Goal: Information Seeking & Learning: Learn about a topic

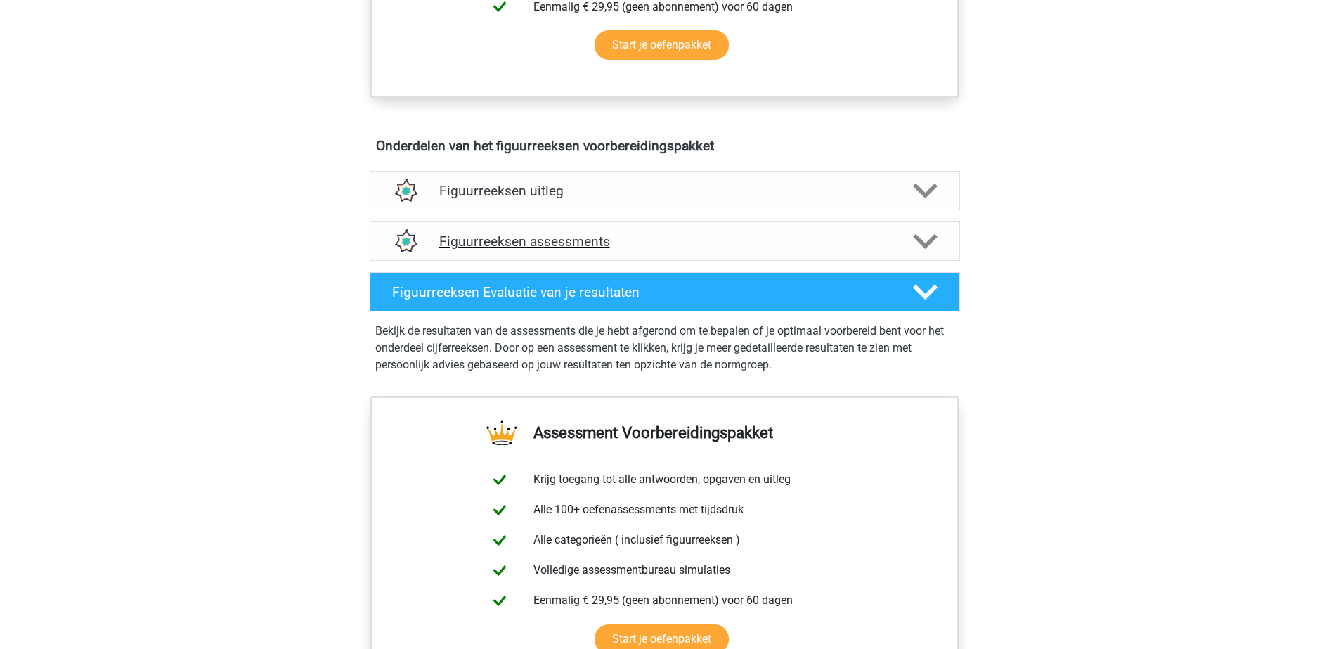
scroll to position [732, 0]
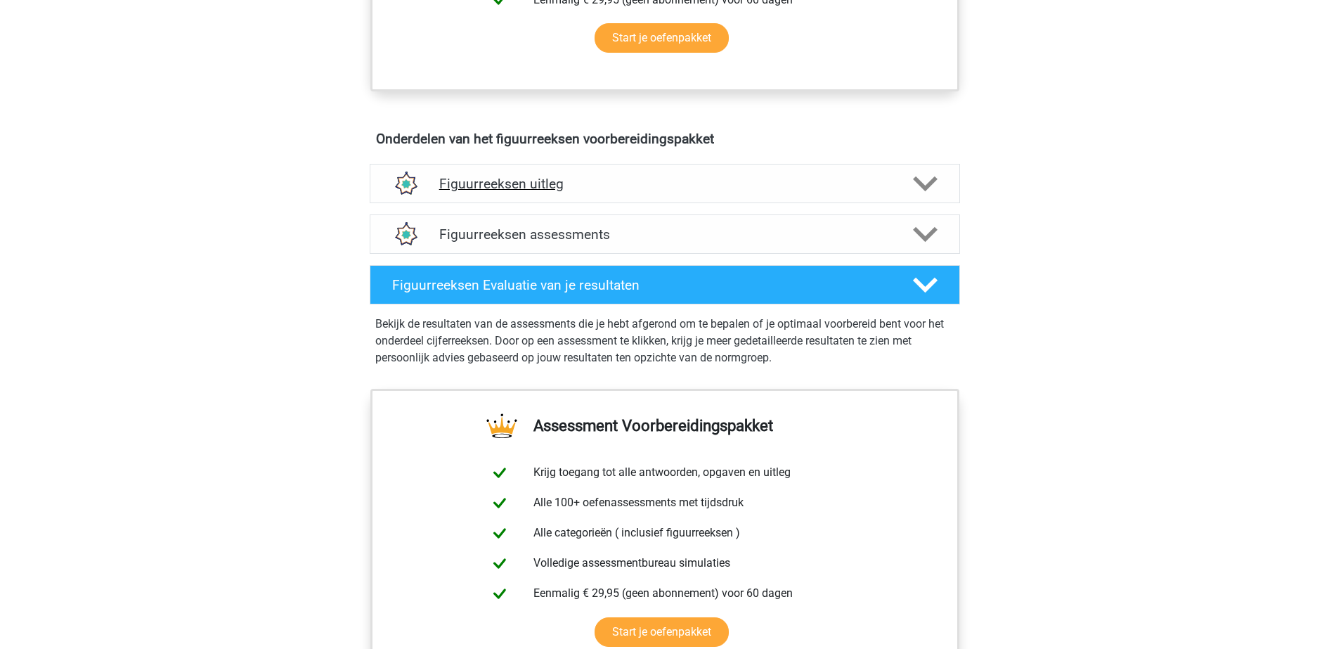
click at [545, 165] on div "Figuurreeksen uitleg" at bounding box center [665, 183] width 591 height 39
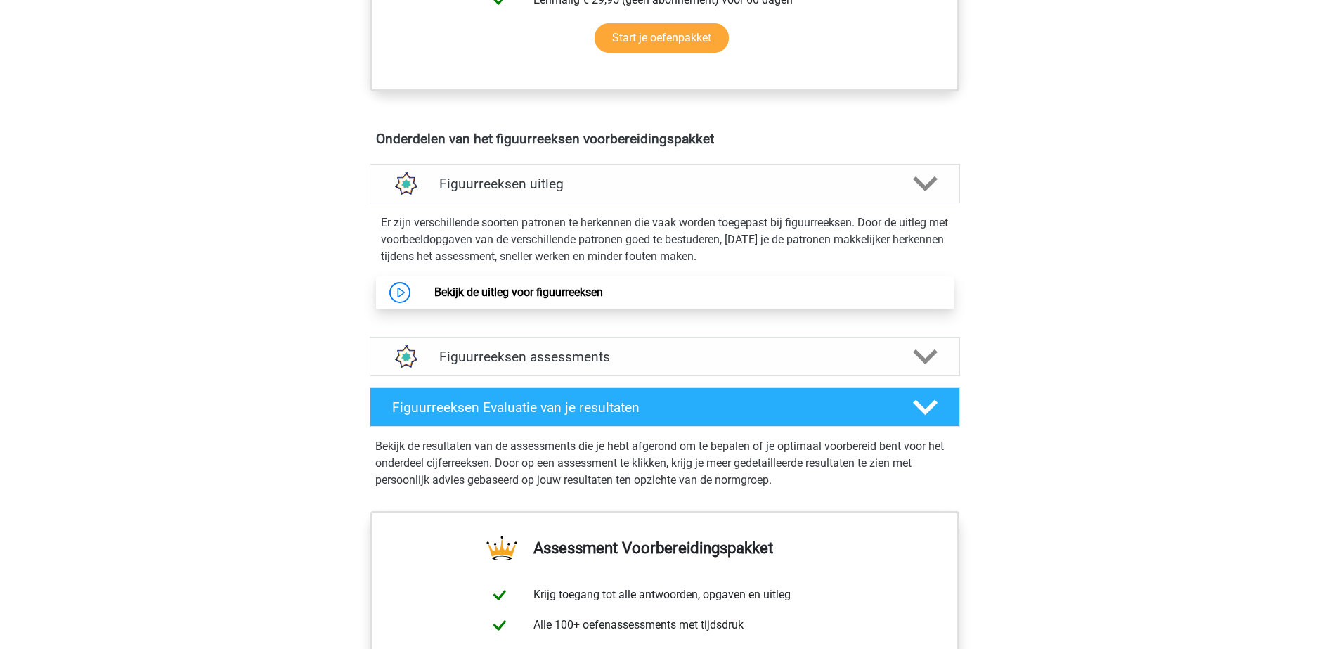
click at [528, 296] on link "Bekijk de uitleg voor figuurreeksen" at bounding box center [518, 291] width 169 height 13
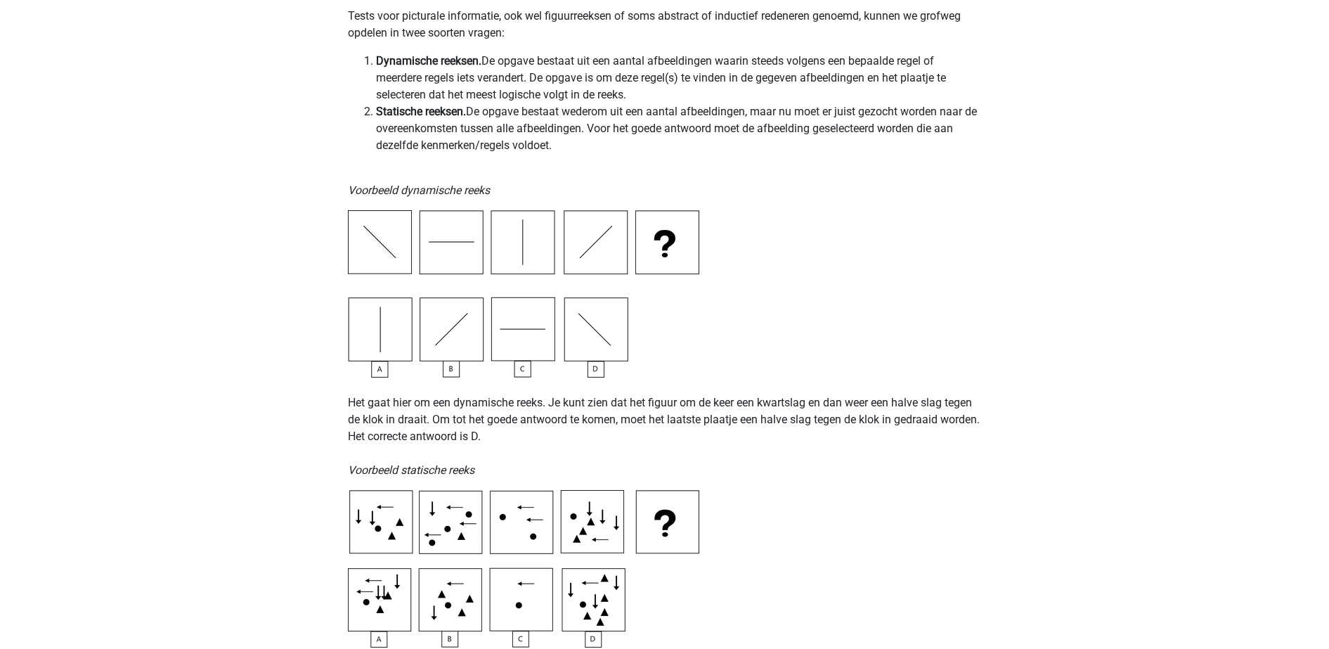
scroll to position [324, 0]
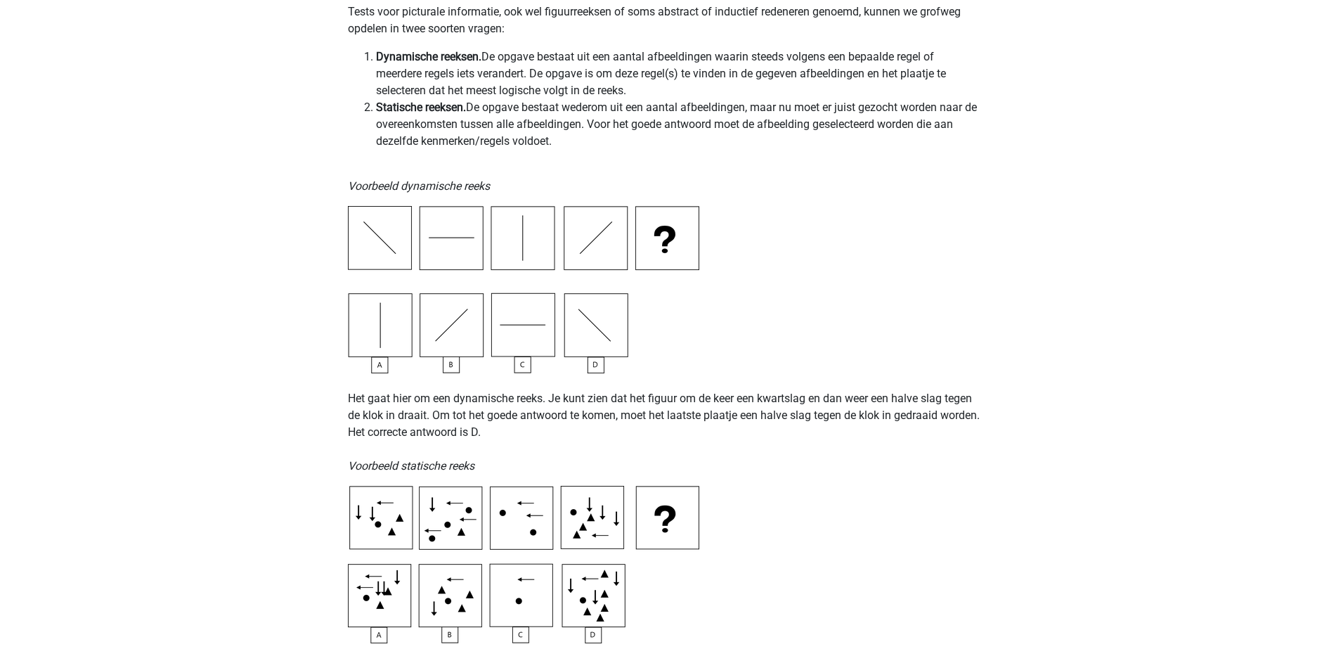
click at [521, 330] on img at bounding box center [523, 289] width 351 height 167
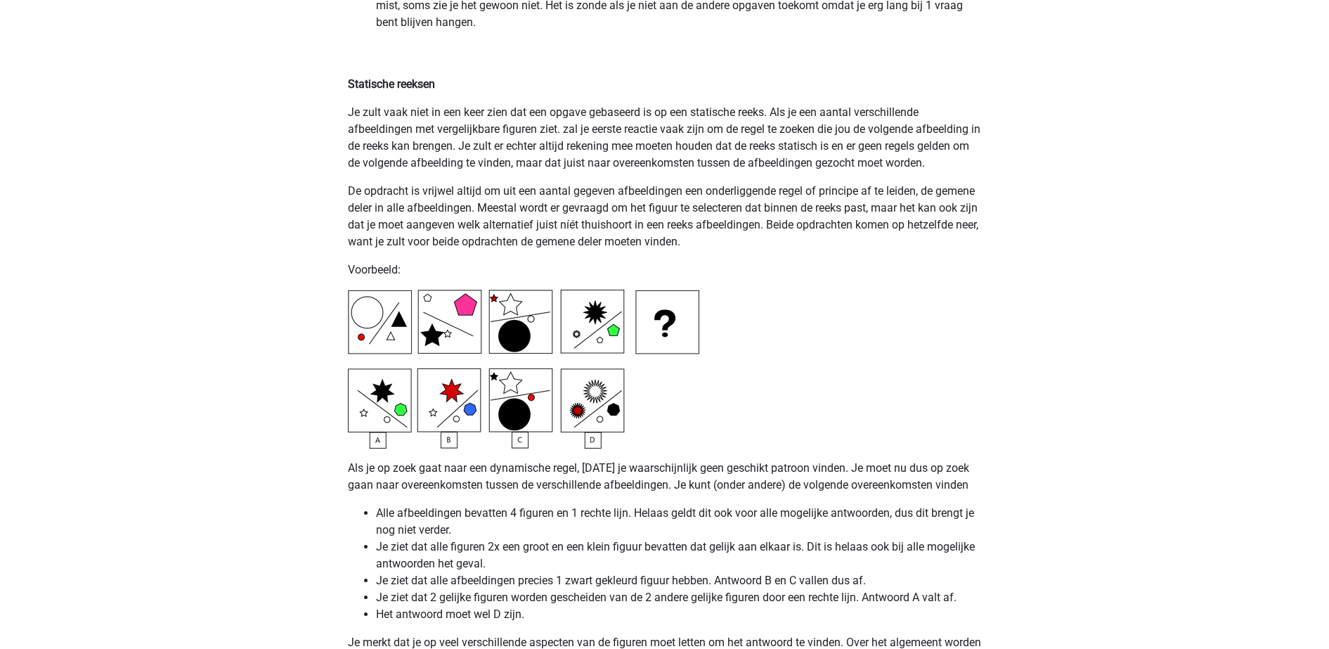
scroll to position [3259, 0]
click at [758, 164] on p "Je zult vaak niet in een keer zien dat een opgave gebaseerd is op een statische…" at bounding box center [665, 139] width 634 height 67
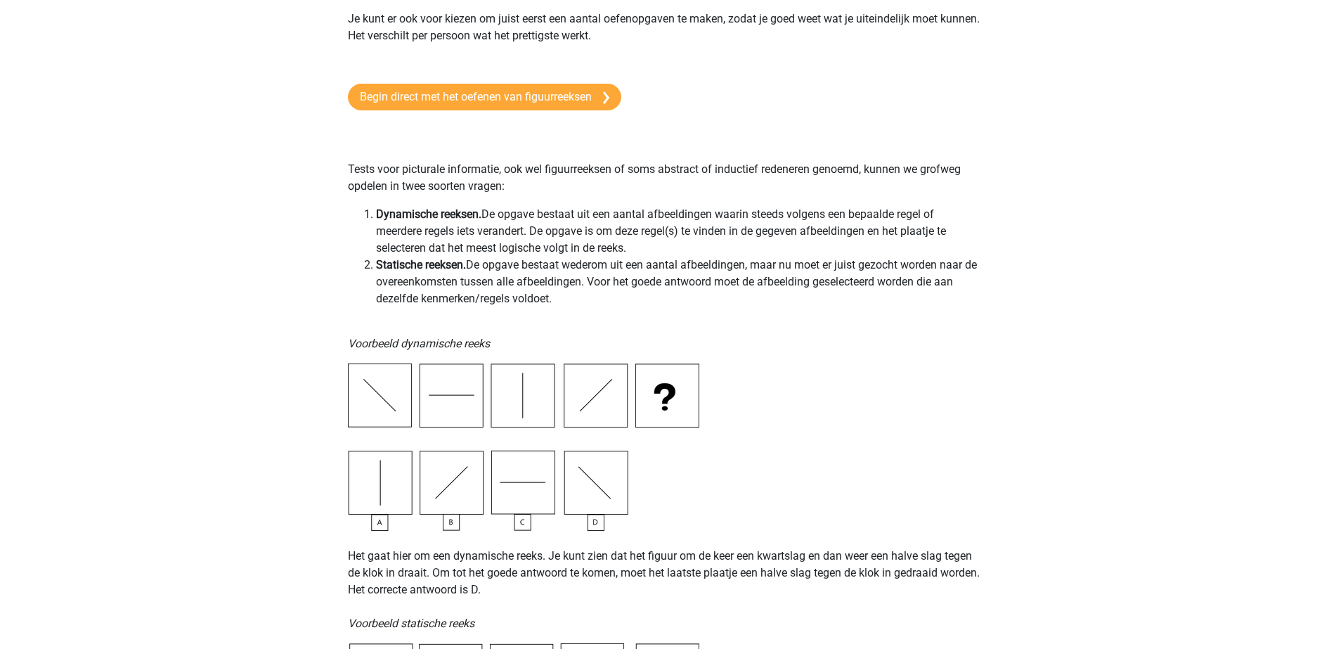
scroll to position [0, 0]
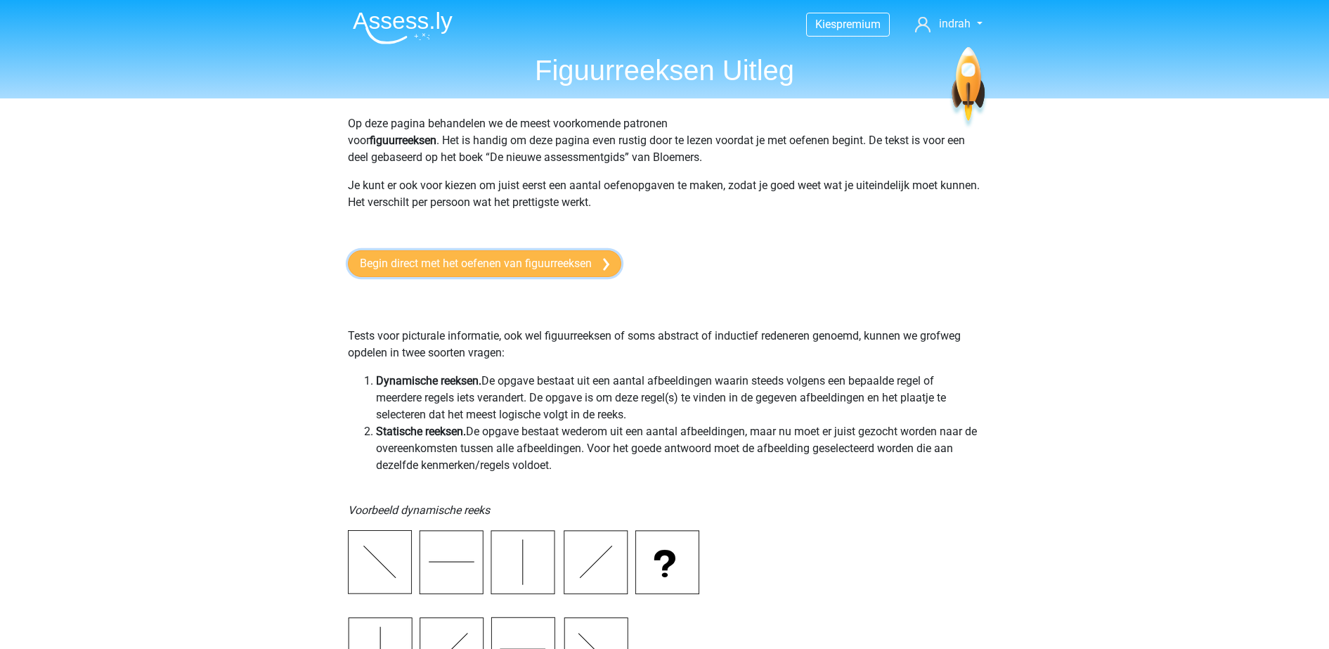
click at [450, 264] on link "Begin direct met het oefenen van figuurreeksen" at bounding box center [484, 263] width 273 height 27
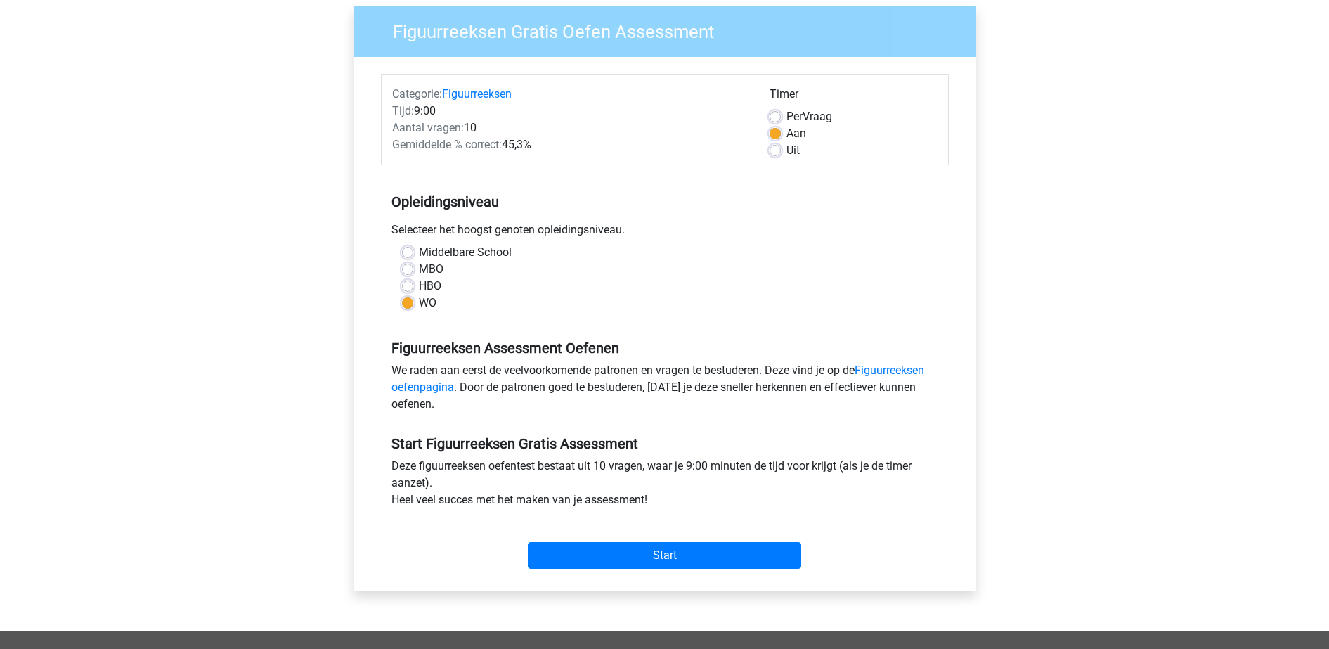
scroll to position [129, 0]
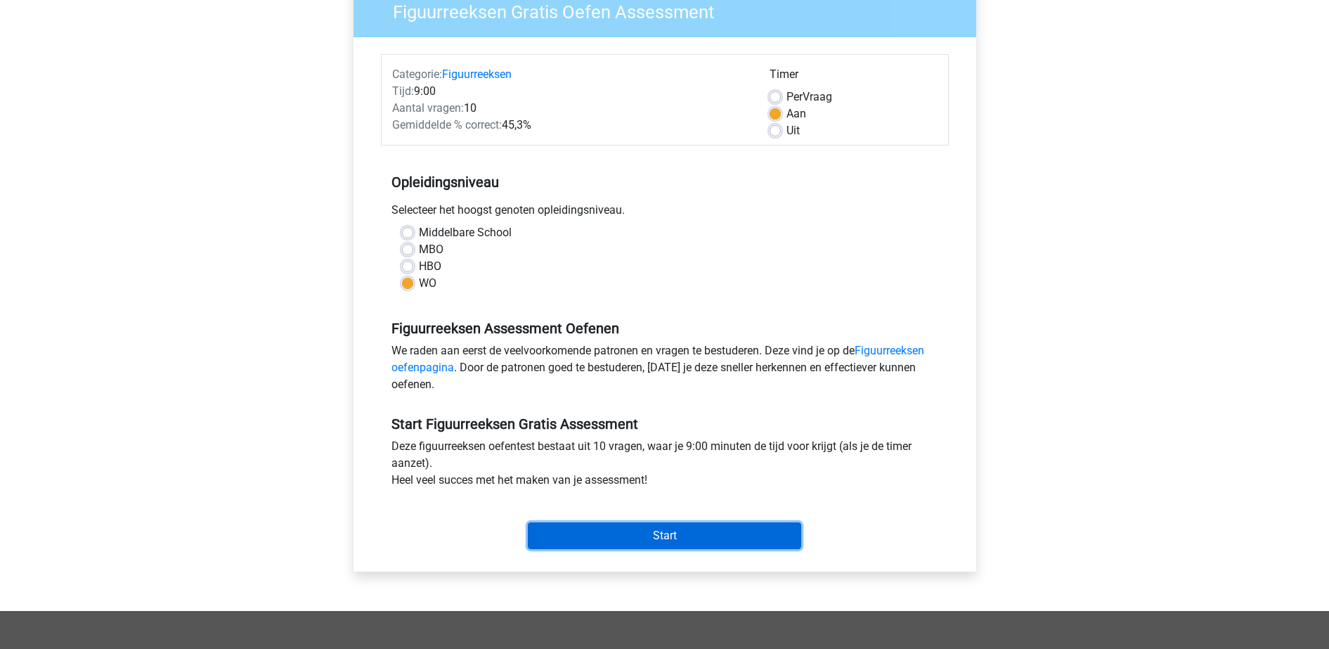
click at [619, 546] on input "Start" at bounding box center [664, 535] width 273 height 27
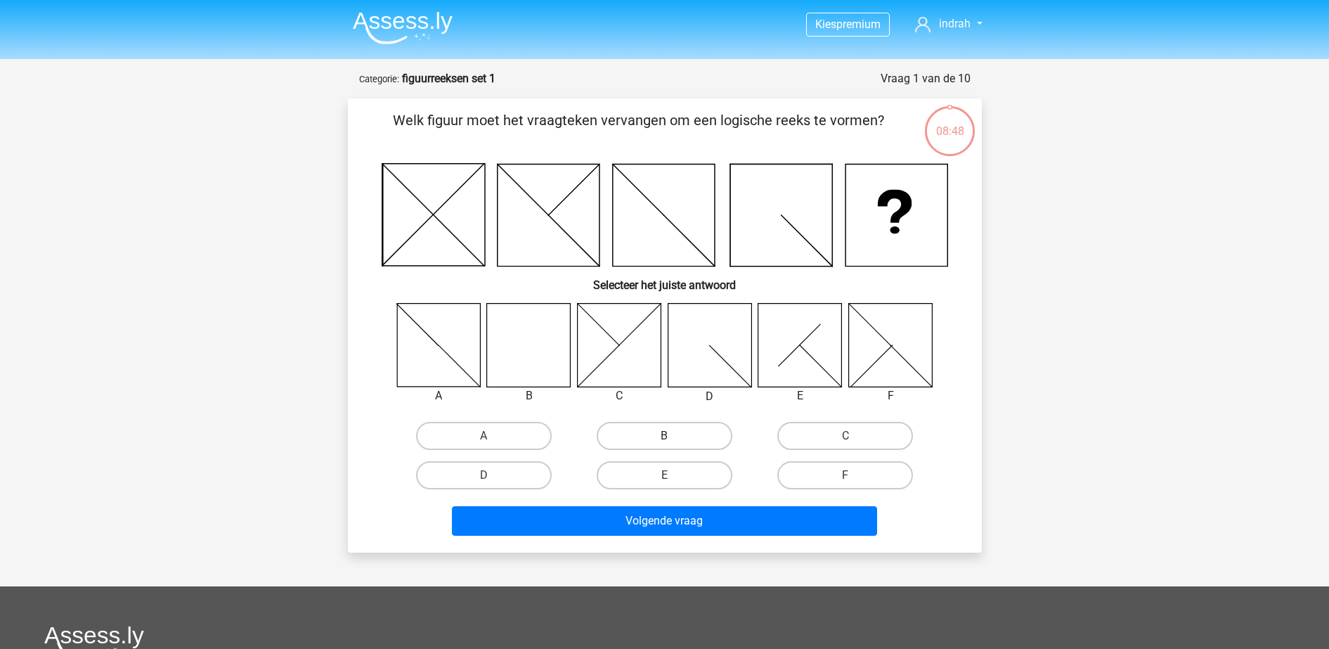
click at [685, 430] on label "B" at bounding box center [665, 436] width 136 height 28
click at [673, 436] on input "B" at bounding box center [668, 440] width 9 height 9
radio input "true"
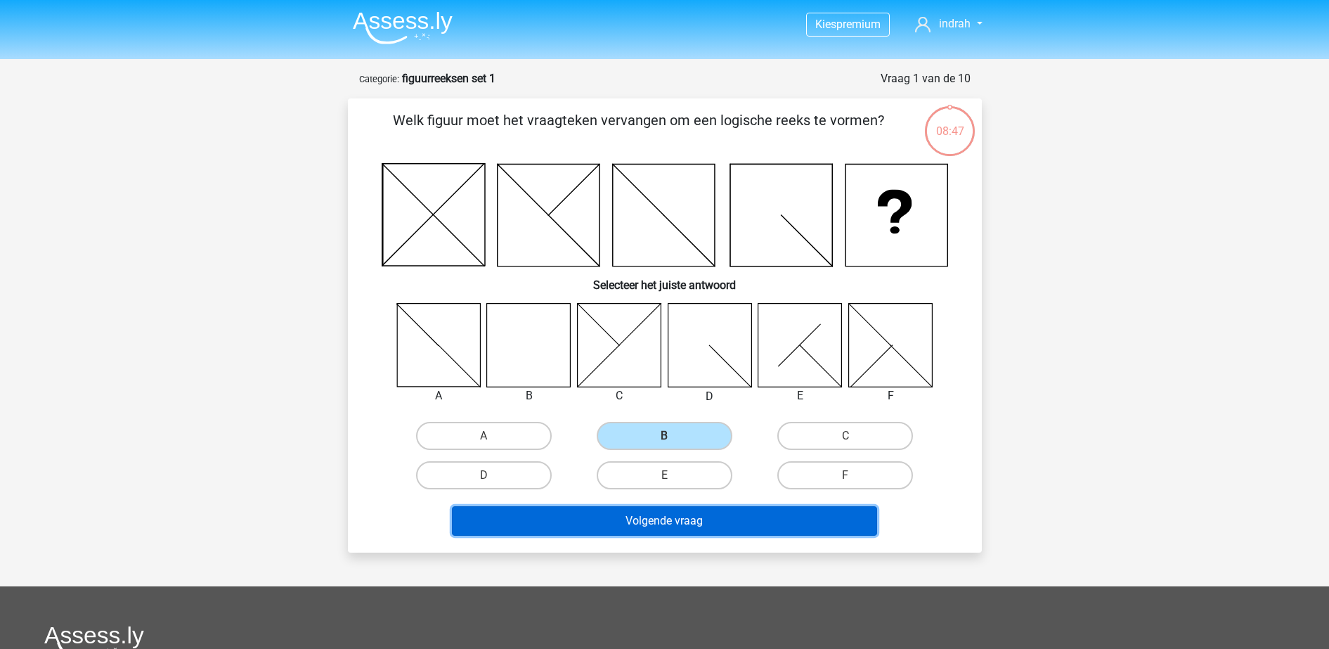
click at [726, 532] on button "Volgende vraag" at bounding box center [664, 521] width 425 height 30
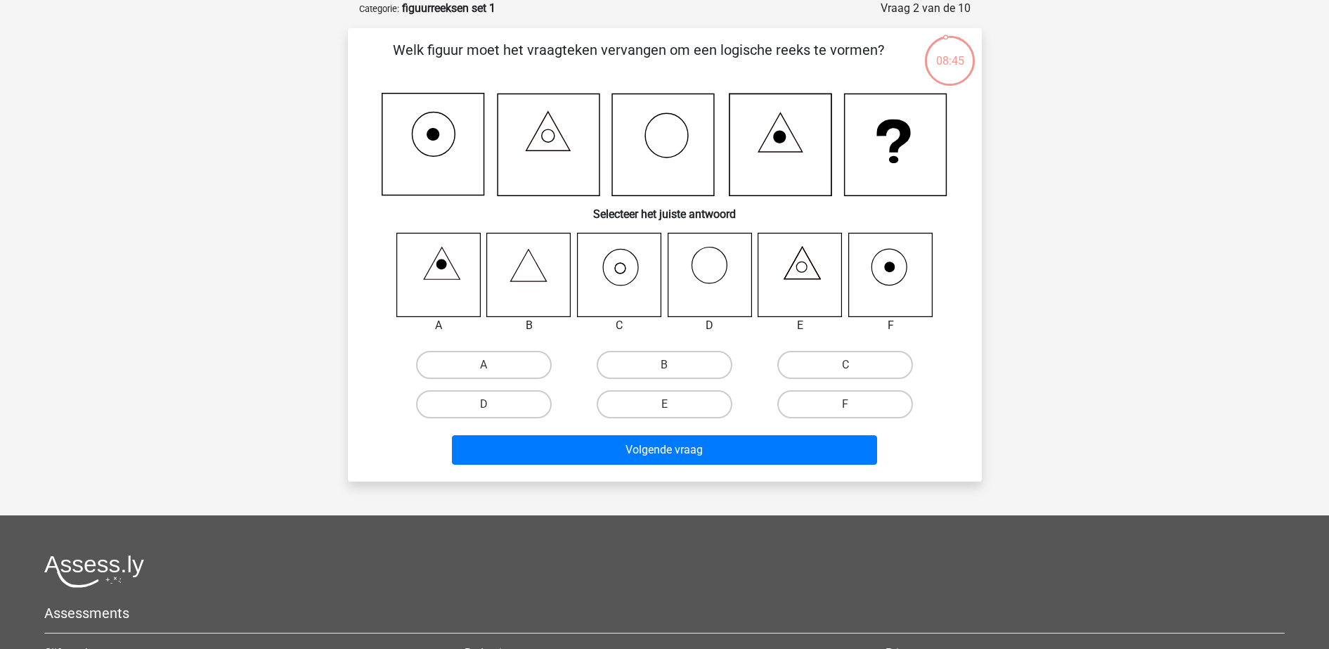
scroll to position [32, 0]
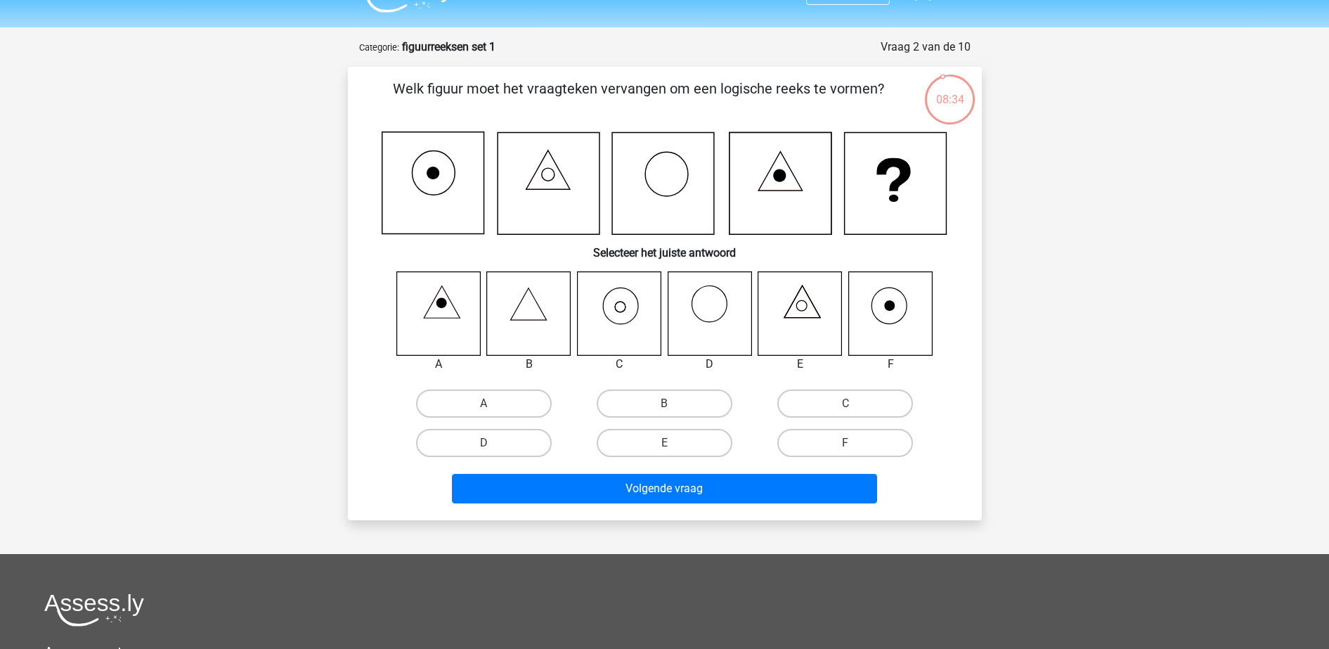
click at [612, 323] on icon at bounding box center [619, 313] width 84 height 84
click at [825, 408] on label "C" at bounding box center [846, 403] width 136 height 28
click at [846, 408] on input "C" at bounding box center [850, 408] width 9 height 9
radio input "true"
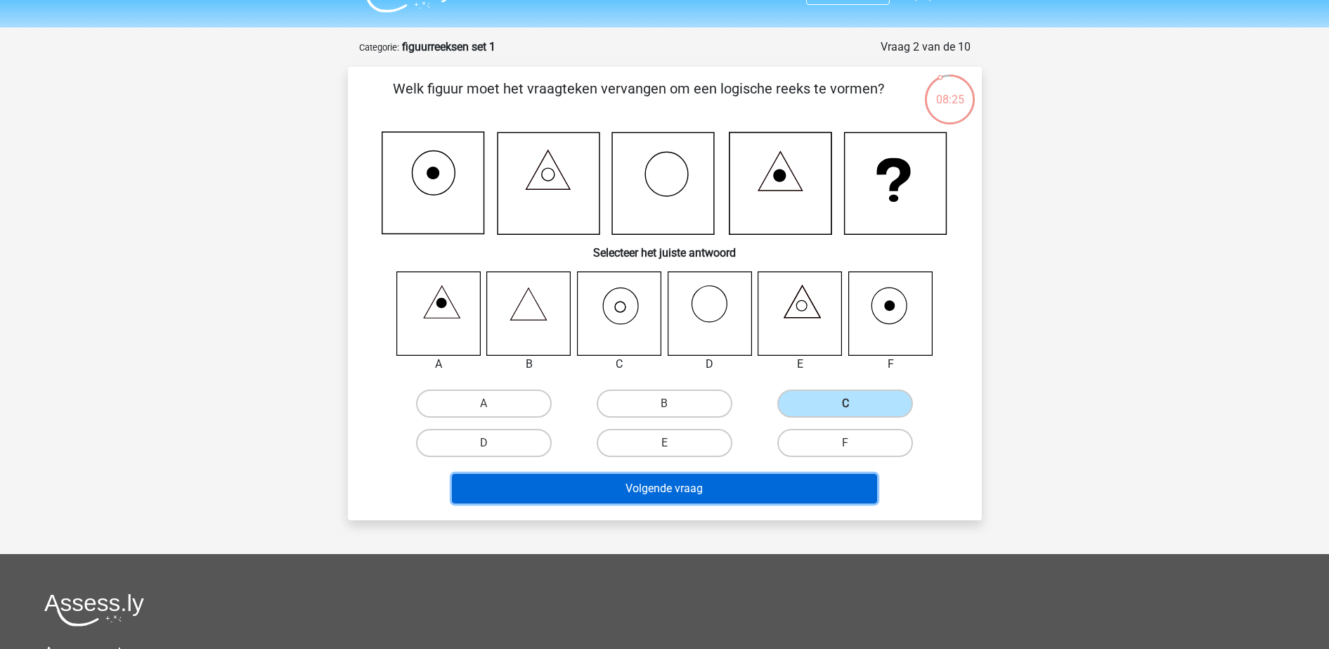
click at [716, 493] on button "Volgende vraag" at bounding box center [664, 489] width 425 height 30
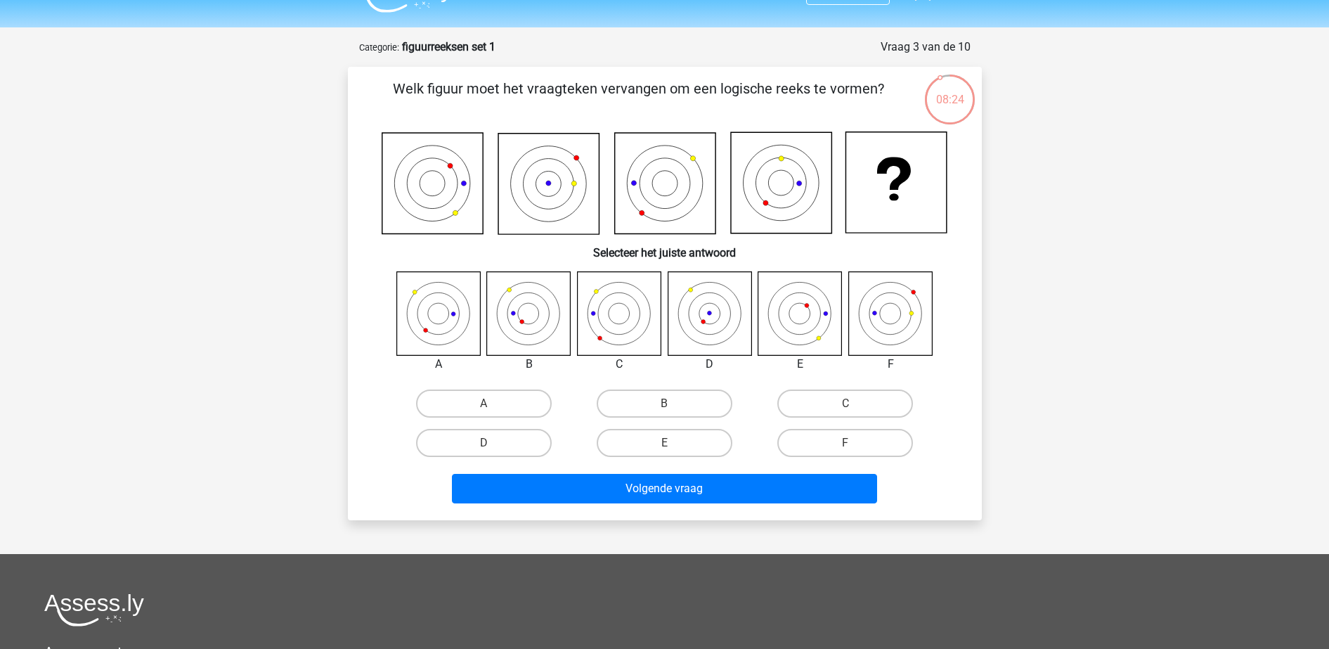
scroll to position [30, 0]
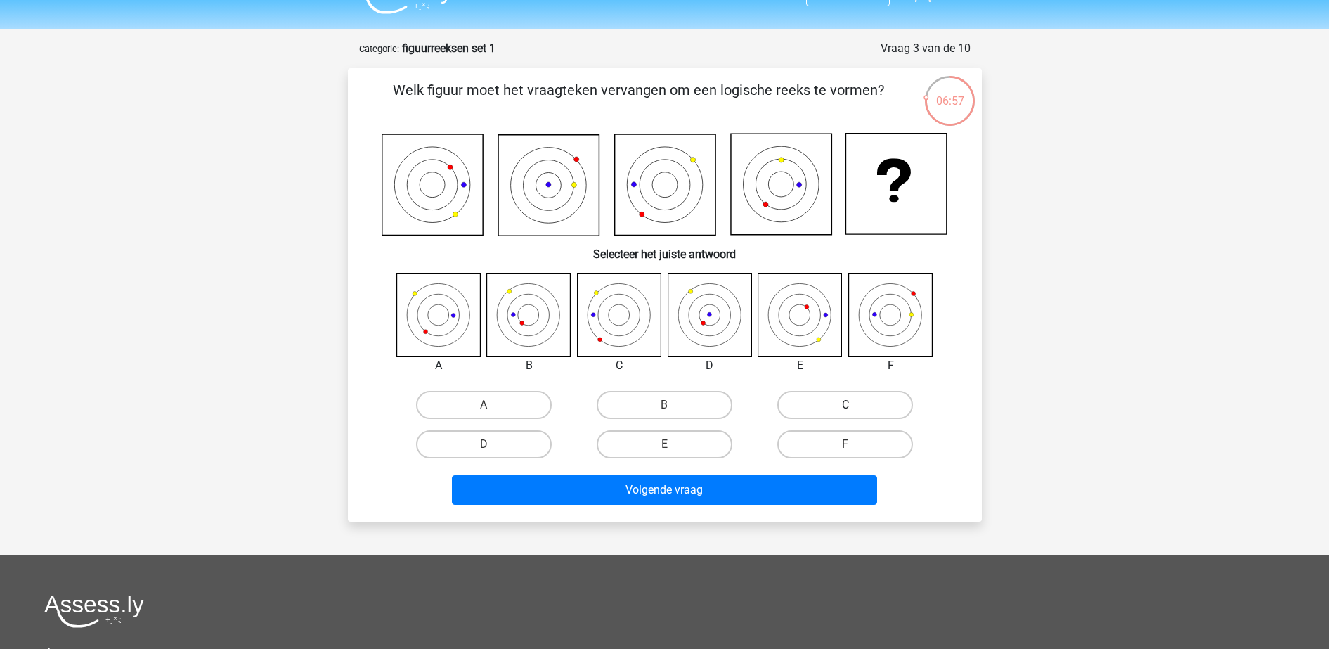
click at [849, 395] on label "C" at bounding box center [846, 405] width 136 height 28
click at [849, 405] on input "C" at bounding box center [850, 409] width 9 height 9
radio input "true"
click at [704, 474] on div "Volgende vraag" at bounding box center [664, 487] width 589 height 46
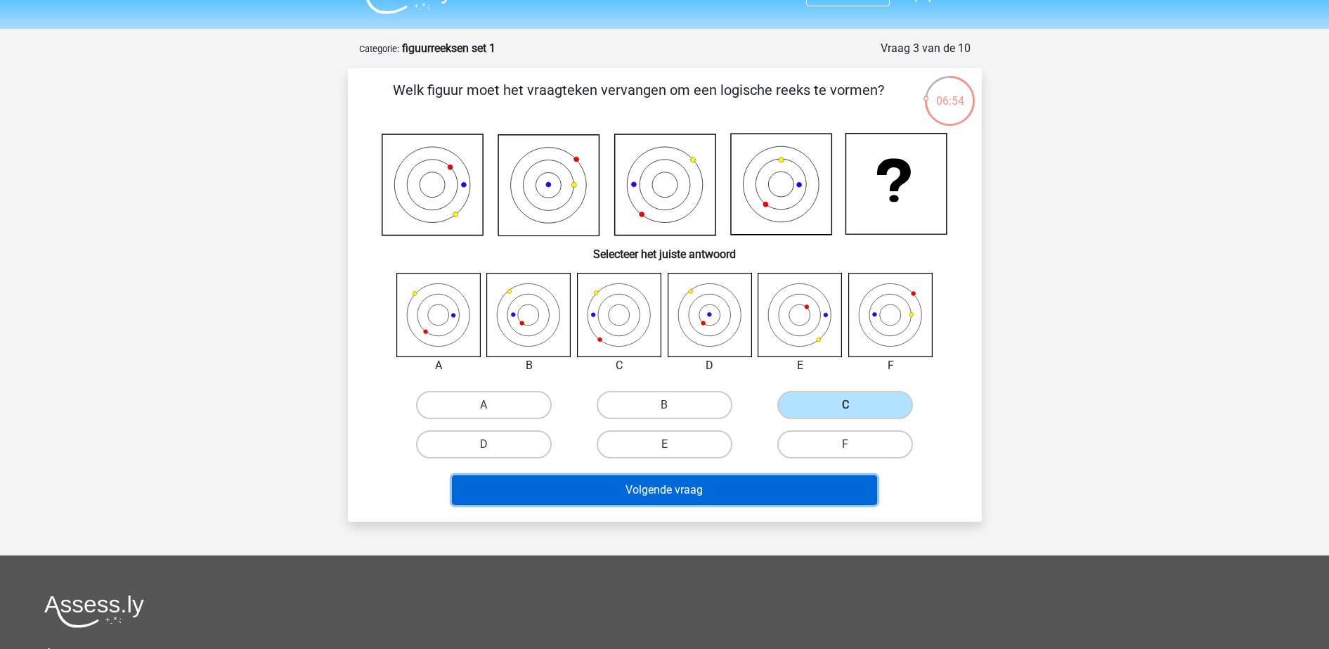
click at [721, 496] on button "Volgende vraag" at bounding box center [664, 490] width 425 height 30
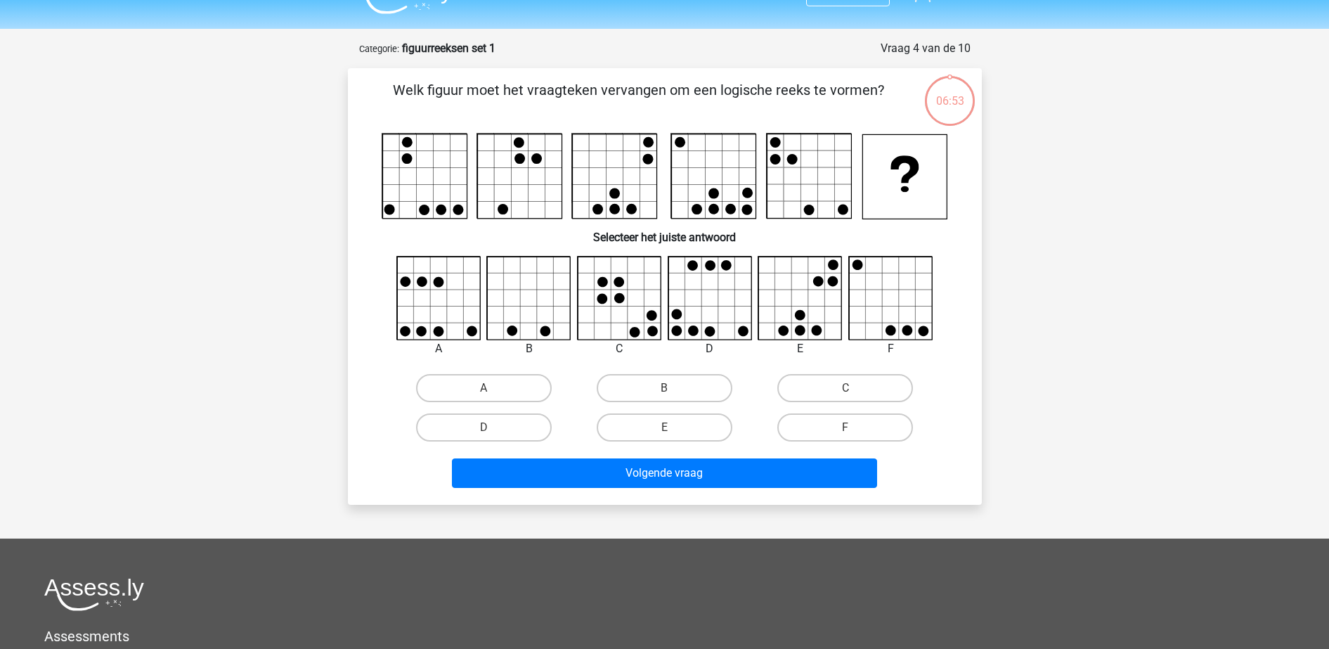
scroll to position [70, 0]
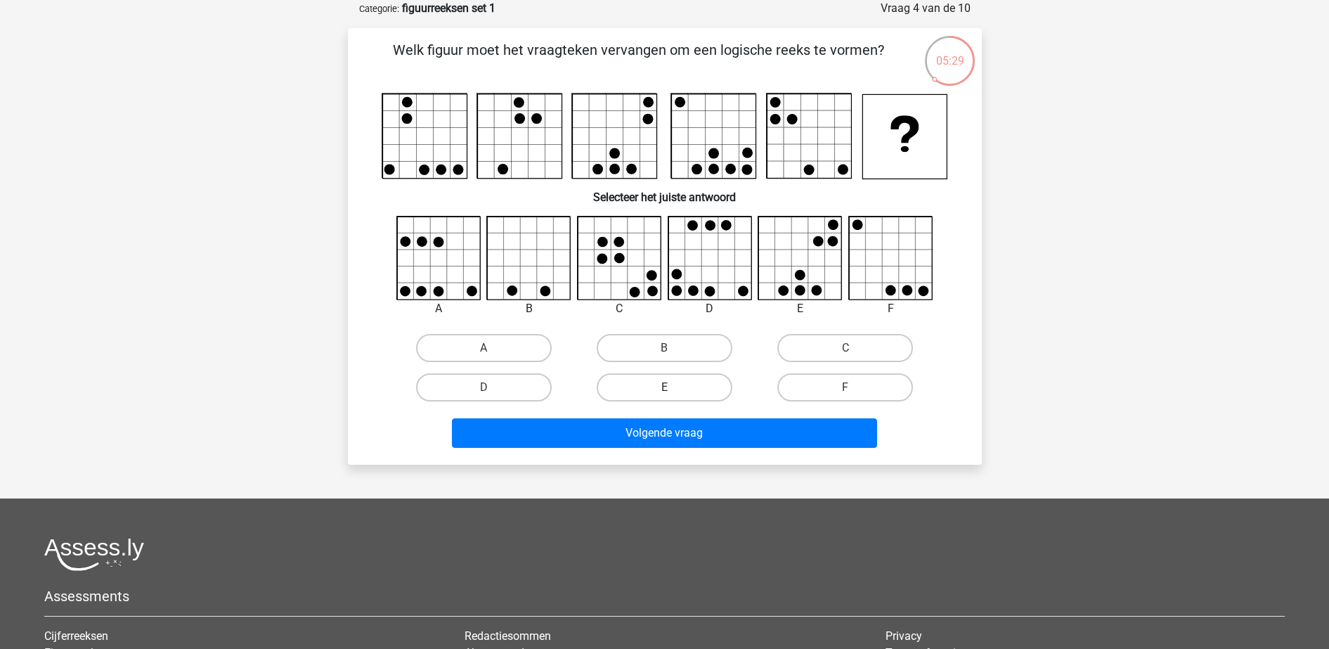
click at [633, 391] on label "E" at bounding box center [665, 387] width 136 height 28
click at [664, 391] on input "E" at bounding box center [668, 391] width 9 height 9
radio input "true"
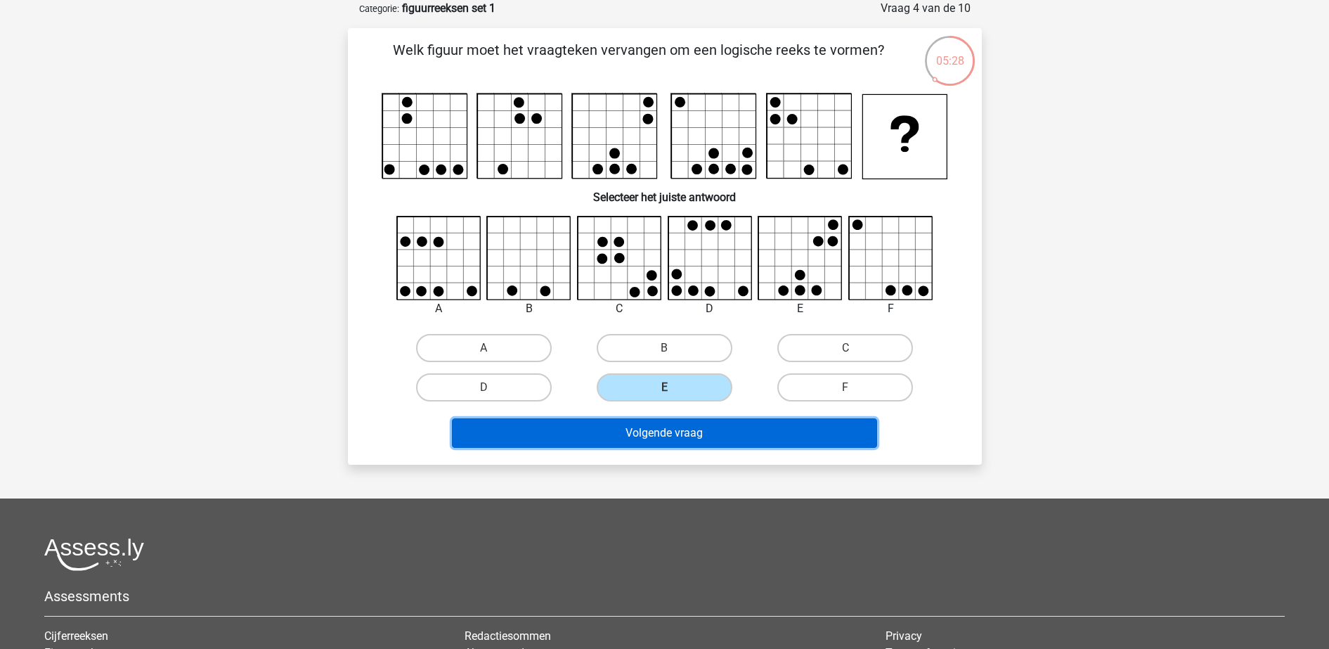
click at [691, 446] on button "Volgende vraag" at bounding box center [664, 433] width 425 height 30
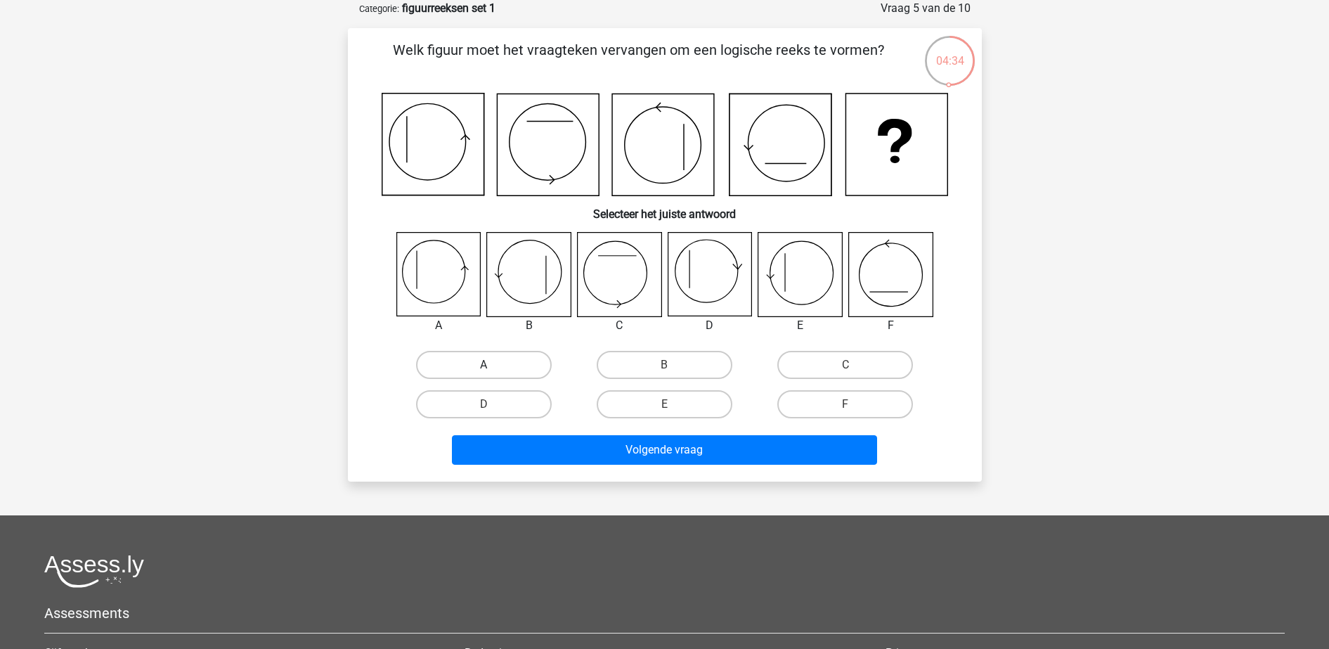
click at [446, 360] on label "A" at bounding box center [484, 365] width 136 height 28
click at [484, 365] on input "A" at bounding box center [488, 369] width 9 height 9
radio input "true"
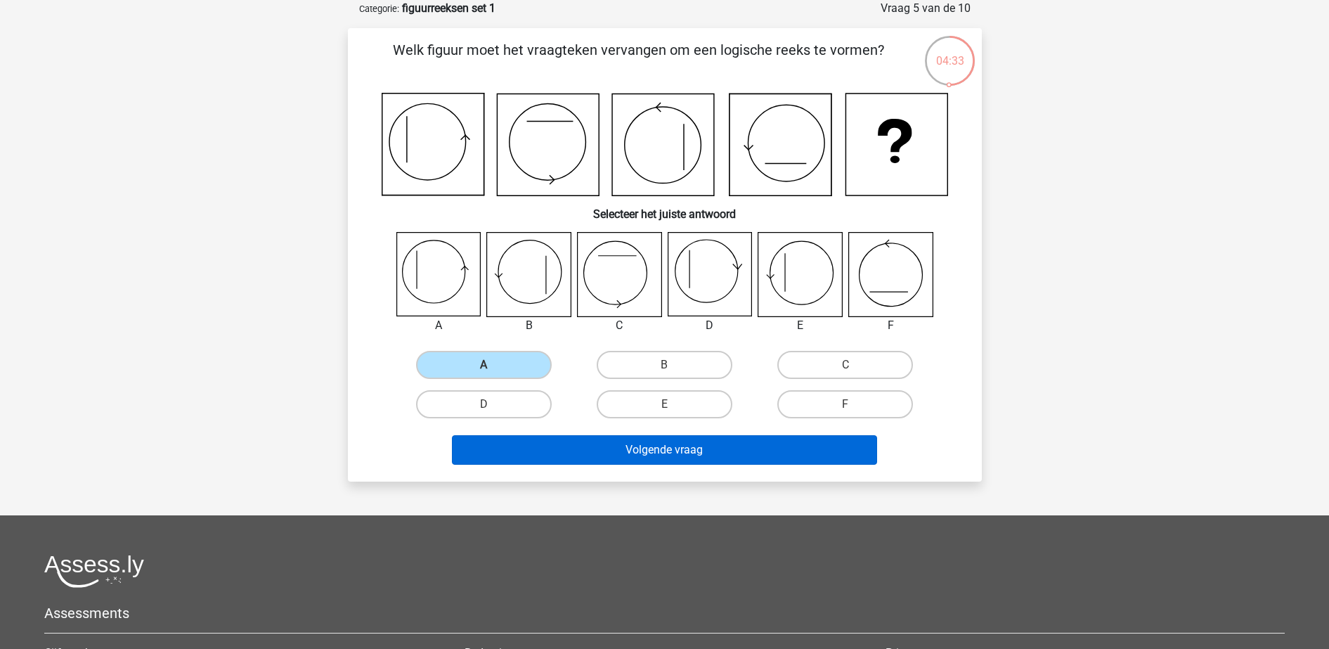
drag, startPoint x: 515, startPoint y: 469, endPoint x: 505, endPoint y: 456, distance: 16.0
click at [505, 456] on div "Volgende vraag" at bounding box center [665, 452] width 543 height 35
click at [505, 456] on button "Volgende vraag" at bounding box center [664, 450] width 425 height 30
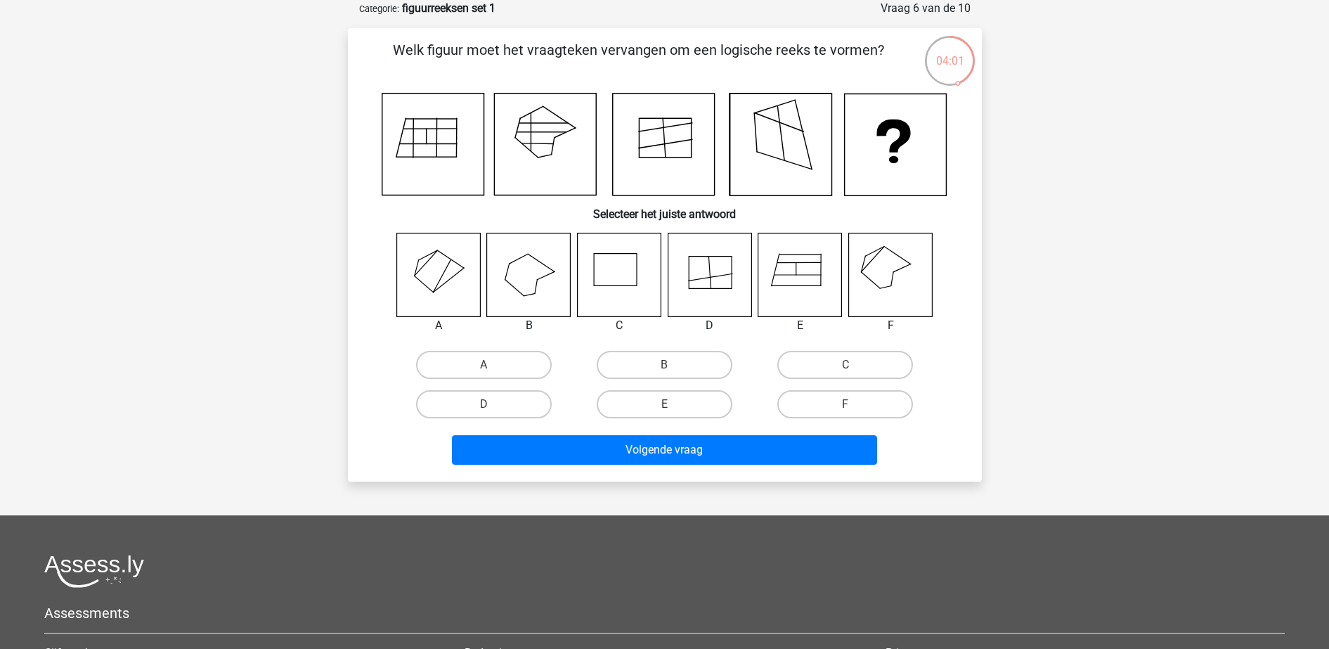
click at [888, 283] on icon at bounding box center [891, 275] width 84 height 84
click at [853, 404] on input "F" at bounding box center [850, 408] width 9 height 9
radio input "true"
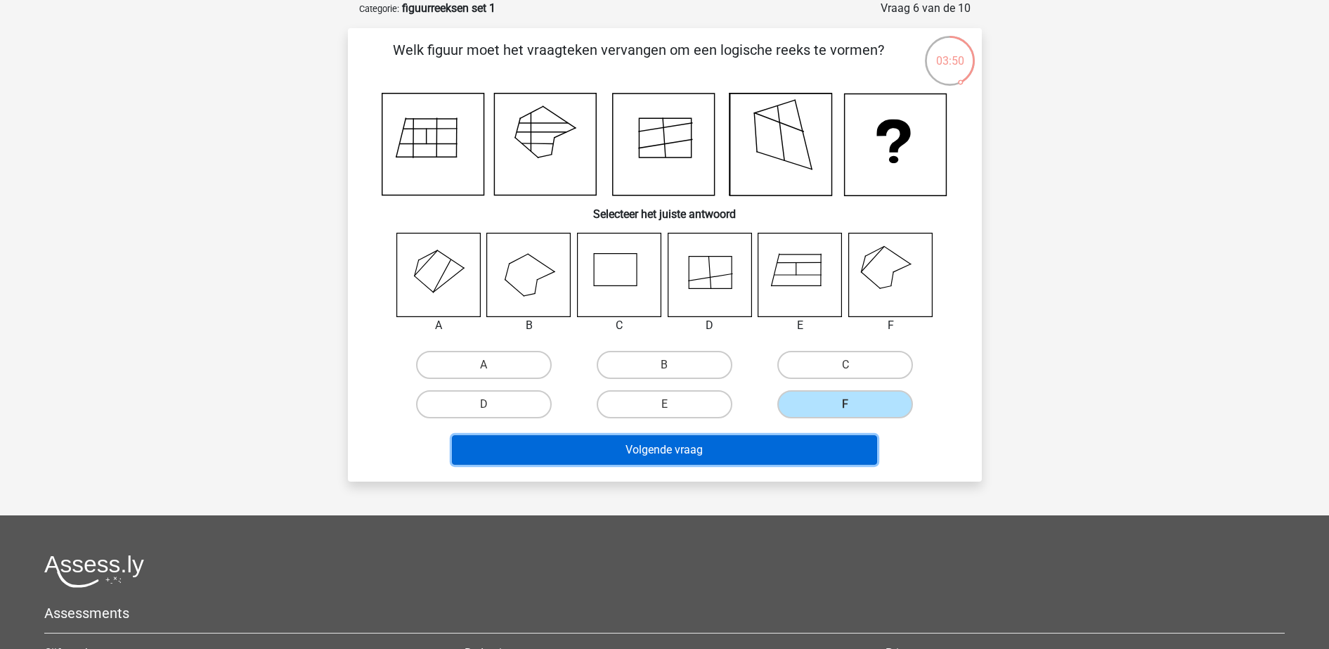
click at [820, 452] on button "Volgende vraag" at bounding box center [664, 450] width 425 height 30
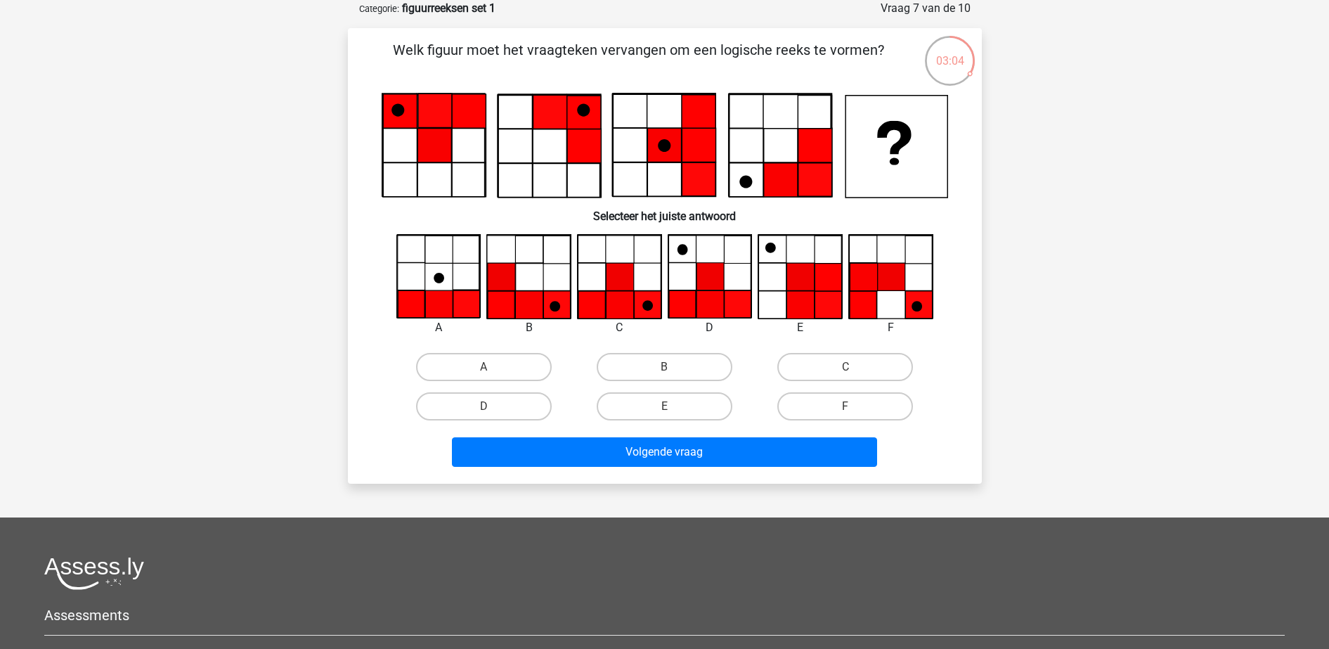
click at [612, 251] on icon at bounding box center [619, 276] width 83 height 83
click at [848, 353] on label "C" at bounding box center [846, 367] width 136 height 28
click at [848, 367] on input "C" at bounding box center [850, 371] width 9 height 9
radio input "true"
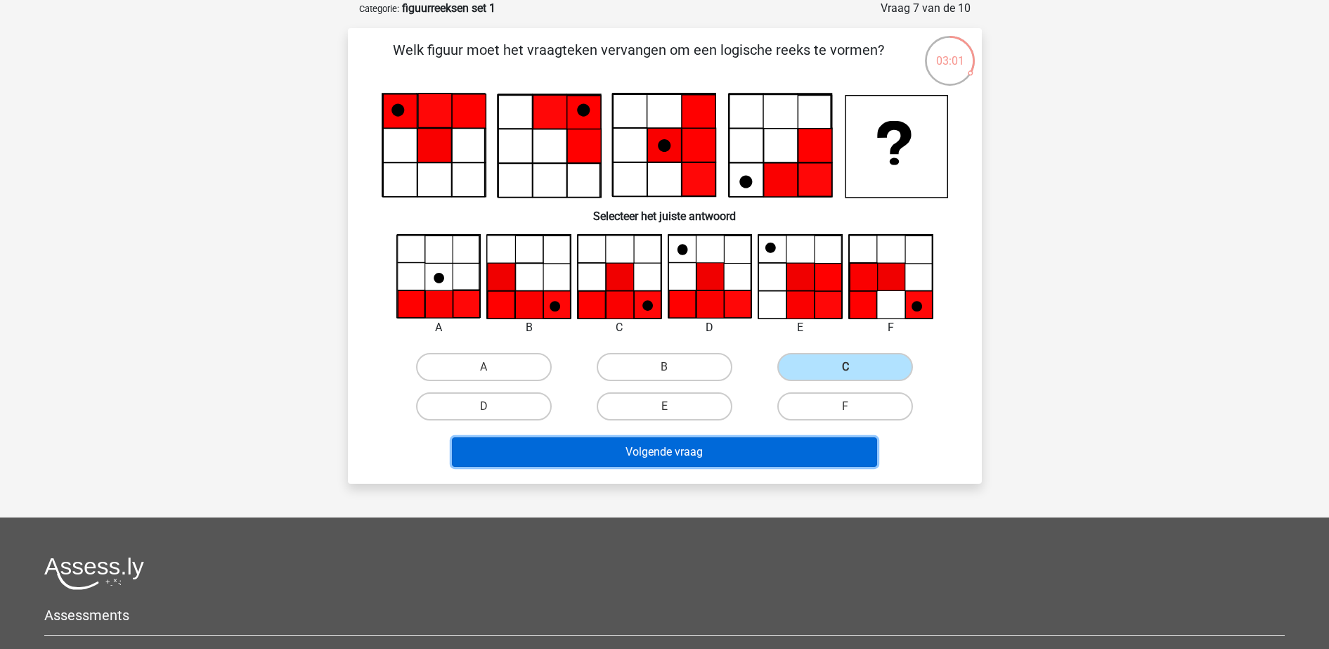
click at [743, 441] on button "Volgende vraag" at bounding box center [664, 452] width 425 height 30
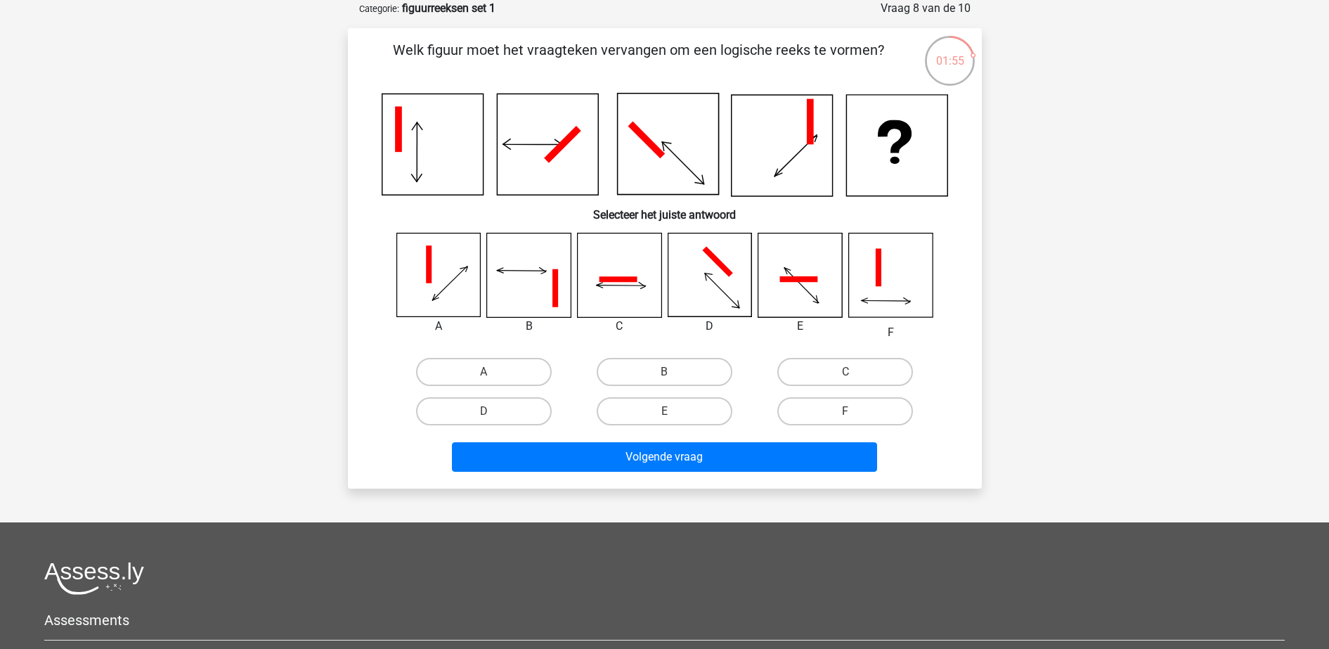
click at [690, 297] on icon at bounding box center [710, 275] width 84 height 84
click at [499, 418] on label "D" at bounding box center [484, 411] width 136 height 28
click at [493, 418] on input "D" at bounding box center [488, 415] width 9 height 9
radio input "true"
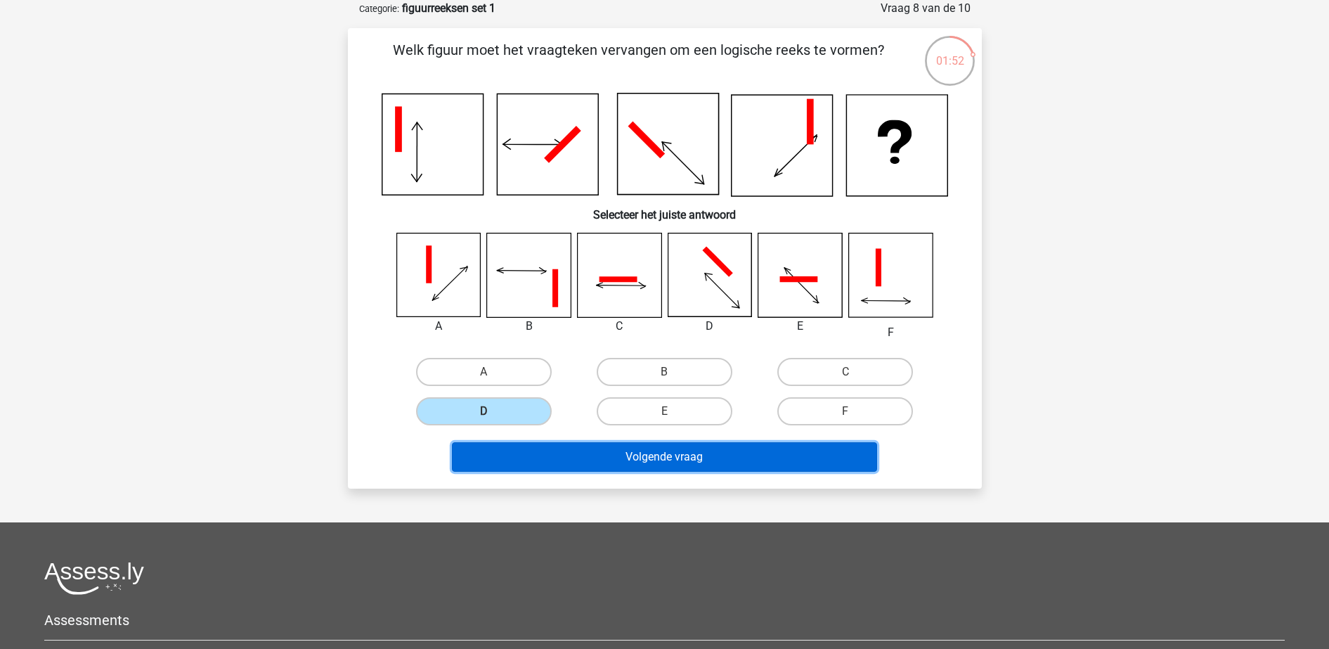
click at [579, 460] on button "Volgende vraag" at bounding box center [664, 457] width 425 height 30
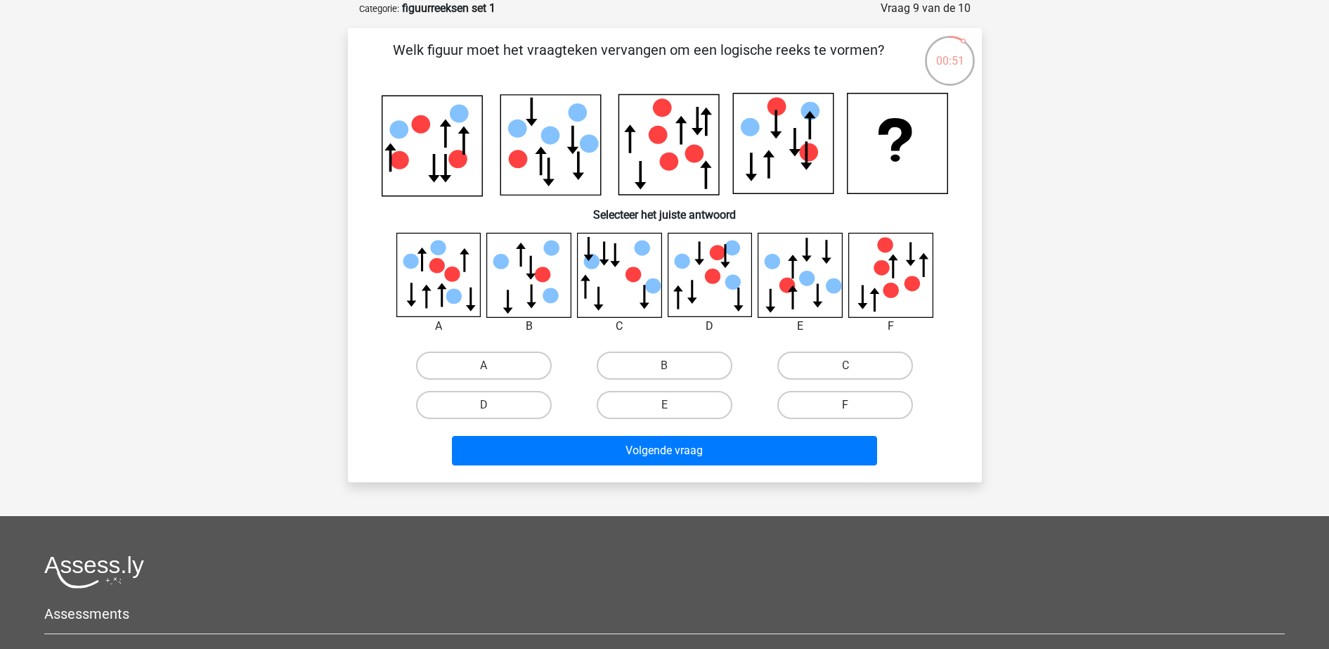
click at [799, 418] on label "F" at bounding box center [846, 405] width 136 height 28
click at [846, 414] on input "F" at bounding box center [850, 409] width 9 height 9
radio input "true"
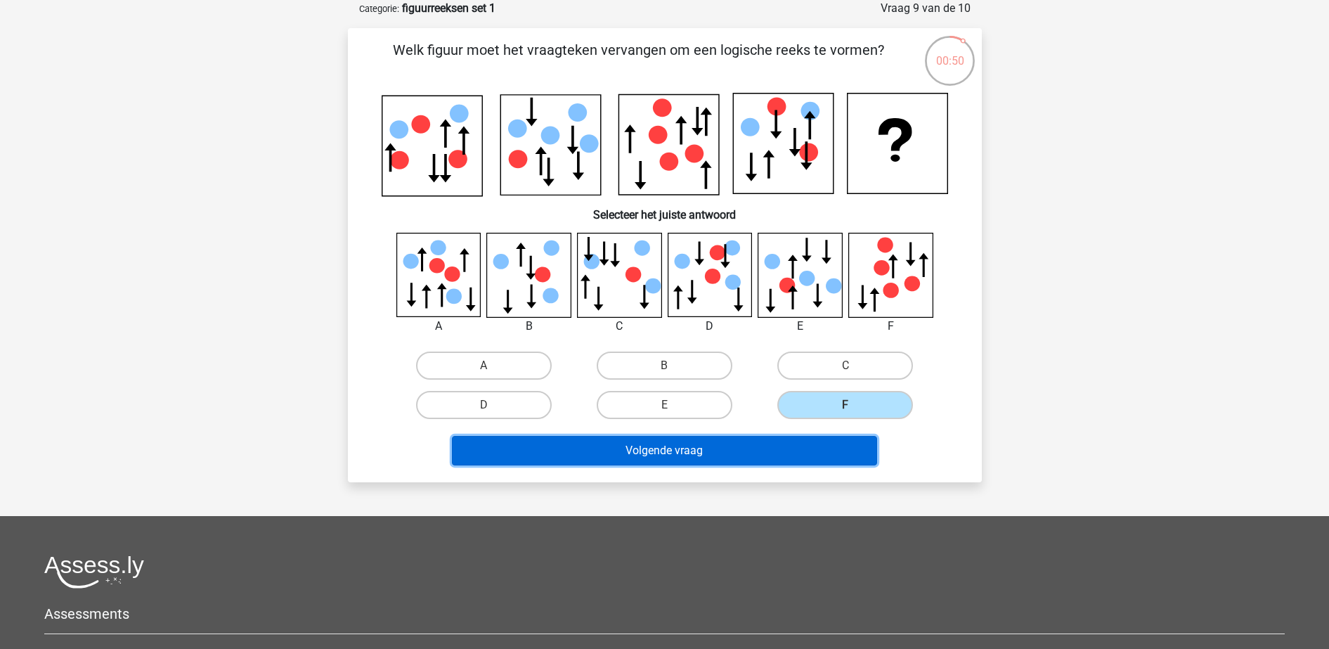
click at [790, 451] on button "Volgende vraag" at bounding box center [664, 451] width 425 height 30
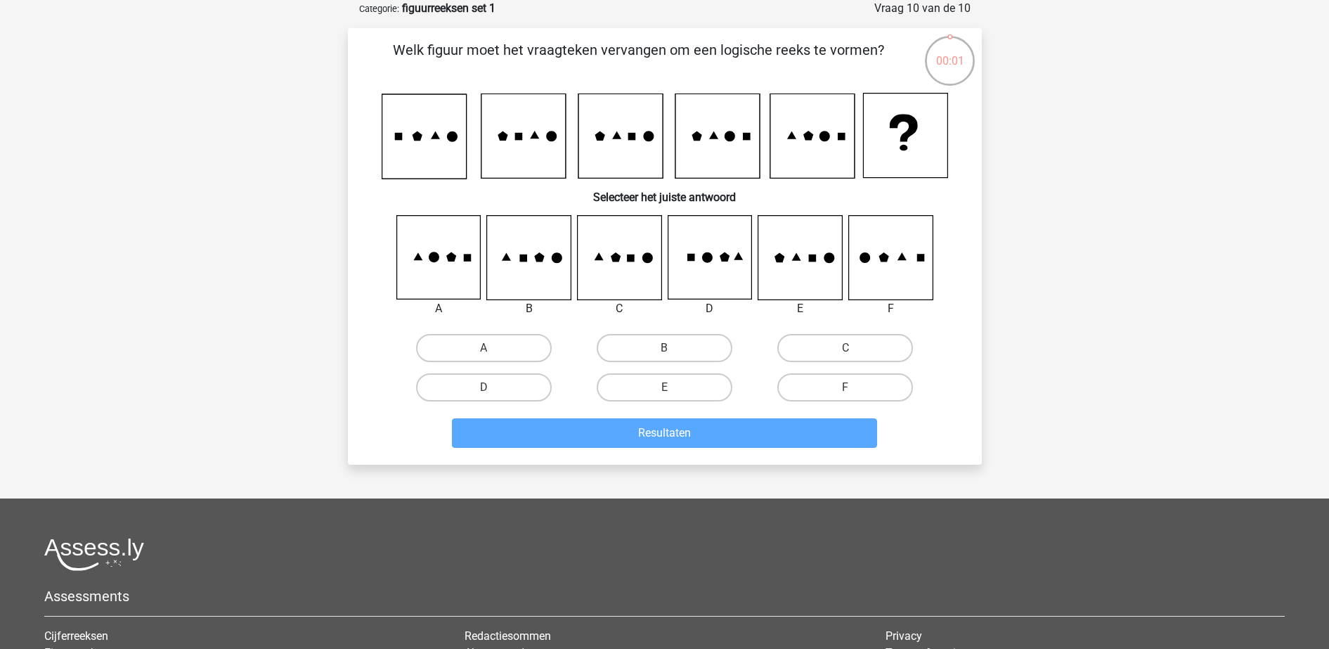
click at [886, 276] on icon at bounding box center [891, 258] width 84 height 84
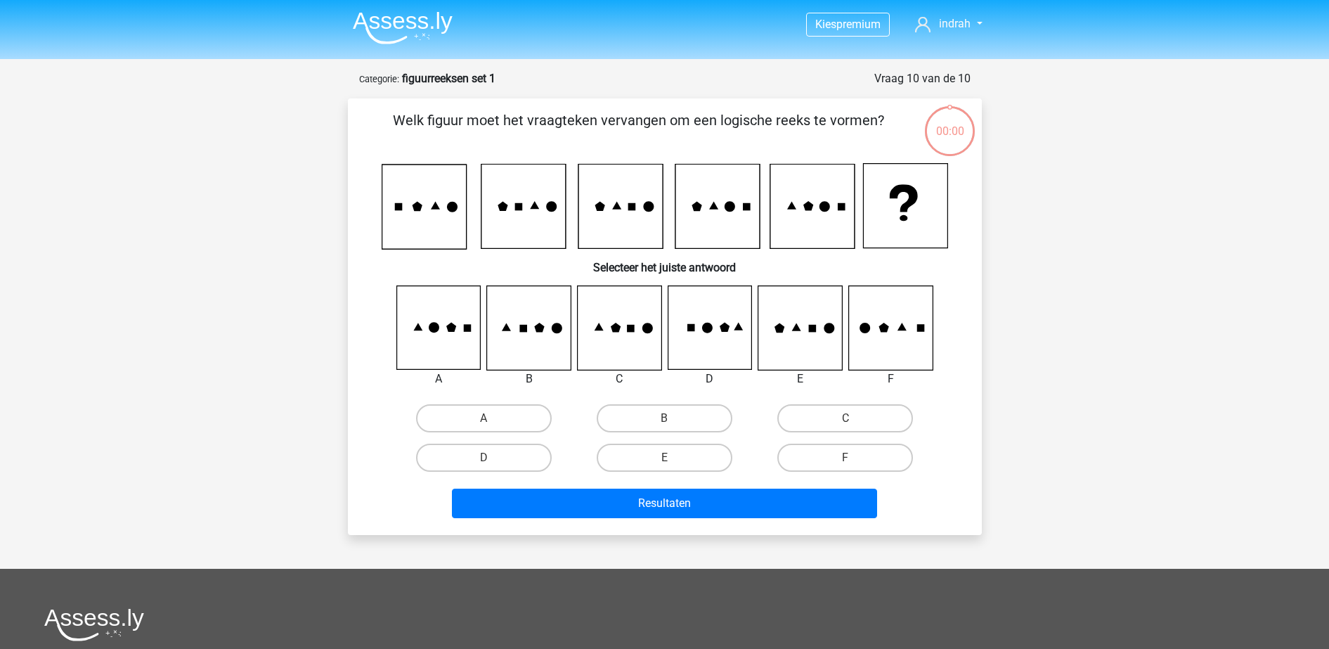
scroll to position [70, 0]
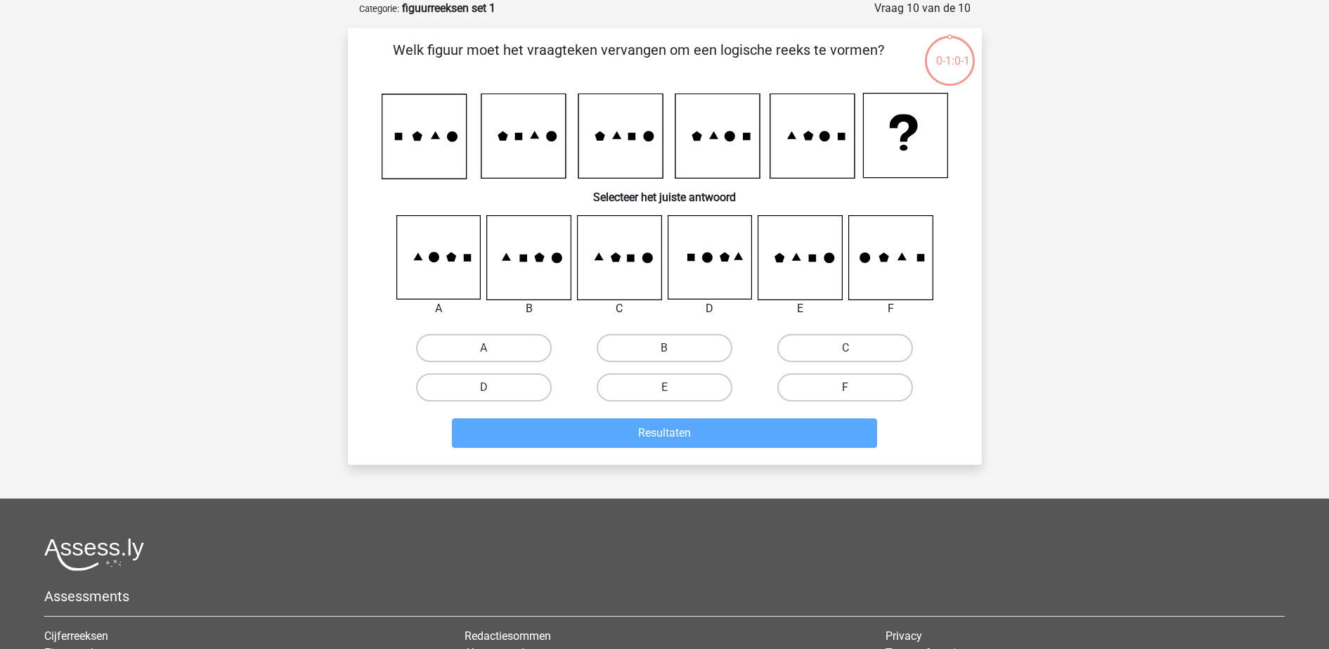
click at [830, 385] on label "F" at bounding box center [846, 387] width 136 height 28
click at [846, 387] on input "F" at bounding box center [850, 391] width 9 height 9
radio input "true"
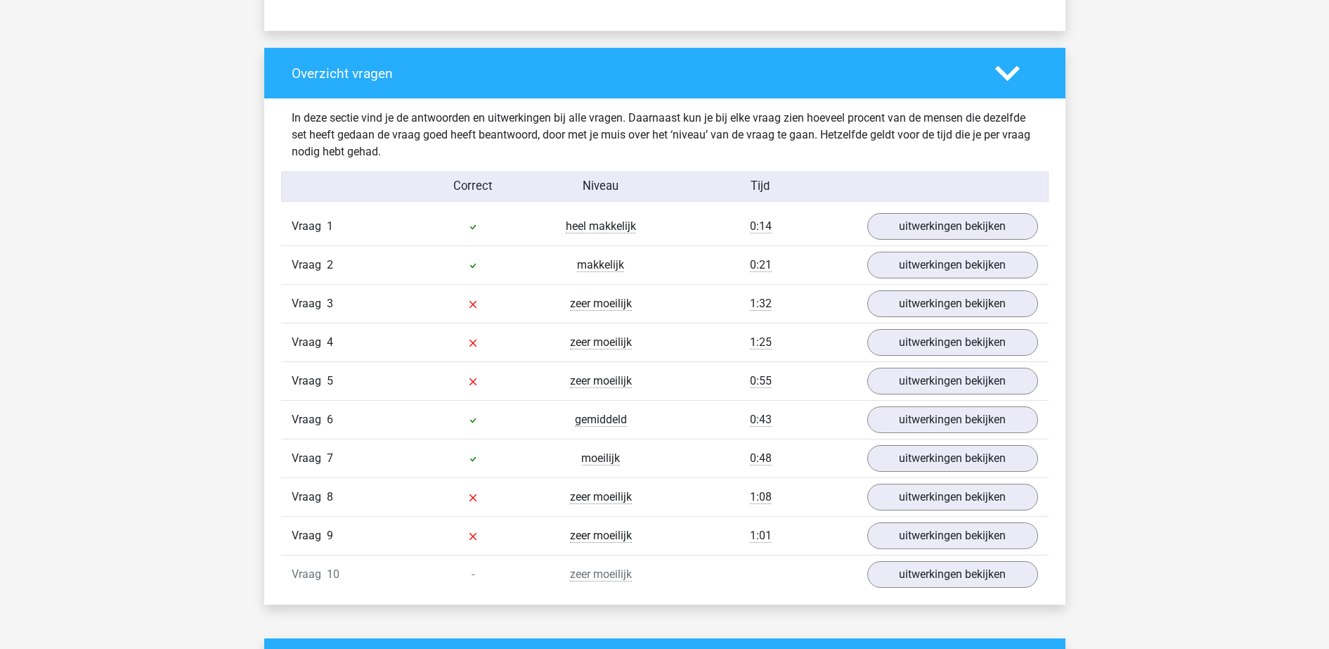
scroll to position [1009, 0]
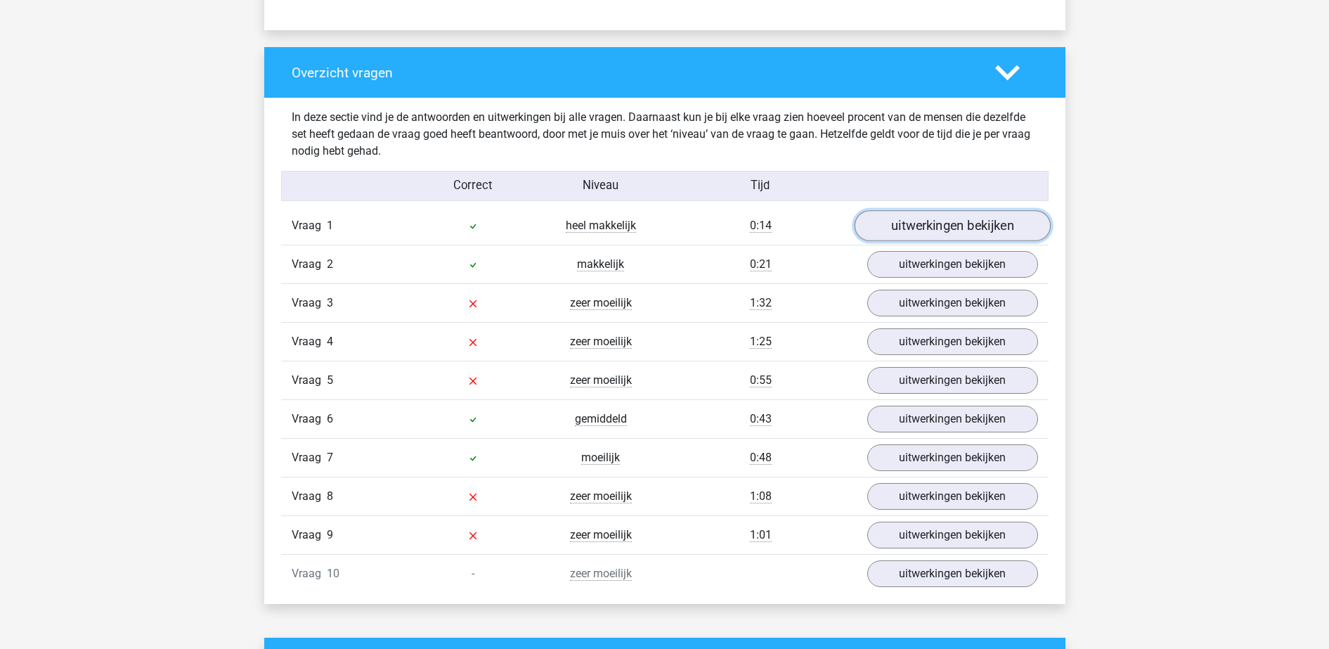
click at [982, 221] on link "uitwerkingen bekijken" at bounding box center [952, 225] width 196 height 31
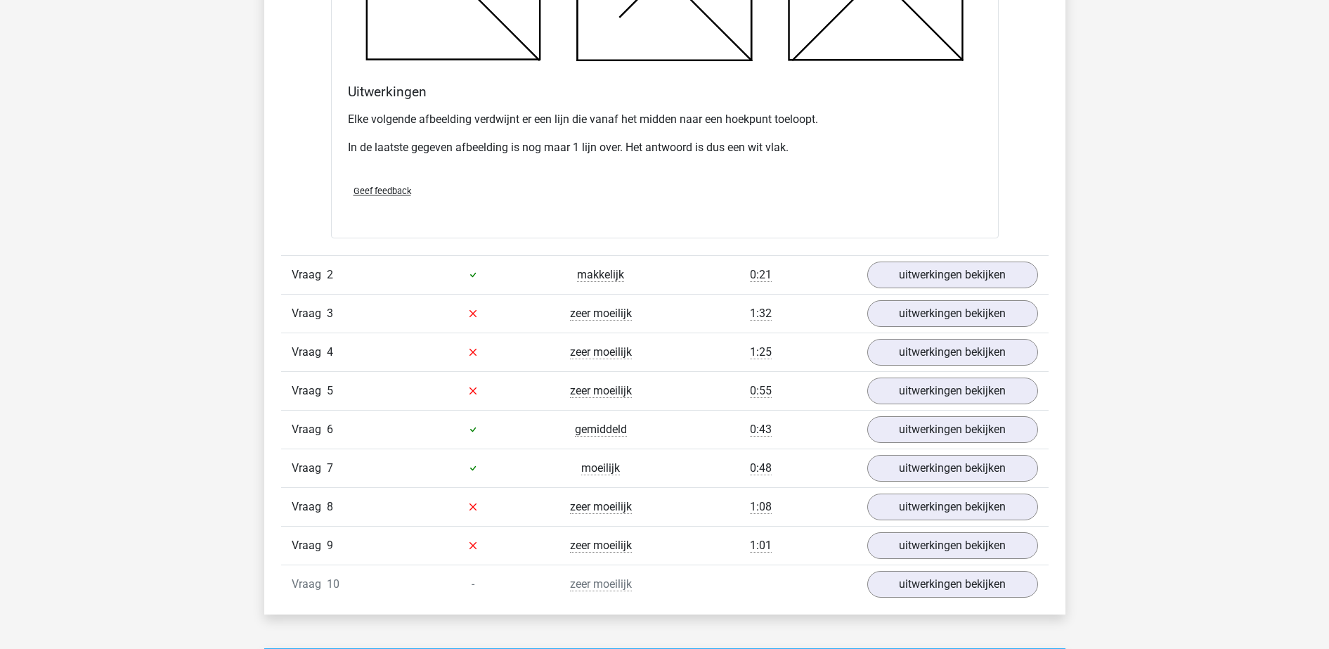
scroll to position [1821, 0]
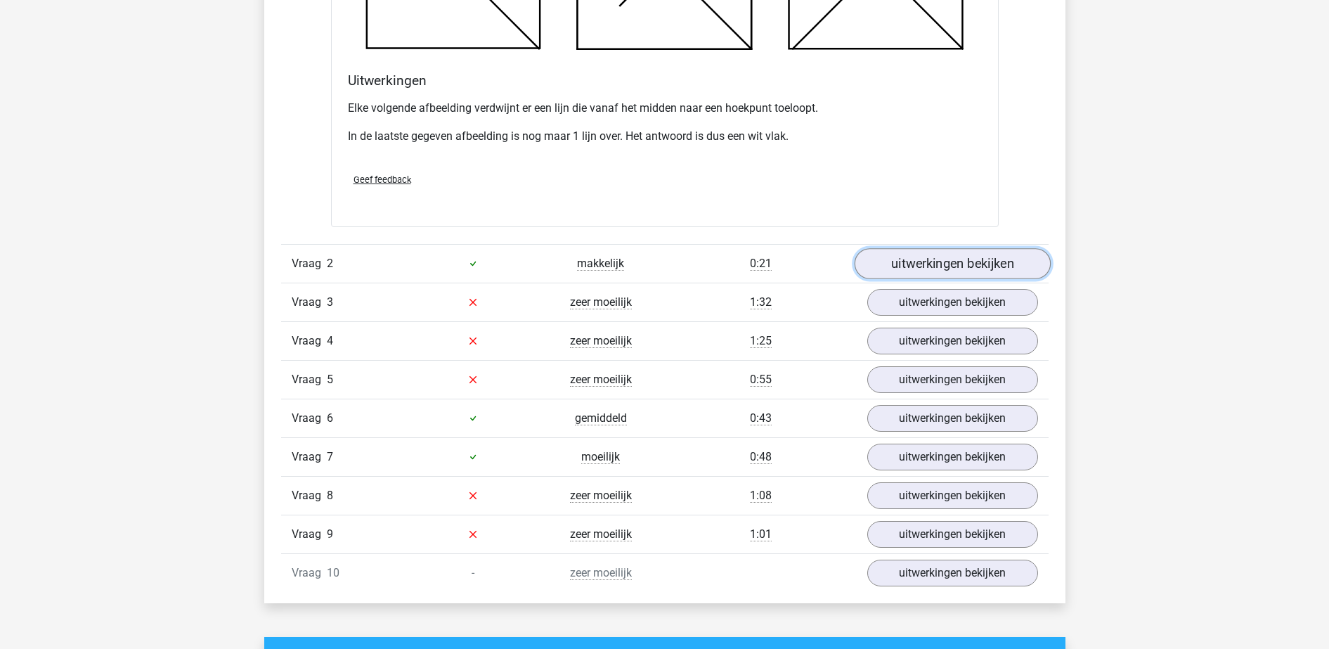
click at [950, 252] on link "uitwerkingen bekijken" at bounding box center [952, 263] width 196 height 31
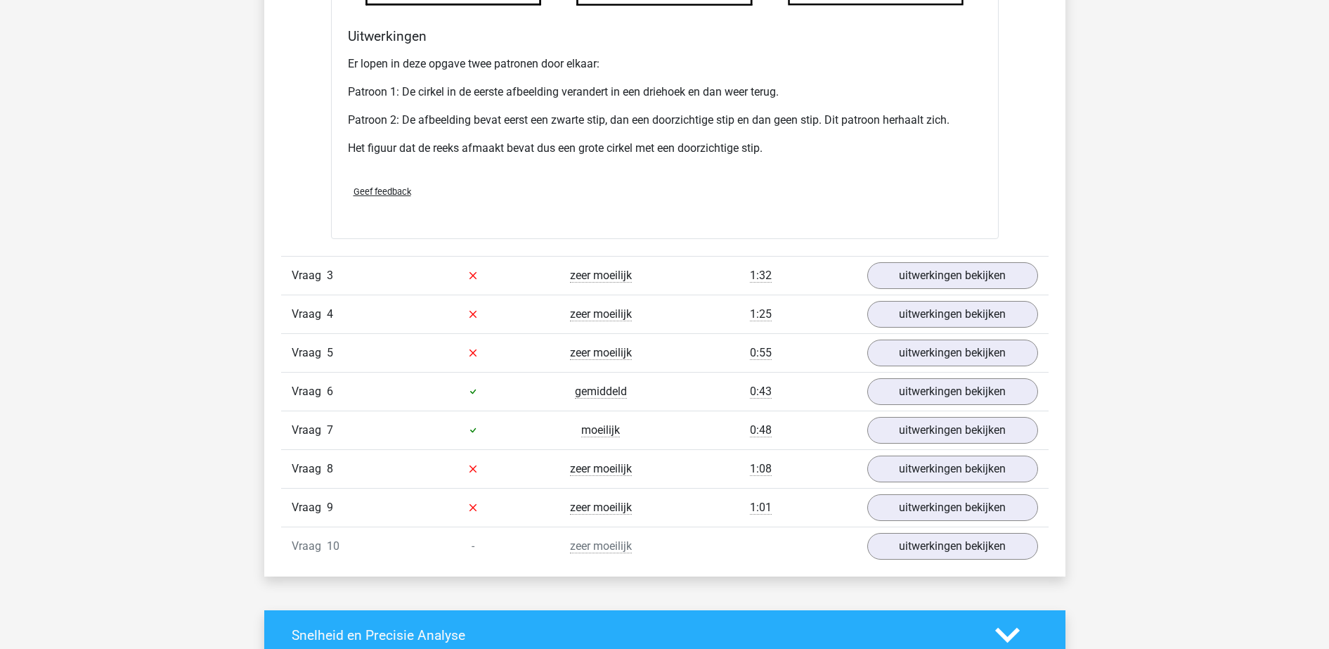
scroll to position [2733, 0]
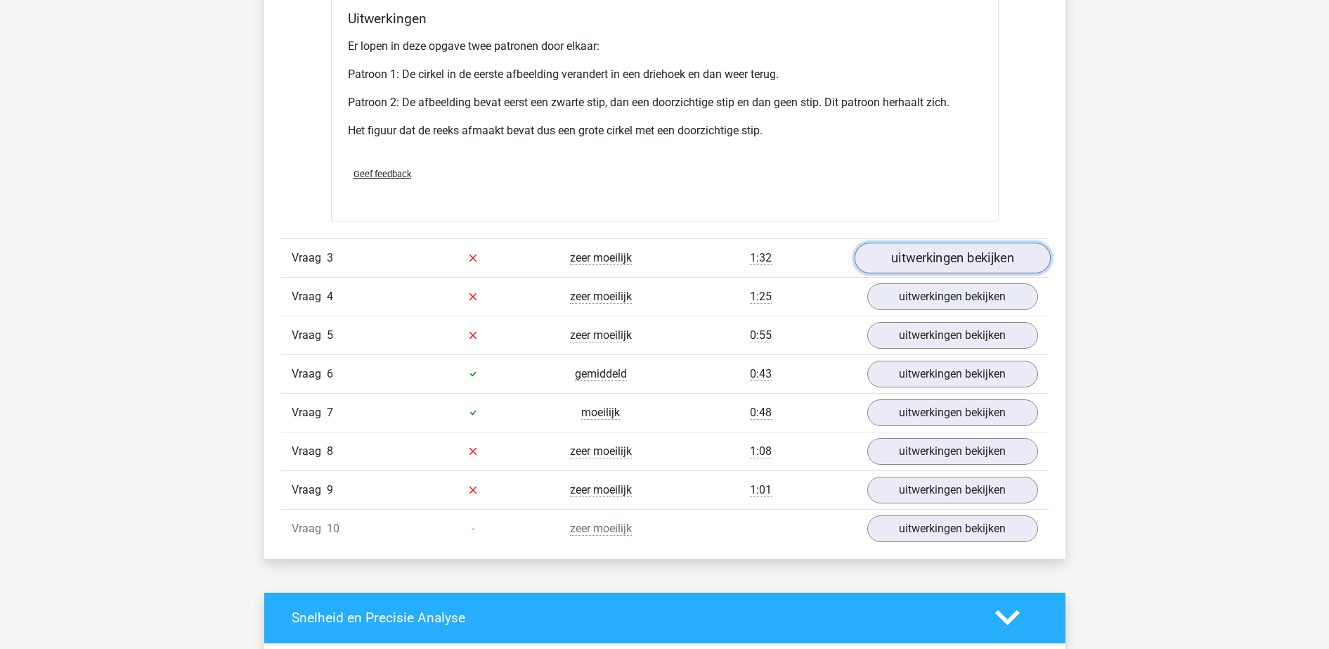
click at [941, 252] on link "uitwerkingen bekijken" at bounding box center [952, 258] width 196 height 31
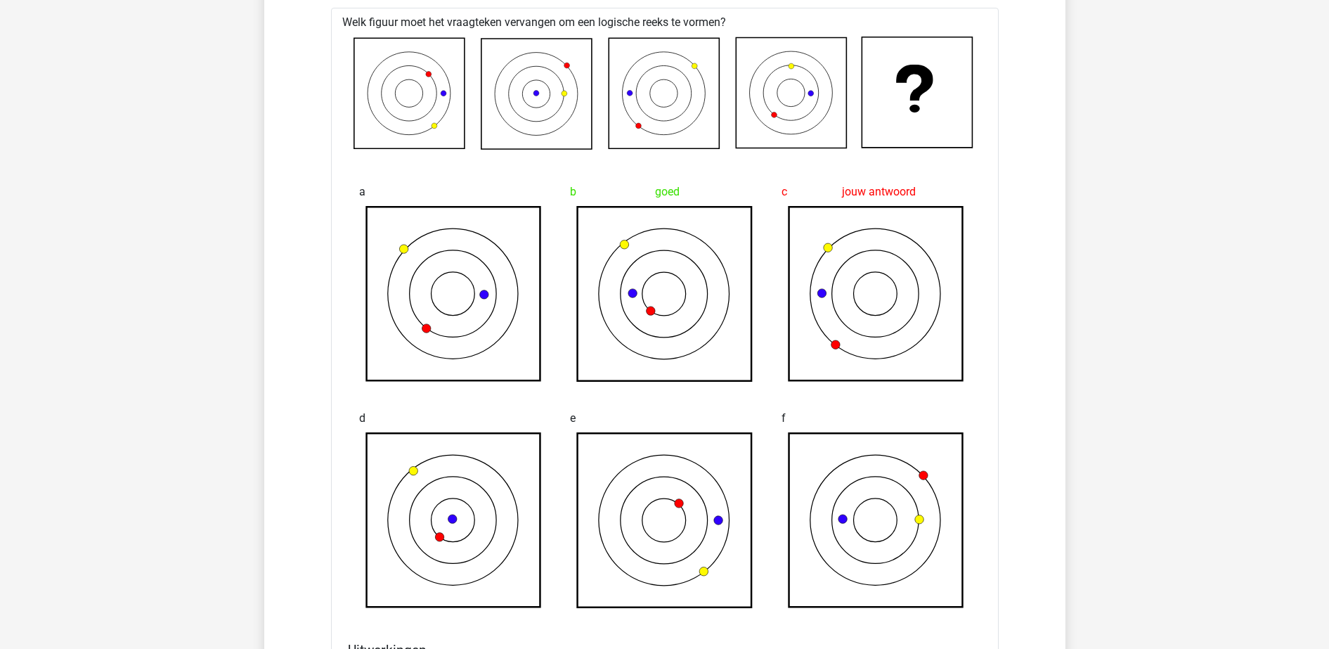
scroll to position [3016, 0]
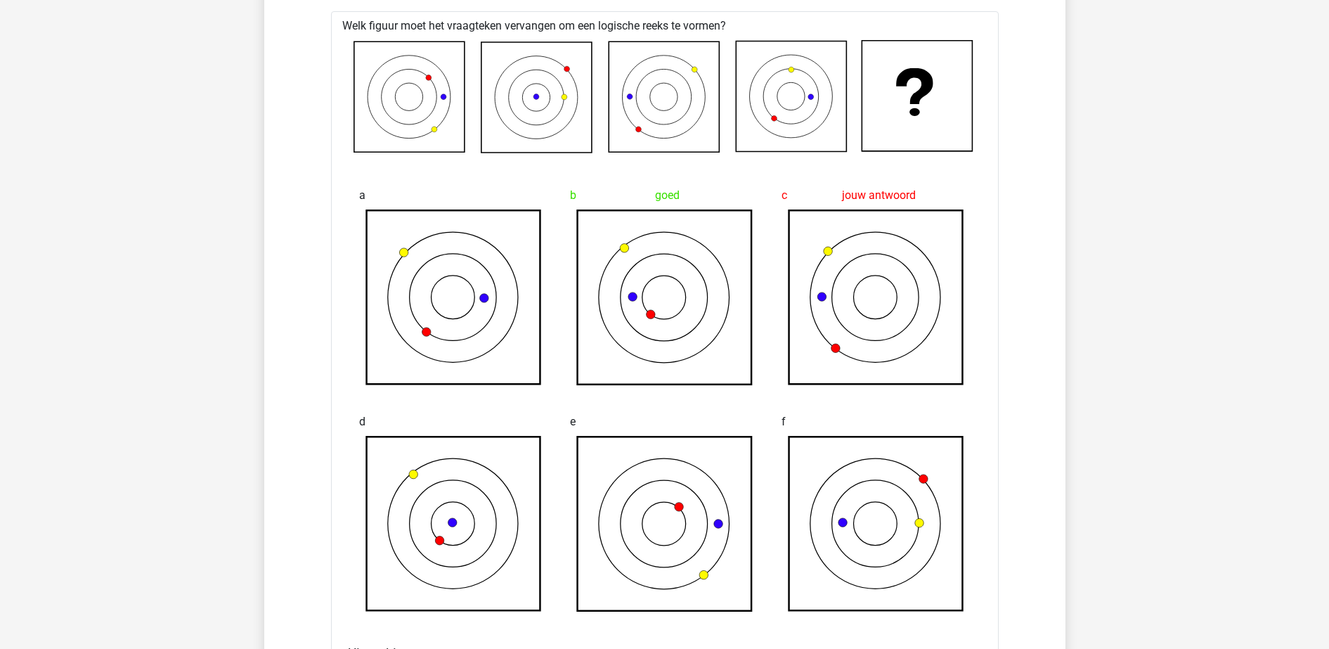
click at [659, 292] on icon at bounding box center [665, 298] width 174 height 174
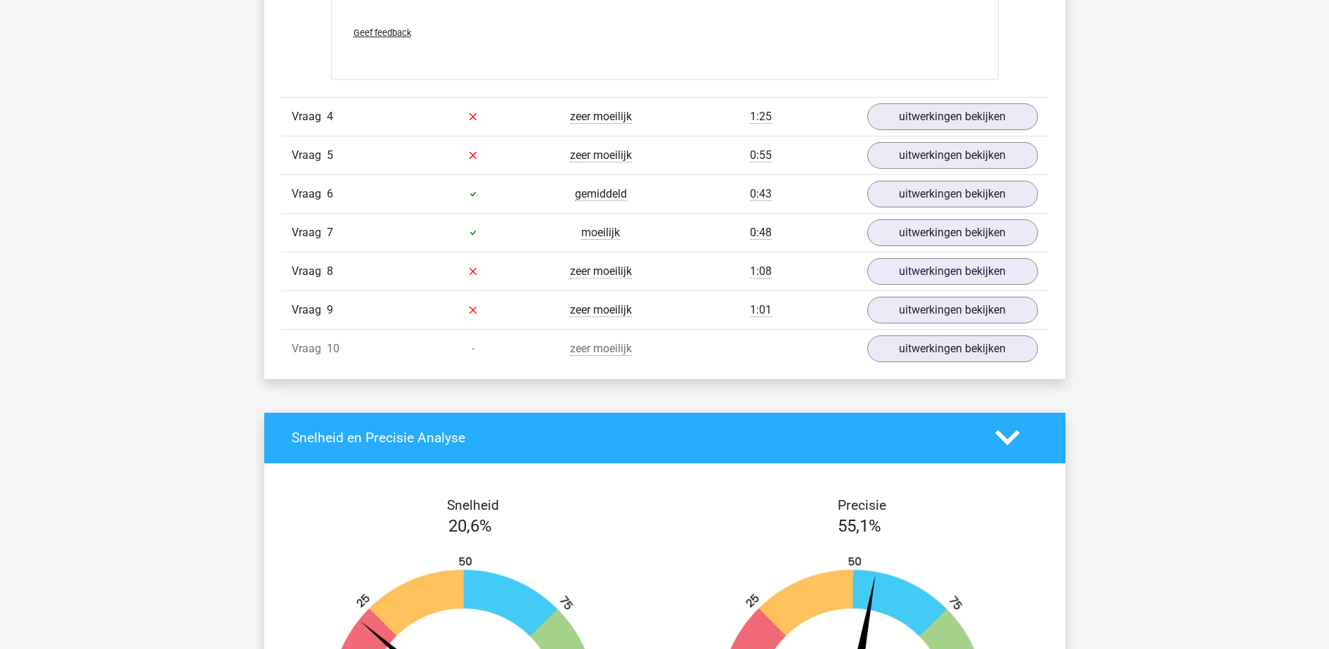
scroll to position [4091, 0]
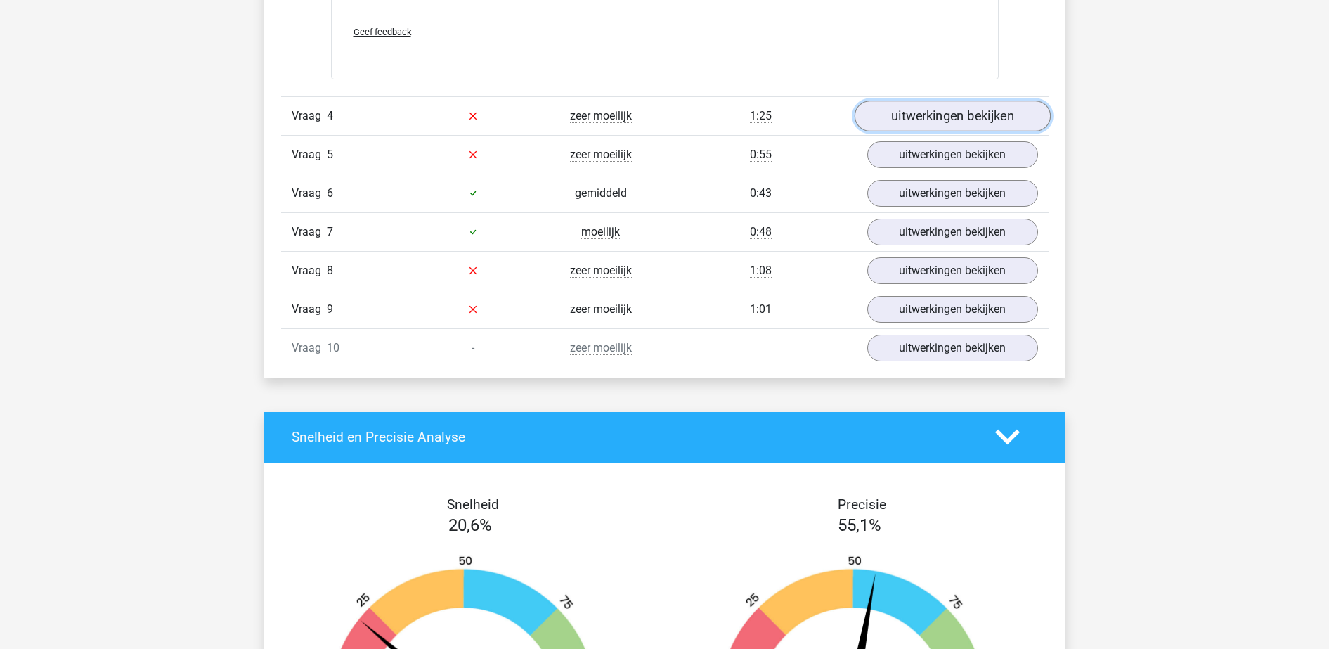
click at [963, 103] on link "uitwerkingen bekijken" at bounding box center [952, 116] width 196 height 31
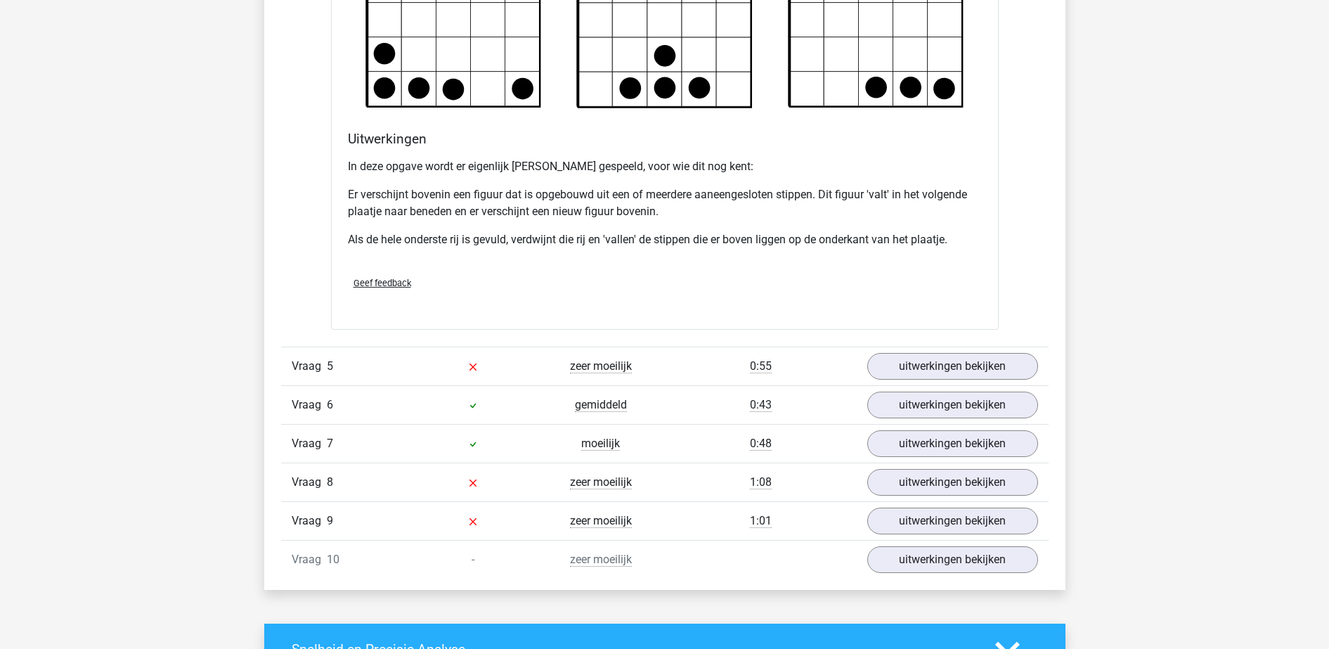
scroll to position [4762, 0]
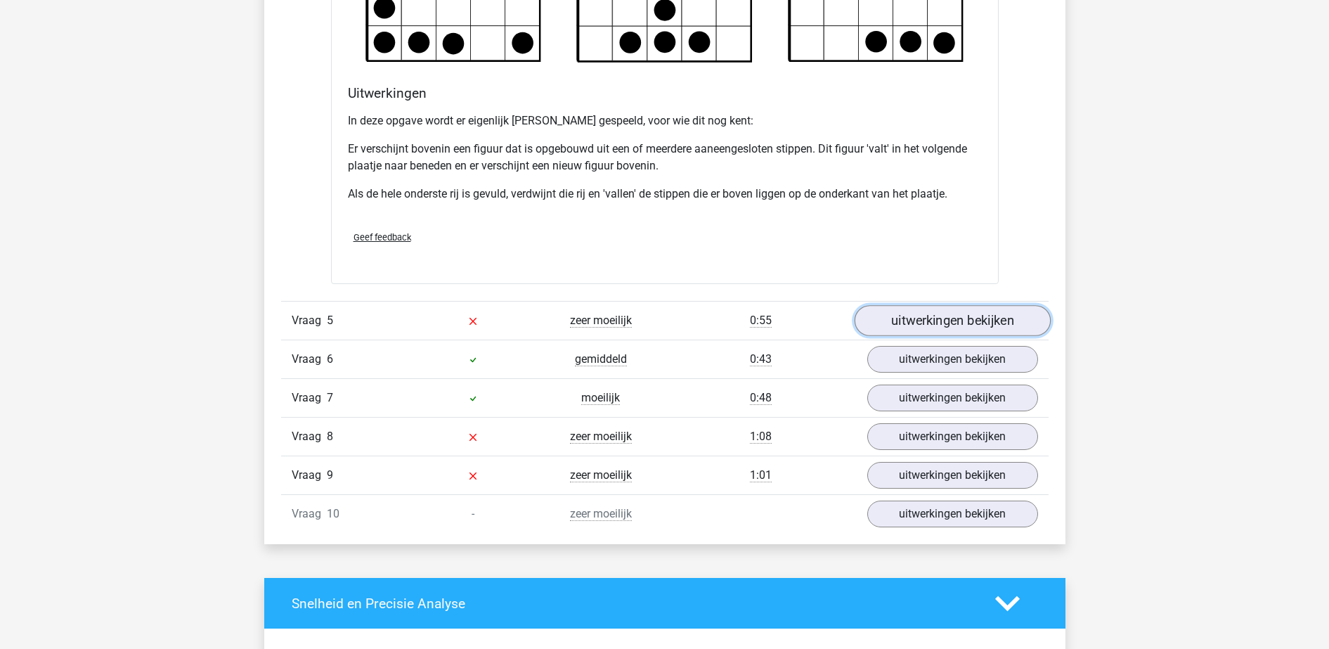
click at [920, 314] on link "uitwerkingen bekijken" at bounding box center [952, 320] width 196 height 31
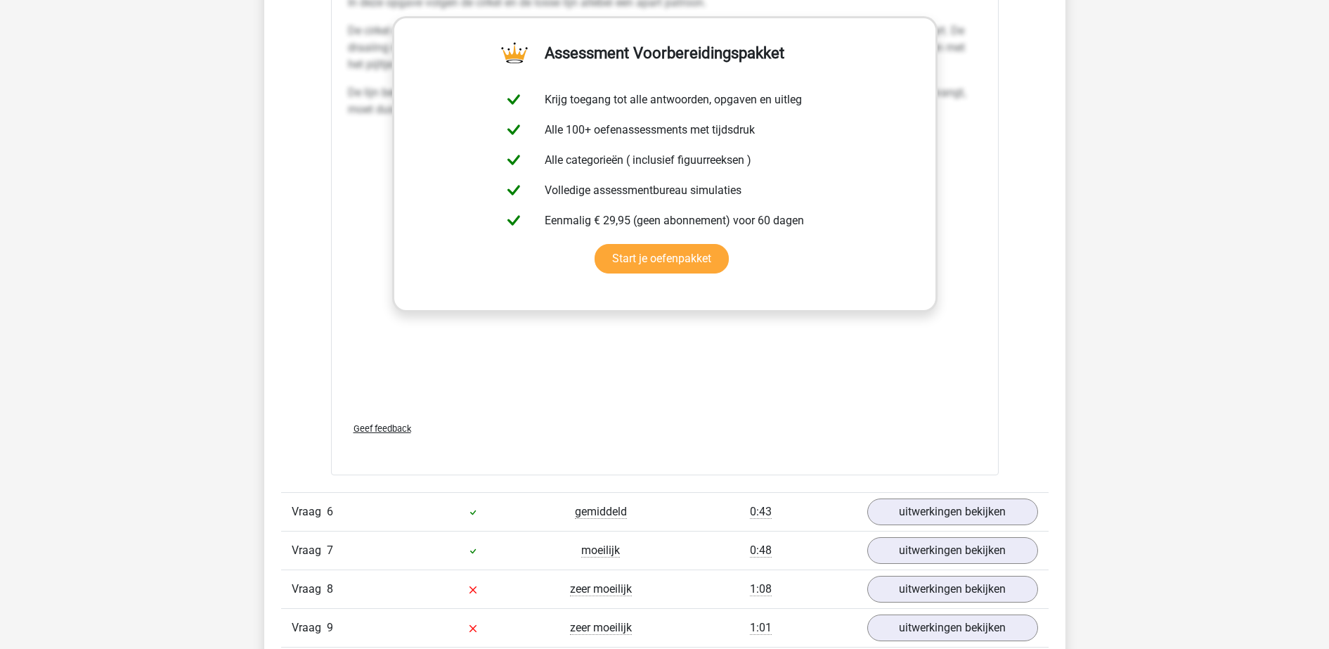
scroll to position [6062, 0]
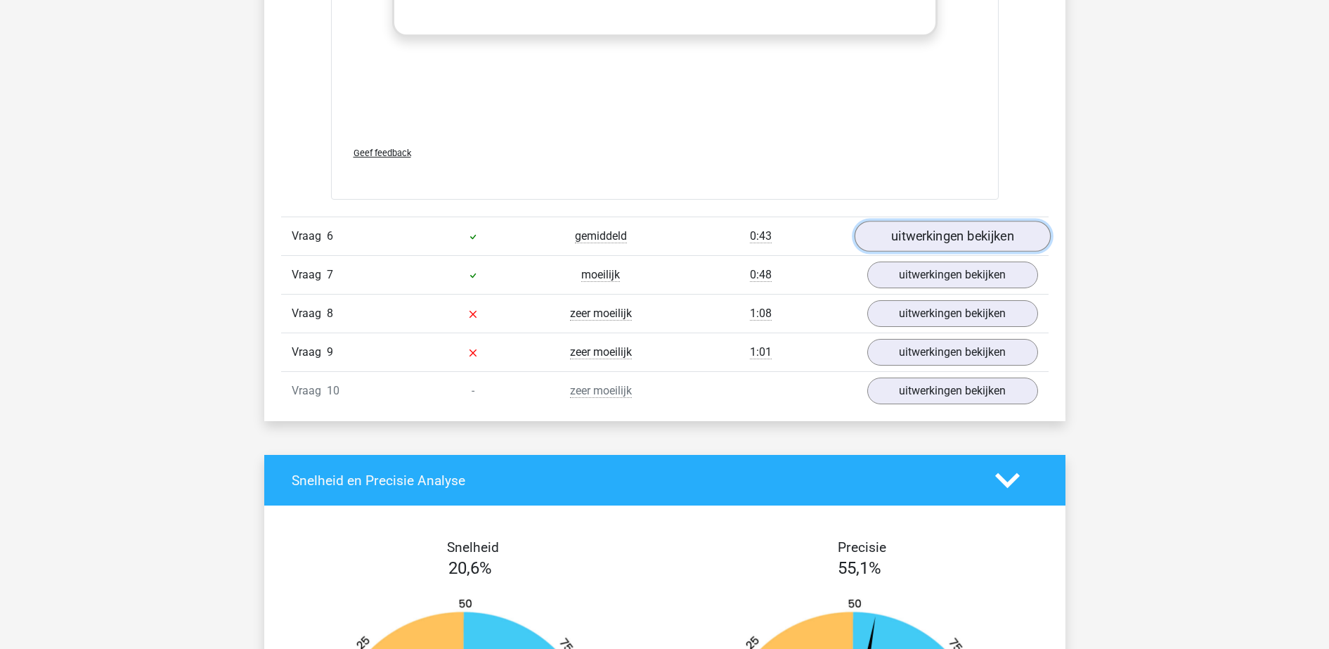
click at [949, 238] on link "uitwerkingen bekijken" at bounding box center [952, 236] width 196 height 31
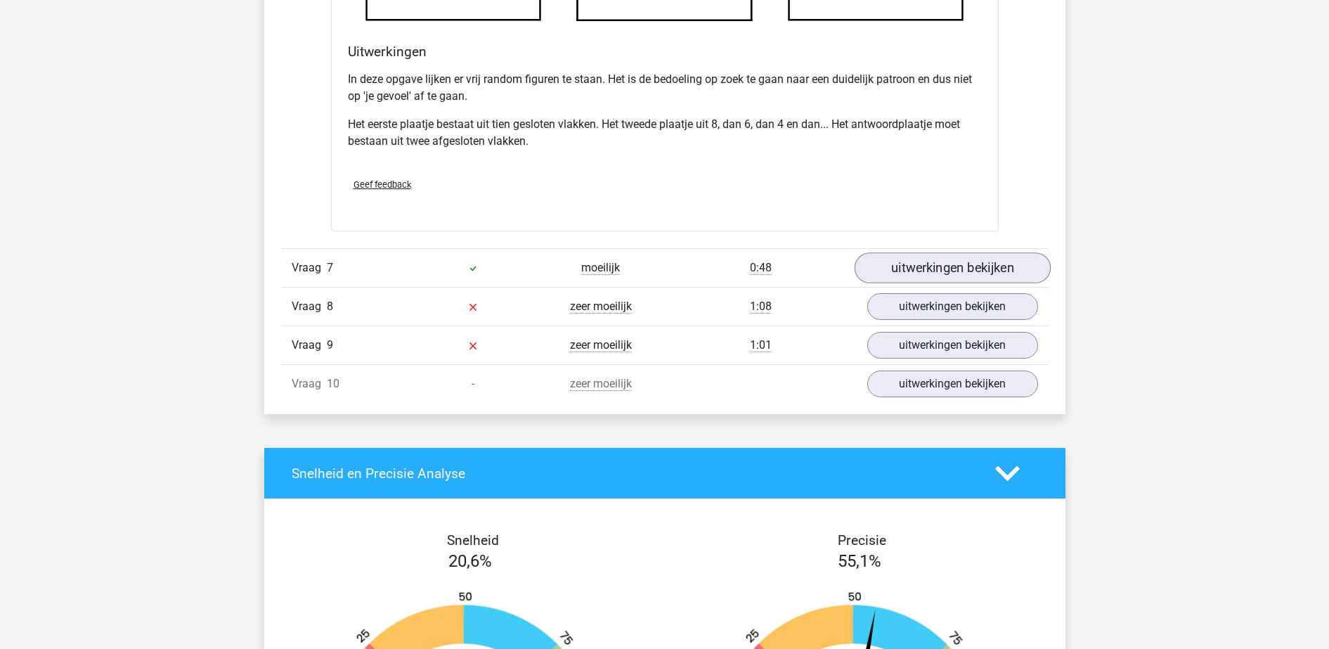
scroll to position [6915, 0]
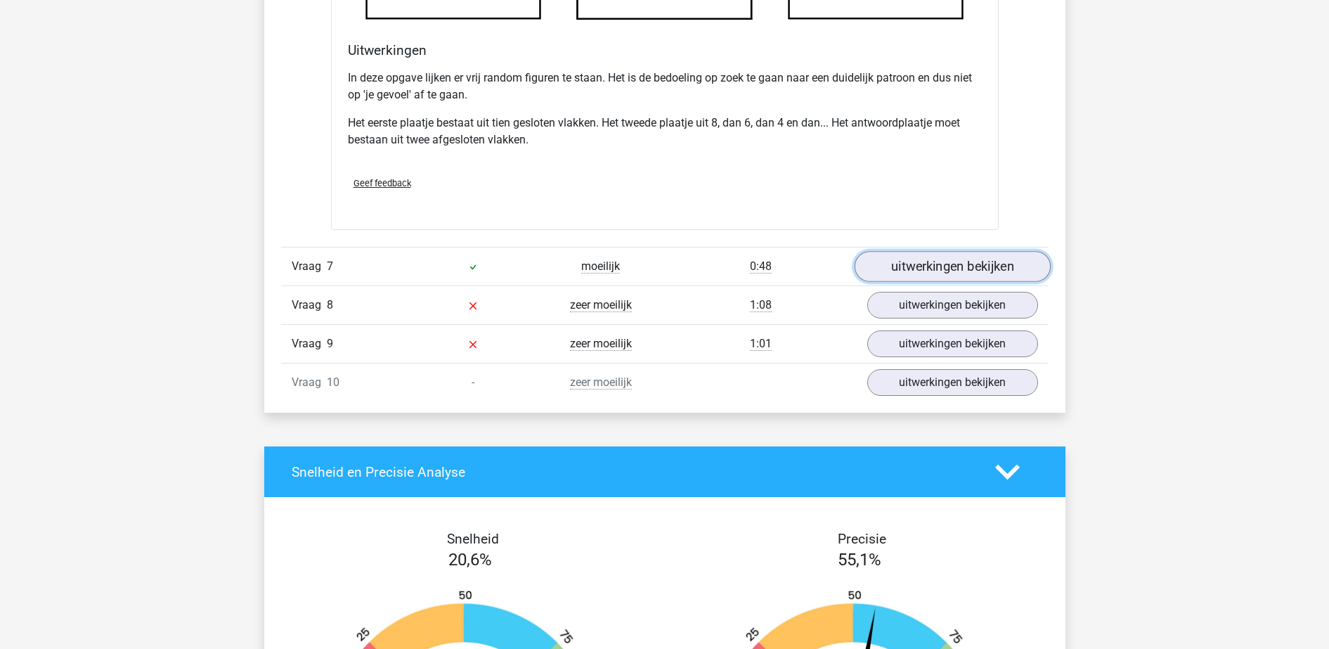
click at [934, 260] on link "uitwerkingen bekijken" at bounding box center [952, 266] width 196 height 31
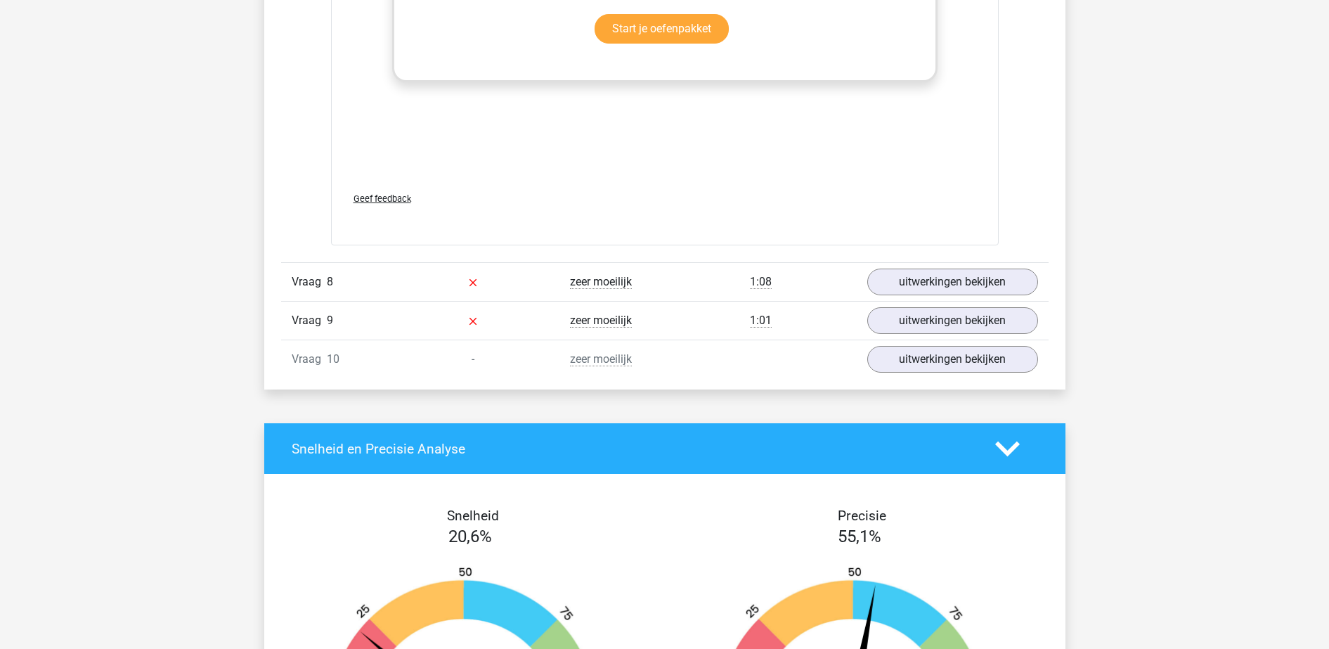
scroll to position [8124, 0]
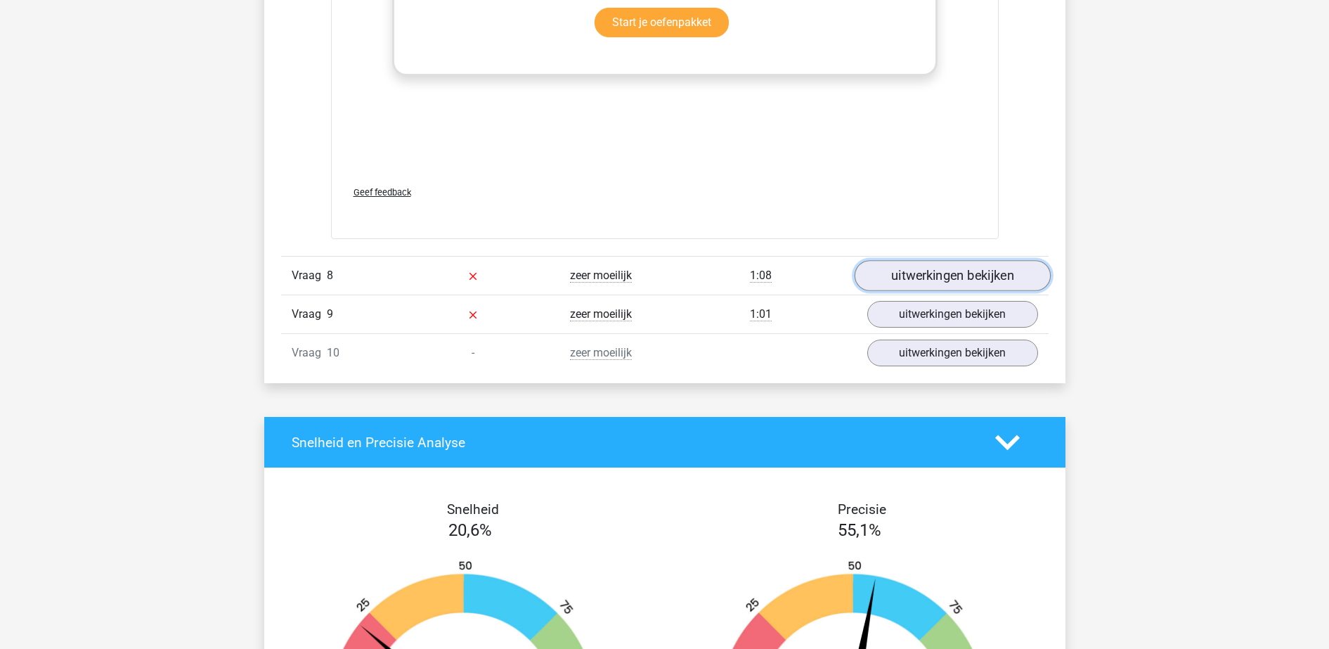
click at [958, 264] on link "uitwerkingen bekijken" at bounding box center [952, 275] width 196 height 31
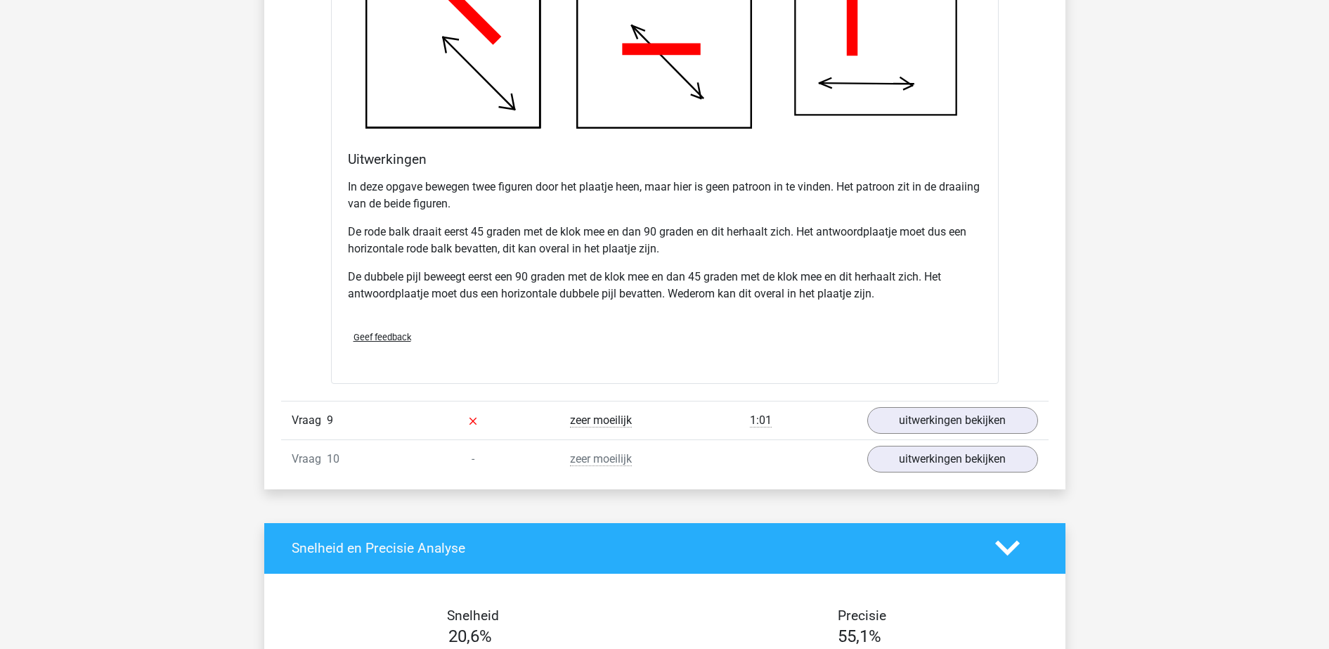
scroll to position [8922, 0]
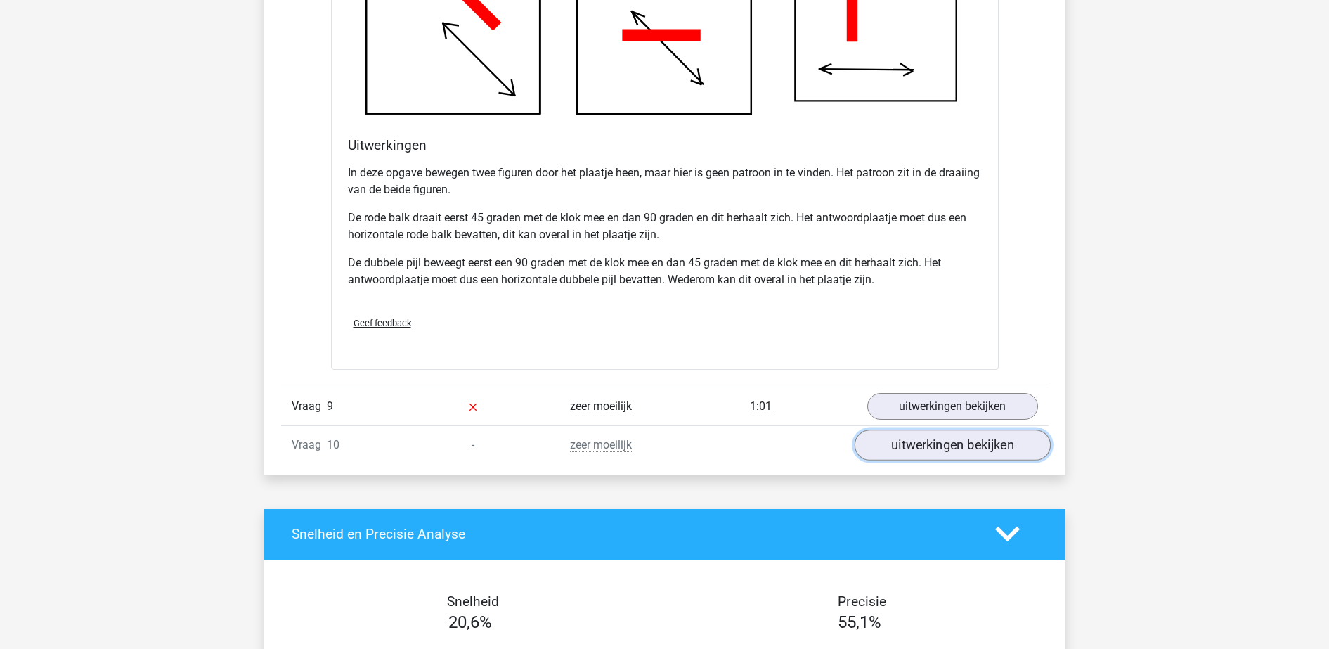
click at [964, 443] on link "uitwerkingen bekijken" at bounding box center [952, 445] width 196 height 31
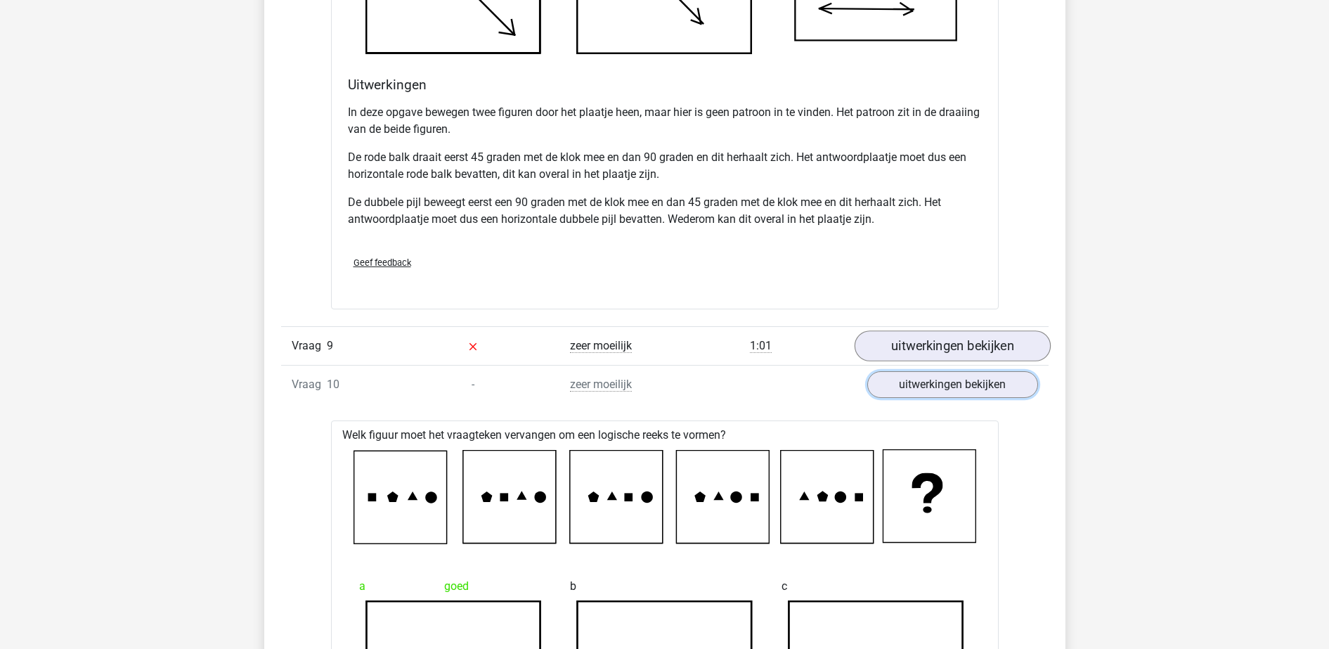
scroll to position [8985, 0]
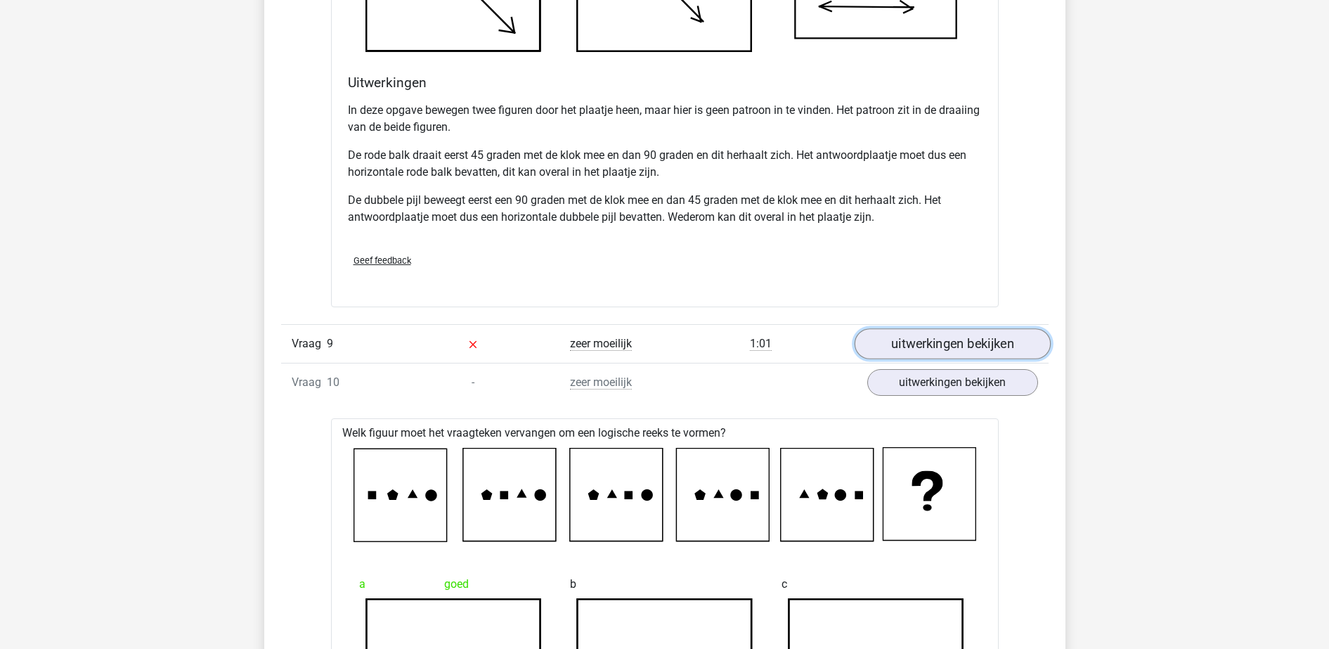
click at [899, 337] on link "uitwerkingen bekijken" at bounding box center [952, 343] width 196 height 31
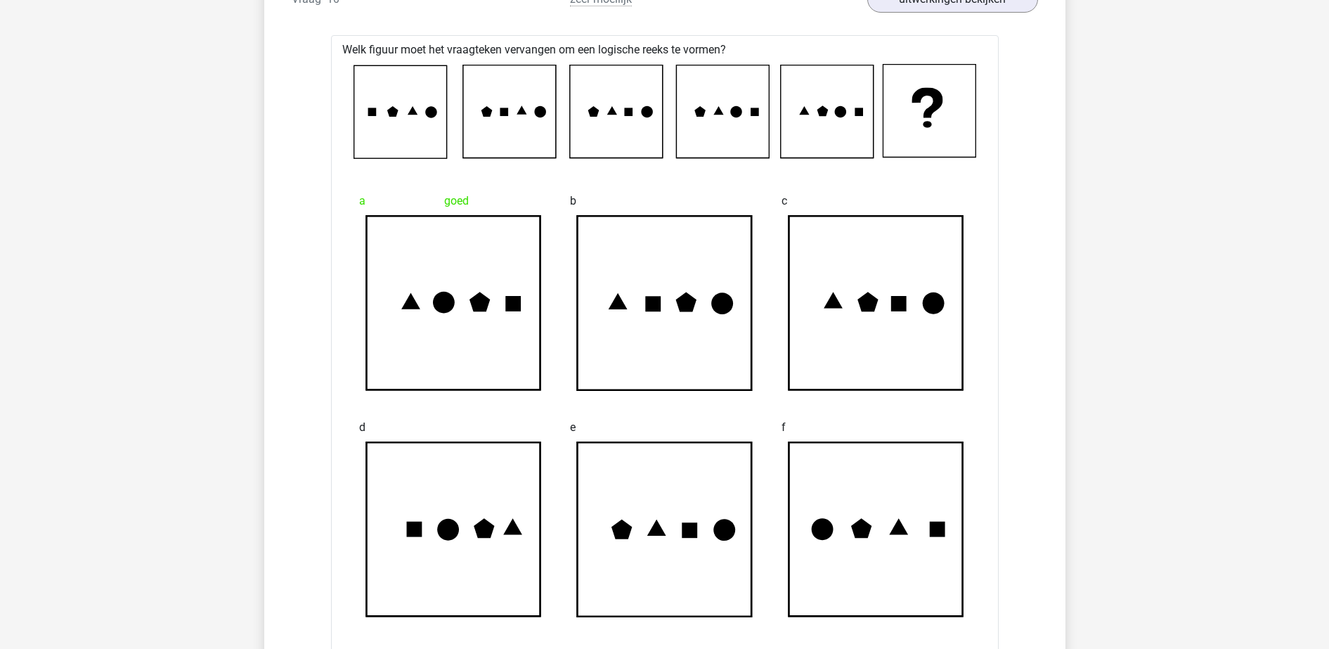
scroll to position [10545, 0]
drag, startPoint x: 863, startPoint y: 117, endPoint x: 766, endPoint y: 117, distance: 97.0
click at [766, 117] on icon at bounding box center [665, 110] width 623 height 95
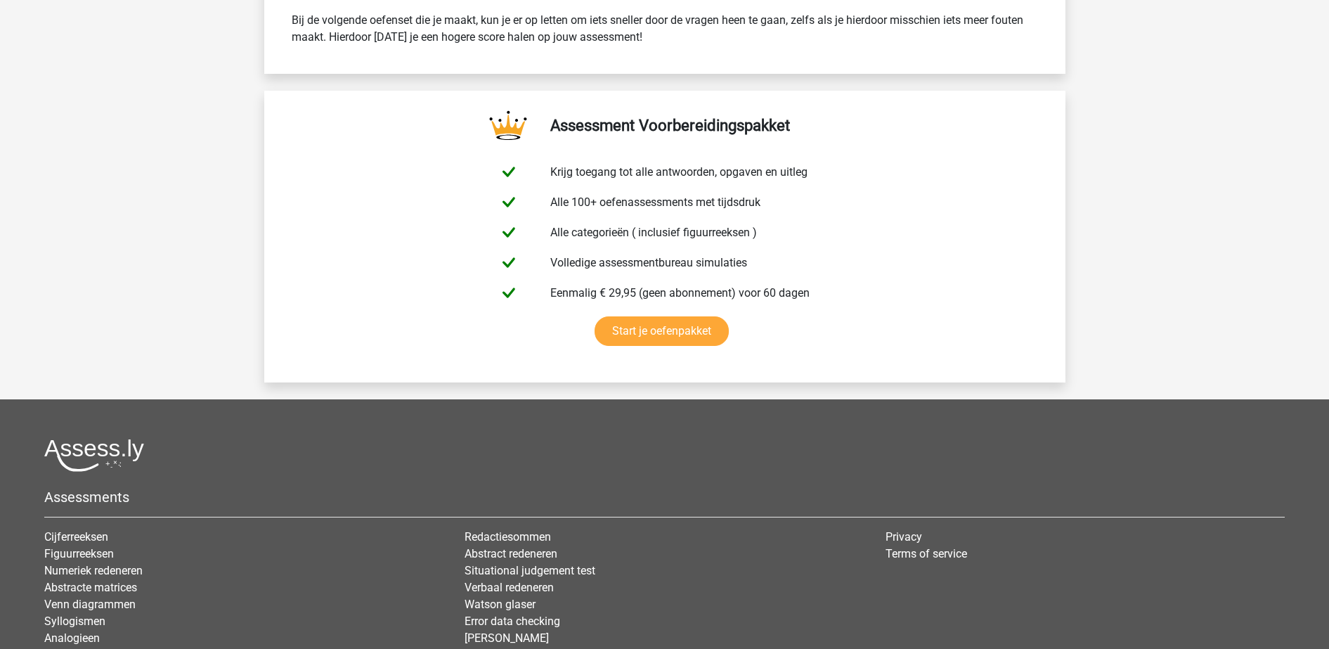
scroll to position [12448, 0]
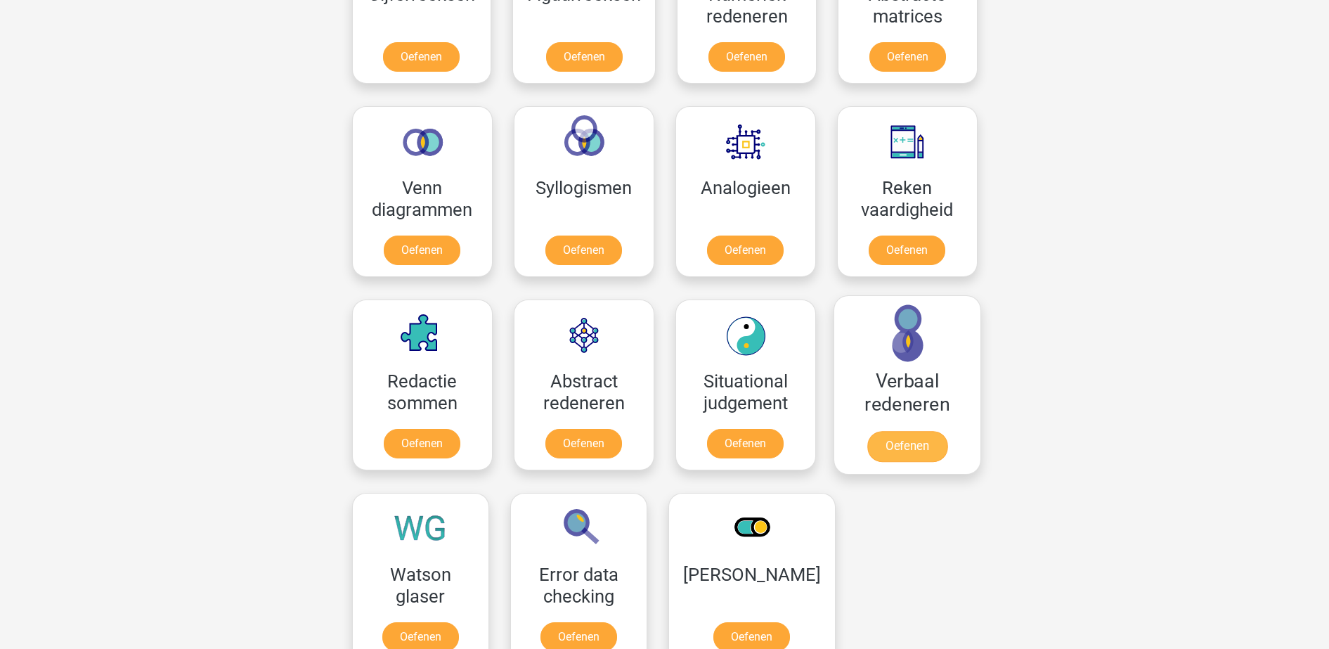
scroll to position [750, 0]
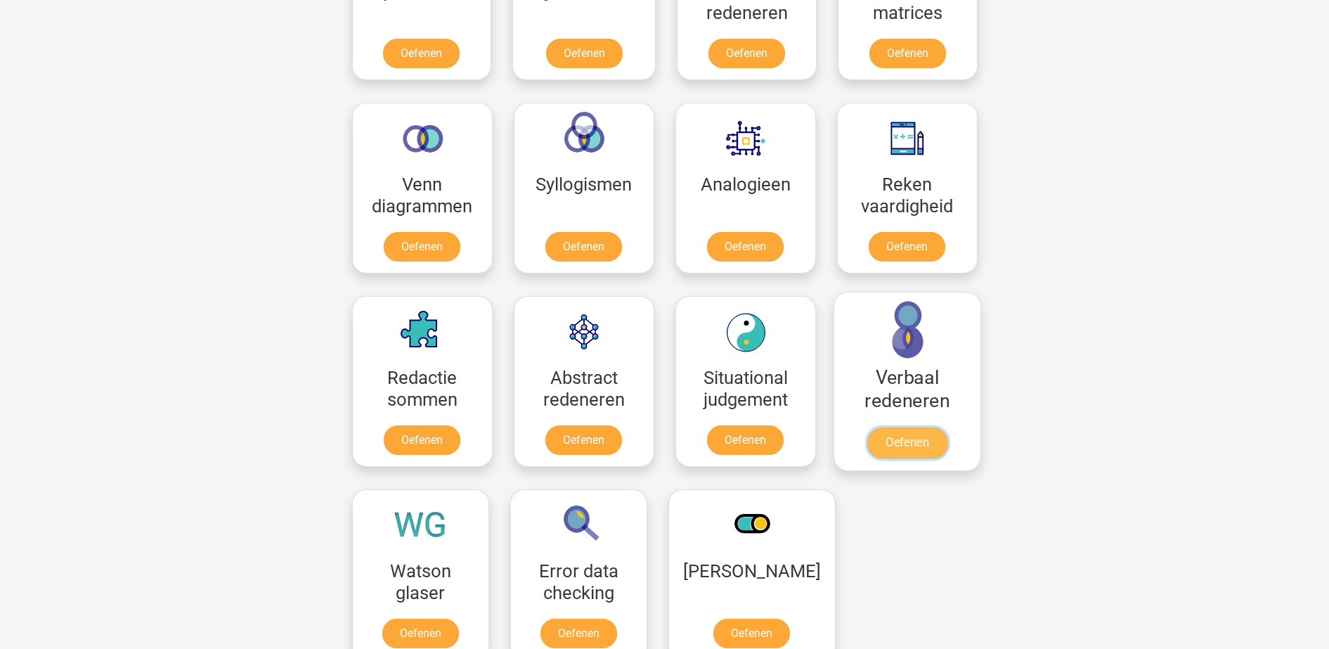
click at [867, 427] on link "Oefenen" at bounding box center [907, 442] width 80 height 31
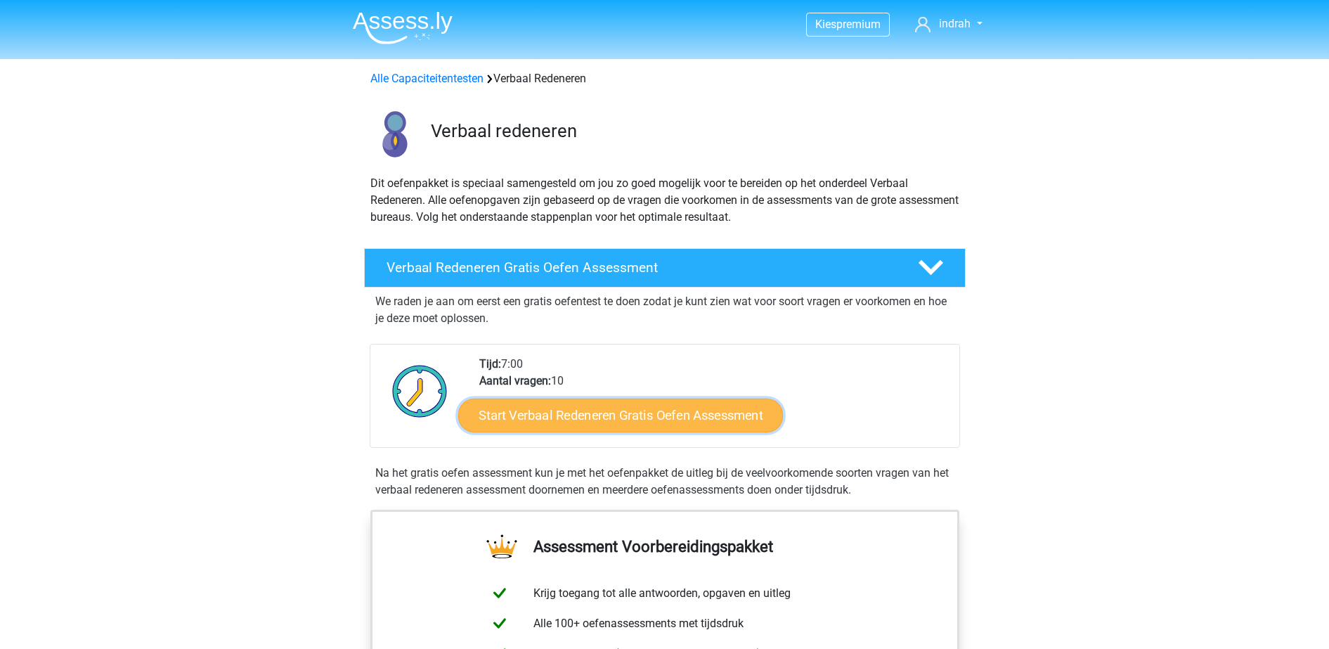
click at [647, 413] on link "Start Verbaal Redeneren Gratis Oefen Assessment" at bounding box center [620, 416] width 325 height 34
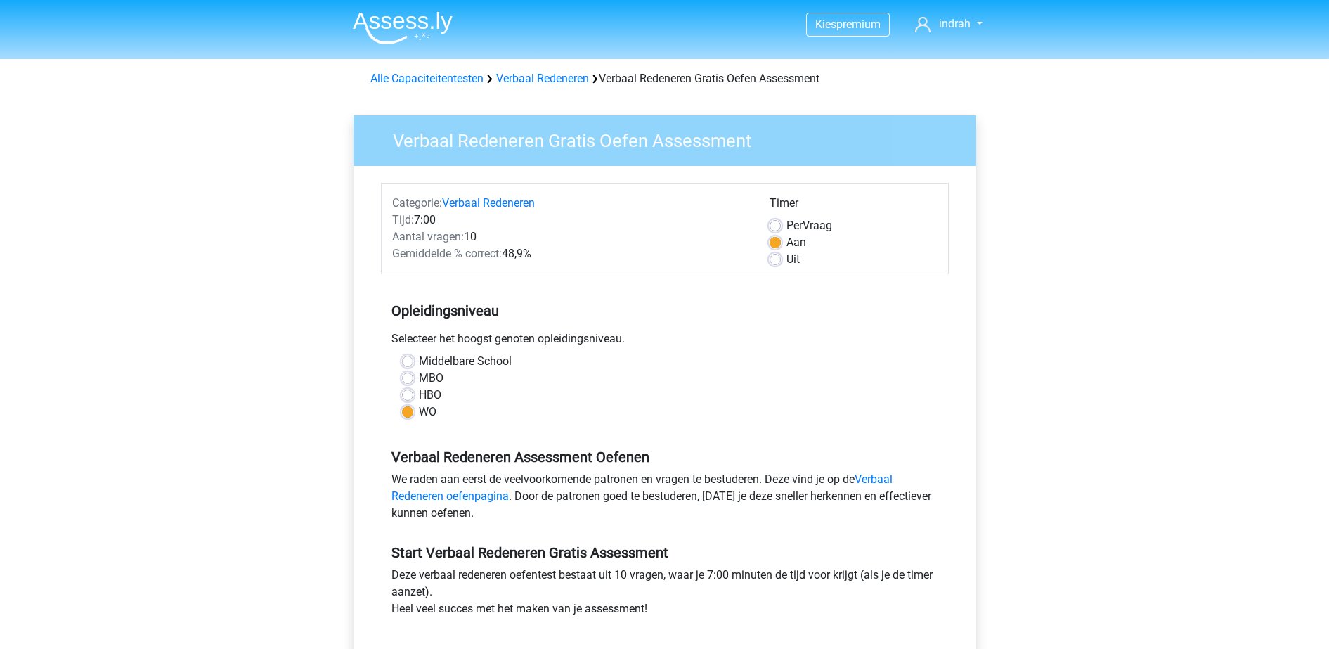
scroll to position [105, 0]
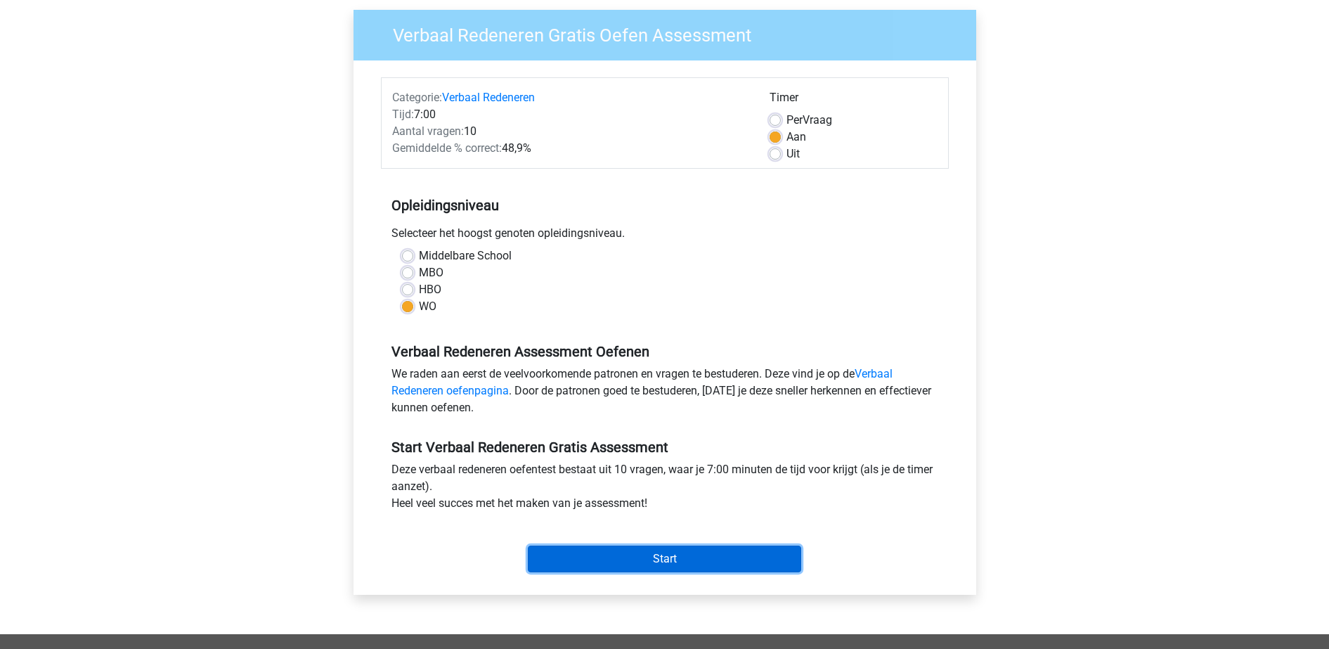
click at [579, 569] on input "Start" at bounding box center [664, 559] width 273 height 27
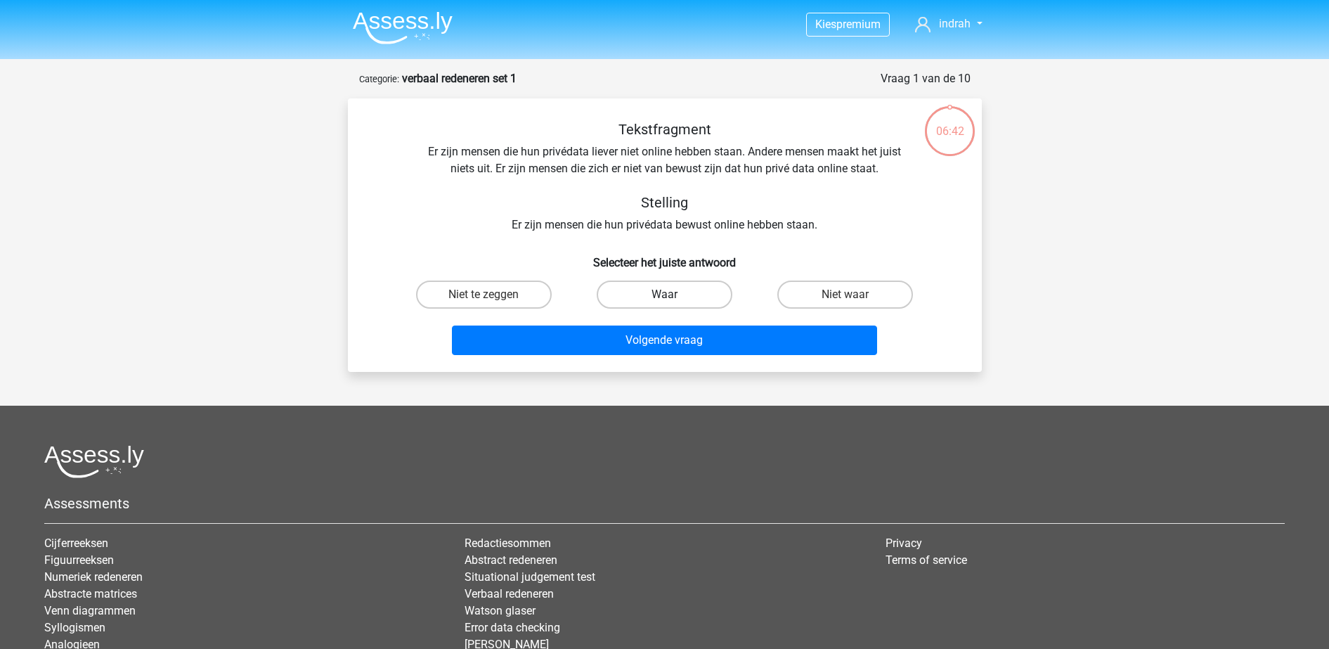
click at [659, 295] on label "Waar" at bounding box center [665, 294] width 136 height 28
click at [664, 295] on input "Waar" at bounding box center [668, 299] width 9 height 9
radio input "true"
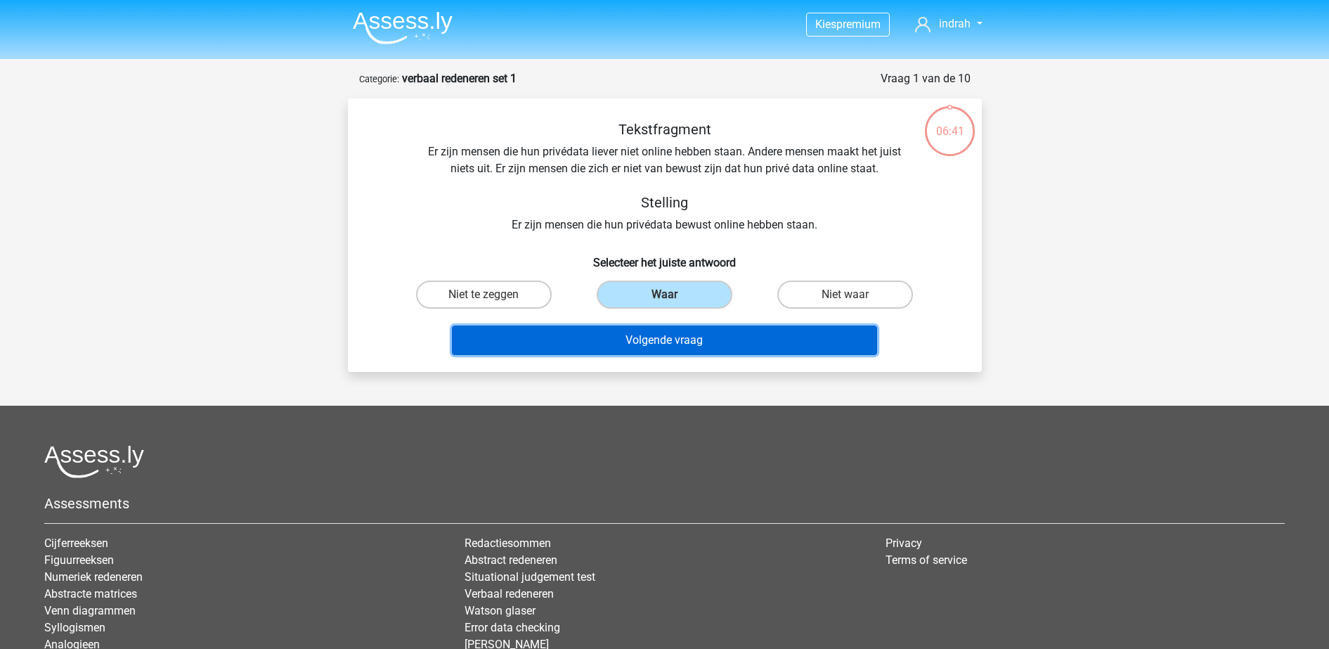
click at [664, 341] on button "Volgende vraag" at bounding box center [664, 340] width 425 height 30
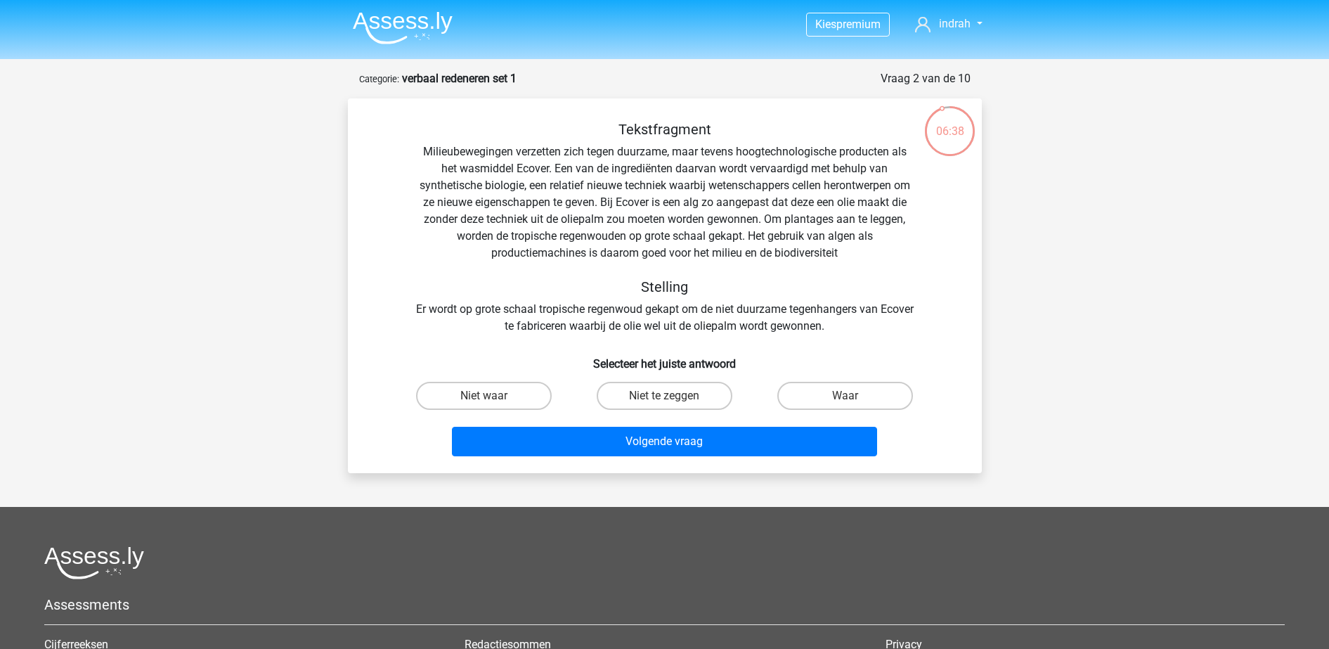
click at [396, 22] on img at bounding box center [403, 27] width 100 height 33
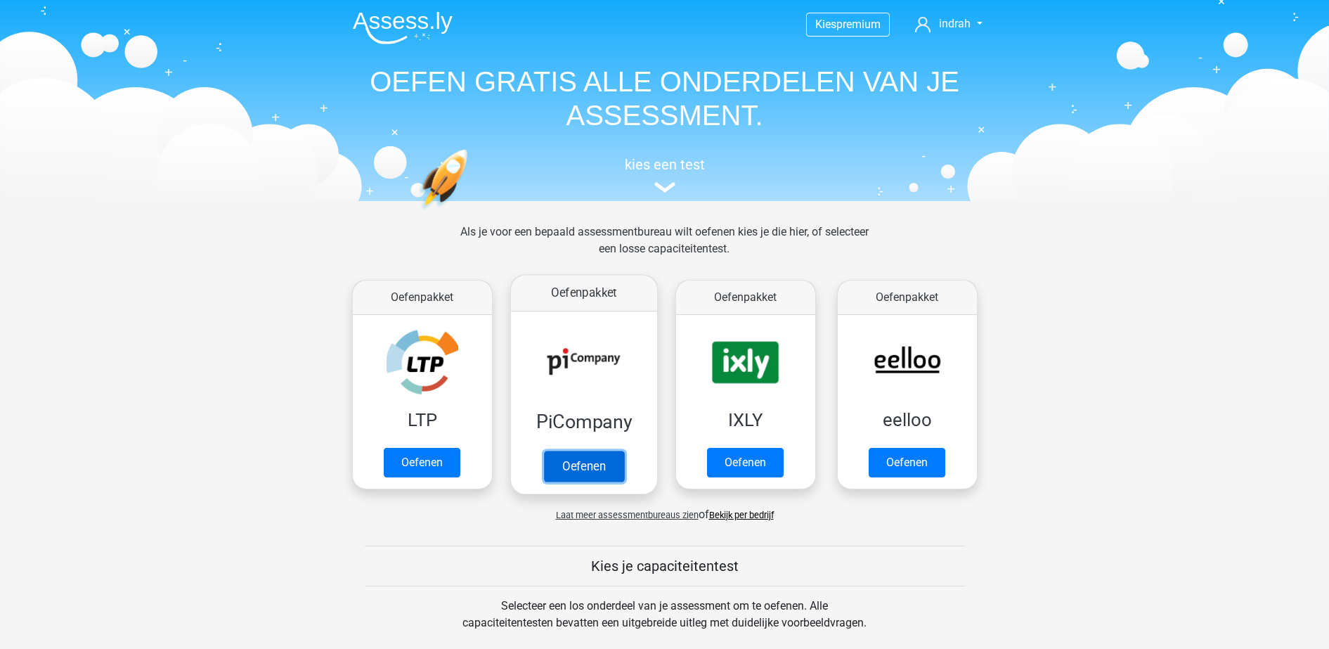
click at [608, 451] on link "Oefenen" at bounding box center [583, 466] width 80 height 31
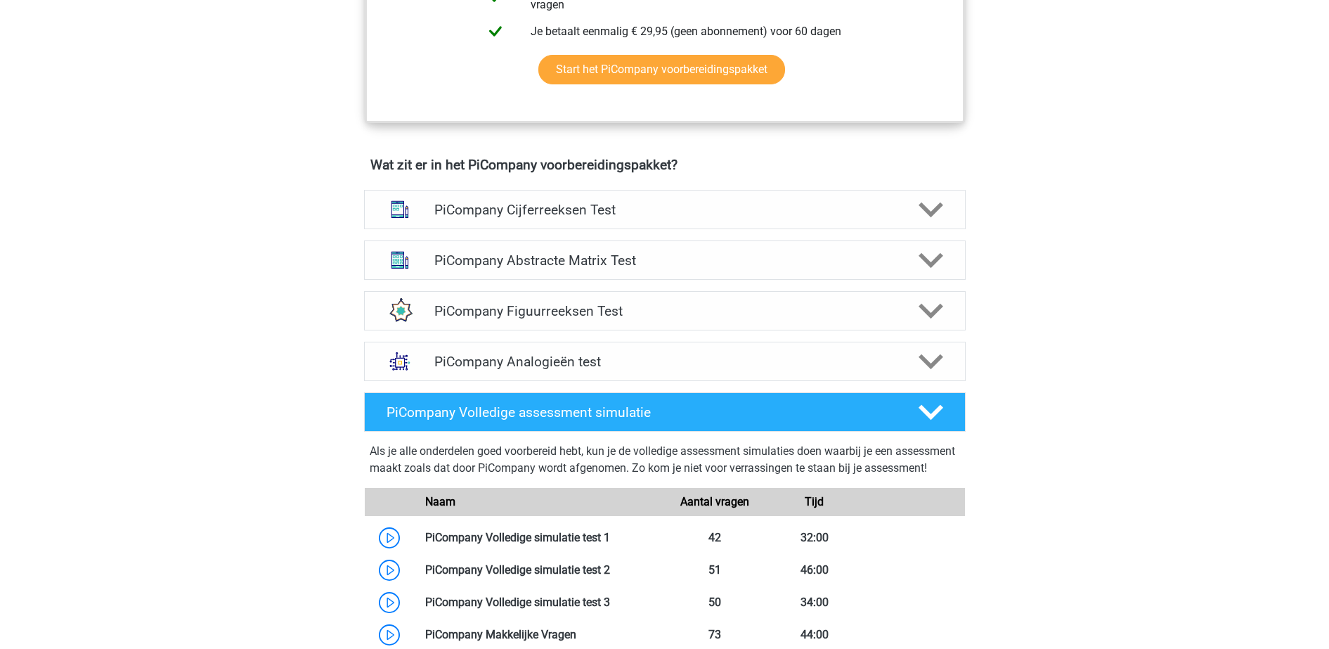
scroll to position [791, 0]
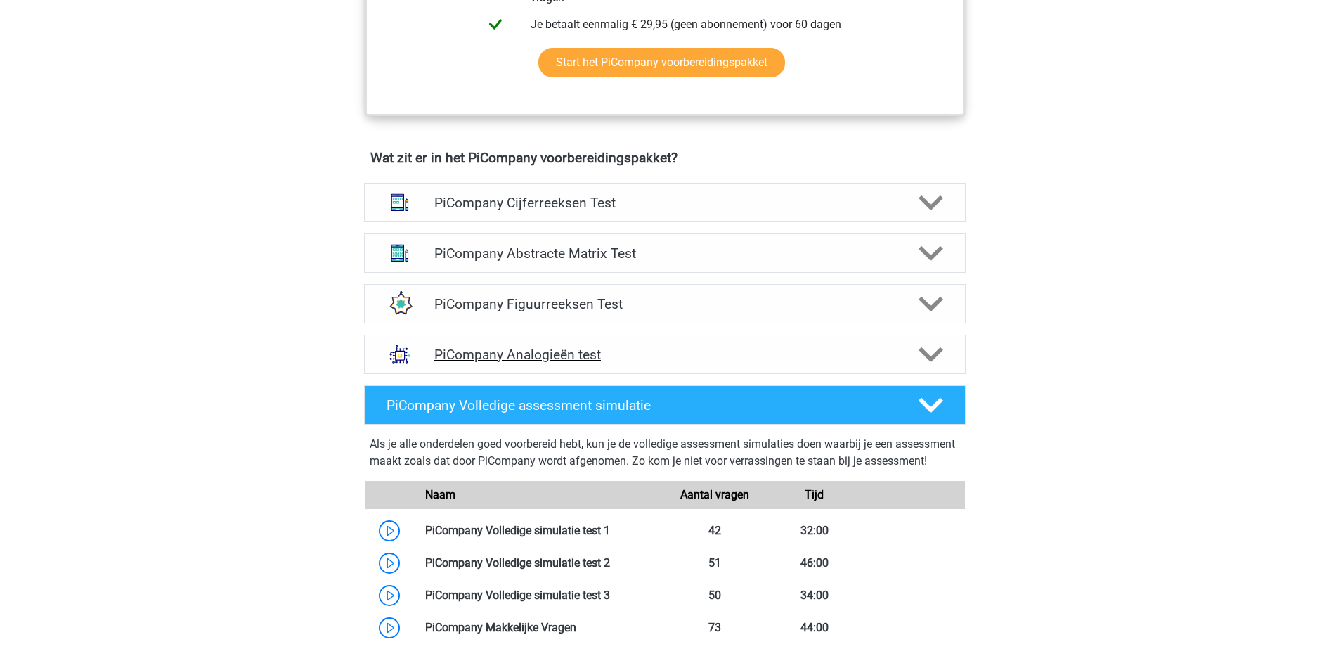
click at [579, 363] on h4 "PiCompany Analogieën test" at bounding box center [664, 355] width 460 height 16
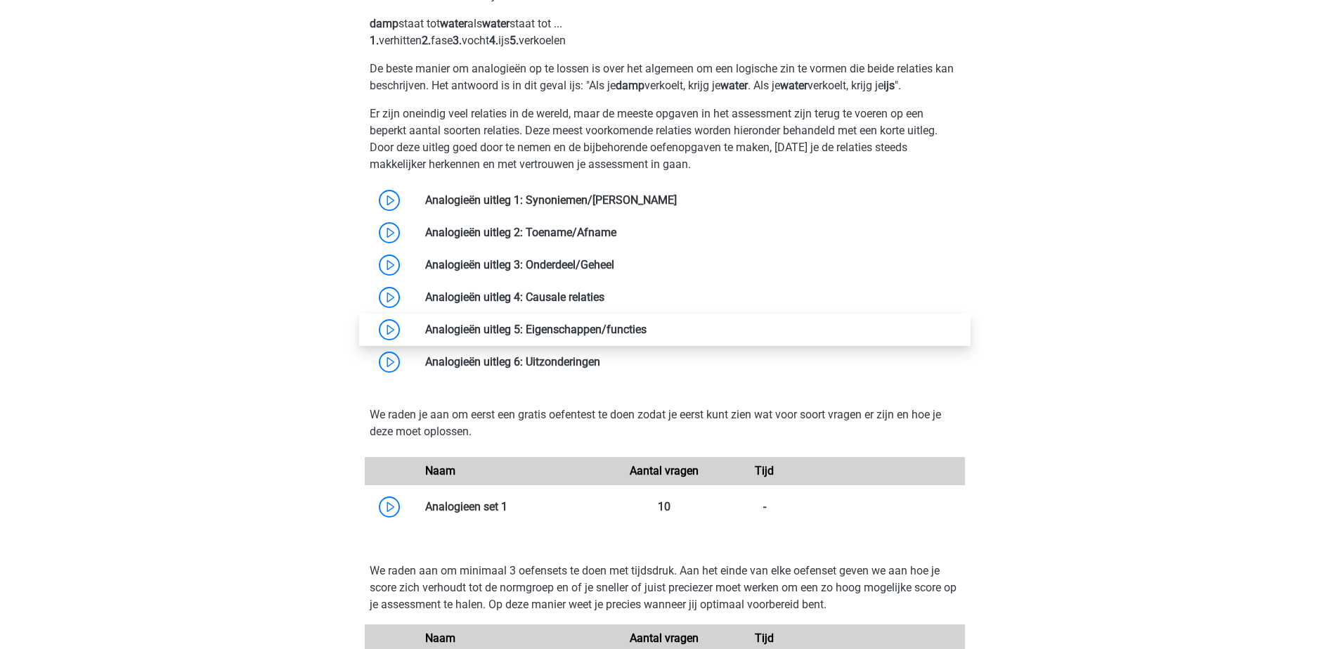
scroll to position [1208, 0]
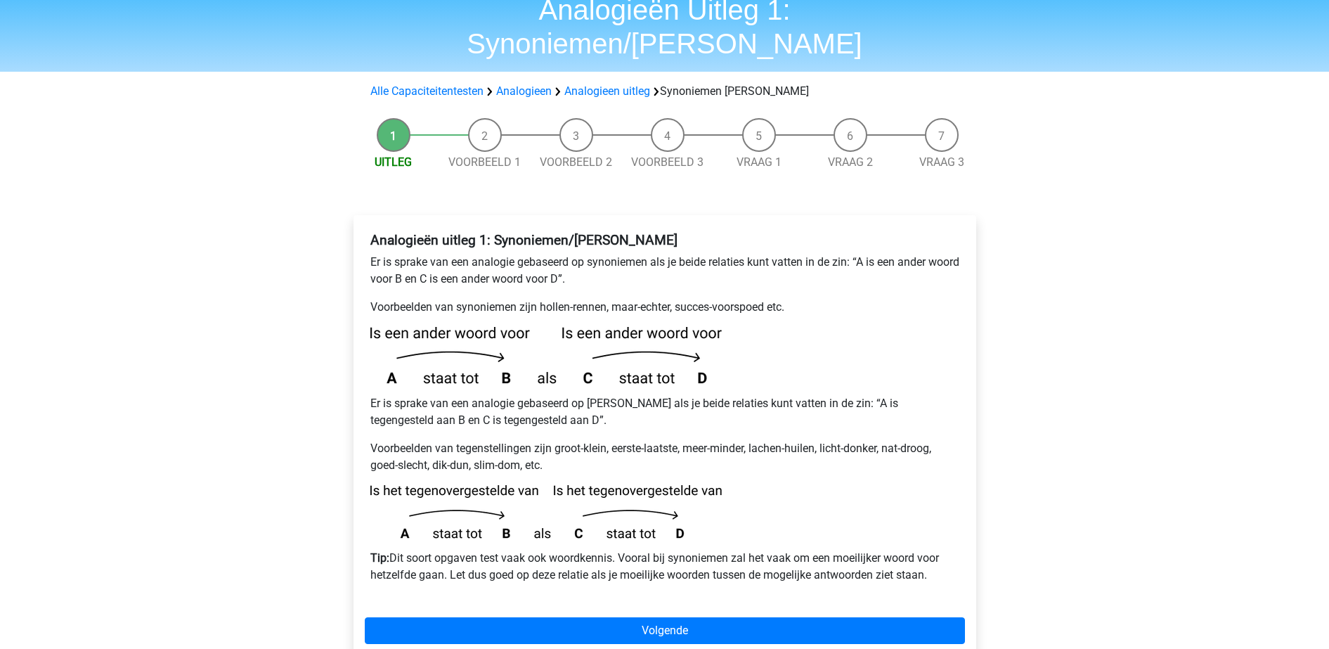
scroll to position [60, 0]
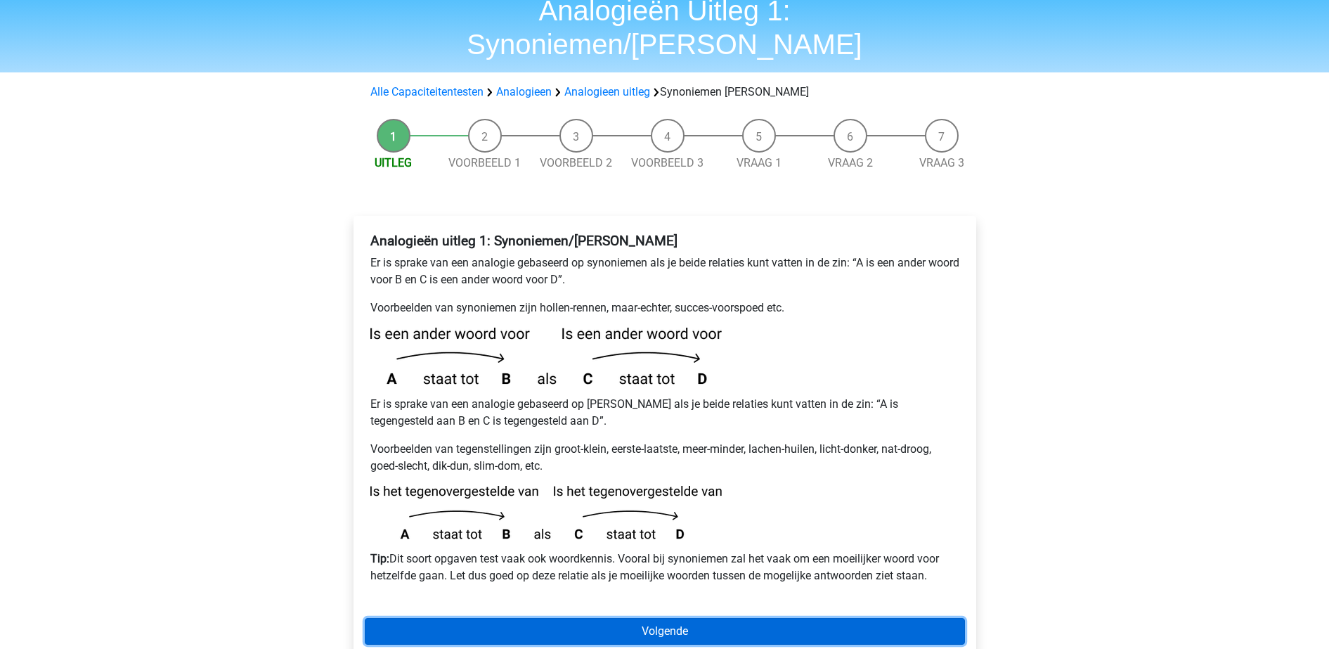
click at [550, 618] on link "Volgende" at bounding box center [665, 631] width 600 height 27
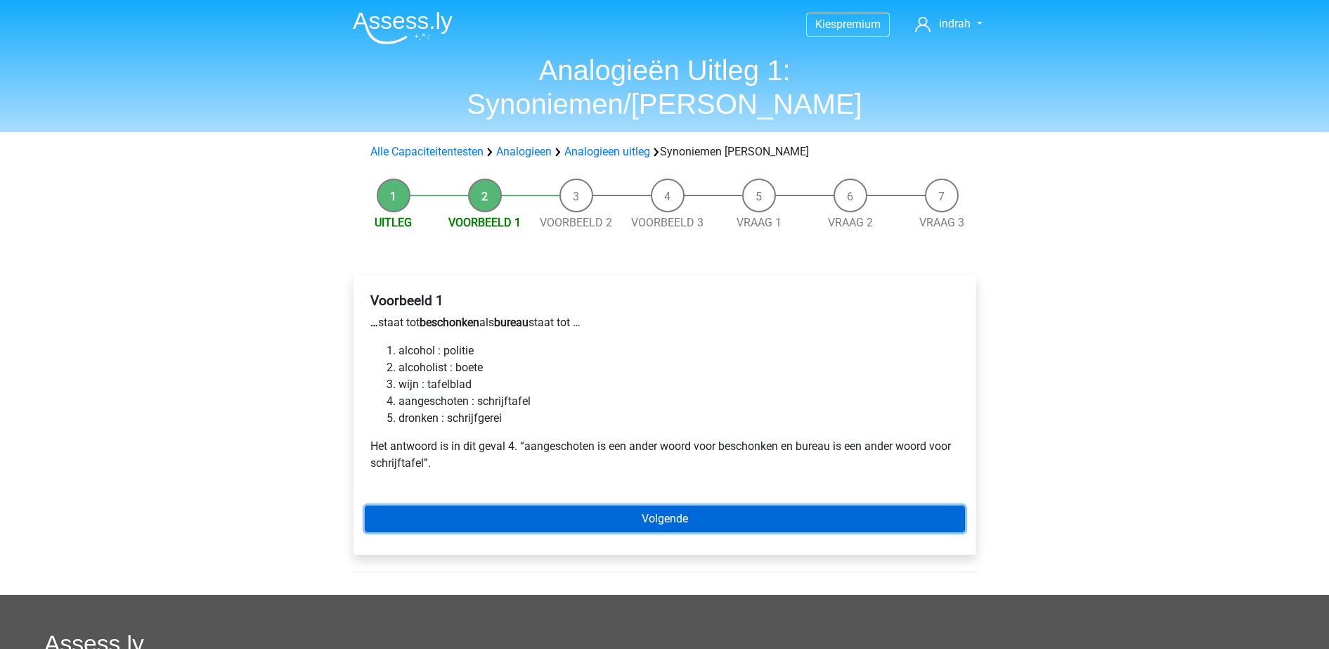
click at [635, 505] on link "Volgende" at bounding box center [665, 518] width 600 height 27
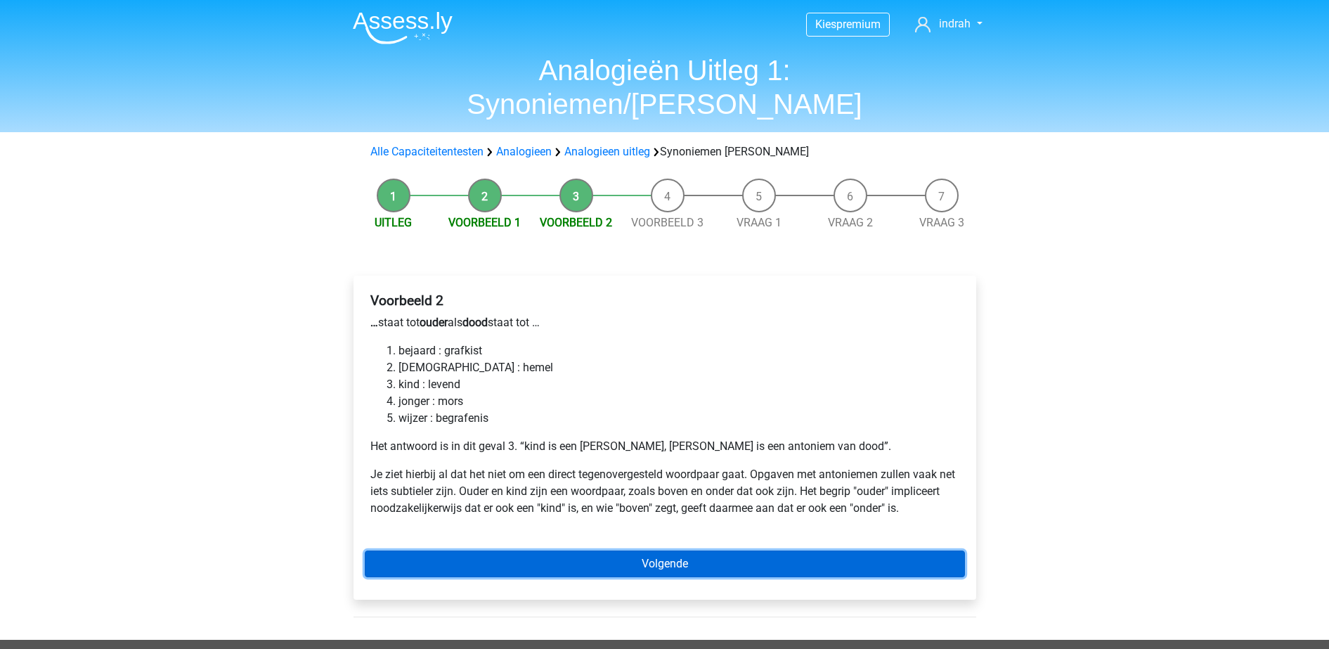
click at [626, 550] on link "Volgende" at bounding box center [665, 563] width 600 height 27
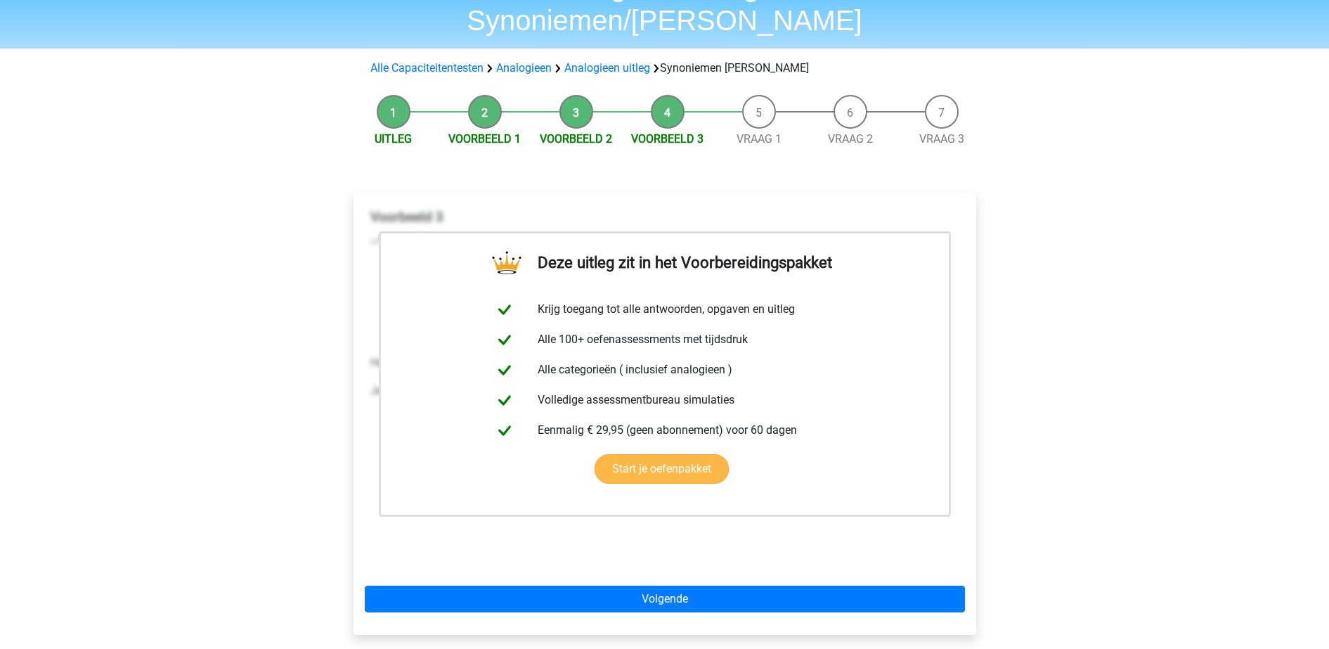
scroll to position [92, 0]
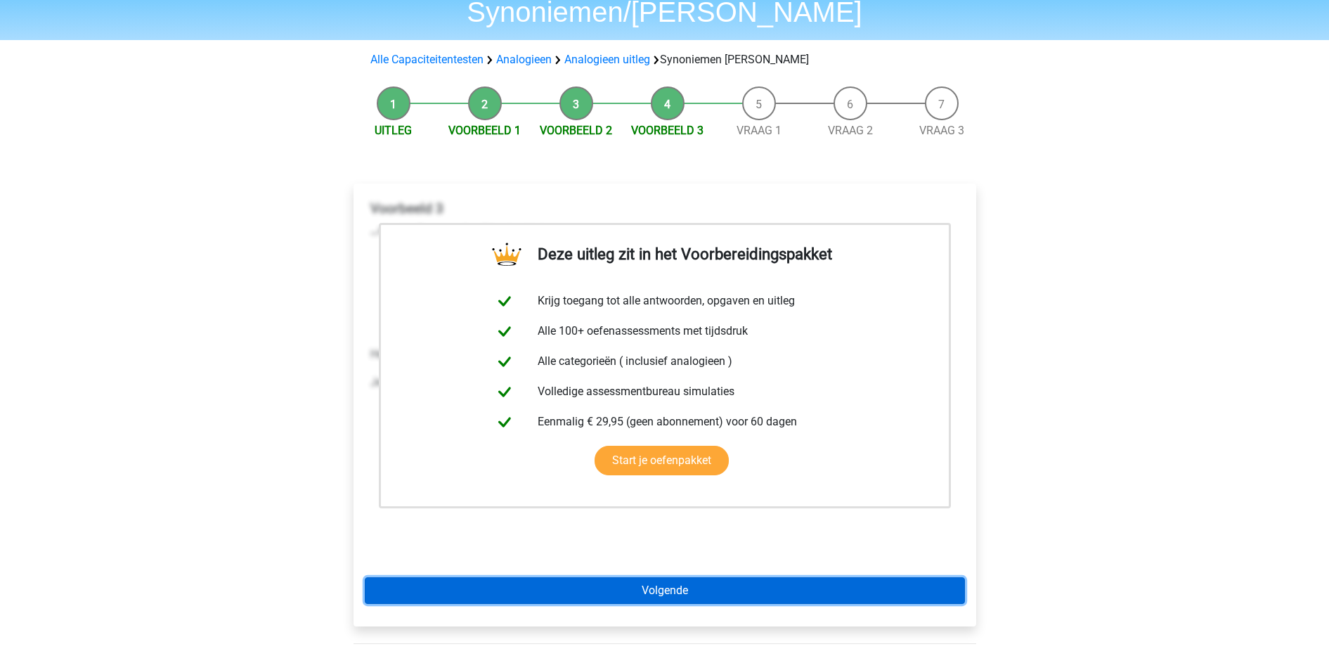
click at [653, 577] on link "Volgende" at bounding box center [665, 590] width 600 height 27
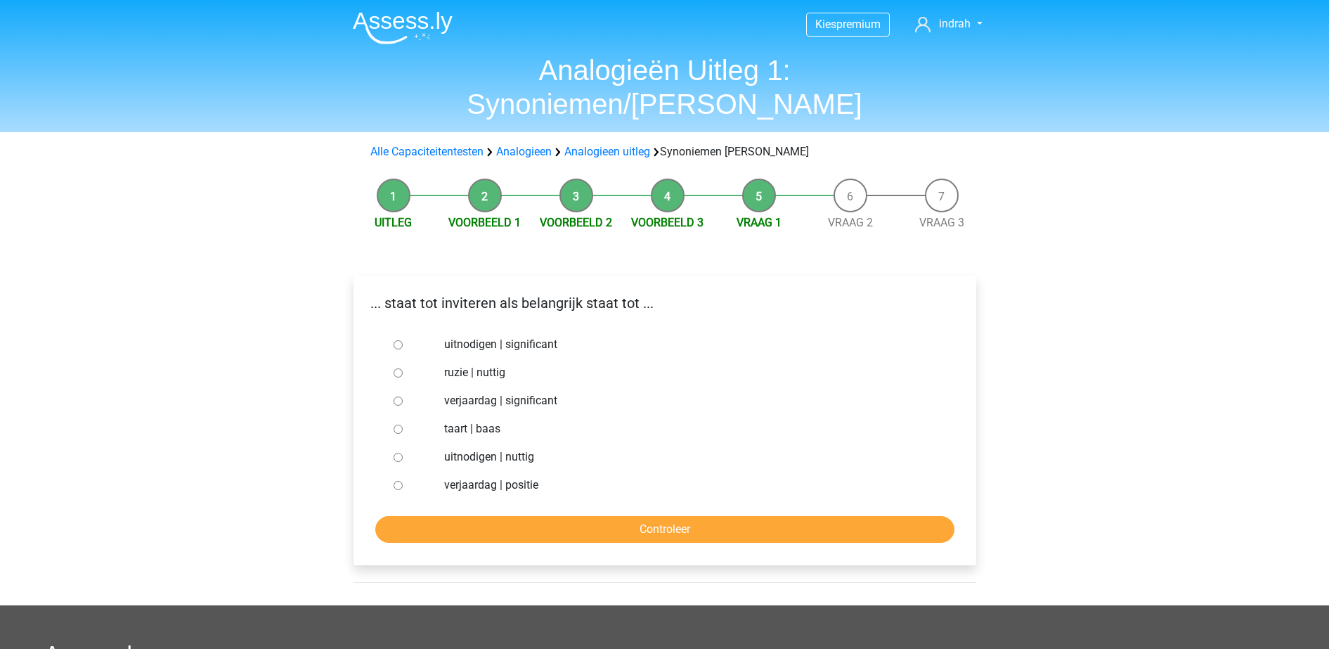
click at [522, 336] on label "uitnodigen | significant" at bounding box center [687, 344] width 486 height 17
click at [403, 340] on input "uitnodigen | significant" at bounding box center [398, 344] width 9 height 9
radio input "true"
click at [535, 516] on input "Controleer" at bounding box center [664, 529] width 579 height 27
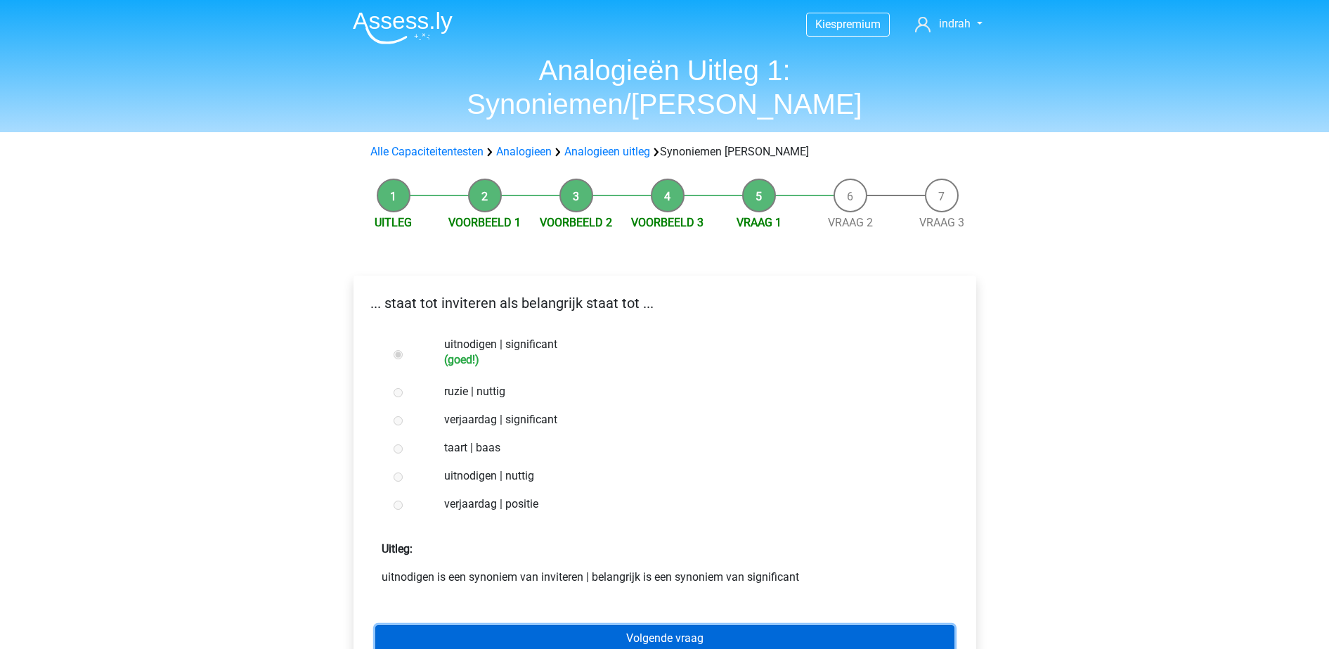
click at [579, 625] on link "Volgende vraag" at bounding box center [664, 638] width 579 height 27
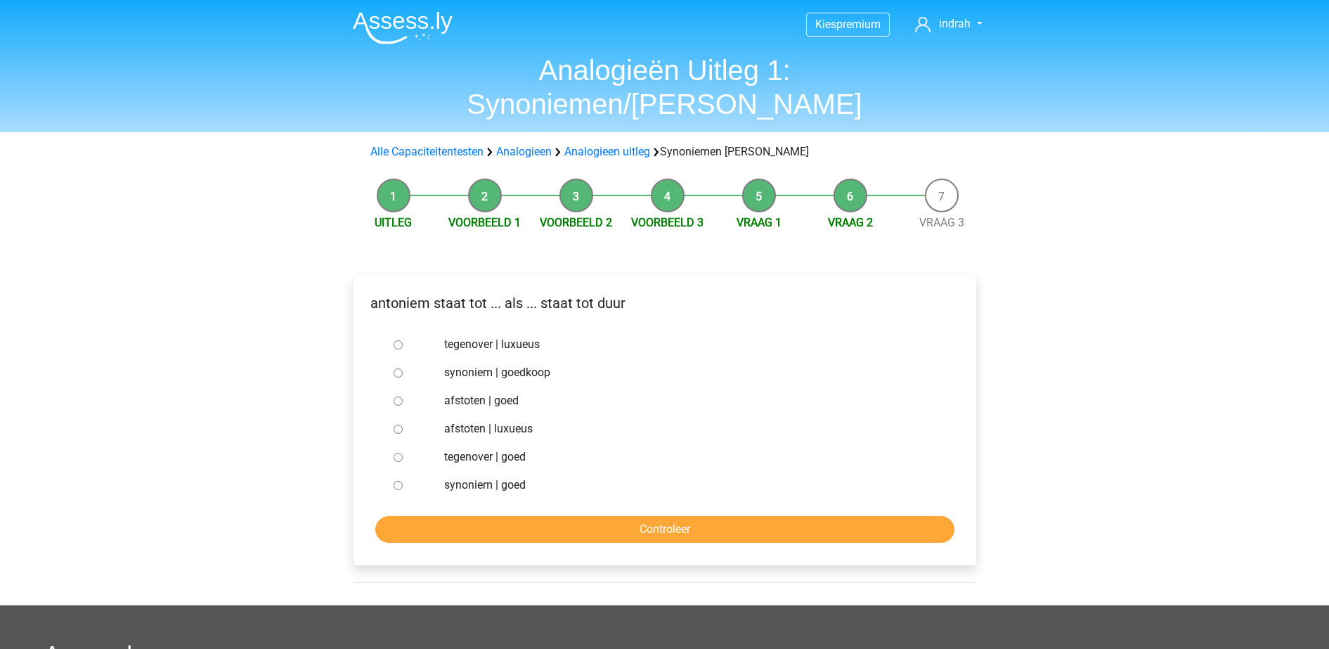
click at [501, 364] on label "synoniem | goedkoop" at bounding box center [687, 372] width 486 height 17
click at [403, 368] on input "synoniem | goedkoop" at bounding box center [398, 372] width 9 height 9
radio input "true"
click at [512, 516] on input "Controleer" at bounding box center [664, 529] width 579 height 27
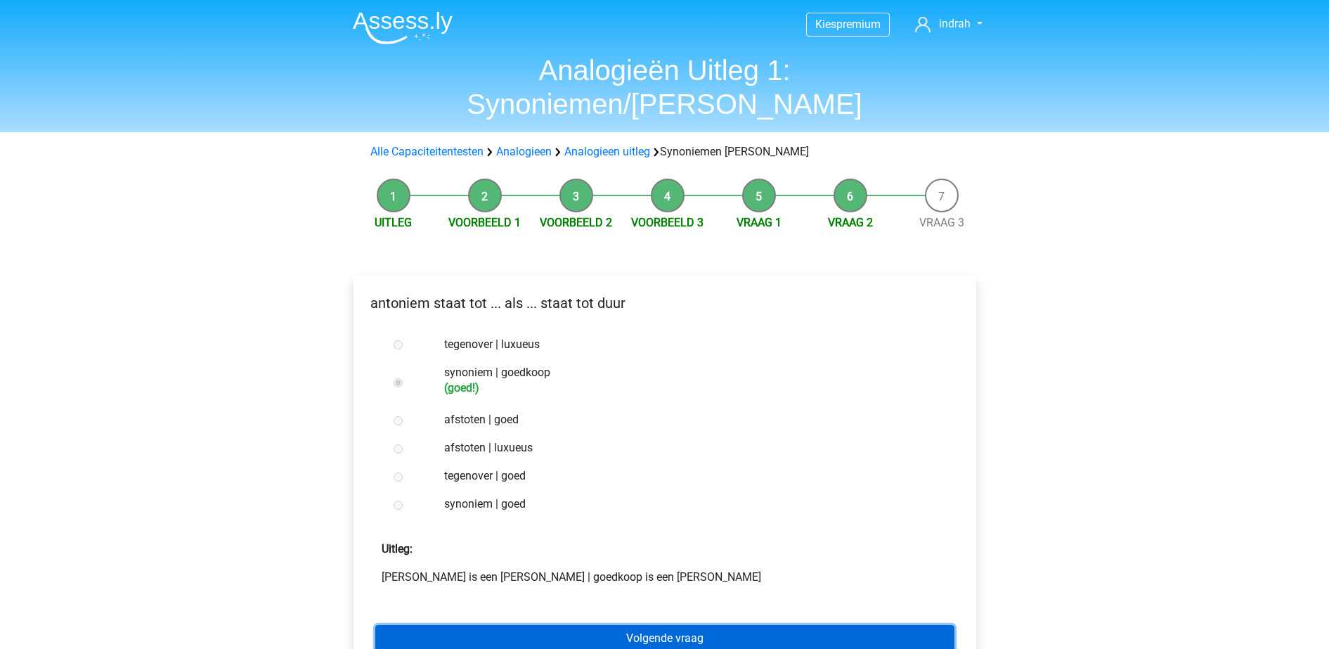
click at [535, 625] on link "Volgende vraag" at bounding box center [664, 638] width 579 height 27
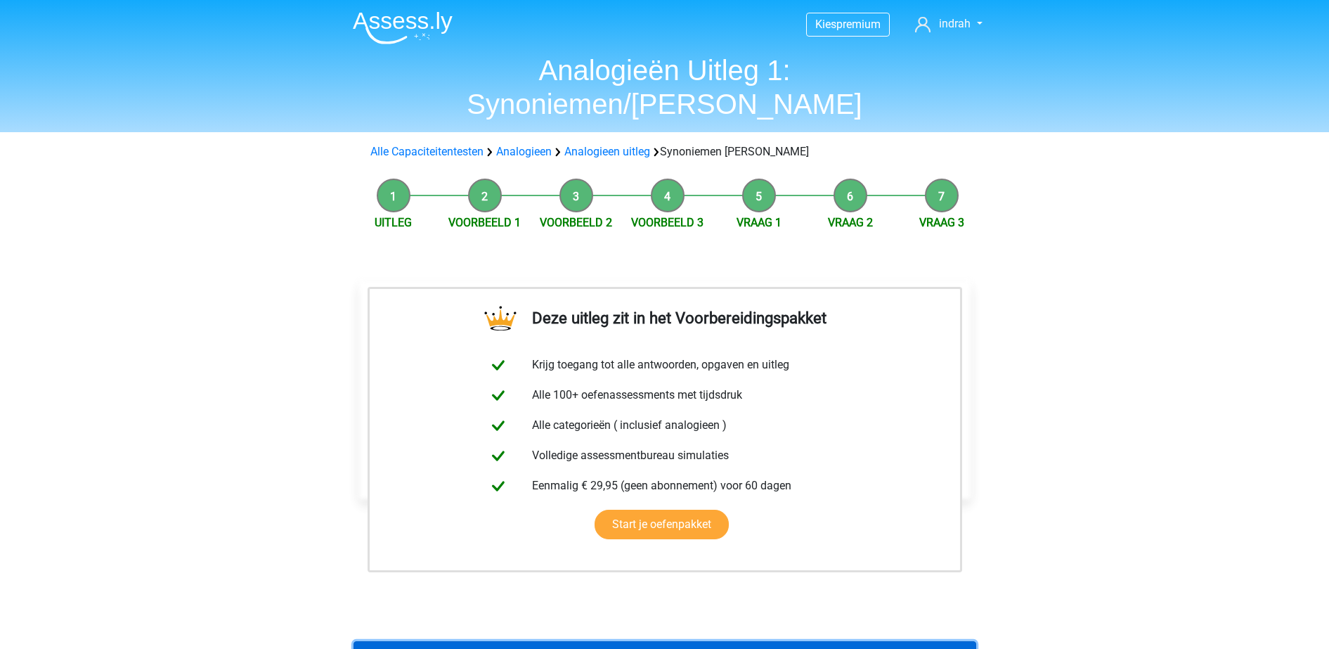
click at [535, 641] on link "Terug naar PiCompany Oefenpakket" at bounding box center [665, 654] width 623 height 27
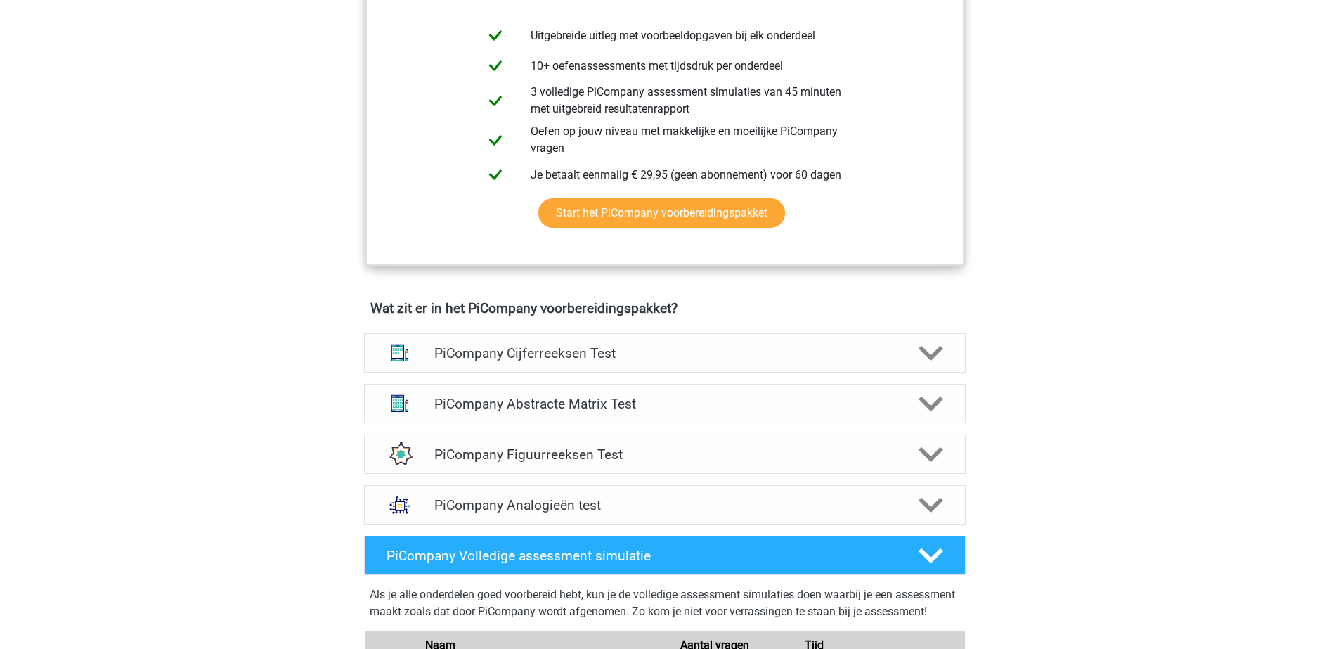
scroll to position [642, 0]
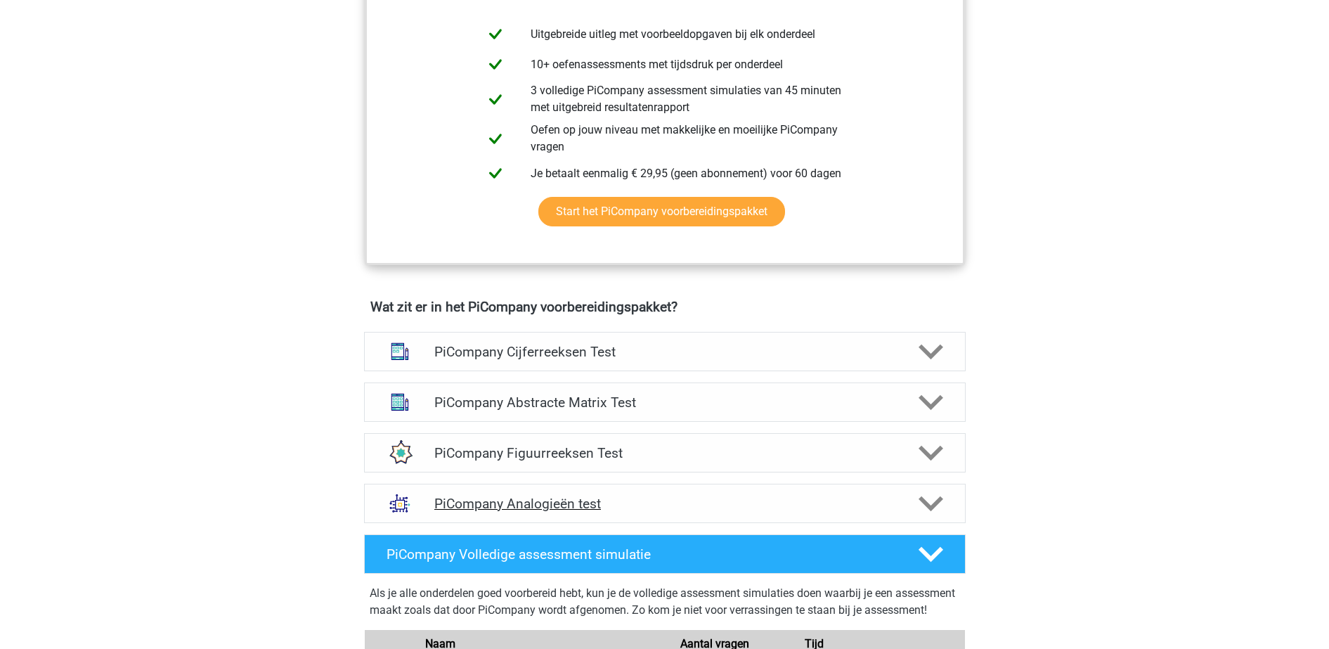
click at [562, 512] on h4 "PiCompany Analogieën test" at bounding box center [664, 504] width 460 height 16
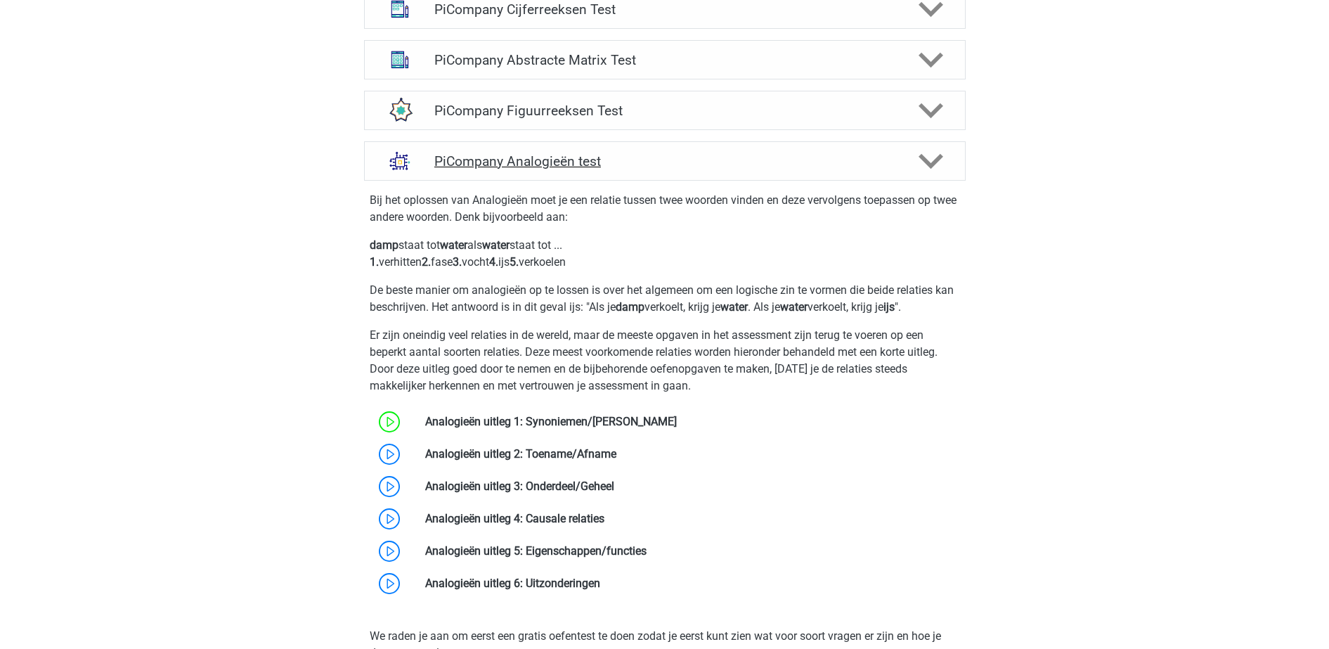
scroll to position [985, 0]
click at [617, 460] on link at bounding box center [617, 452] width 0 height 13
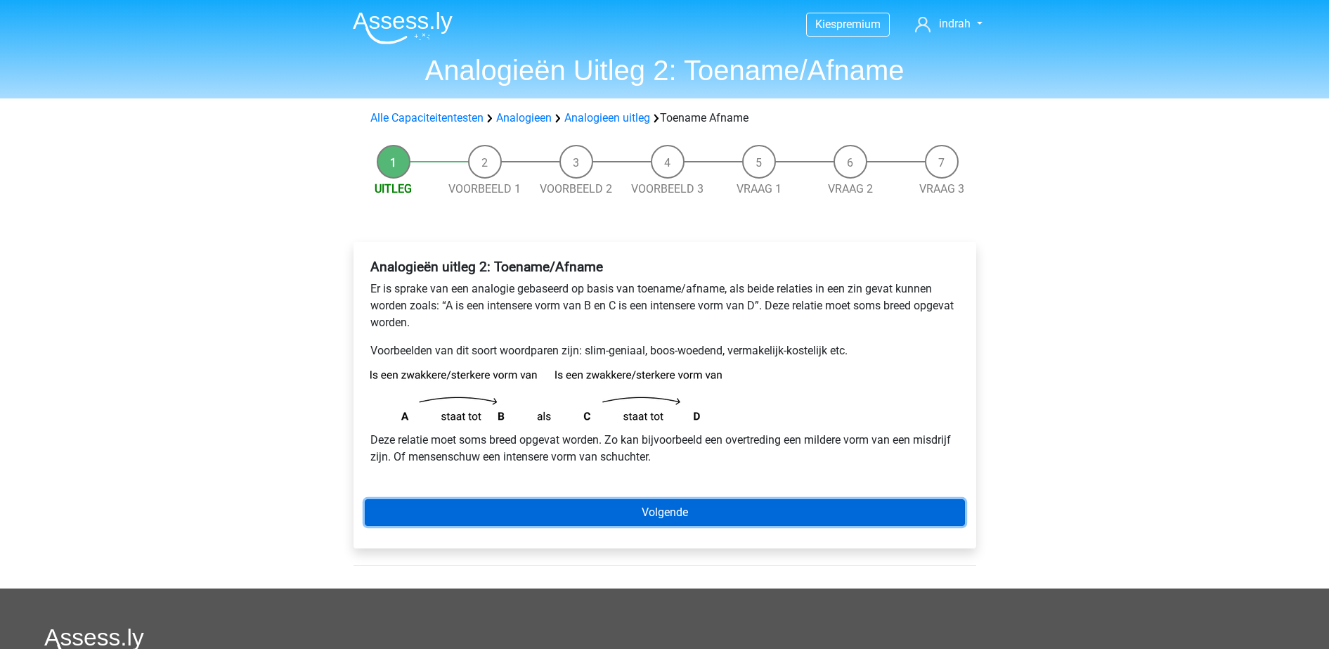
click at [501, 505] on link "Volgende" at bounding box center [665, 512] width 600 height 27
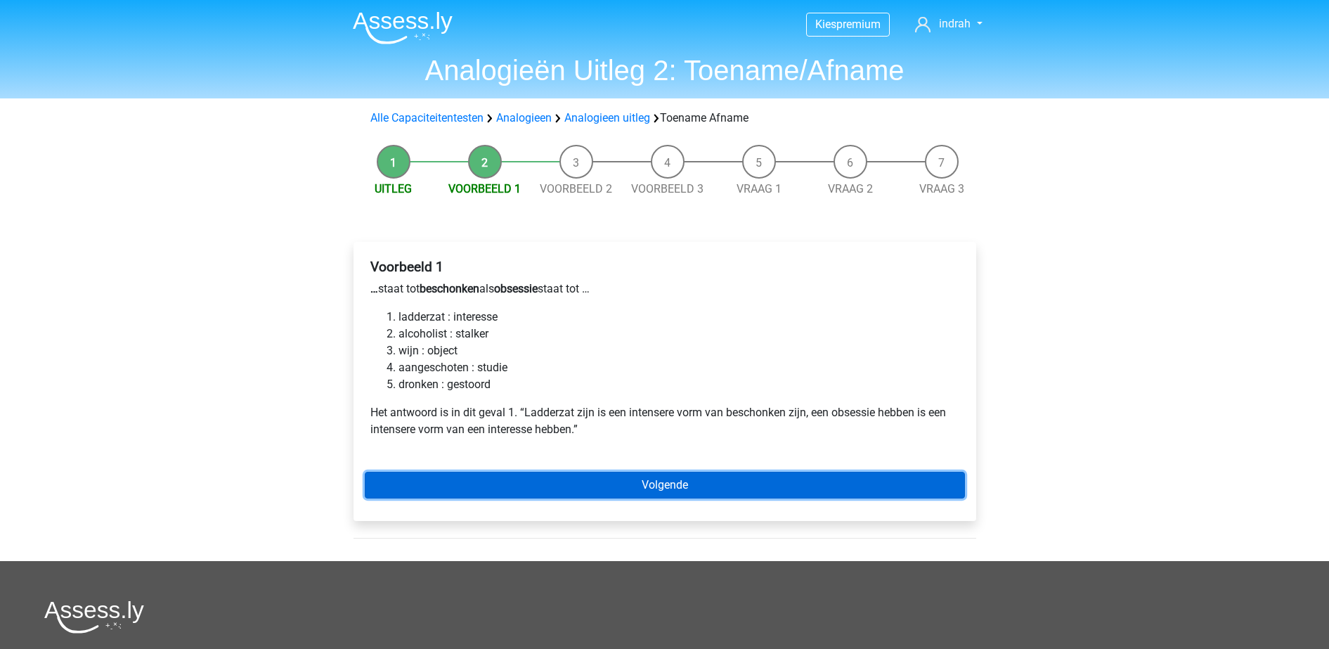
click at [610, 488] on link "Volgende" at bounding box center [665, 485] width 600 height 27
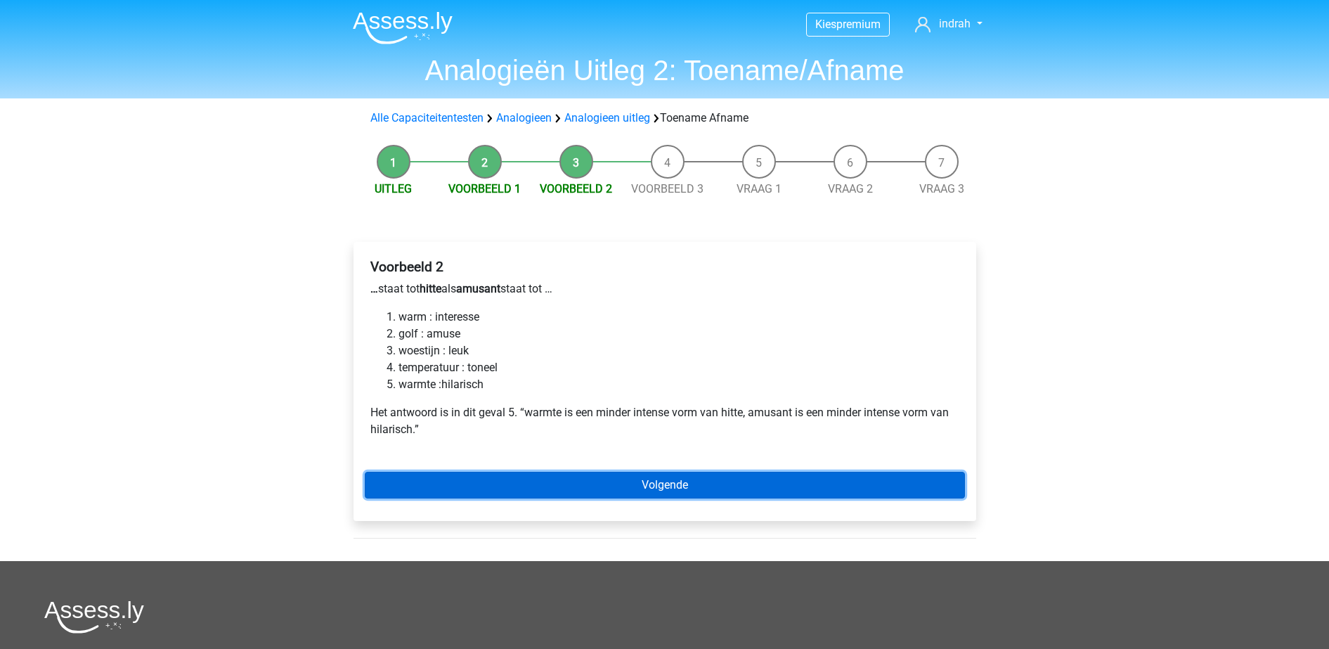
click at [440, 483] on link "Volgende" at bounding box center [665, 485] width 600 height 27
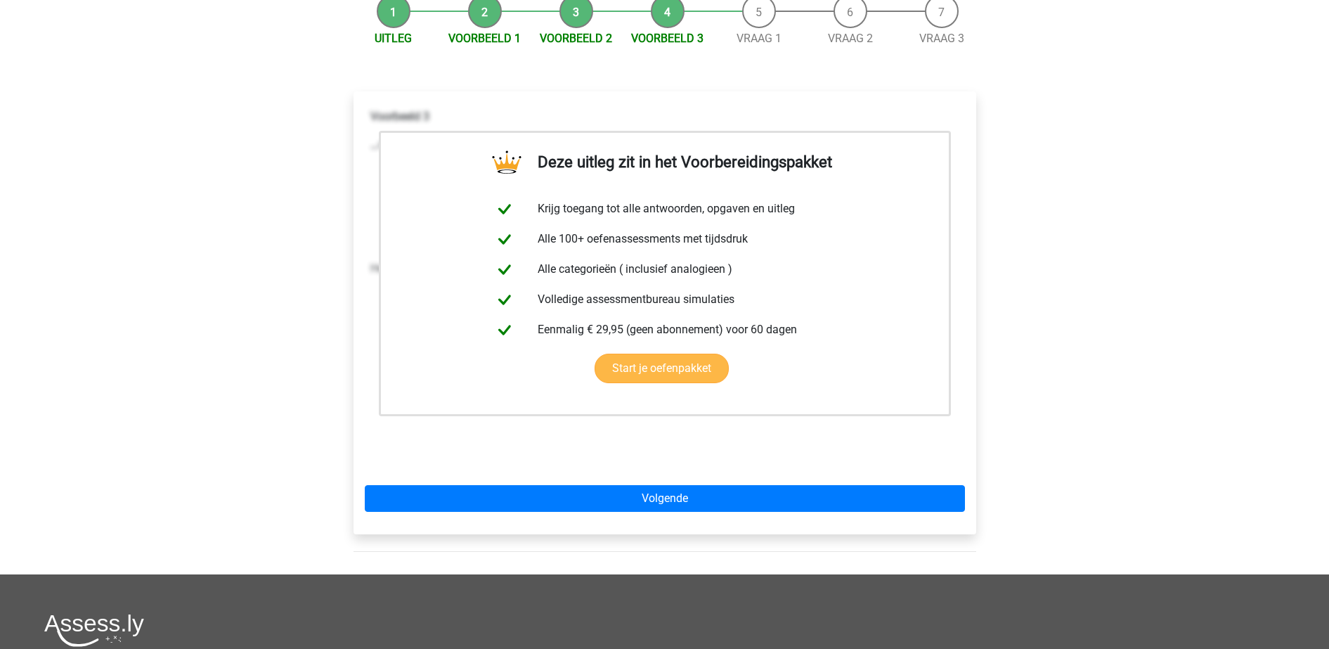
scroll to position [154, 0]
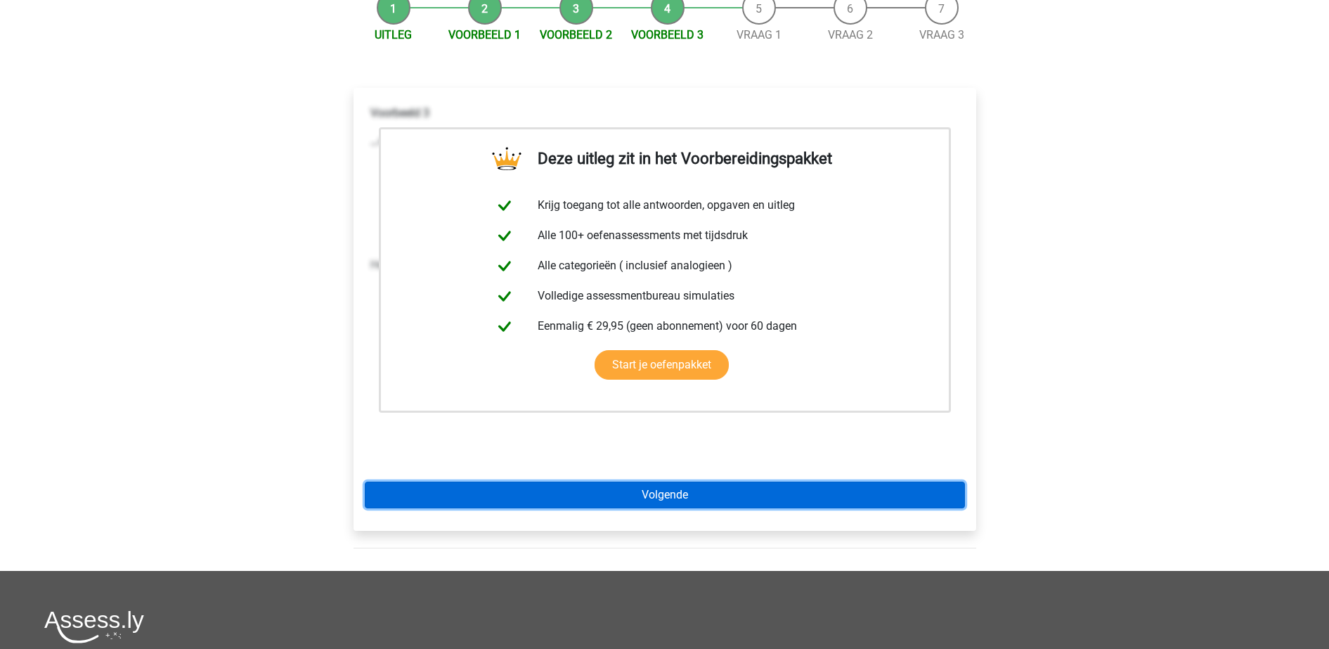
click at [501, 482] on link "Volgende" at bounding box center [665, 495] width 600 height 27
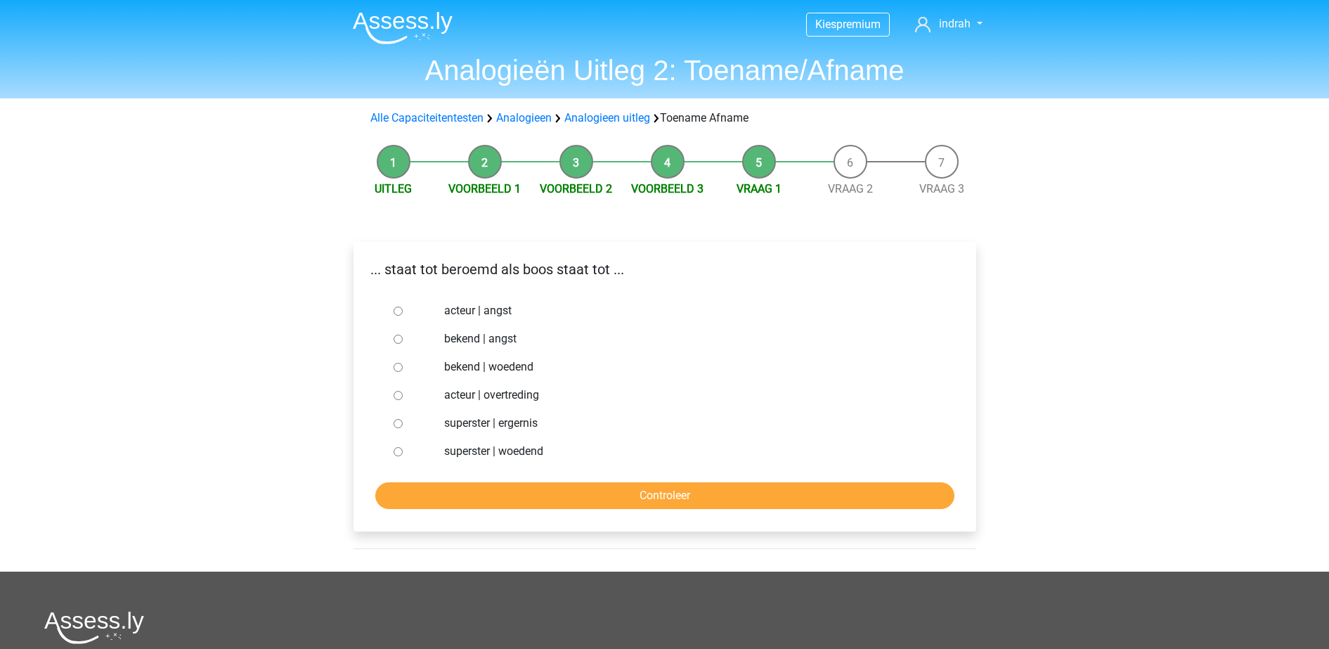
click at [492, 453] on label "superster | woedend" at bounding box center [687, 451] width 486 height 17
click at [403, 453] on input "superster | woedend" at bounding box center [398, 451] width 9 height 9
radio input "true"
click at [527, 497] on input "Controleer" at bounding box center [664, 495] width 579 height 27
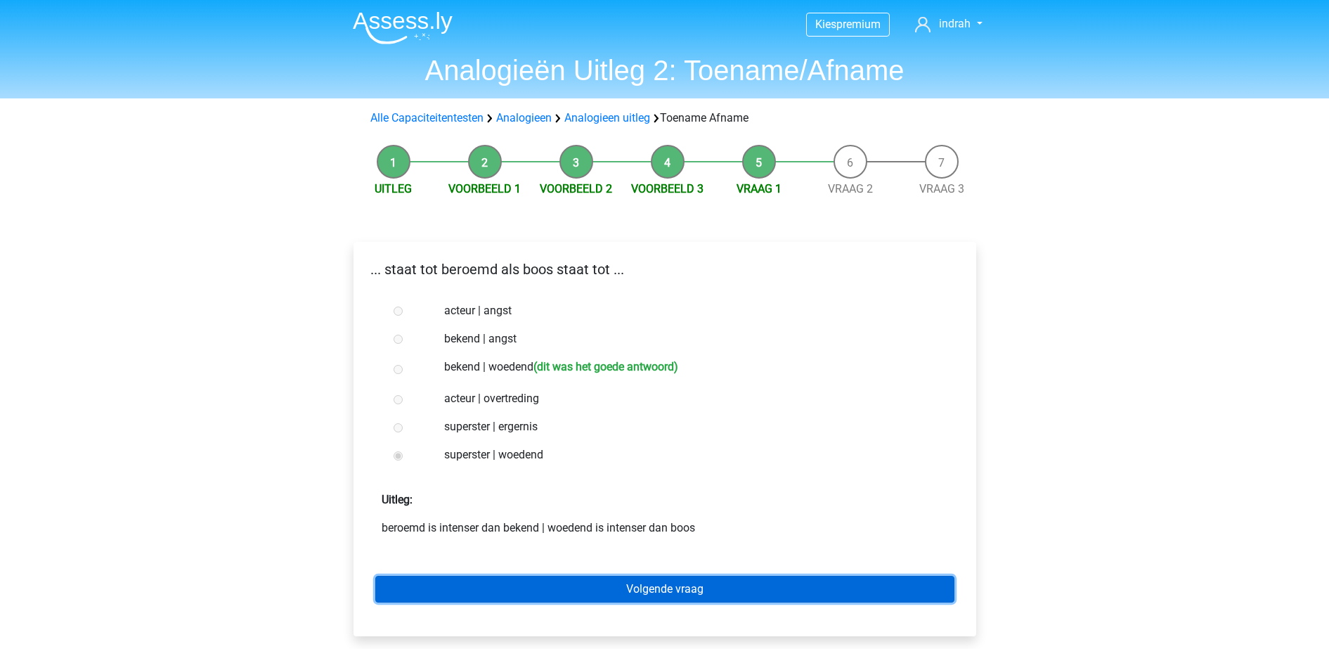
click at [569, 578] on link "Volgende vraag" at bounding box center [664, 589] width 579 height 27
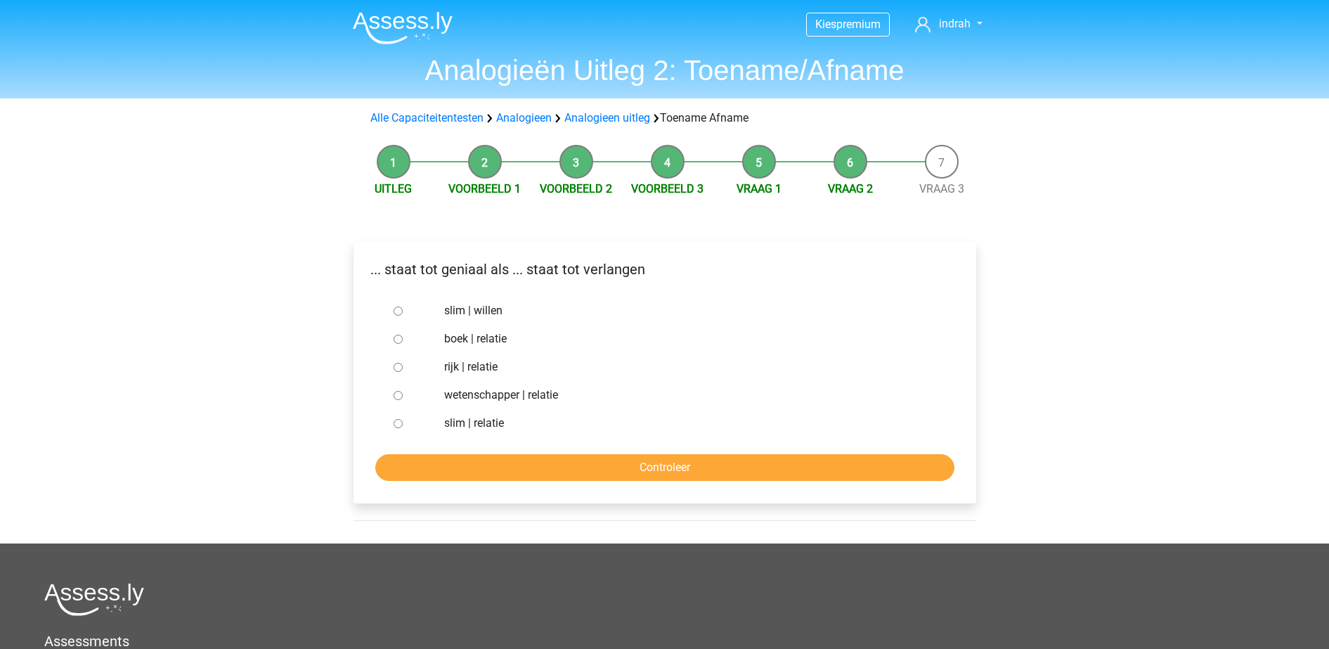
click at [457, 305] on label "slim | willen" at bounding box center [687, 310] width 486 height 17
click at [403, 307] on input "slim | willen" at bounding box center [398, 311] width 9 height 9
radio input "true"
click at [484, 463] on input "Controleer" at bounding box center [664, 467] width 579 height 27
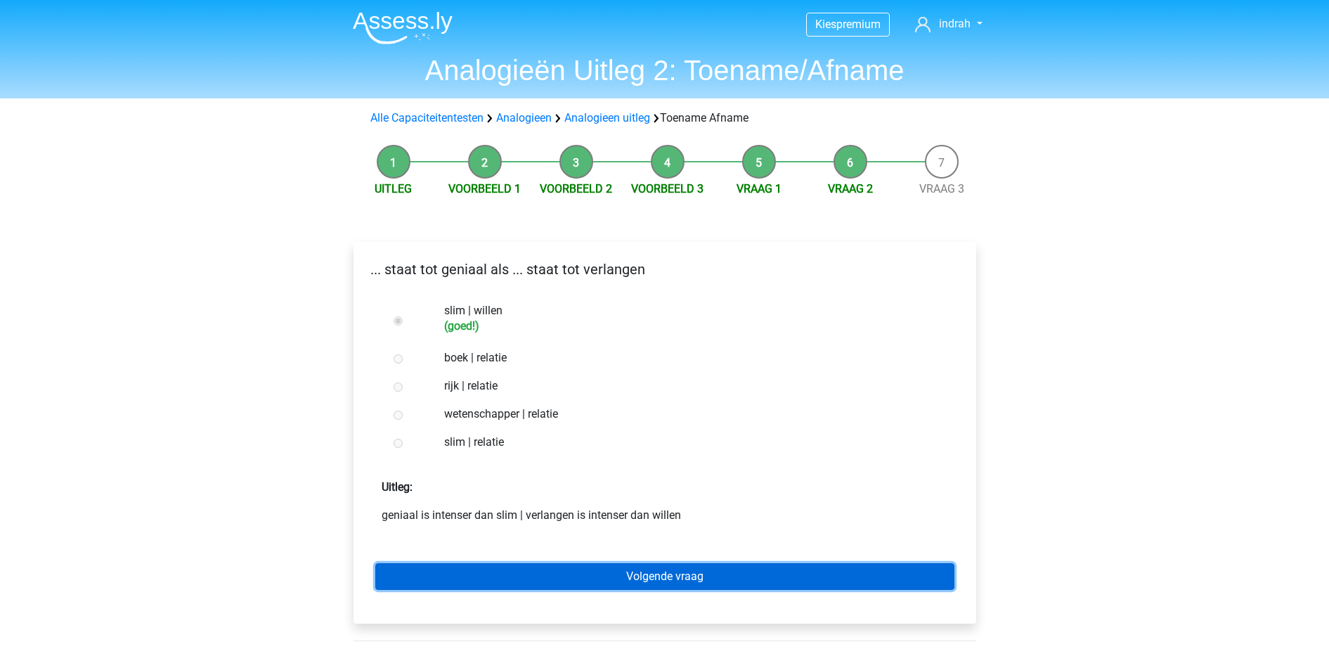
click at [501, 587] on link "Volgende vraag" at bounding box center [664, 576] width 579 height 27
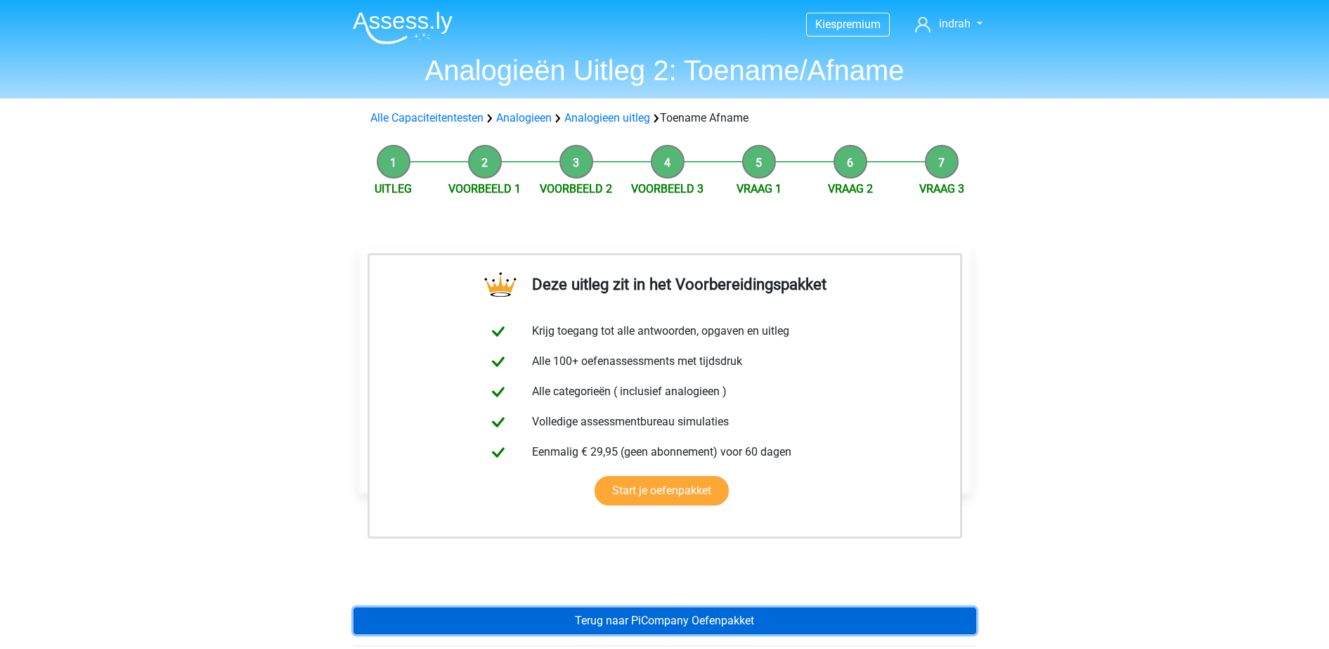
click at [536, 618] on link "Terug naar PiCompany Oefenpakket" at bounding box center [665, 620] width 623 height 27
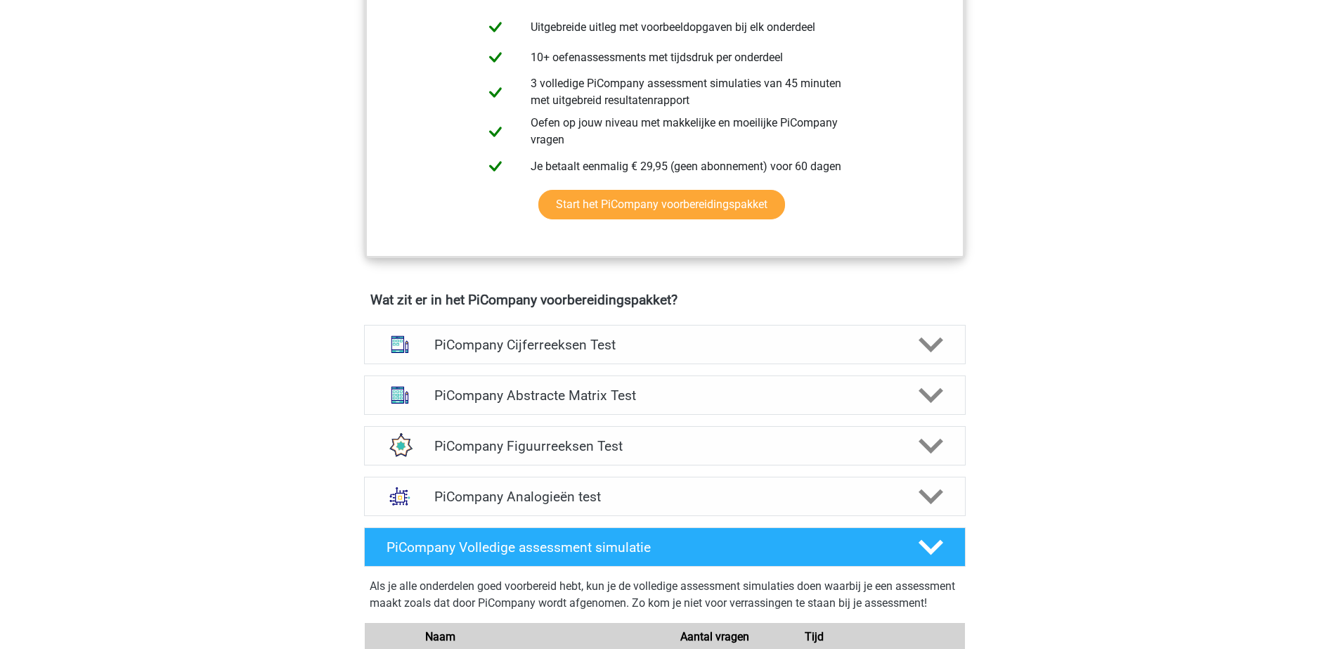
scroll to position [666, 0]
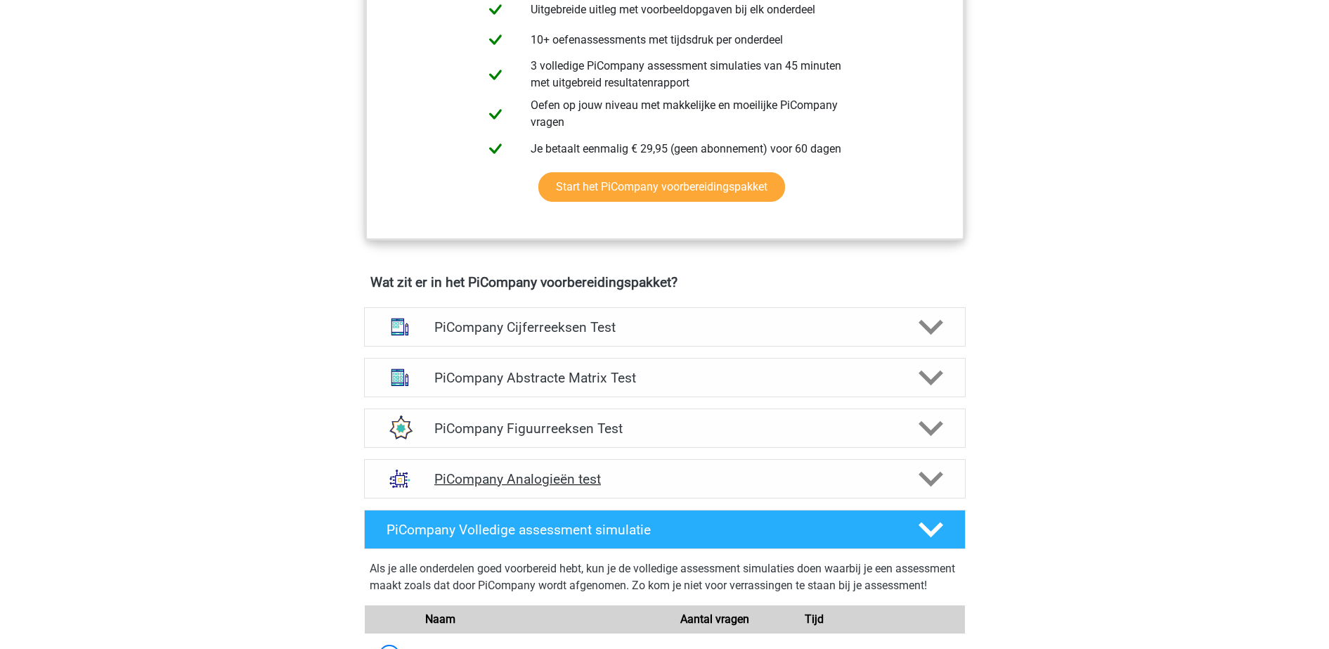
click at [598, 487] on h4 "PiCompany Analogieën test" at bounding box center [664, 479] width 460 height 16
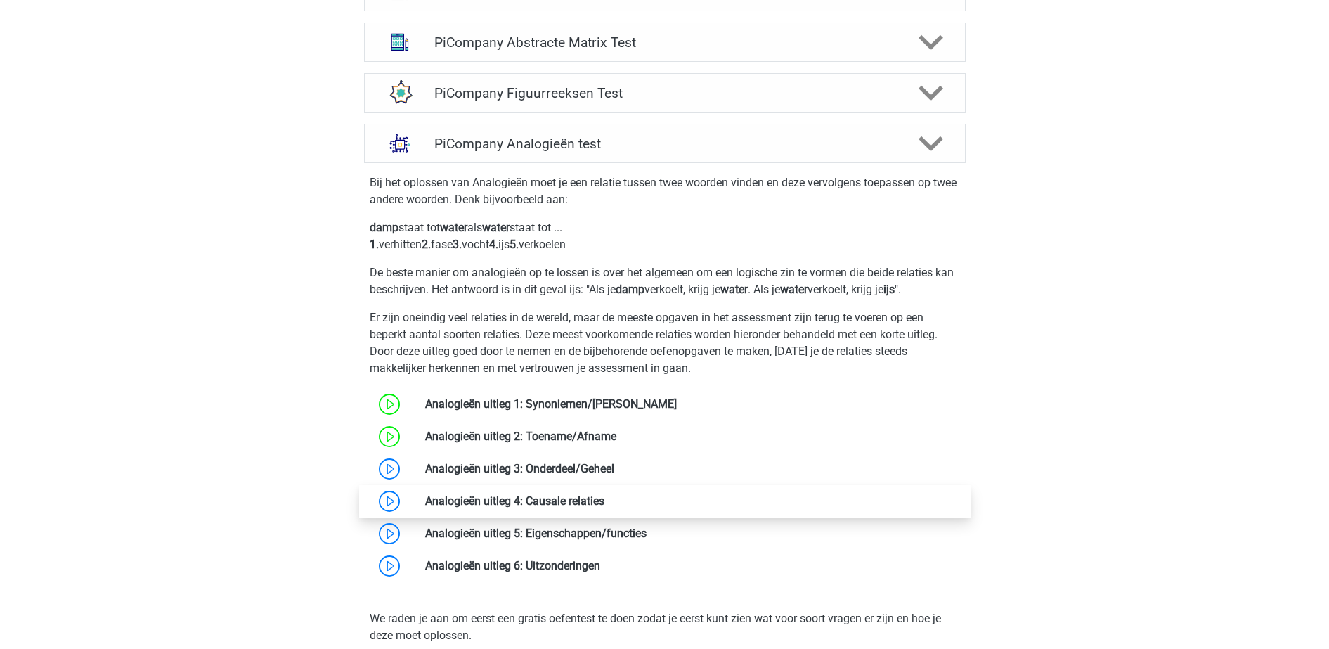
scroll to position [1007, 0]
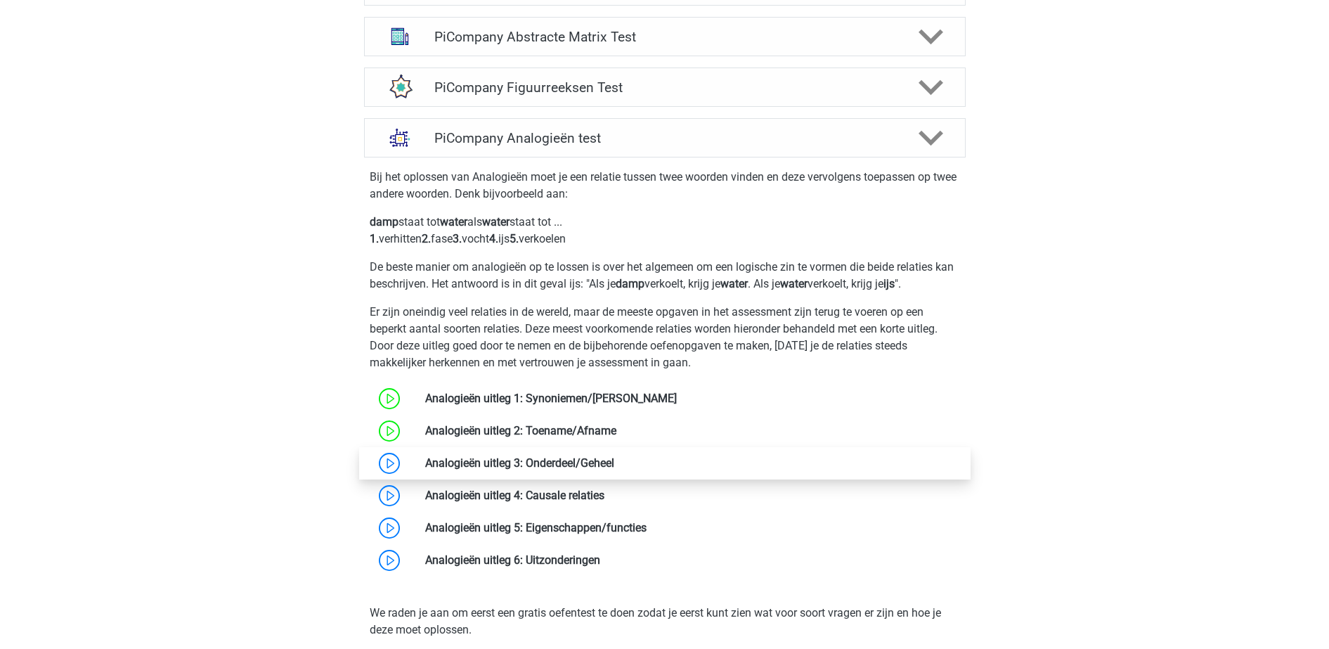
click at [614, 470] on link at bounding box center [614, 462] width 0 height 13
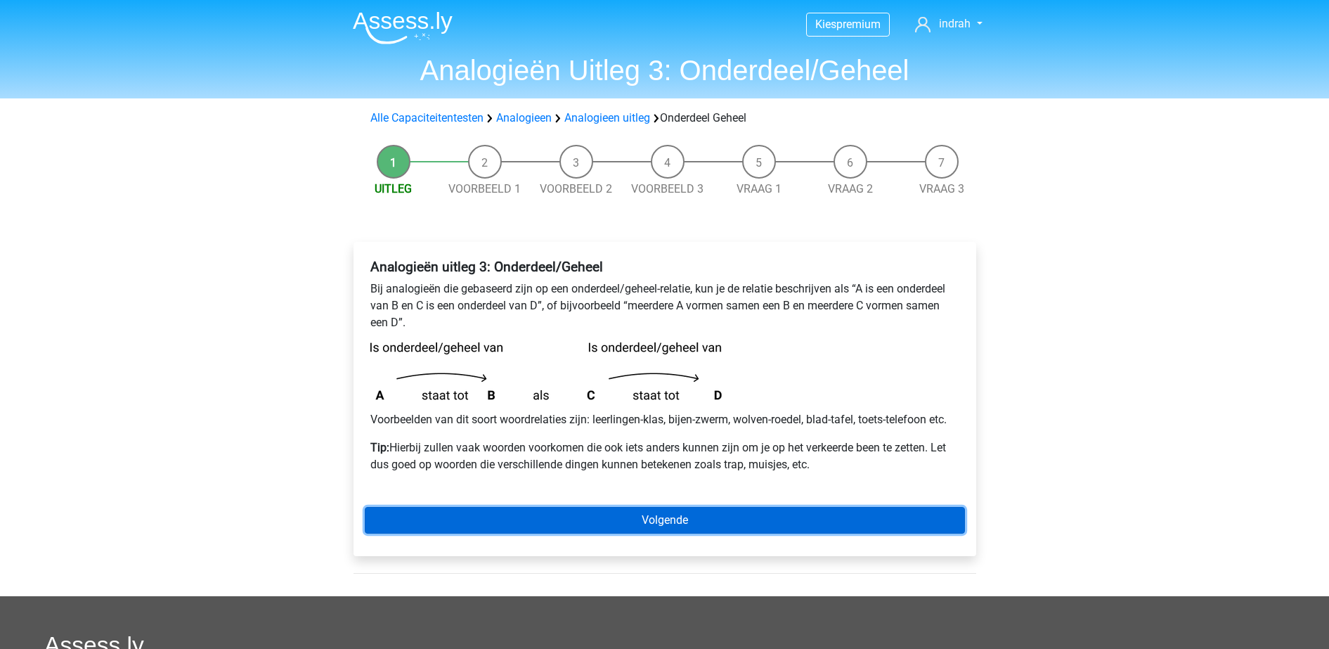
click at [572, 518] on link "Volgende" at bounding box center [665, 520] width 600 height 27
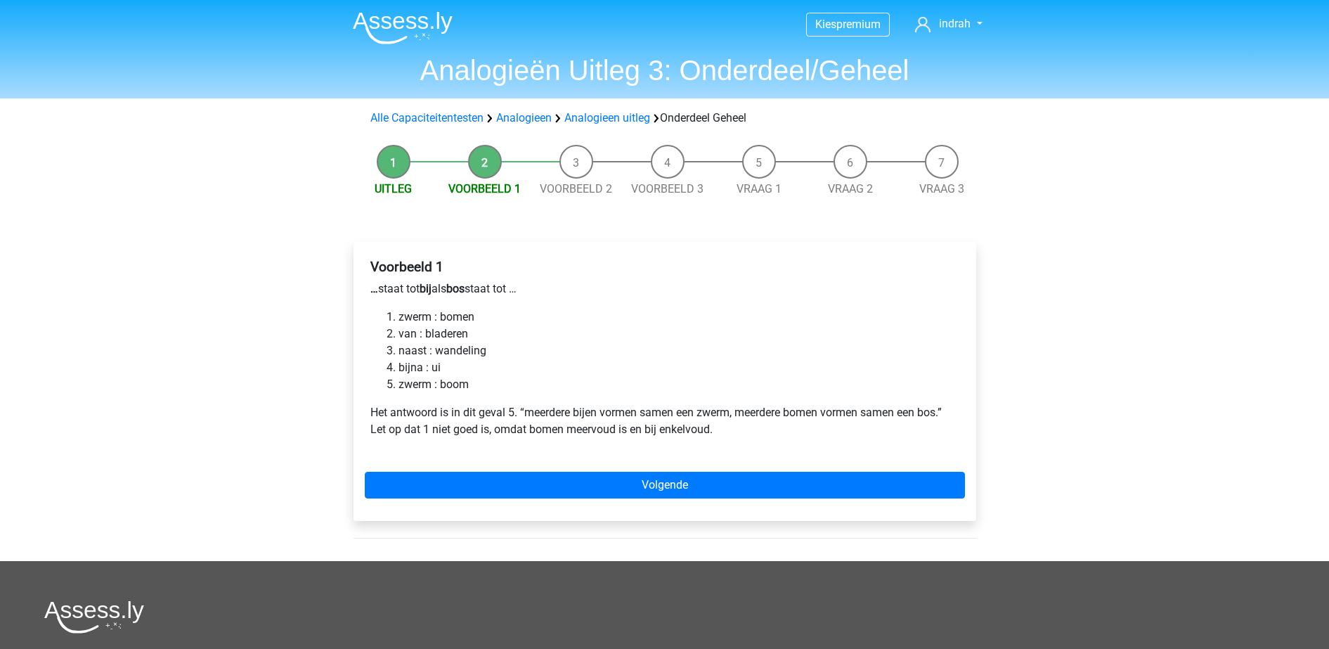
click at [449, 394] on div "Voorbeeld 1 … staat tot bij als bos staat tot … zwerm : bomen van : bladeren na…" at bounding box center [665, 354] width 600 height 202
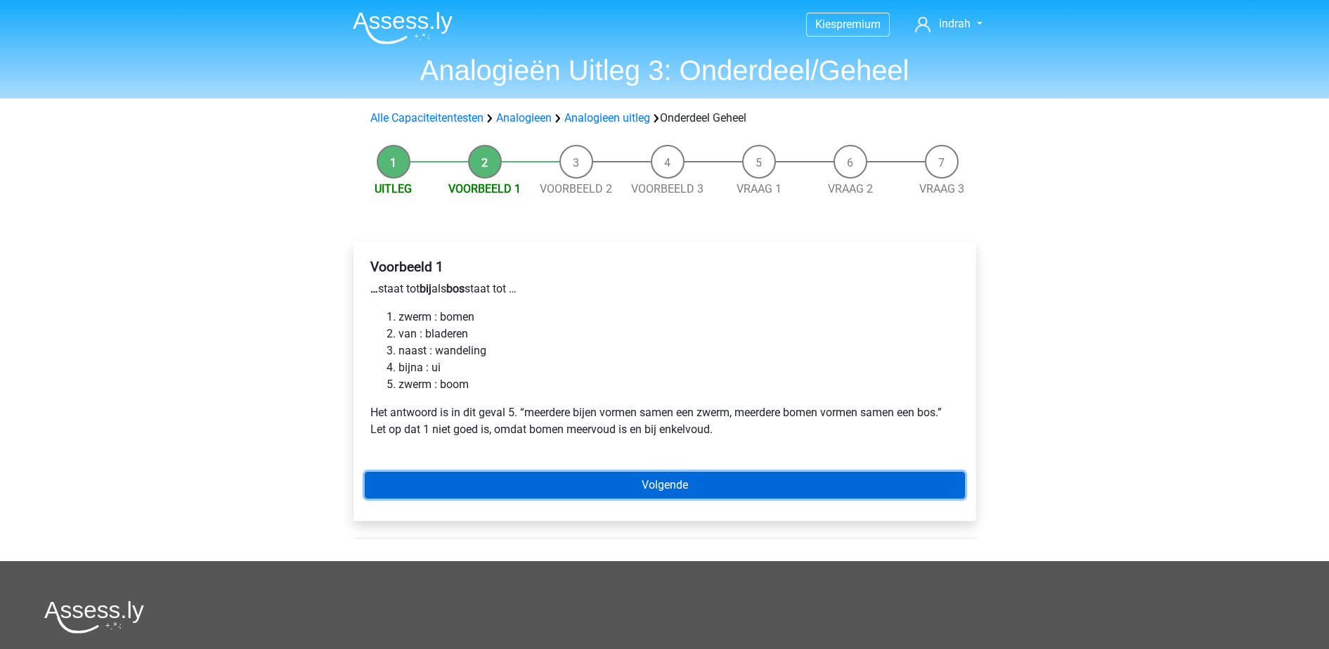
click at [565, 485] on link "Volgende" at bounding box center [665, 485] width 600 height 27
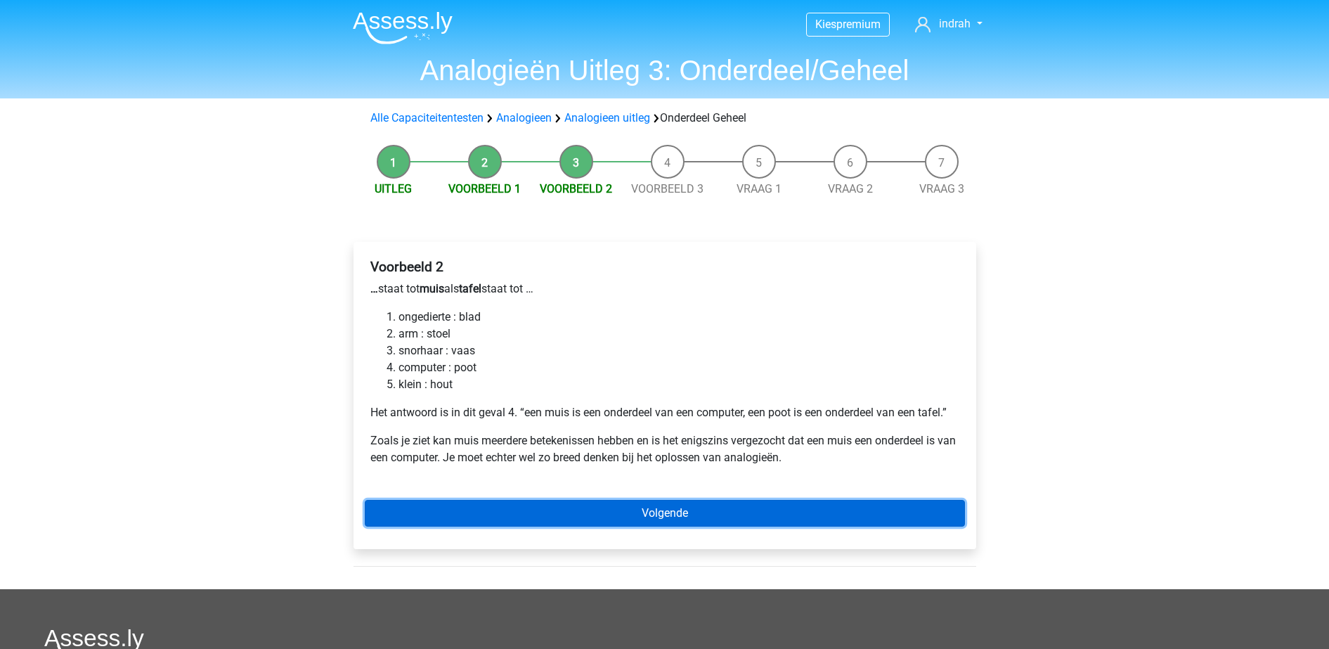
click at [556, 517] on link "Volgende" at bounding box center [665, 513] width 600 height 27
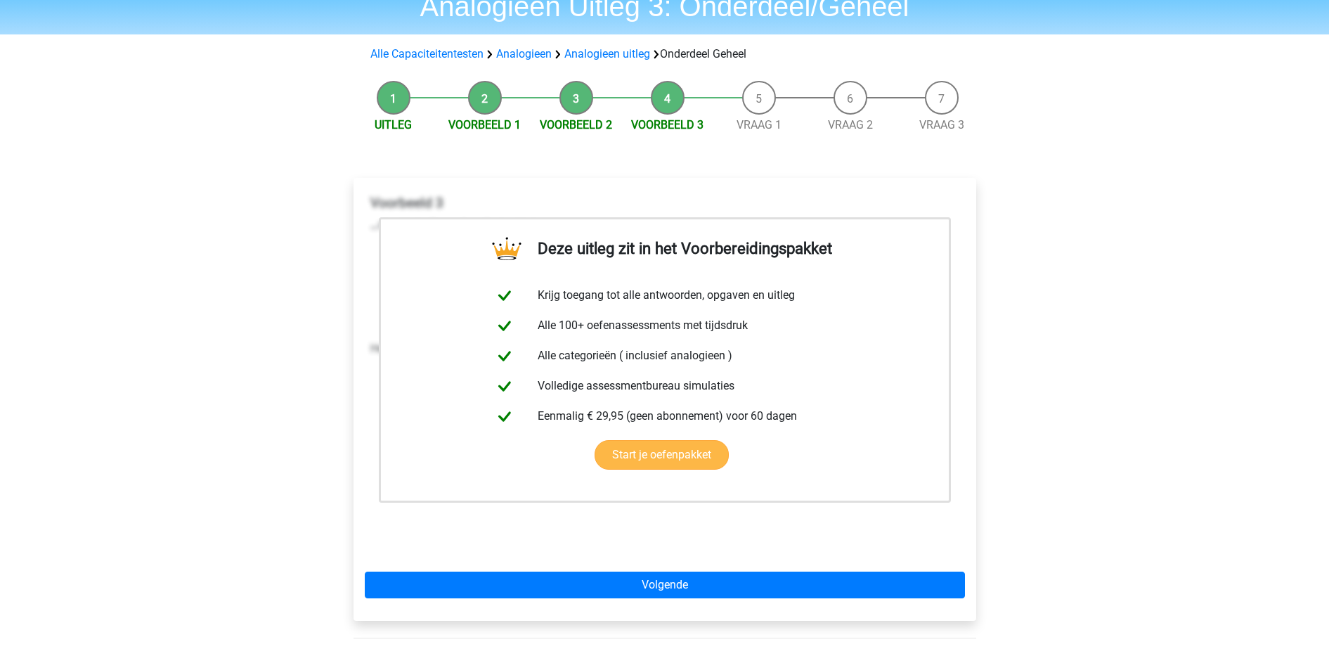
scroll to position [65, 0]
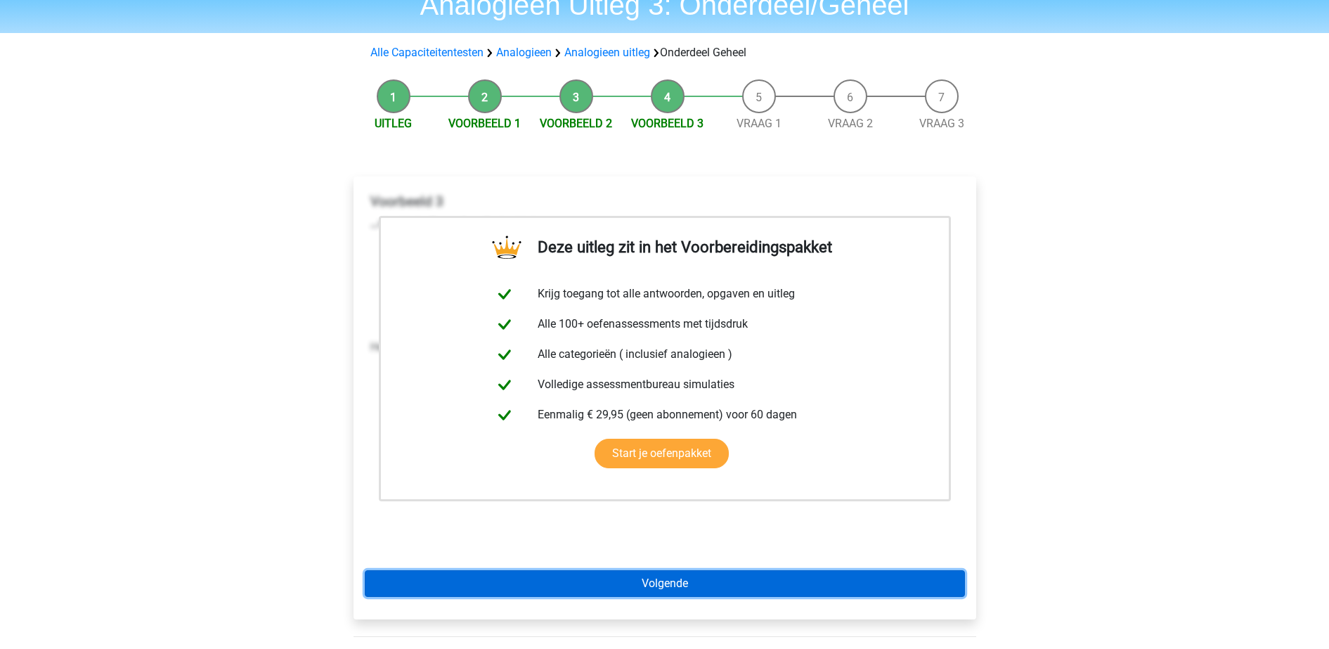
click at [588, 584] on link "Volgende" at bounding box center [665, 583] width 600 height 27
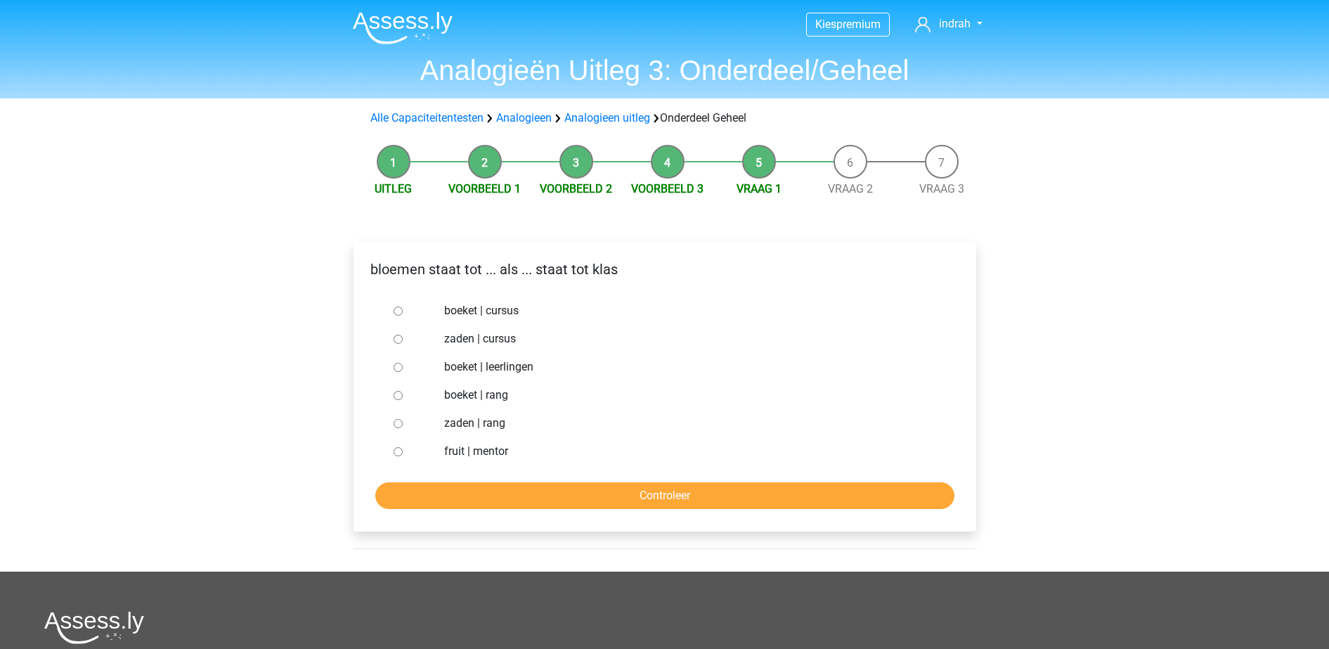
click at [477, 370] on label "boeket | leerlingen" at bounding box center [687, 367] width 486 height 17
click at [403, 370] on input "boeket | leerlingen" at bounding box center [398, 367] width 9 height 9
radio input "true"
click at [506, 498] on input "Controleer" at bounding box center [664, 495] width 579 height 27
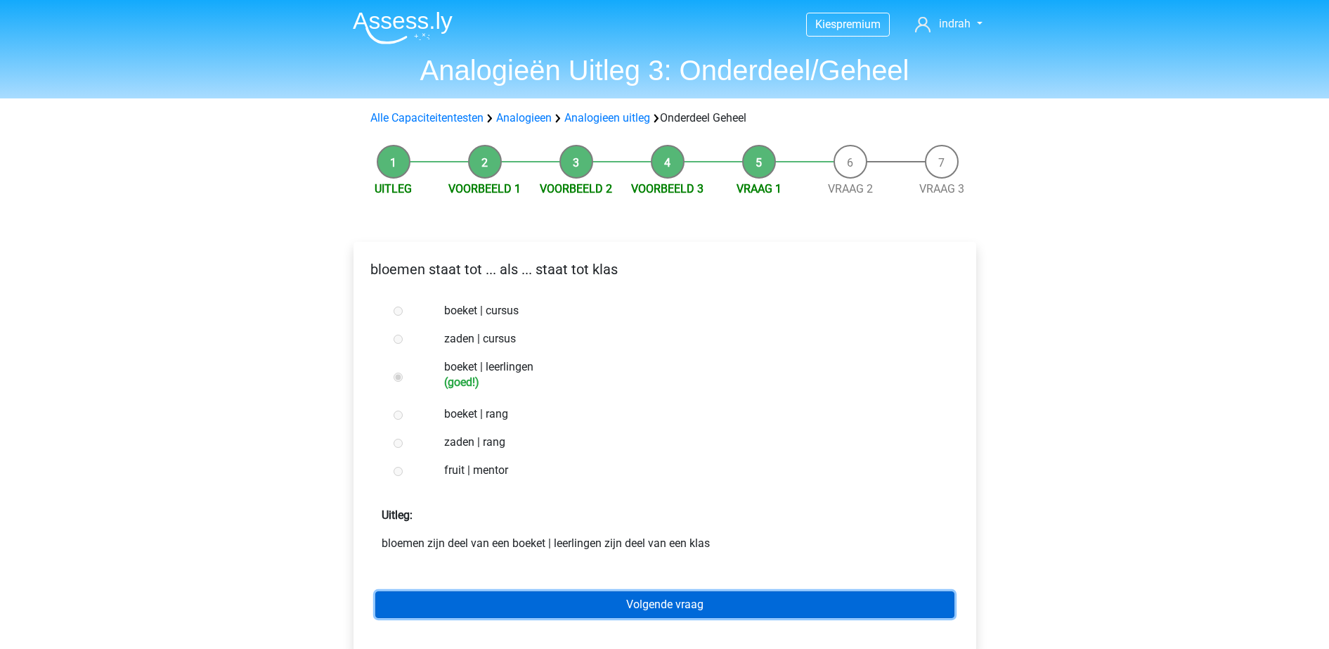
click at [558, 595] on link "Volgende vraag" at bounding box center [664, 604] width 579 height 27
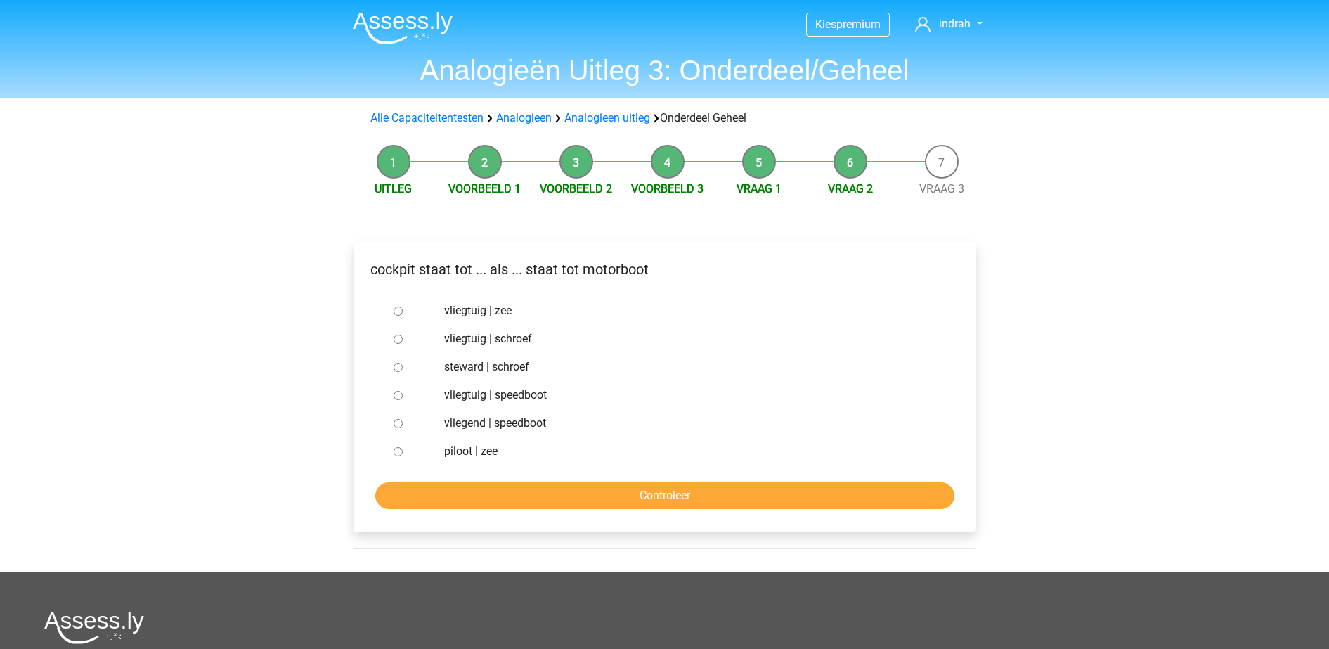
click at [489, 345] on label "vliegtuig | schroef" at bounding box center [687, 338] width 486 height 17
click at [403, 344] on input "vliegtuig | schroef" at bounding box center [398, 339] width 9 height 9
radio input "true"
click at [520, 489] on input "Controleer" at bounding box center [664, 495] width 579 height 27
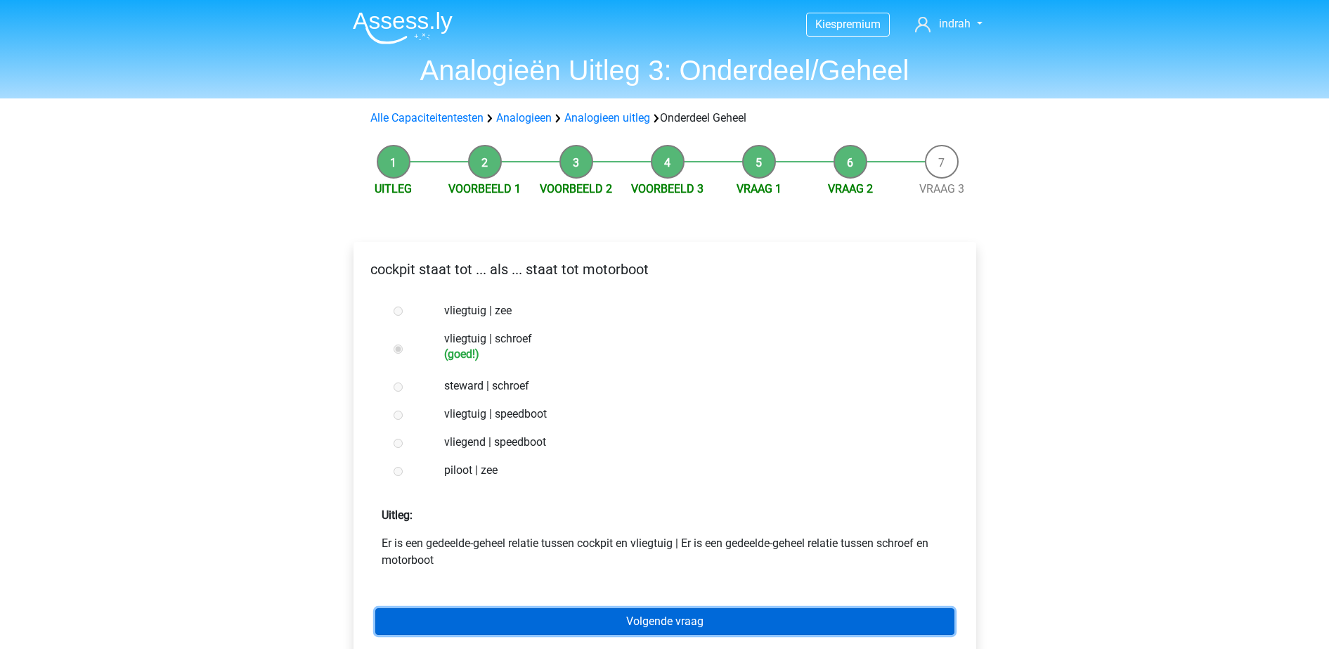
click at [590, 631] on link "Volgende vraag" at bounding box center [664, 621] width 579 height 27
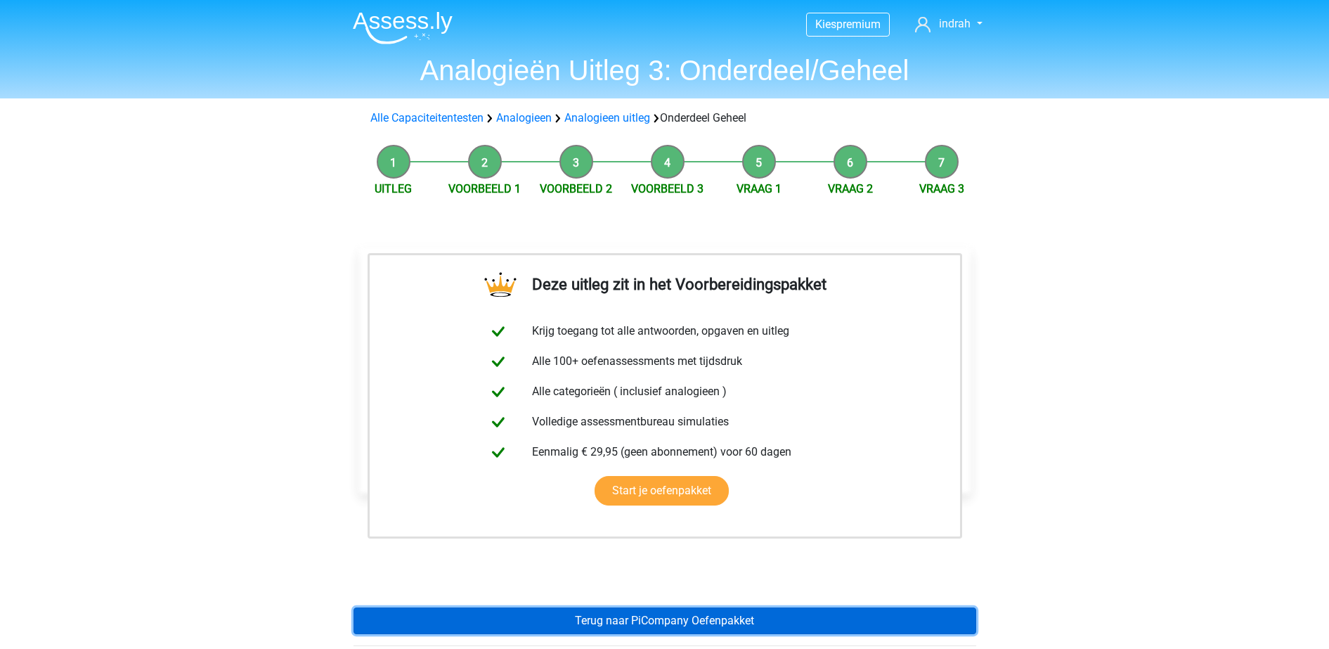
click at [590, 631] on link "Terug naar PiCompany Oefenpakket" at bounding box center [665, 620] width 623 height 27
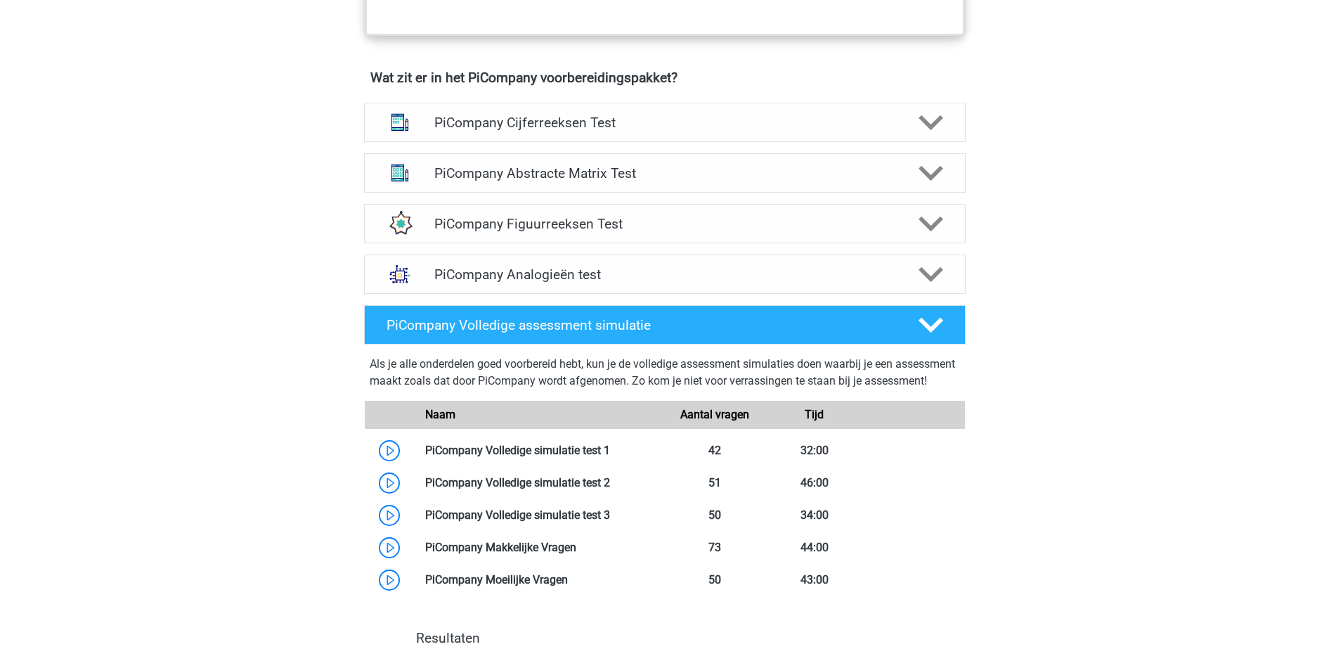
scroll to position [870, 0]
click at [901, 283] on div "PiCompany Analogieën test" at bounding box center [665, 275] width 482 height 16
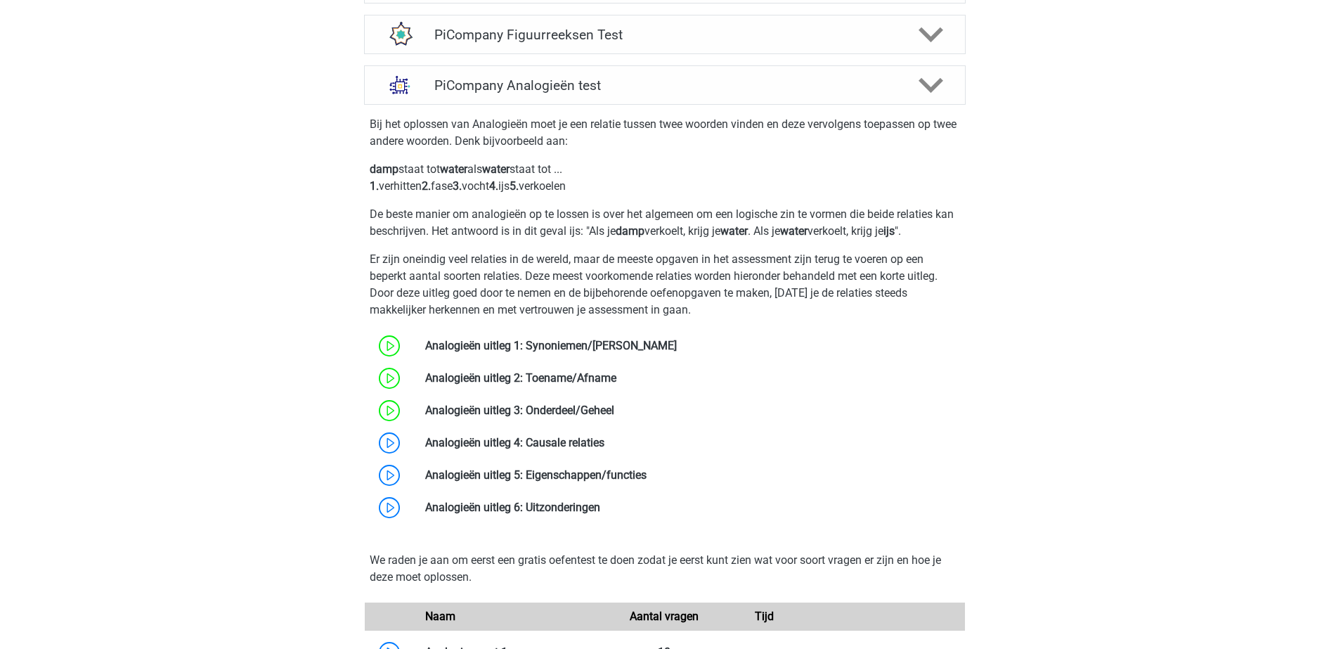
scroll to position [1062, 0]
click at [605, 448] on link at bounding box center [605, 440] width 0 height 13
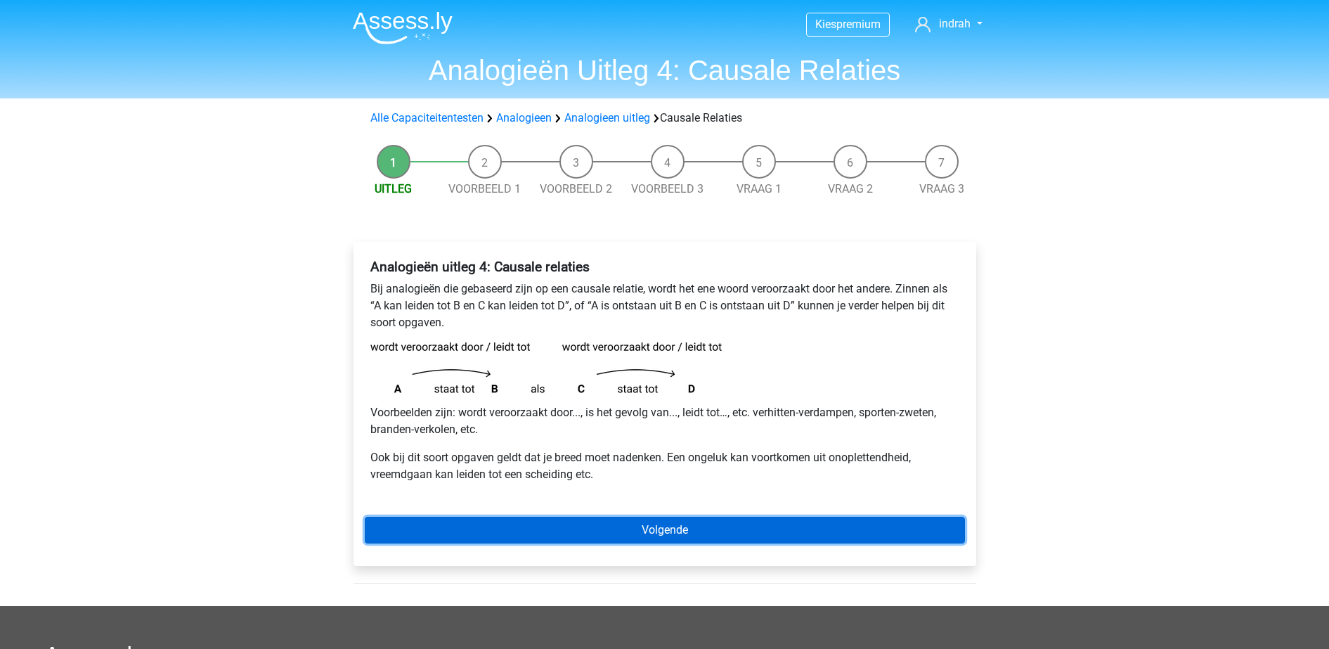
click at [550, 524] on link "Volgende" at bounding box center [665, 530] width 600 height 27
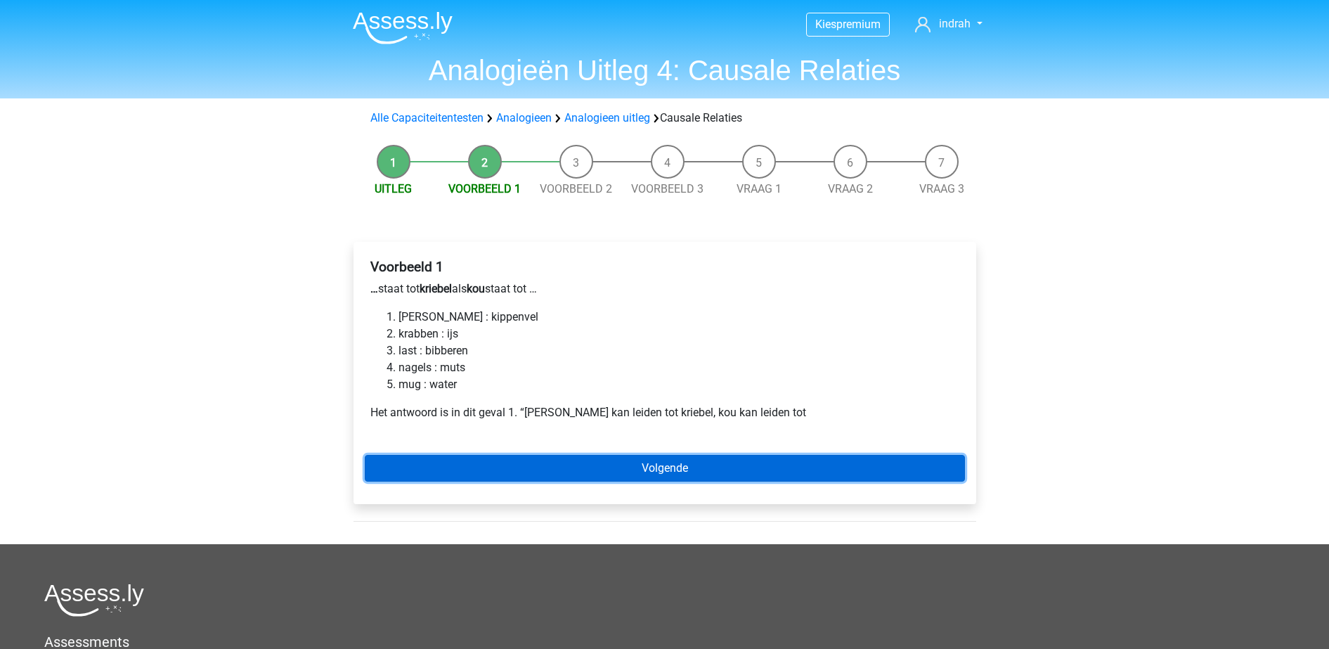
click at [465, 467] on link "Volgende" at bounding box center [665, 468] width 600 height 27
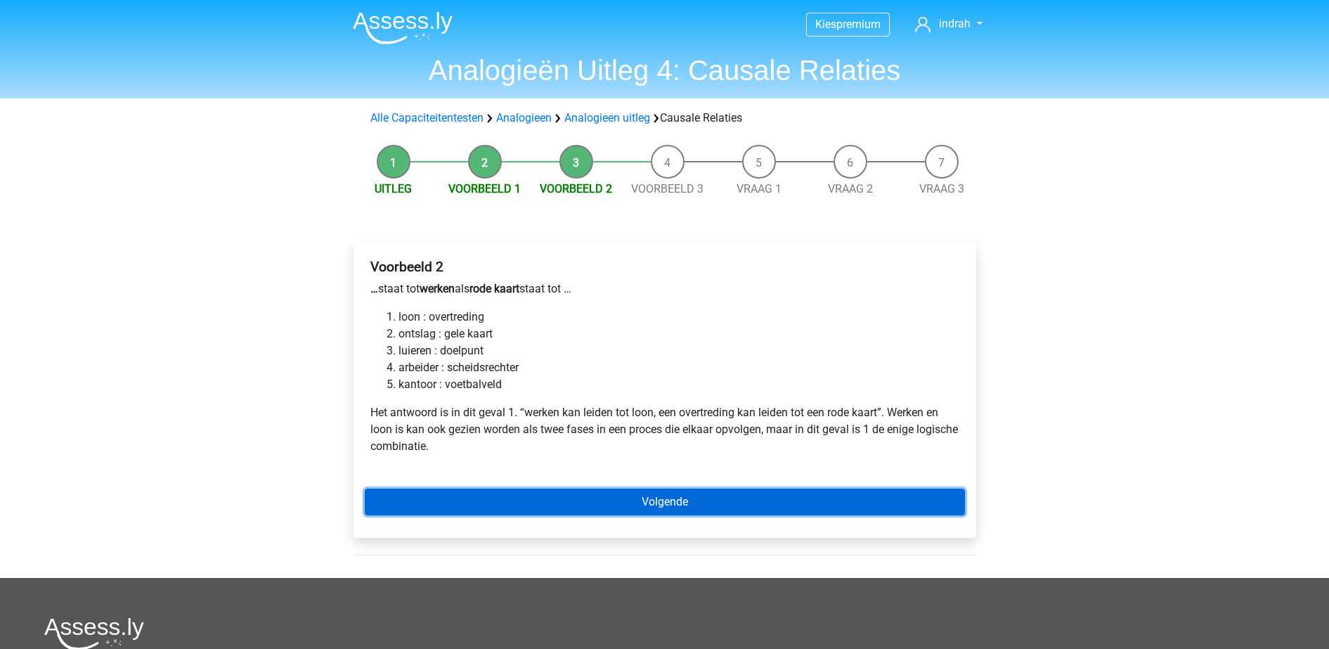
click at [529, 496] on link "Volgende" at bounding box center [665, 502] width 600 height 27
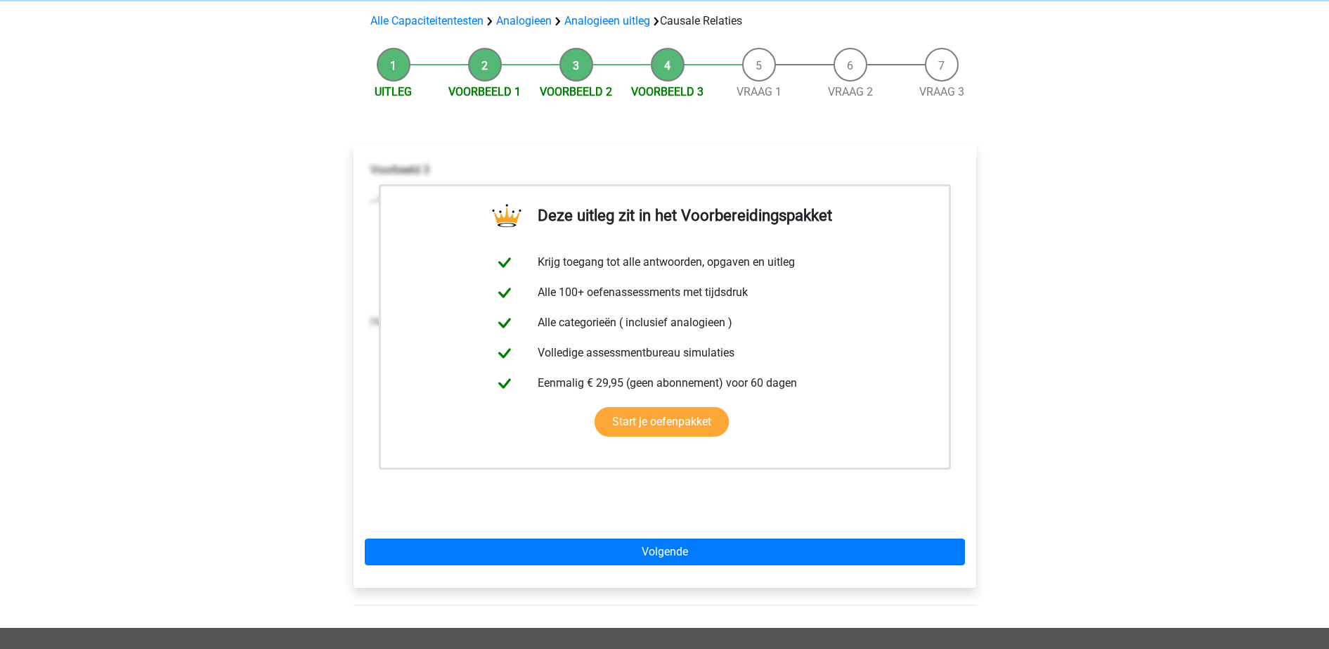
scroll to position [98, 0]
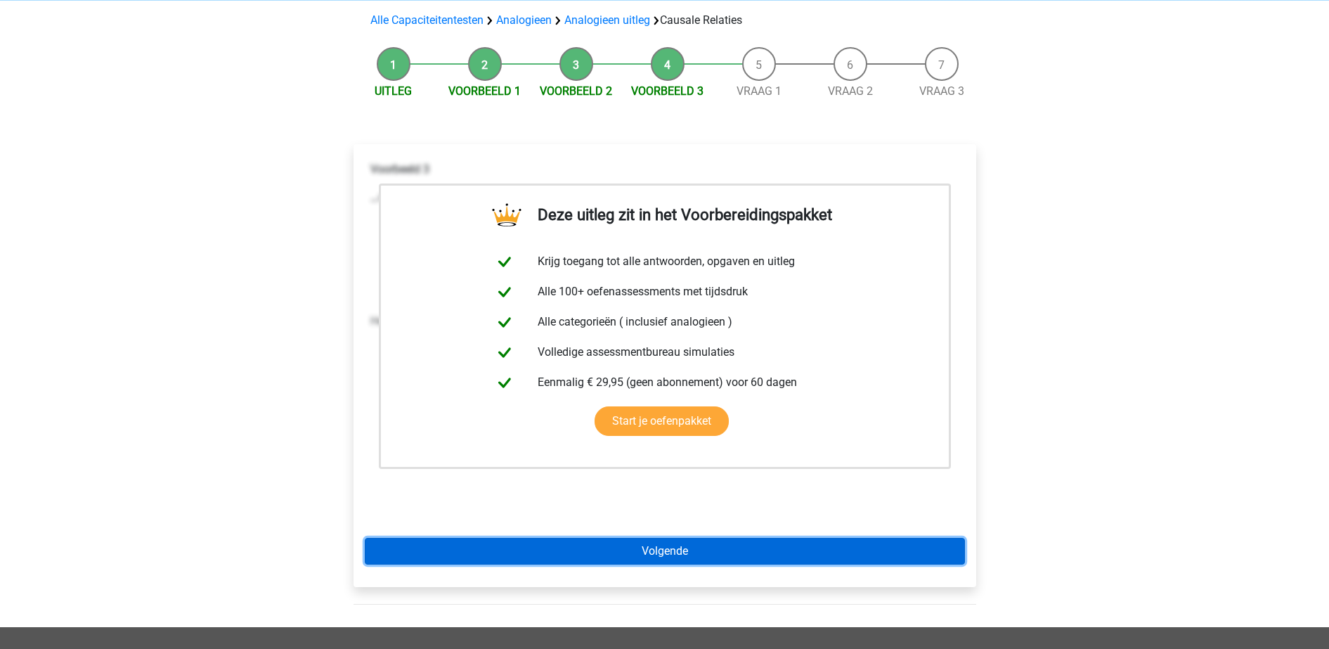
click at [572, 546] on link "Volgende" at bounding box center [665, 551] width 600 height 27
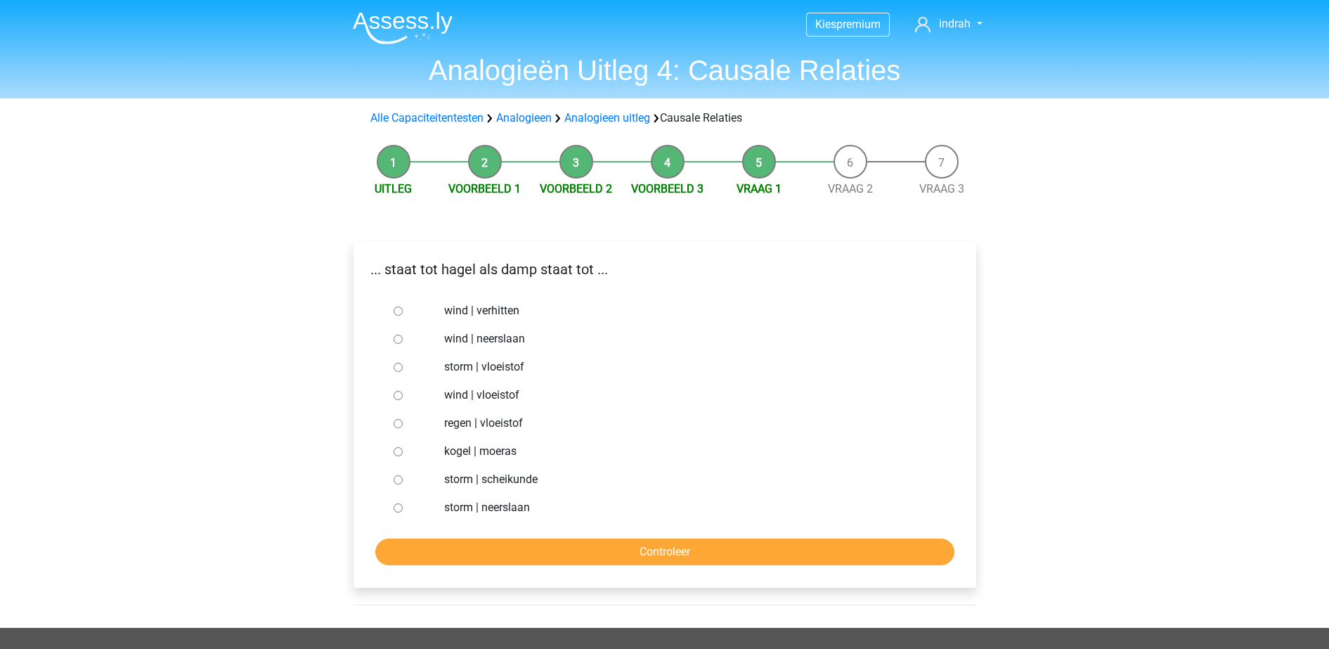
click at [492, 371] on label "storm | vloeistof" at bounding box center [687, 367] width 486 height 17
click at [403, 371] on input "storm | vloeistof" at bounding box center [398, 367] width 9 height 9
radio input "true"
click at [505, 431] on label "regen | vloeistof" at bounding box center [687, 423] width 486 height 17
click at [403, 428] on input "regen | vloeistof" at bounding box center [398, 423] width 9 height 9
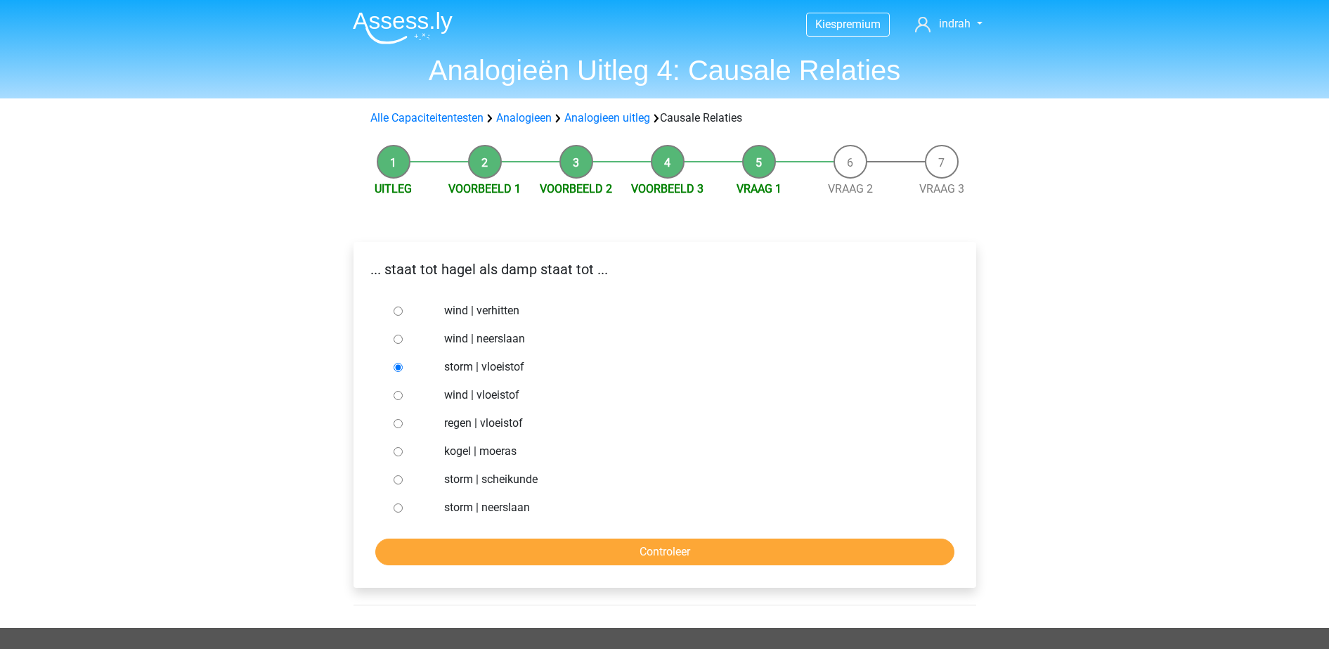
radio input "true"
click at [512, 538] on input "Controleer" at bounding box center [664, 551] width 579 height 27
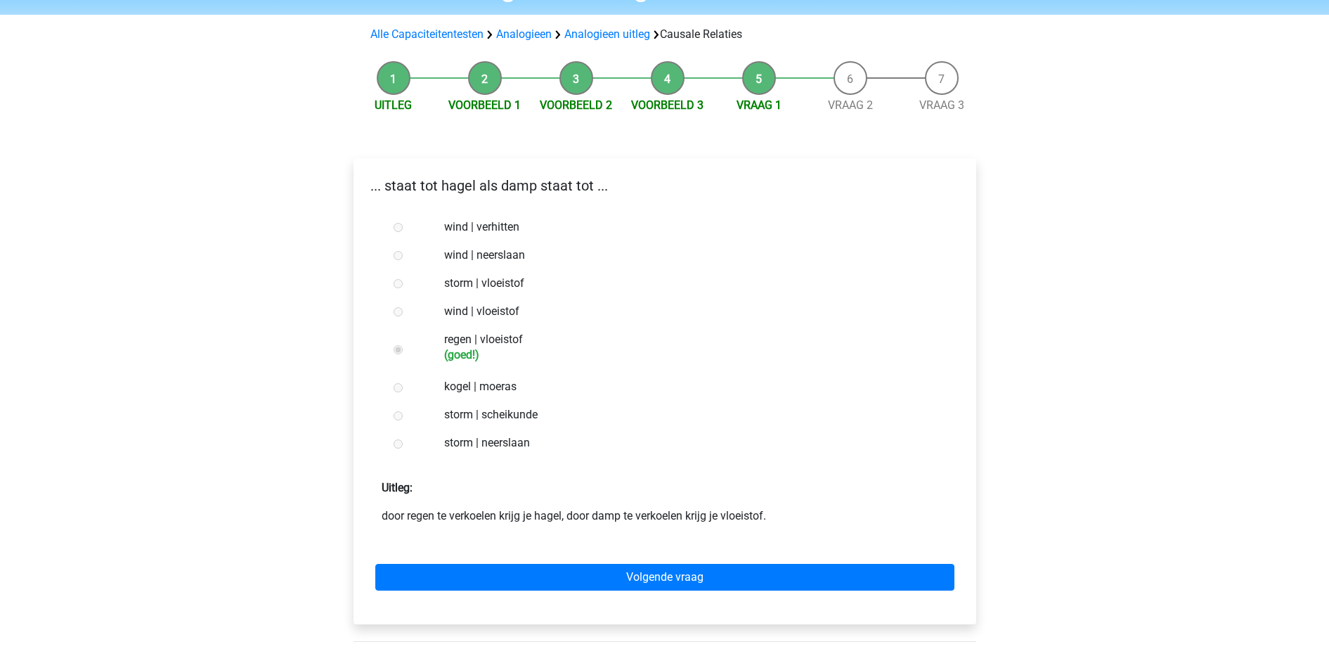
scroll to position [87, 0]
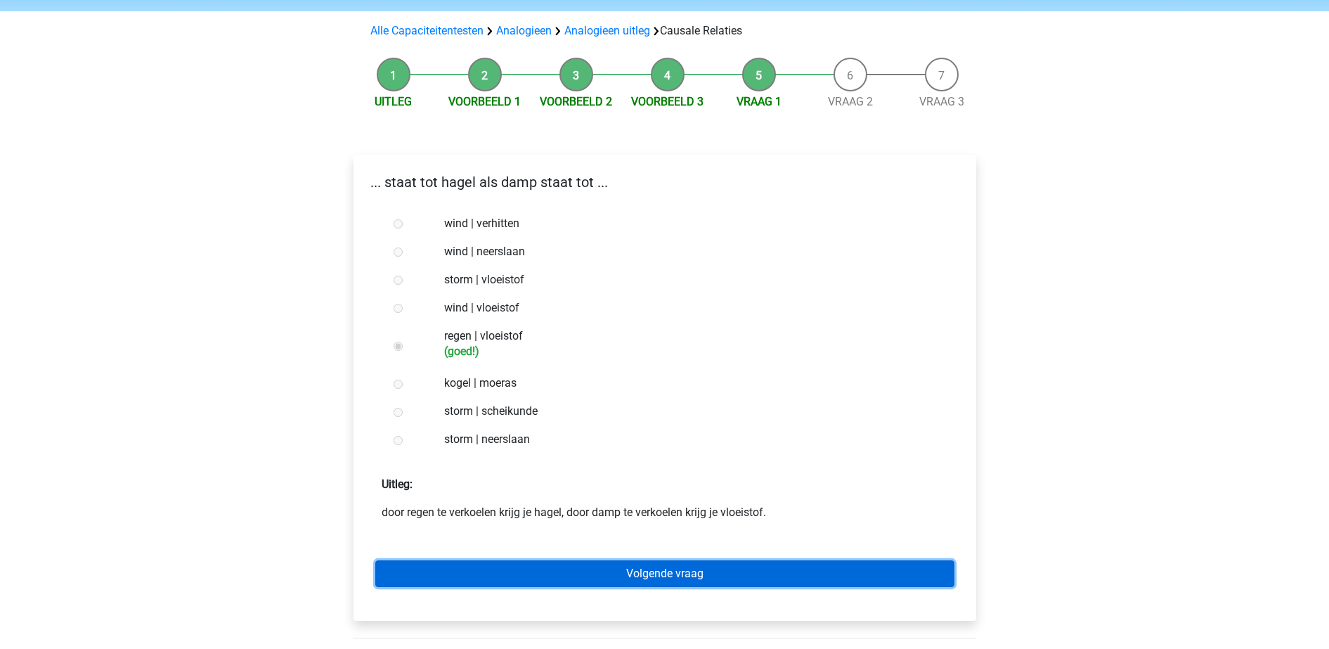
click at [645, 578] on link "Volgende vraag" at bounding box center [664, 573] width 579 height 27
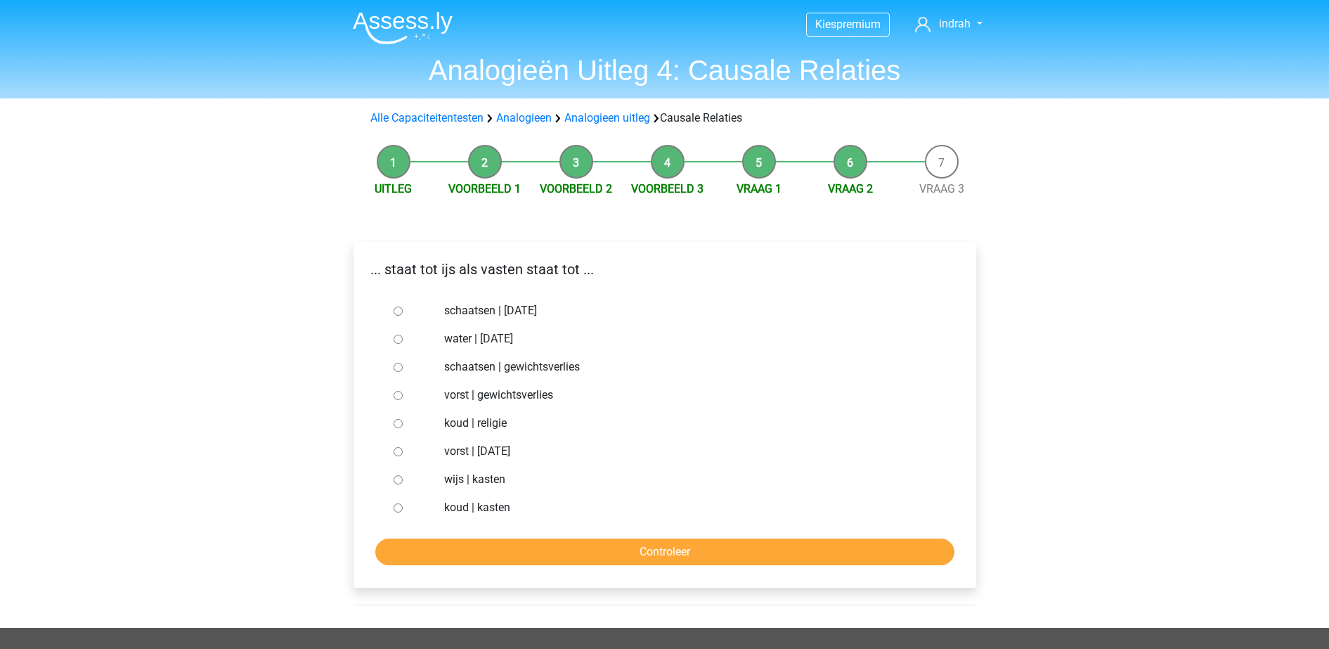
click at [489, 336] on label "water | suikerfeest" at bounding box center [687, 338] width 486 height 17
click at [403, 336] on input "water | suikerfeest" at bounding box center [398, 339] width 9 height 9
radio input "true"
click at [537, 538] on input "Controleer" at bounding box center [664, 551] width 579 height 27
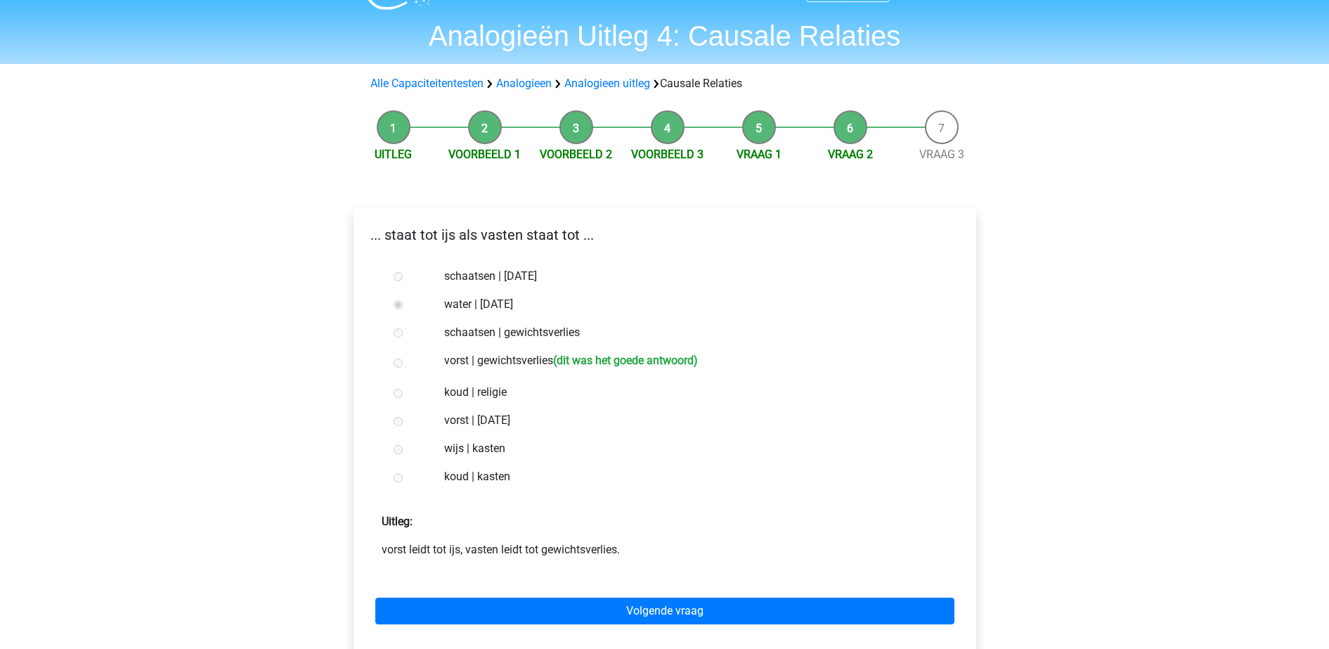
scroll to position [41, 0]
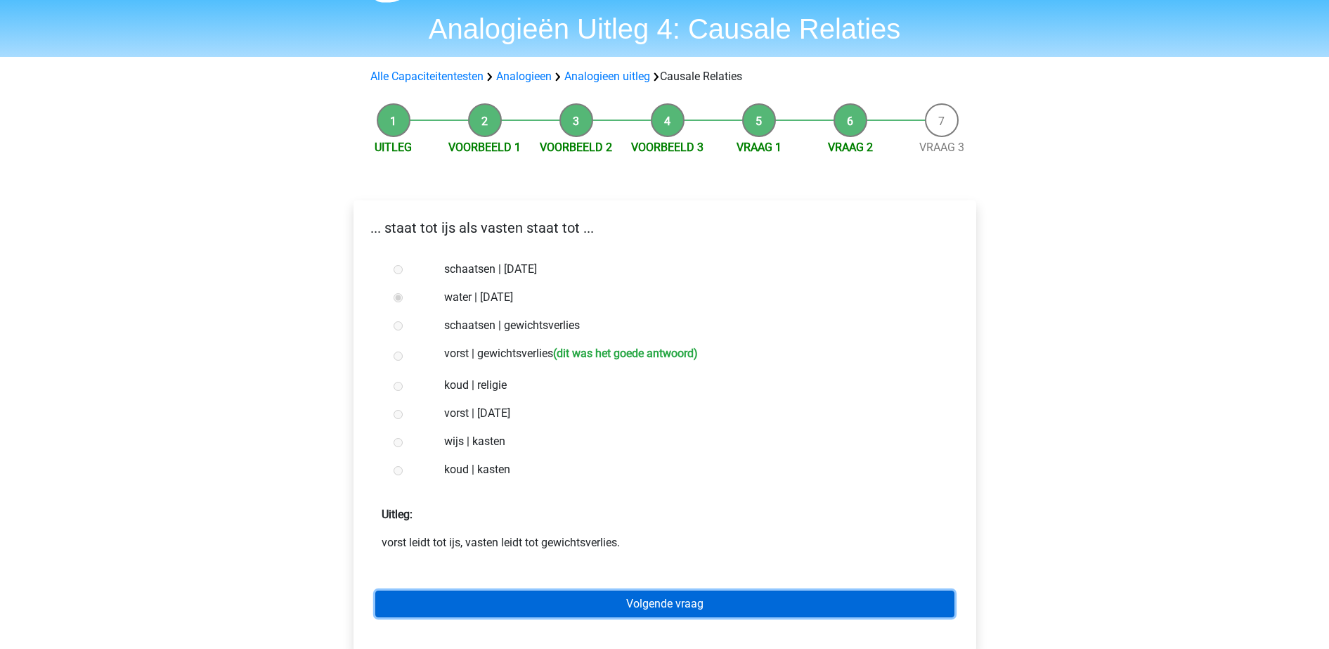
click at [548, 597] on link "Volgende vraag" at bounding box center [664, 604] width 579 height 27
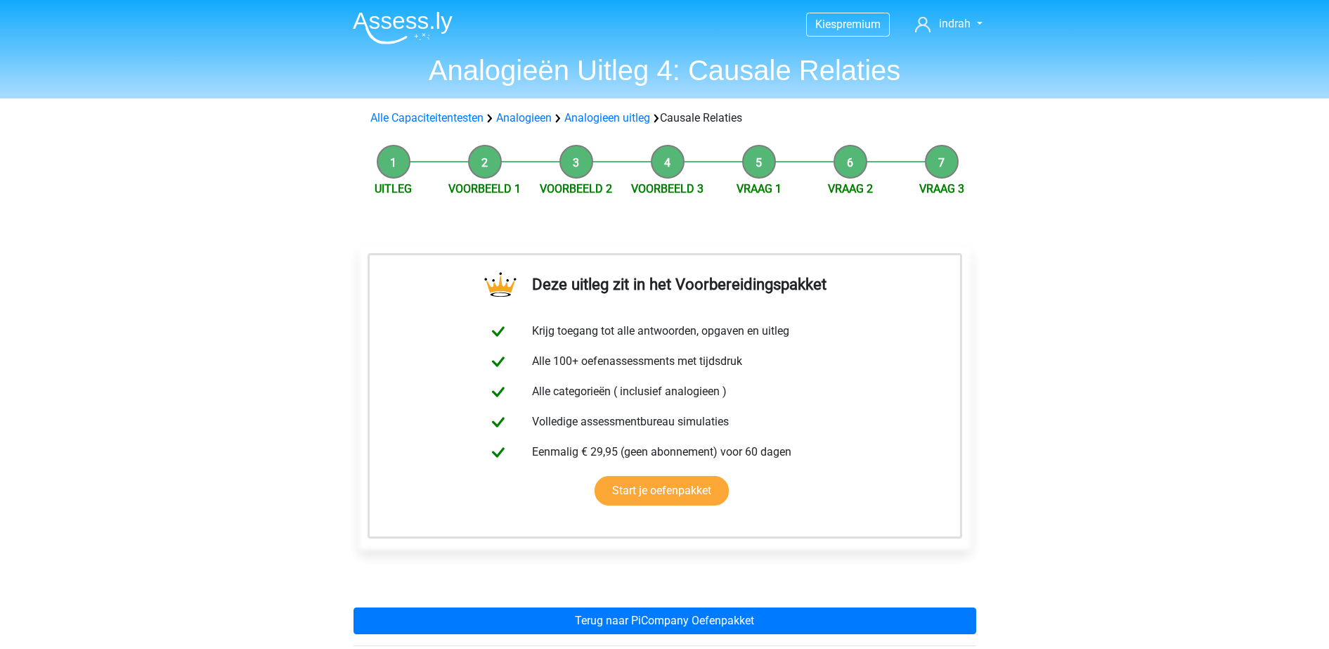
scroll to position [108, 0]
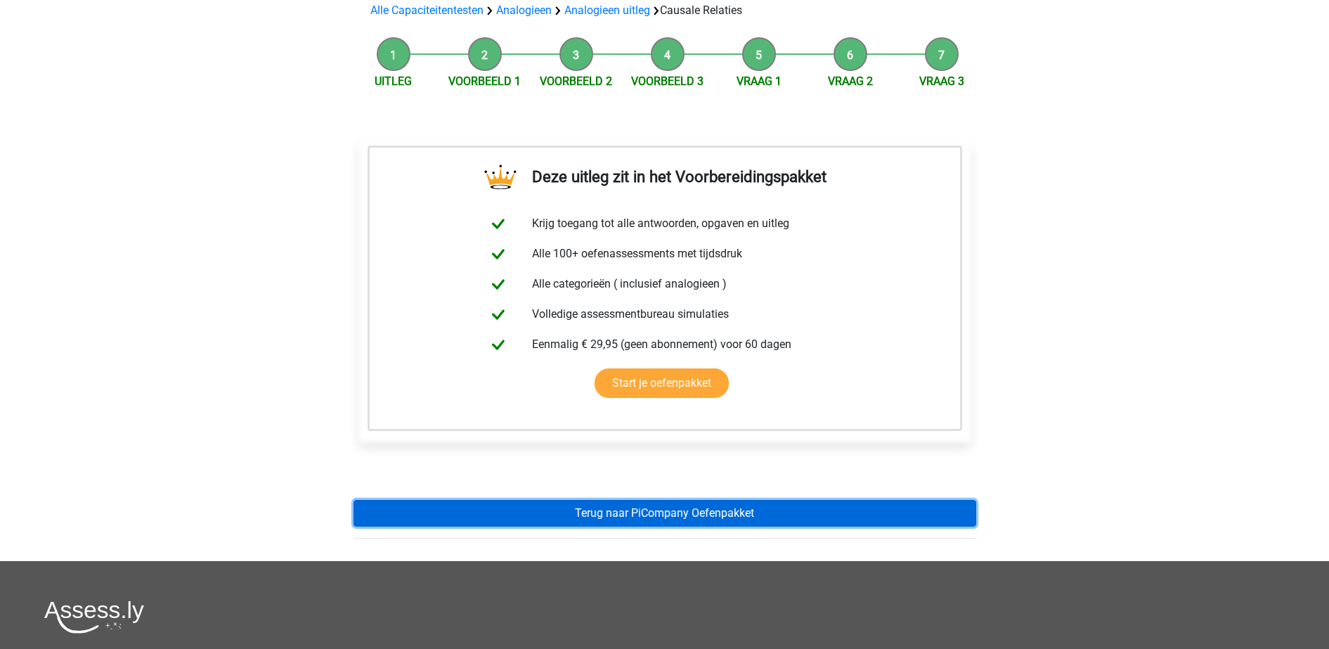
click at [616, 508] on link "Terug naar PiCompany Oefenpakket" at bounding box center [665, 513] width 623 height 27
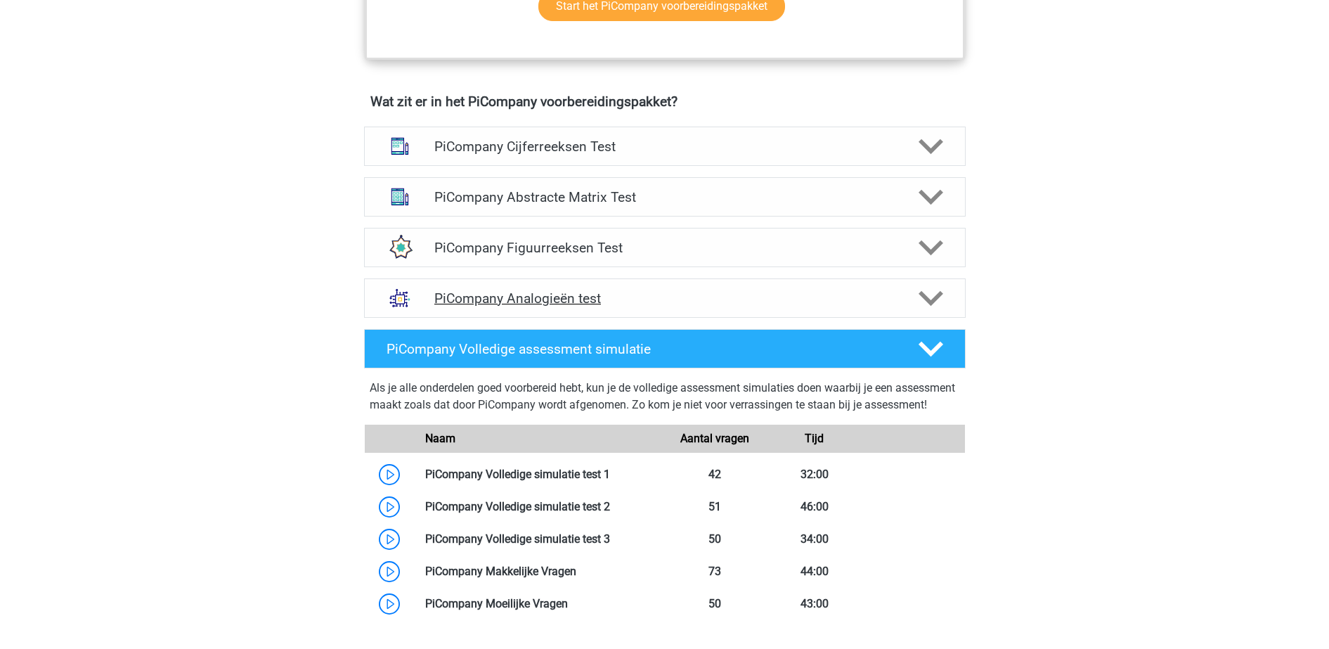
scroll to position [850, 0]
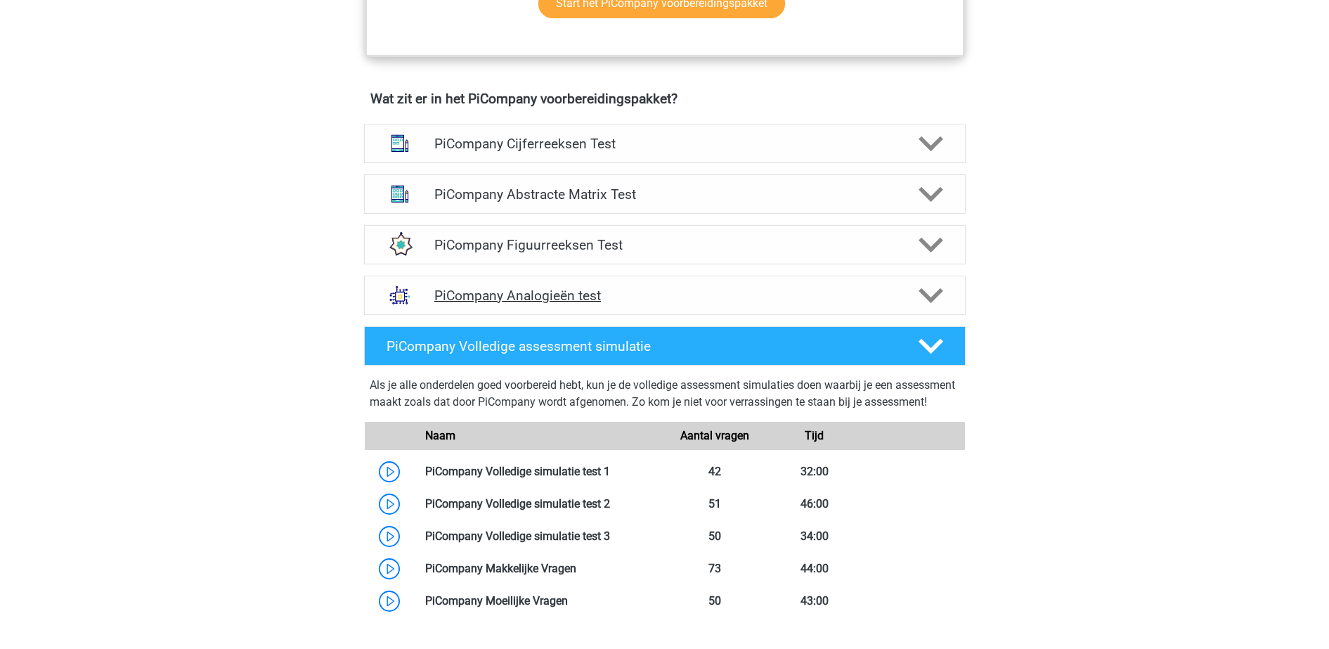
click at [594, 304] on h4 "PiCompany Analogieën test" at bounding box center [664, 296] width 460 height 16
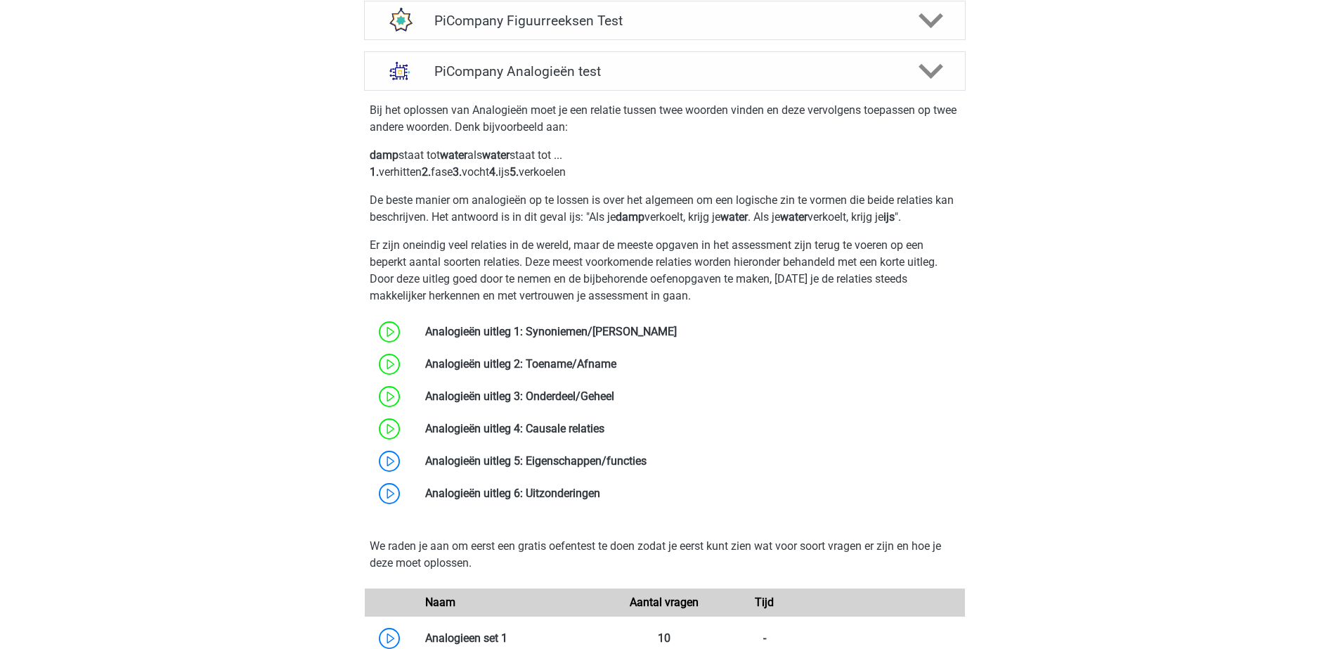
scroll to position [1075, 0]
click at [647, 467] on link at bounding box center [647, 459] width 0 height 13
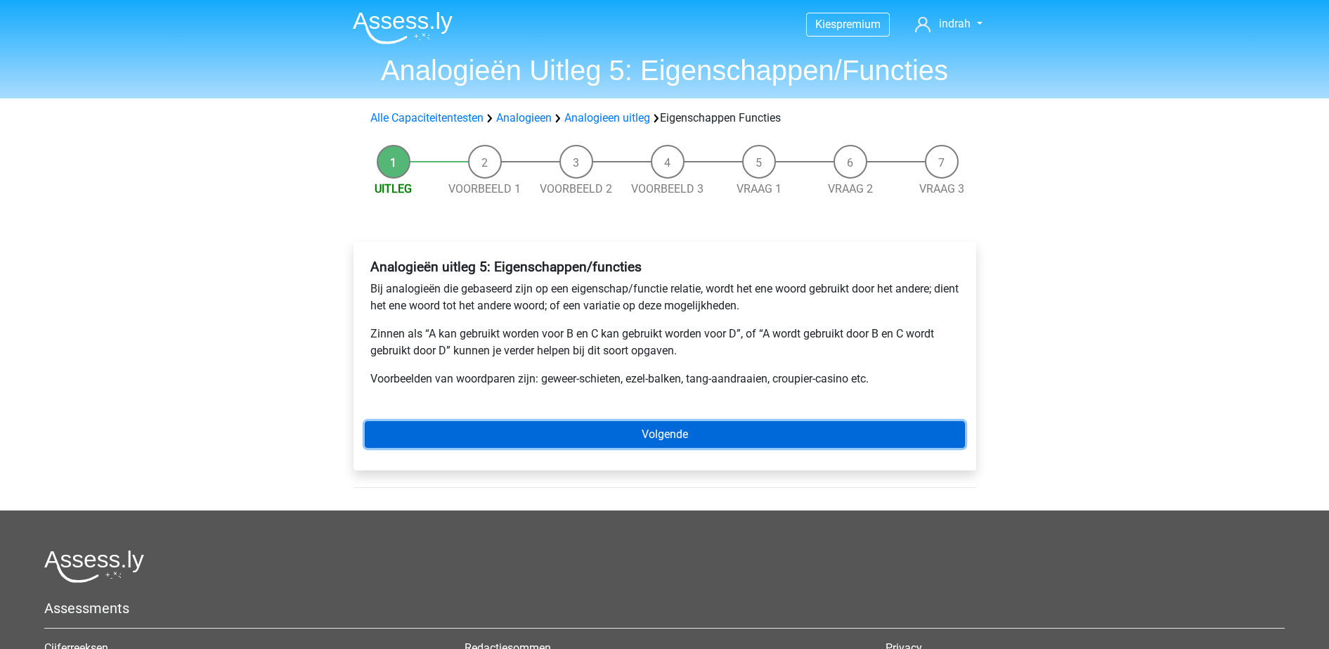
click at [569, 438] on link "Volgende" at bounding box center [665, 434] width 600 height 27
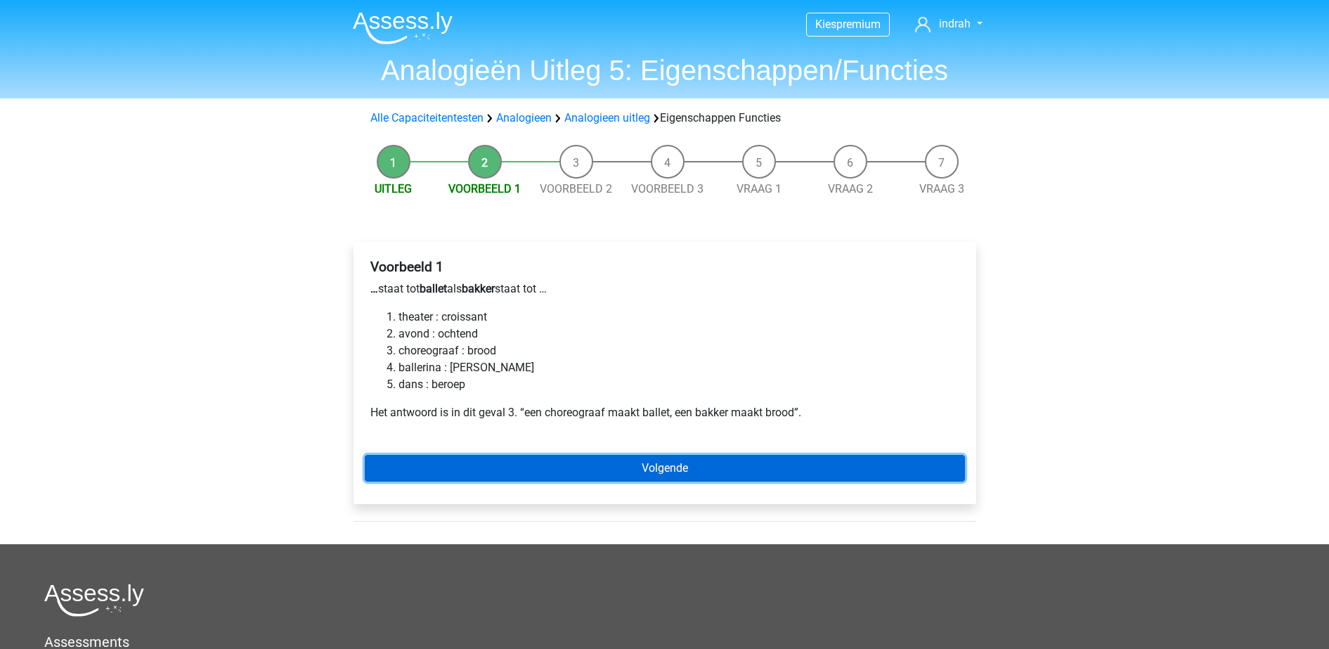
click at [649, 470] on link "Volgende" at bounding box center [665, 468] width 600 height 27
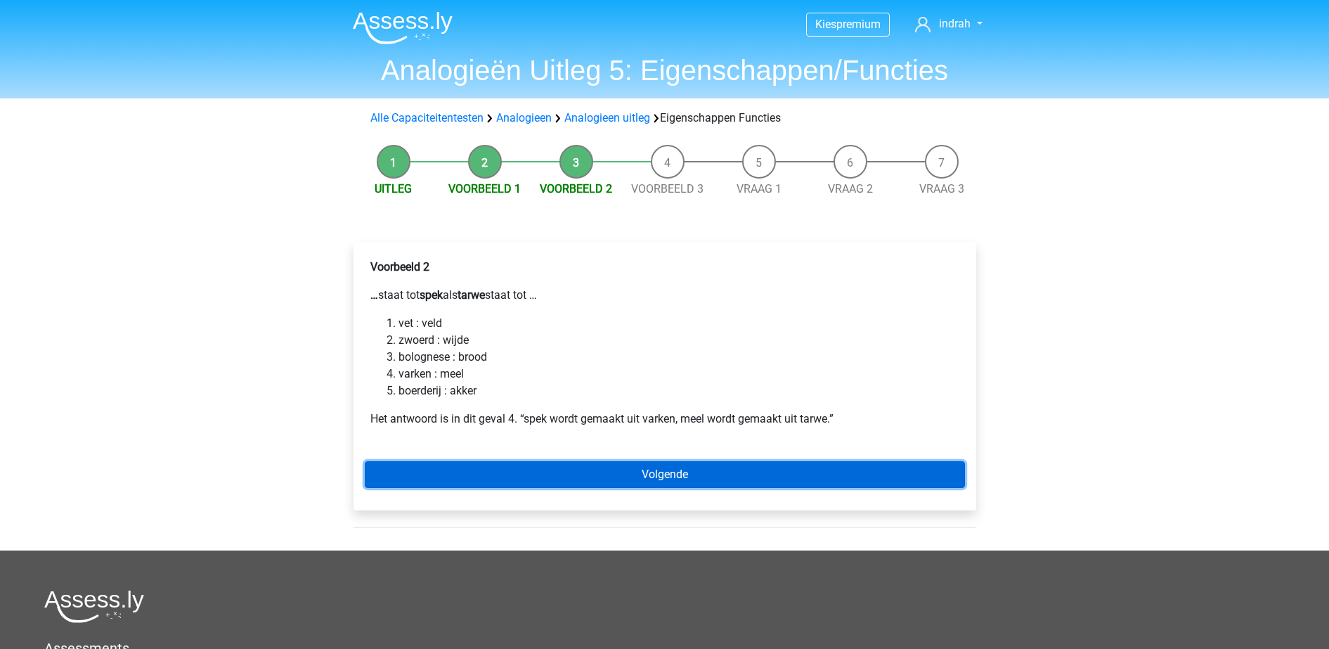
click at [649, 470] on link "Volgende" at bounding box center [665, 474] width 600 height 27
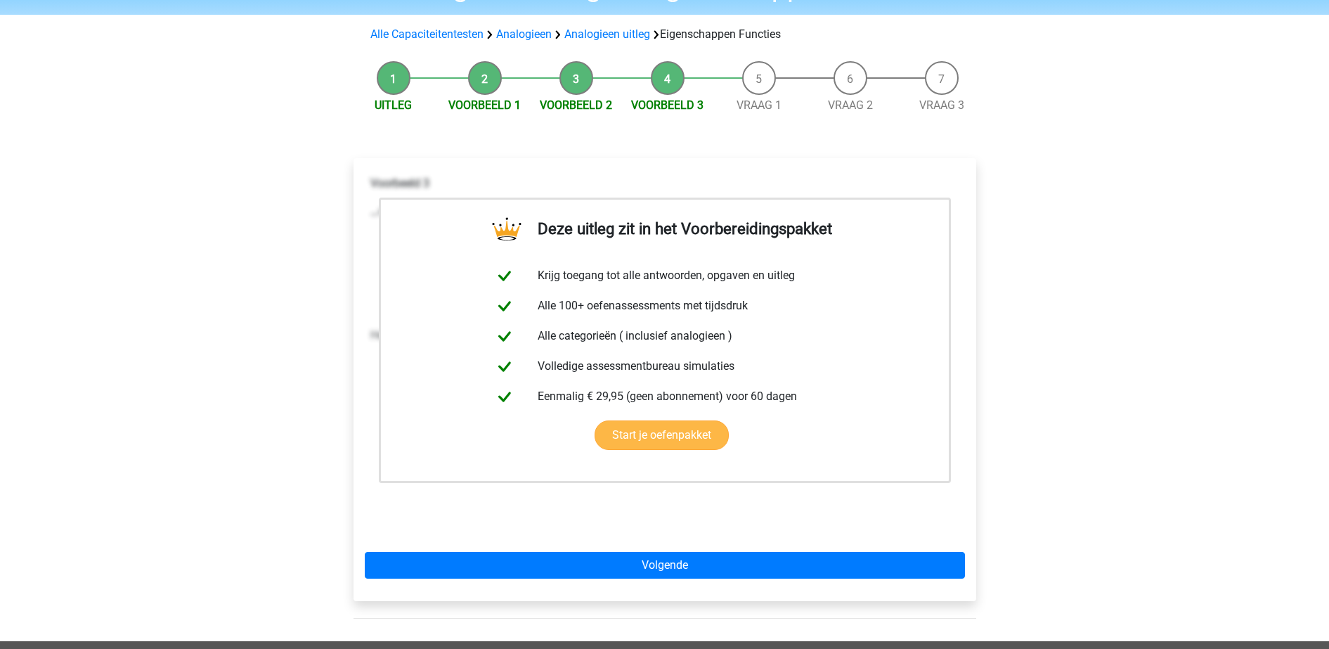
scroll to position [84, 0]
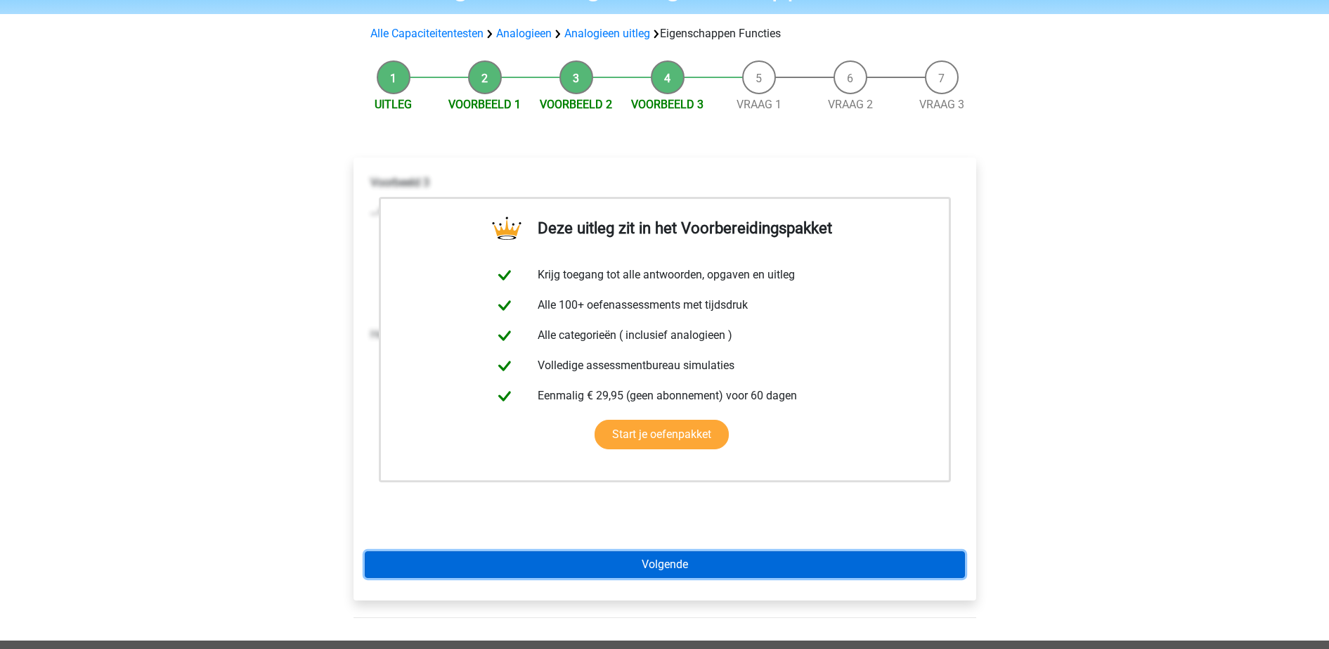
click at [656, 568] on link "Volgende" at bounding box center [665, 564] width 600 height 27
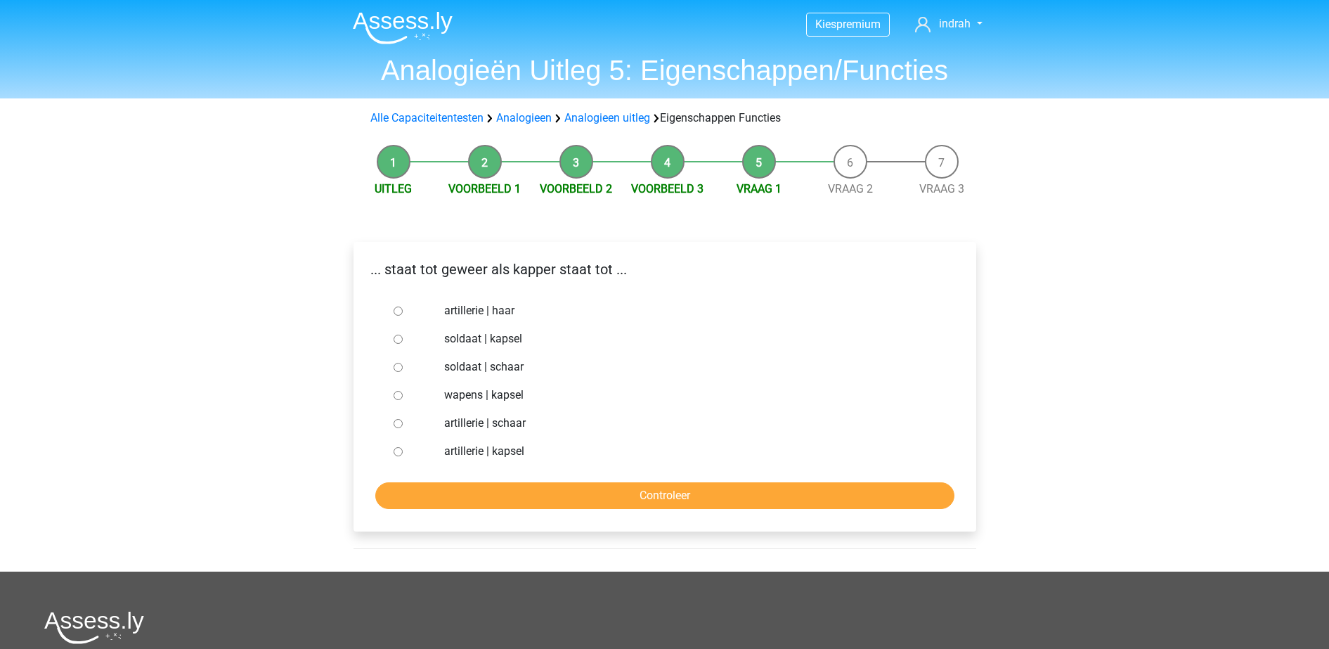
click at [489, 374] on label "soldaat | schaar" at bounding box center [687, 367] width 486 height 17
click at [403, 372] on input "soldaat | schaar" at bounding box center [398, 367] width 9 height 9
radio input "true"
click at [515, 489] on input "Controleer" at bounding box center [664, 495] width 579 height 27
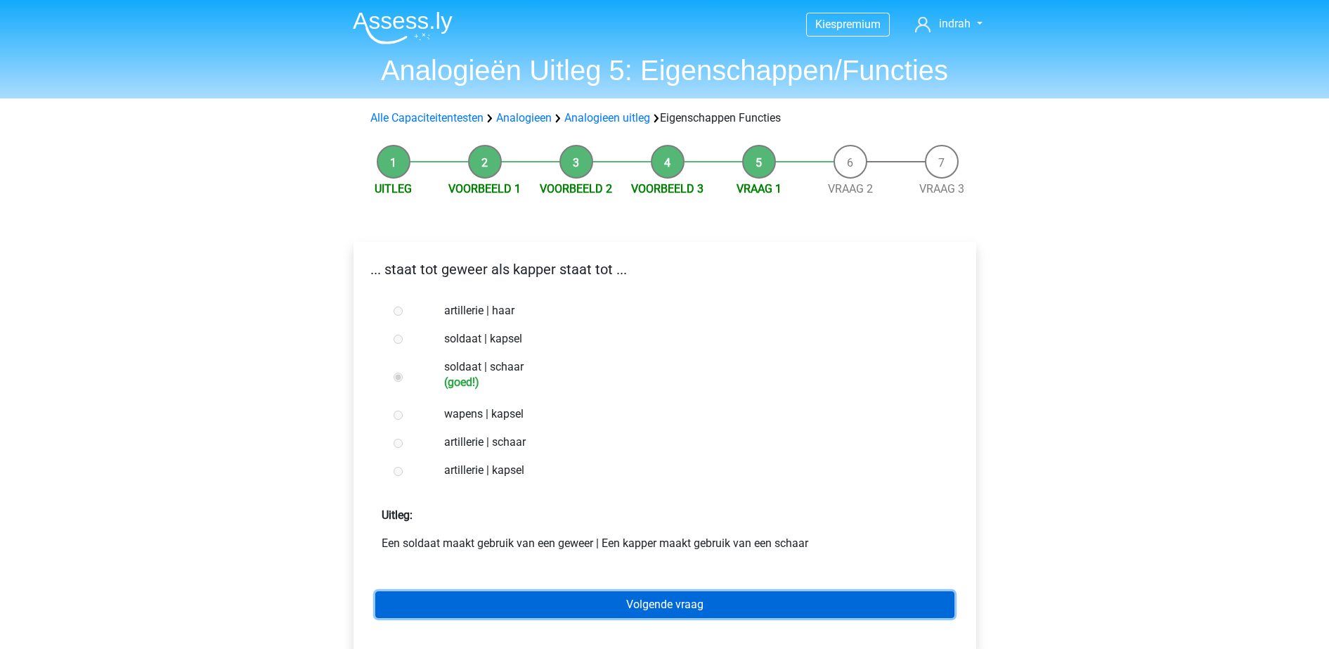
click at [546, 592] on link "Volgende vraag" at bounding box center [664, 604] width 579 height 27
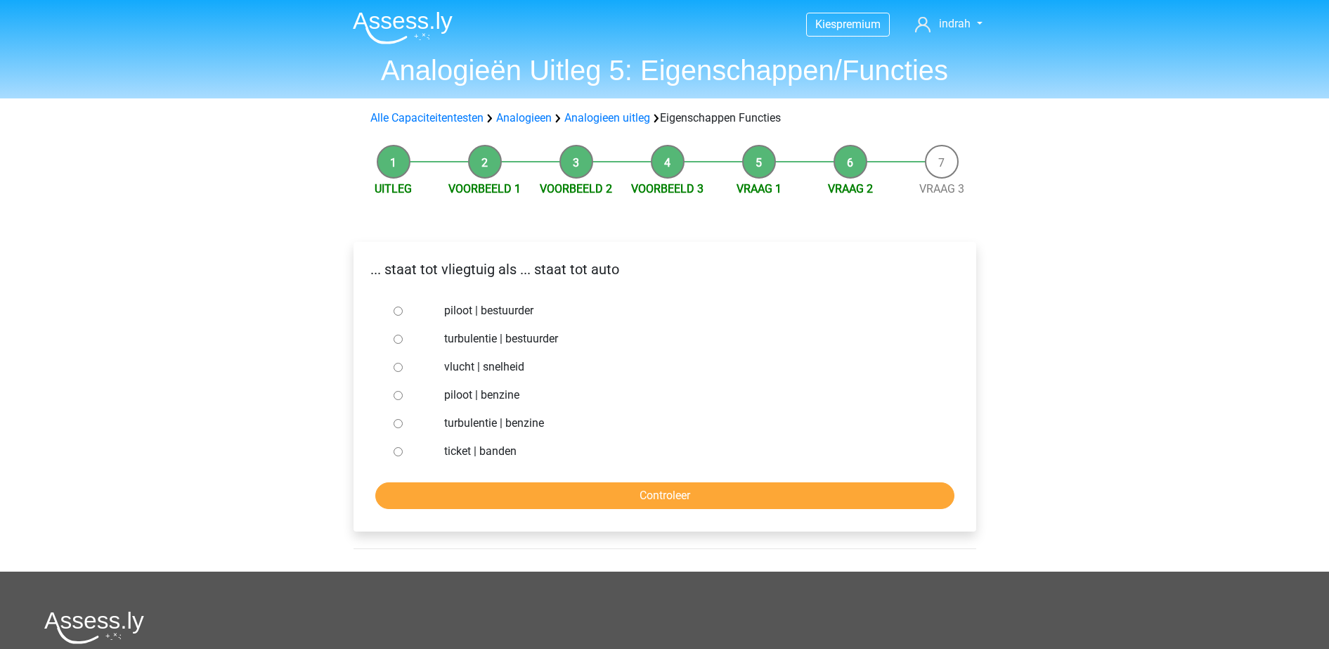
click at [499, 310] on label "piloot | bestuurder" at bounding box center [687, 310] width 486 height 17
click at [403, 310] on input "piloot | bestuurder" at bounding box center [398, 311] width 9 height 9
radio input "true"
click at [498, 482] on input "Controleer" at bounding box center [664, 495] width 579 height 27
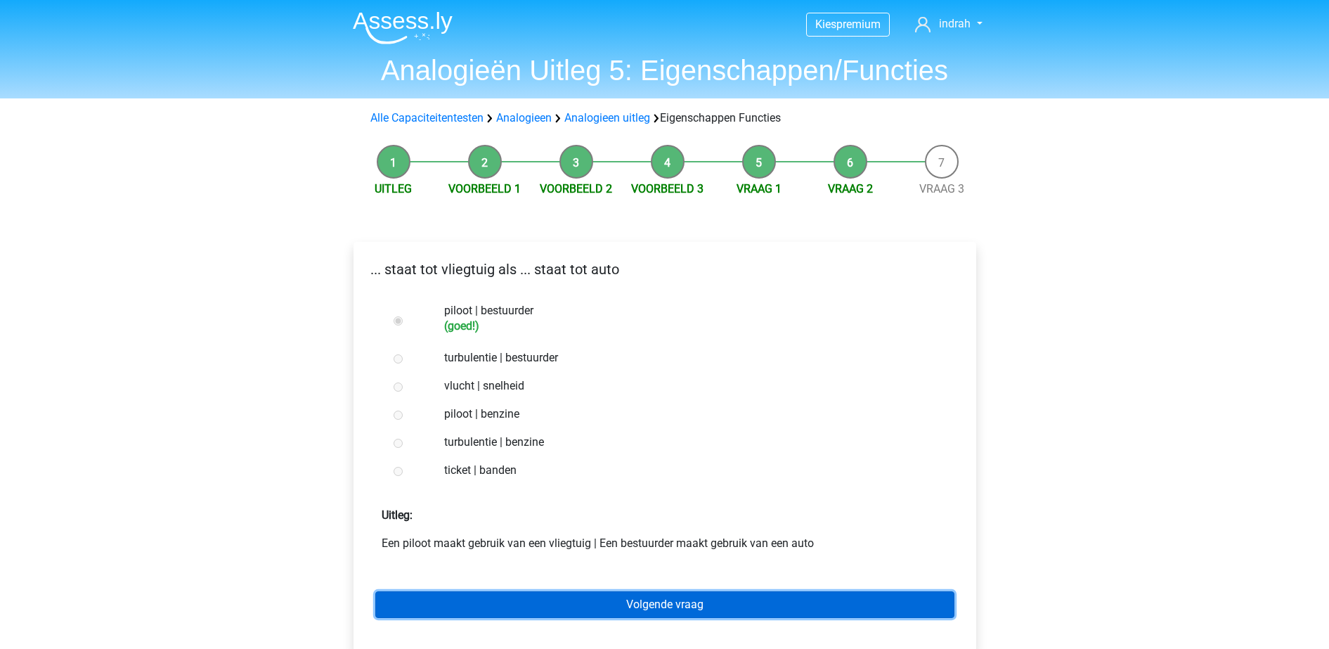
click at [553, 608] on link "Volgende vraag" at bounding box center [664, 604] width 579 height 27
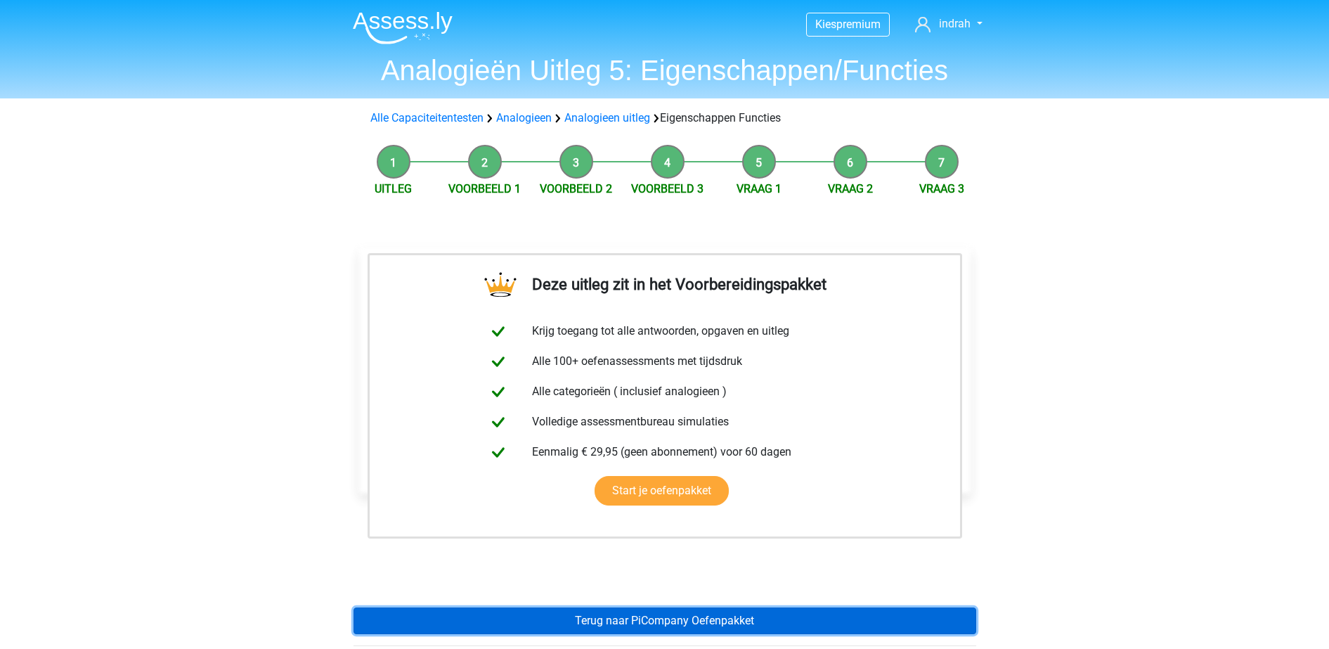
click at [553, 608] on link "Terug naar PiCompany Oefenpakket" at bounding box center [665, 620] width 623 height 27
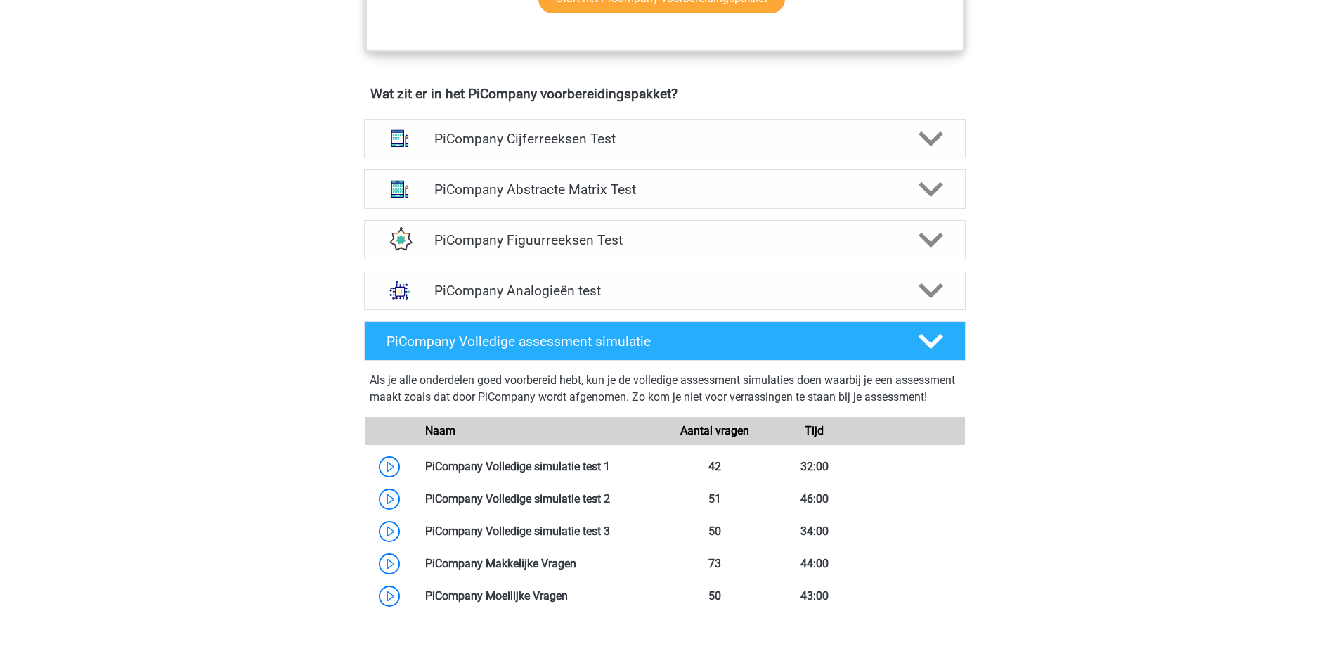
scroll to position [856, 0]
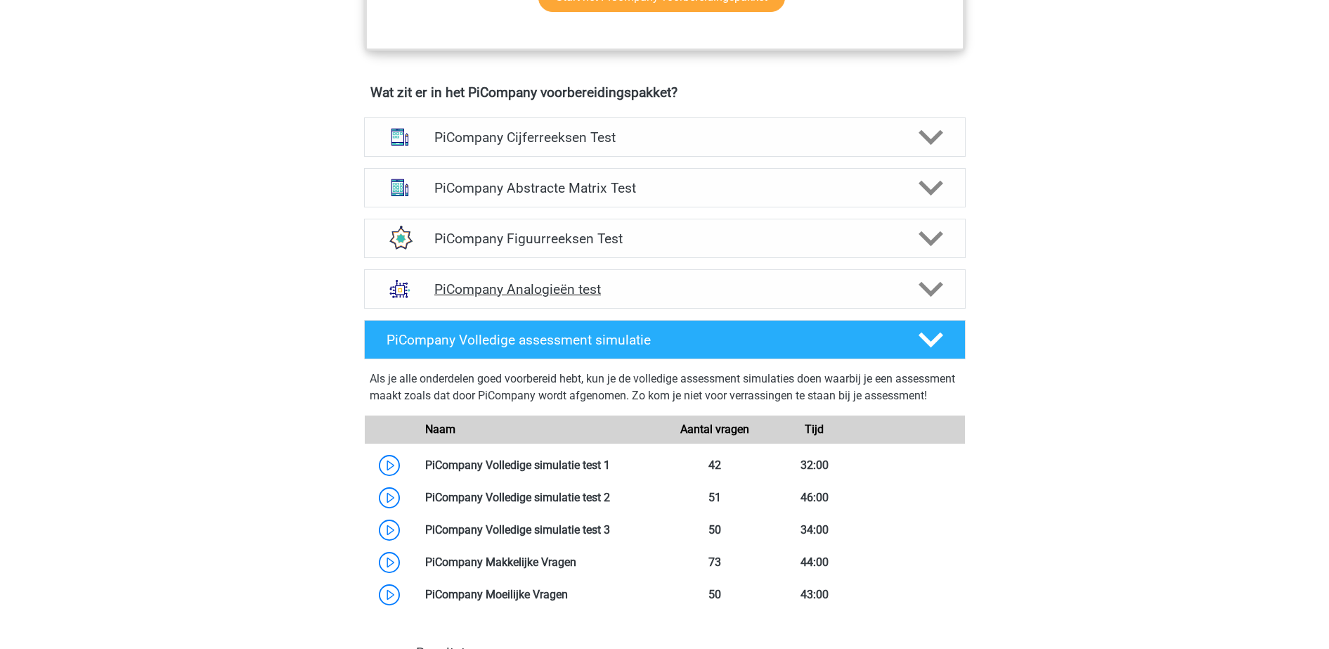
click at [572, 309] on div "PiCompany Analogieën test" at bounding box center [665, 288] width 602 height 39
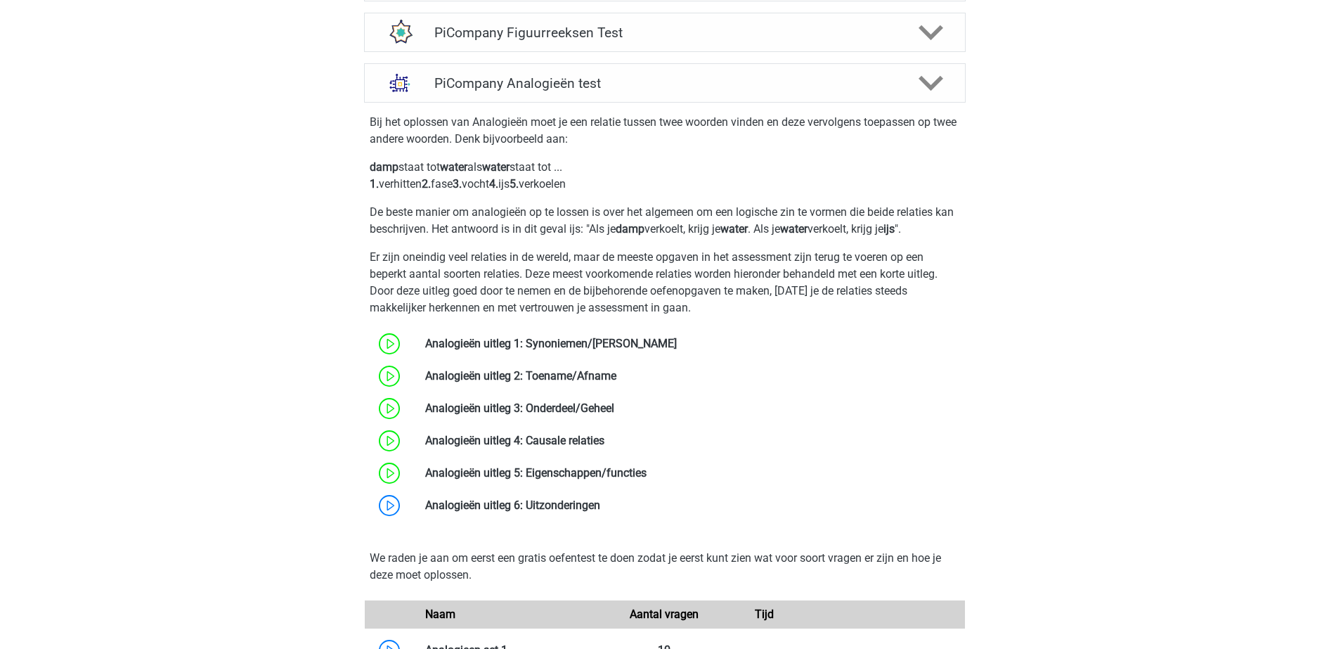
scroll to position [1064, 0]
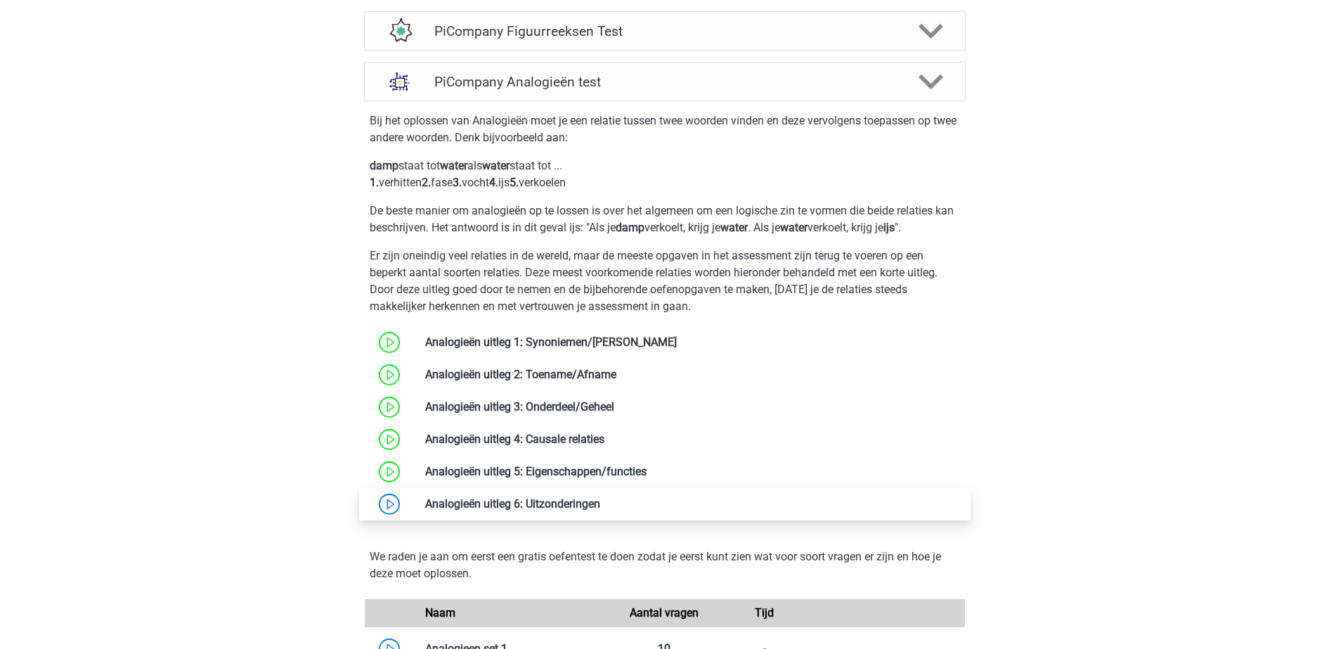
click at [600, 510] on link at bounding box center [600, 503] width 0 height 13
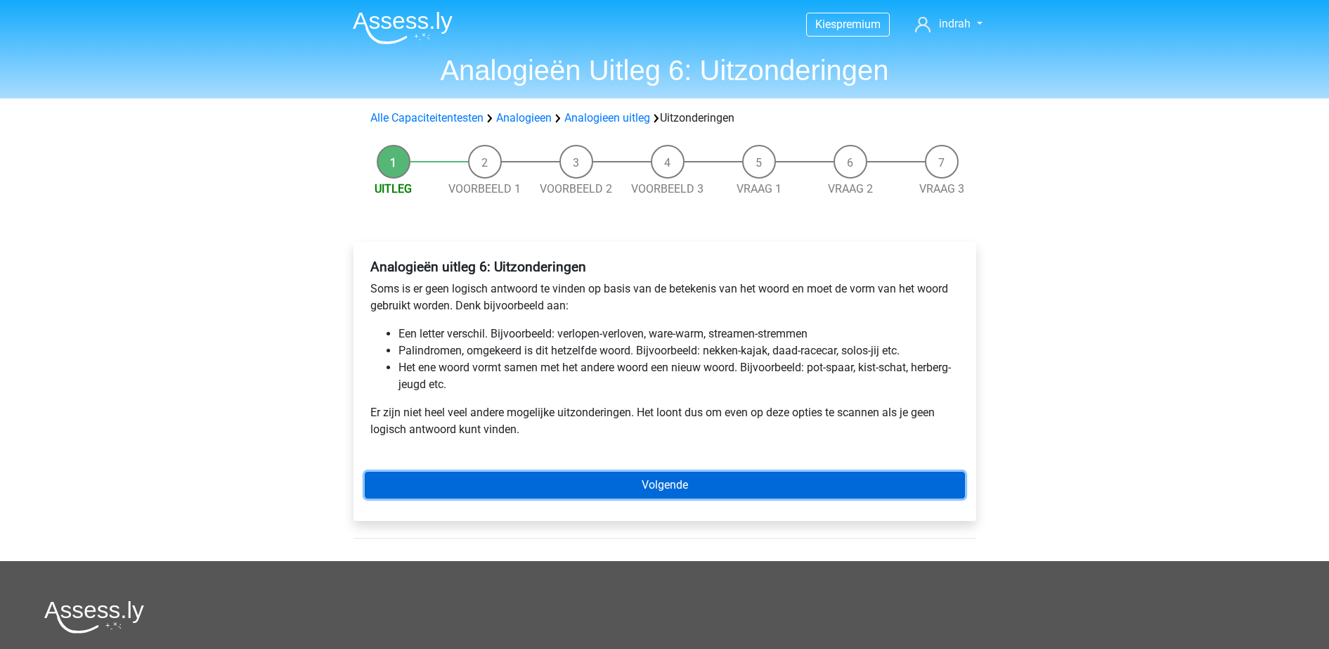
click at [714, 484] on link "Volgende" at bounding box center [665, 485] width 600 height 27
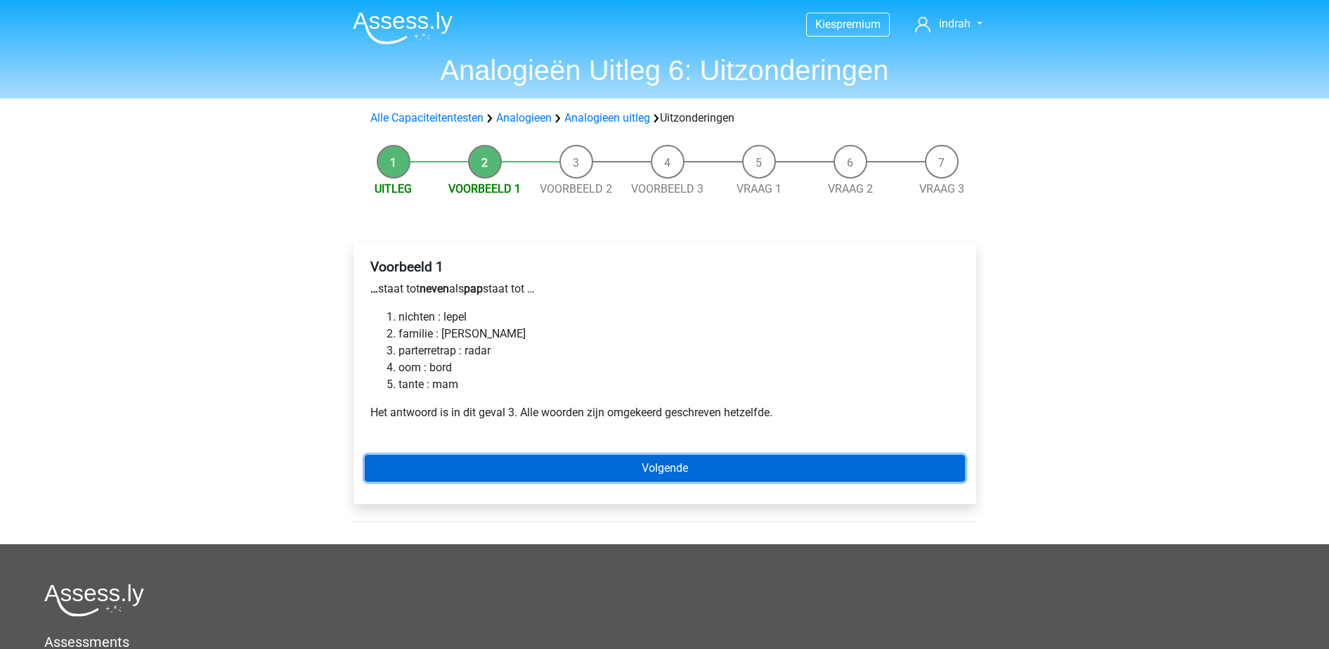
click at [569, 467] on link "Volgende" at bounding box center [665, 468] width 600 height 27
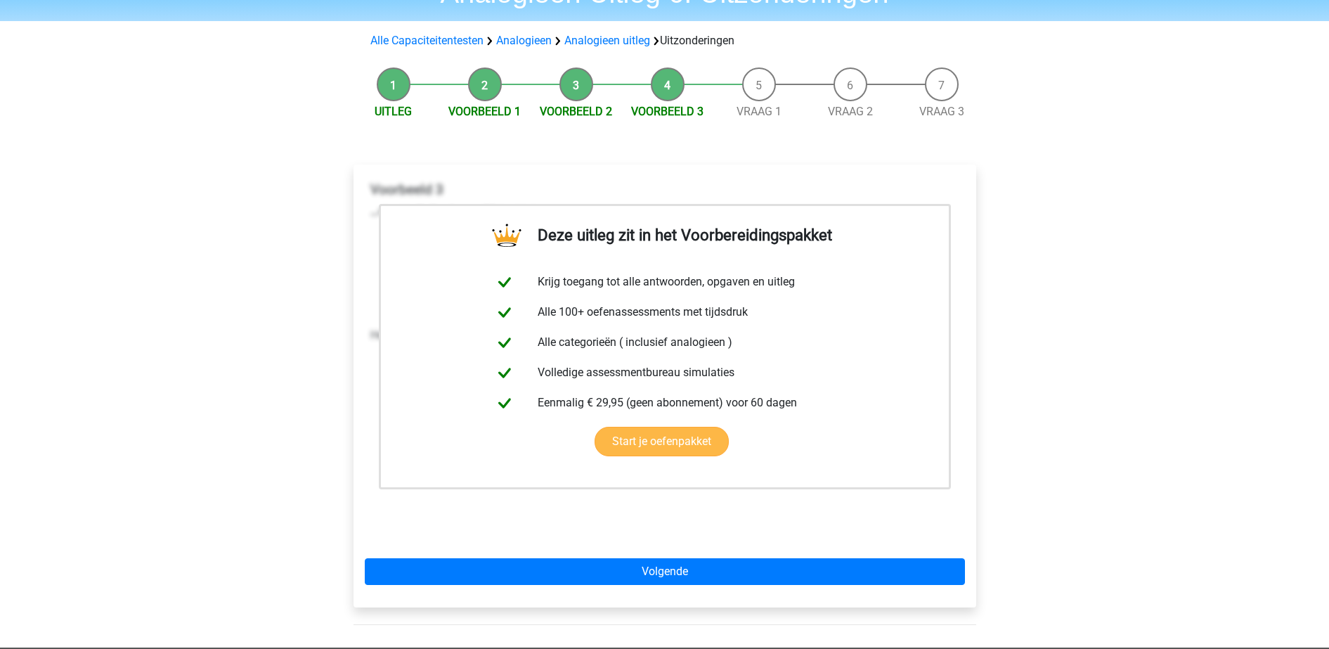
scroll to position [83, 0]
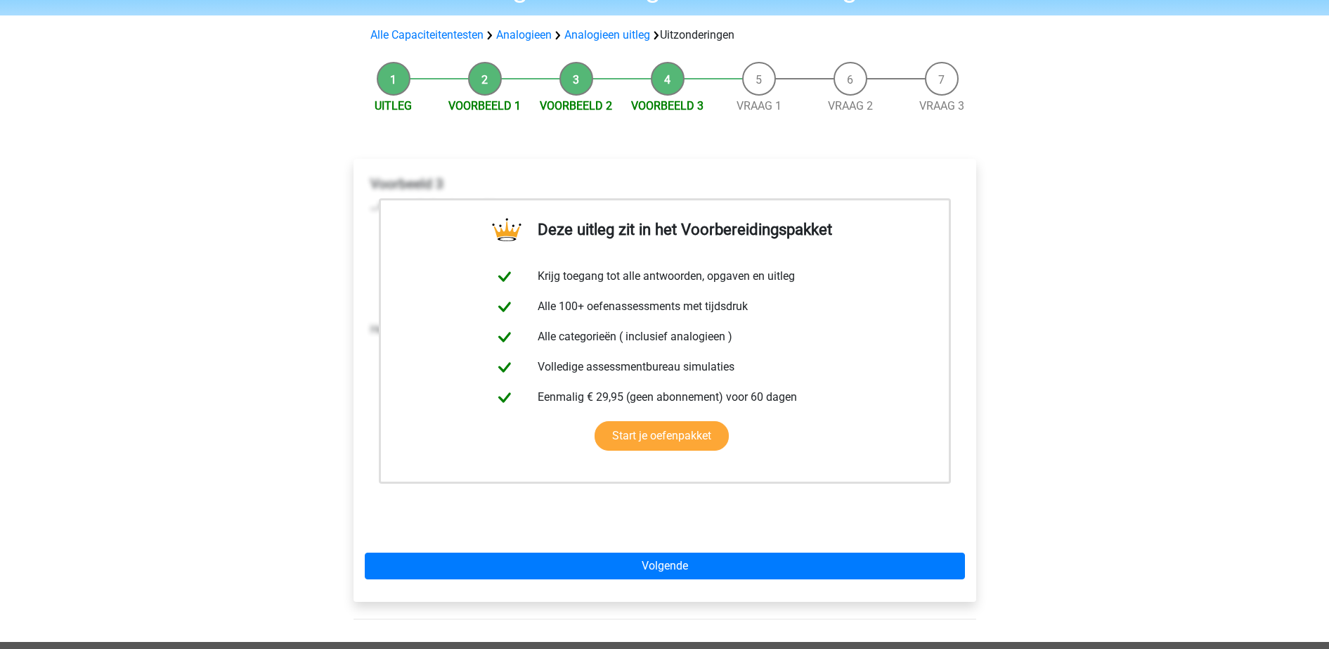
click at [499, 71] on li "Voorbeeld 1" at bounding box center [484, 88] width 91 height 53
drag, startPoint x: 493, startPoint y: 82, endPoint x: 491, endPoint y: 108, distance: 25.4
click at [491, 108] on li "Voorbeeld 1" at bounding box center [484, 88] width 91 height 53
click at [491, 108] on link "Voorbeeld 1" at bounding box center [485, 105] width 72 height 13
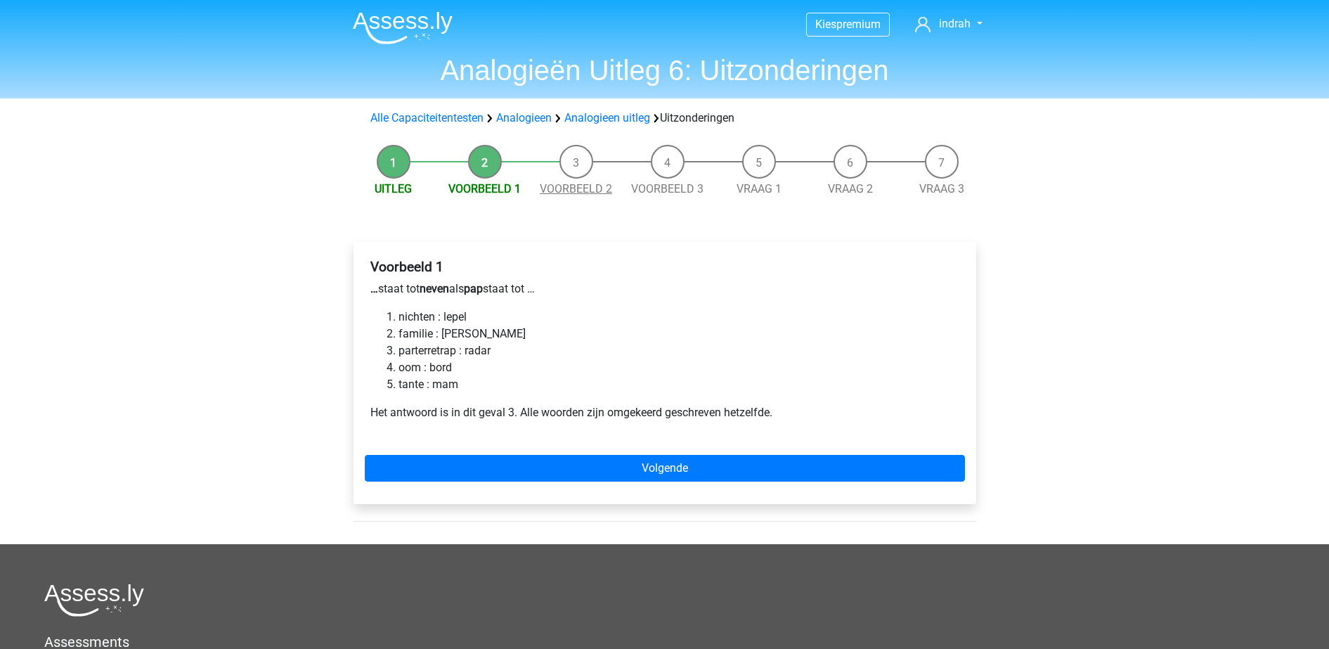
click at [580, 192] on link "Voorbeeld 2" at bounding box center [576, 188] width 72 height 13
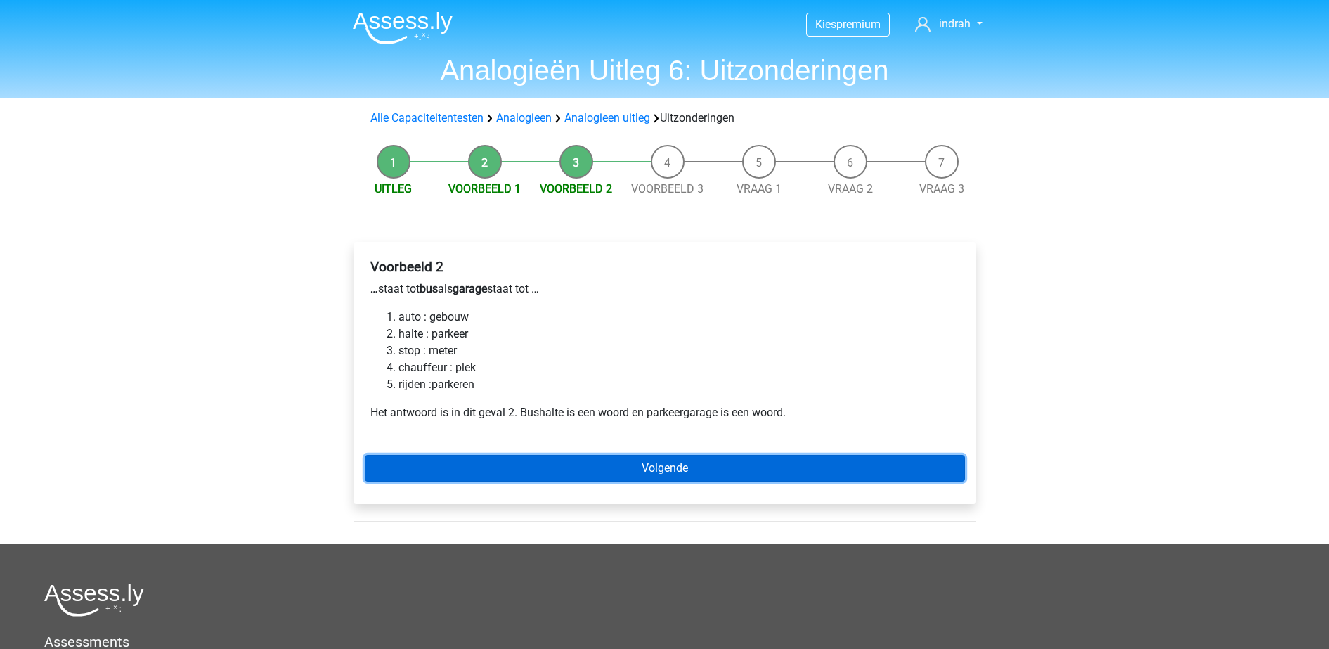
click at [619, 467] on link "Volgende" at bounding box center [665, 468] width 600 height 27
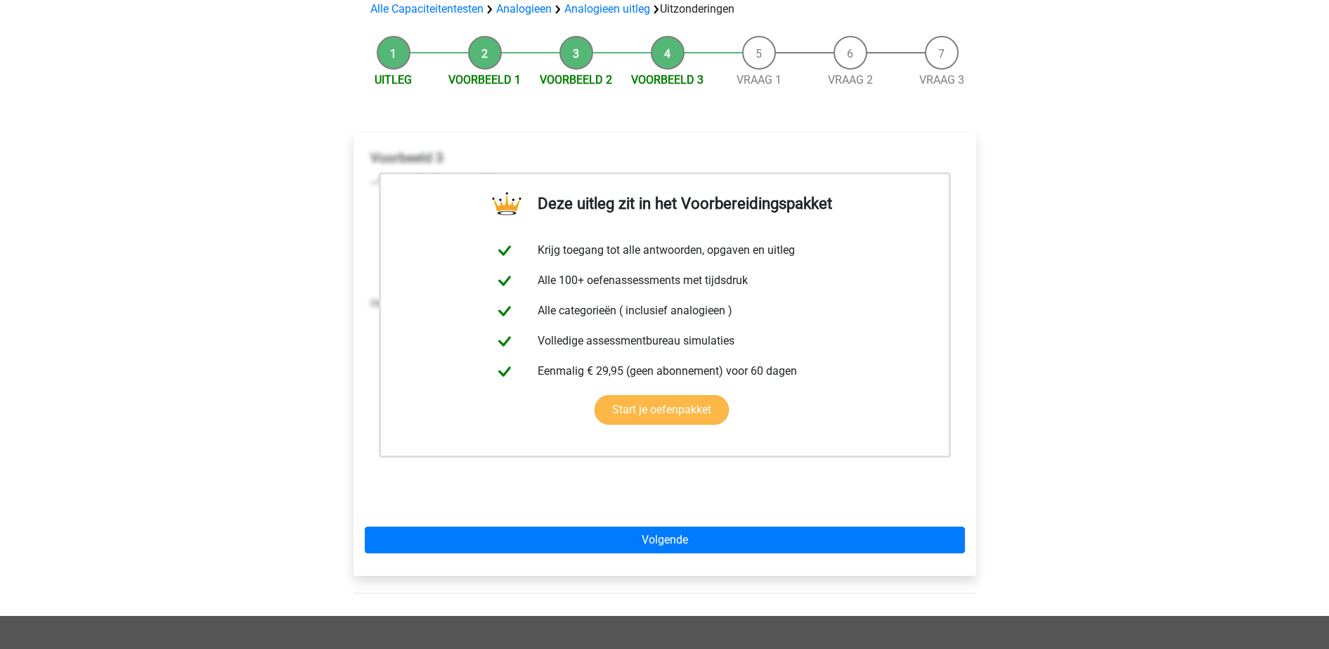
scroll to position [111, 0]
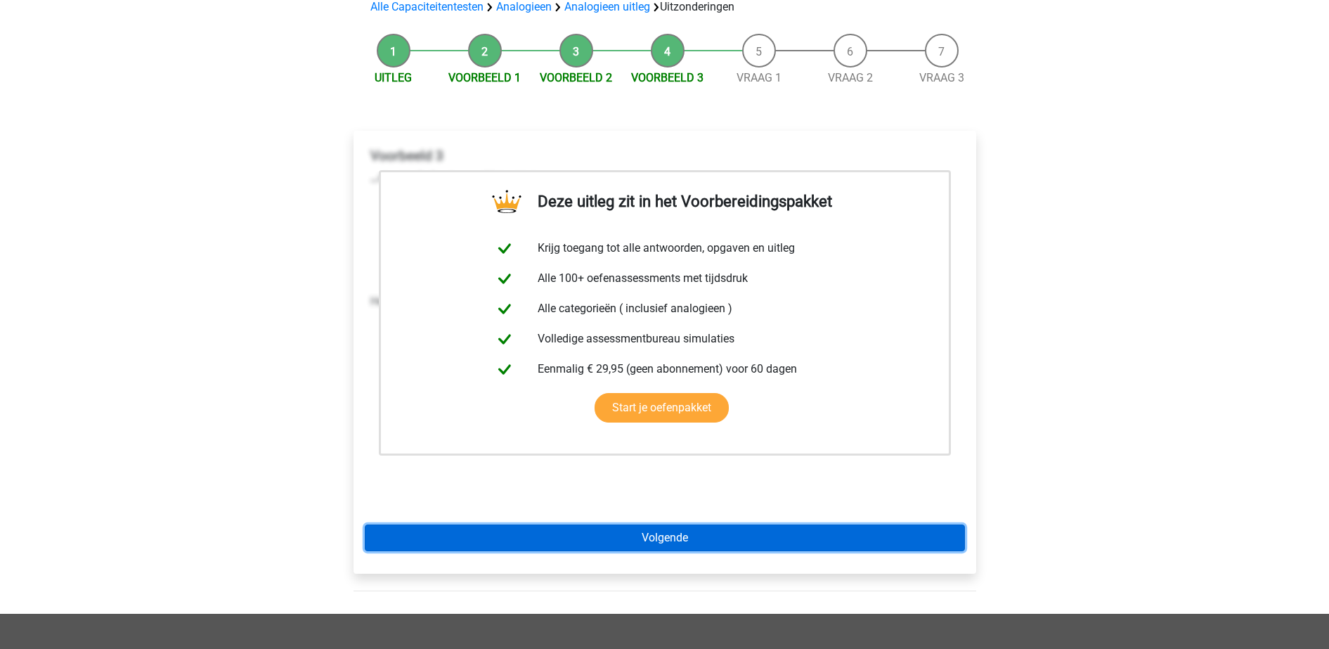
click at [633, 536] on link "Volgende" at bounding box center [665, 537] width 600 height 27
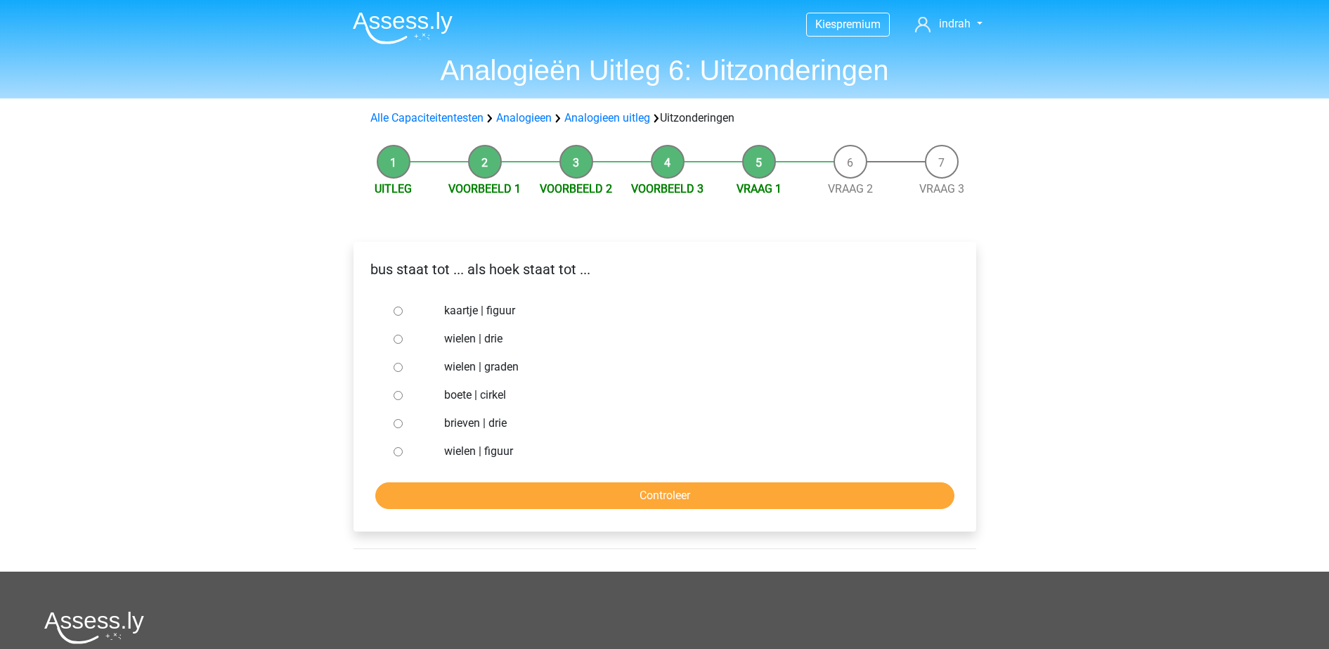
click at [479, 426] on label "brieven | drie" at bounding box center [687, 423] width 486 height 17
click at [403, 426] on input "brieven | drie" at bounding box center [398, 423] width 9 height 9
radio input "true"
click at [543, 490] on input "Controleer" at bounding box center [664, 495] width 579 height 27
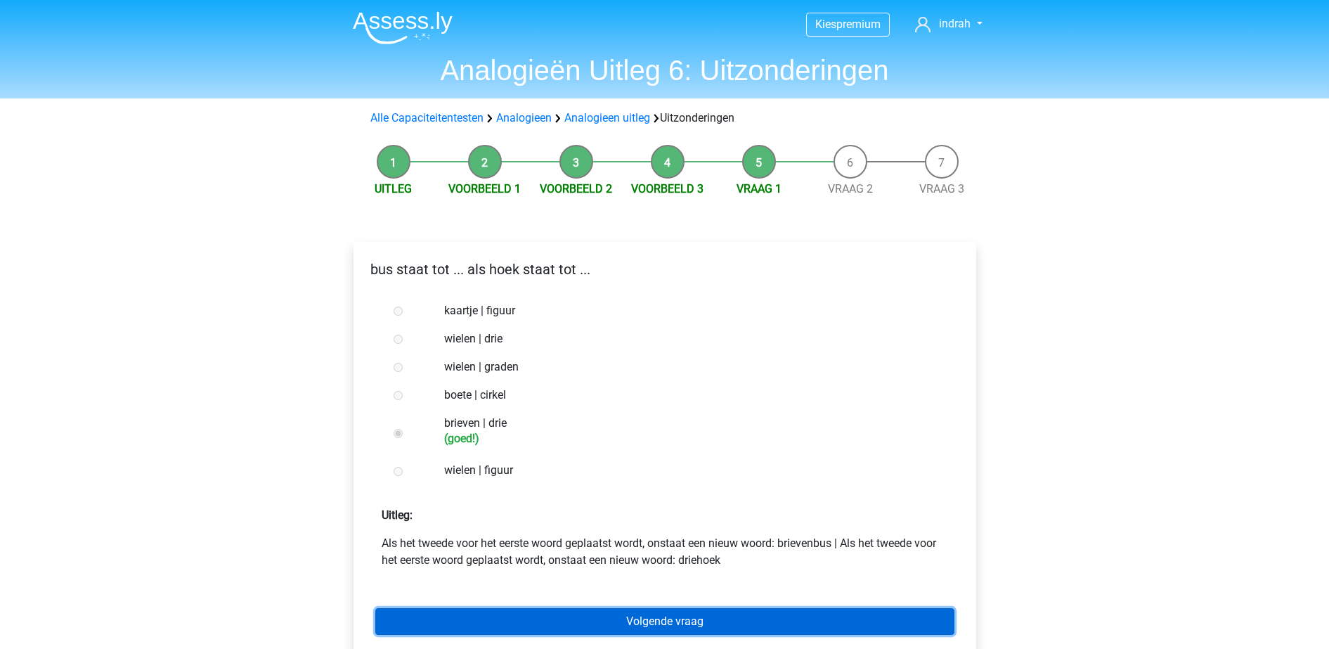
click at [617, 615] on link "Volgende vraag" at bounding box center [664, 621] width 579 height 27
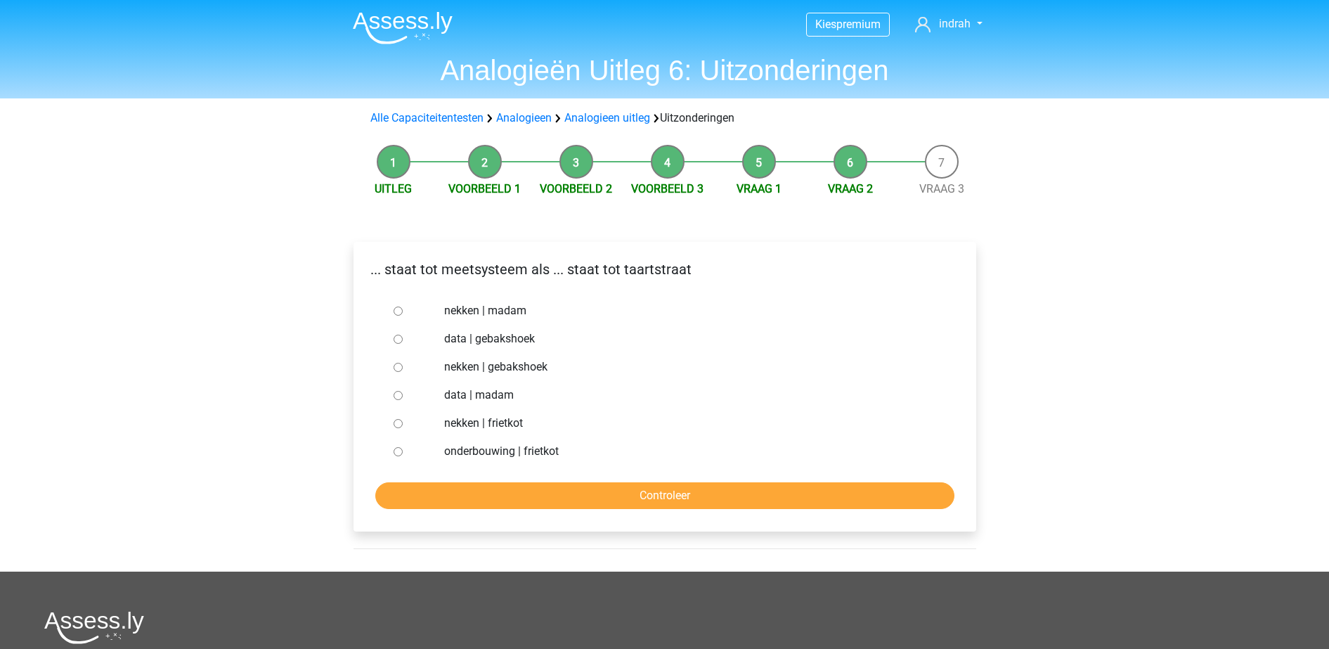
click at [494, 318] on label "nekken | madam" at bounding box center [687, 310] width 486 height 17
click at [403, 316] on input "nekken | madam" at bounding box center [398, 311] width 9 height 9
radio input "true"
click at [512, 494] on input "Controleer" at bounding box center [664, 495] width 579 height 27
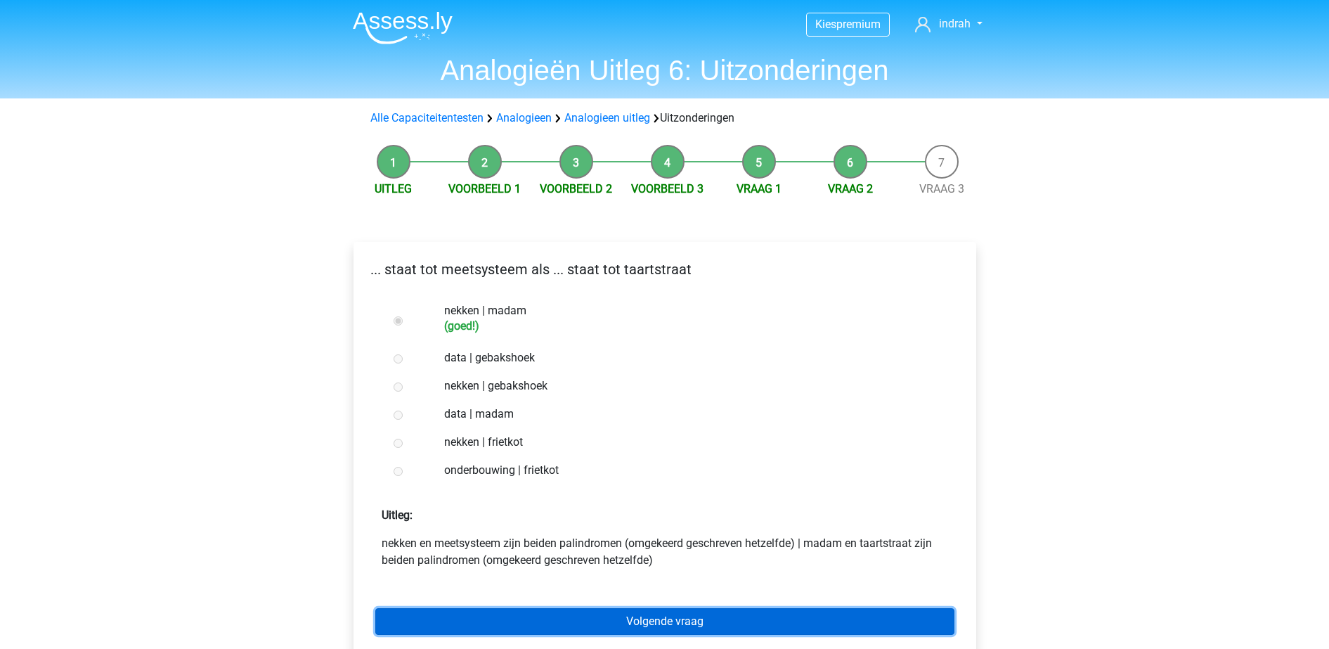
click at [599, 612] on link "Volgende vraag" at bounding box center [664, 621] width 579 height 27
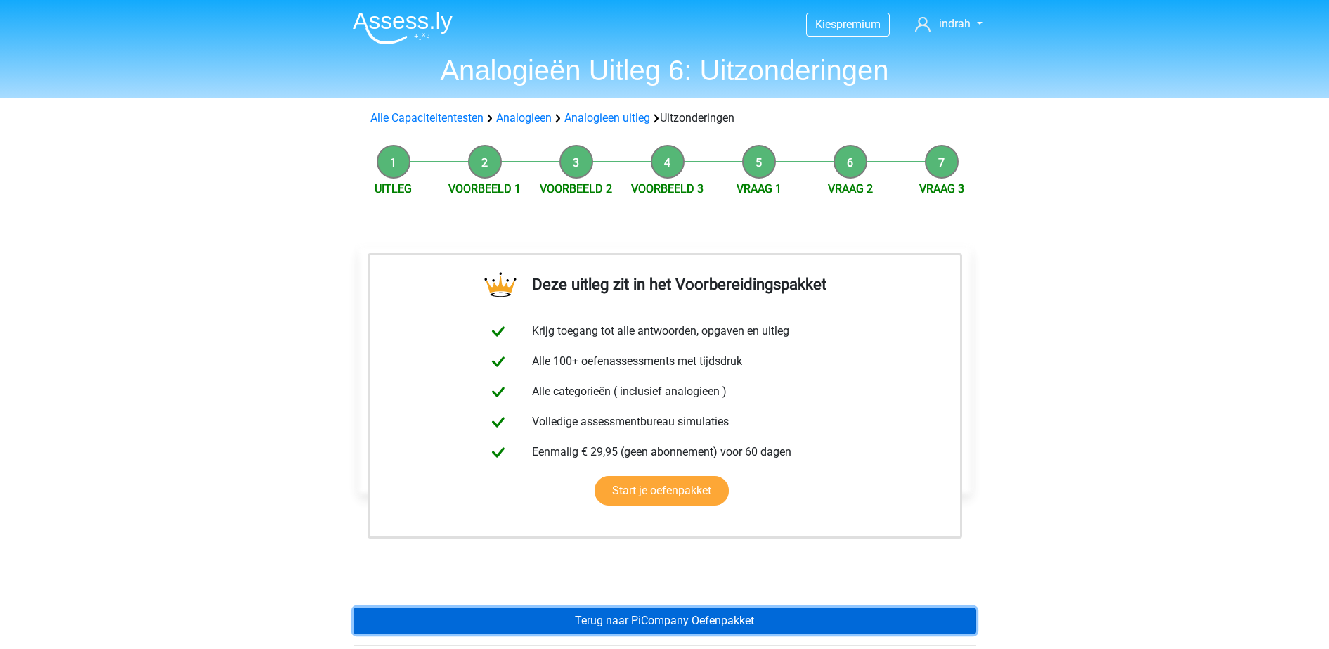
click at [599, 612] on link "Terug naar PiCompany Oefenpakket" at bounding box center [665, 620] width 623 height 27
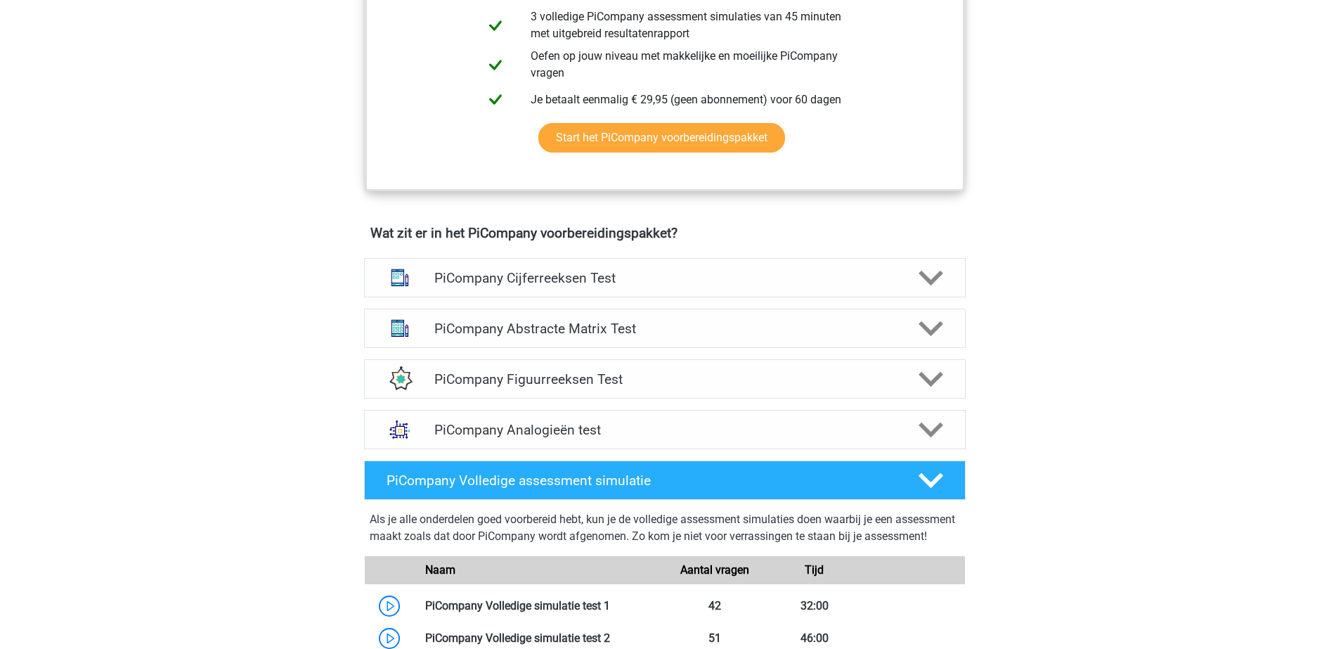
scroll to position [716, 0]
click at [591, 437] on h4 "PiCompany Analogieën test" at bounding box center [664, 429] width 460 height 16
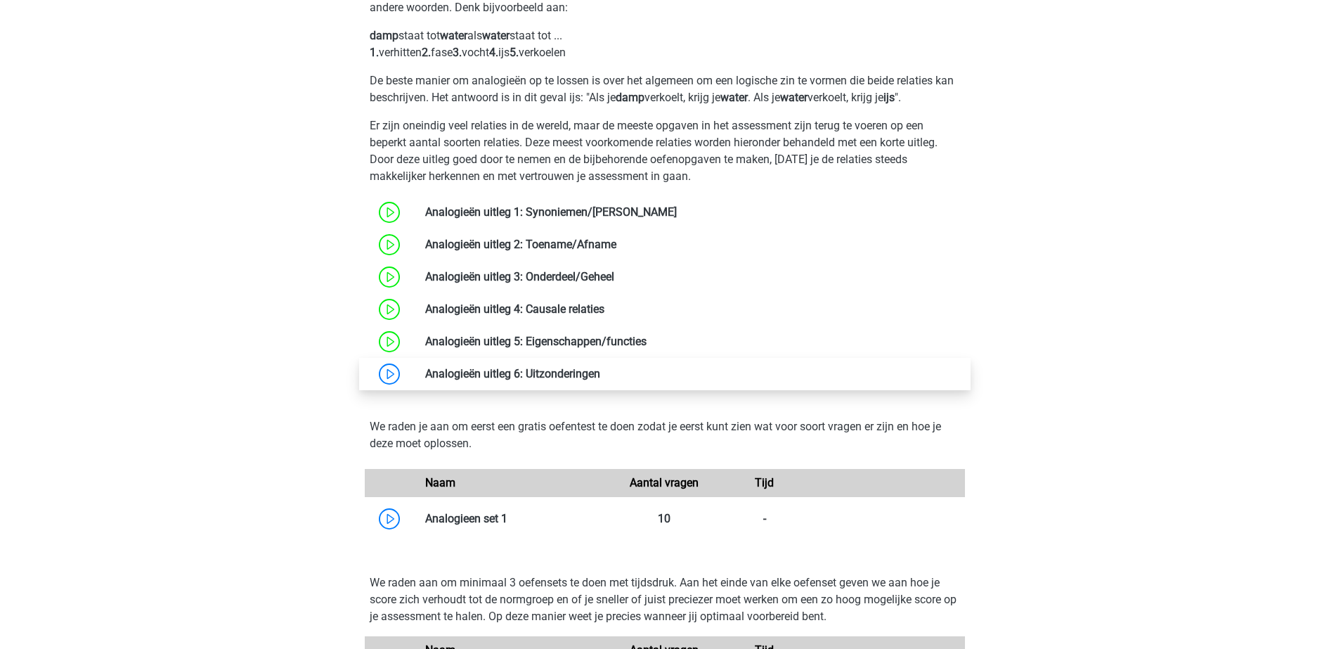
scroll to position [1201, 0]
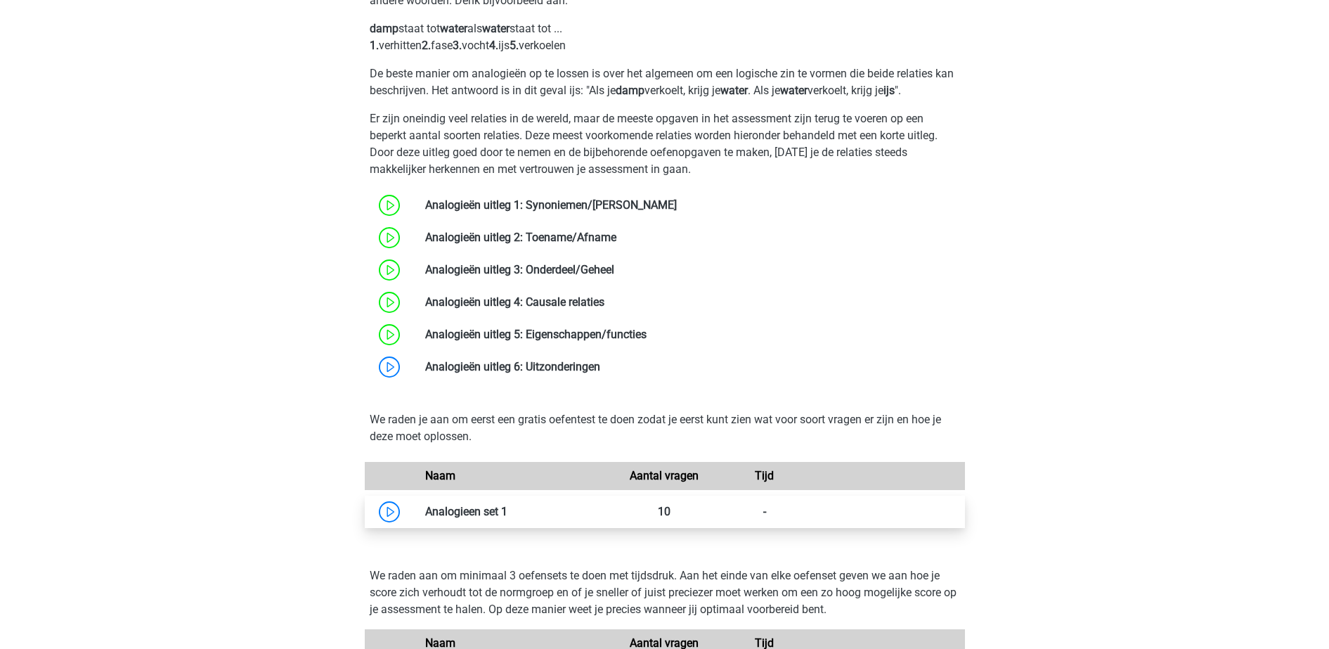
click at [508, 518] on link at bounding box center [508, 511] width 0 height 13
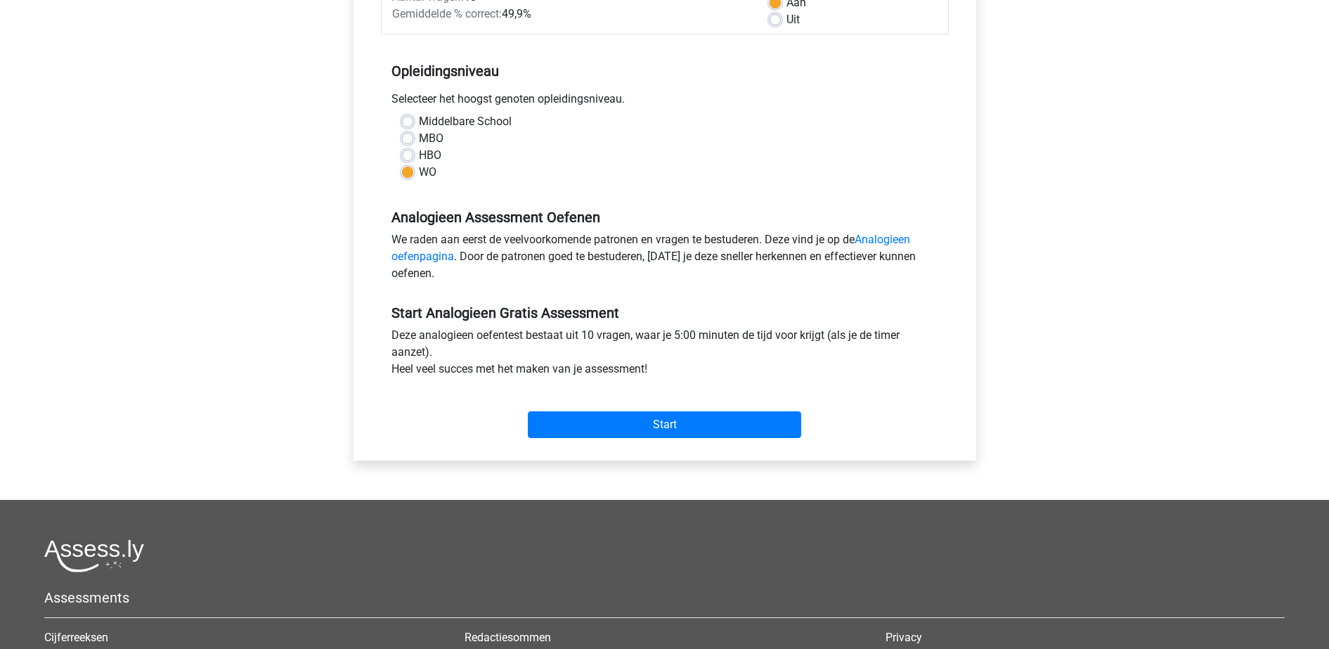
scroll to position [254, 0]
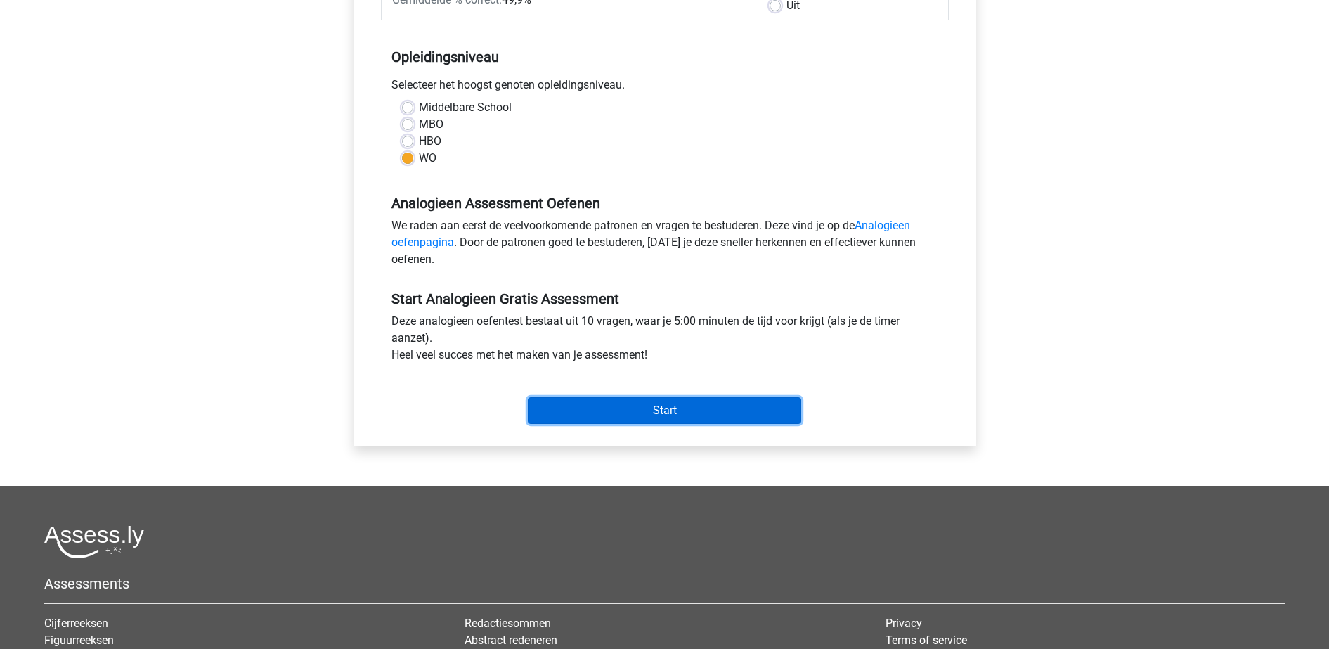
click at [595, 406] on input "Start" at bounding box center [664, 410] width 273 height 27
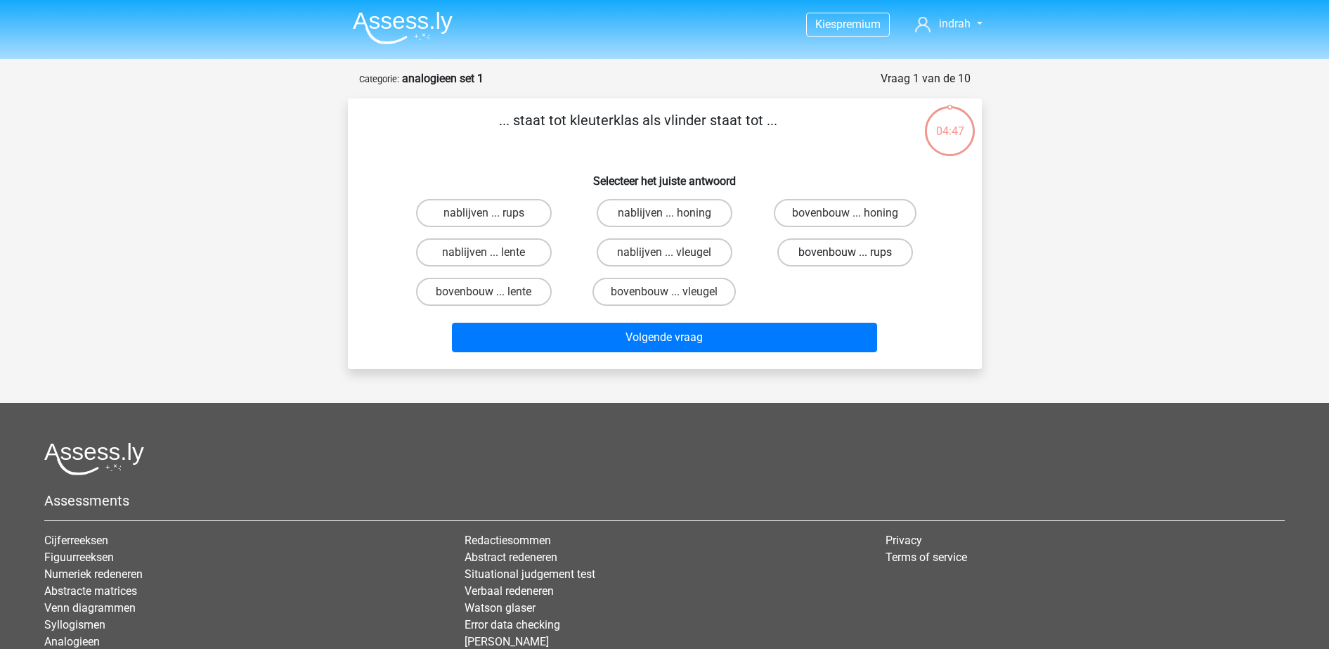
click at [871, 259] on label "bovenbouw ... rups" at bounding box center [846, 252] width 136 height 28
click at [855, 259] on input "bovenbouw ... rups" at bounding box center [850, 256] width 9 height 9
radio input "true"
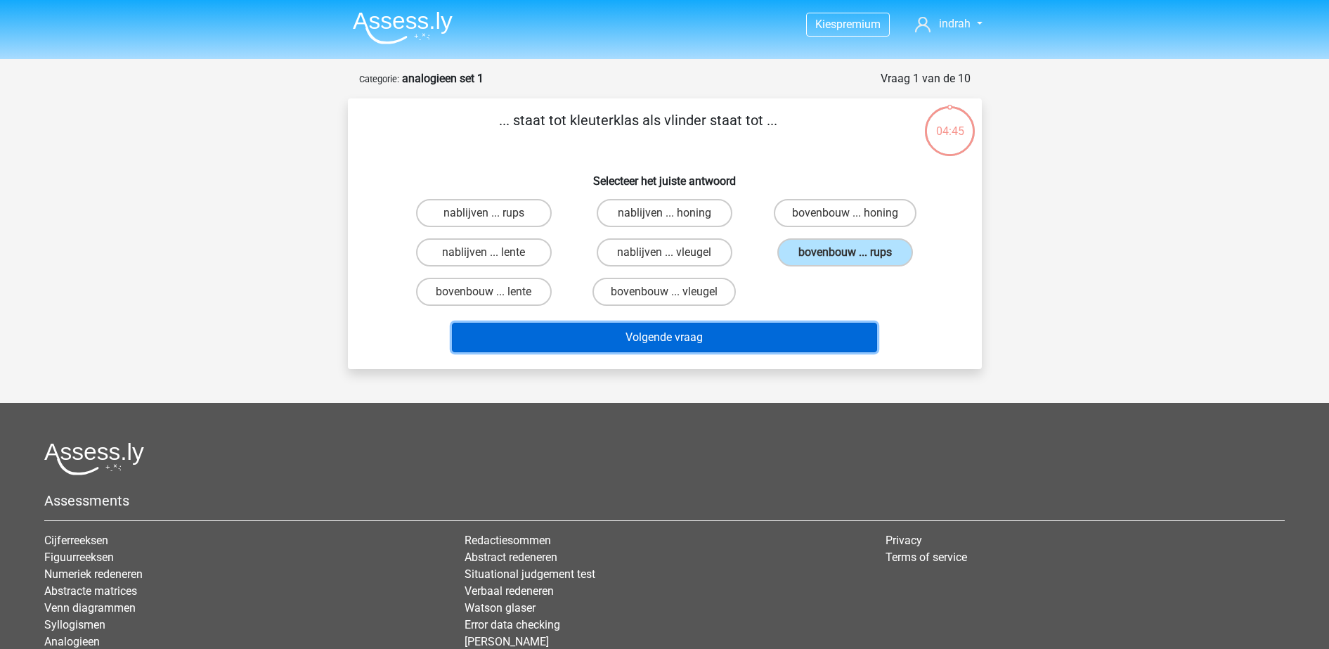
click at [804, 346] on button "Volgende vraag" at bounding box center [664, 338] width 425 height 30
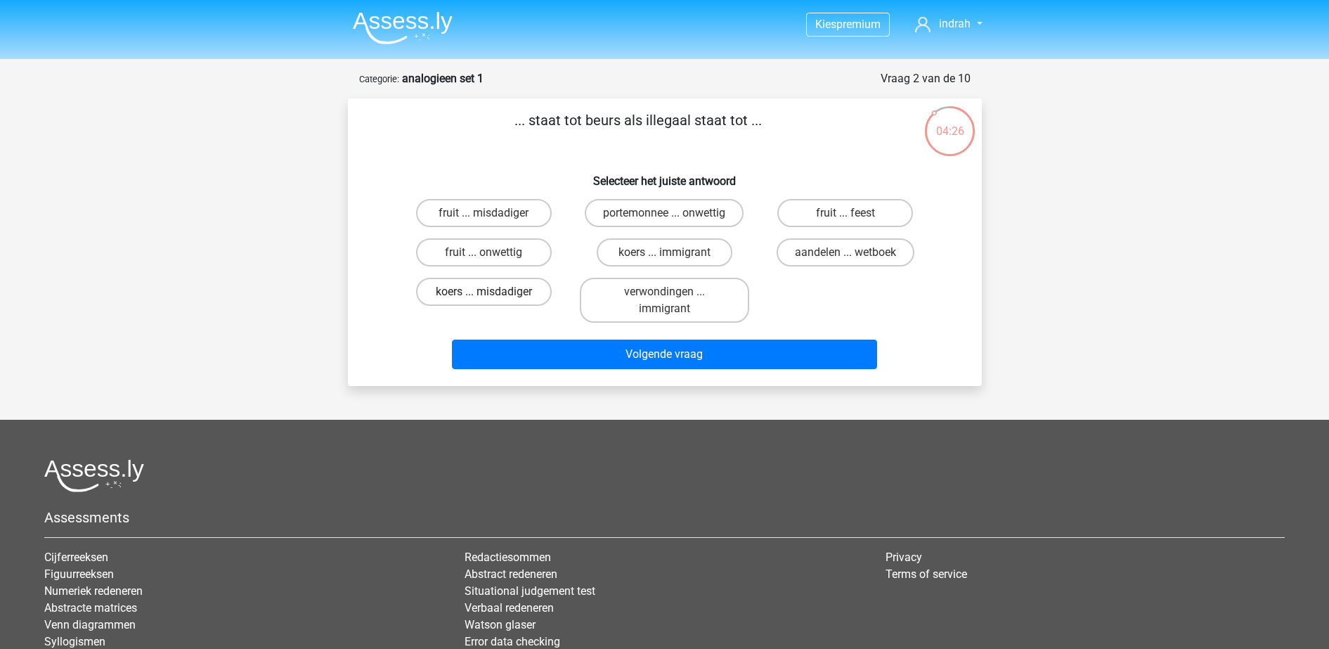
click at [505, 289] on label "koers ... misdadiger" at bounding box center [484, 292] width 136 height 28
click at [493, 292] on input "koers ... misdadiger" at bounding box center [488, 296] width 9 height 9
radio input "true"
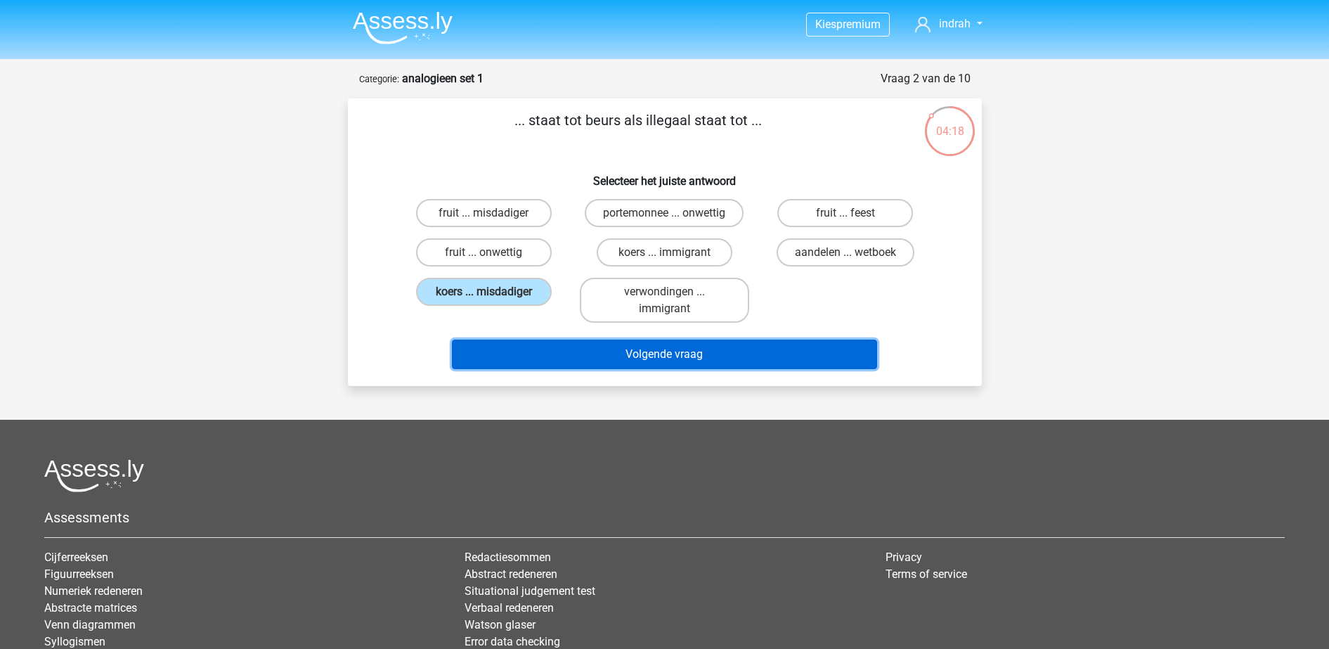
click at [698, 361] on button "Volgende vraag" at bounding box center [664, 355] width 425 height 30
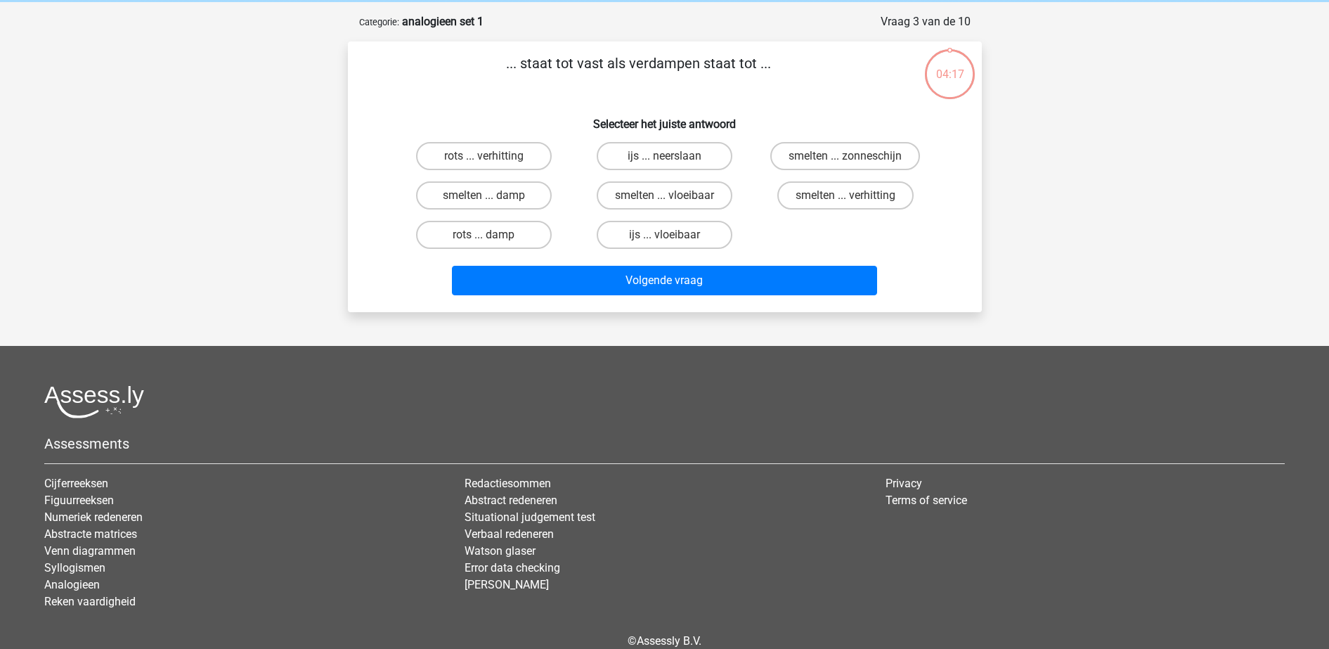
scroll to position [70, 0]
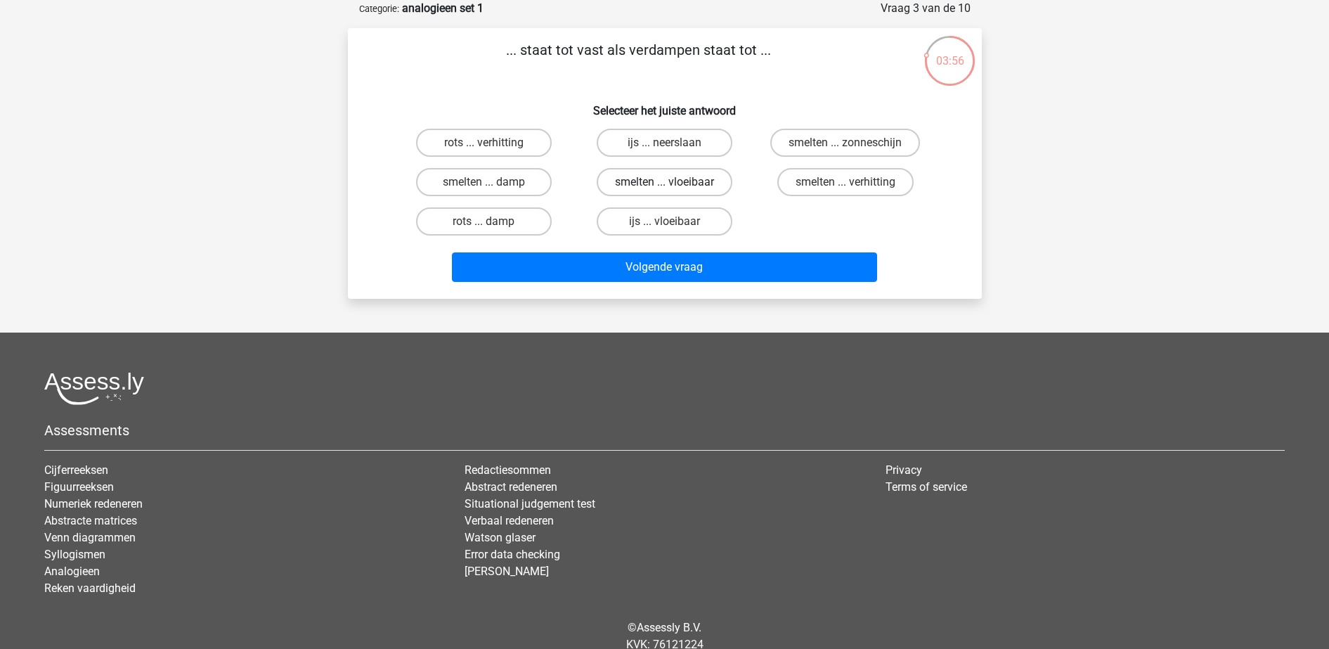
click at [672, 174] on label "smelten ... vloeibaar" at bounding box center [665, 182] width 136 height 28
click at [672, 182] on input "smelten ... vloeibaar" at bounding box center [668, 186] width 9 height 9
radio input "true"
click at [684, 226] on label "ijs ... vloeibaar" at bounding box center [665, 221] width 136 height 28
click at [673, 226] on input "ijs ... vloeibaar" at bounding box center [668, 225] width 9 height 9
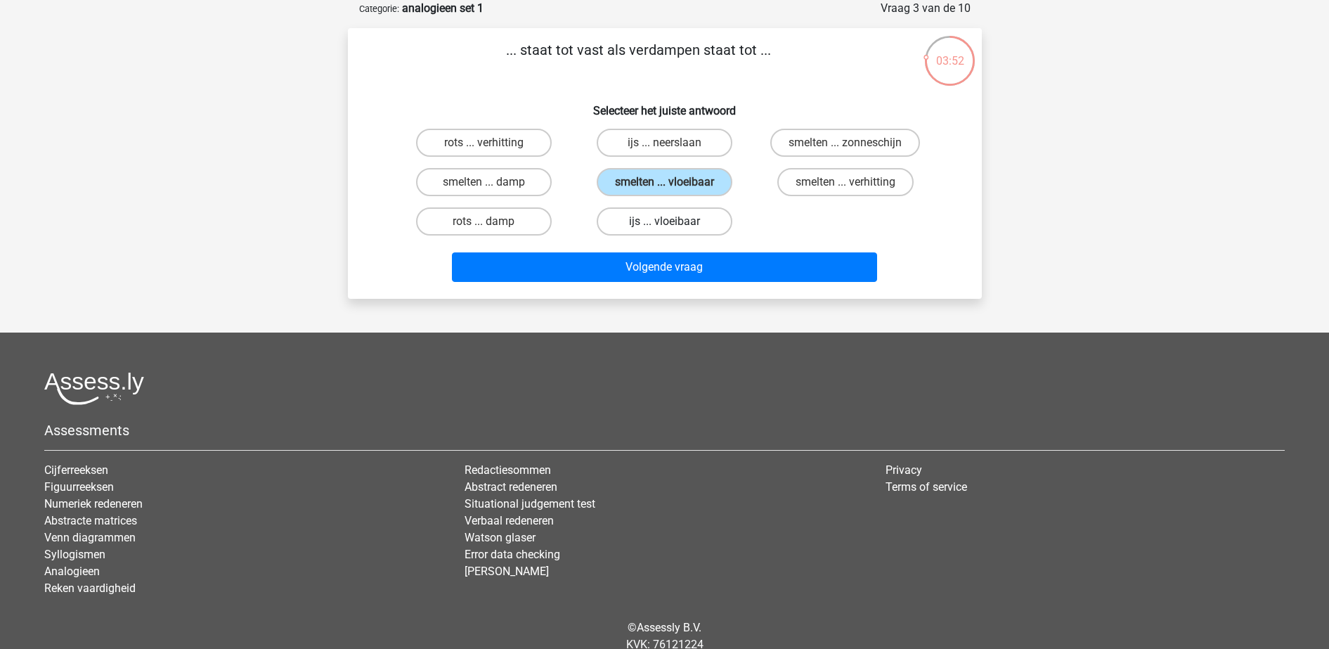
radio input "true"
click at [664, 194] on label "smelten ... vloeibaar" at bounding box center [665, 182] width 136 height 28
click at [664, 191] on input "smelten ... vloeibaar" at bounding box center [668, 186] width 9 height 9
radio input "true"
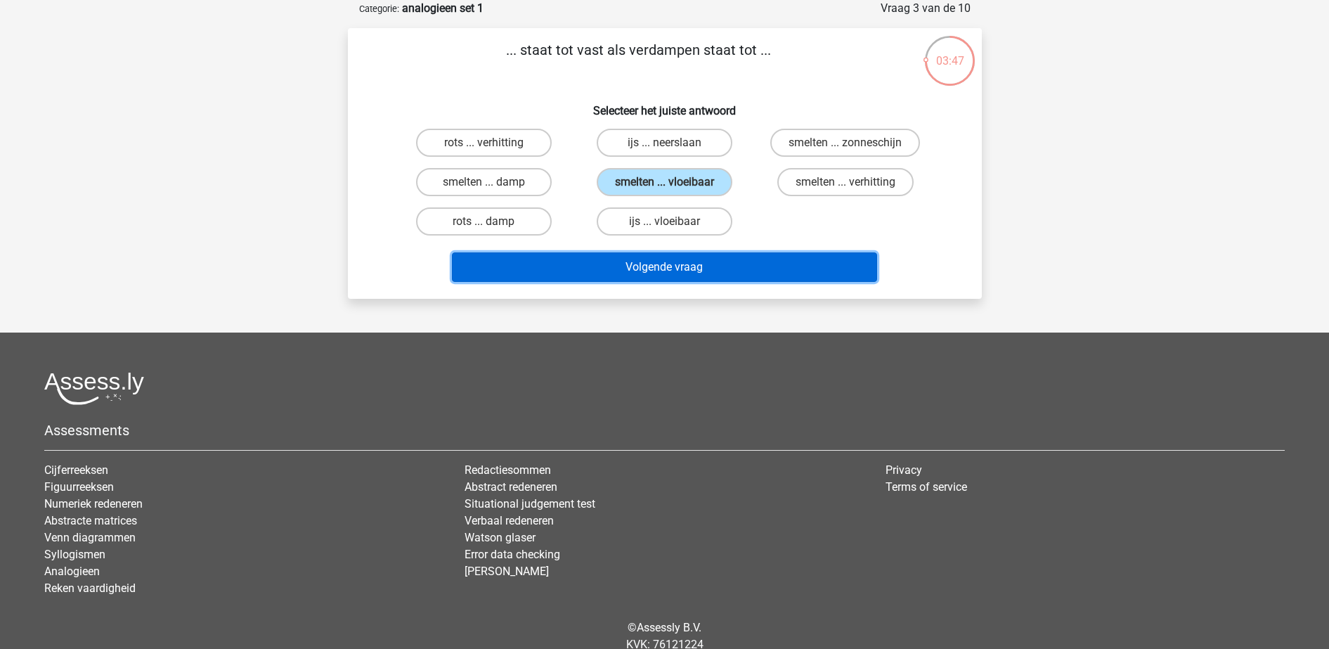
click at [698, 264] on button "Volgende vraag" at bounding box center [664, 267] width 425 height 30
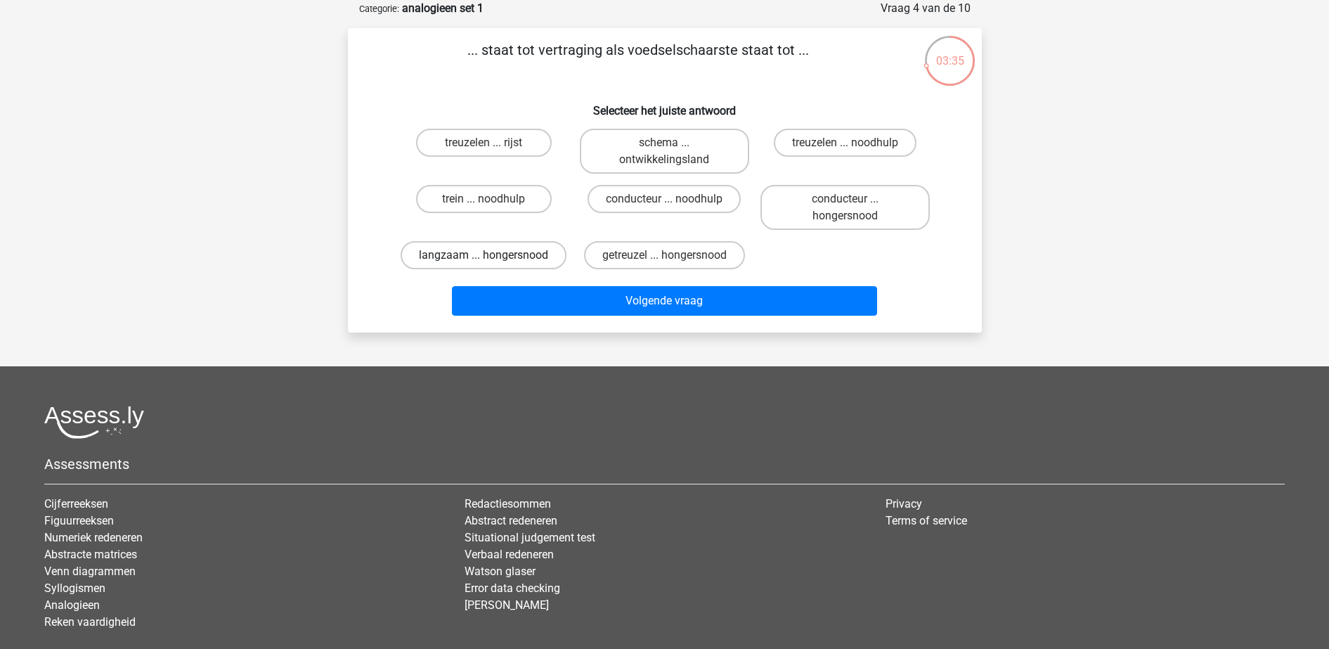
click at [531, 247] on label "langzaam ... hongersnood" at bounding box center [484, 255] width 166 height 28
click at [493, 255] on input "langzaam ... hongersnood" at bounding box center [488, 259] width 9 height 9
radio input "true"
click at [672, 250] on label "getreuzel ... hongersnood" at bounding box center [664, 255] width 161 height 28
click at [672, 255] on input "getreuzel ... hongersnood" at bounding box center [668, 259] width 9 height 9
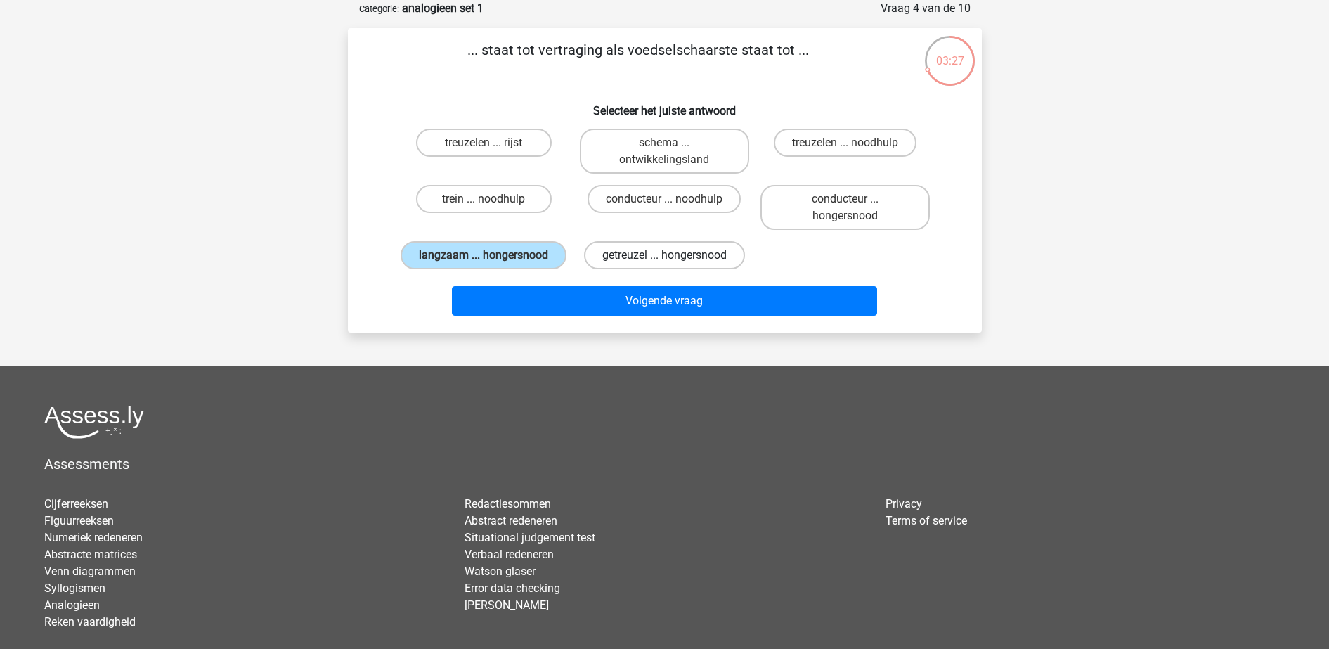
radio input "true"
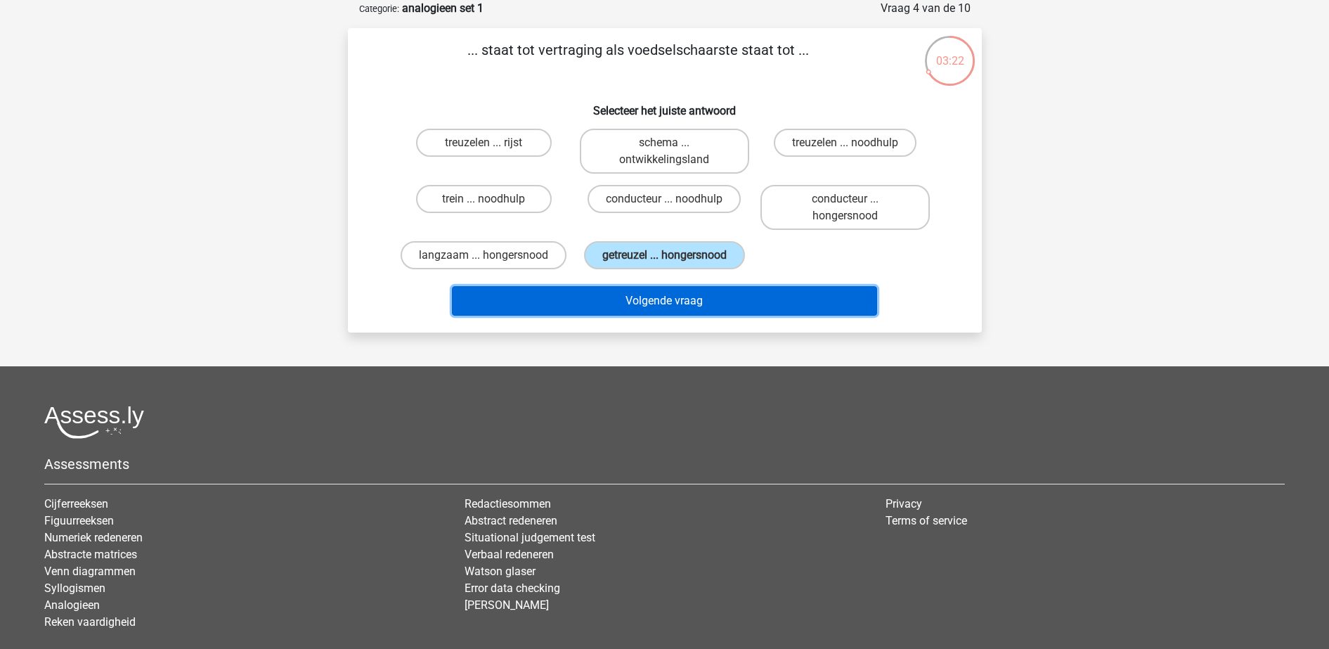
click at [679, 311] on button "Volgende vraag" at bounding box center [664, 301] width 425 height 30
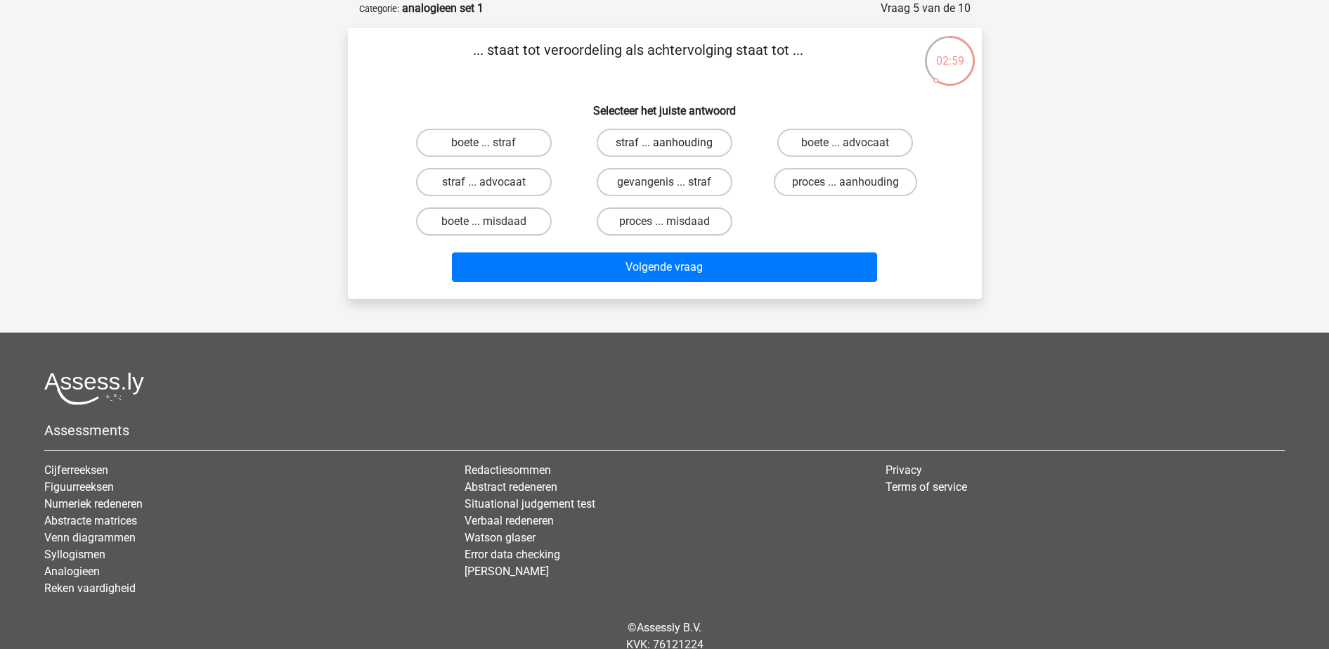
click at [685, 141] on label "straf ... aanhouding" at bounding box center [665, 143] width 136 height 28
click at [673, 143] on input "straf ... aanhouding" at bounding box center [668, 147] width 9 height 9
radio input "true"
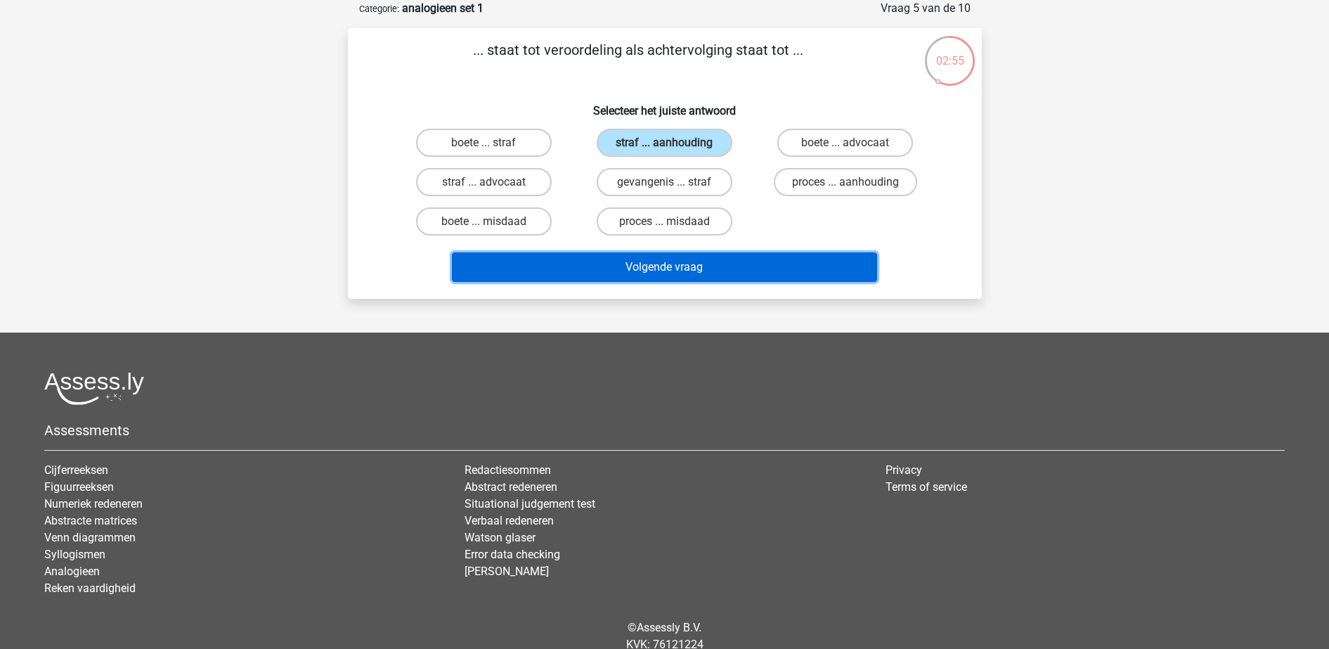
click at [694, 266] on button "Volgende vraag" at bounding box center [664, 267] width 425 height 30
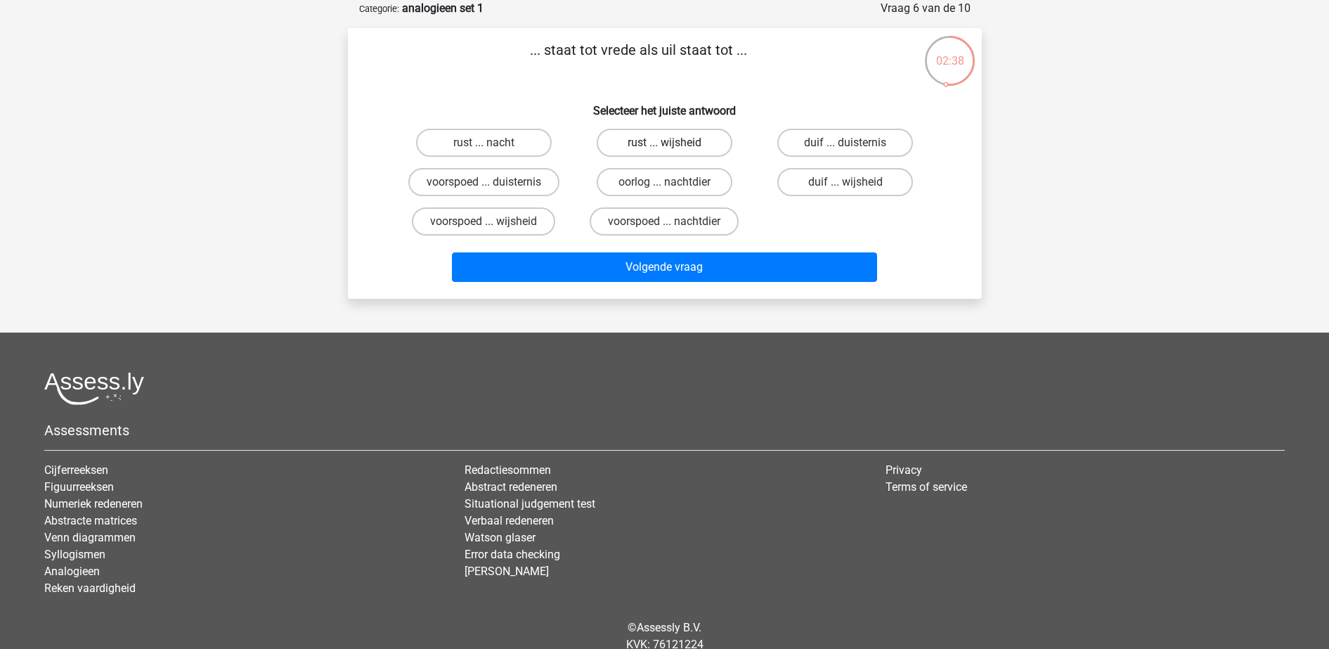
click at [638, 142] on label "rust ... wijsheid" at bounding box center [665, 143] width 136 height 28
click at [664, 143] on input "rust ... wijsheid" at bounding box center [668, 147] width 9 height 9
radio input "true"
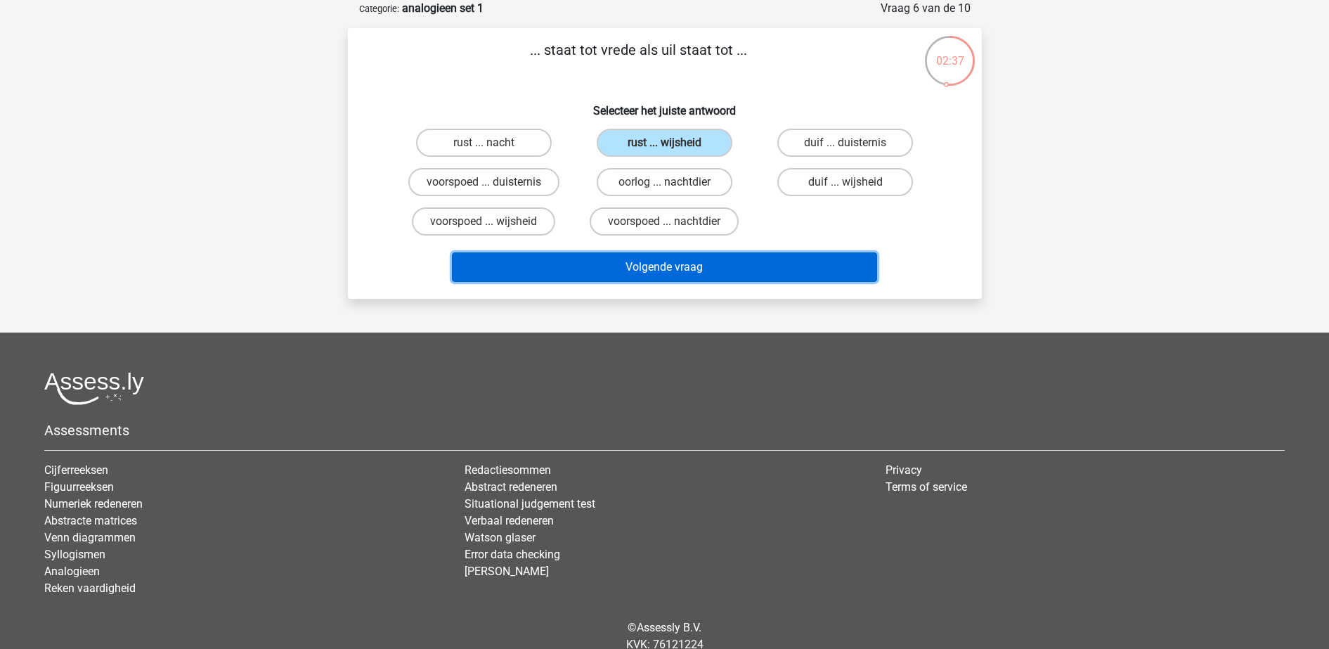
click at [705, 266] on button "Volgende vraag" at bounding box center [664, 267] width 425 height 30
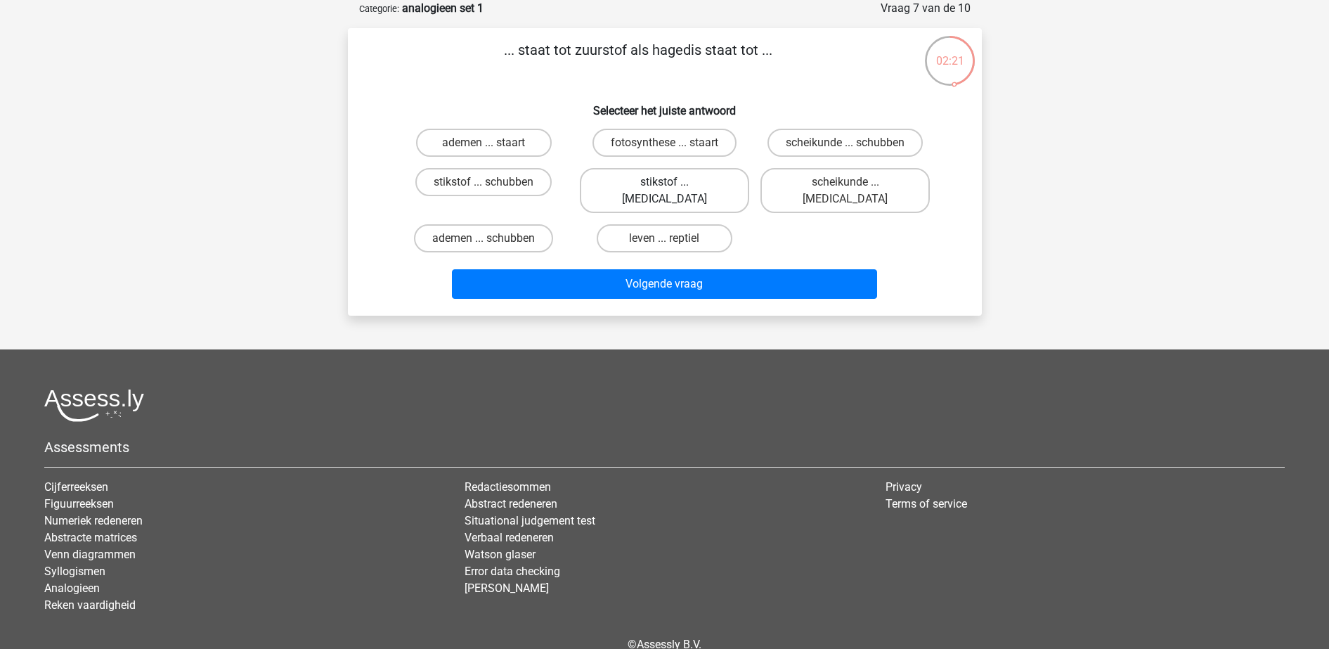
click at [676, 191] on label "stikstof ... krokodil" at bounding box center [664, 190] width 169 height 45
click at [673, 191] on input "stikstof ... krokodil" at bounding box center [668, 186] width 9 height 9
radio input "true"
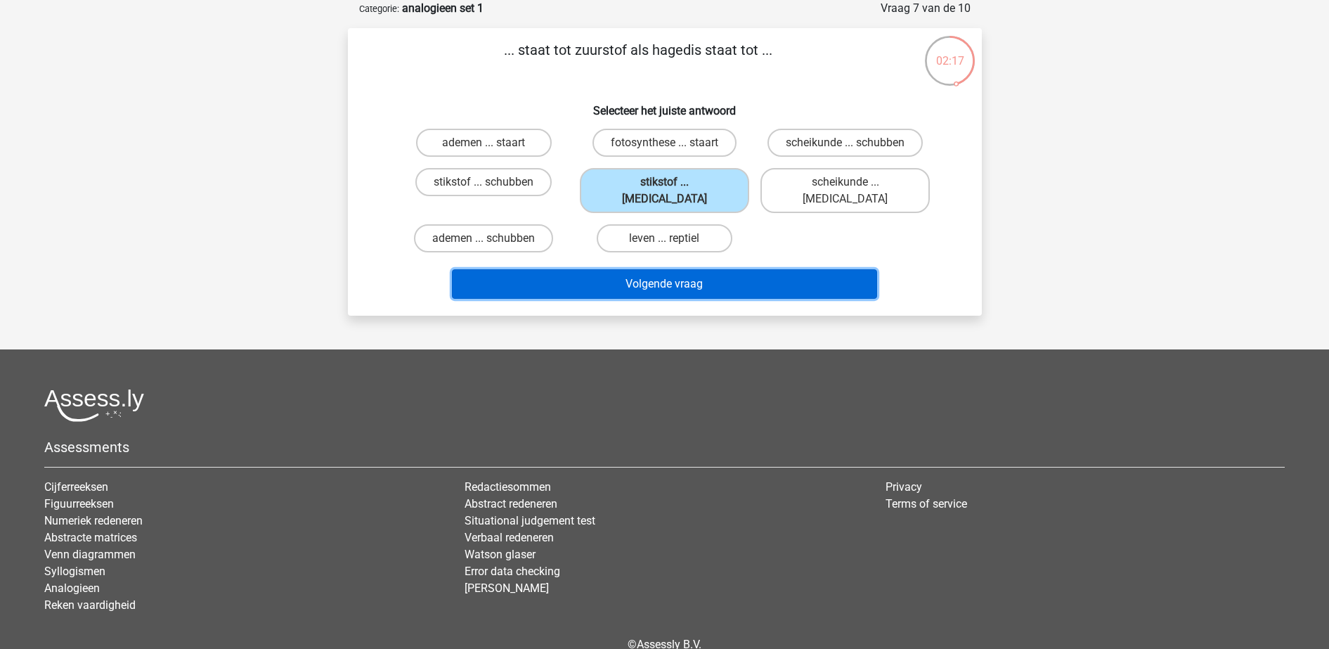
click at [705, 271] on button "Volgende vraag" at bounding box center [664, 284] width 425 height 30
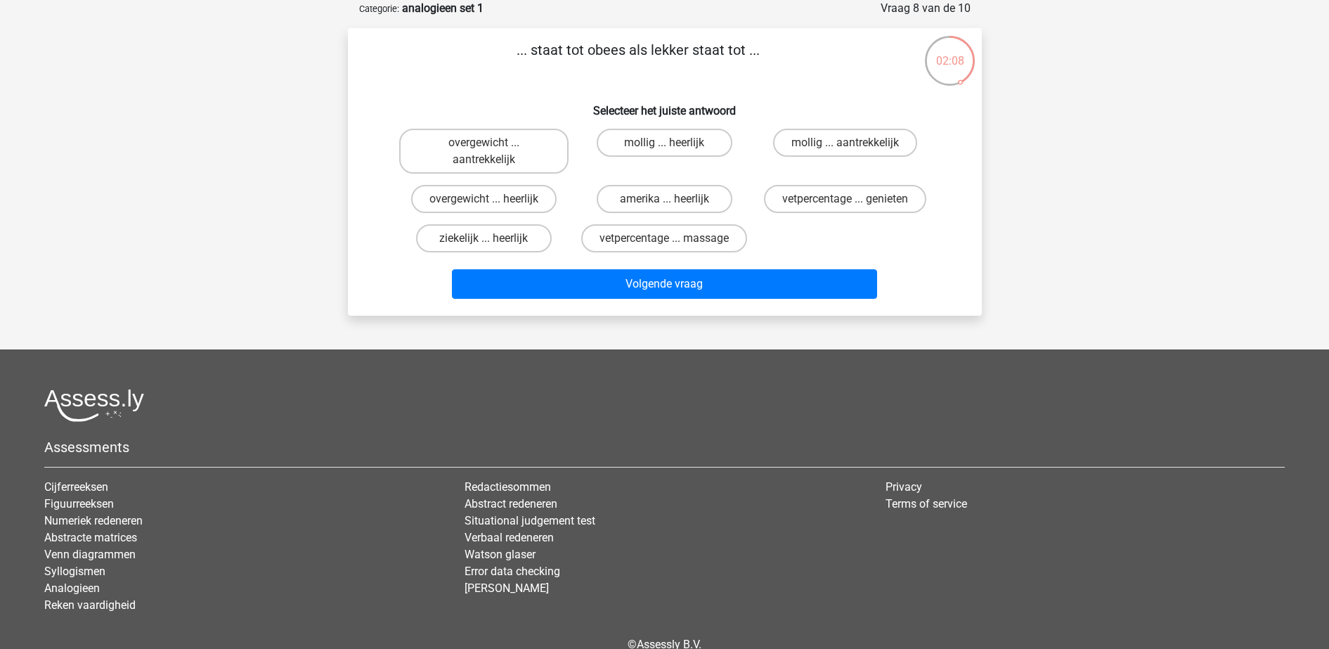
click at [667, 146] on input "mollig ... heerlijk" at bounding box center [668, 147] width 9 height 9
radio input "true"
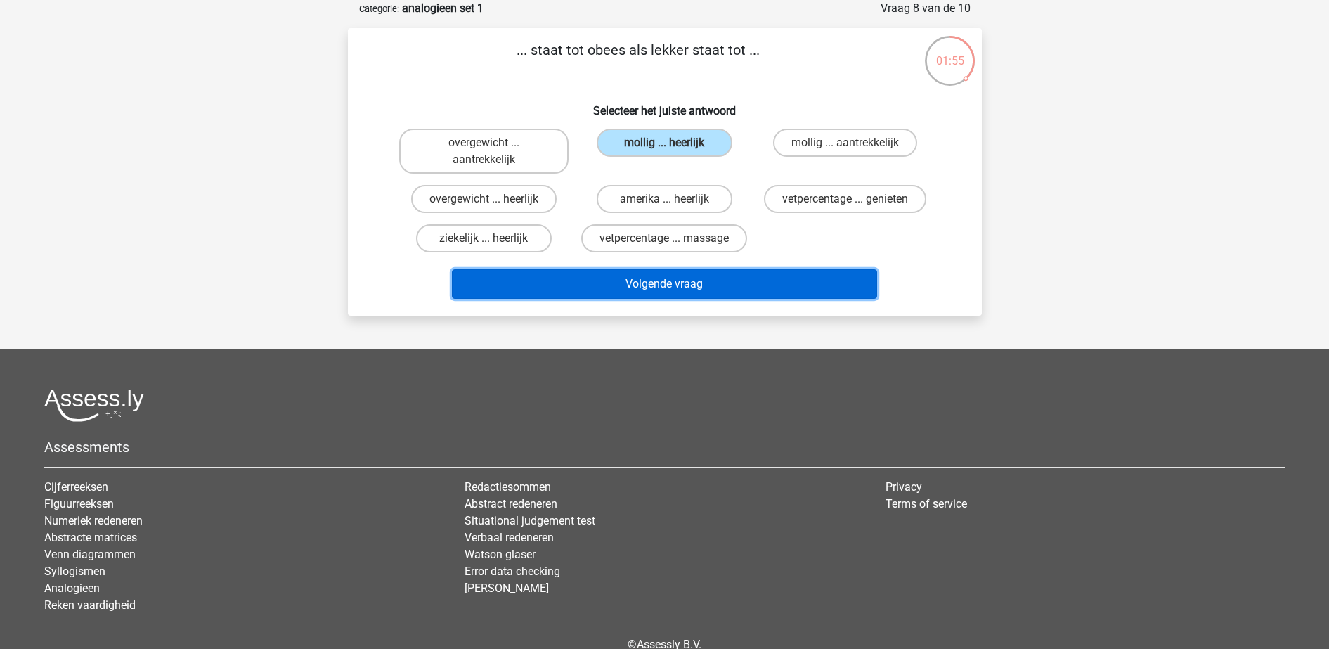
click at [659, 272] on button "Volgende vraag" at bounding box center [664, 284] width 425 height 30
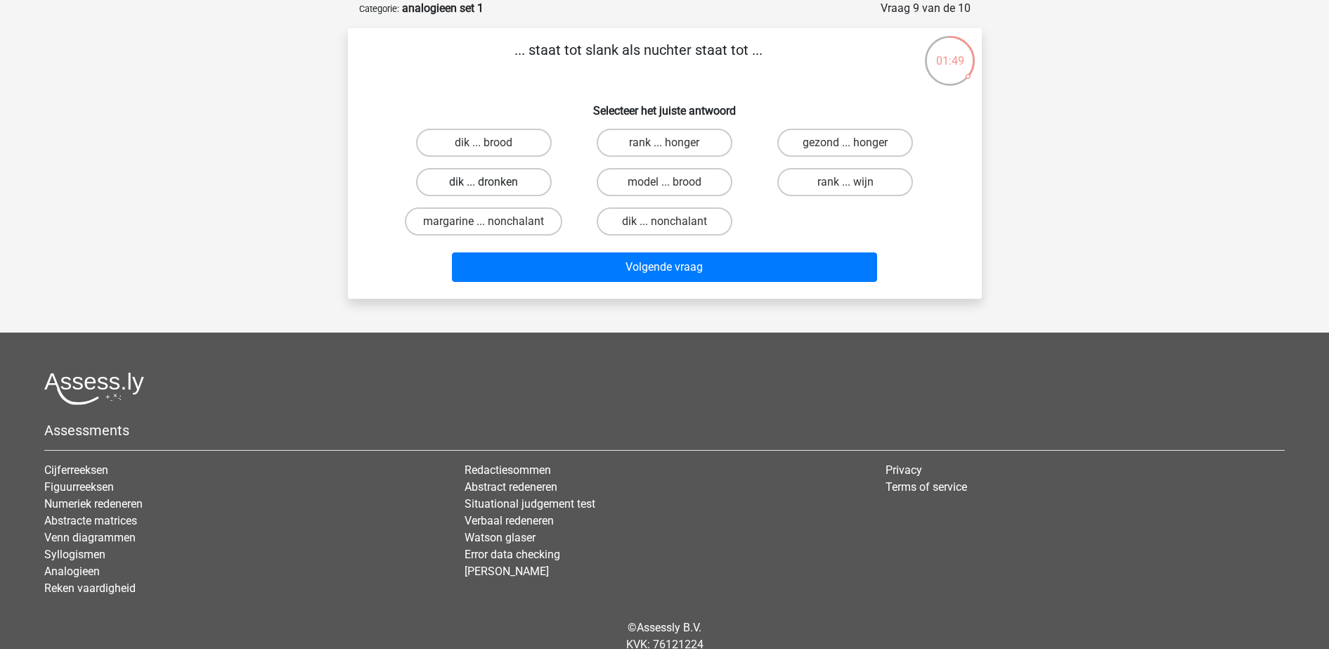
click at [489, 172] on label "dik ... dronken" at bounding box center [484, 182] width 136 height 28
click at [489, 182] on input "dik ... dronken" at bounding box center [488, 186] width 9 height 9
radio input "true"
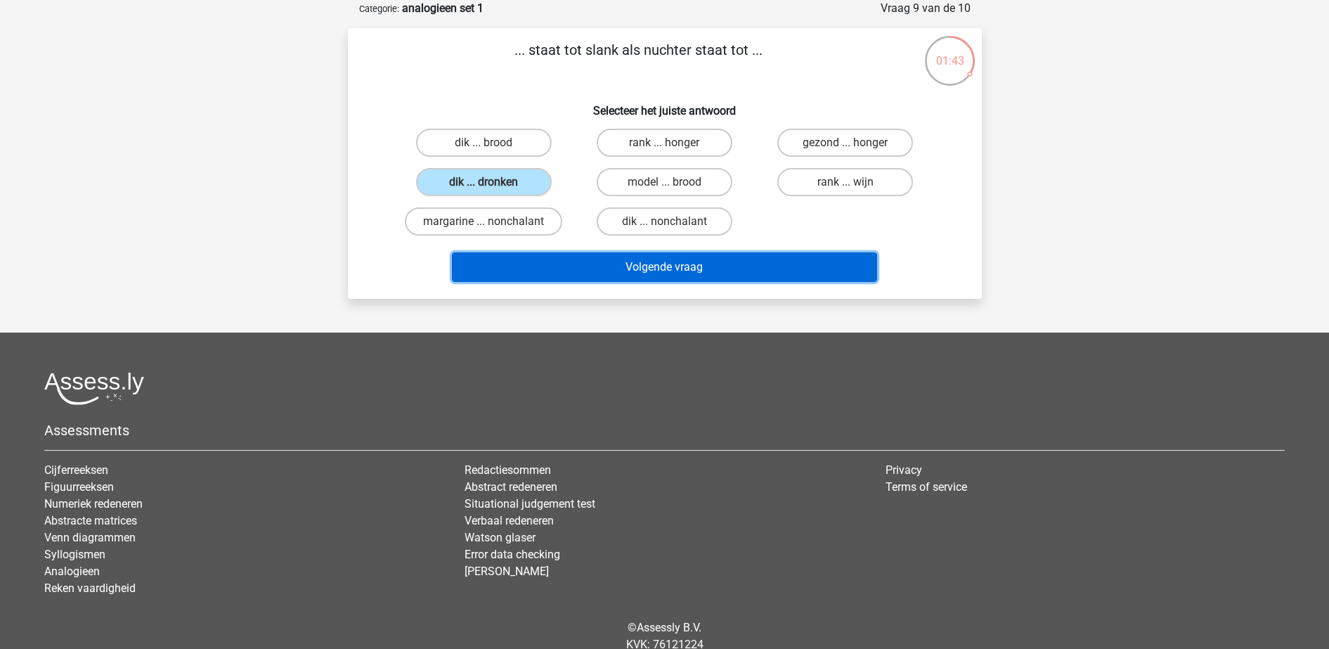
click at [651, 269] on button "Volgende vraag" at bounding box center [664, 267] width 425 height 30
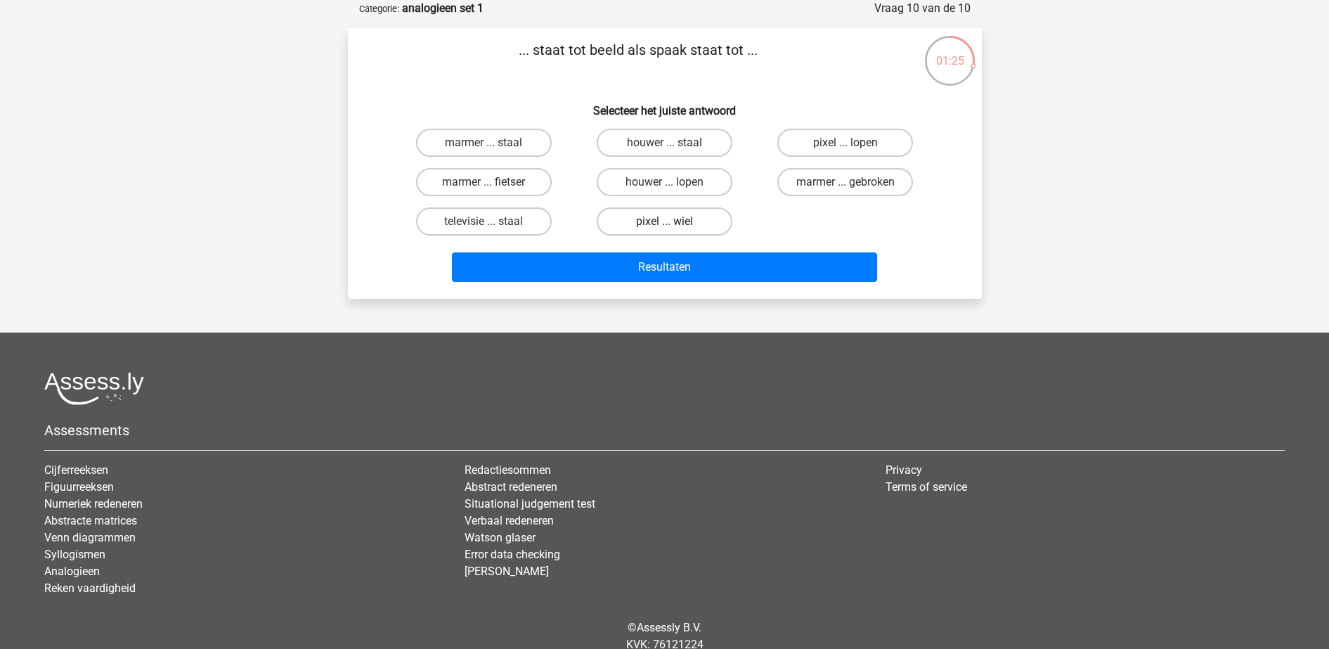
click at [671, 231] on label "pixel ... wiel" at bounding box center [665, 221] width 136 height 28
click at [671, 231] on input "pixel ... wiel" at bounding box center [668, 225] width 9 height 9
radio input "true"
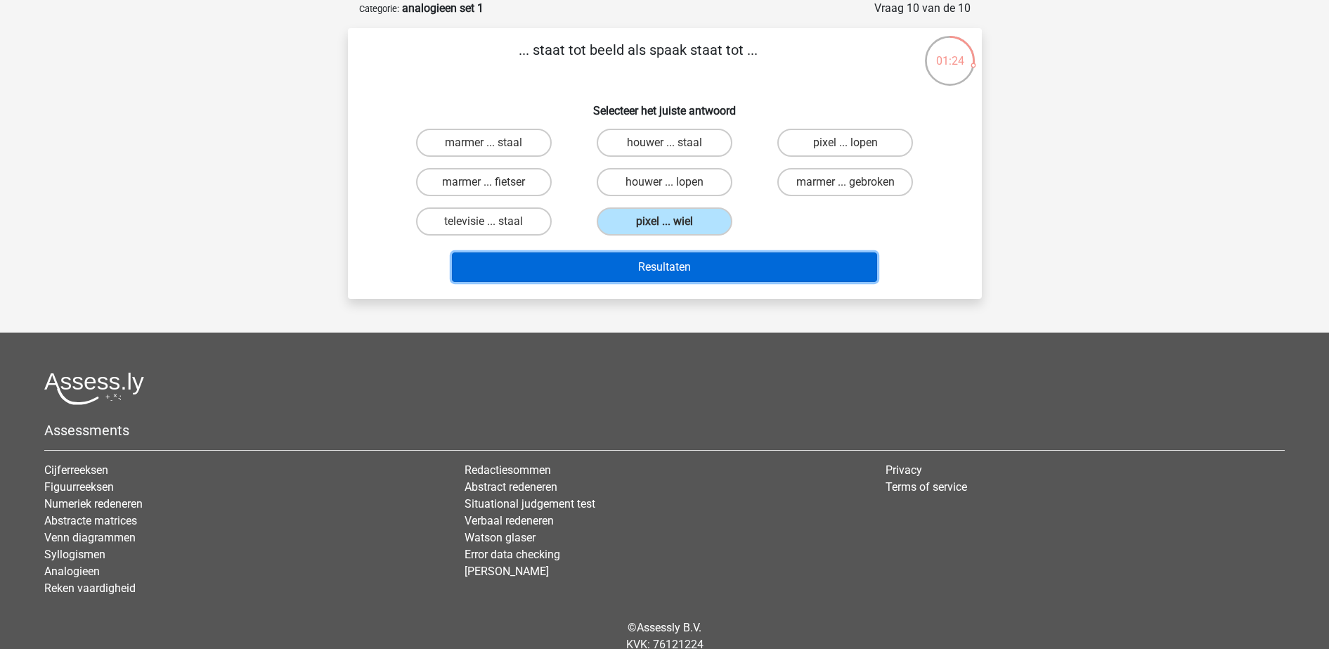
click at [677, 270] on button "Resultaten" at bounding box center [664, 267] width 425 height 30
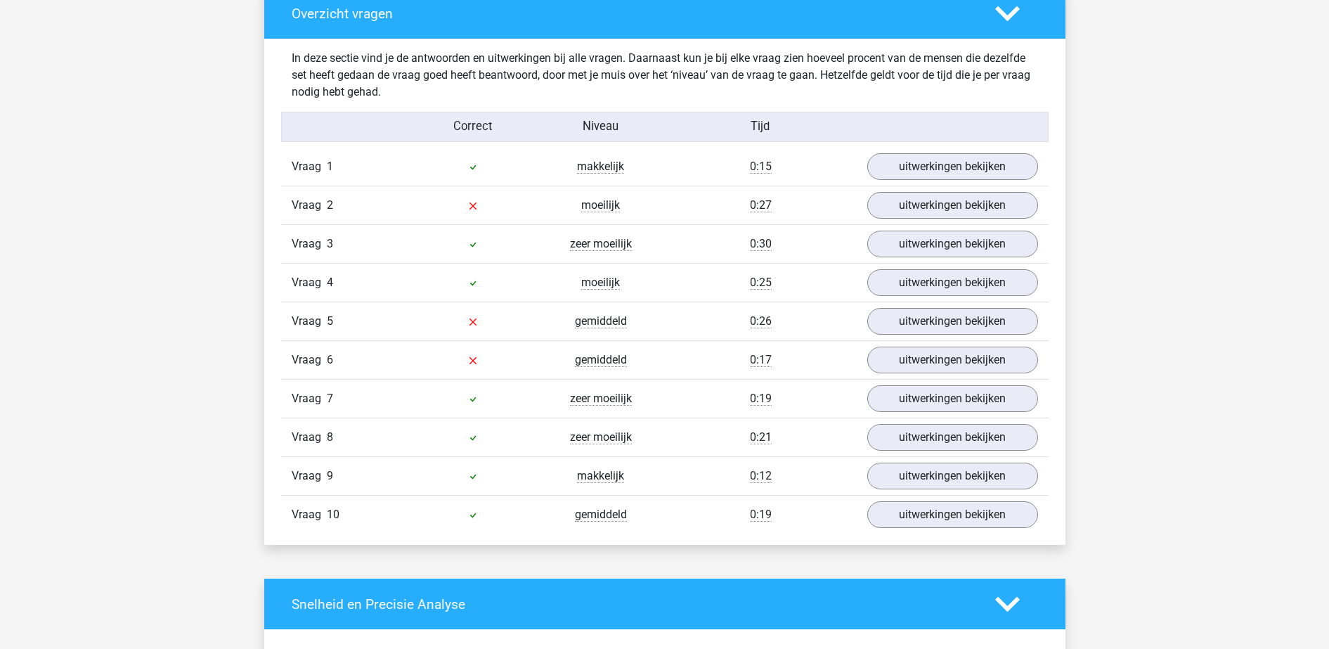
scroll to position [1085, 0]
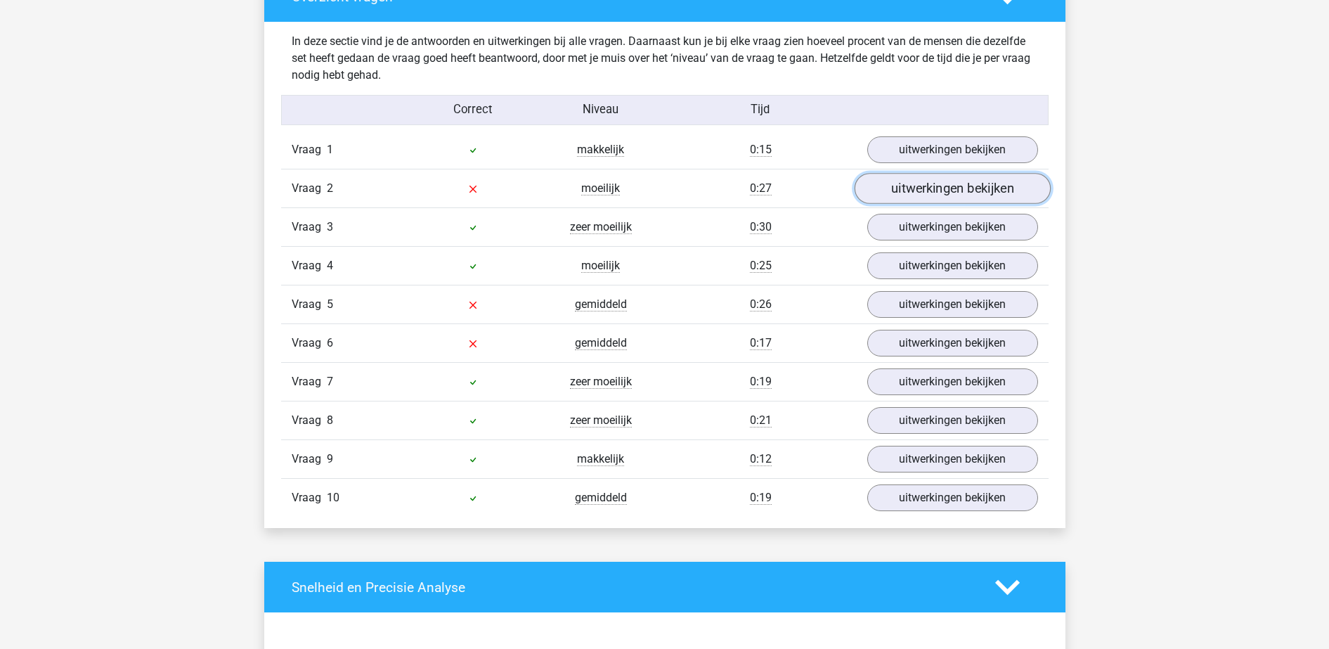
click at [948, 193] on link "uitwerkingen bekijken" at bounding box center [952, 188] width 196 height 31
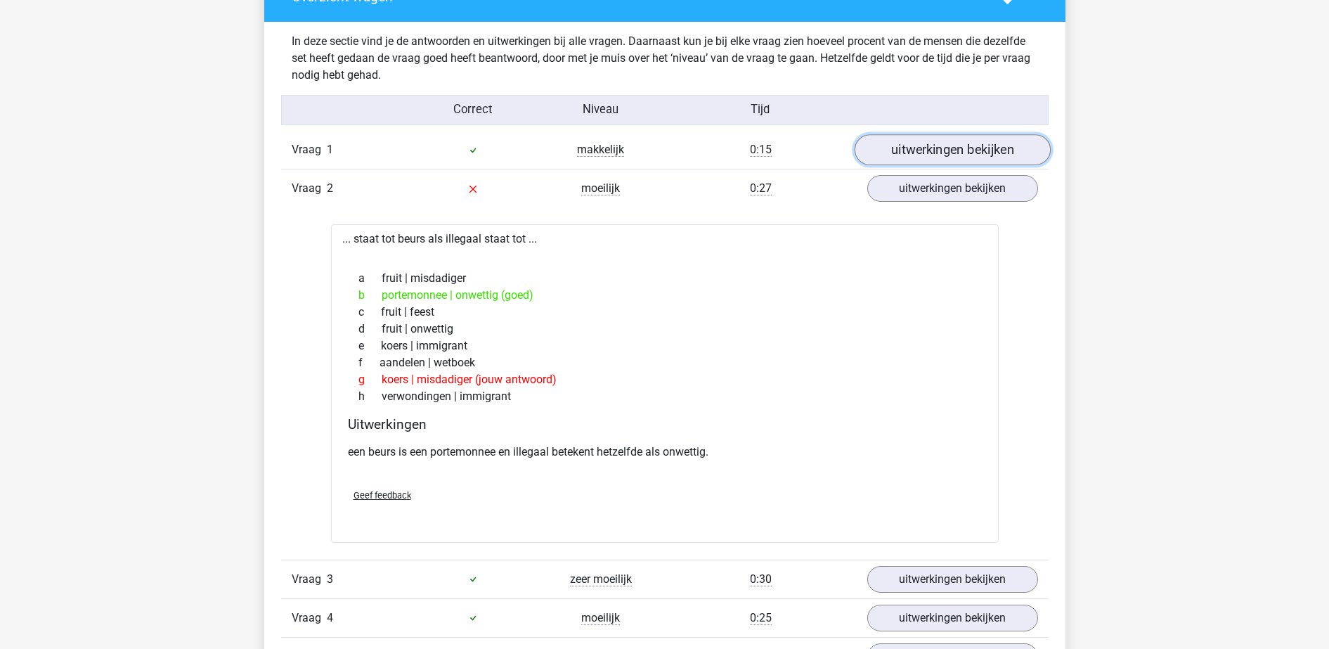
click at [912, 146] on link "uitwerkingen bekijken" at bounding box center [952, 149] width 196 height 31
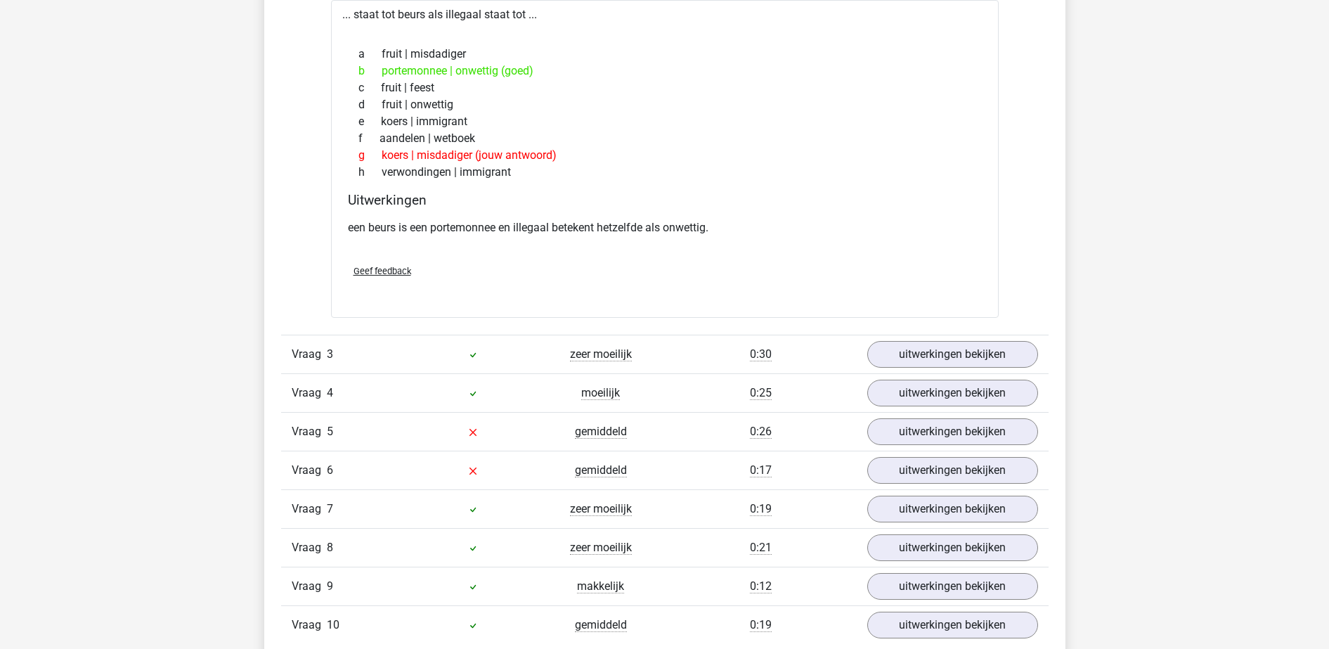
scroll to position [1662, 0]
click at [937, 359] on link "uitwerkingen bekijken" at bounding box center [952, 353] width 196 height 31
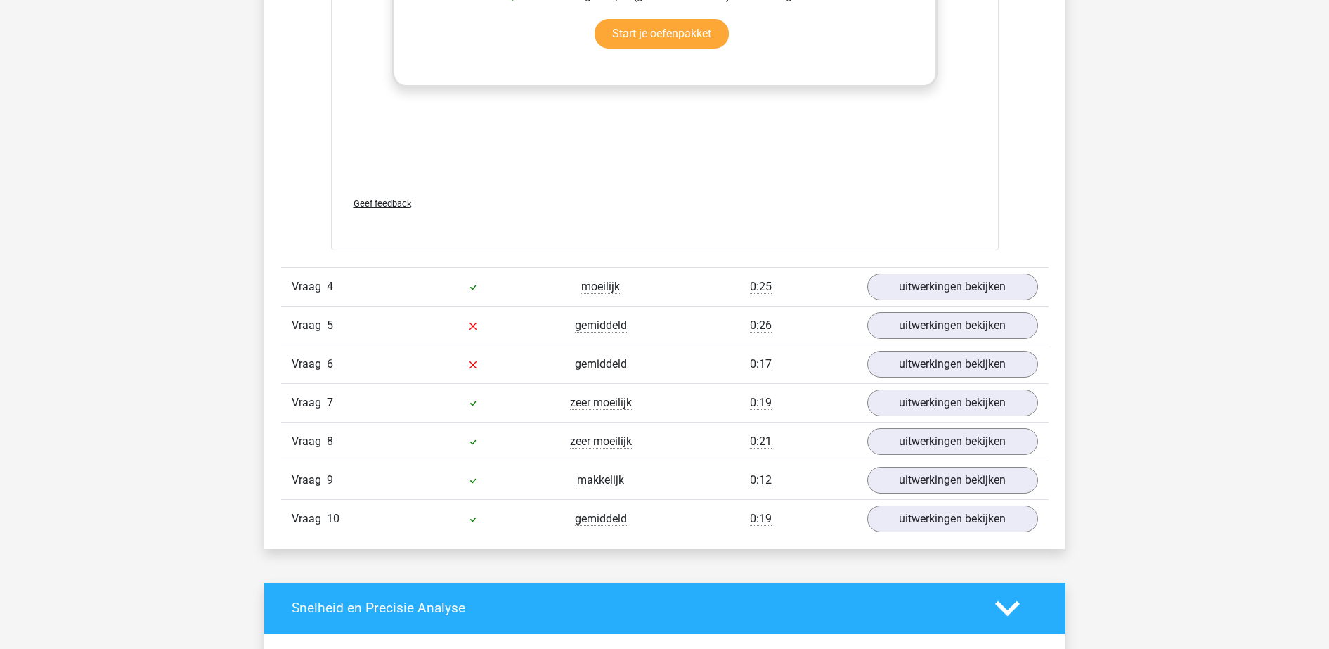
scroll to position [2513, 0]
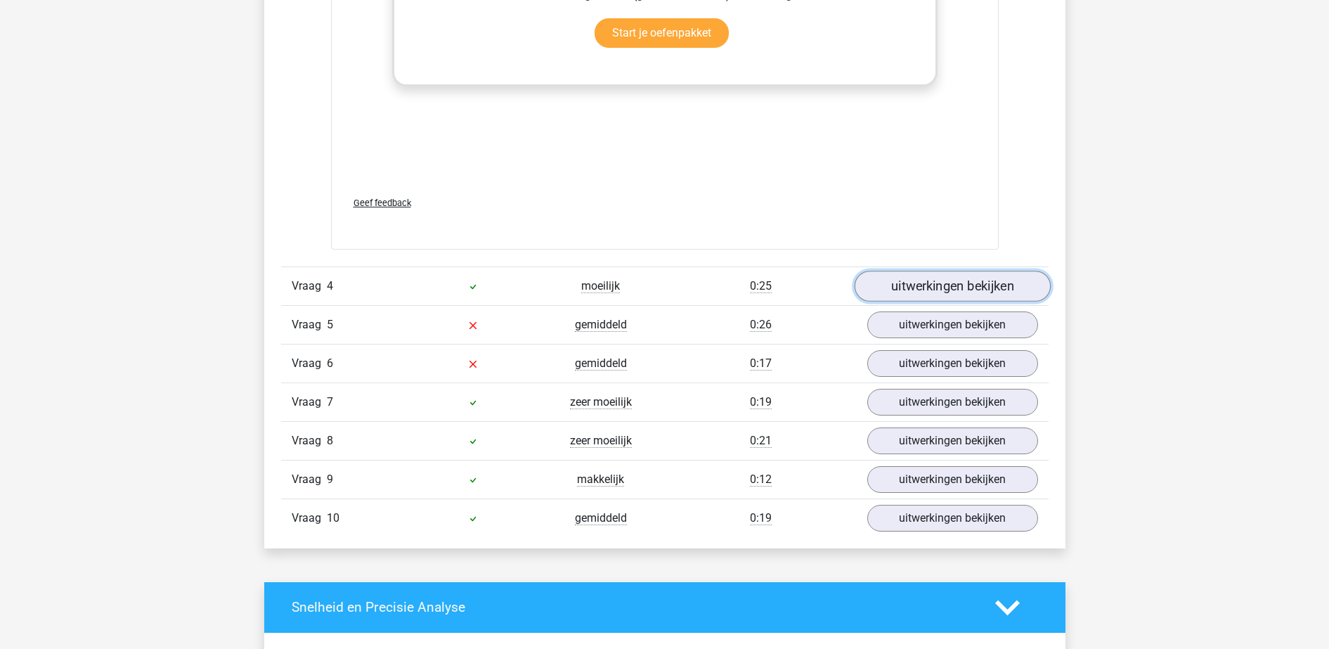
click at [962, 280] on link "uitwerkingen bekijken" at bounding box center [952, 286] width 196 height 31
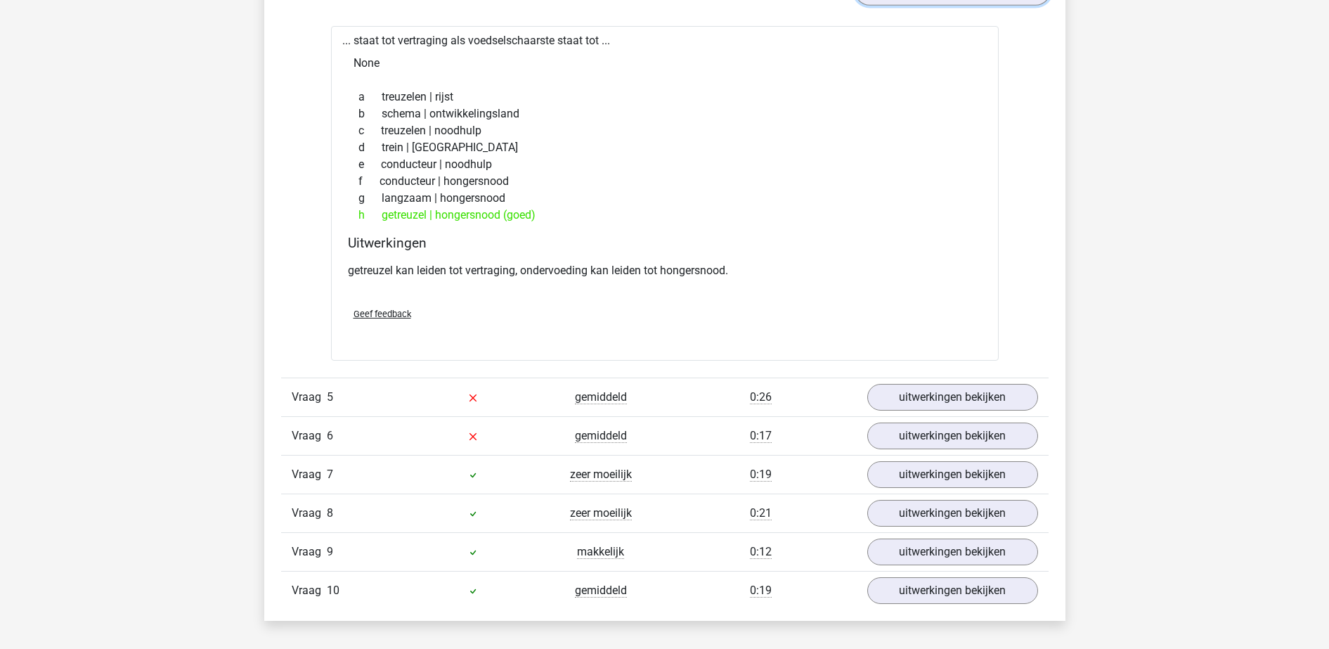
scroll to position [2815, 0]
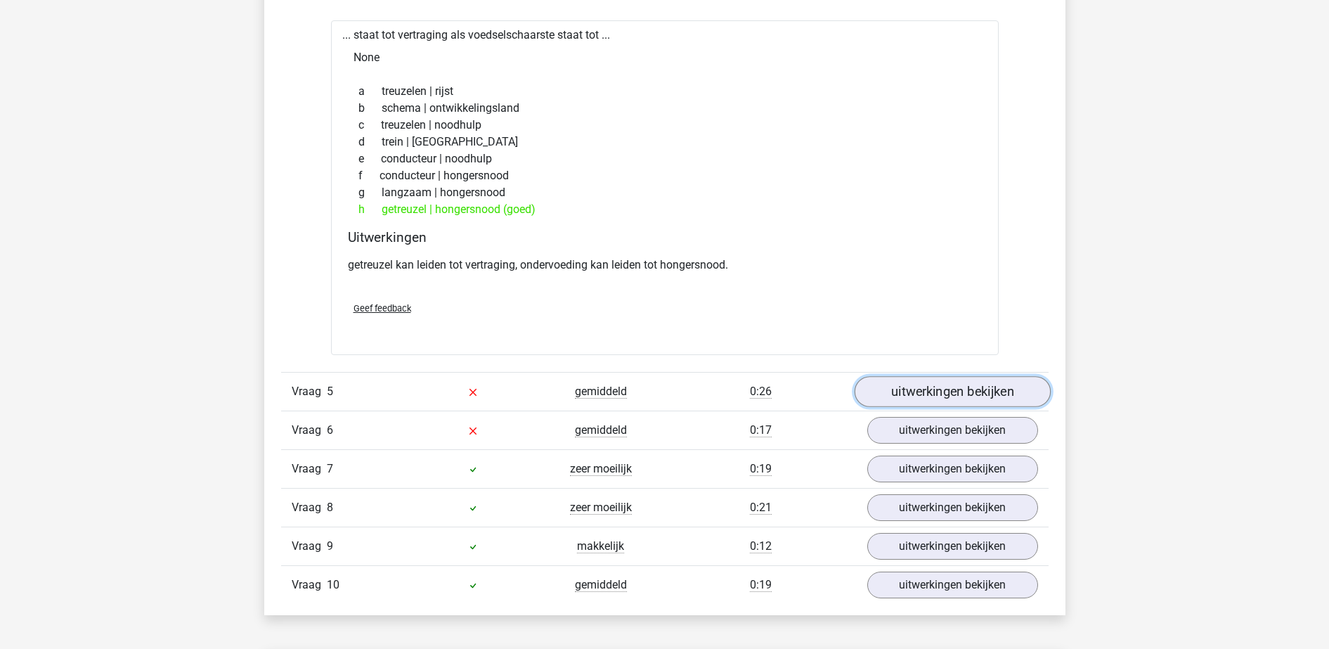
click at [967, 396] on link "uitwerkingen bekijken" at bounding box center [952, 391] width 196 height 31
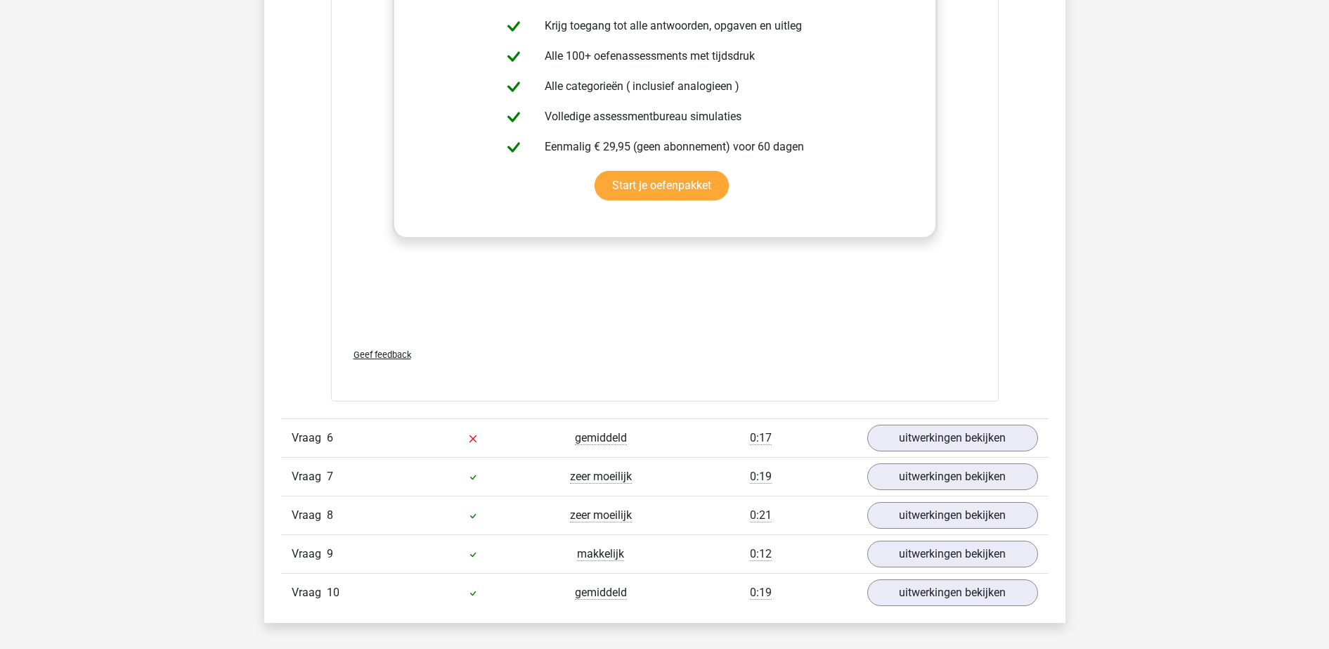
scroll to position [3565, 0]
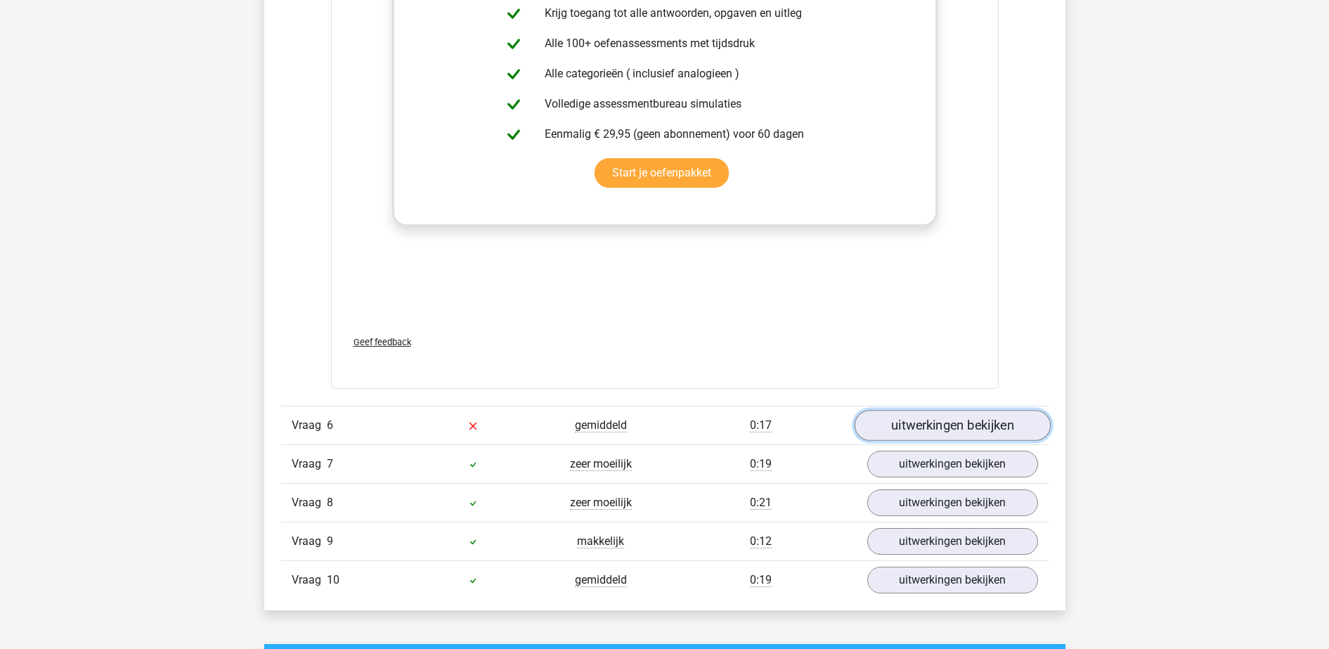
click at [971, 420] on link "uitwerkingen bekijken" at bounding box center [952, 426] width 196 height 31
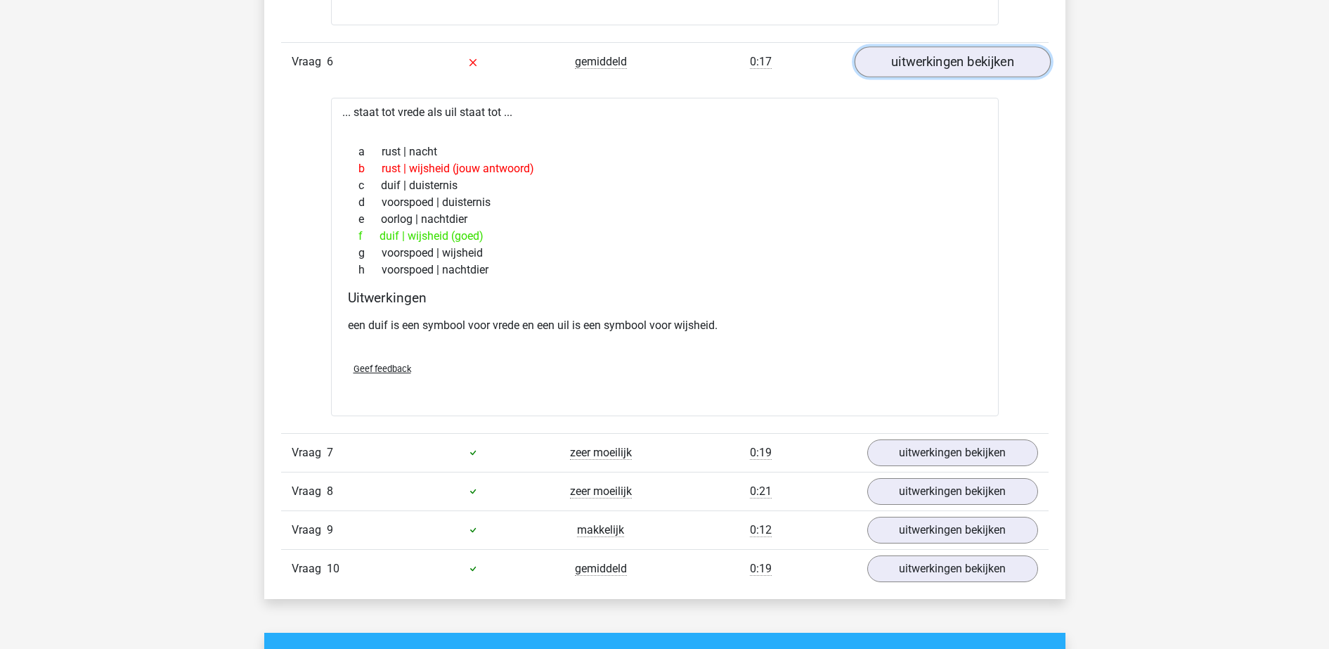
scroll to position [3930, 0]
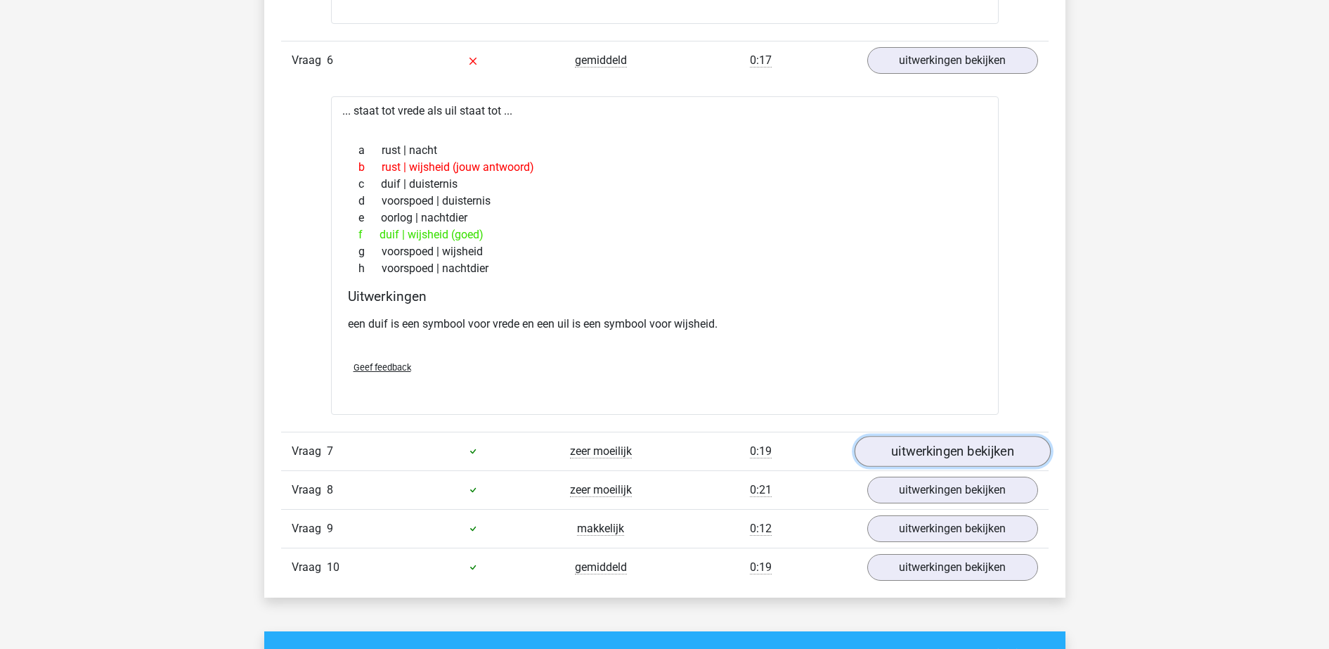
click at [949, 456] on link "uitwerkingen bekijken" at bounding box center [952, 451] width 196 height 31
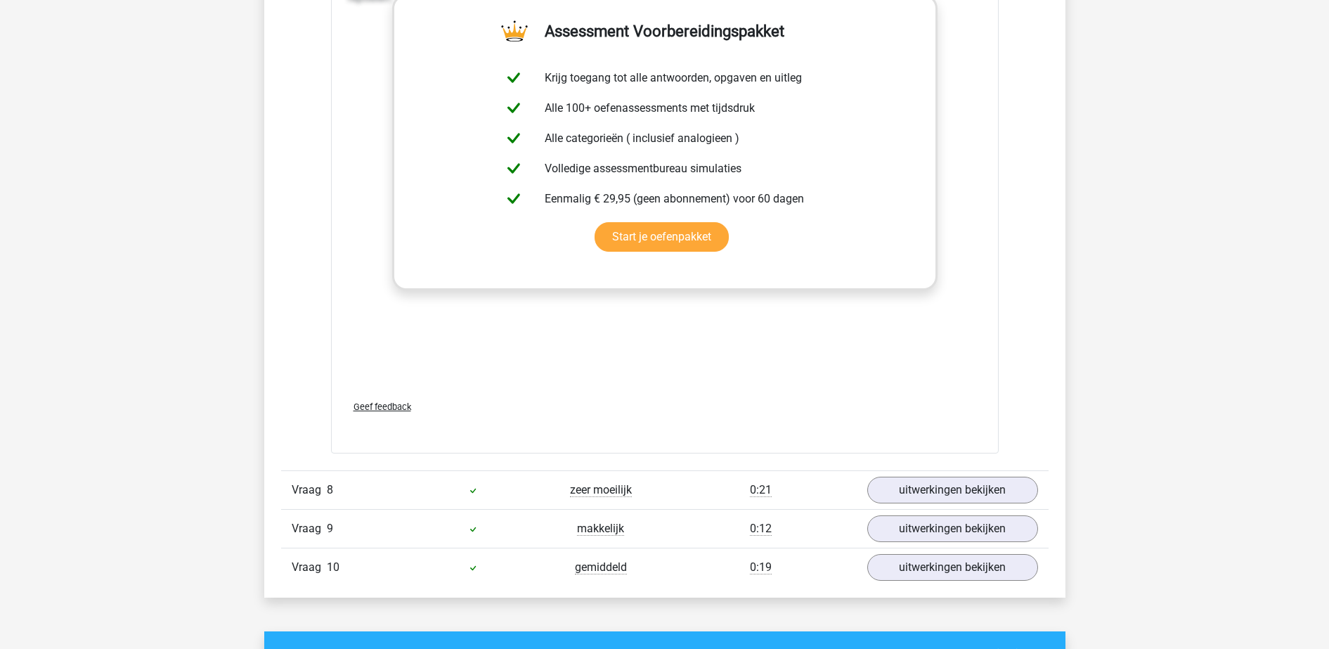
scroll to position [4681, 0]
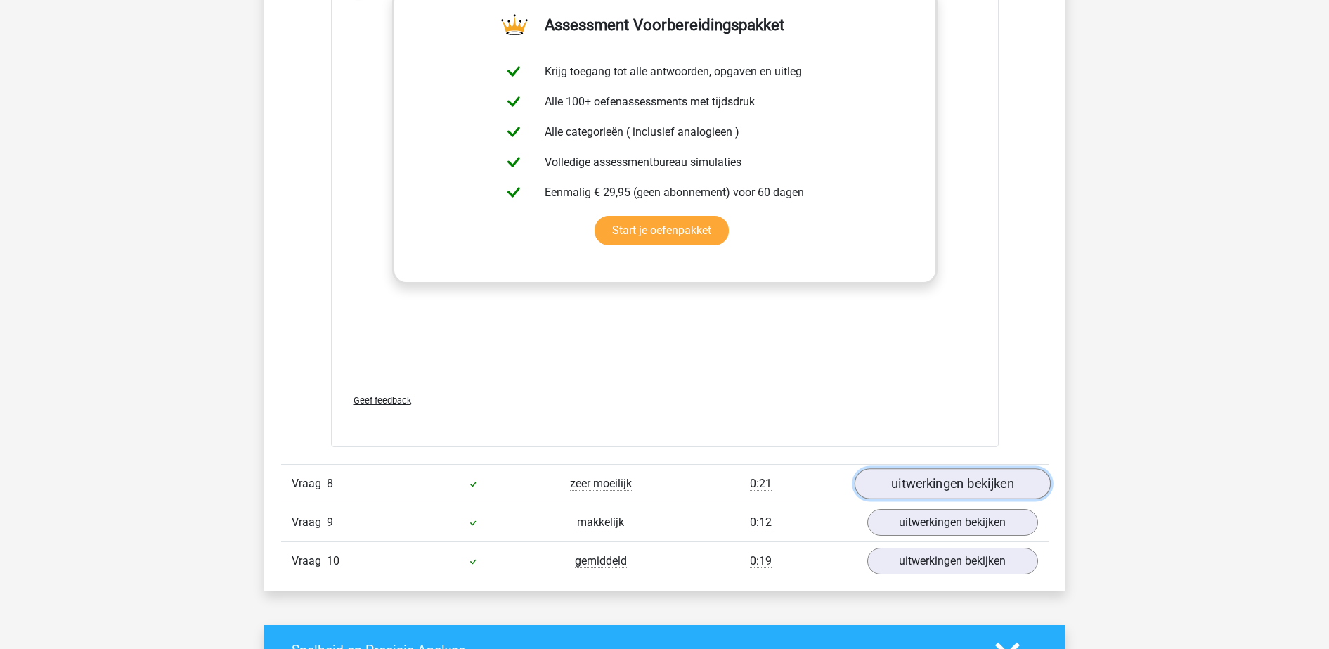
click at [950, 476] on link "uitwerkingen bekijken" at bounding box center [952, 483] width 196 height 31
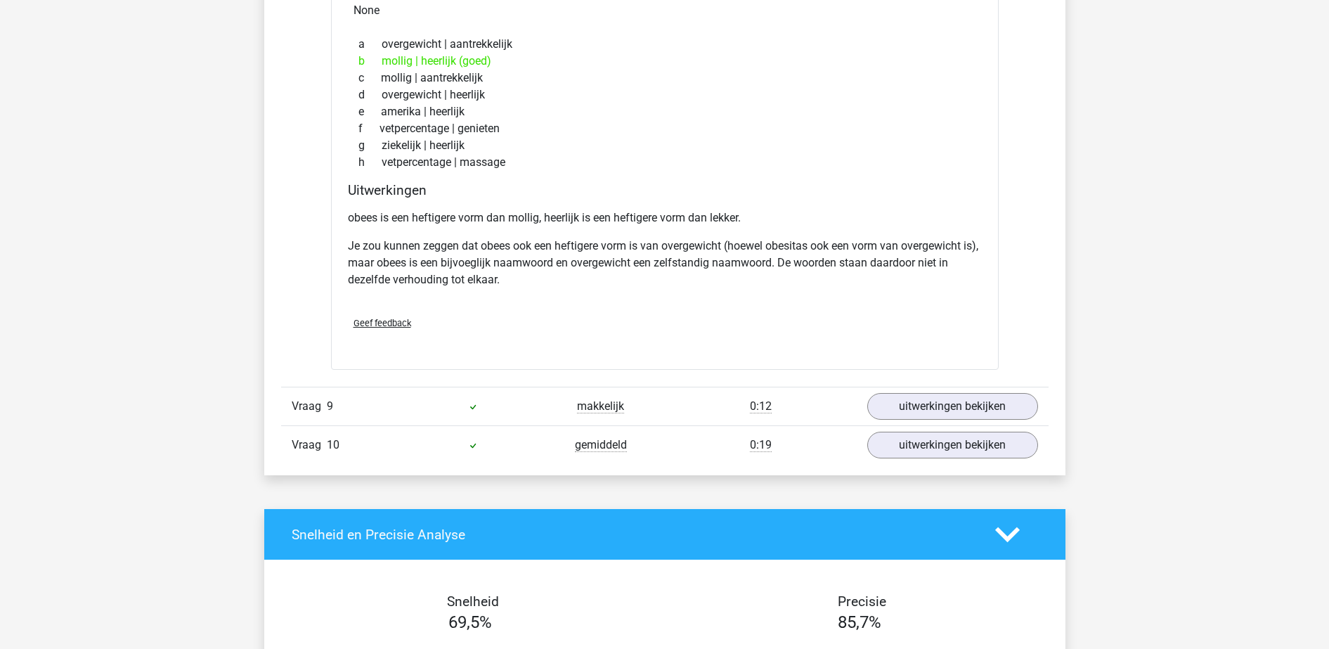
scroll to position [5237, 0]
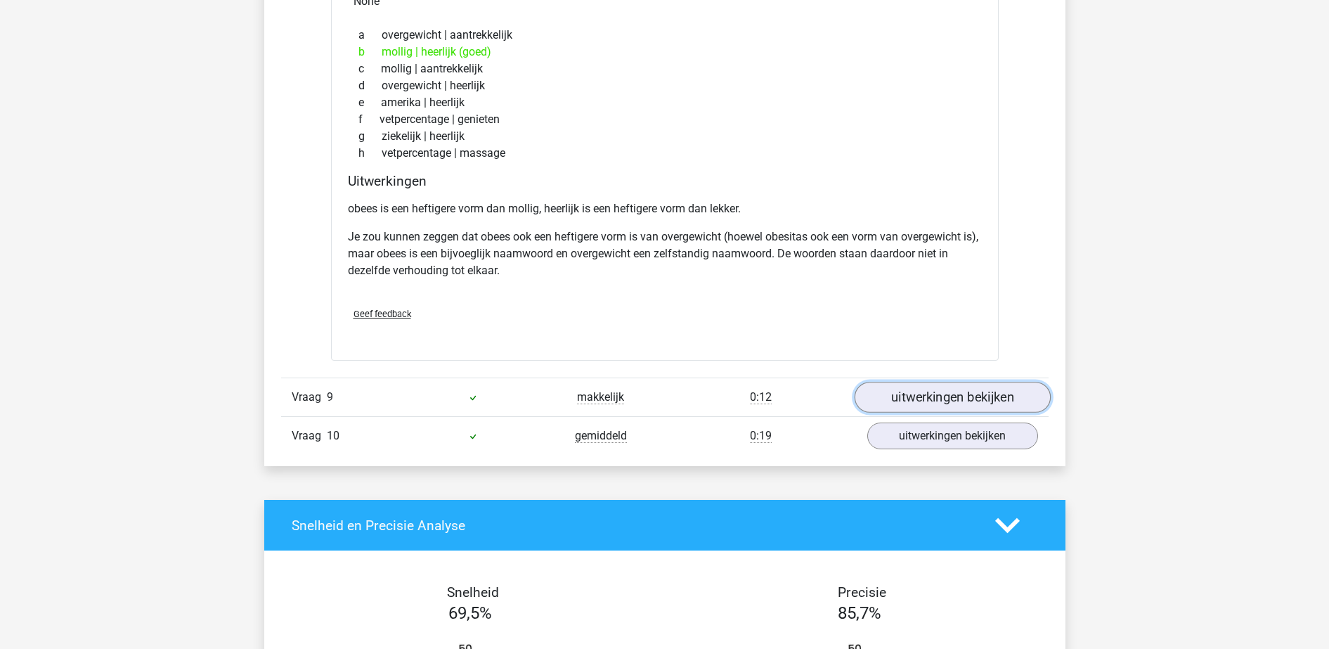
click at [979, 397] on link "uitwerkingen bekijken" at bounding box center [952, 397] width 196 height 31
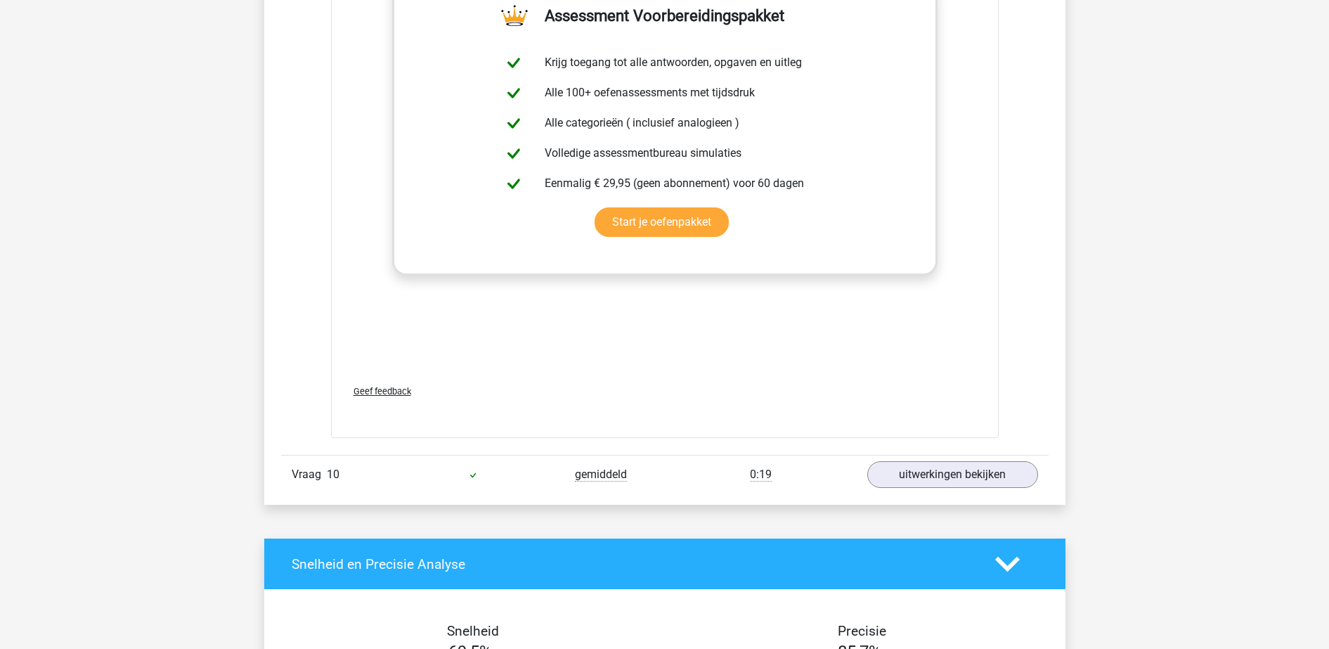
scroll to position [5954, 0]
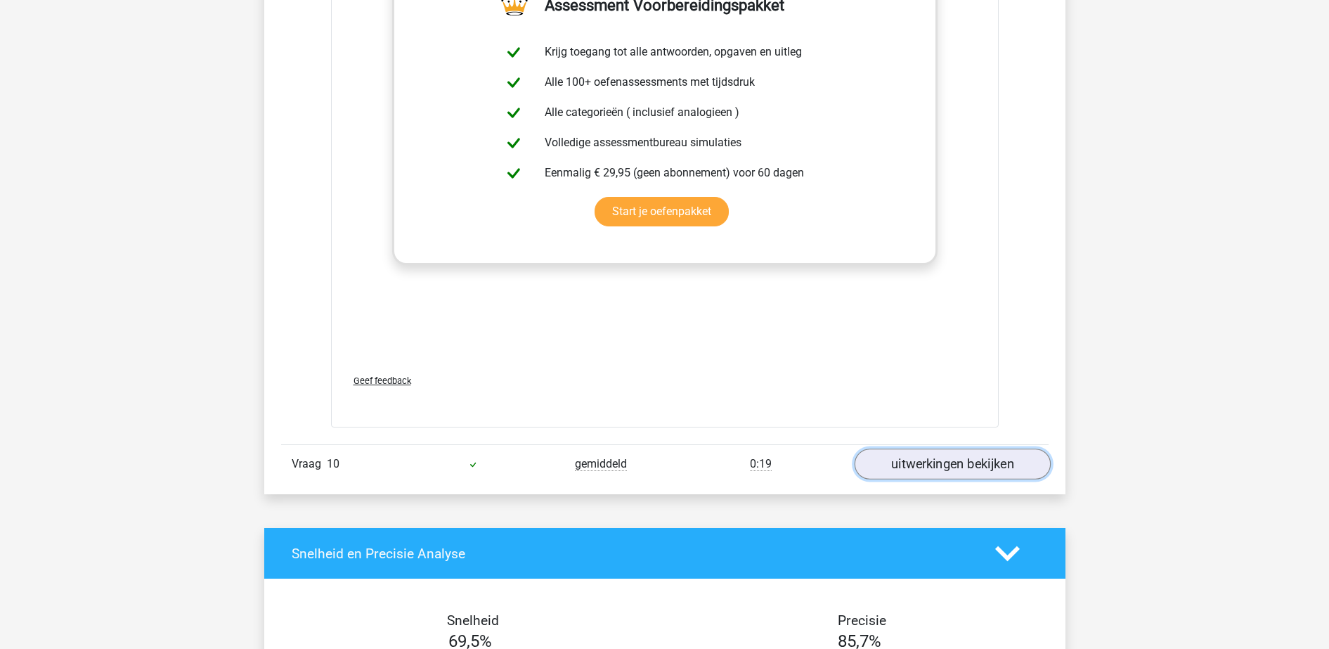
click at [956, 455] on link "uitwerkingen bekijken" at bounding box center [952, 464] width 196 height 31
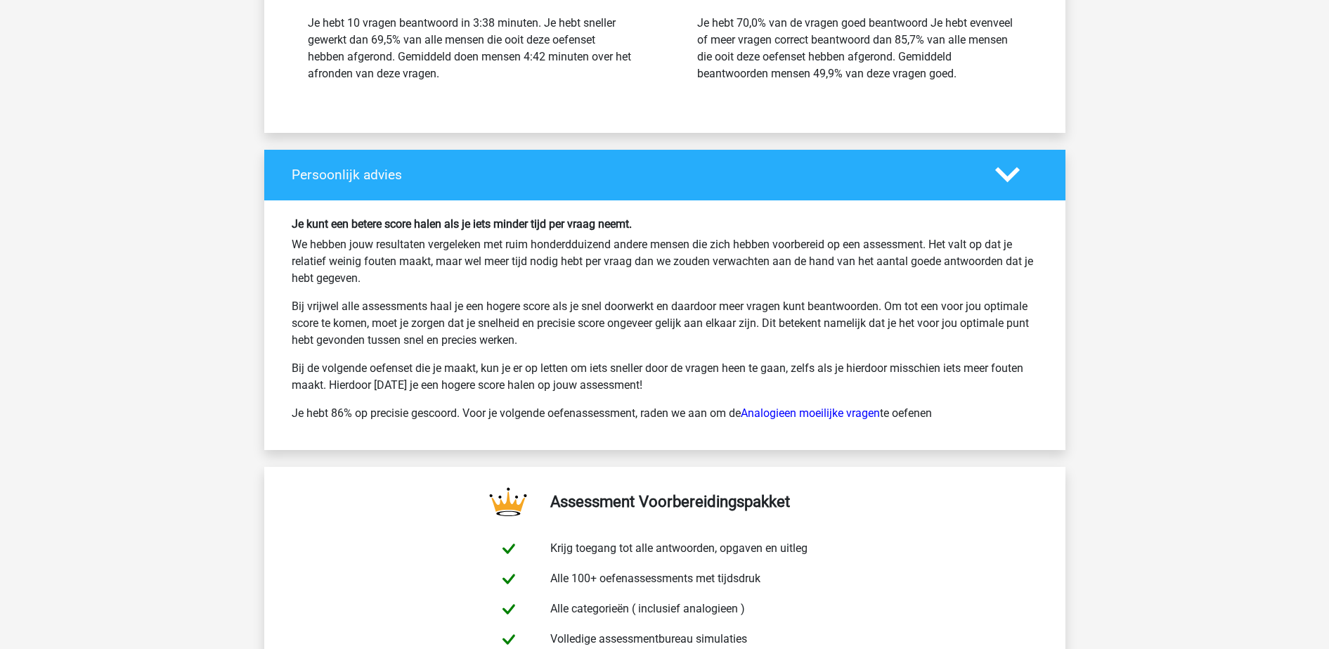
scroll to position [7572, 0]
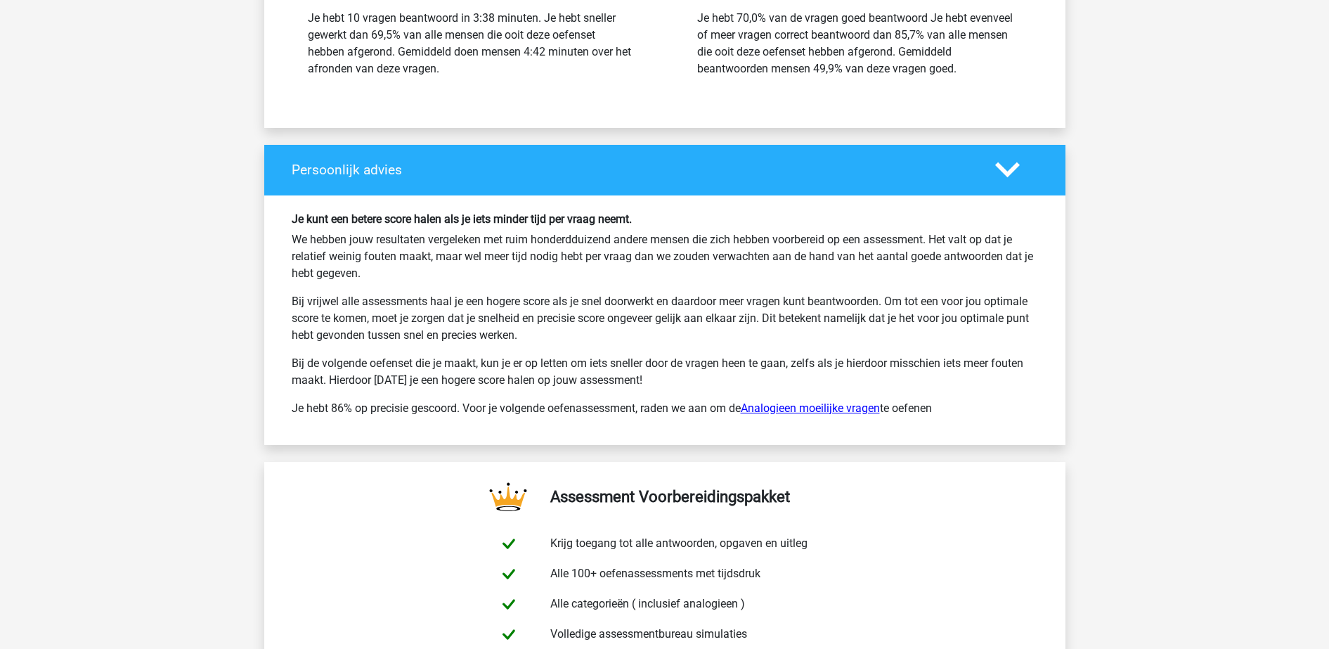
click at [839, 406] on link "Analogieen moeilijke vragen" at bounding box center [810, 407] width 139 height 13
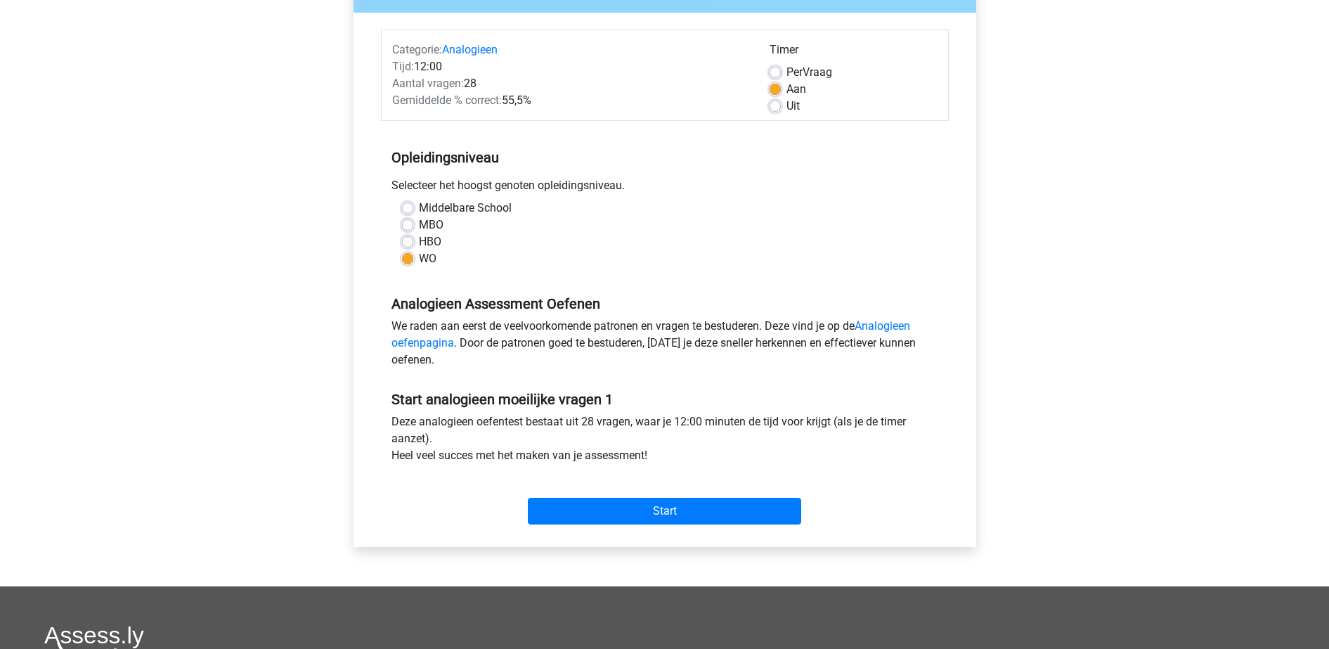
scroll to position [154, 0]
click at [666, 509] on input "Start" at bounding box center [664, 510] width 273 height 27
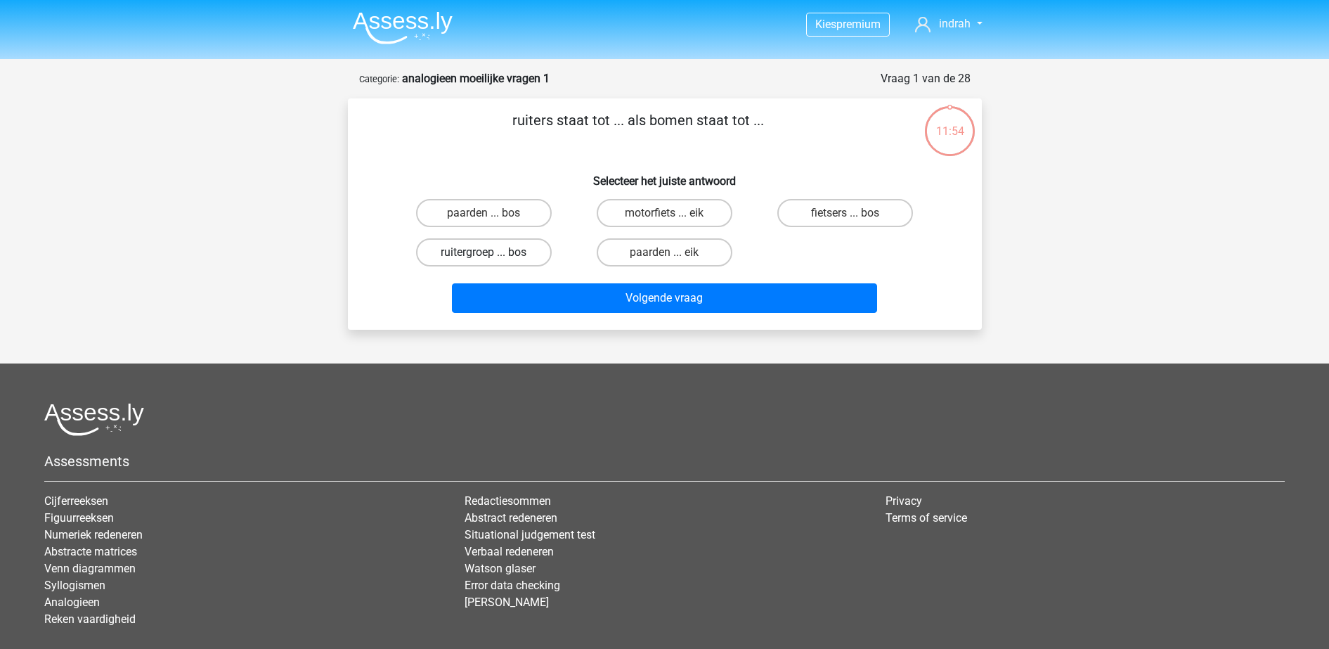
click at [542, 254] on label "ruitergroep ... bos" at bounding box center [484, 252] width 136 height 28
click at [493, 254] on input "ruitergroep ... bos" at bounding box center [488, 256] width 9 height 9
radio input "true"
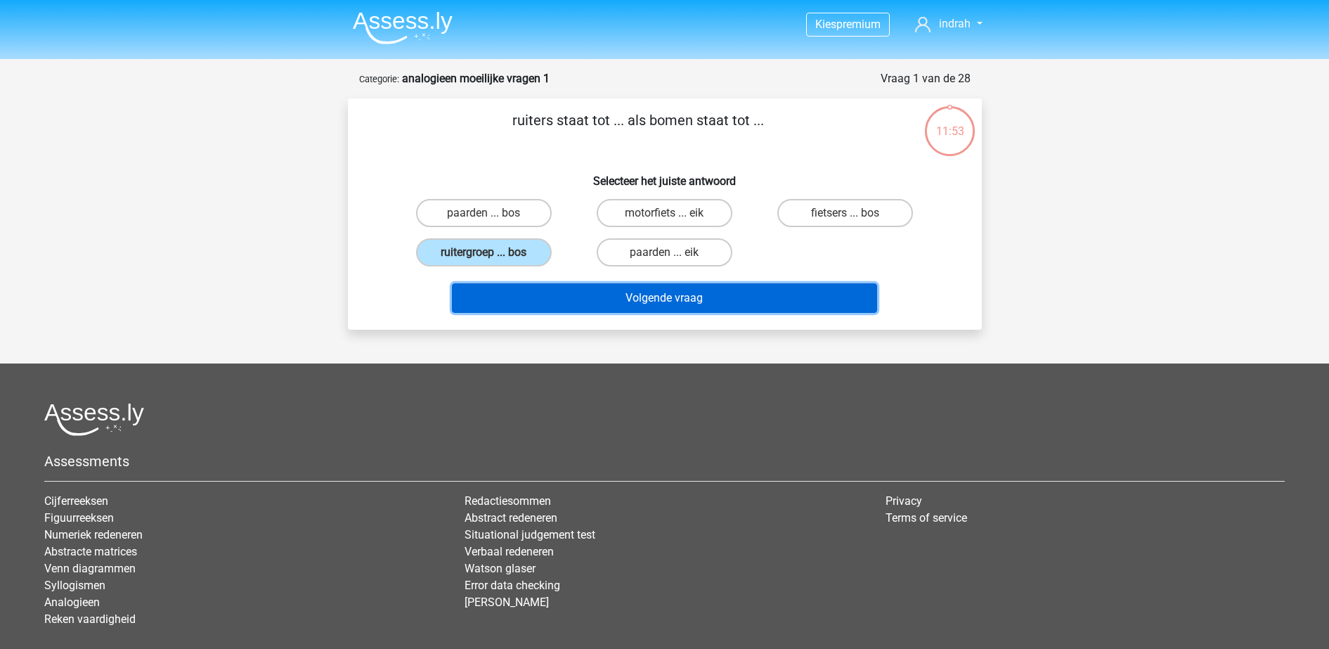
click at [614, 299] on button "Volgende vraag" at bounding box center [664, 298] width 425 height 30
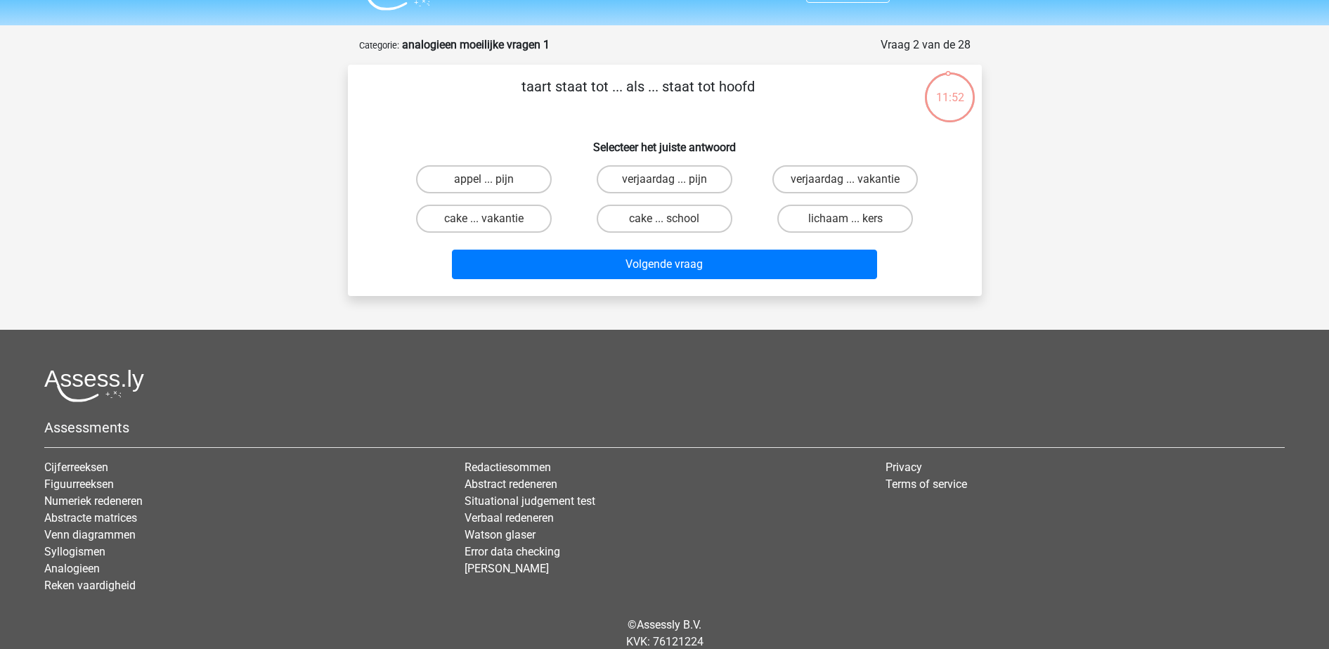
scroll to position [32, 0]
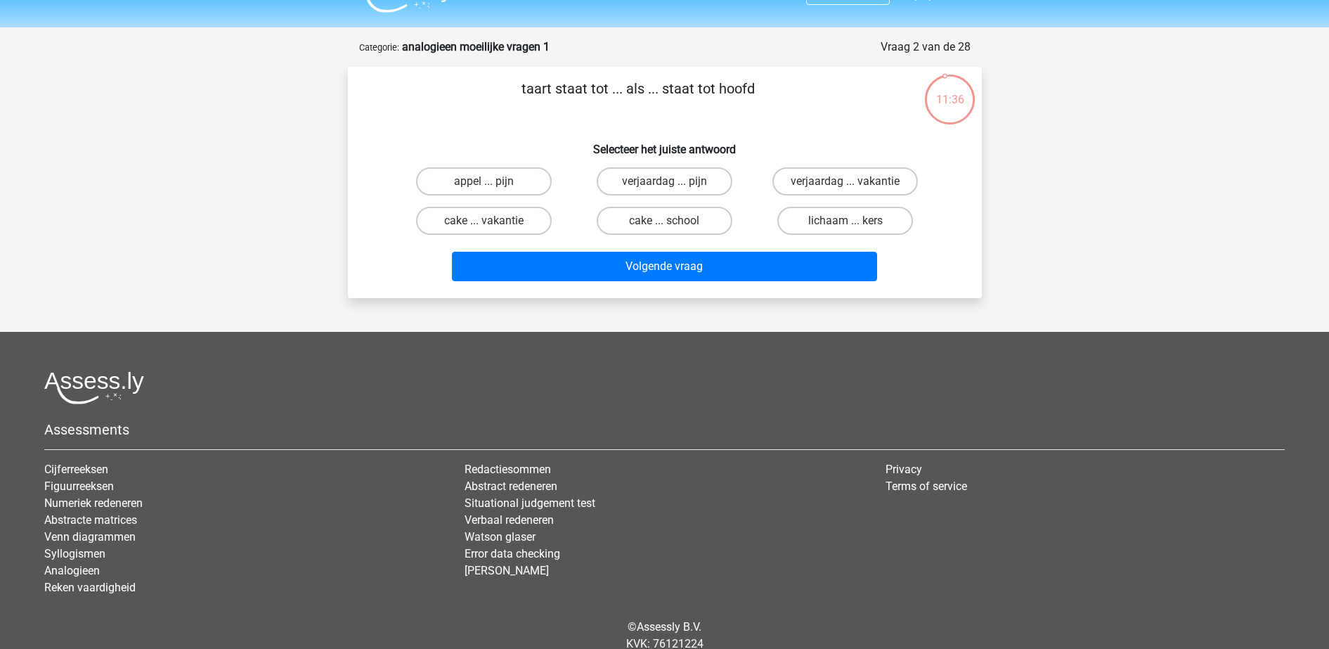
click at [664, 223] on input "cake ... school" at bounding box center [668, 225] width 9 height 9
radio input "true"
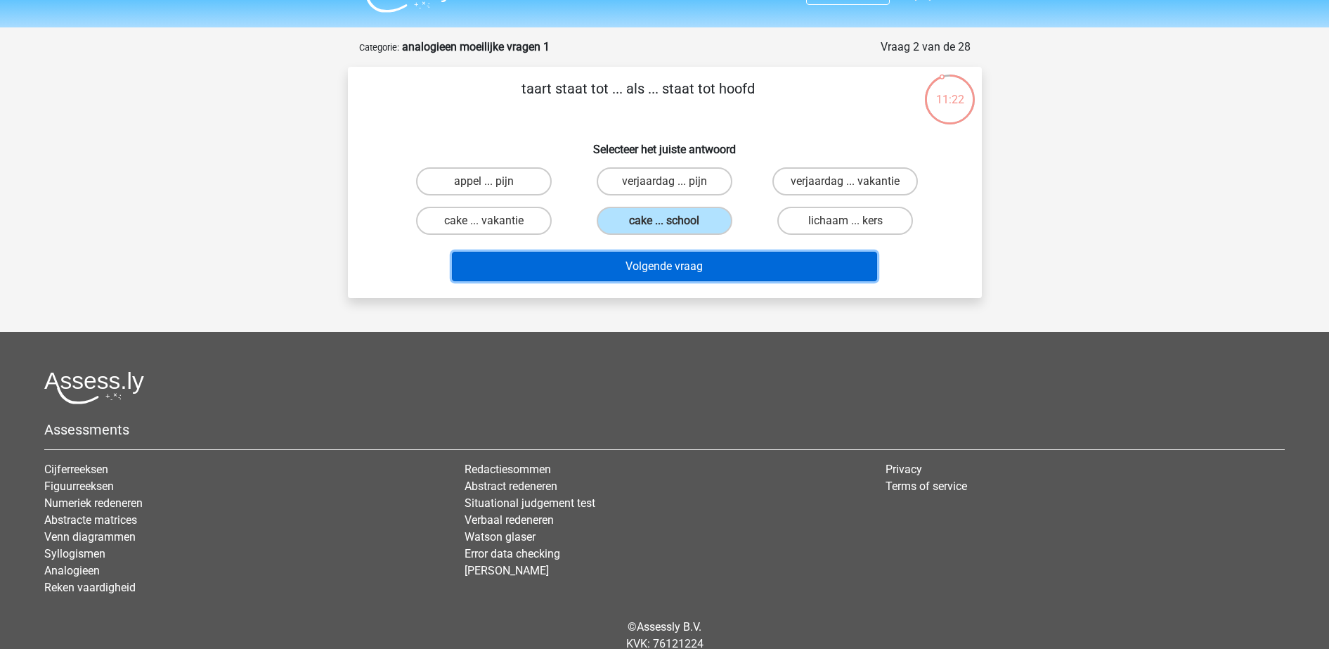
click at [695, 271] on button "Volgende vraag" at bounding box center [664, 267] width 425 height 30
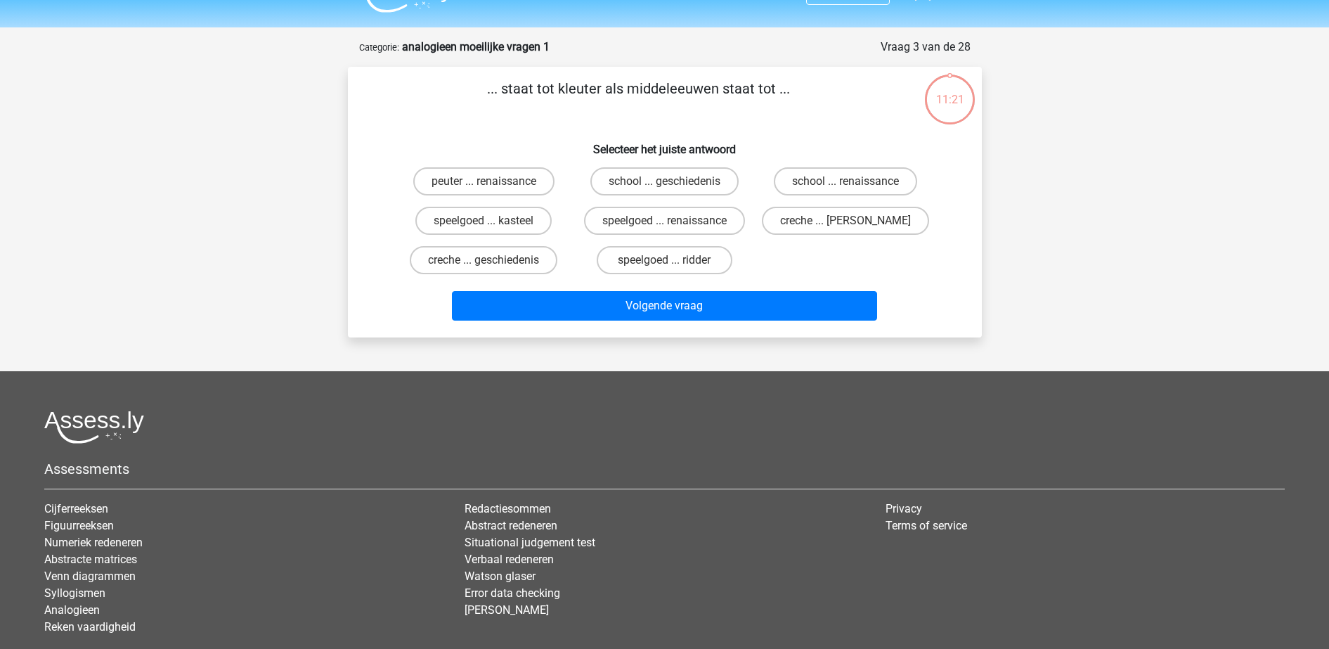
scroll to position [70, 0]
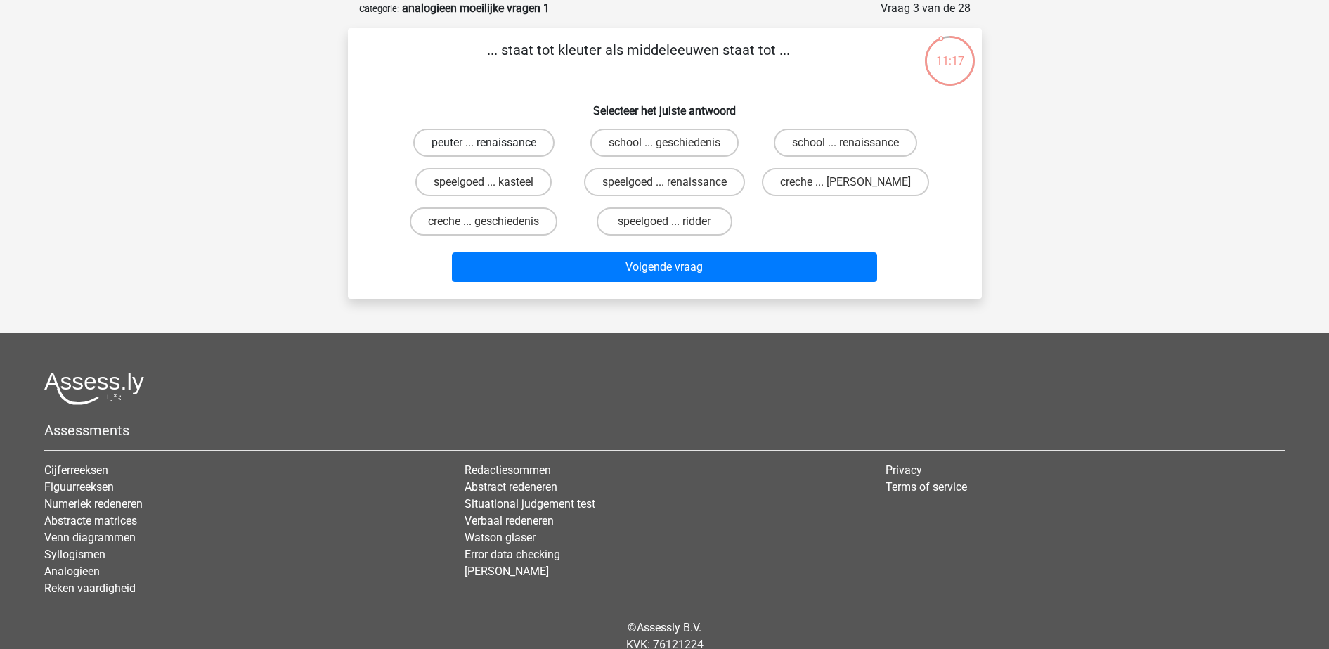
click at [482, 141] on label "peuter ... renaissance" at bounding box center [483, 143] width 141 height 28
click at [484, 143] on input "peuter ... renaissance" at bounding box center [488, 147] width 9 height 9
radio input "true"
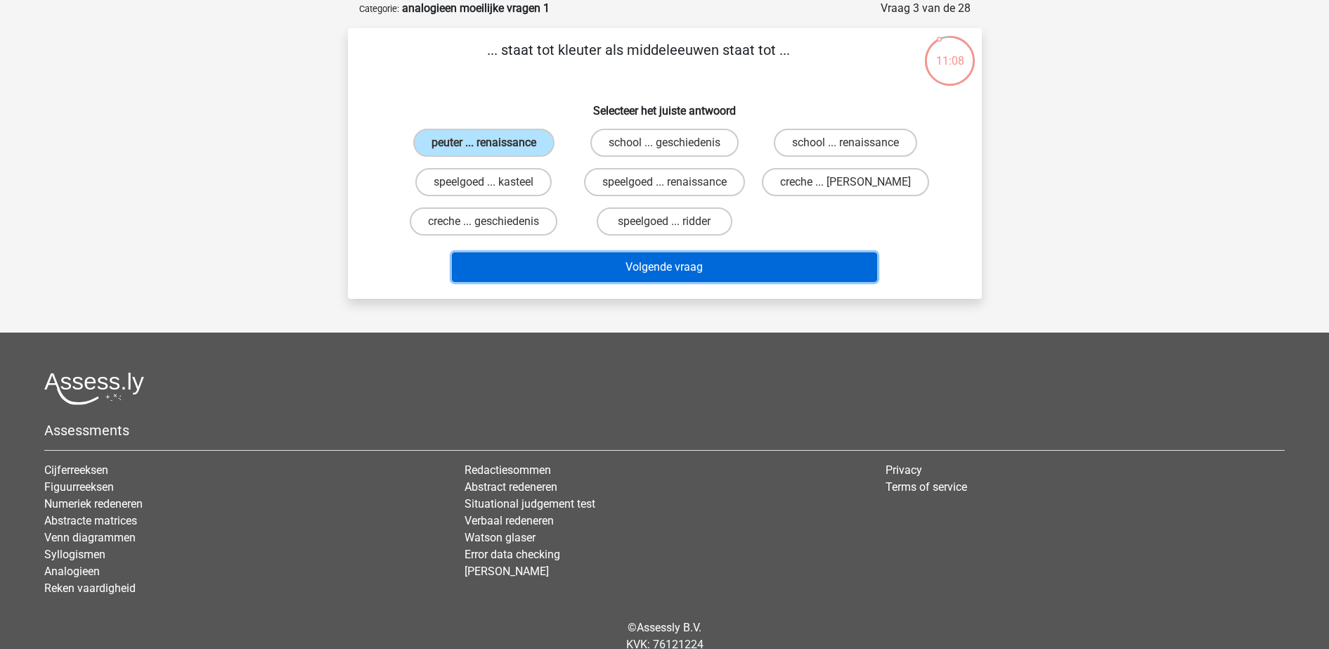
click at [650, 266] on button "Volgende vraag" at bounding box center [664, 267] width 425 height 30
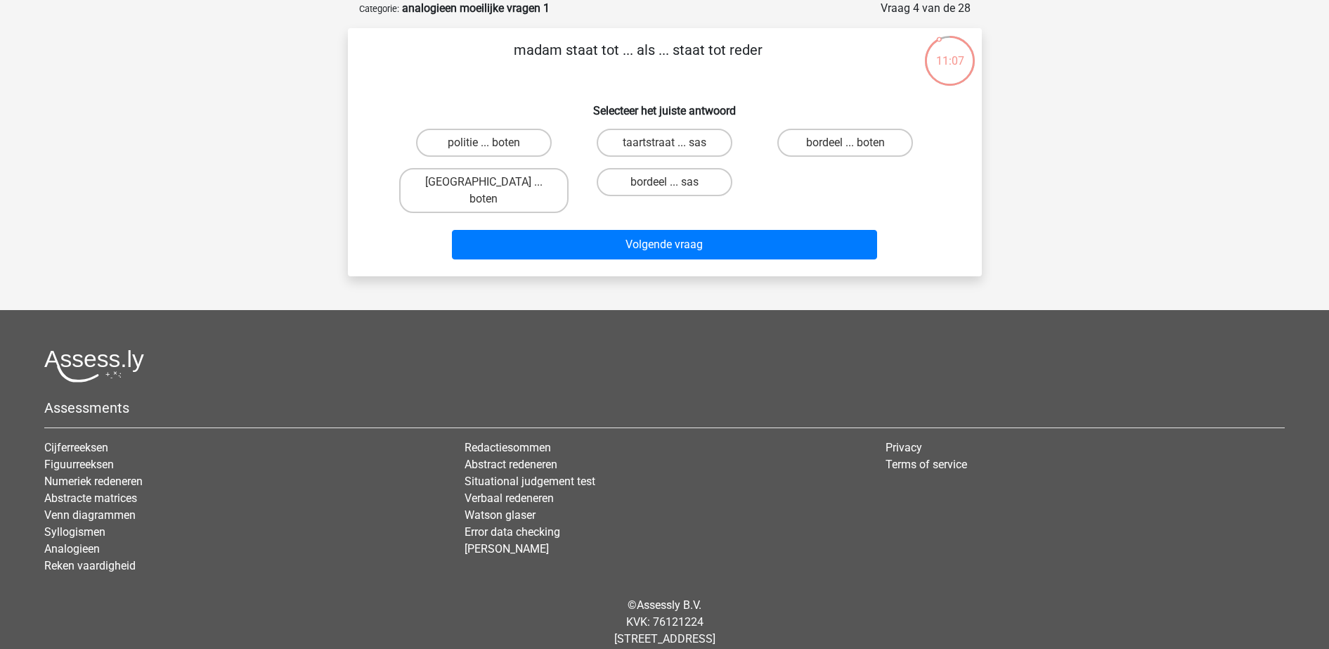
scroll to position [42, 0]
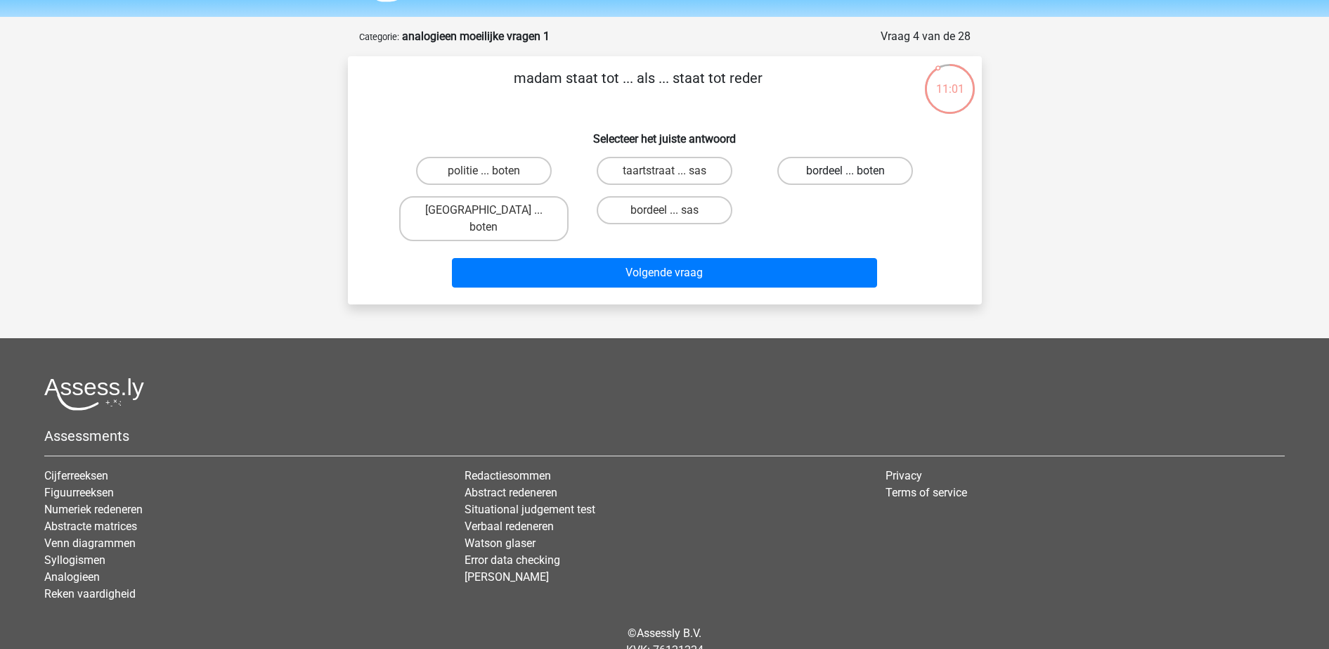
click at [845, 161] on label "bordeel ... boten" at bounding box center [846, 171] width 136 height 28
click at [846, 171] on input "bordeel ... boten" at bounding box center [850, 175] width 9 height 9
radio input "true"
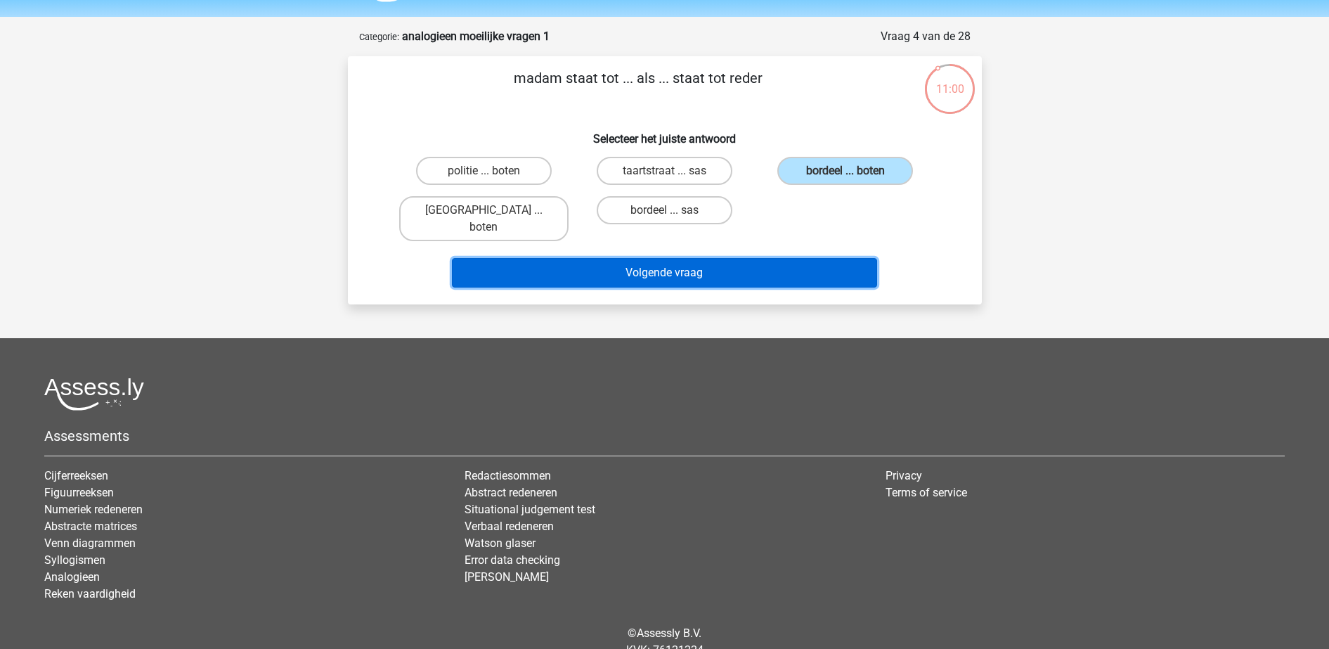
click at [821, 264] on button "Volgende vraag" at bounding box center [664, 273] width 425 height 30
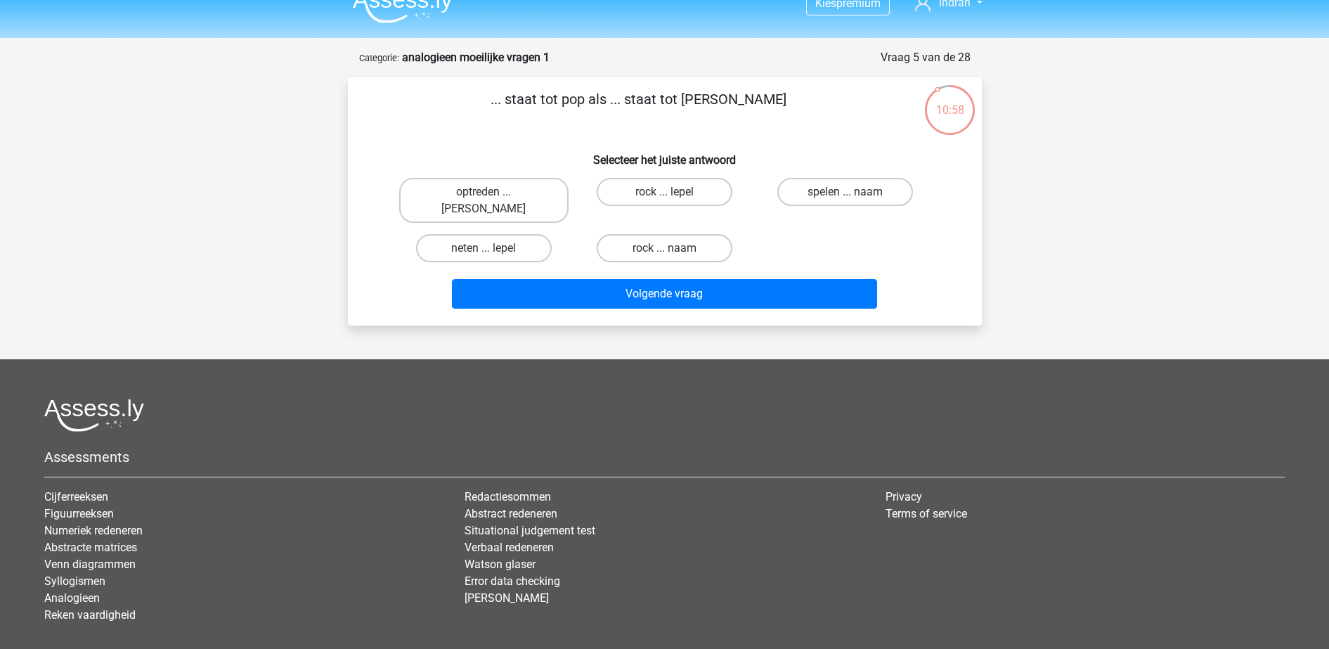
scroll to position [0, 0]
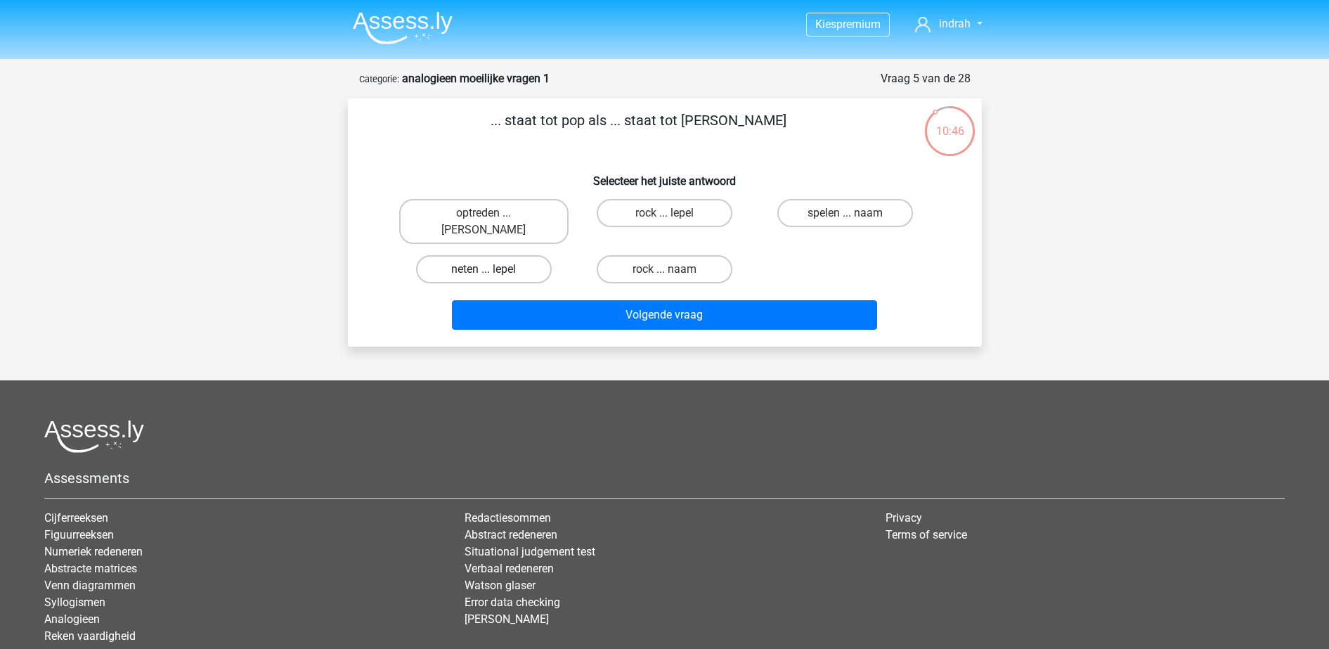
click at [475, 255] on label "neten ... lepel" at bounding box center [484, 269] width 136 height 28
click at [484, 269] on input "neten ... lepel" at bounding box center [488, 273] width 9 height 9
radio input "true"
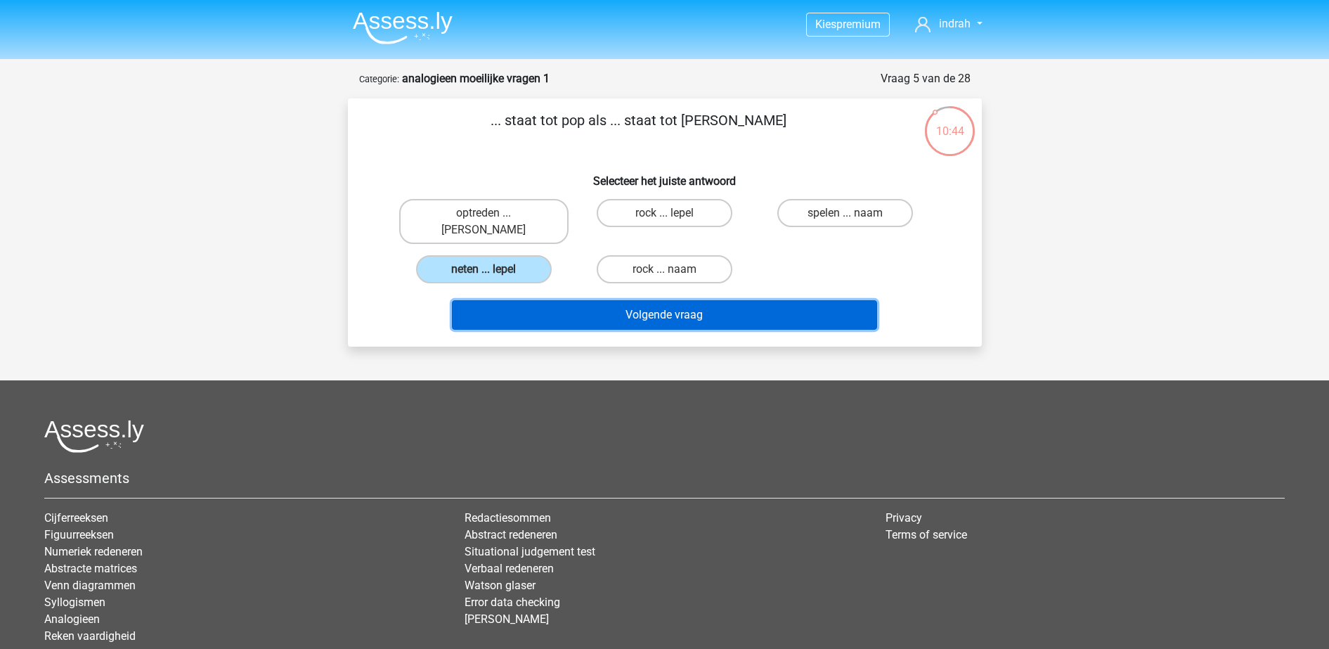
click at [617, 300] on button "Volgende vraag" at bounding box center [664, 315] width 425 height 30
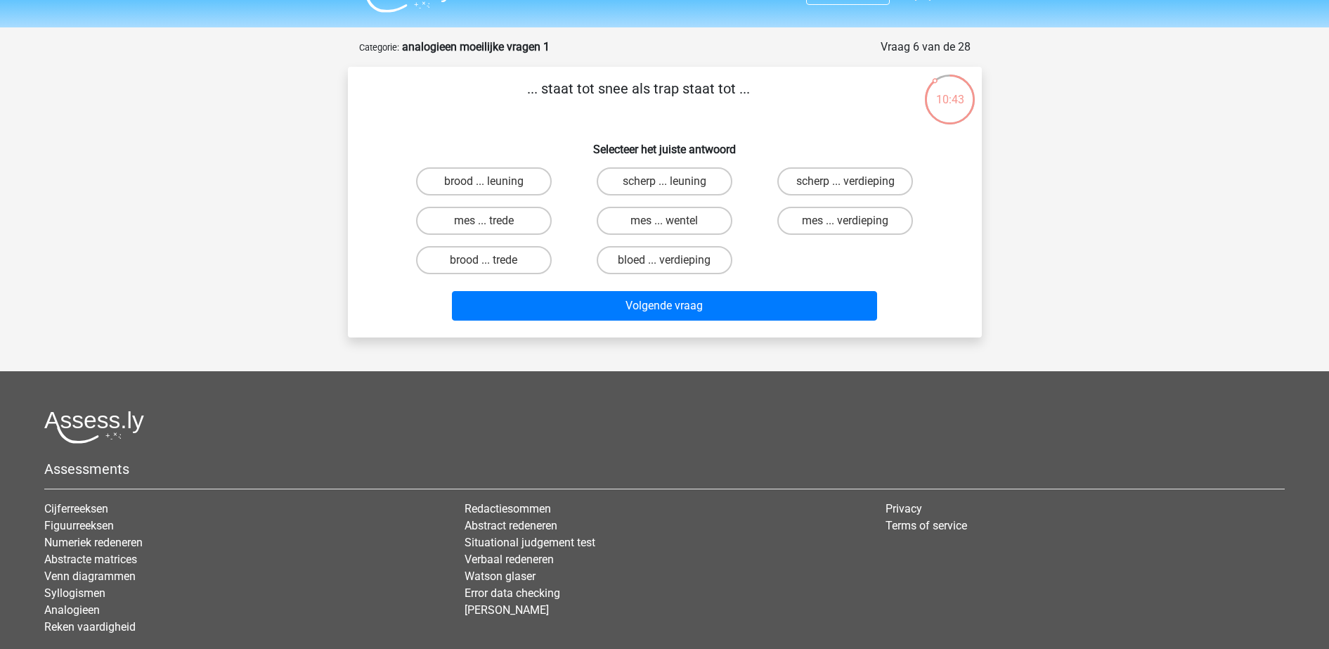
scroll to position [25, 0]
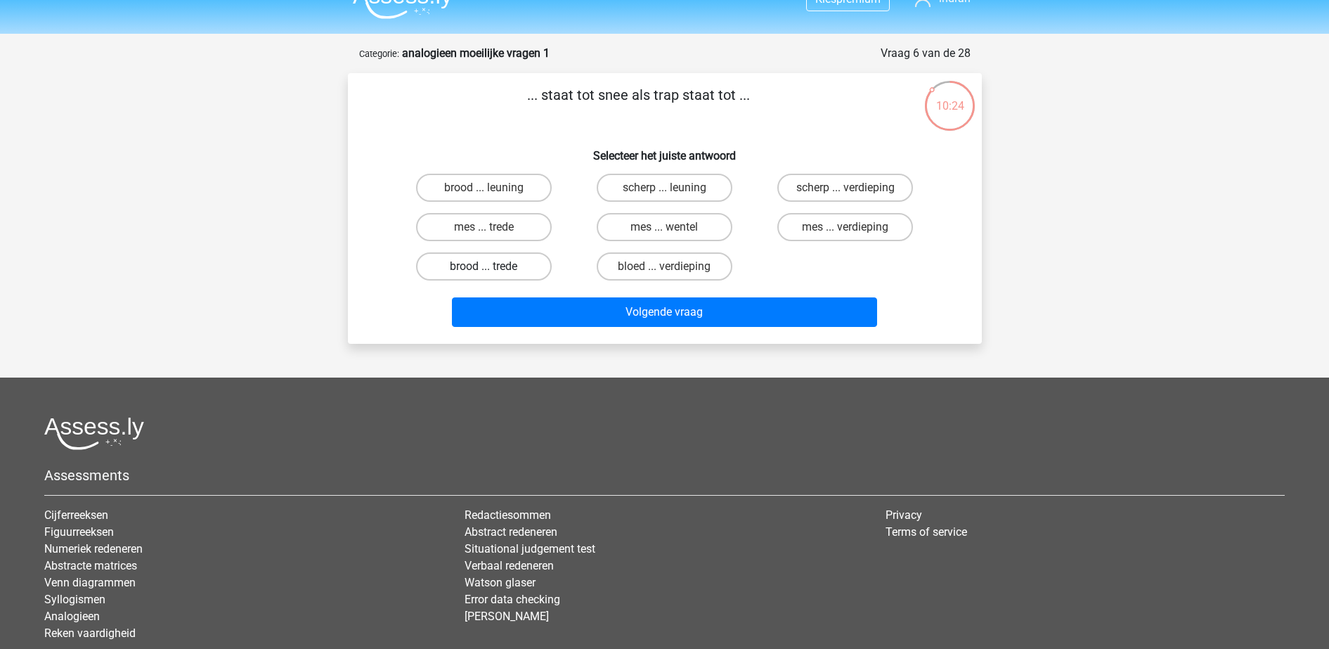
click at [515, 269] on label "brood ... trede" at bounding box center [484, 266] width 136 height 28
click at [493, 269] on input "brood ... trede" at bounding box center [488, 270] width 9 height 9
radio input "true"
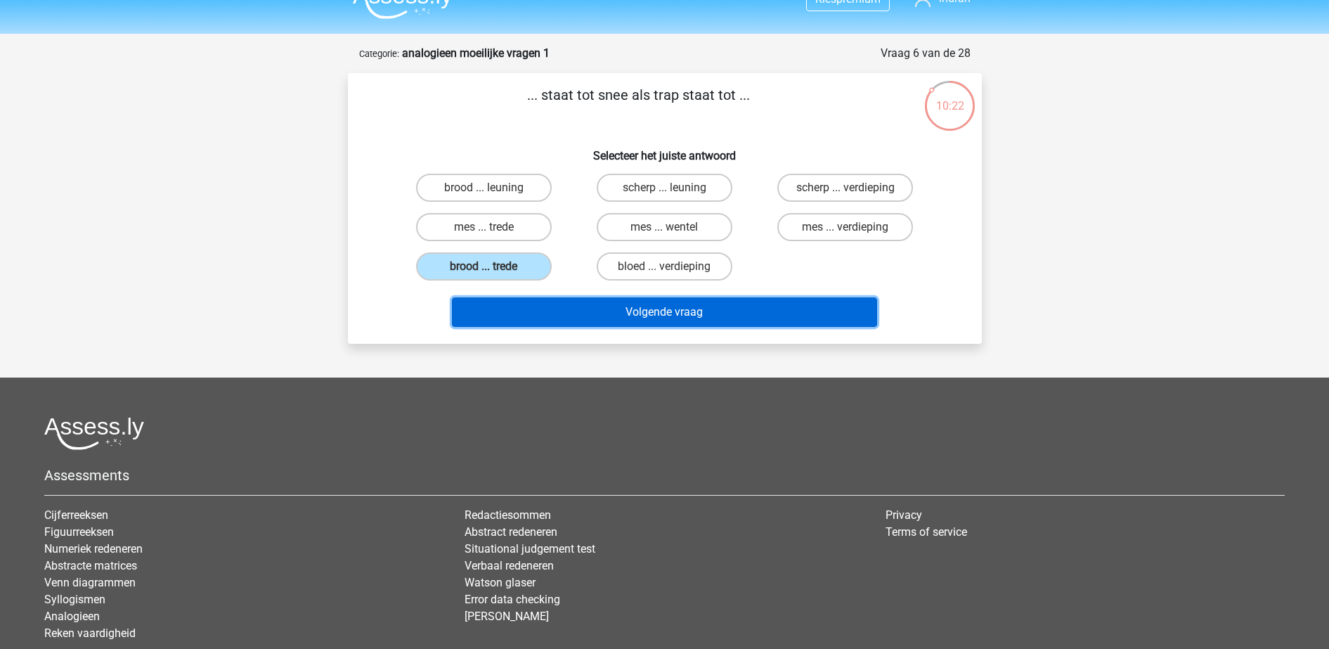
click at [645, 326] on button "Volgende vraag" at bounding box center [664, 312] width 425 height 30
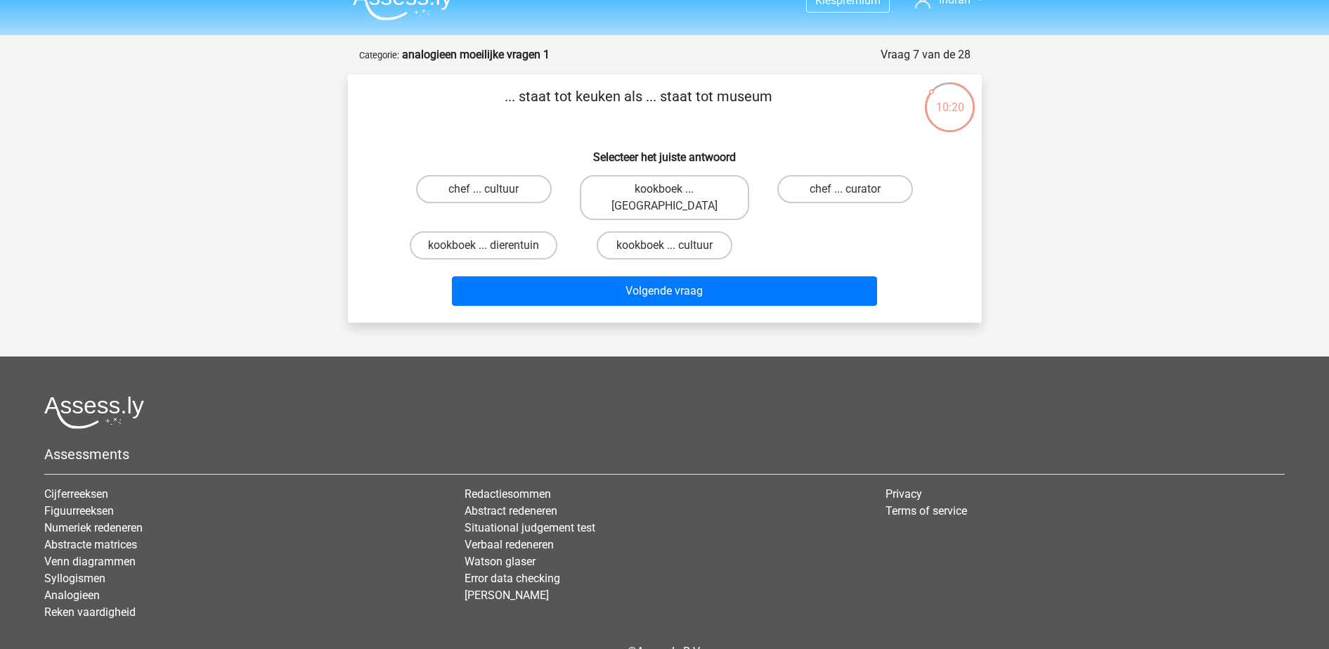
scroll to position [0, 0]
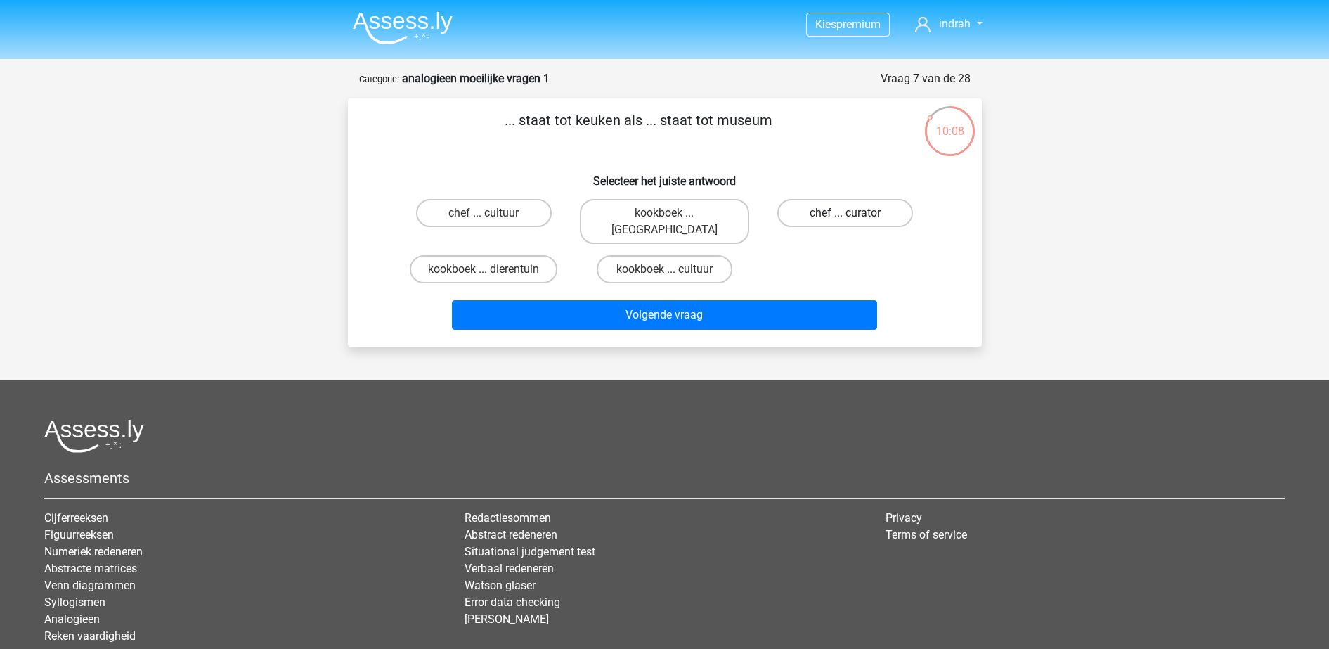
click at [829, 222] on label "chef ... curator" at bounding box center [846, 213] width 136 height 28
click at [846, 222] on input "chef ... curator" at bounding box center [850, 217] width 9 height 9
radio input "true"
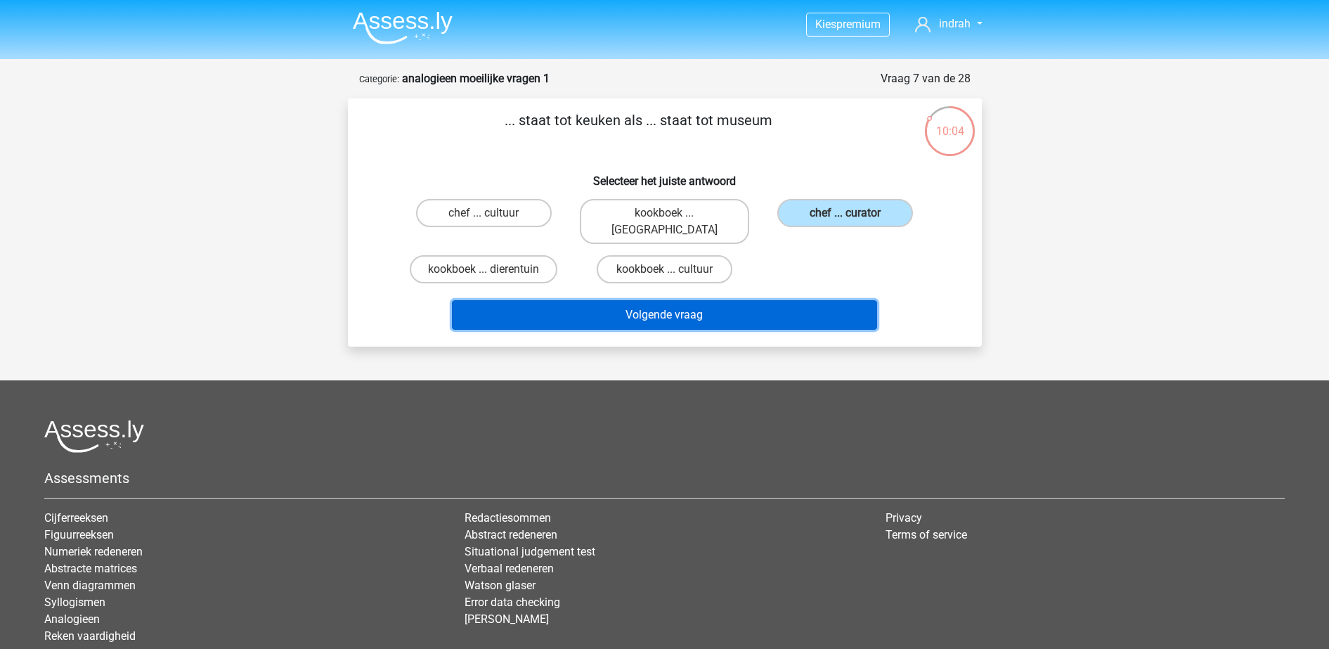
click at [766, 307] on button "Volgende vraag" at bounding box center [664, 315] width 425 height 30
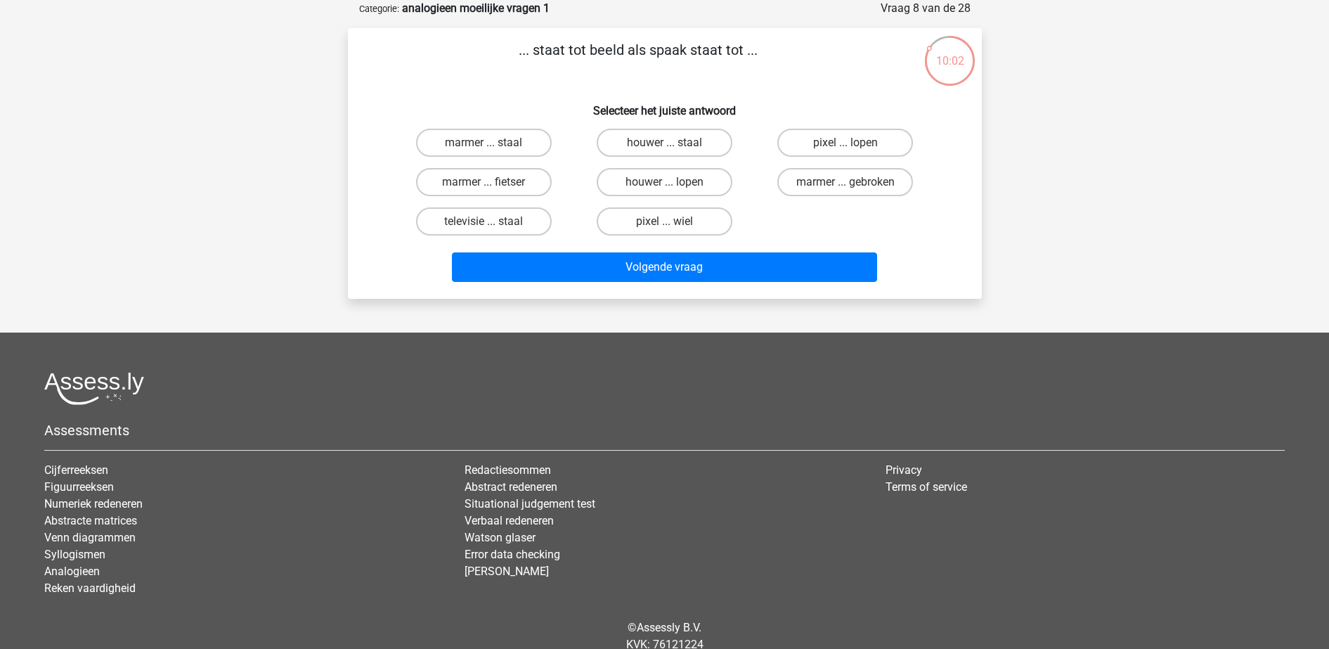
scroll to position [13, 0]
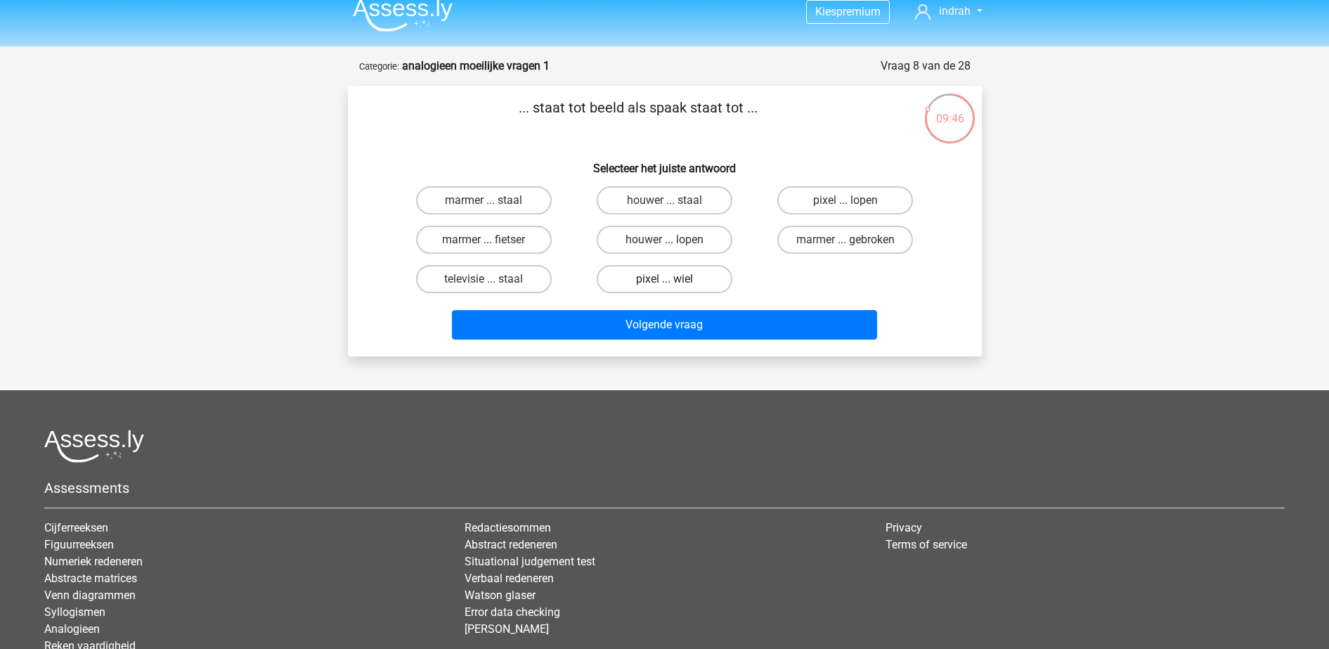
click at [688, 271] on label "pixel ... wiel" at bounding box center [665, 279] width 136 height 28
click at [673, 279] on input "pixel ... wiel" at bounding box center [668, 283] width 9 height 9
radio input "true"
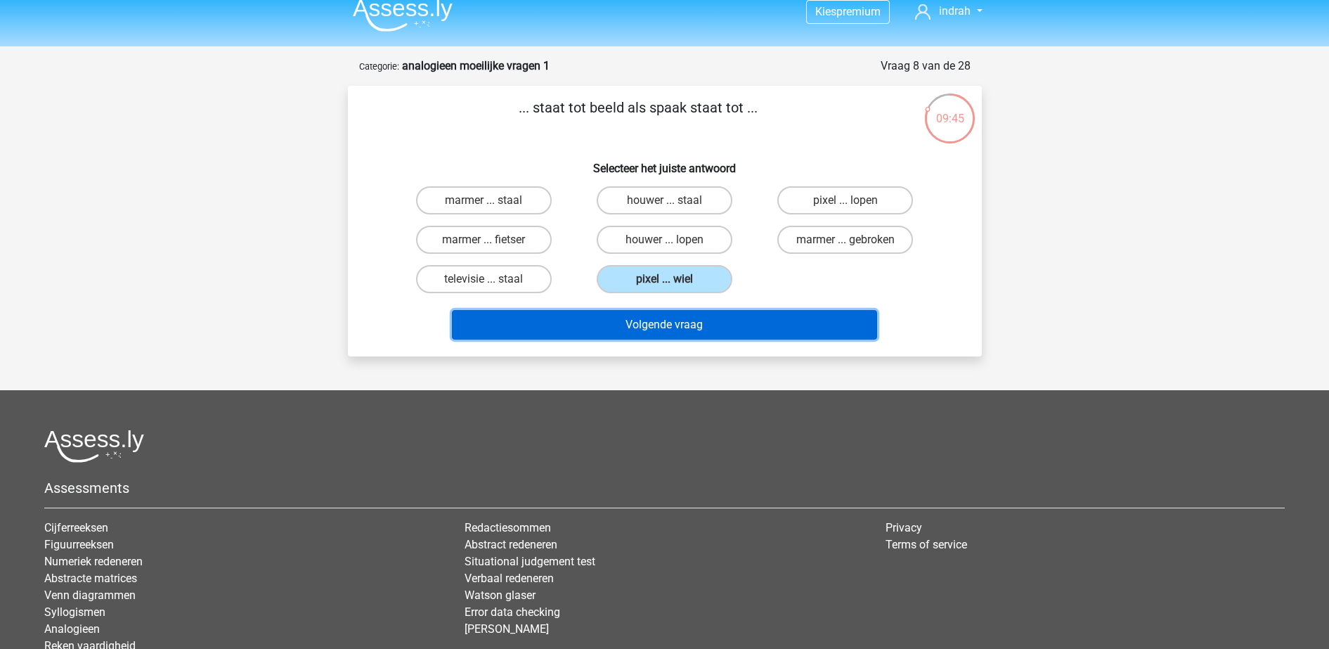
click at [714, 328] on button "Volgende vraag" at bounding box center [664, 325] width 425 height 30
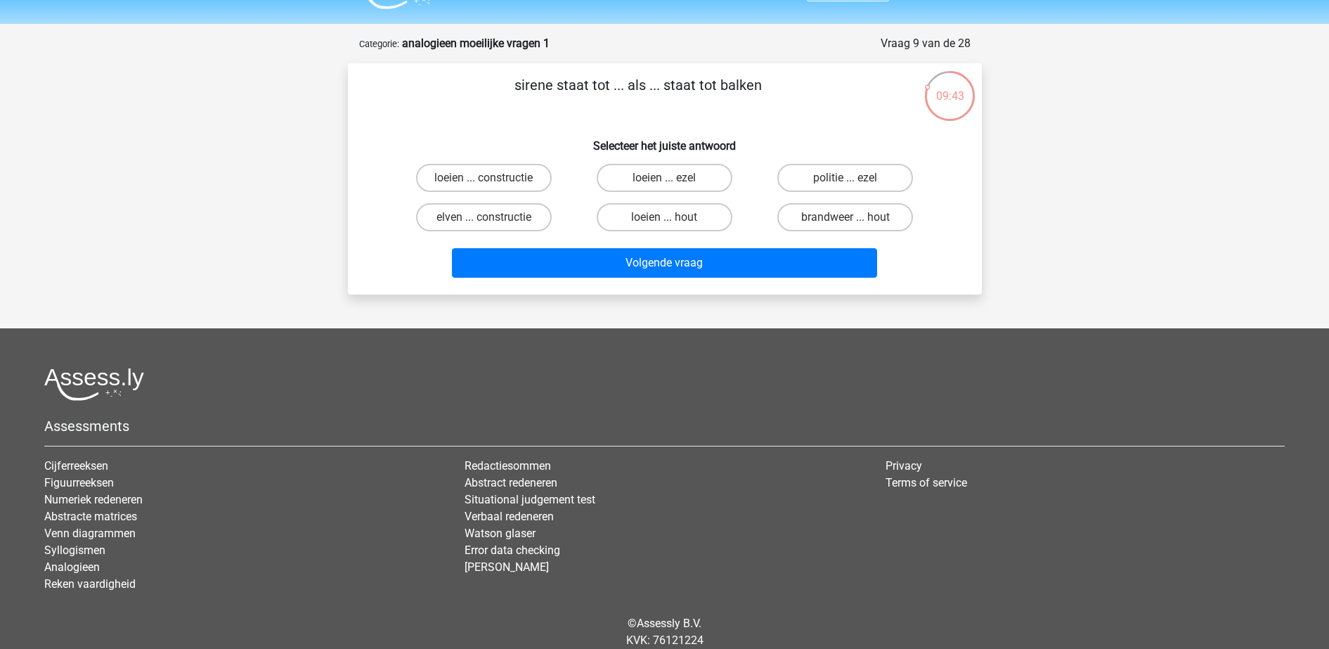
scroll to position [24, 0]
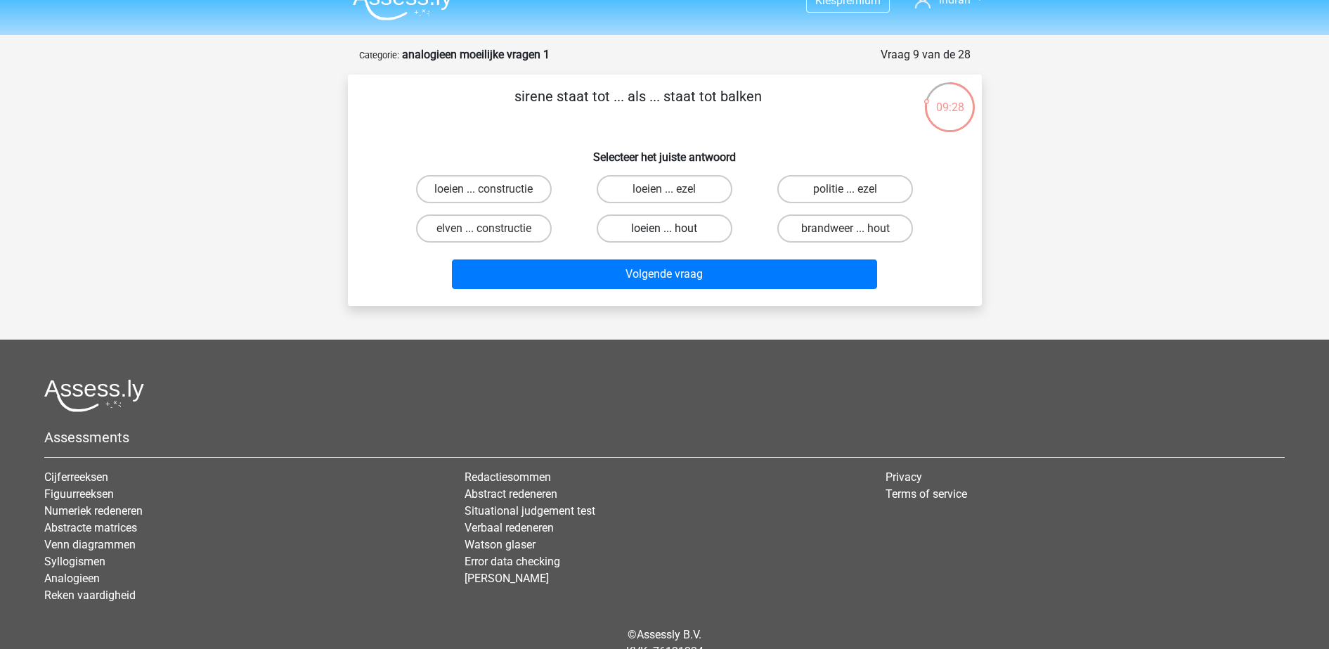
click at [692, 221] on label "loeien ... hout" at bounding box center [665, 228] width 136 height 28
click at [673, 228] on input "loeien ... hout" at bounding box center [668, 232] width 9 height 9
radio input "true"
click at [496, 187] on label "loeien ... constructie" at bounding box center [484, 189] width 136 height 28
click at [493, 189] on input "loeien ... constructie" at bounding box center [488, 193] width 9 height 9
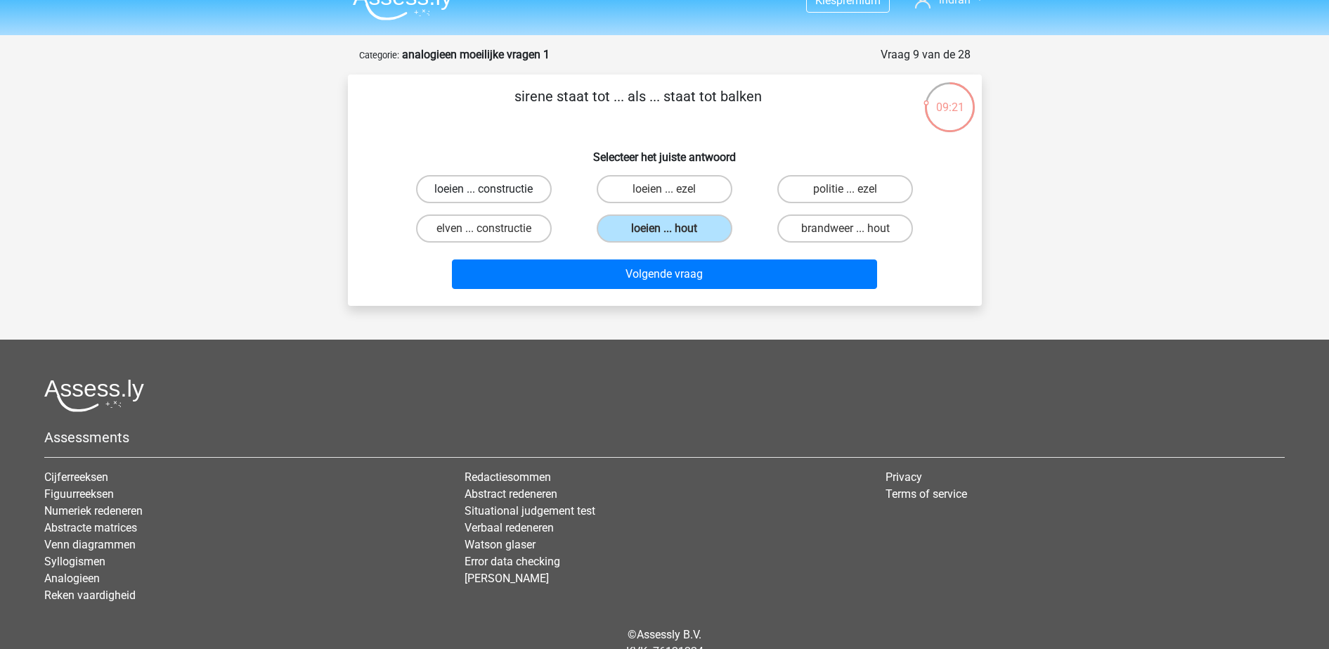
radio input "true"
click at [685, 234] on label "loeien ... hout" at bounding box center [665, 228] width 136 height 28
click at [673, 234] on input "loeien ... hout" at bounding box center [668, 232] width 9 height 9
radio input "true"
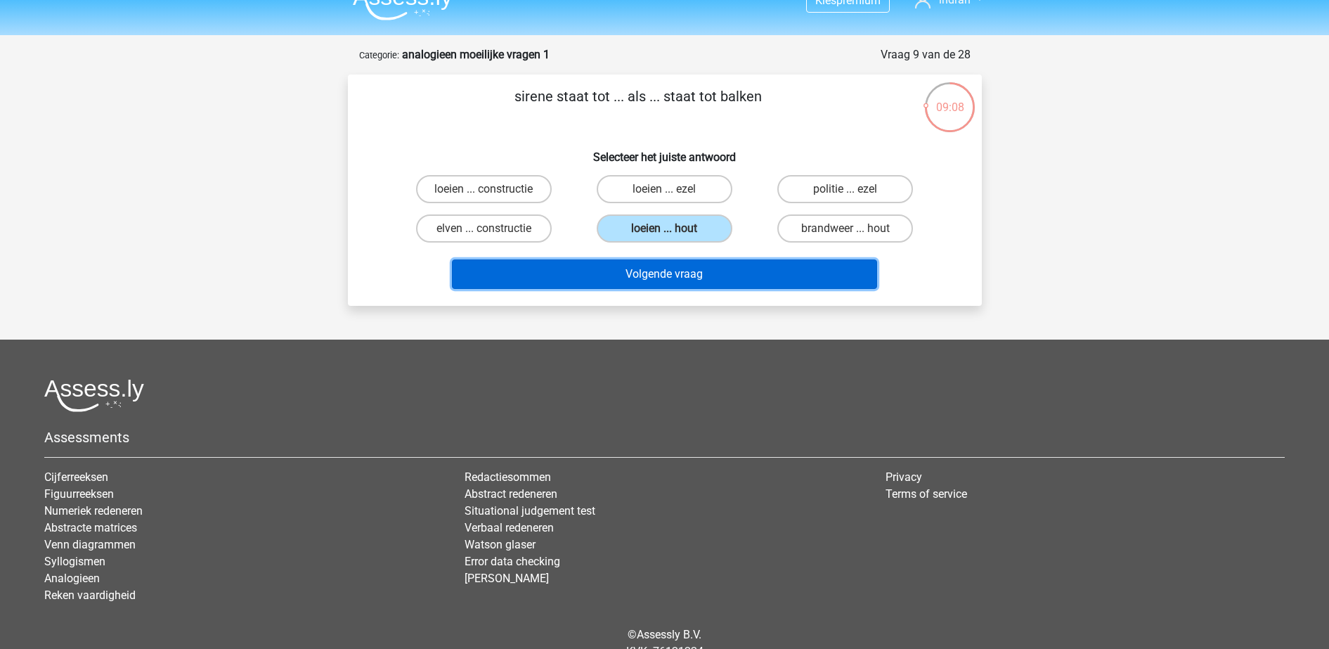
click at [695, 275] on button "Volgende vraag" at bounding box center [664, 274] width 425 height 30
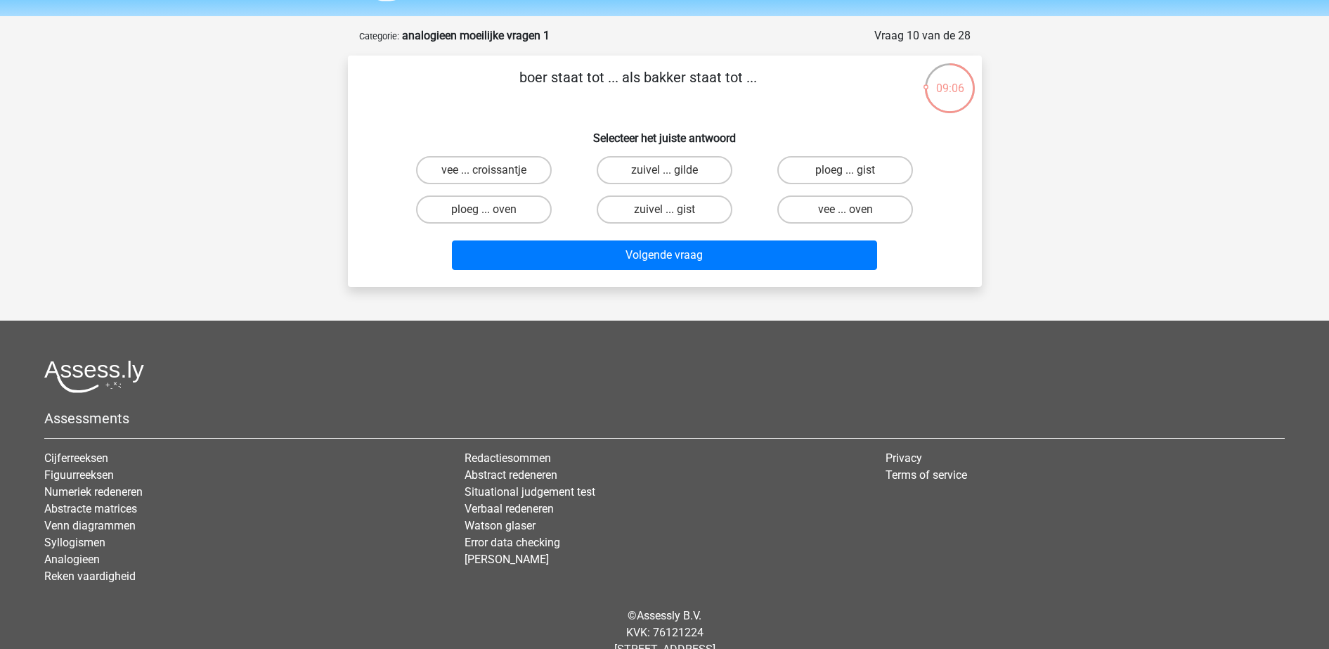
scroll to position [39, 0]
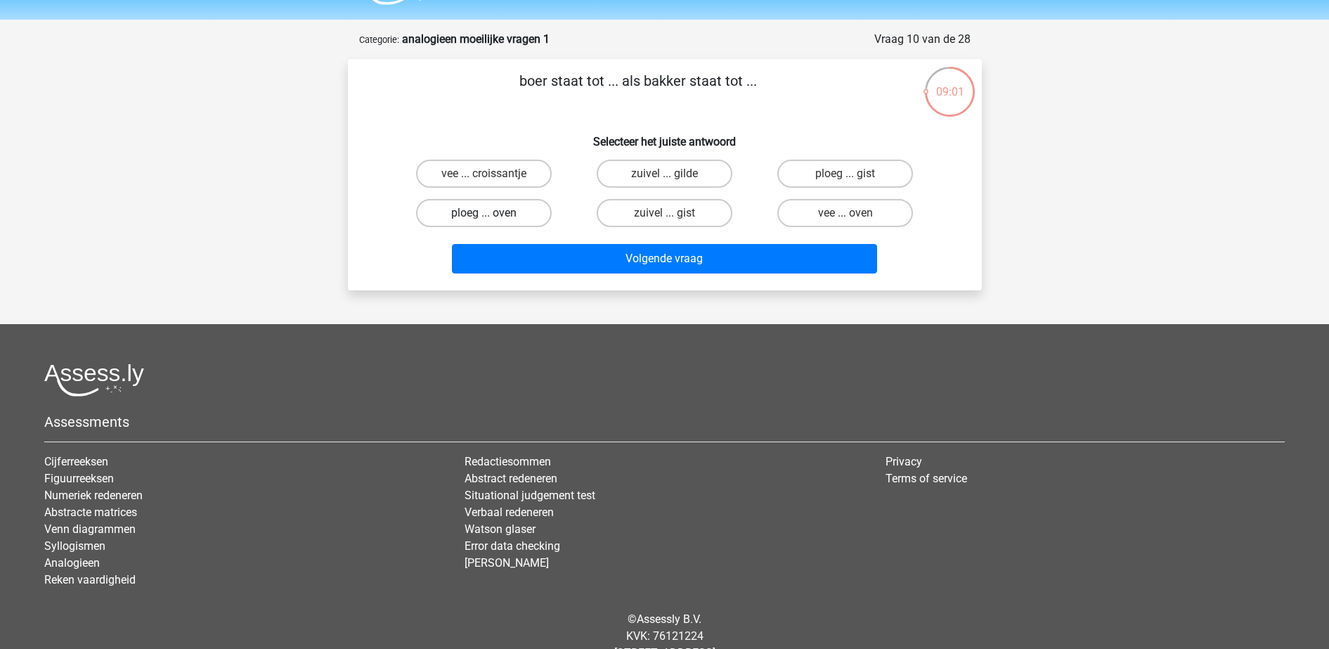
click at [510, 210] on label "ploeg ... oven" at bounding box center [484, 213] width 136 height 28
click at [493, 213] on input "ploeg ... oven" at bounding box center [488, 217] width 9 height 9
radio input "true"
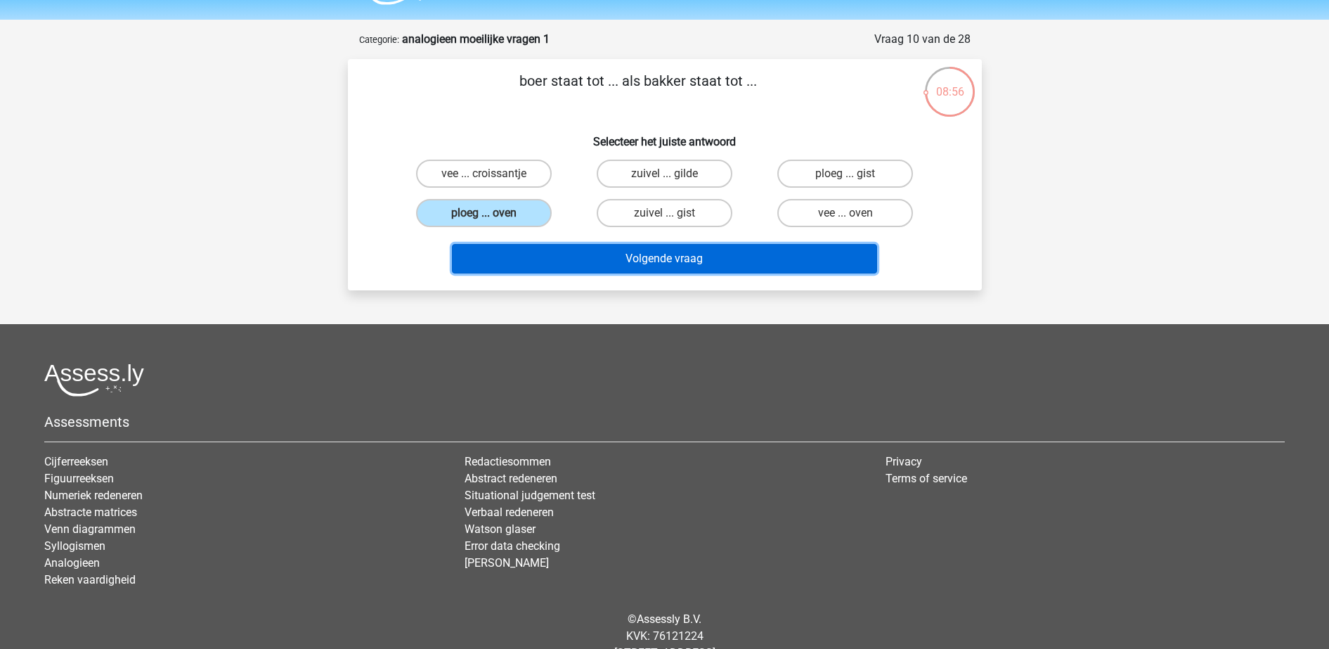
click at [639, 269] on button "Volgende vraag" at bounding box center [664, 259] width 425 height 30
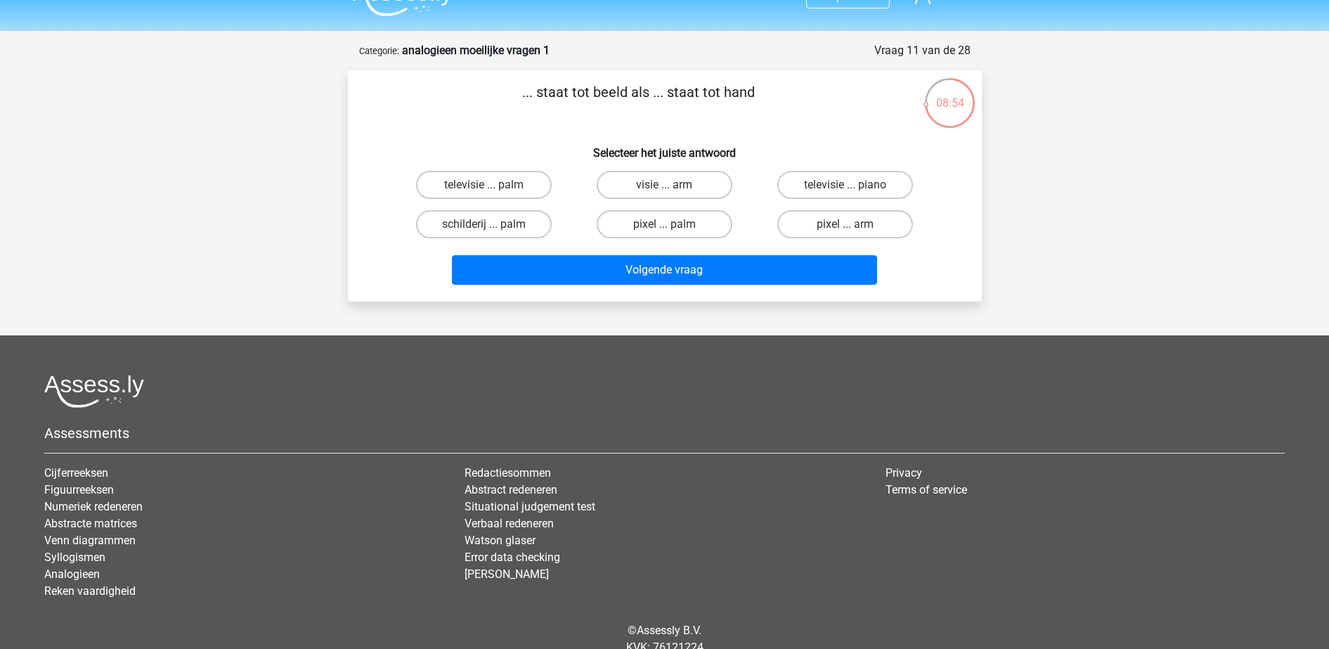
scroll to position [18, 0]
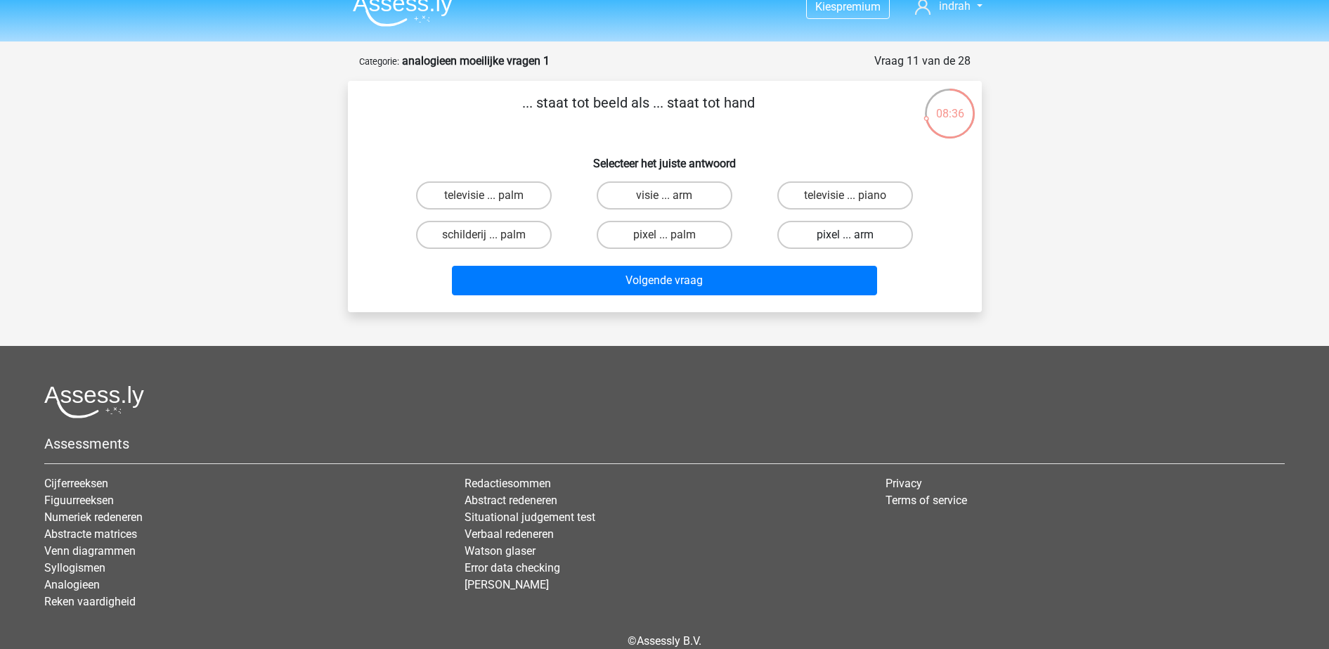
click at [837, 231] on label "pixel ... arm" at bounding box center [846, 235] width 136 height 28
click at [846, 235] on input "pixel ... arm" at bounding box center [850, 239] width 9 height 9
radio input "true"
click at [503, 202] on label "televisie ... palm" at bounding box center [484, 195] width 136 height 28
click at [493, 202] on input "televisie ... palm" at bounding box center [488, 199] width 9 height 9
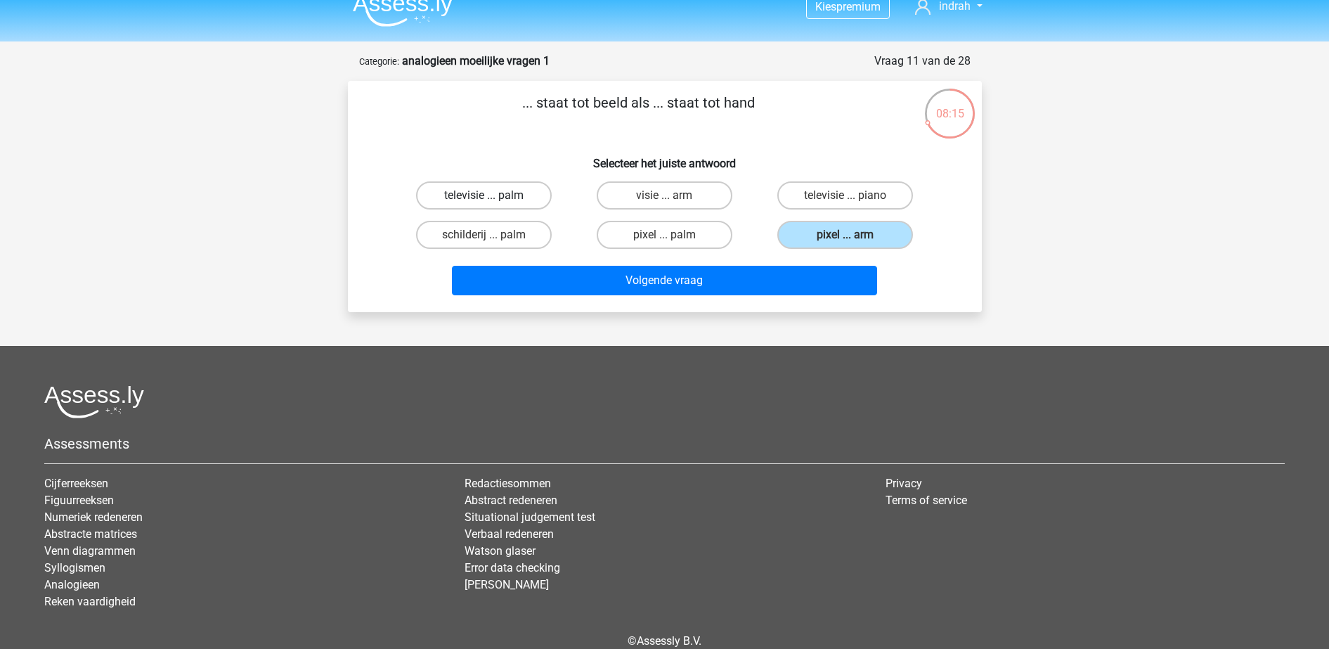
radio input "true"
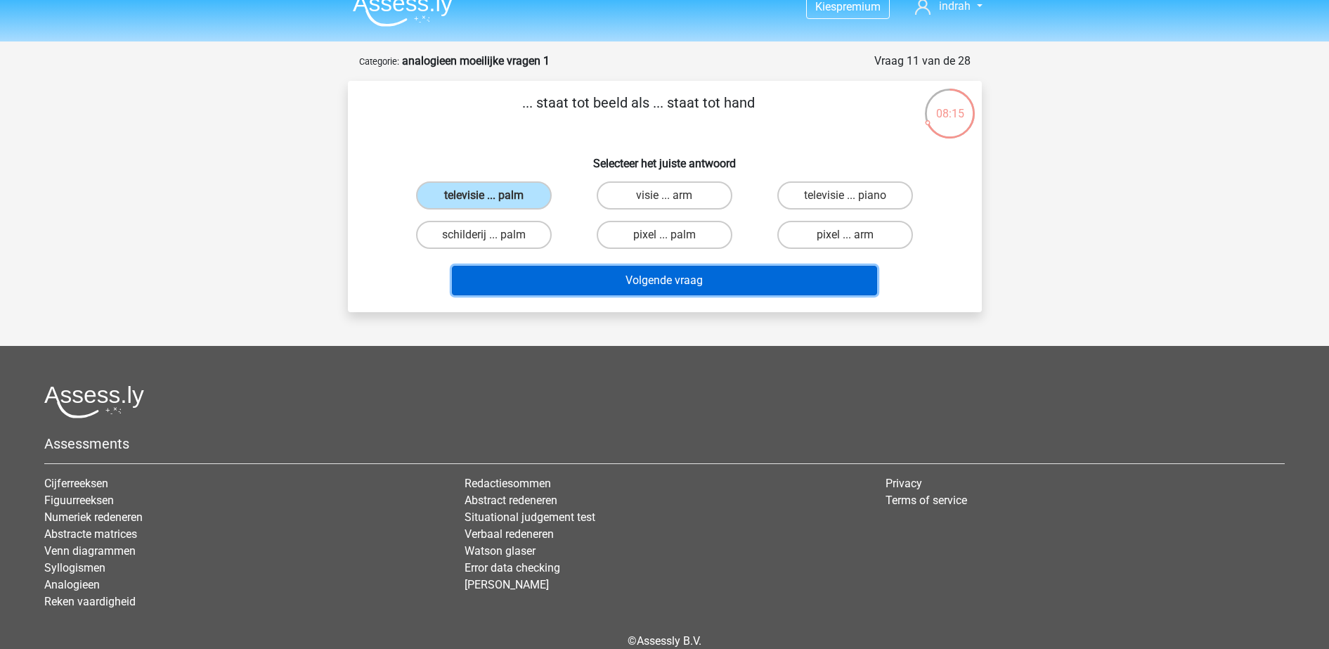
click at [587, 292] on button "Volgende vraag" at bounding box center [664, 281] width 425 height 30
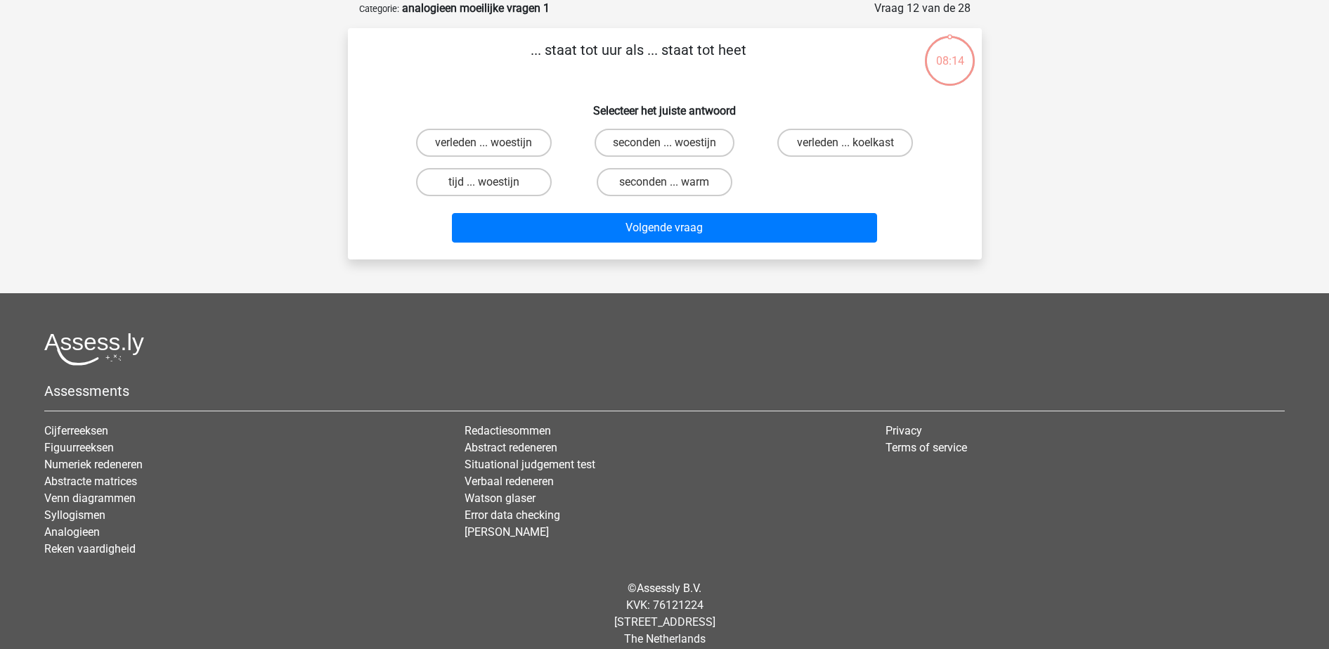
scroll to position [0, 0]
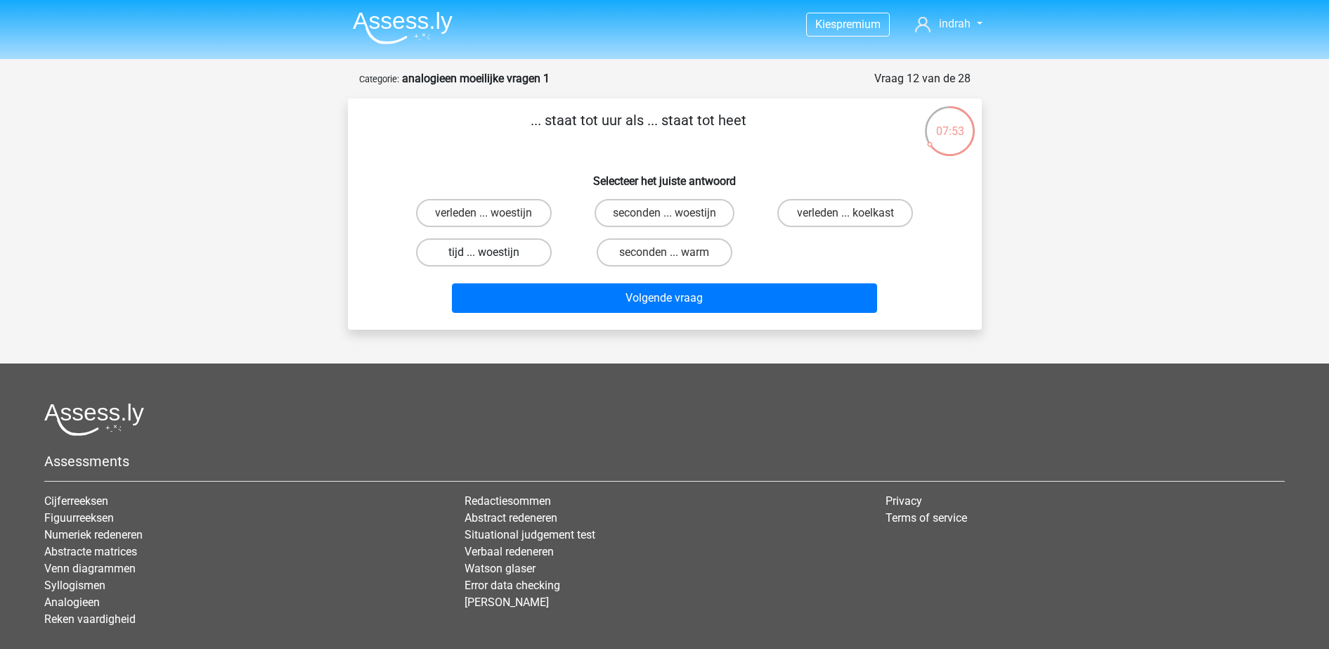
click at [510, 249] on label "tijd ... woestijn" at bounding box center [484, 252] width 136 height 28
click at [493, 252] on input "tijd ... woestijn" at bounding box center [488, 256] width 9 height 9
radio input "true"
click at [629, 205] on label "seconden ... woestijn" at bounding box center [665, 213] width 140 height 28
click at [664, 213] on input "seconden ... woestijn" at bounding box center [668, 217] width 9 height 9
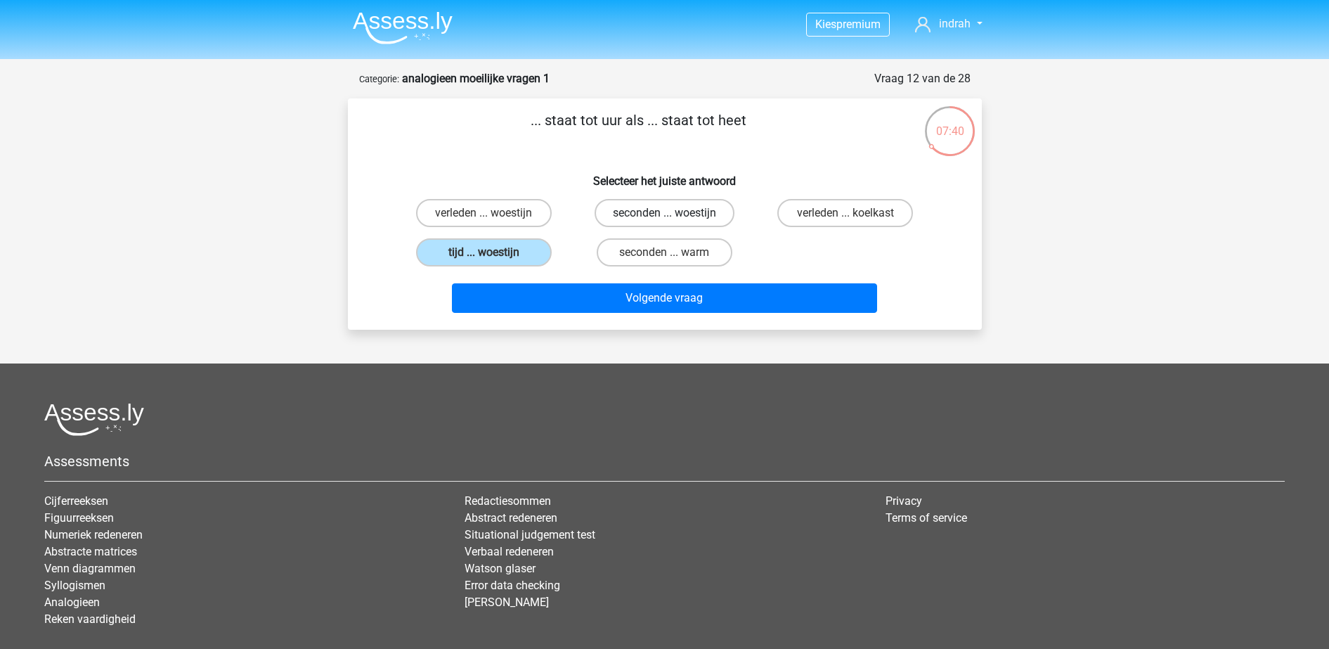
radio input "true"
click at [663, 259] on label "seconden ... warm" at bounding box center [665, 252] width 136 height 28
click at [664, 259] on input "seconden ... warm" at bounding box center [668, 256] width 9 height 9
radio input "true"
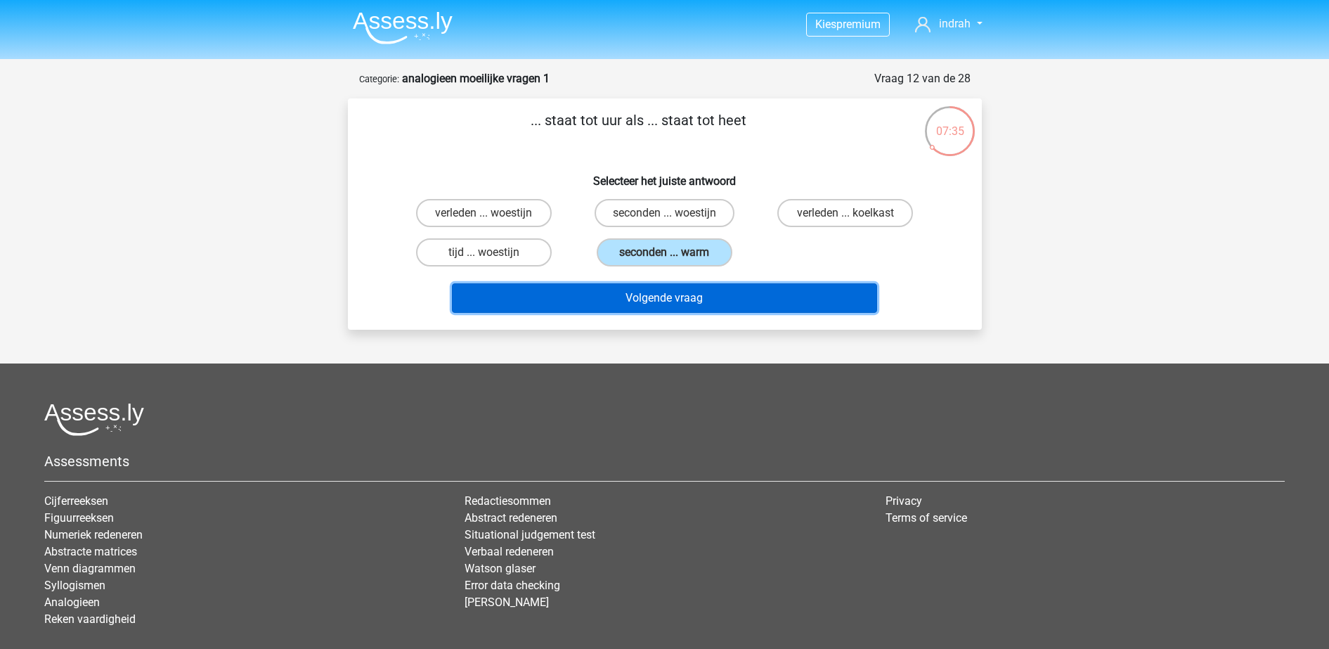
click at [674, 290] on button "Volgende vraag" at bounding box center [664, 298] width 425 height 30
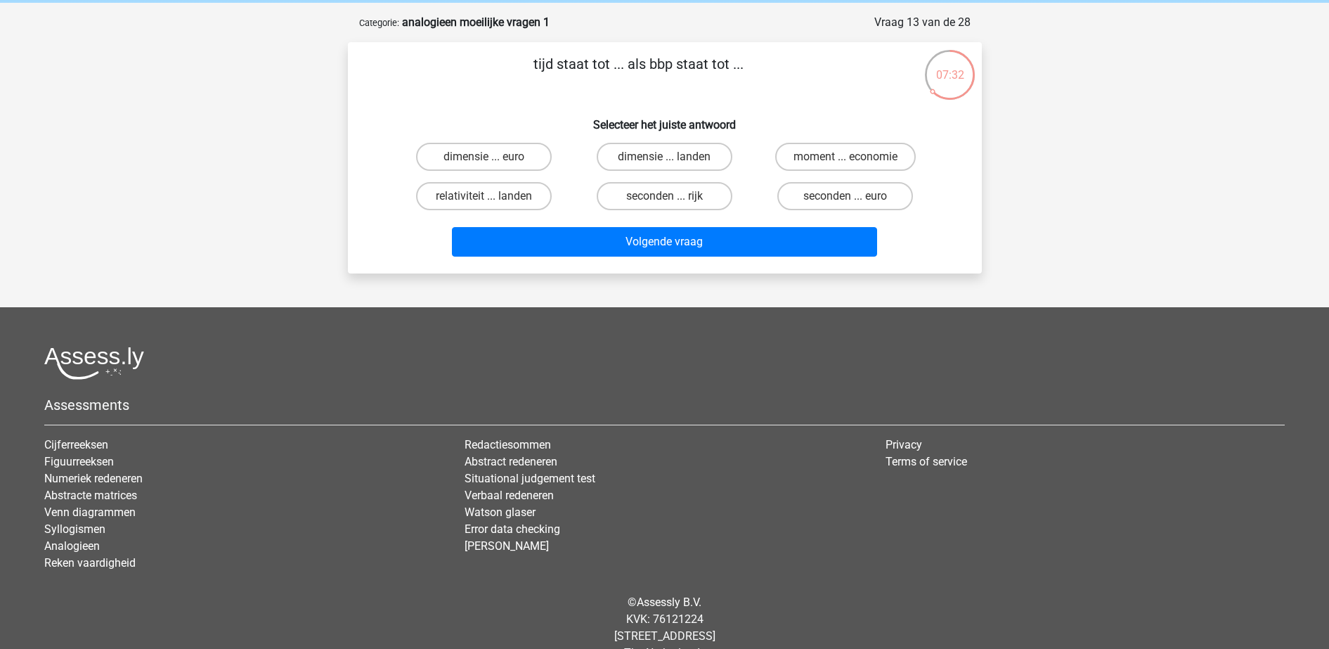
scroll to position [56, 0]
click at [844, 159] on label "moment ... economie" at bounding box center [845, 157] width 141 height 28
click at [846, 159] on input "moment ... economie" at bounding box center [850, 161] width 9 height 9
radio input "true"
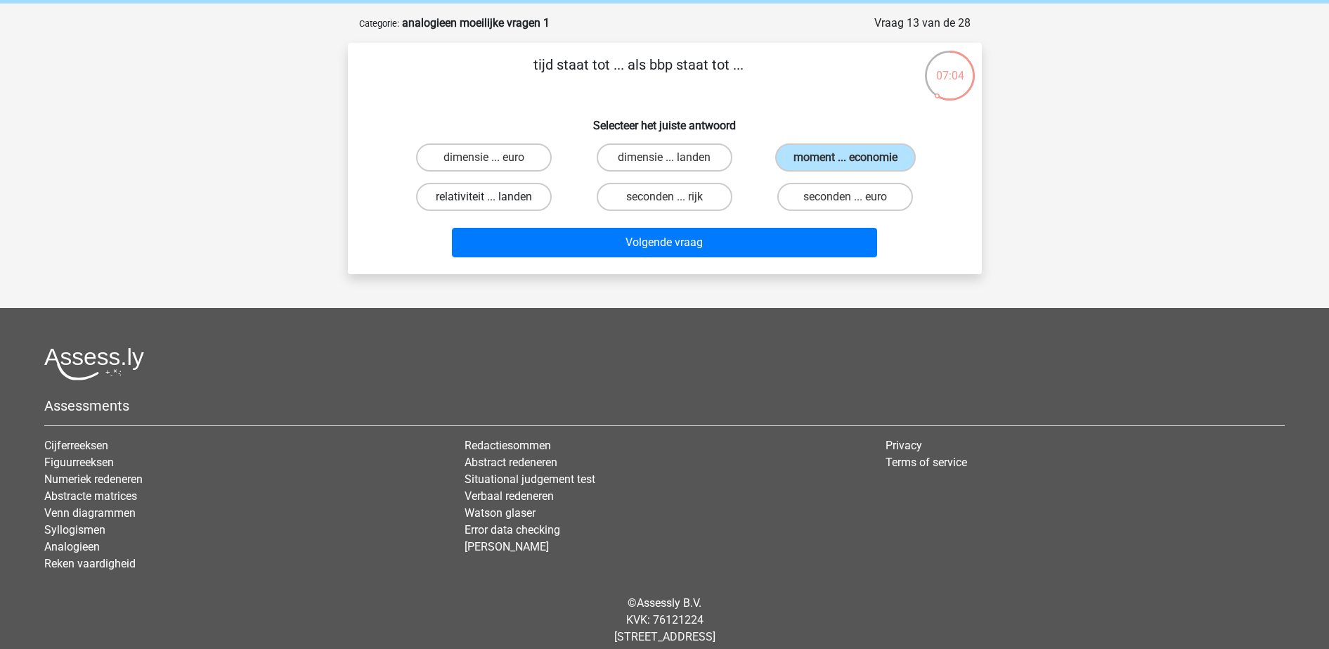
click at [514, 186] on label "relativiteit ... landen" at bounding box center [484, 197] width 136 height 28
click at [493, 197] on input "relativiteit ... landen" at bounding box center [488, 201] width 9 height 9
radio input "true"
click at [841, 155] on label "moment ... economie" at bounding box center [845, 157] width 141 height 28
click at [846, 157] on input "moment ... economie" at bounding box center [850, 161] width 9 height 9
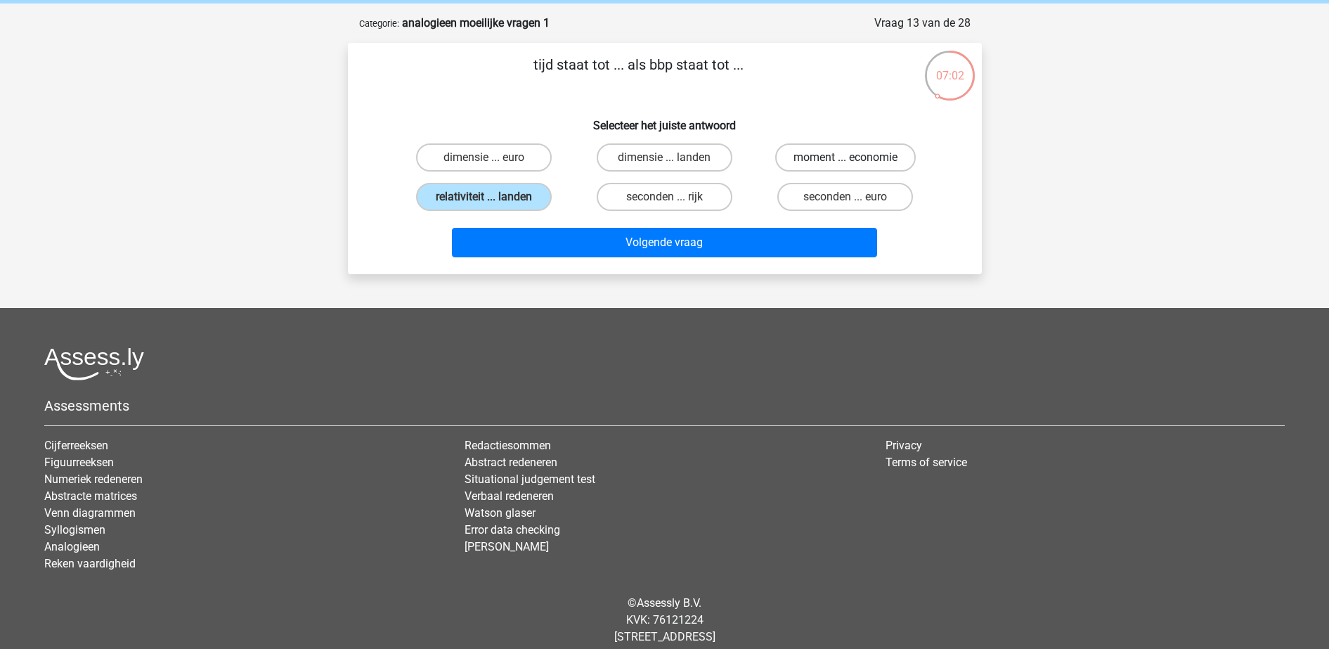
radio input "true"
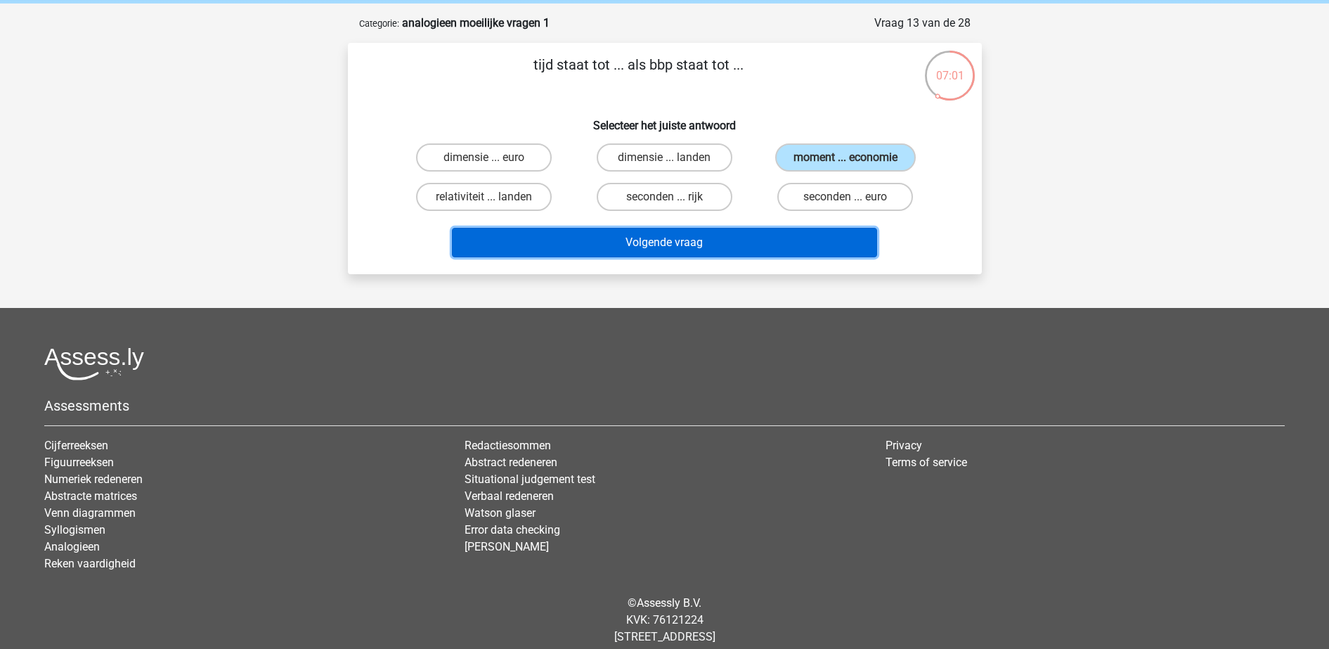
click at [771, 233] on button "Volgende vraag" at bounding box center [664, 243] width 425 height 30
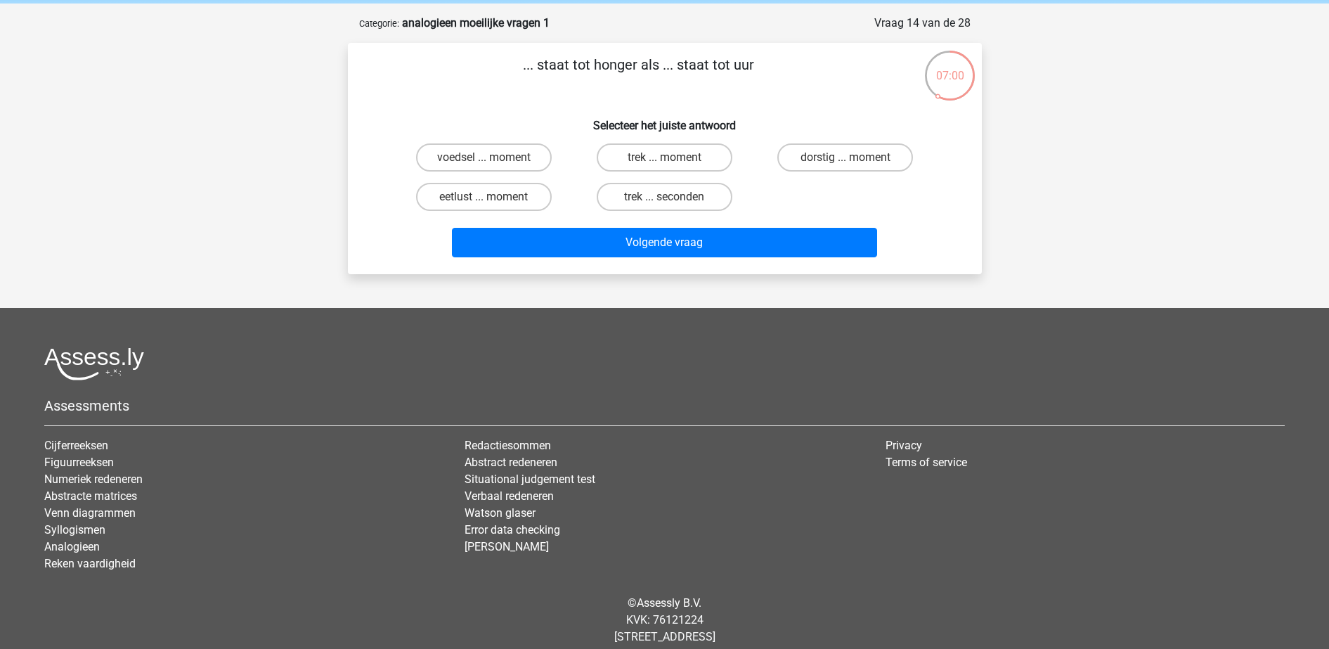
scroll to position [70, 0]
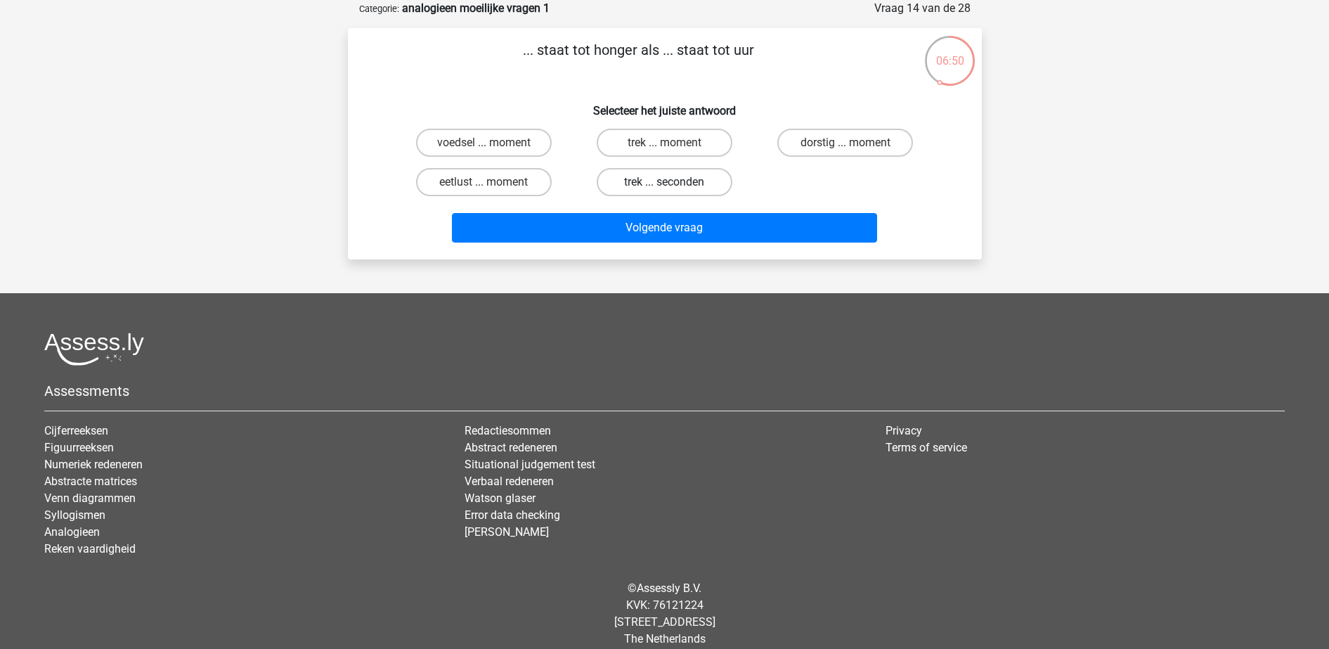
click at [677, 174] on label "trek ... seconden" at bounding box center [665, 182] width 136 height 28
click at [673, 182] on input "trek ... seconden" at bounding box center [668, 186] width 9 height 9
radio input "true"
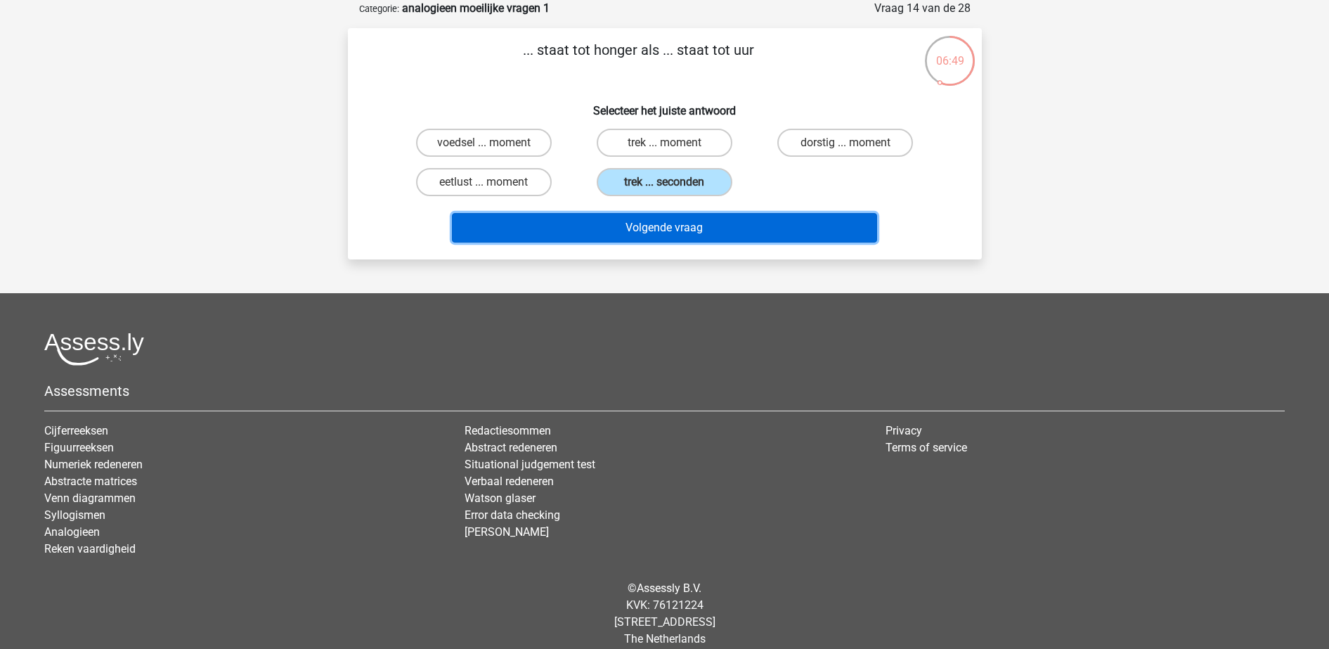
click at [725, 229] on button "Volgende vraag" at bounding box center [664, 228] width 425 height 30
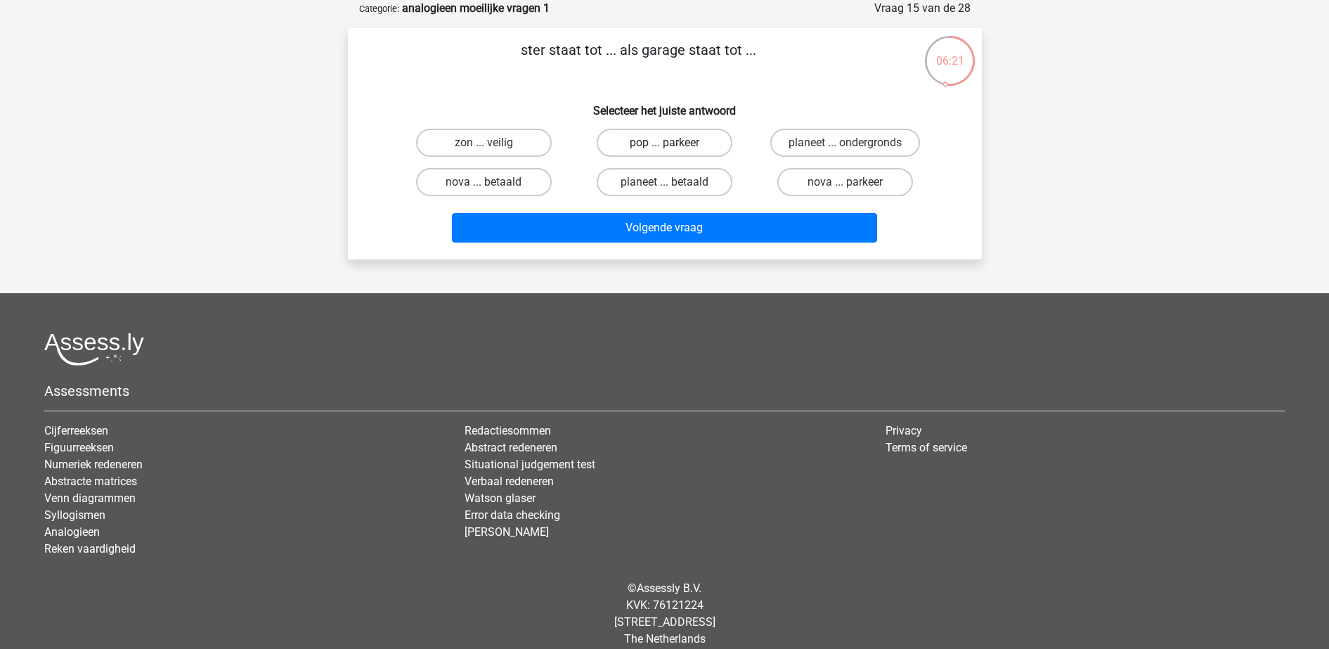
click at [683, 138] on label "pop ... parkeer" at bounding box center [665, 143] width 136 height 28
click at [673, 143] on input "pop ... parkeer" at bounding box center [668, 147] width 9 height 9
radio input "true"
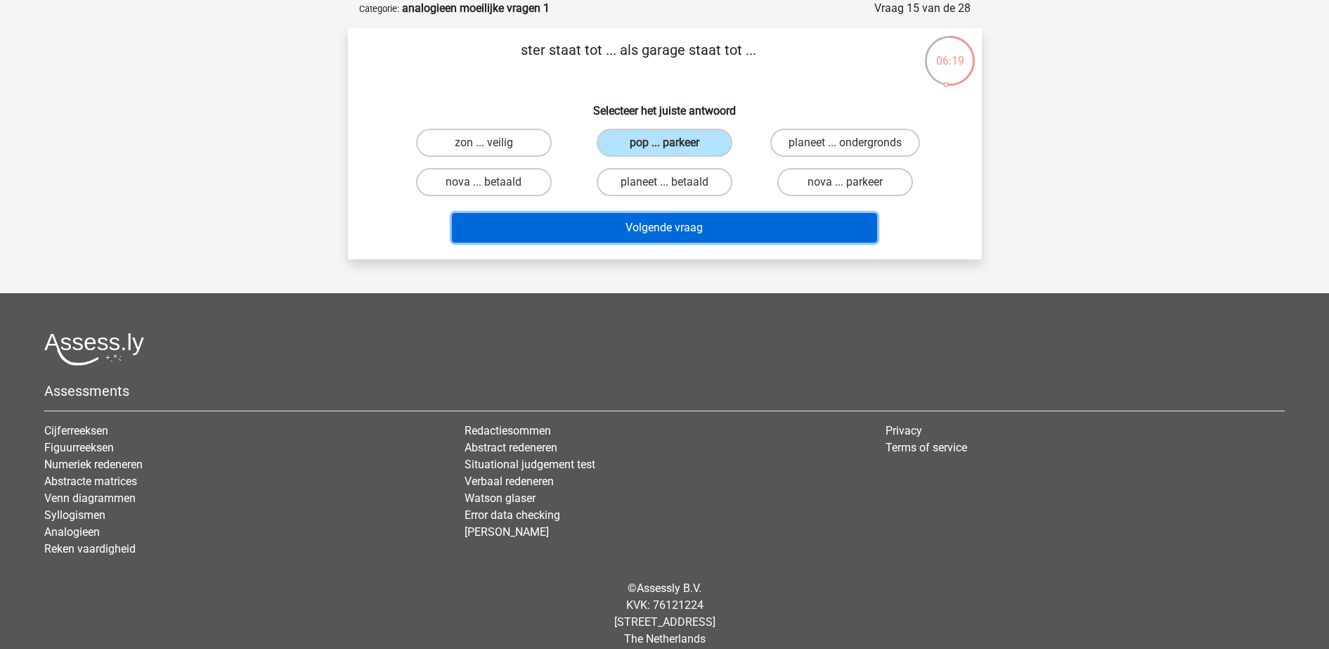
click at [740, 228] on button "Volgende vraag" at bounding box center [664, 228] width 425 height 30
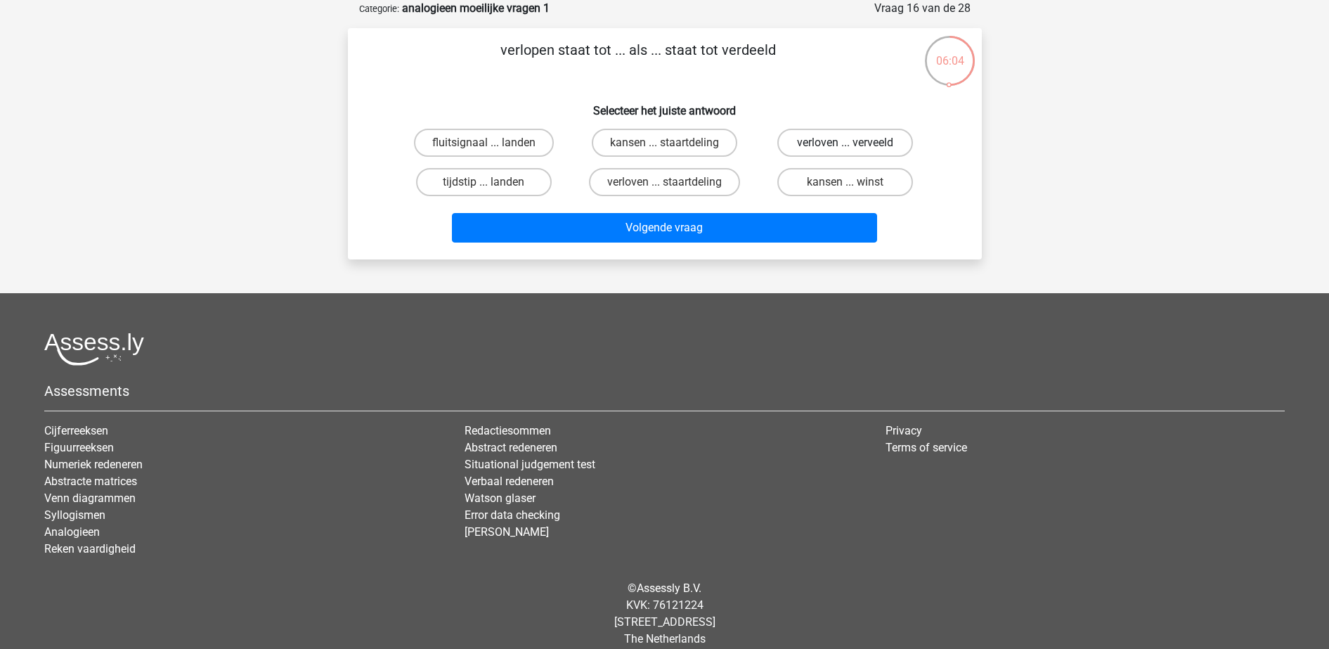
click at [837, 141] on label "verloven ... verveeld" at bounding box center [846, 143] width 136 height 28
click at [846, 143] on input "verloven ... verveeld" at bounding box center [850, 147] width 9 height 9
radio input "true"
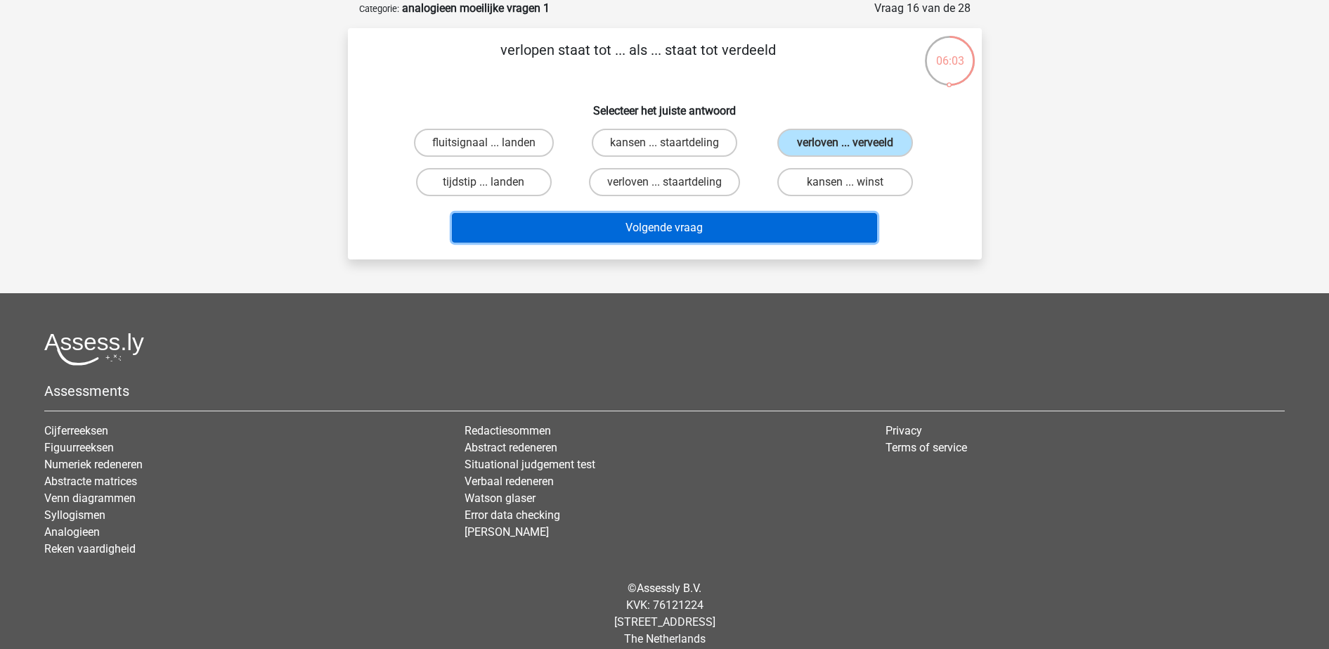
click at [817, 235] on button "Volgende vraag" at bounding box center [664, 228] width 425 height 30
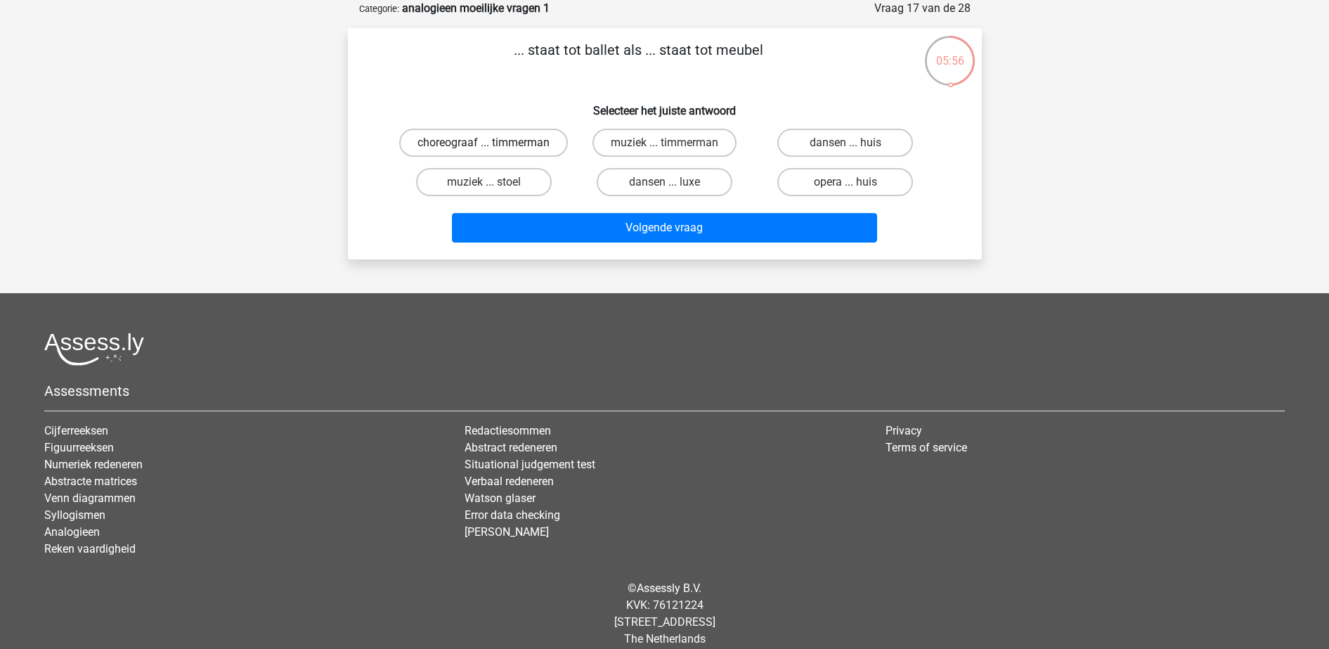
click at [524, 154] on label "choreograaf ... timmerman" at bounding box center [483, 143] width 169 height 28
click at [493, 152] on input "choreograaf ... timmerman" at bounding box center [488, 147] width 9 height 9
radio input "true"
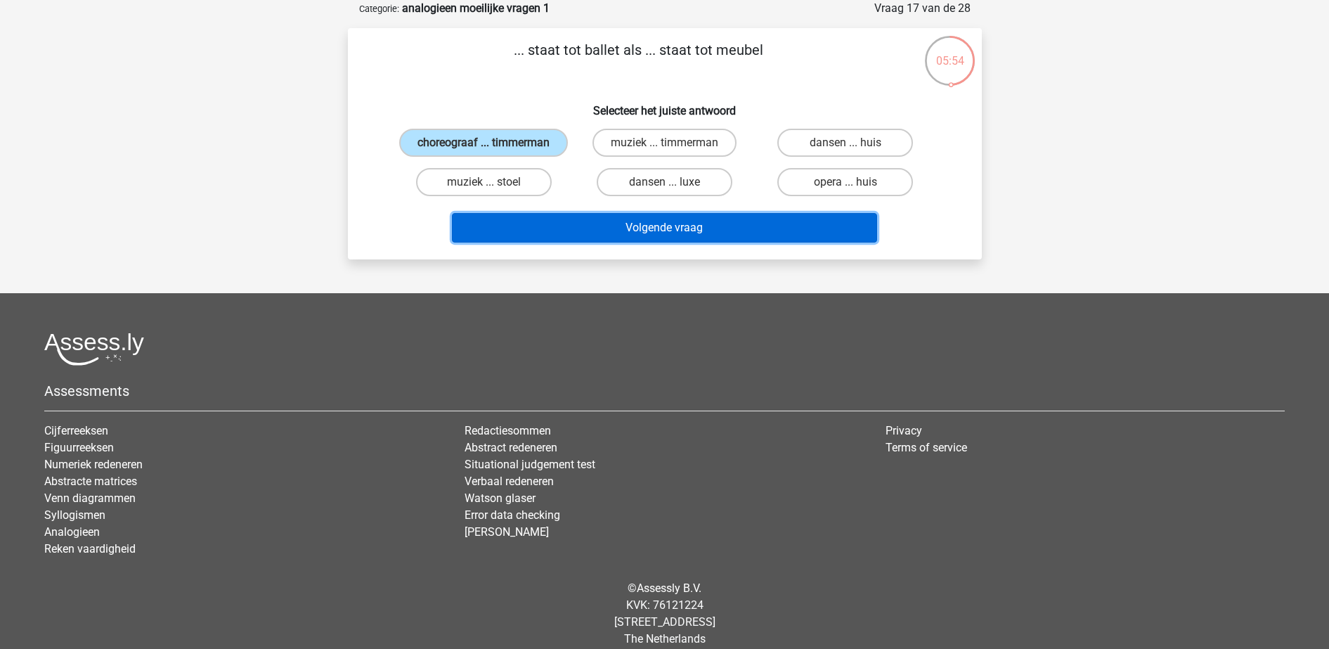
click at [583, 233] on button "Volgende vraag" at bounding box center [664, 228] width 425 height 30
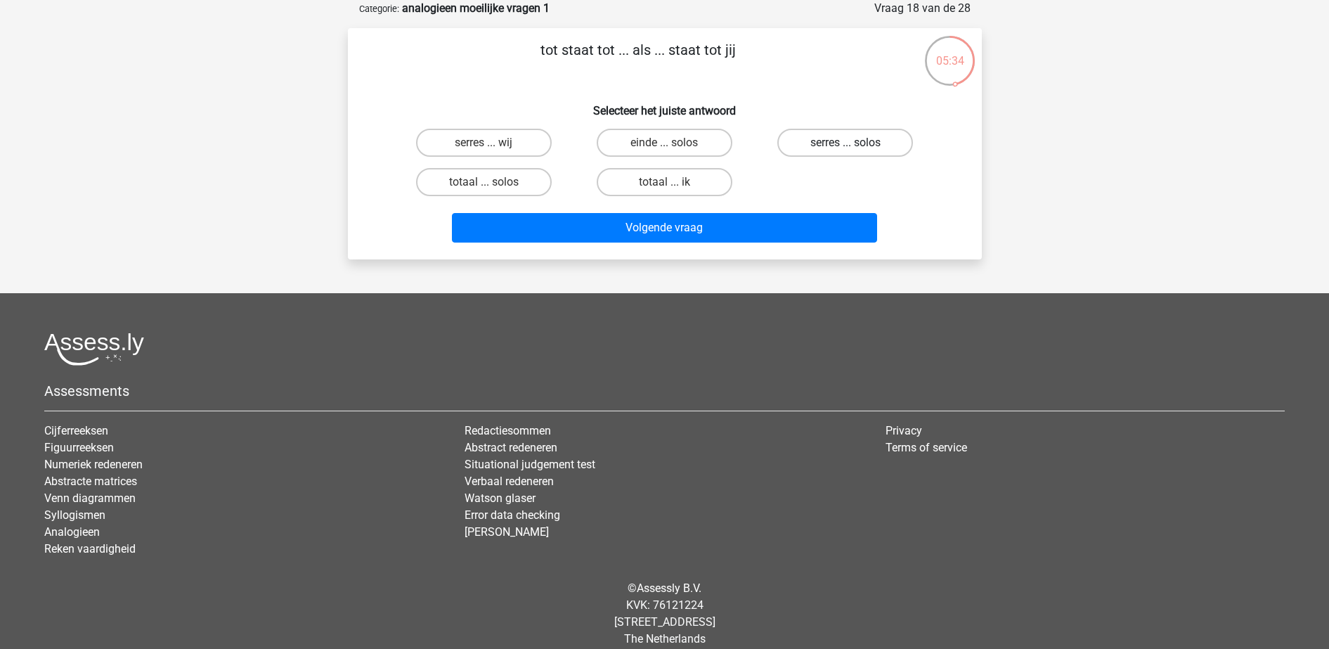
click at [816, 142] on label "serres ... solos" at bounding box center [846, 143] width 136 height 28
click at [846, 143] on input "serres ... solos" at bounding box center [850, 147] width 9 height 9
radio input "true"
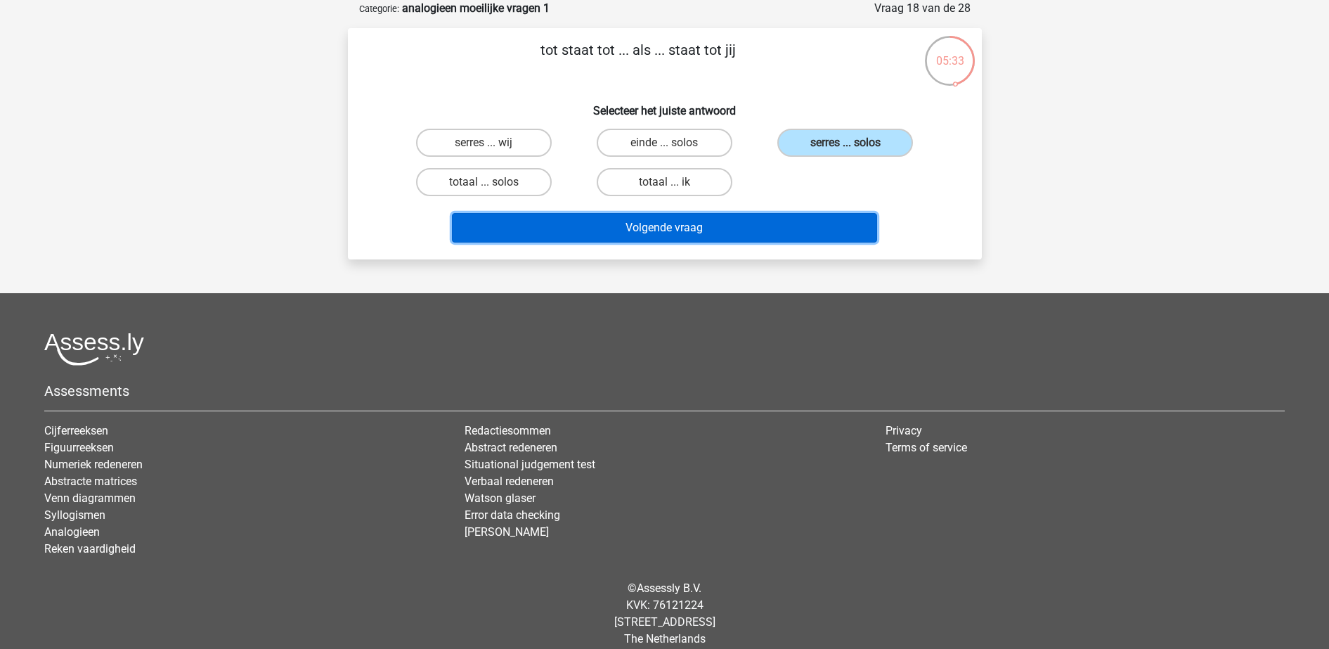
click at [799, 238] on button "Volgende vraag" at bounding box center [664, 228] width 425 height 30
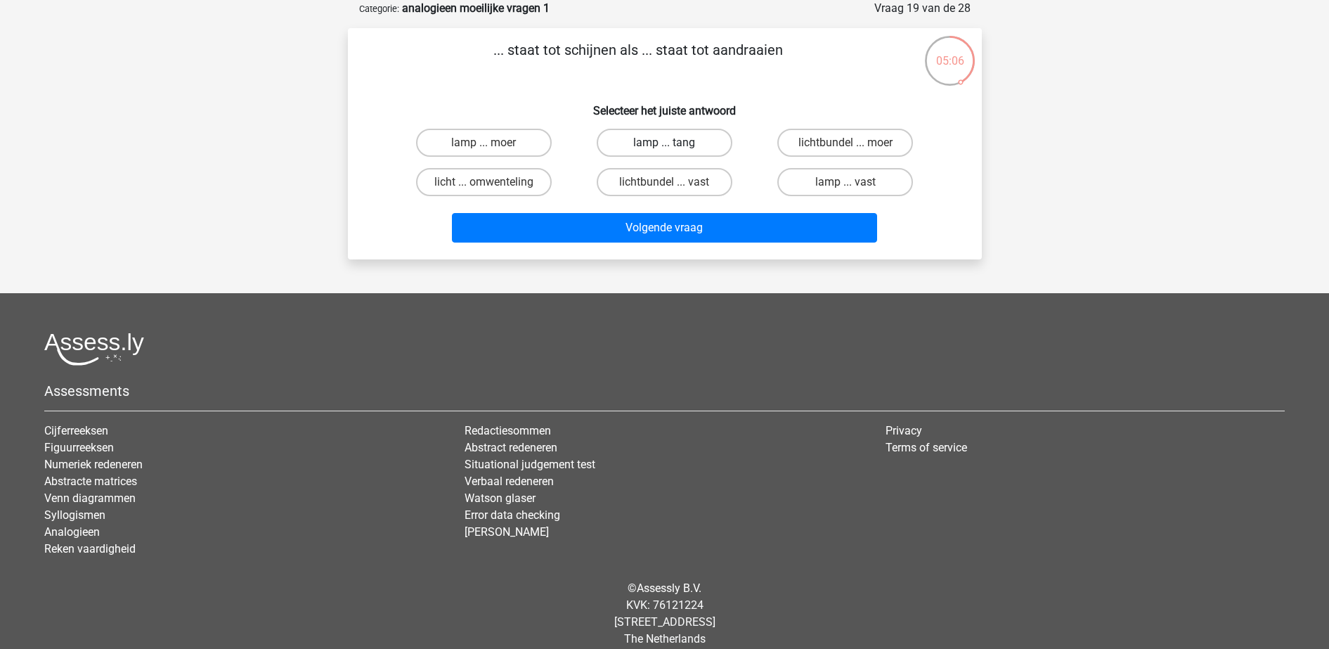
click at [661, 141] on label "lamp ... tang" at bounding box center [665, 143] width 136 height 28
click at [664, 143] on input "lamp ... tang" at bounding box center [668, 147] width 9 height 9
radio input "true"
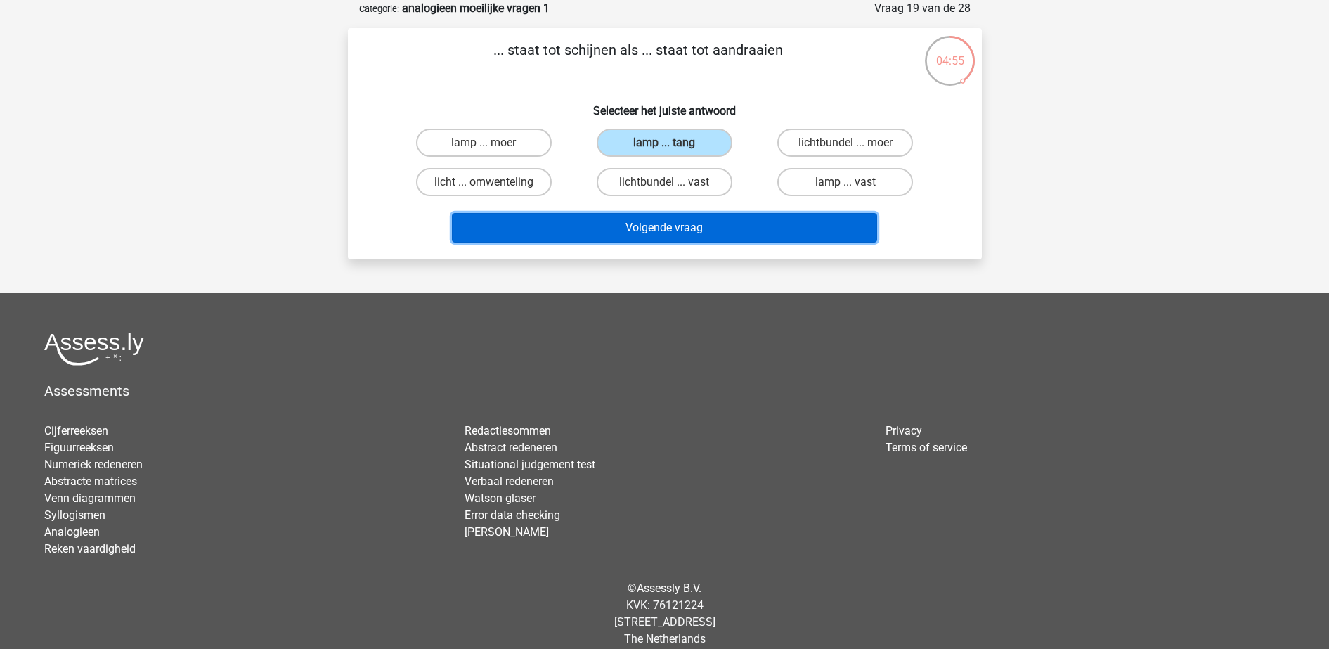
click at [699, 219] on button "Volgende vraag" at bounding box center [664, 228] width 425 height 30
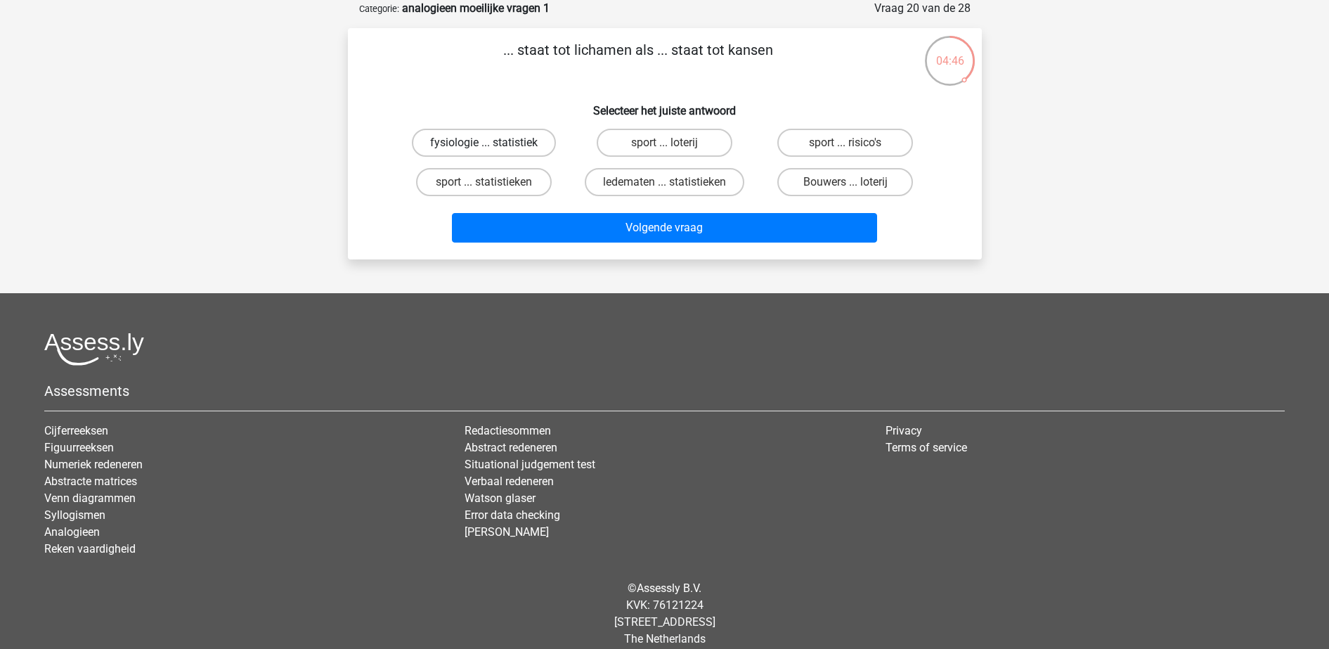
click at [531, 141] on label "fysiologie ... statistiek" at bounding box center [484, 143] width 144 height 28
click at [493, 143] on input "fysiologie ... statistiek" at bounding box center [488, 147] width 9 height 9
radio input "true"
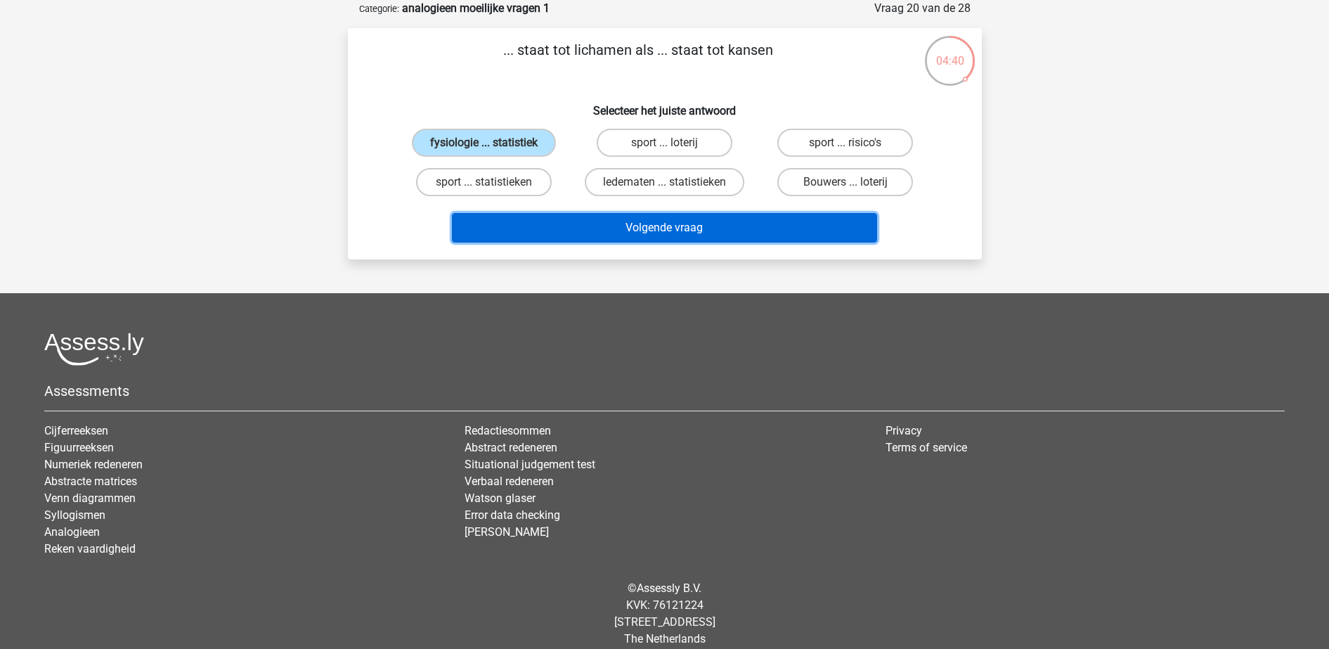
click at [614, 231] on button "Volgende vraag" at bounding box center [664, 228] width 425 height 30
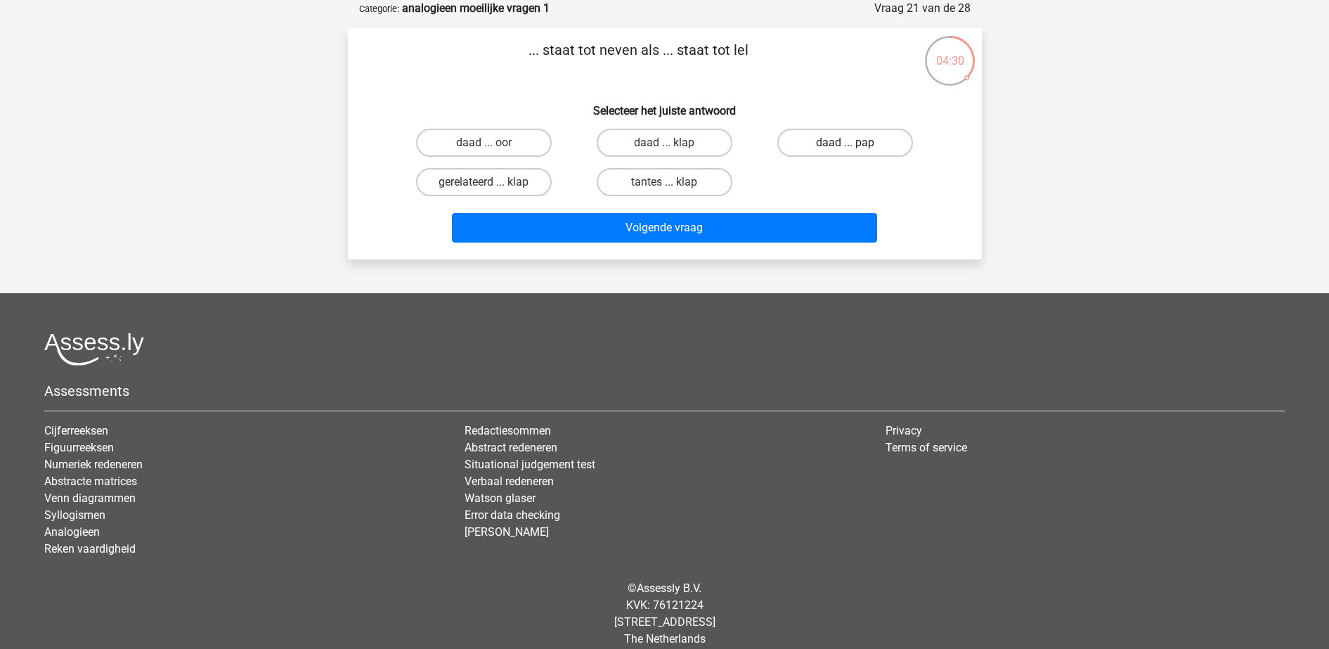
click at [862, 136] on label "daad ... pap" at bounding box center [846, 143] width 136 height 28
click at [855, 143] on input "daad ... pap" at bounding box center [850, 147] width 9 height 9
radio input "true"
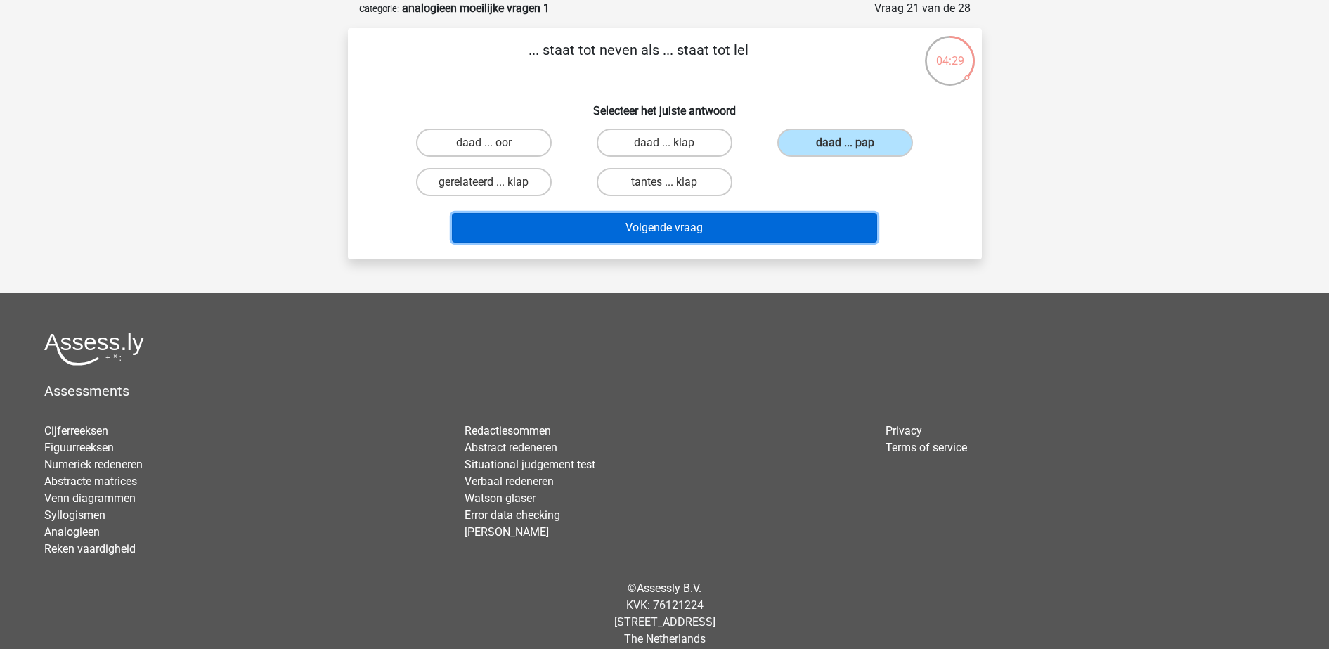
click at [832, 228] on button "Volgende vraag" at bounding box center [664, 228] width 425 height 30
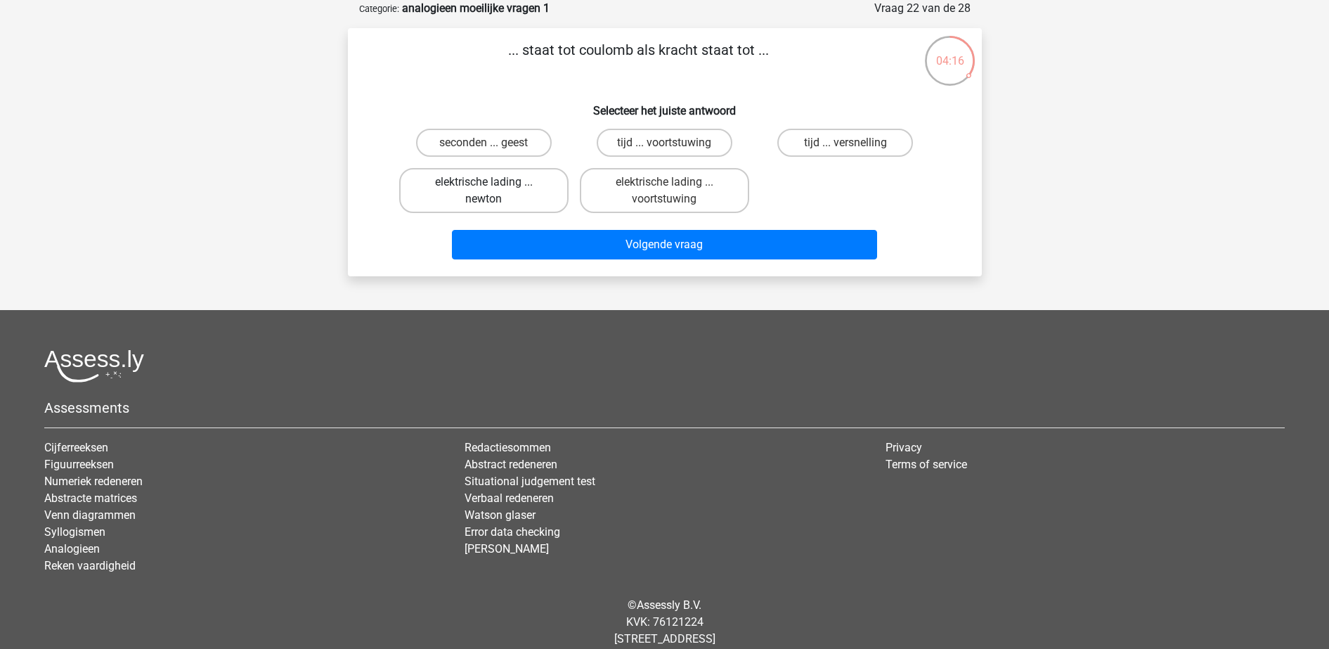
click at [521, 204] on label "elektrische lading ... newton" at bounding box center [483, 190] width 169 height 45
click at [493, 191] on input "elektrische lading ... newton" at bounding box center [488, 186] width 9 height 9
radio input "true"
click at [583, 262] on div "Volgende vraag" at bounding box center [665, 247] width 543 height 35
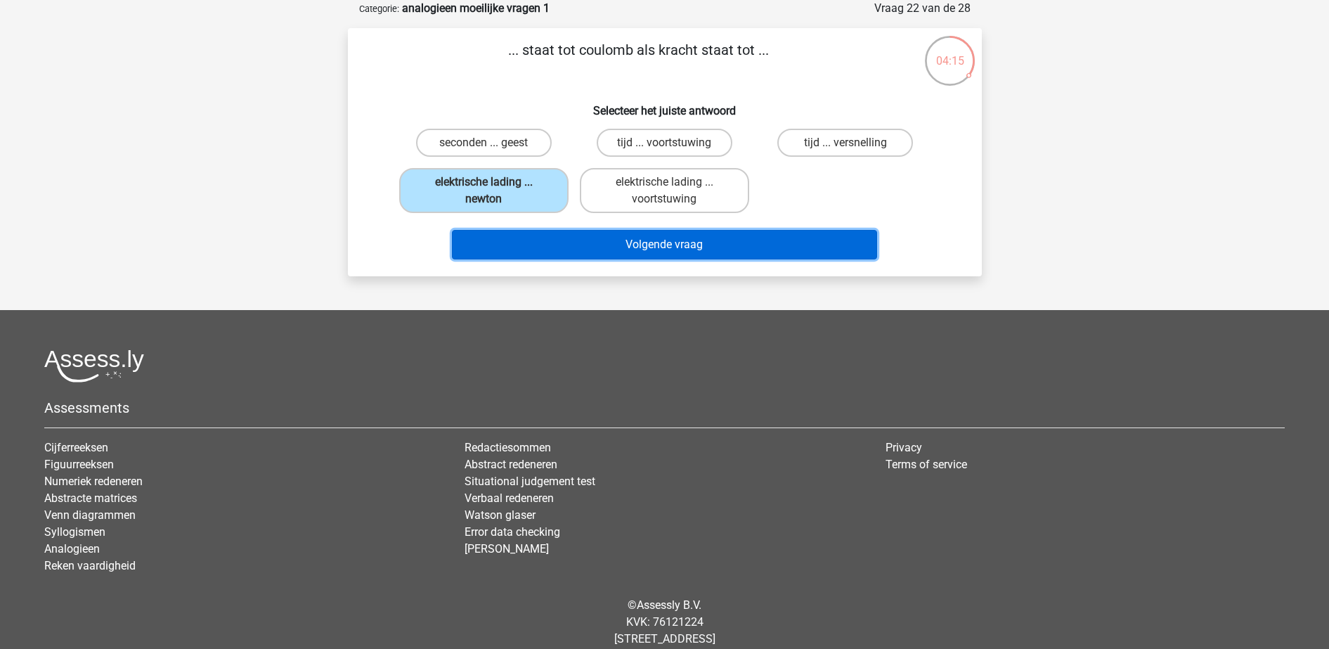
click at [575, 256] on button "Volgende vraag" at bounding box center [664, 245] width 425 height 30
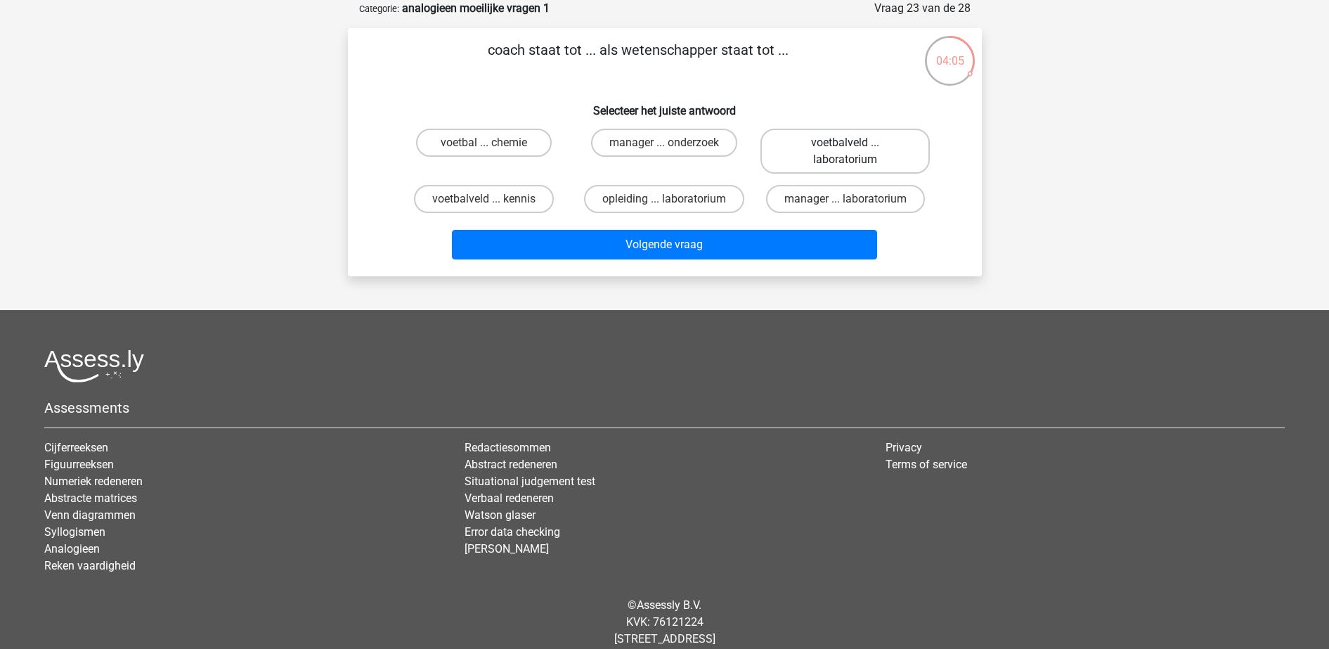
click at [851, 170] on label "voetbalveld ... laboratorium" at bounding box center [845, 151] width 169 height 45
click at [851, 152] on input "voetbalveld ... laboratorium" at bounding box center [850, 147] width 9 height 9
radio input "true"
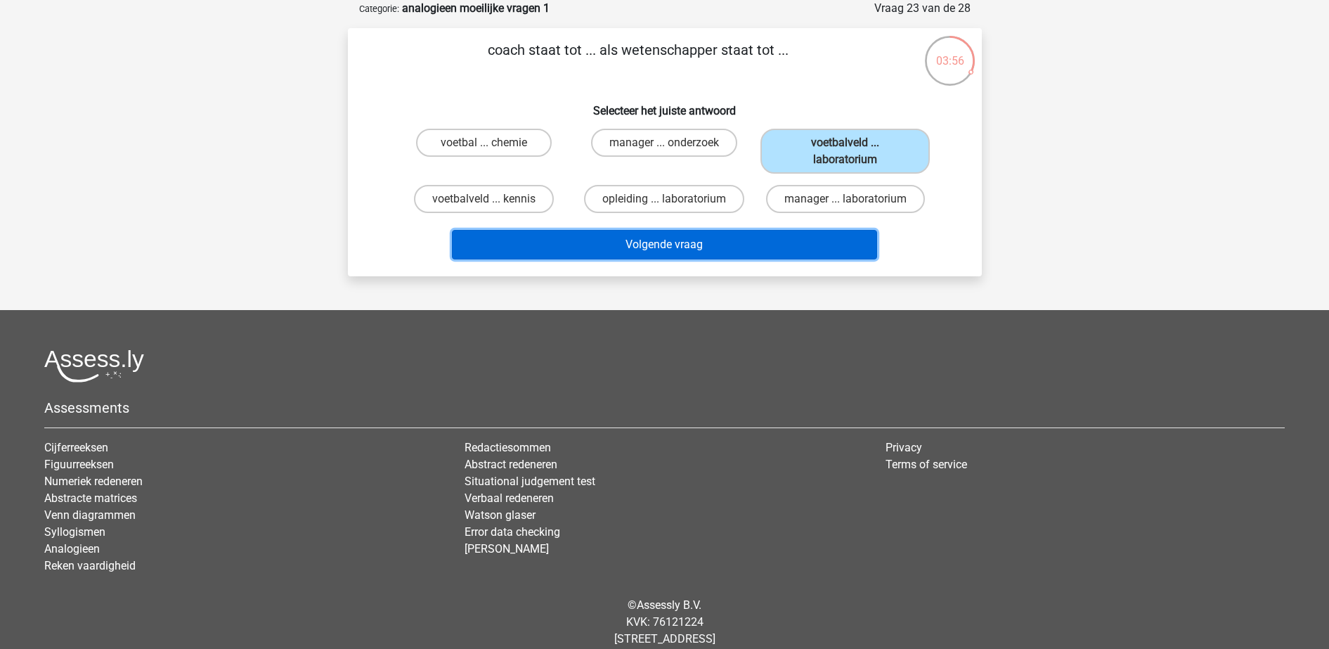
click at [830, 234] on button "Volgende vraag" at bounding box center [664, 245] width 425 height 30
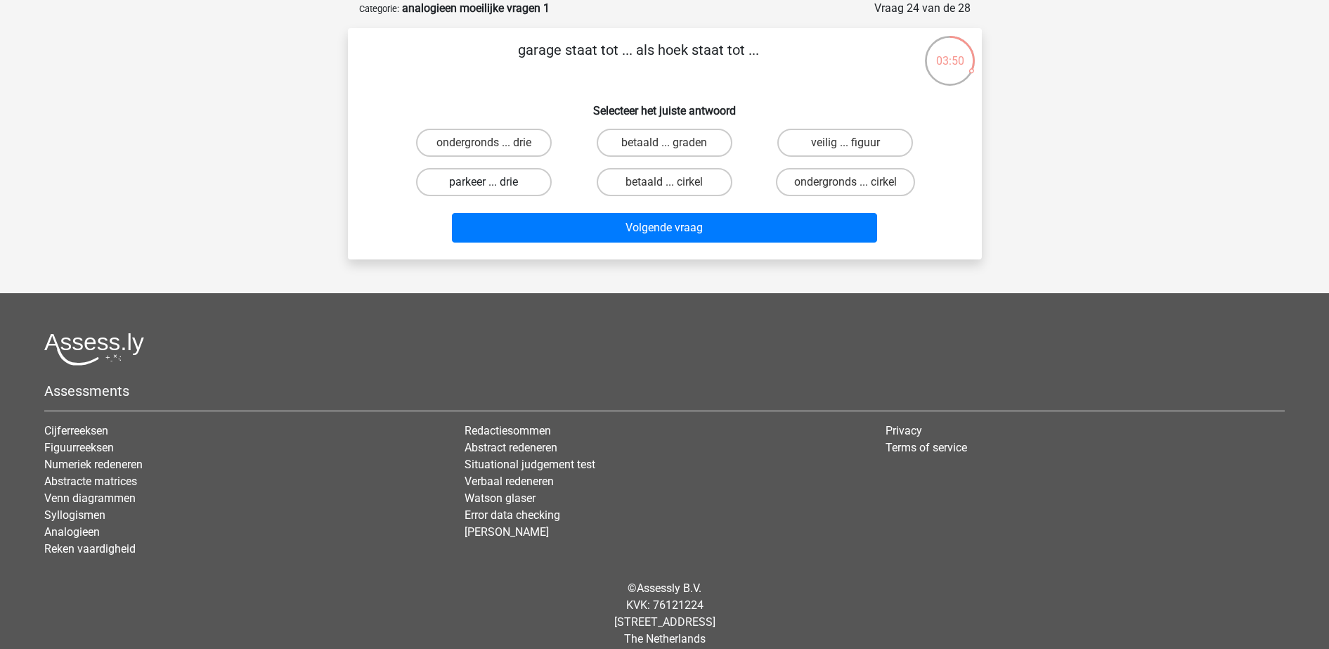
click at [522, 193] on label "parkeer ... drie" at bounding box center [484, 182] width 136 height 28
click at [493, 191] on input "parkeer ... drie" at bounding box center [488, 186] width 9 height 9
radio input "true"
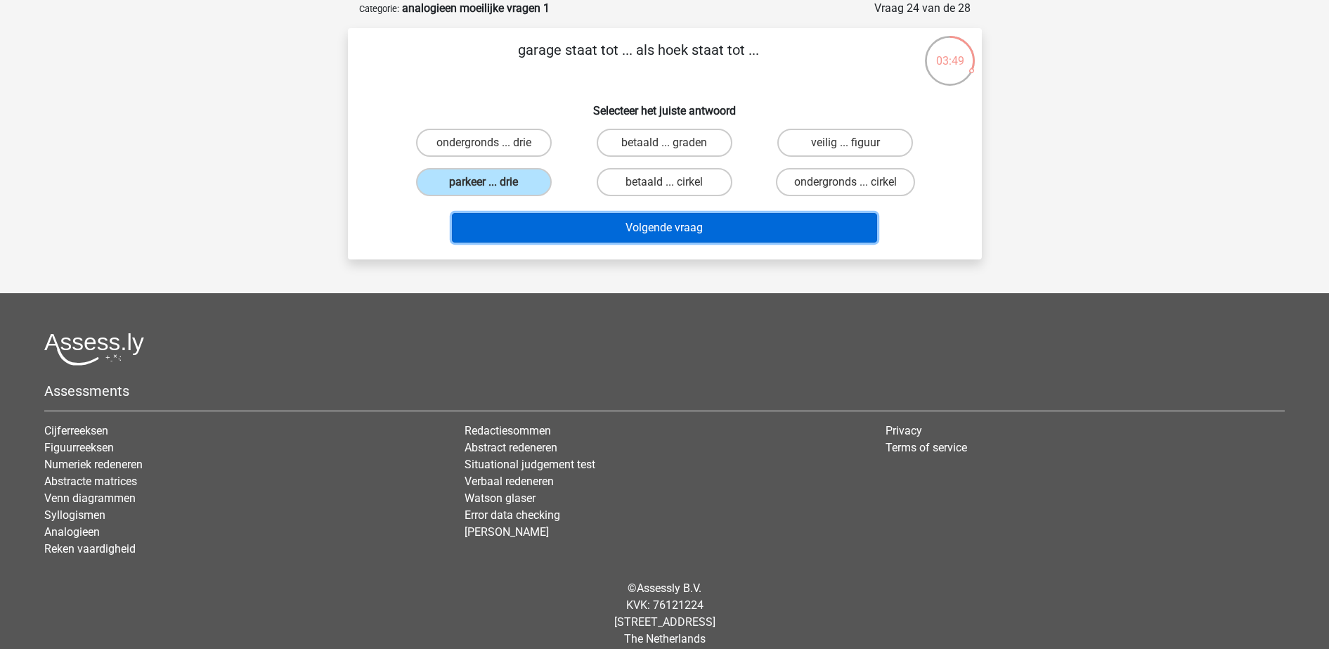
click at [580, 238] on button "Volgende vraag" at bounding box center [664, 228] width 425 height 30
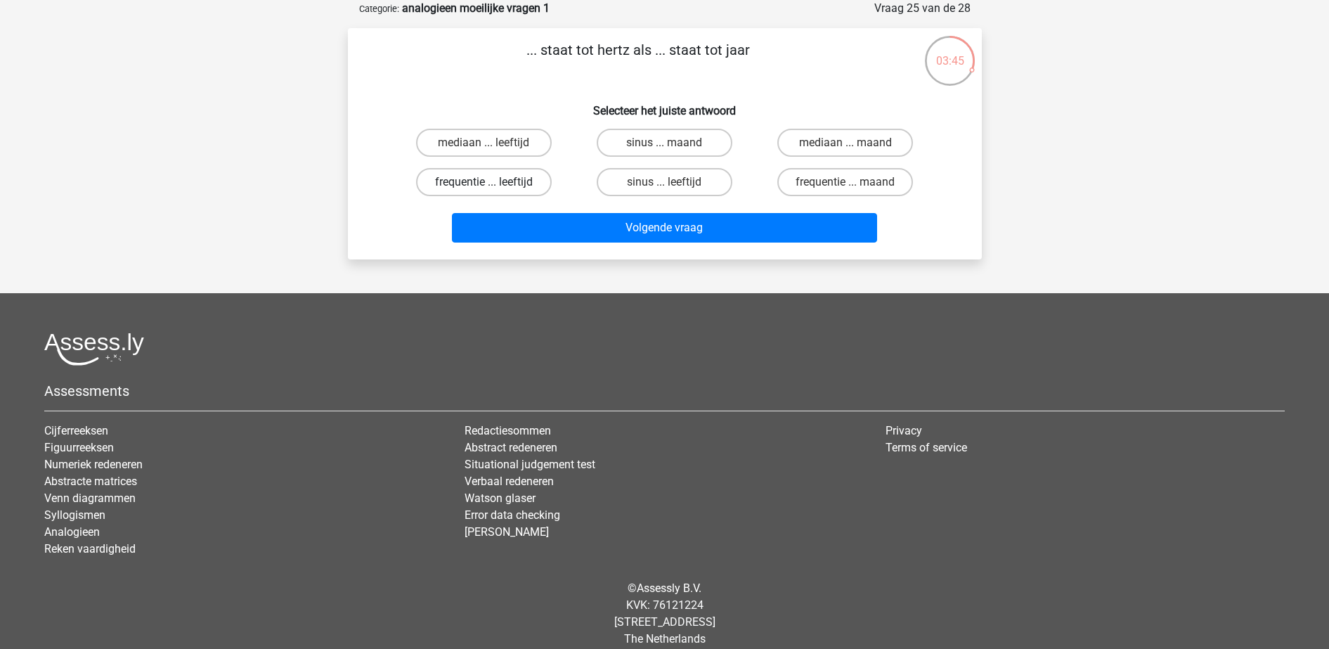
click at [526, 193] on label "frequentie ... leeftijd" at bounding box center [484, 182] width 136 height 28
click at [493, 191] on input "frequentie ... leeftijd" at bounding box center [488, 186] width 9 height 9
radio input "true"
click at [811, 194] on label "frequentie ... maand" at bounding box center [846, 182] width 136 height 28
click at [846, 191] on input "frequentie ... maand" at bounding box center [850, 186] width 9 height 9
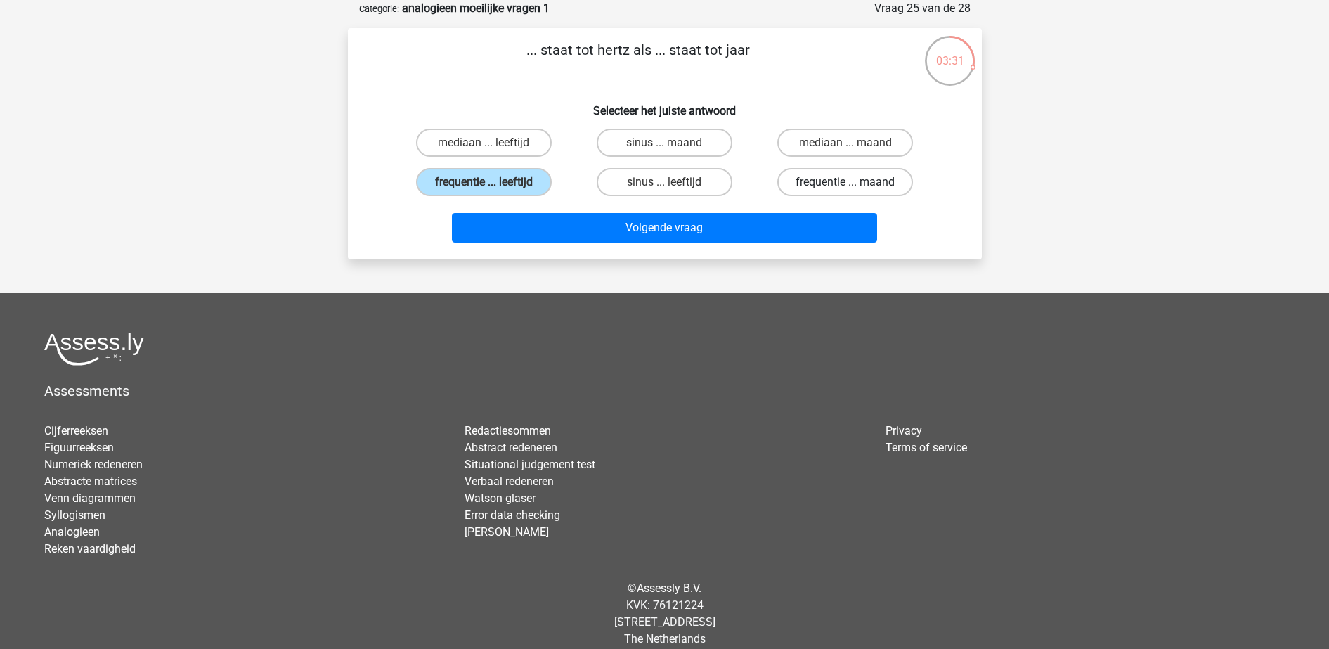
radio input "true"
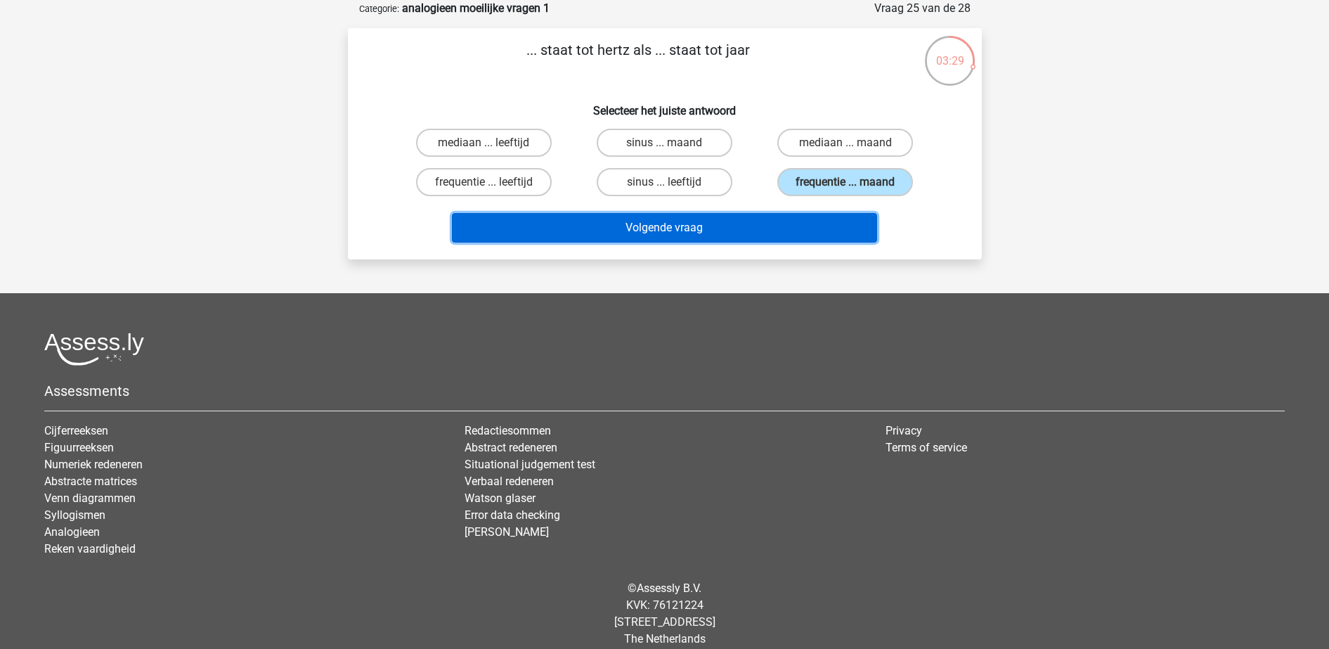
click at [773, 238] on button "Volgende vraag" at bounding box center [664, 228] width 425 height 30
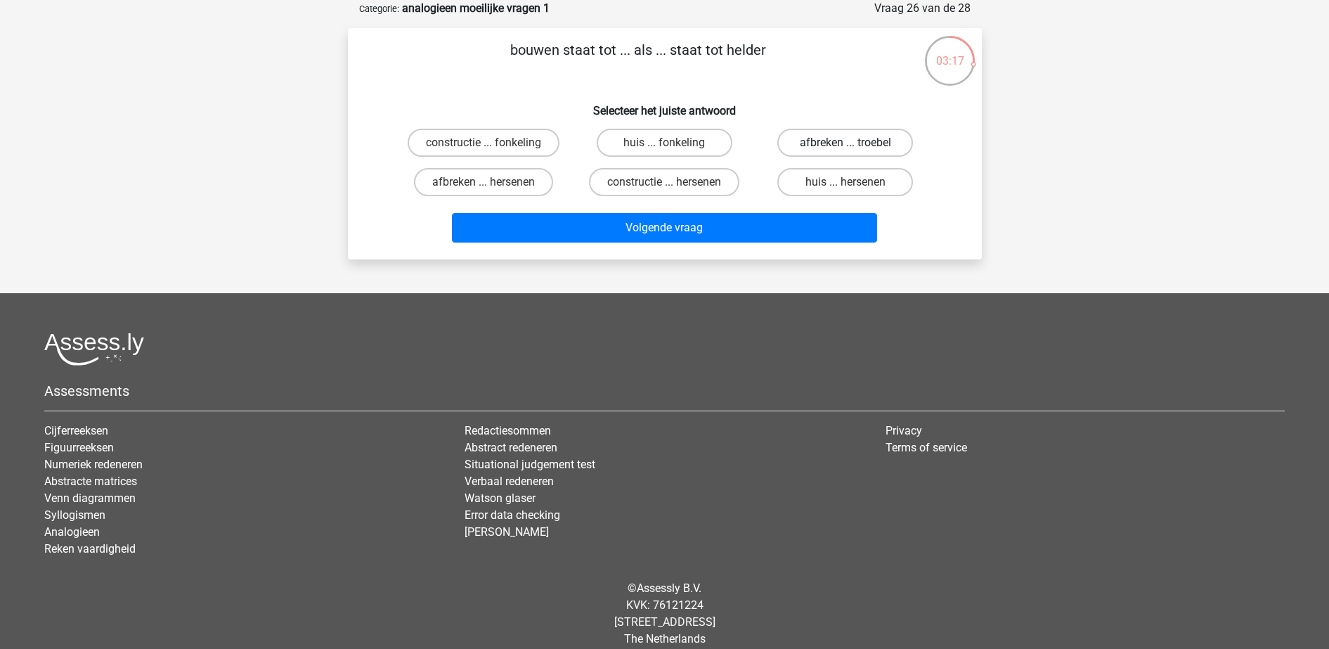
click at [820, 144] on label "afbreken ... troebel" at bounding box center [846, 143] width 136 height 28
click at [846, 144] on input "afbreken ... troebel" at bounding box center [850, 147] width 9 height 9
radio input "true"
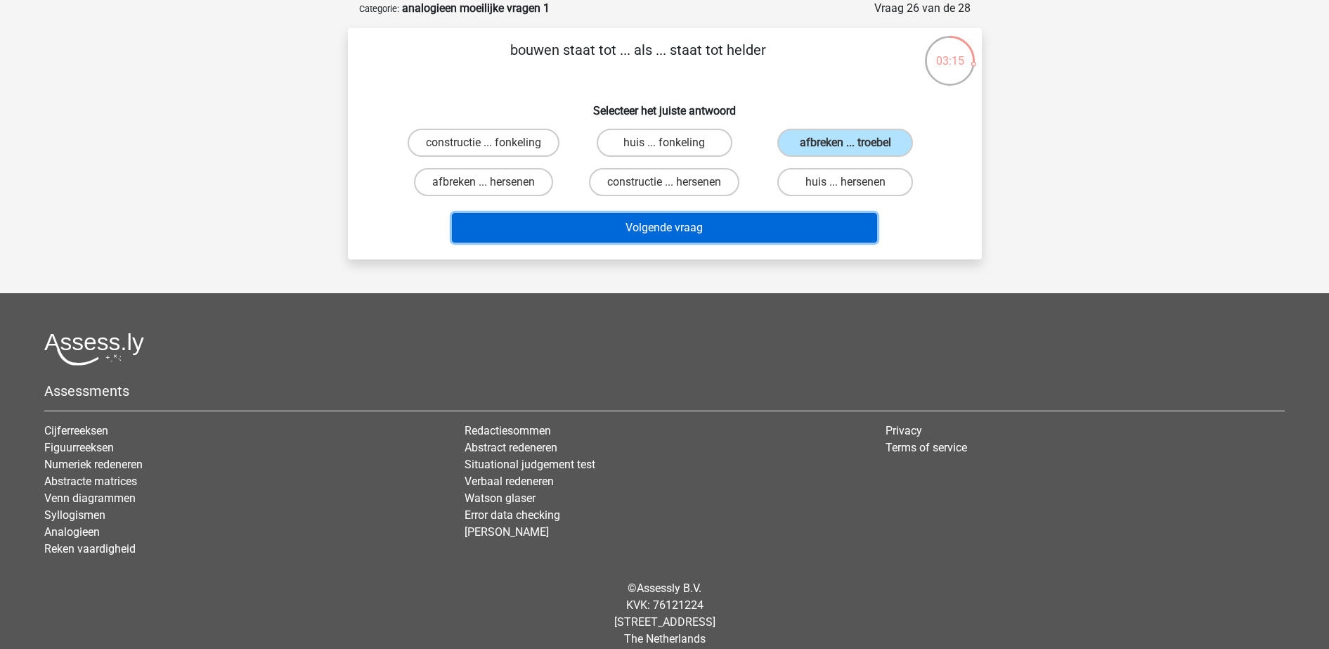
click at [744, 218] on button "Volgende vraag" at bounding box center [664, 228] width 425 height 30
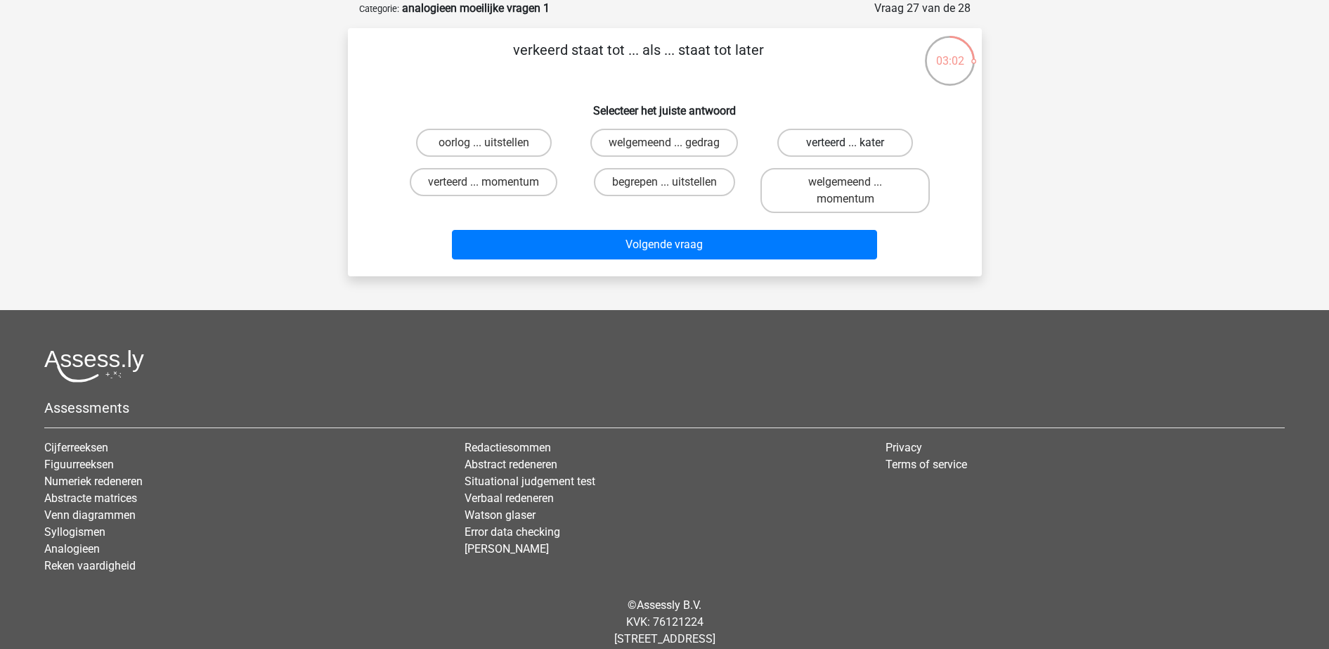
click at [859, 133] on label "verteerd ... kater" at bounding box center [846, 143] width 136 height 28
click at [855, 143] on input "verteerd ... kater" at bounding box center [850, 147] width 9 height 9
radio input "true"
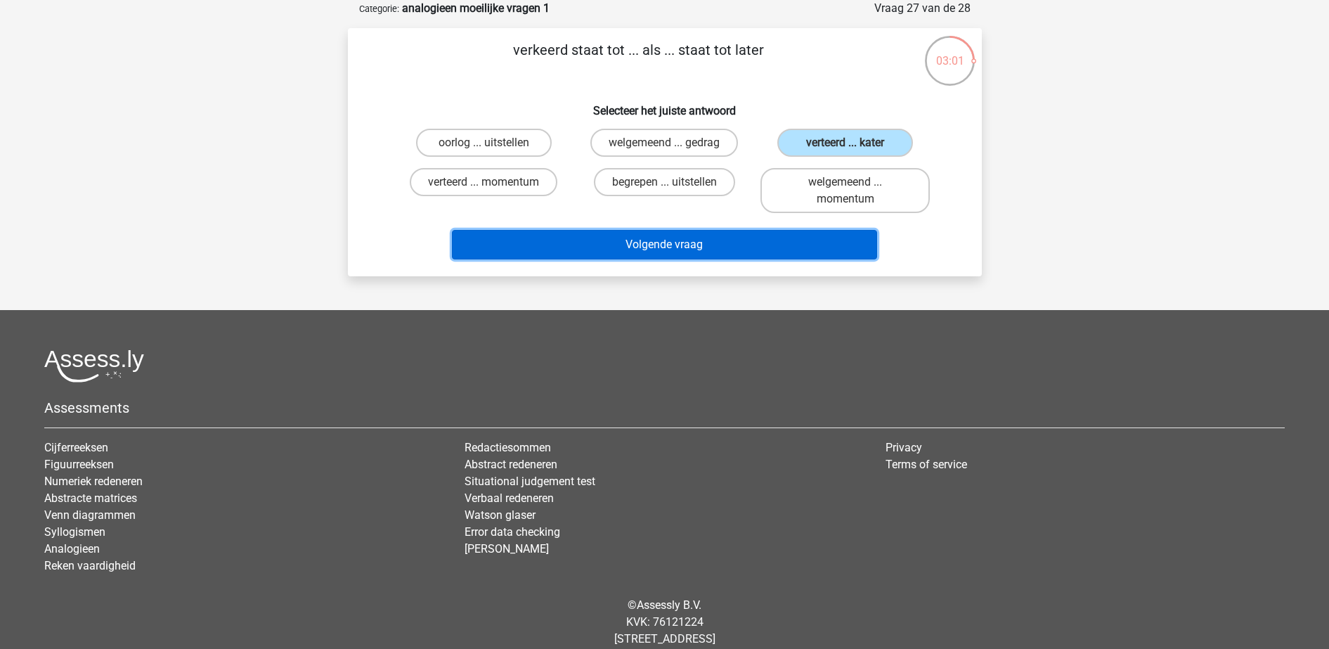
click at [760, 251] on button "Volgende vraag" at bounding box center [664, 245] width 425 height 30
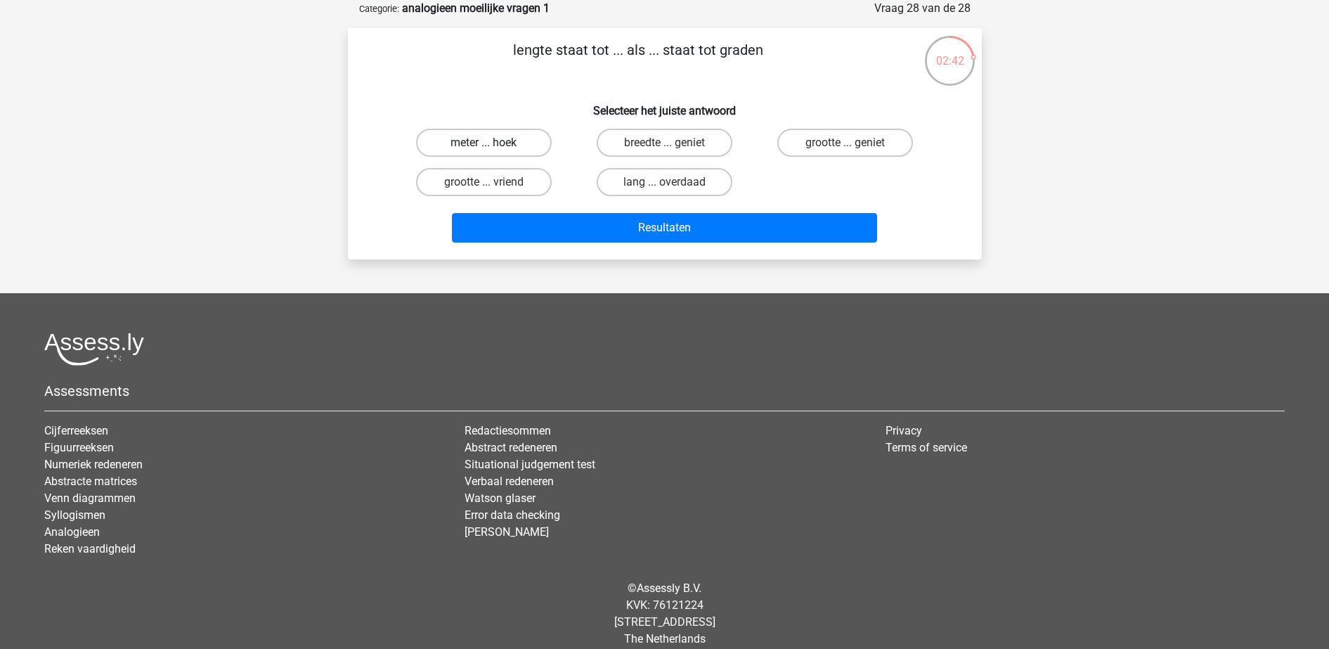
click at [518, 151] on label "meter ... hoek" at bounding box center [484, 143] width 136 height 28
click at [493, 151] on input "meter ... hoek" at bounding box center [488, 147] width 9 height 9
radio input "true"
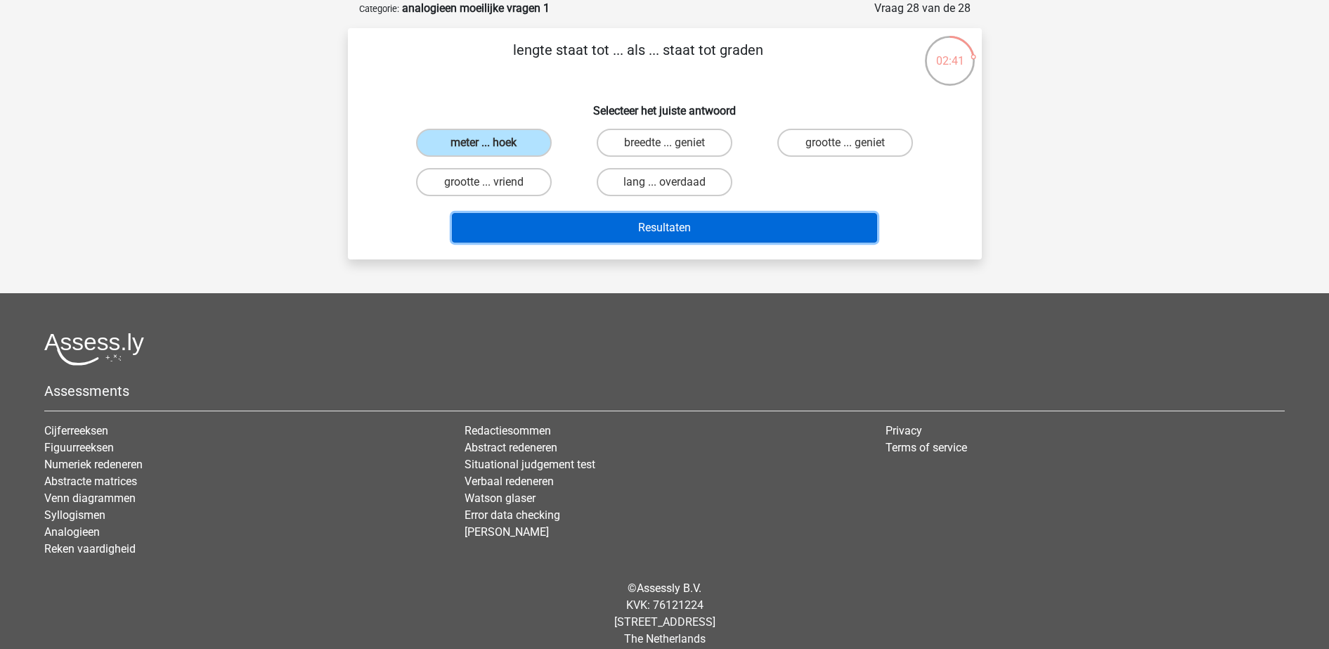
click at [629, 233] on button "Resultaten" at bounding box center [664, 228] width 425 height 30
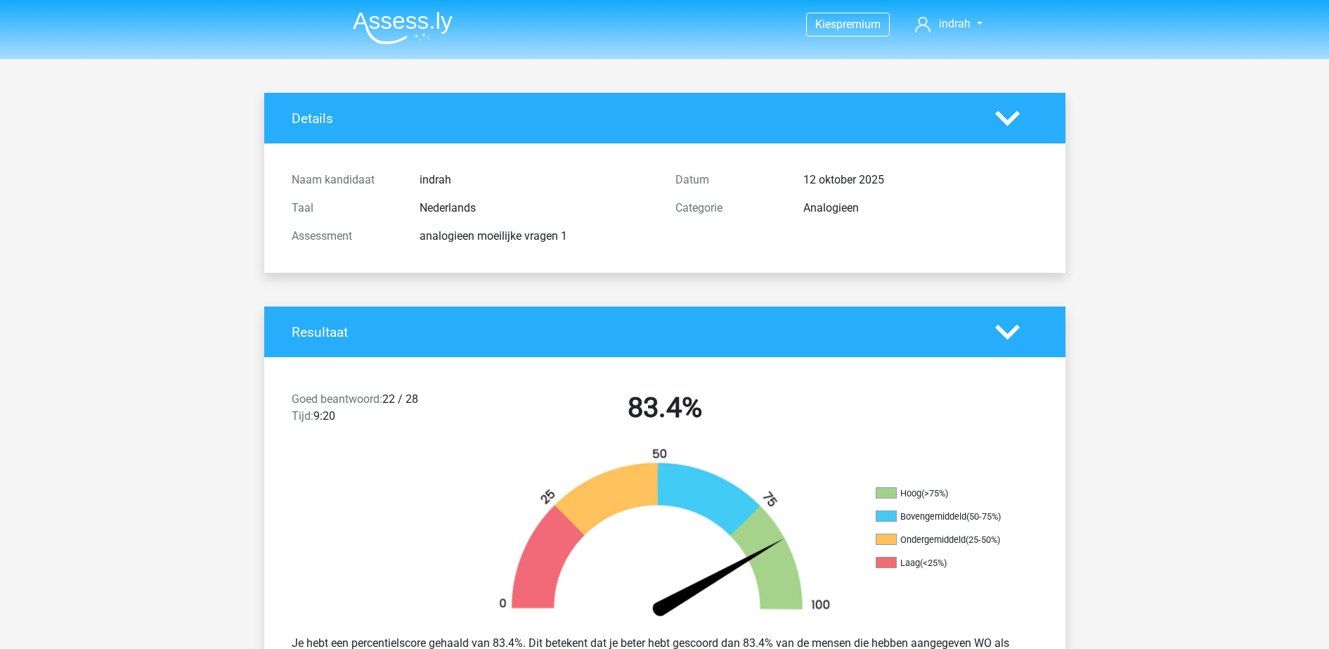
click at [411, 38] on img at bounding box center [403, 27] width 100 height 33
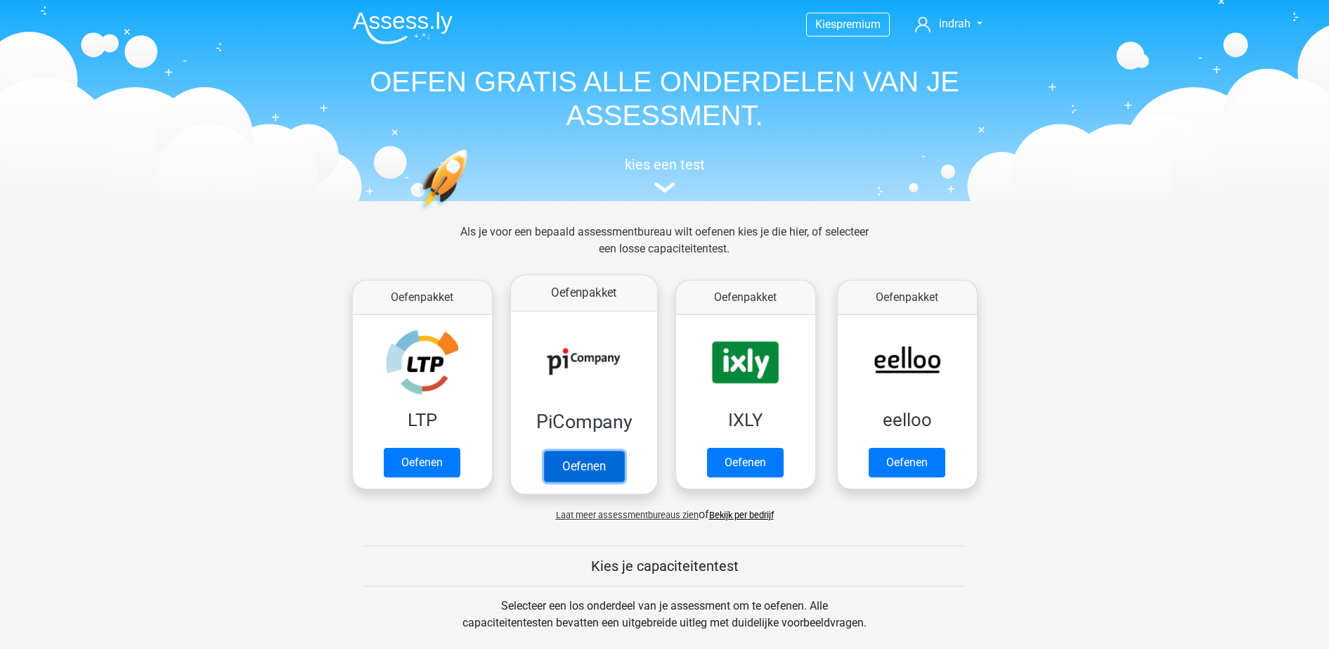
click at [624, 451] on link "Oefenen" at bounding box center [583, 466] width 80 height 31
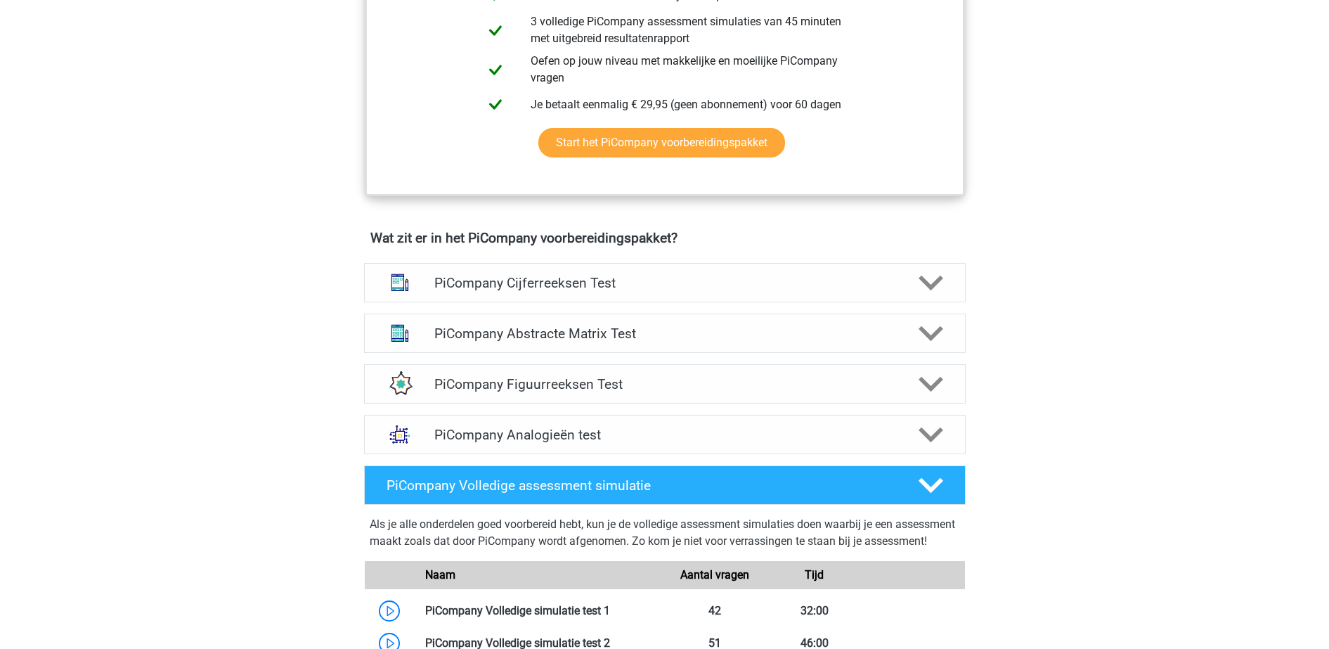
scroll to position [735, 0]
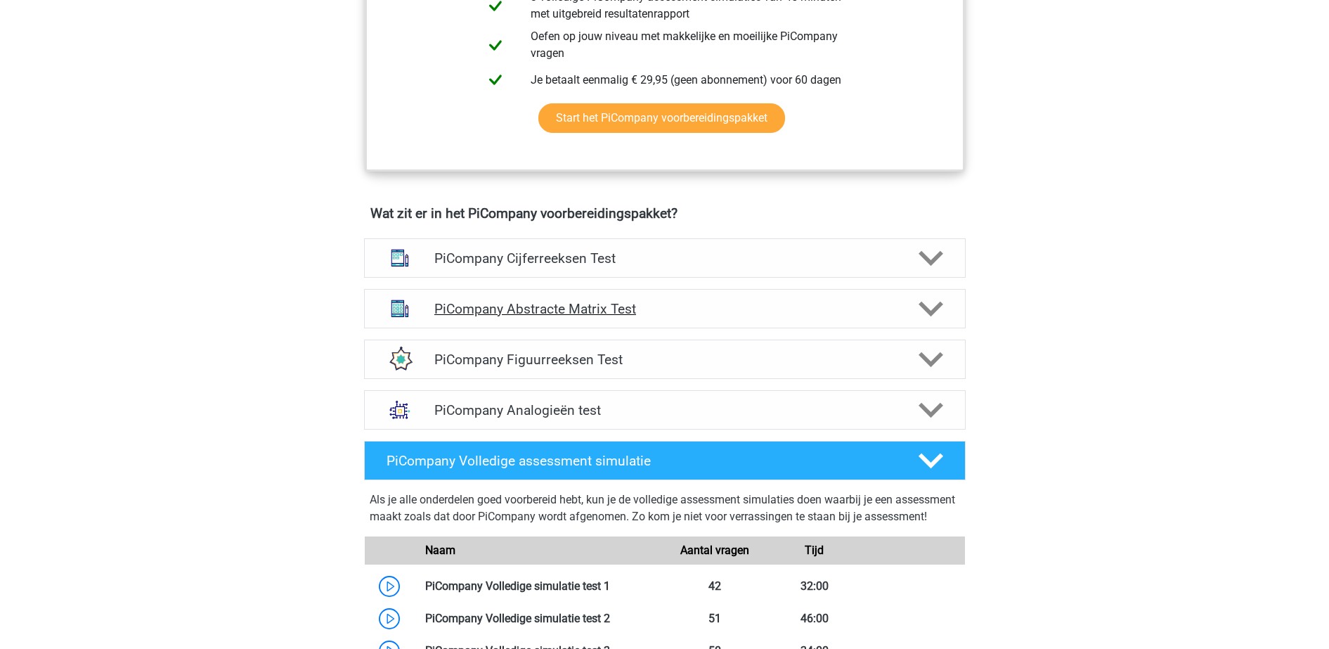
click at [600, 328] on div "PiCompany Abstracte Matrix Test" at bounding box center [665, 308] width 602 height 39
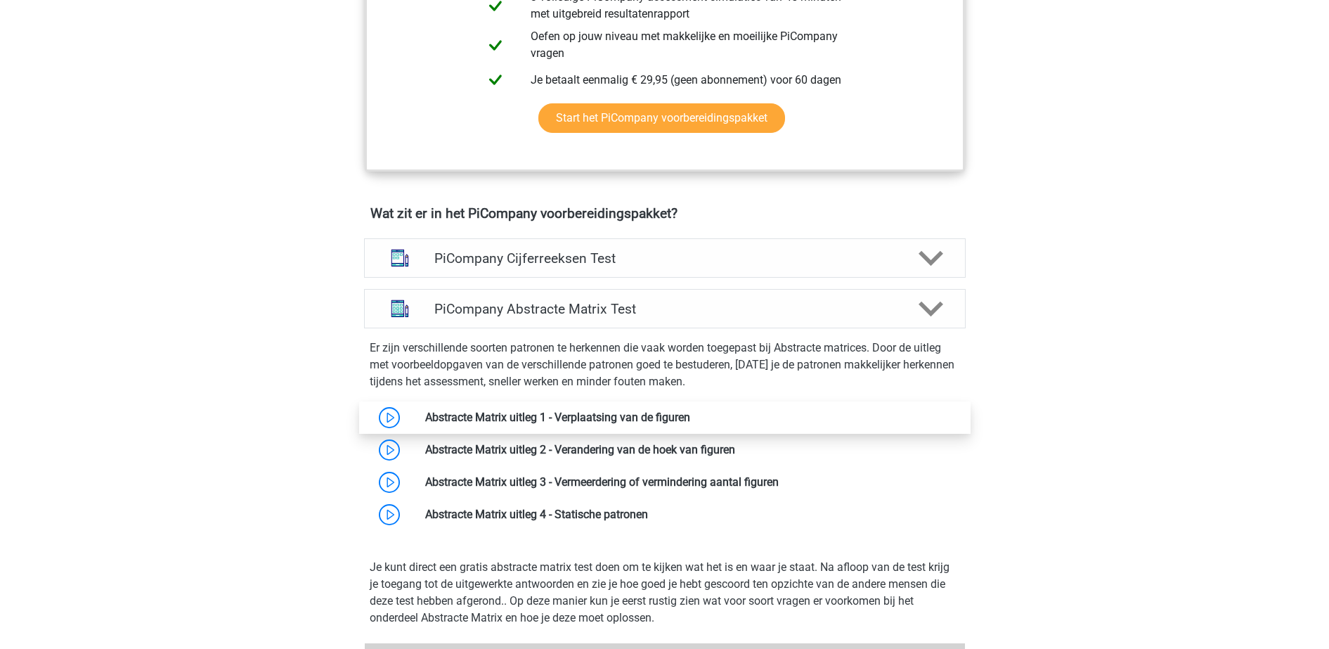
click at [690, 424] on link at bounding box center [690, 417] width 0 height 13
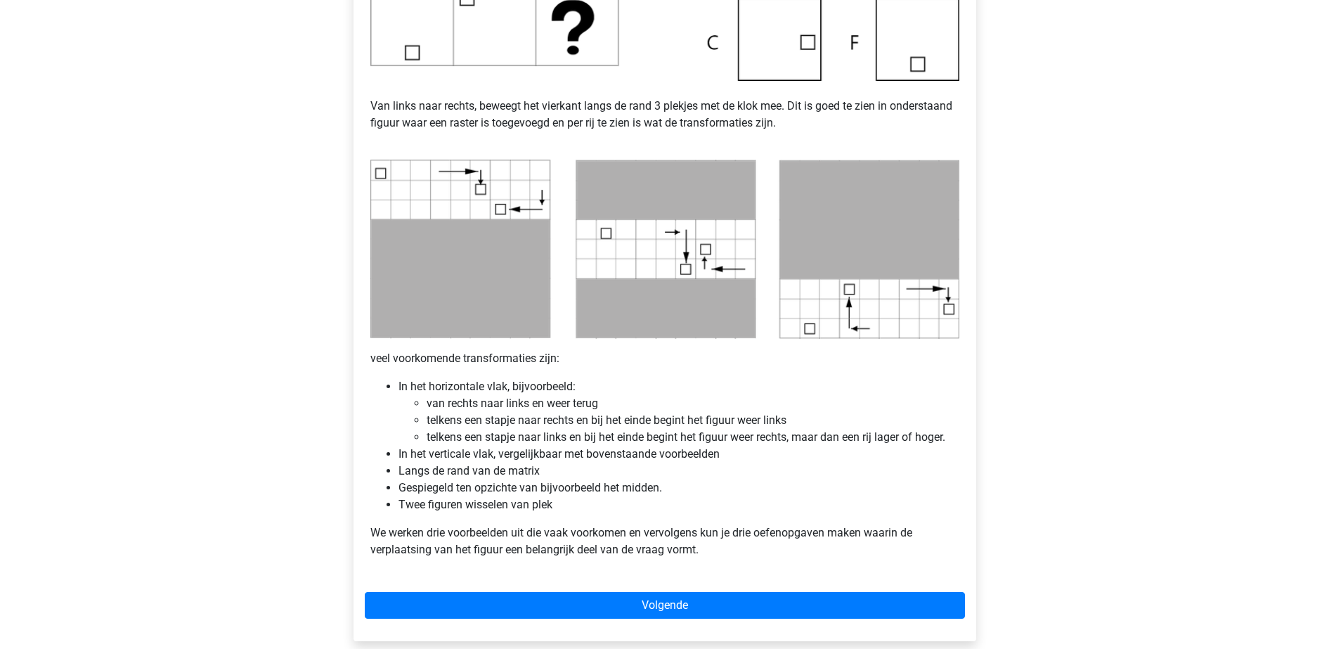
scroll to position [586, 0]
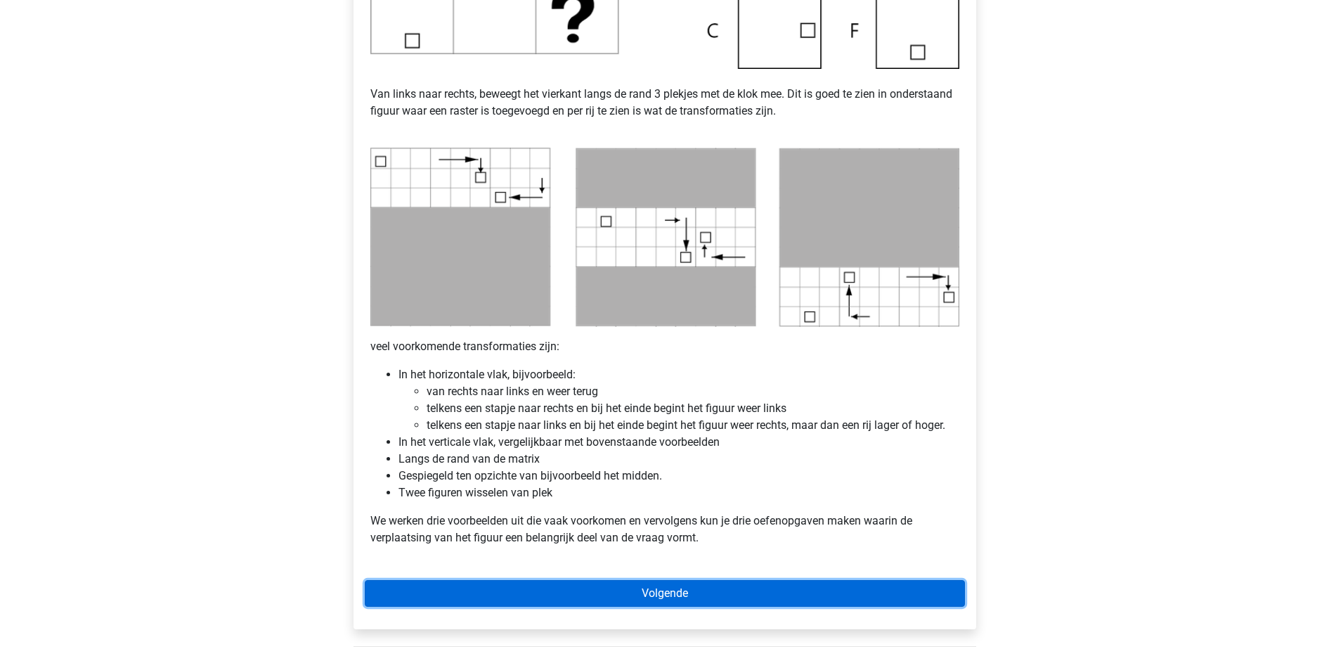
click at [640, 585] on link "Volgende" at bounding box center [665, 593] width 600 height 27
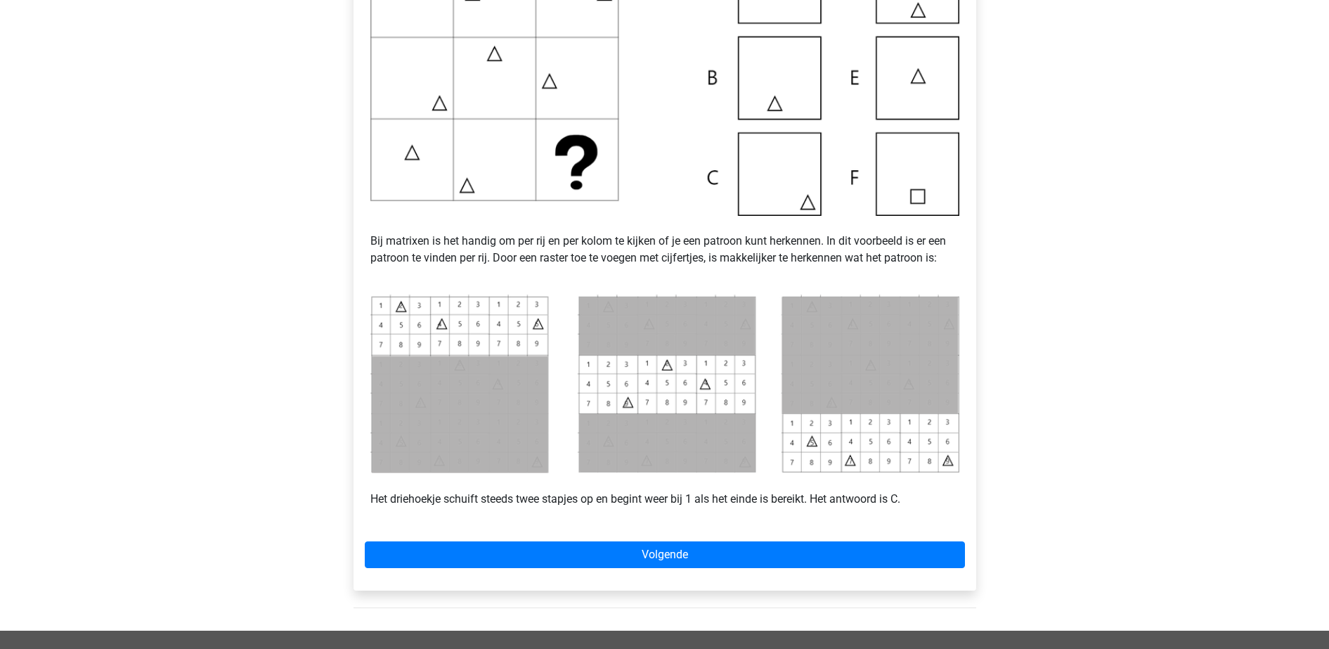
scroll to position [393, 0]
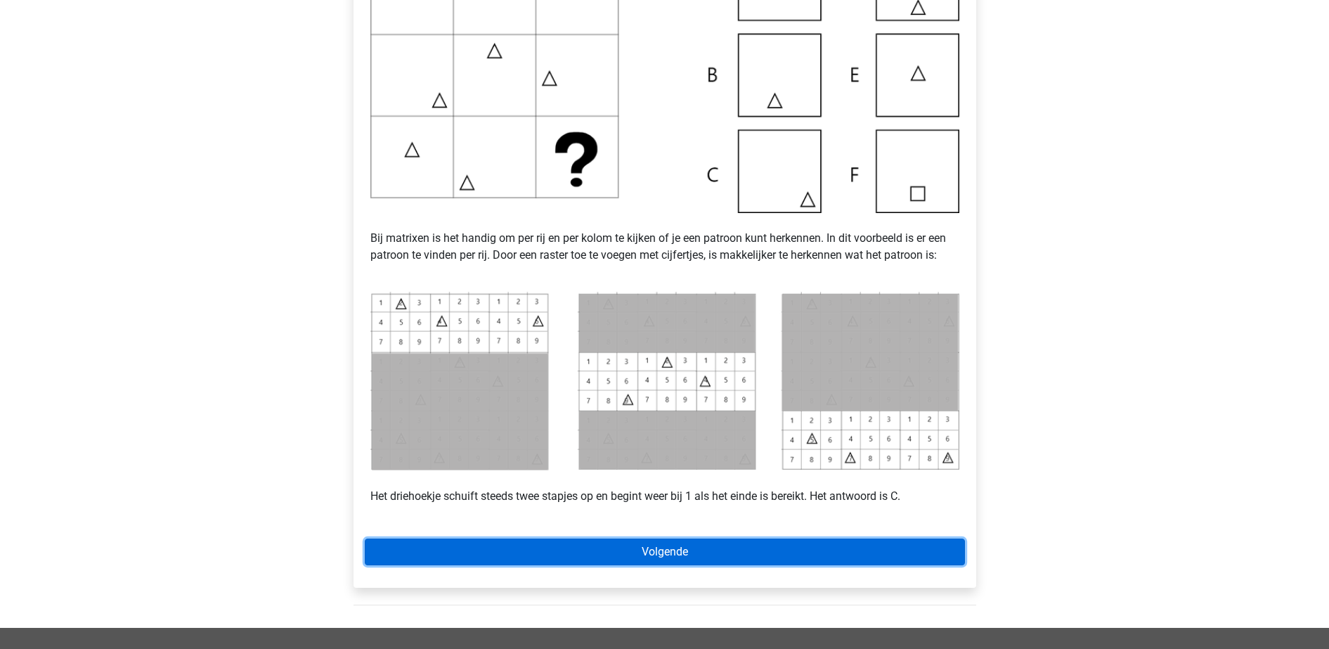
click at [758, 563] on link "Volgende" at bounding box center [665, 551] width 600 height 27
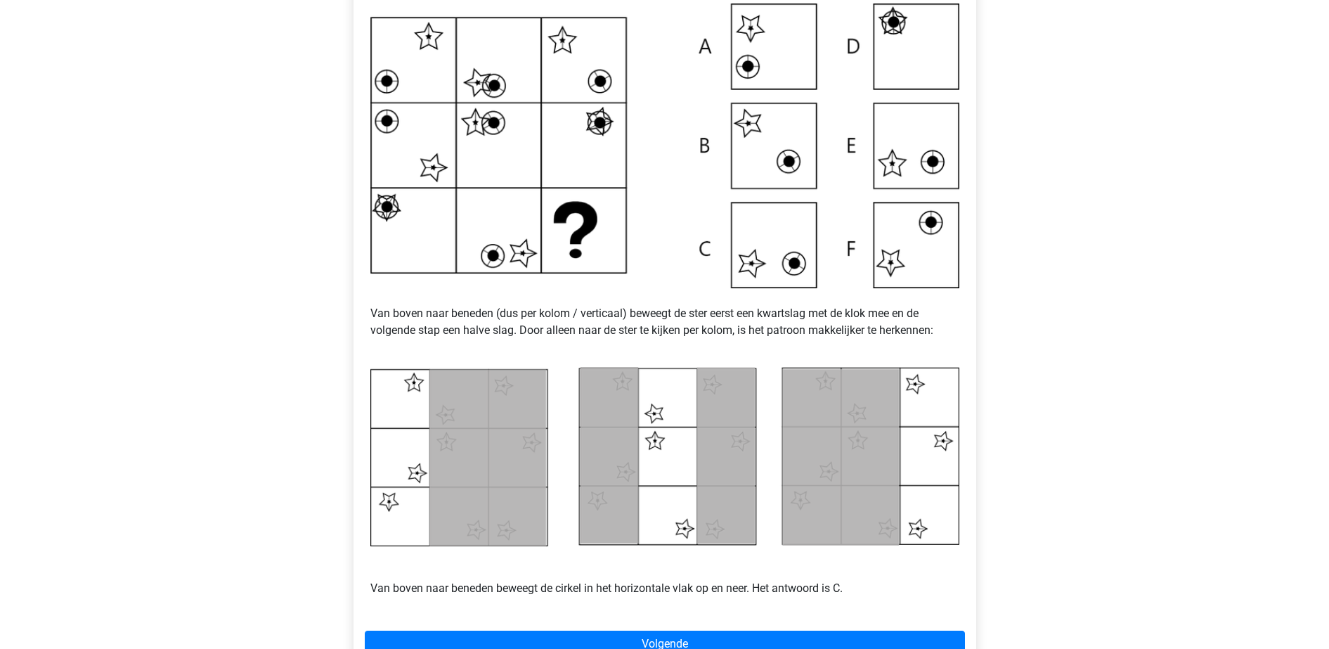
scroll to position [453, 0]
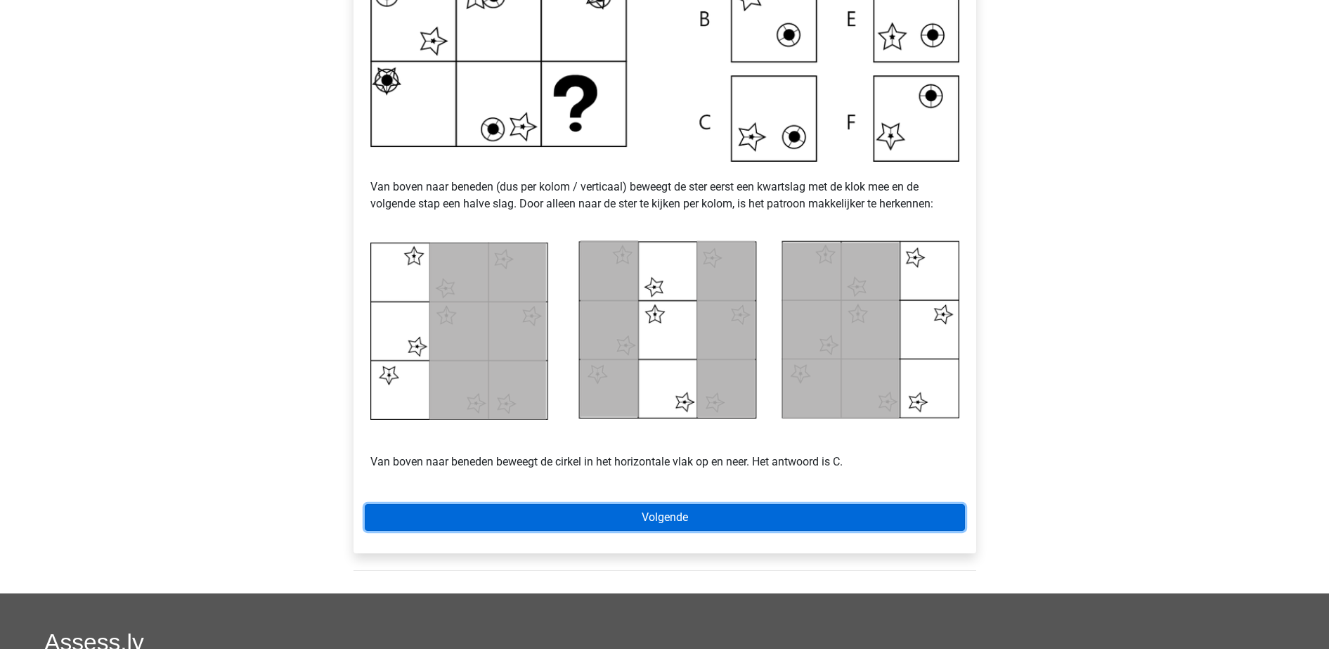
click at [741, 506] on link "Volgende" at bounding box center [665, 517] width 600 height 27
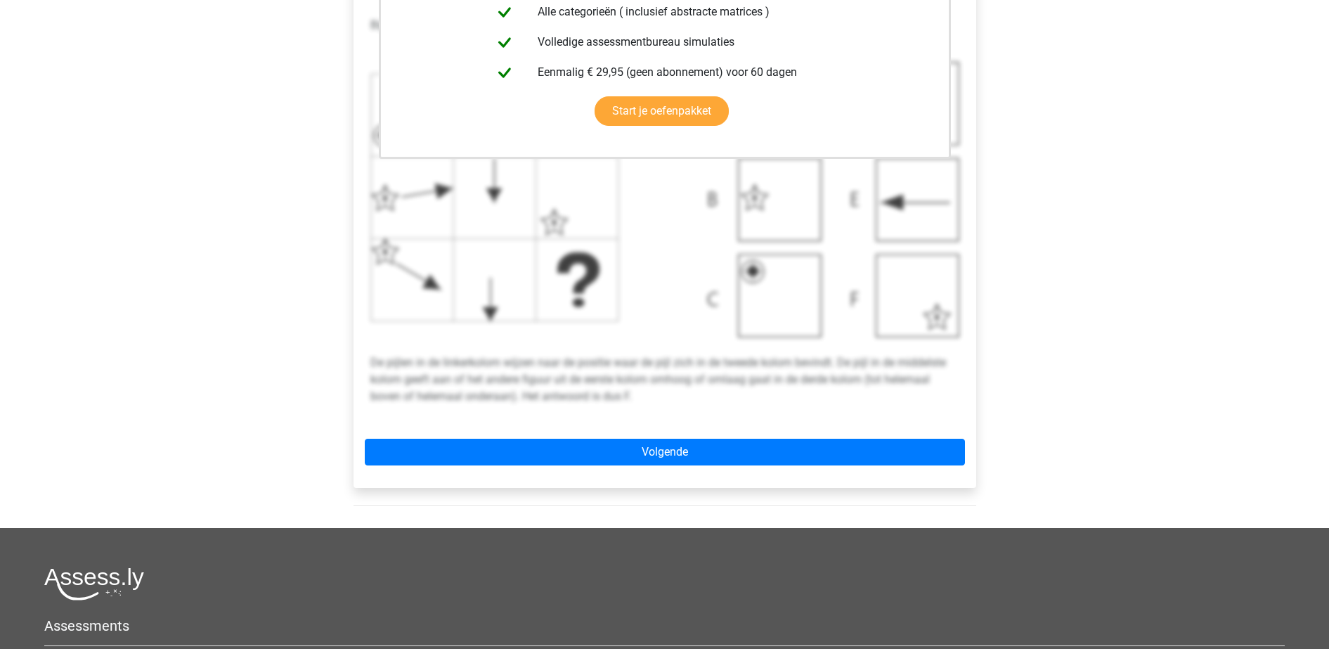
scroll to position [445, 0]
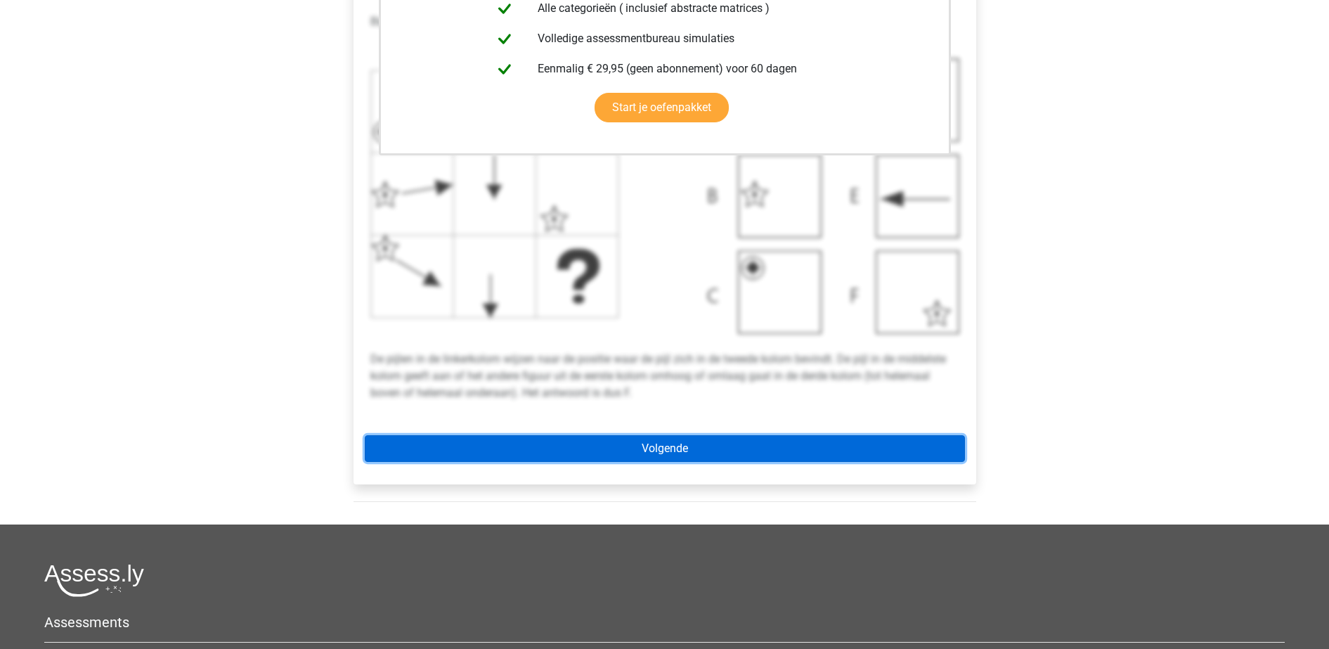
click at [711, 444] on link "Volgende" at bounding box center [665, 448] width 600 height 27
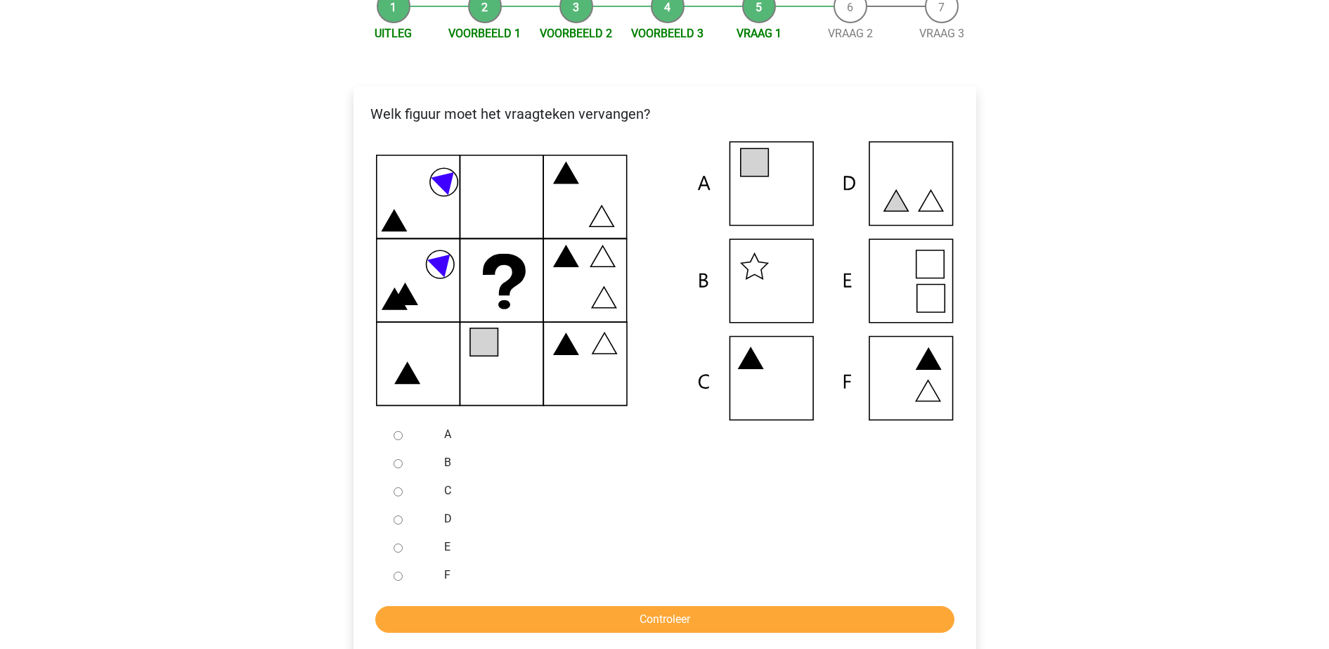
scroll to position [197, 0]
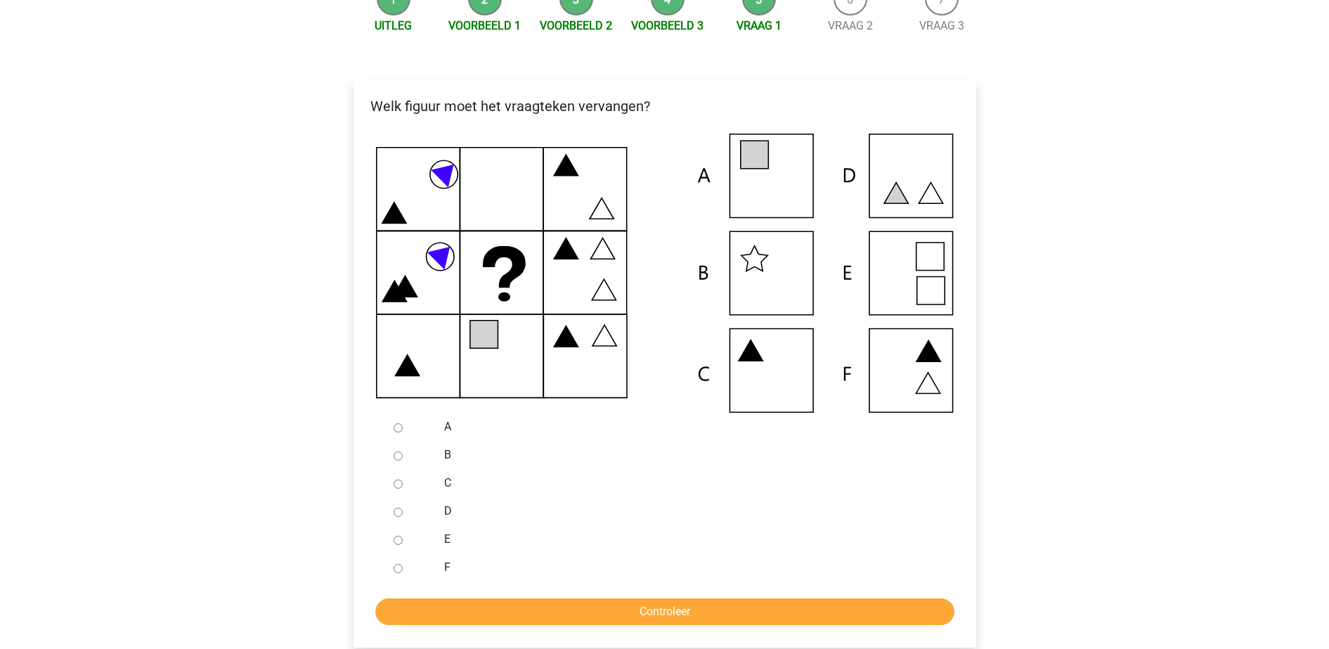
click at [394, 420] on div at bounding box center [411, 427] width 46 height 28
click at [398, 426] on input "A" at bounding box center [398, 427] width 9 height 9
radio input "true"
click at [517, 612] on input "Controleer" at bounding box center [664, 611] width 579 height 27
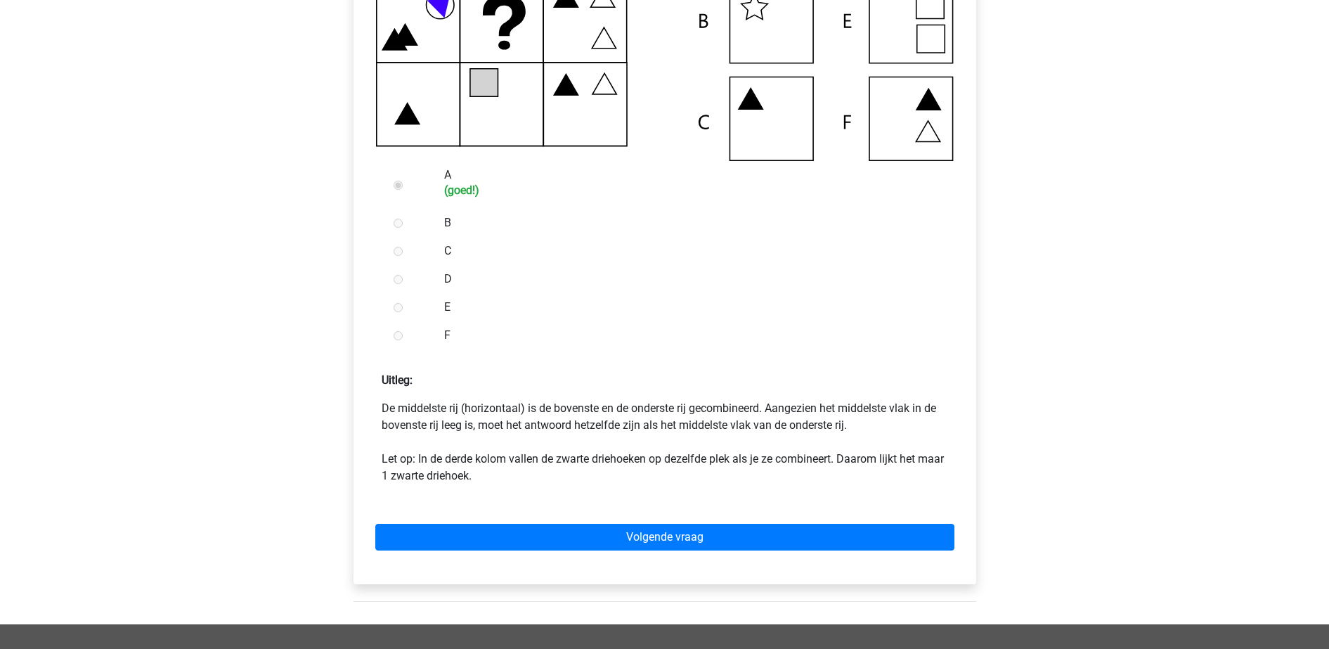
scroll to position [453, 0]
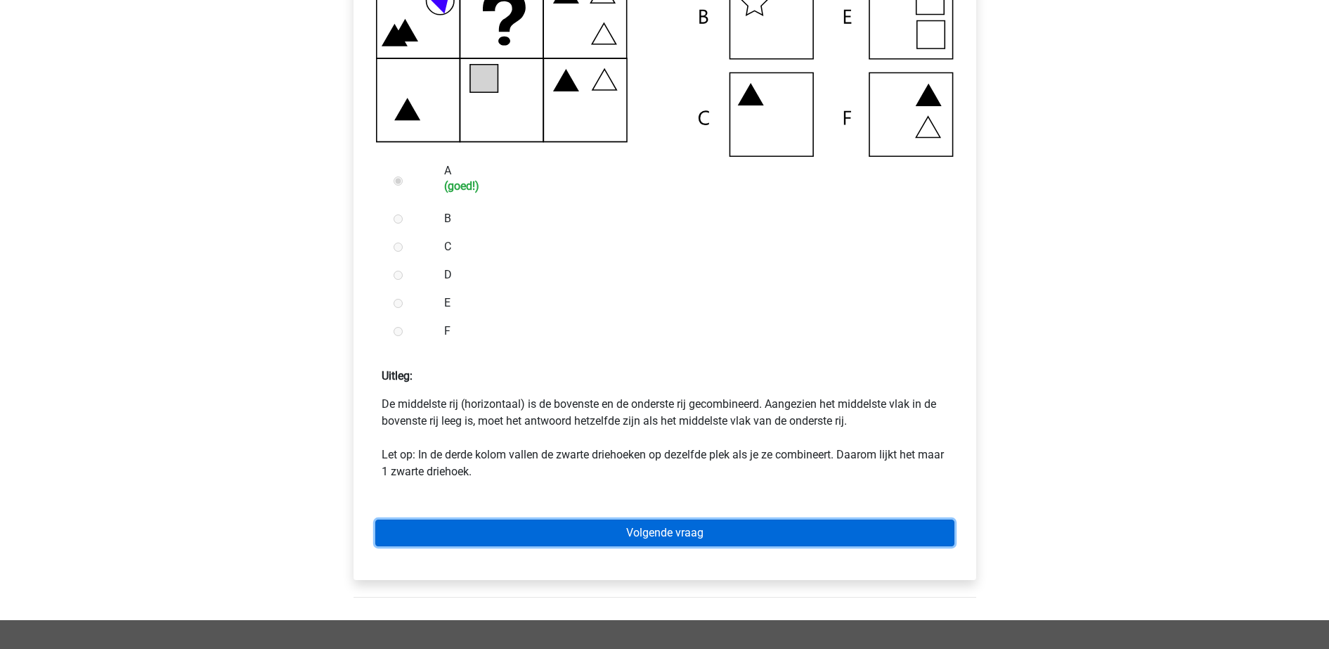
click at [527, 531] on link "Volgende vraag" at bounding box center [664, 533] width 579 height 27
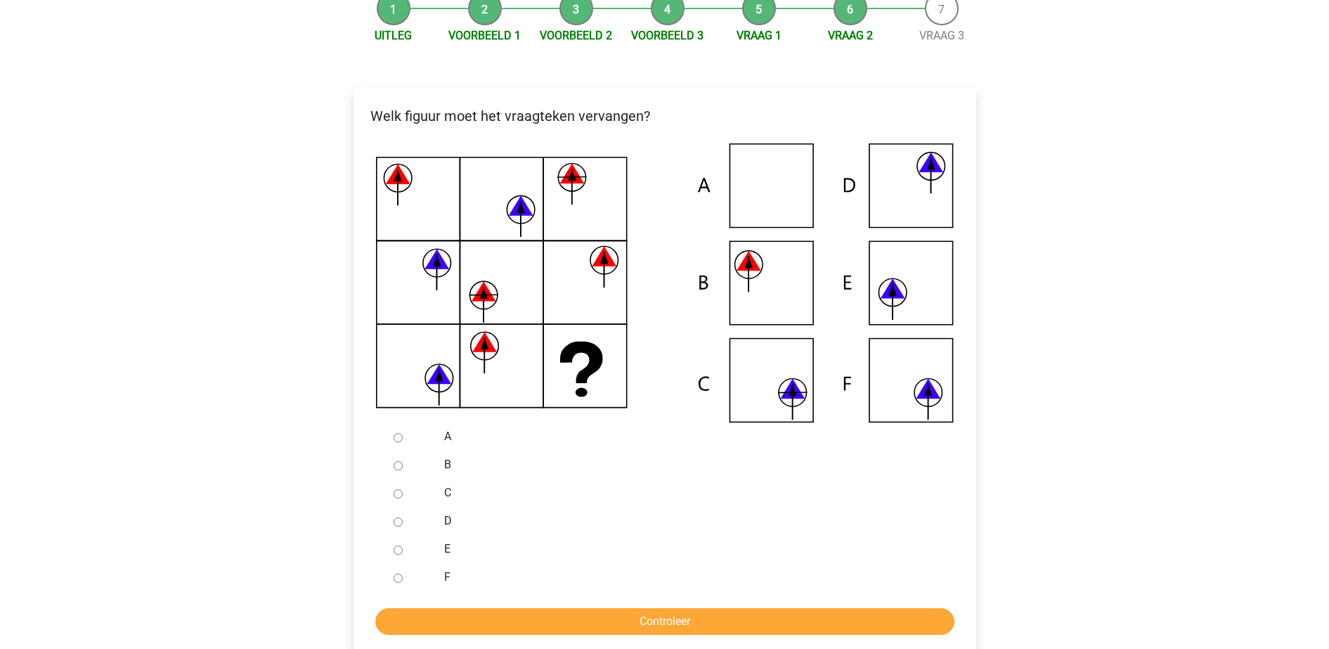
scroll to position [193, 0]
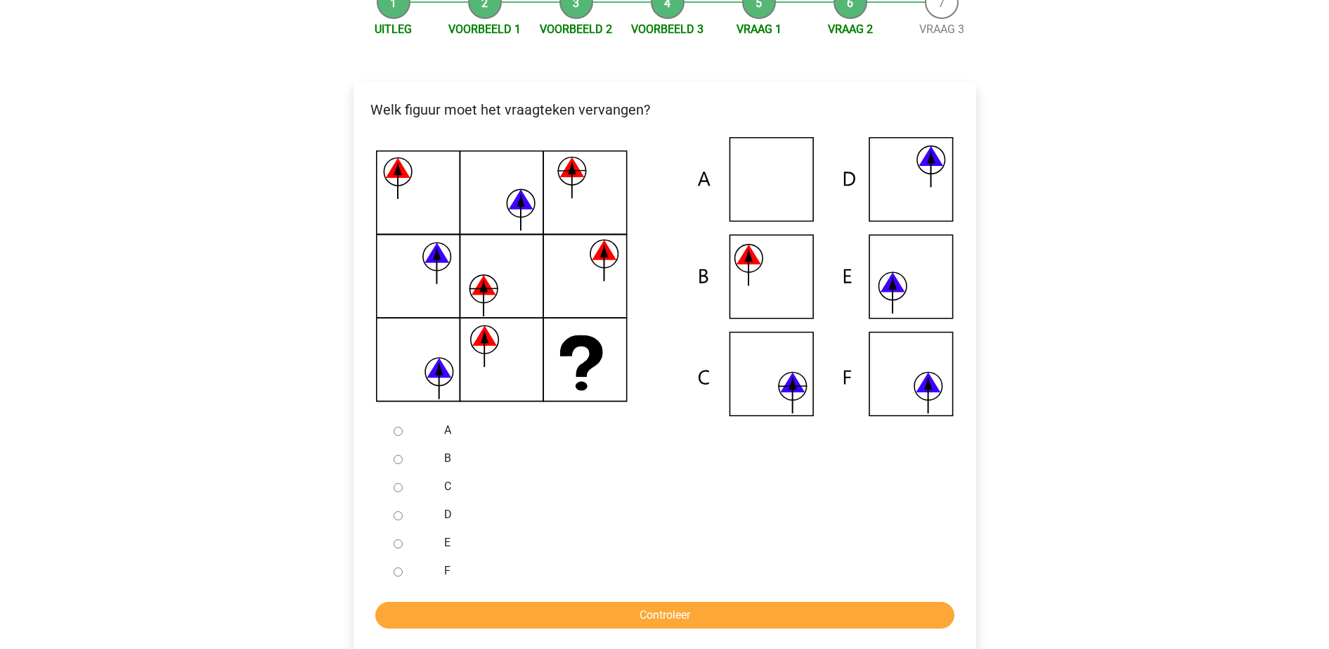
click at [392, 484] on div at bounding box center [411, 486] width 46 height 28
click at [396, 482] on div at bounding box center [411, 486] width 46 height 28
click at [398, 488] on input "C" at bounding box center [398, 487] width 9 height 9
radio input "true"
click at [510, 609] on input "Controleer" at bounding box center [664, 615] width 579 height 27
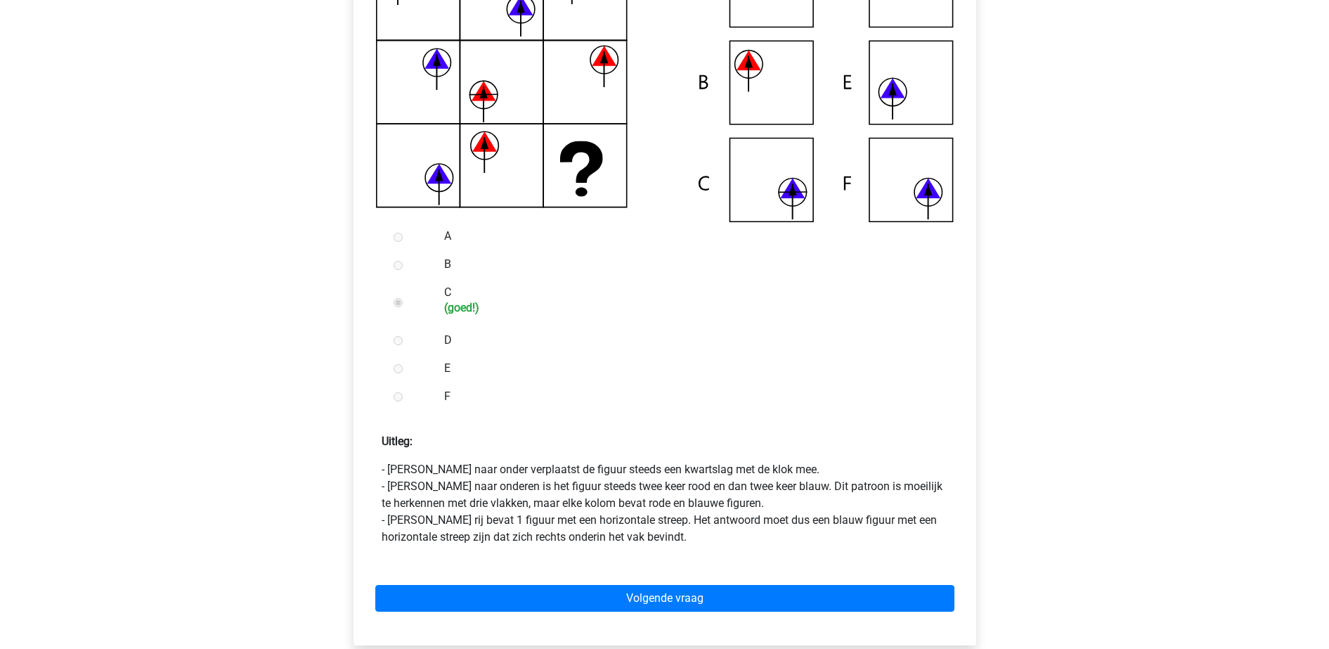
scroll to position [389, 0]
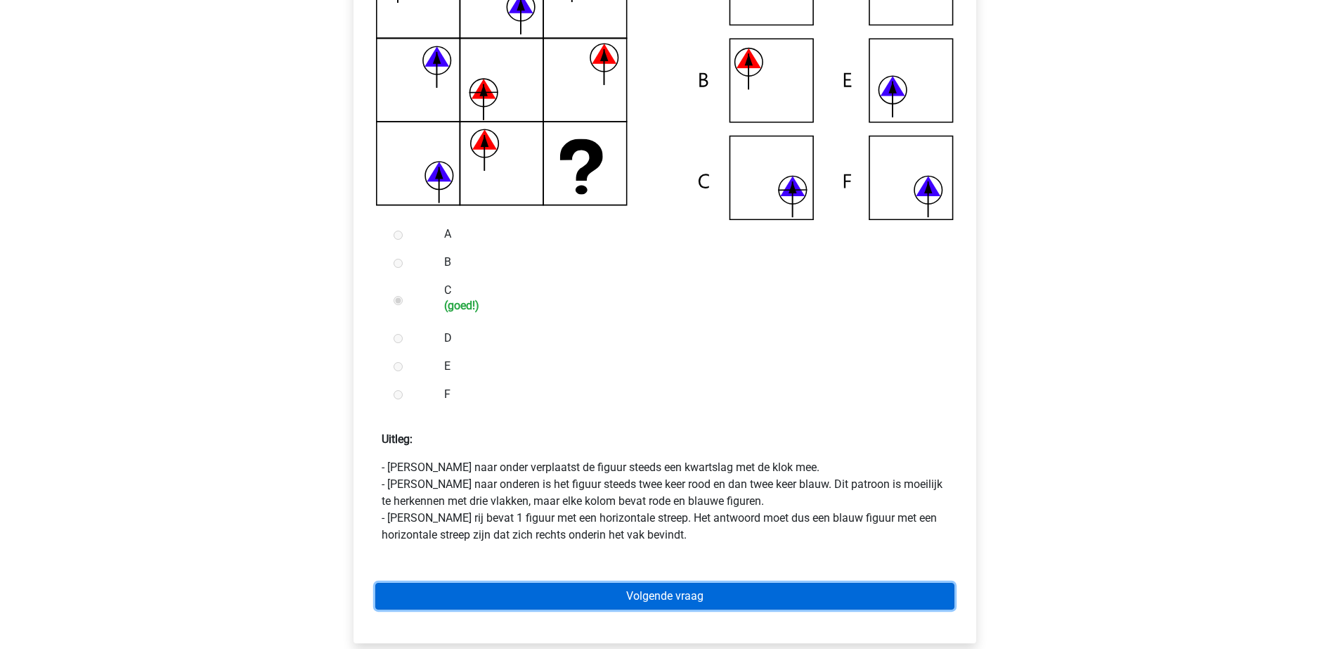
click at [595, 588] on link "Volgende vraag" at bounding box center [664, 596] width 579 height 27
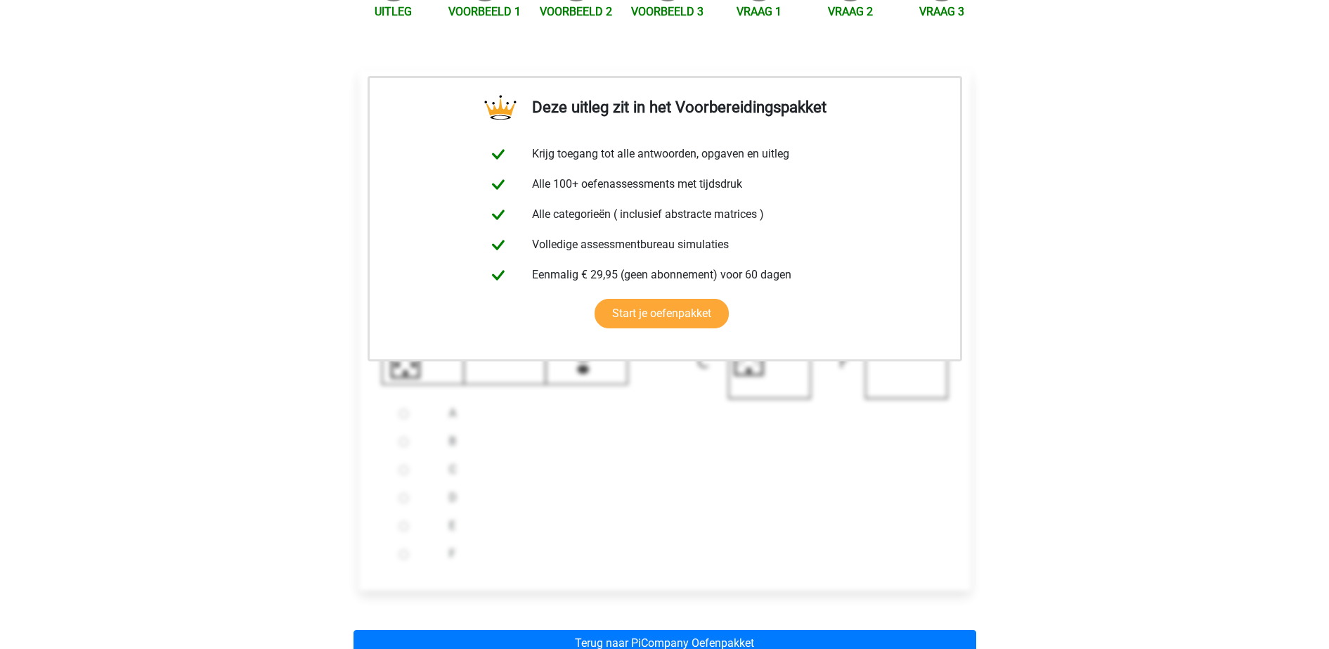
scroll to position [217, 0]
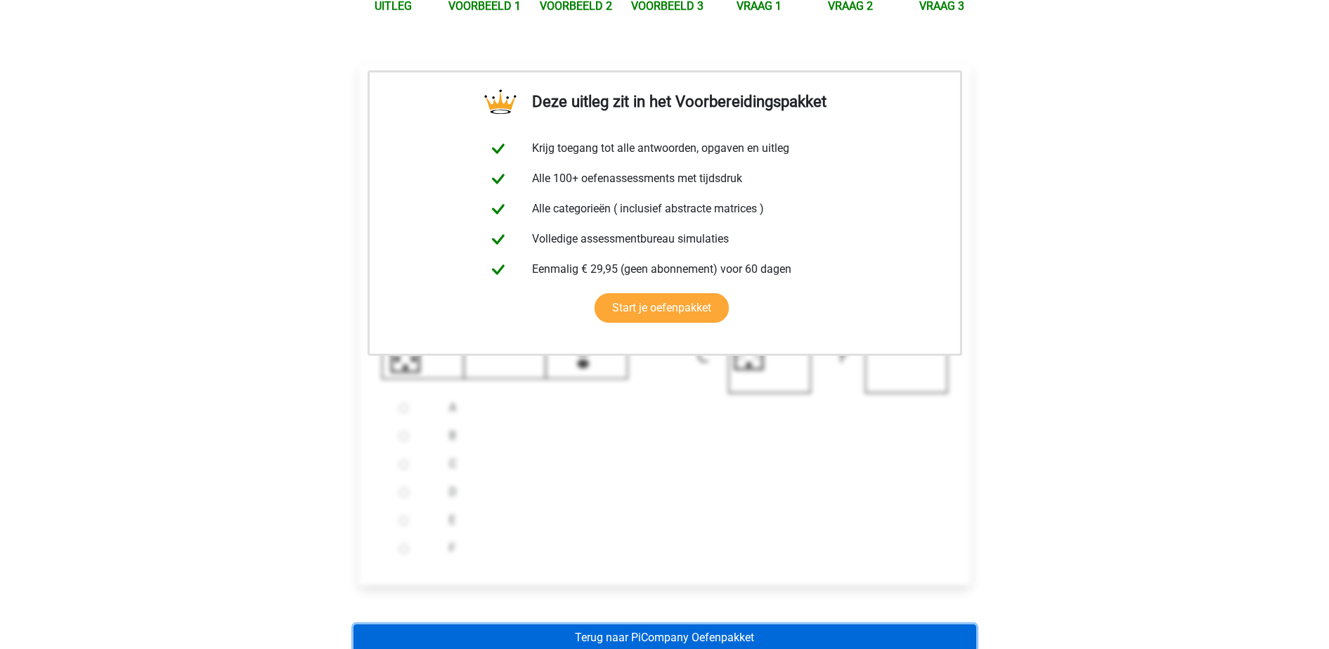
click at [607, 638] on link "Terug naar PiCompany Oefenpakket" at bounding box center [665, 637] width 623 height 27
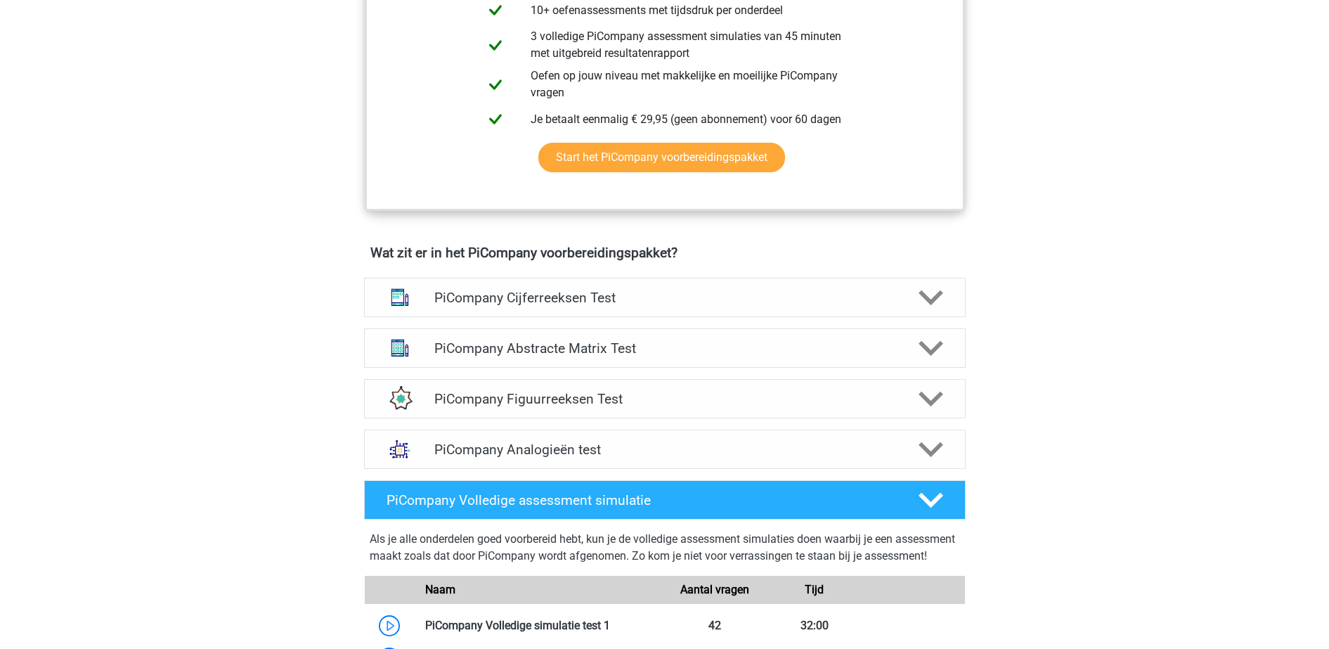
scroll to position [697, 0]
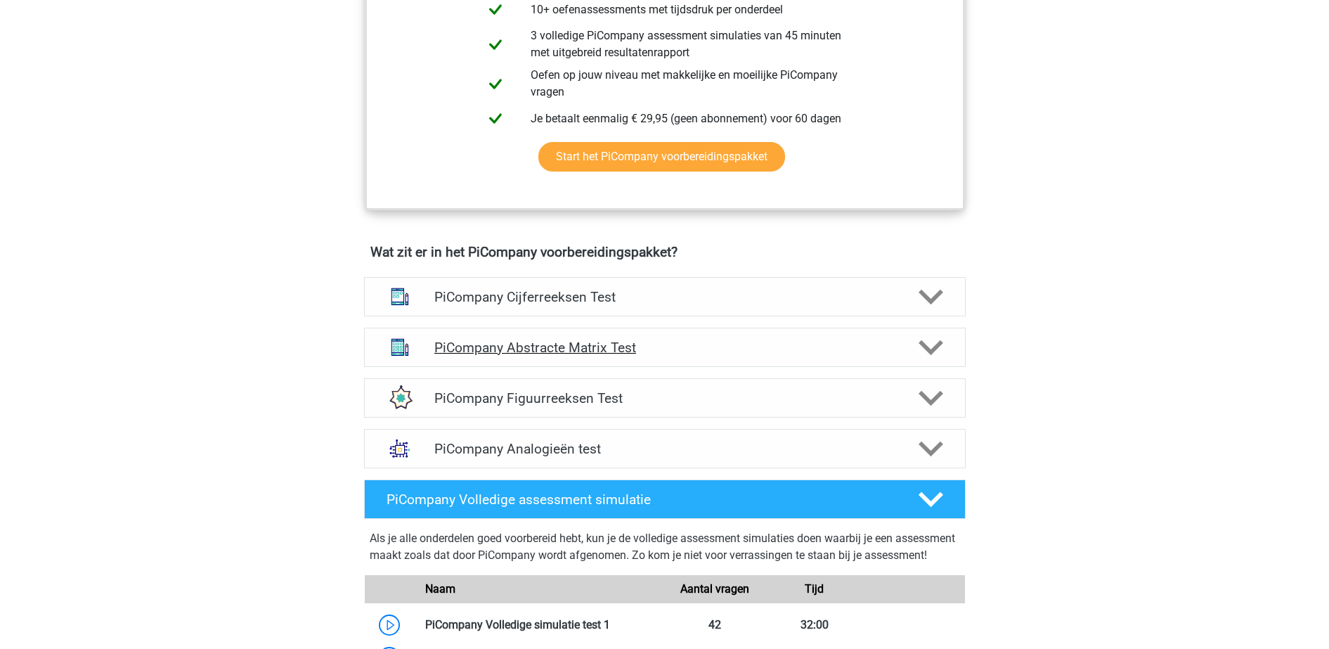
click at [896, 356] on div "PiCompany Abstracte Matrix Test" at bounding box center [665, 348] width 482 height 16
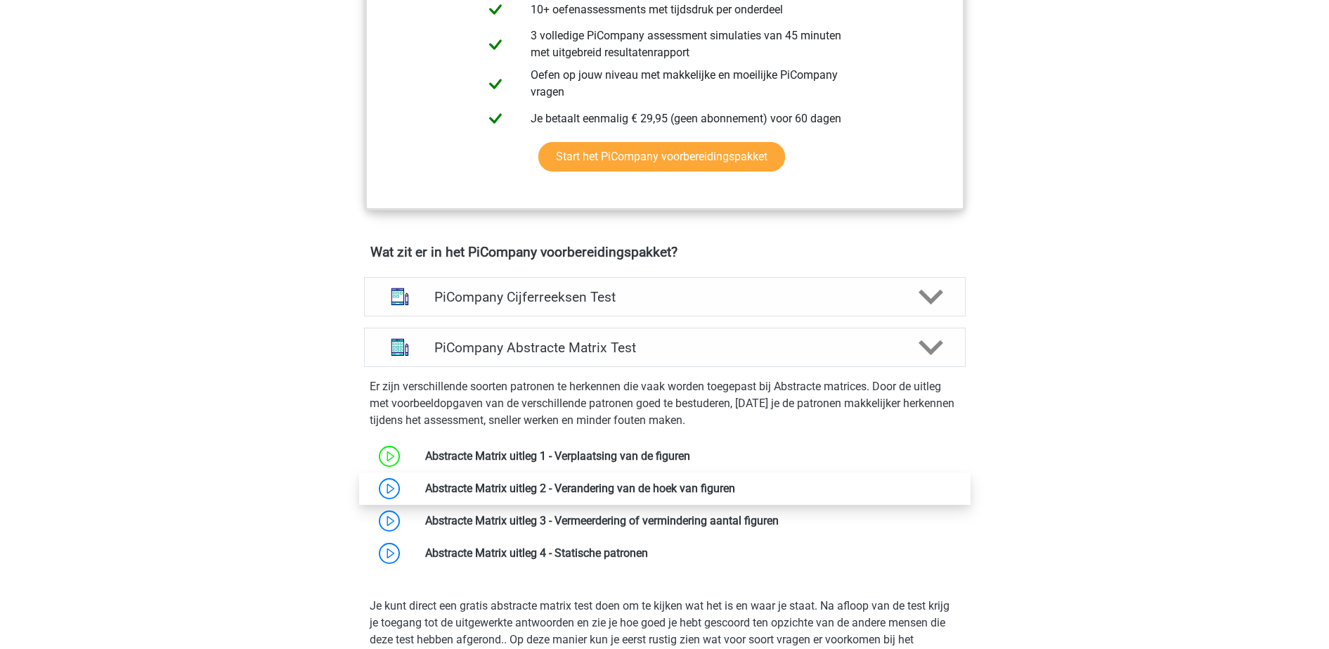
click at [735, 495] on link at bounding box center [735, 488] width 0 height 13
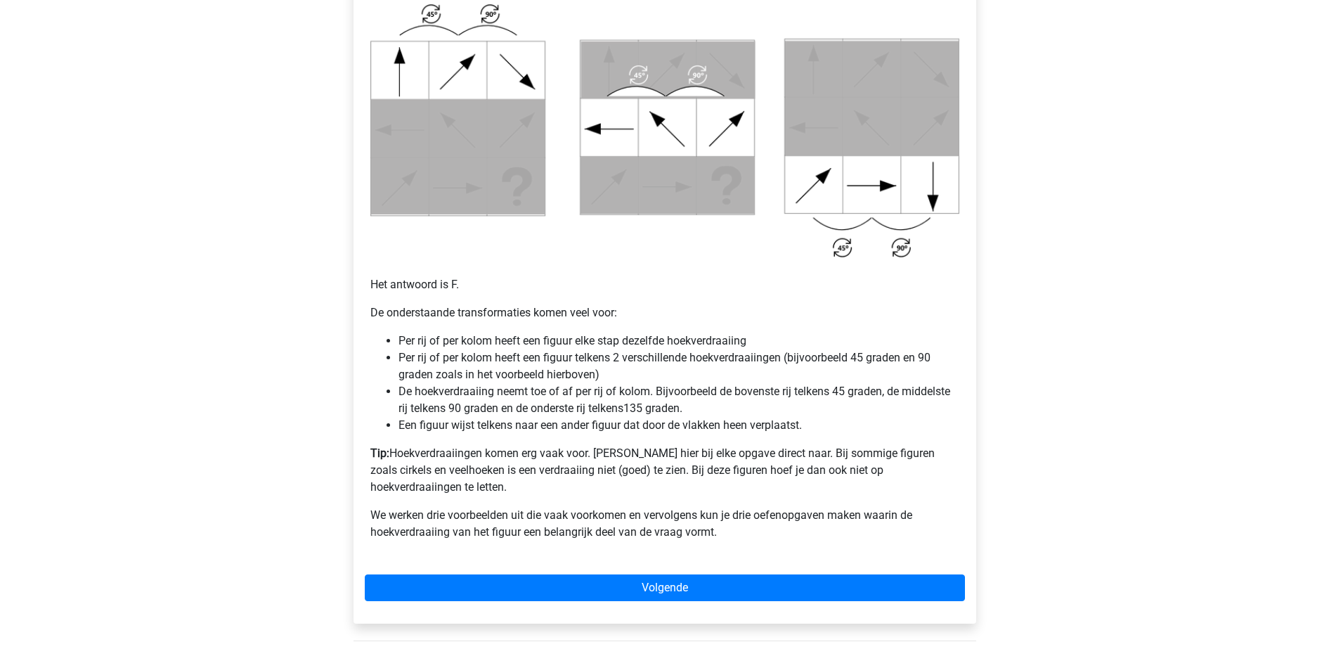
scroll to position [730, 0]
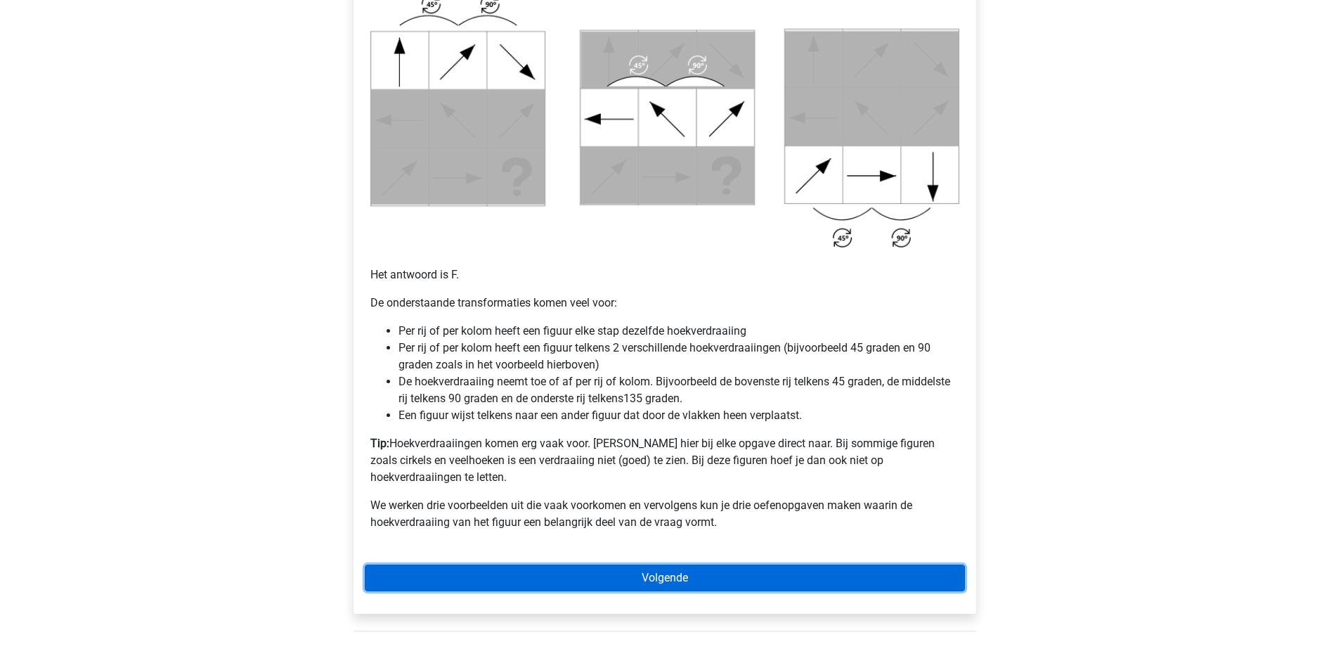
click at [709, 564] on link "Volgende" at bounding box center [665, 577] width 600 height 27
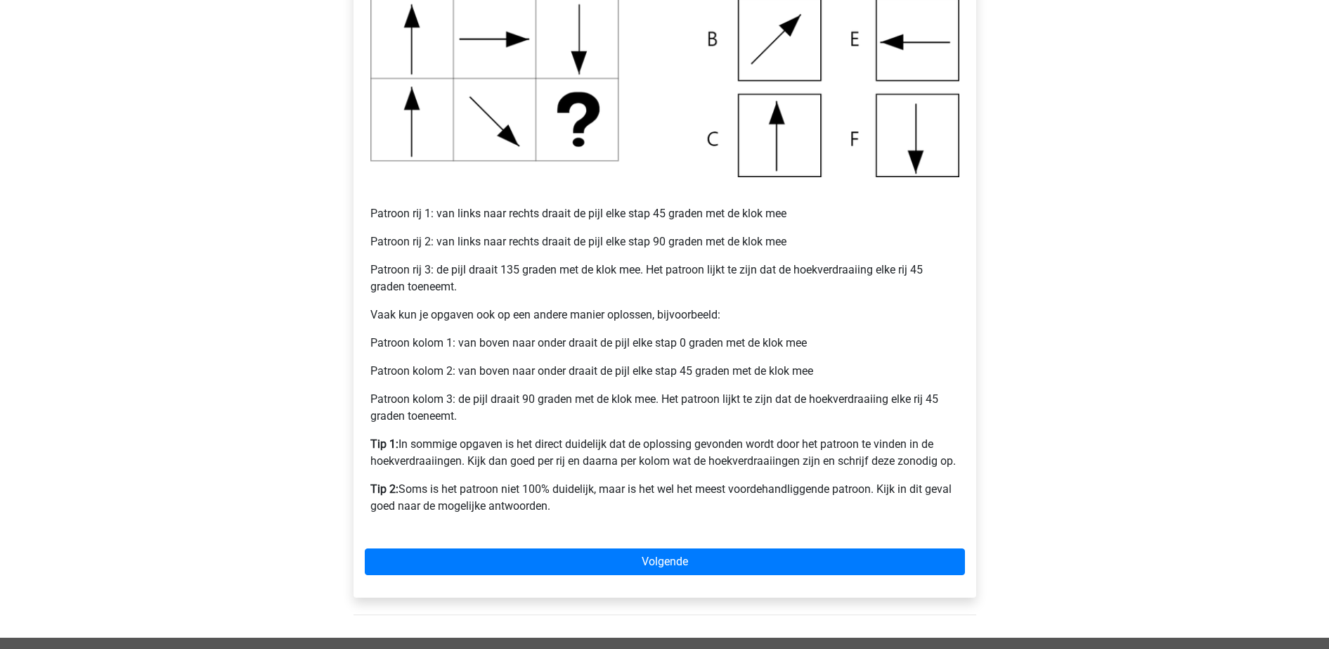
scroll to position [437, 0]
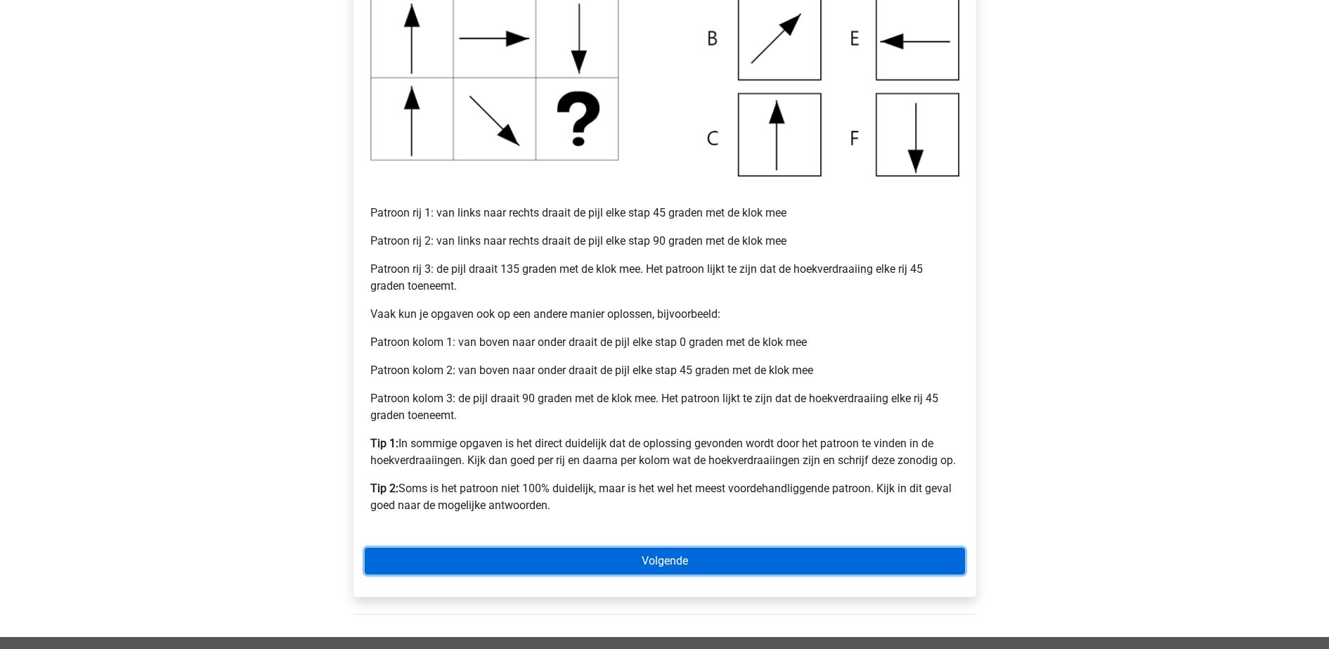
click at [652, 558] on link "Volgende" at bounding box center [665, 561] width 600 height 27
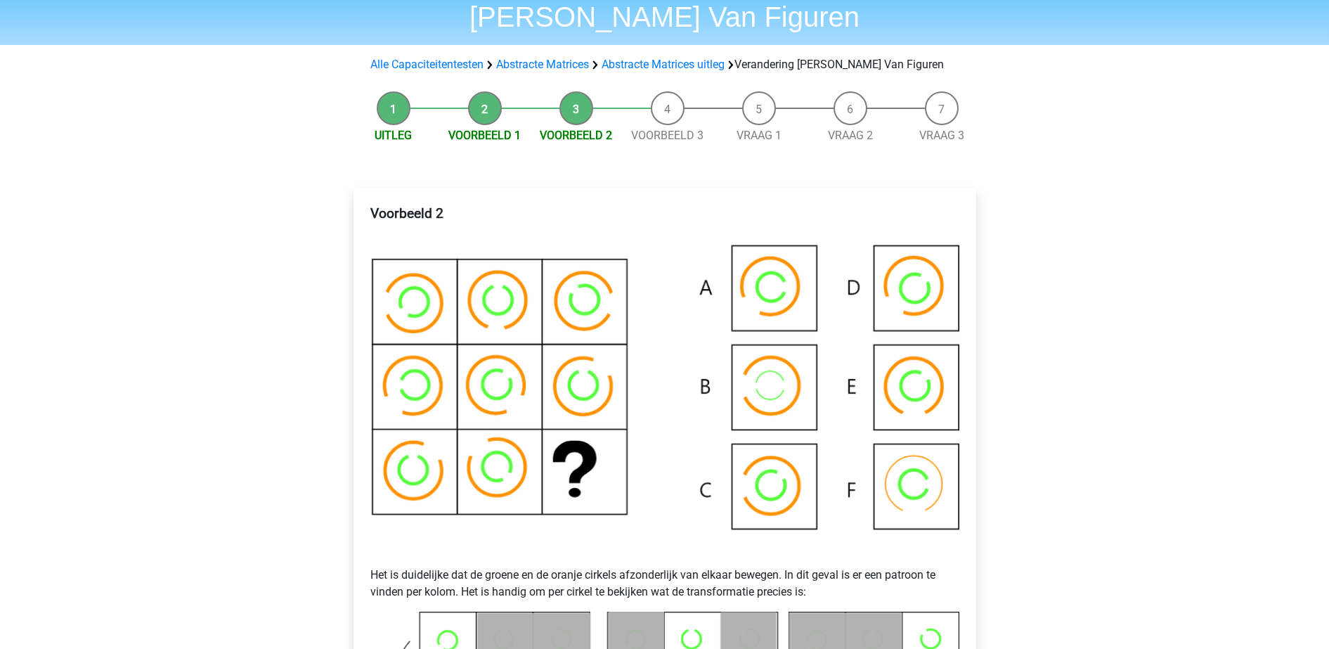
scroll to position [86, 0]
click at [903, 286] on img at bounding box center [664, 397] width 589 height 307
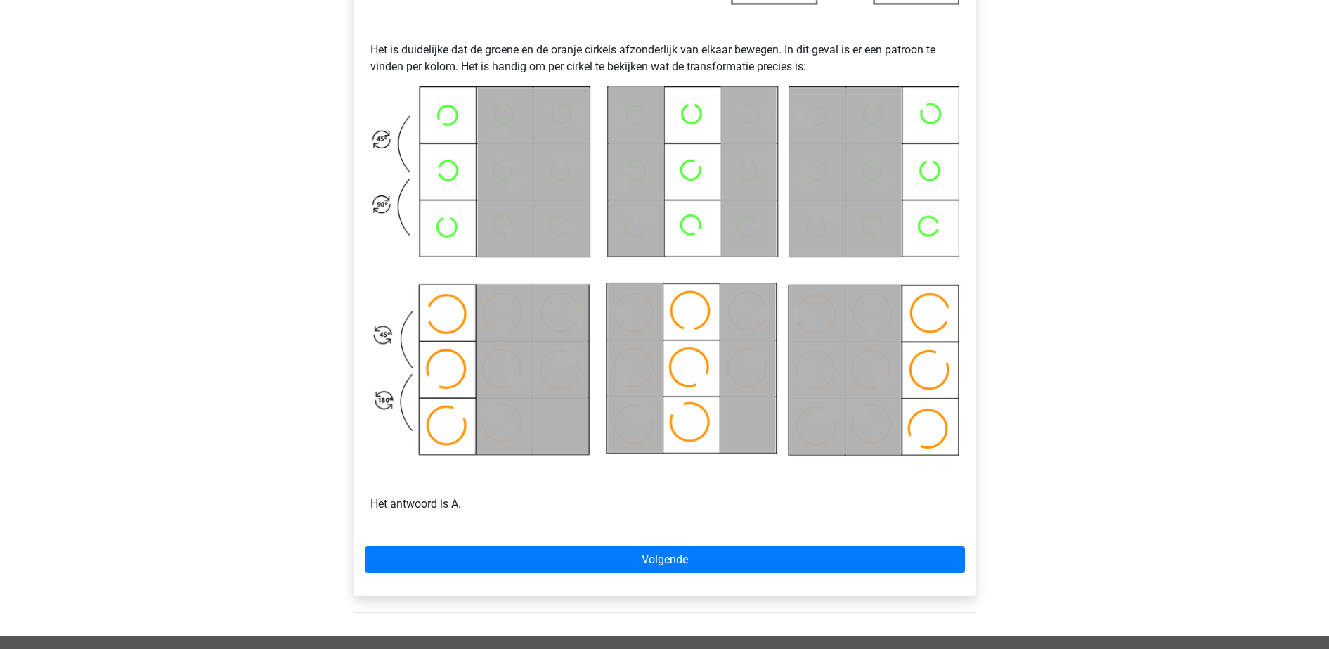
scroll to position [614, 0]
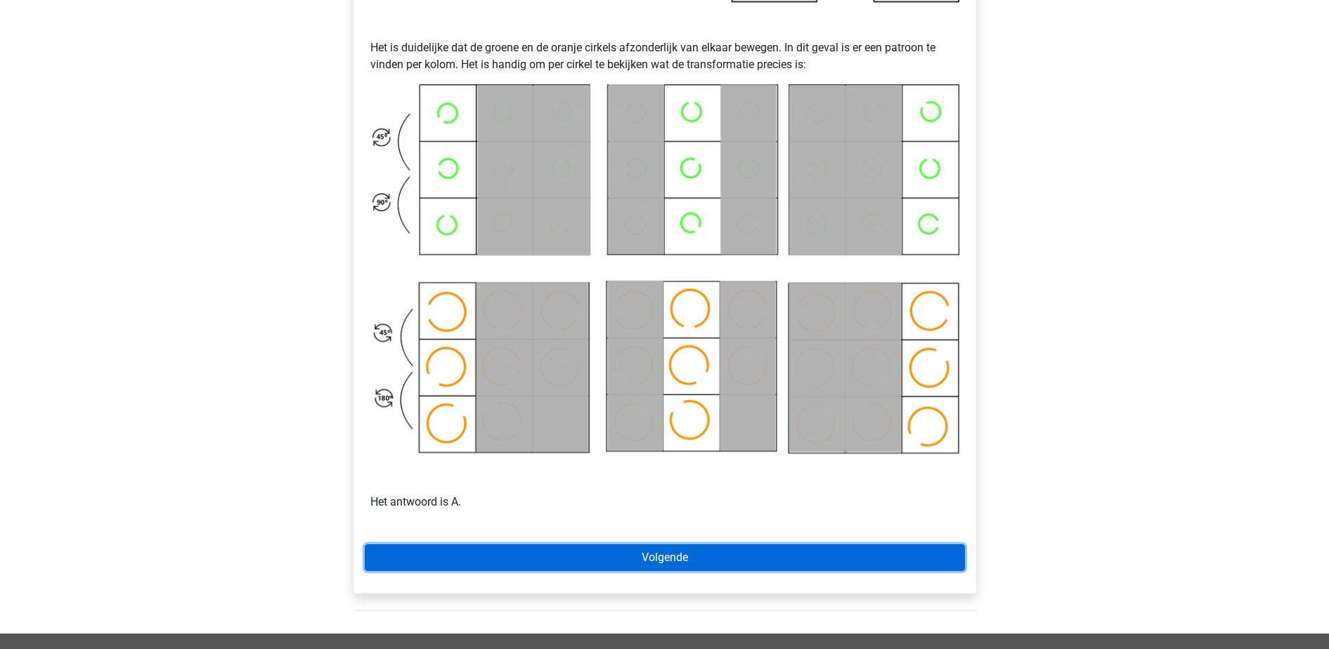
click at [658, 547] on link "Volgende" at bounding box center [665, 557] width 600 height 27
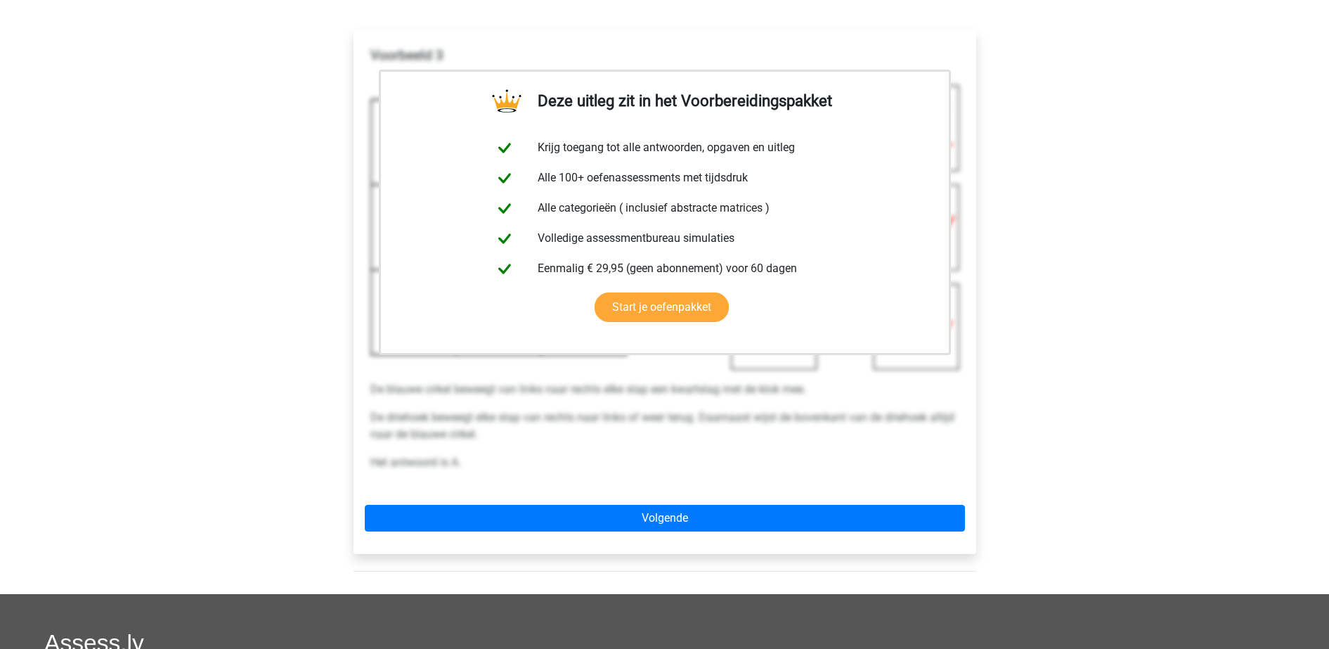
scroll to position [246, 0]
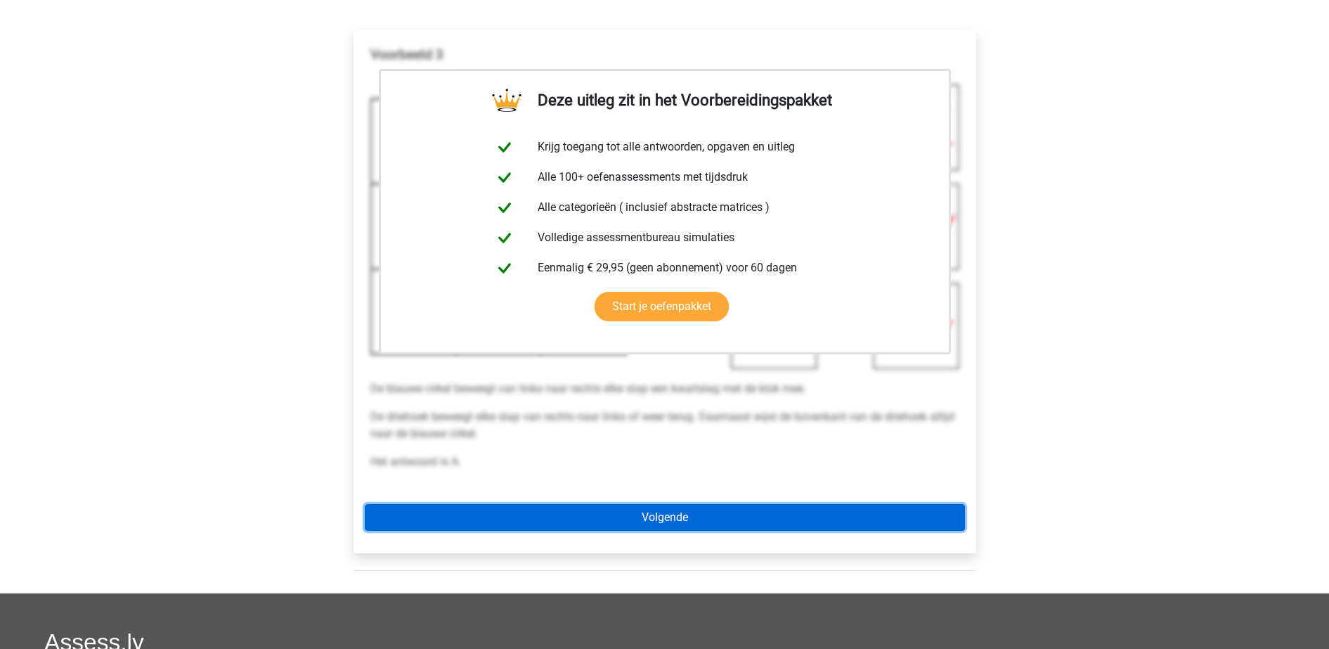
click at [659, 528] on link "Volgende" at bounding box center [665, 517] width 600 height 27
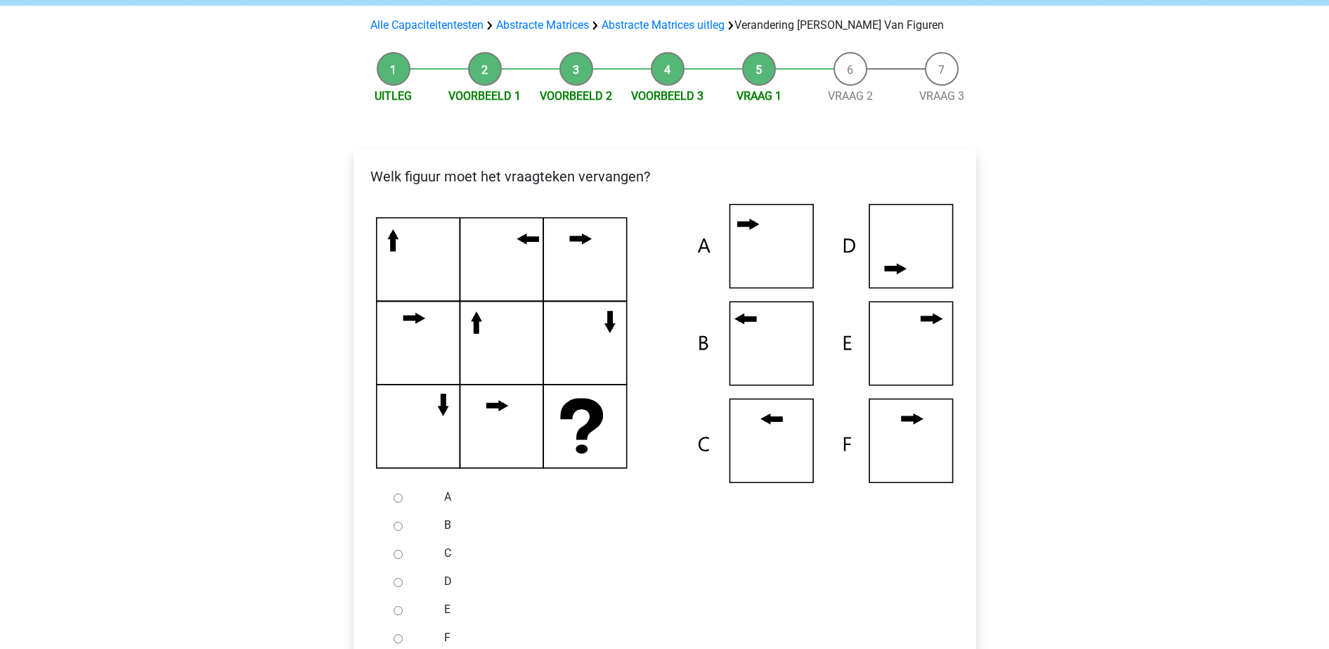
scroll to position [136, 0]
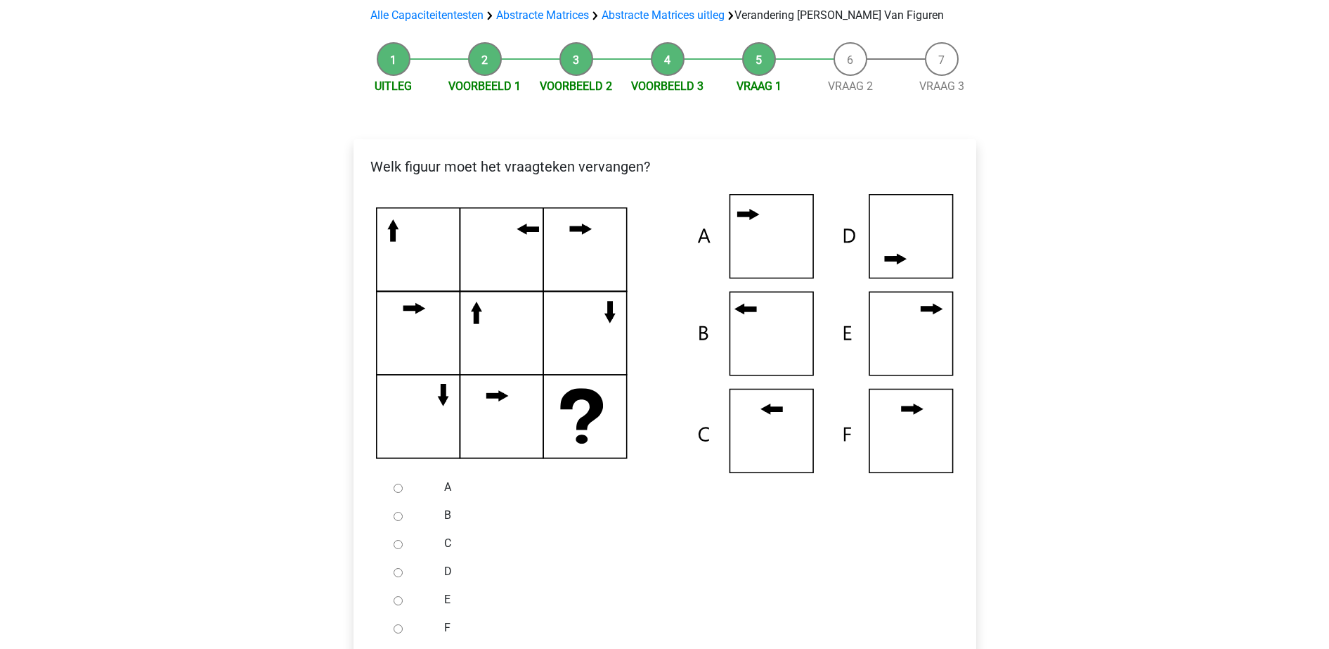
click at [759, 348] on icon at bounding box center [665, 333] width 578 height 279
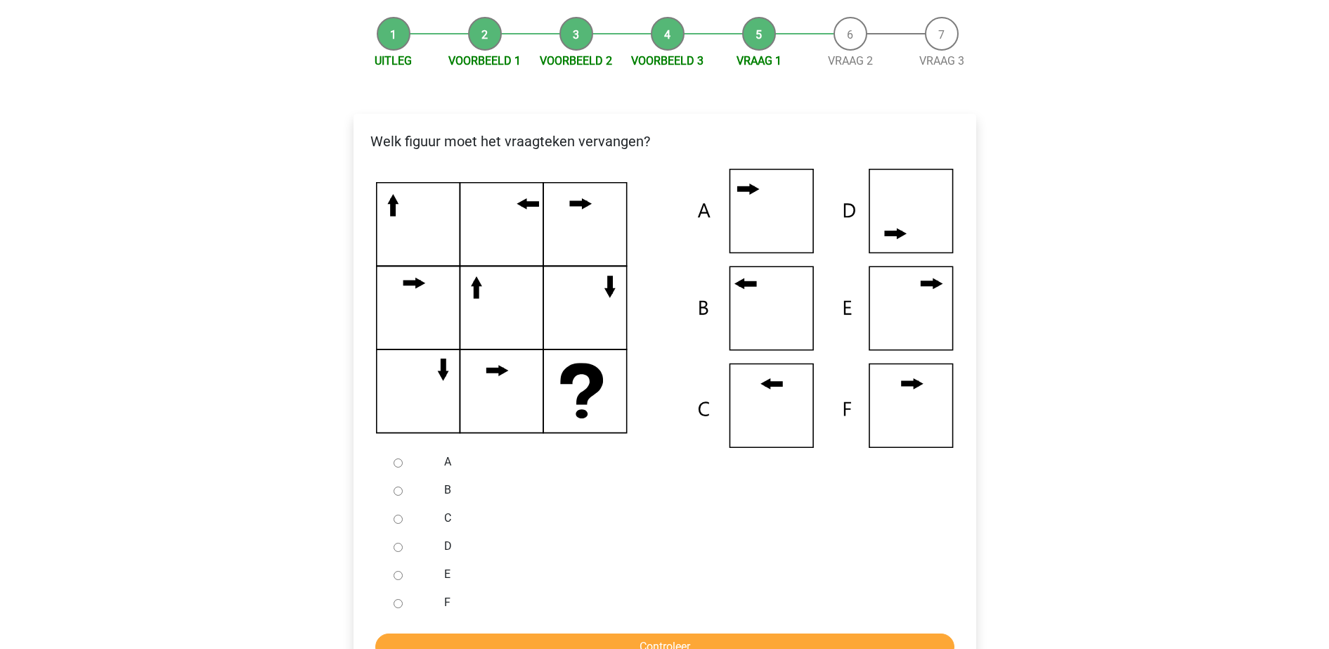
scroll to position [162, 0]
click at [401, 484] on div at bounding box center [411, 489] width 46 height 28
click at [397, 482] on div at bounding box center [411, 489] width 46 height 28
click at [397, 490] on input "B" at bounding box center [398, 490] width 9 height 9
radio input "true"
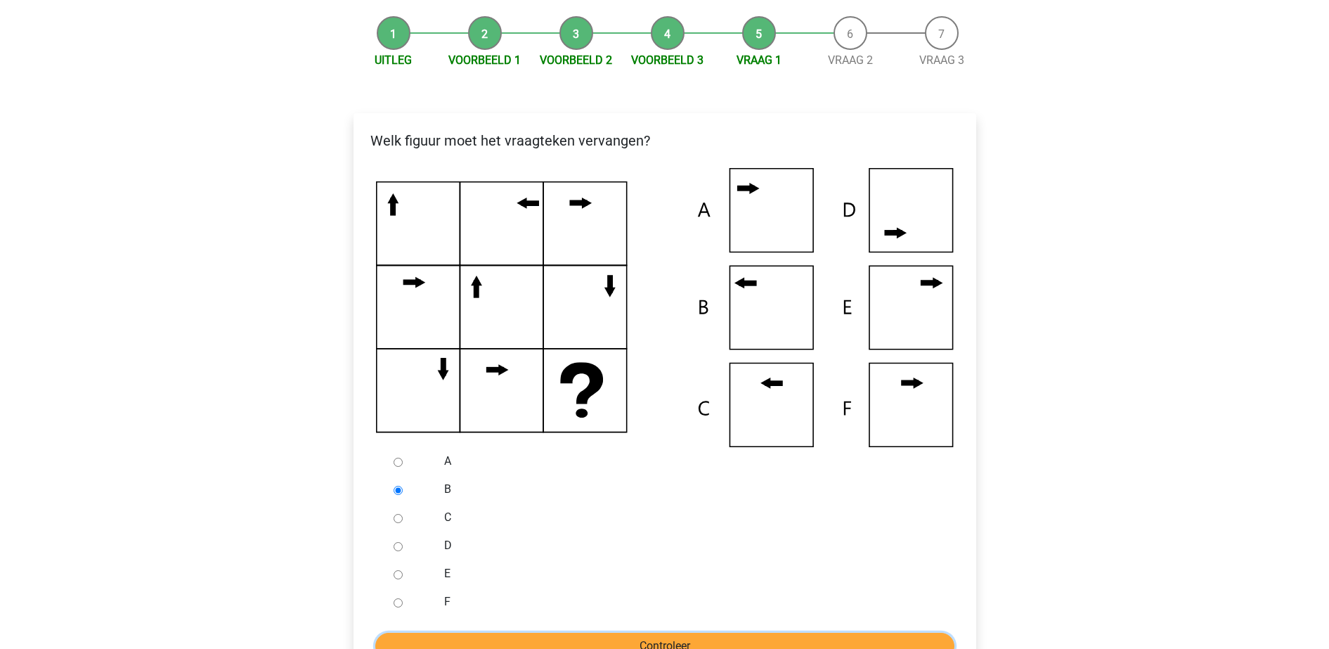
click at [495, 640] on input "Controleer" at bounding box center [664, 646] width 579 height 27
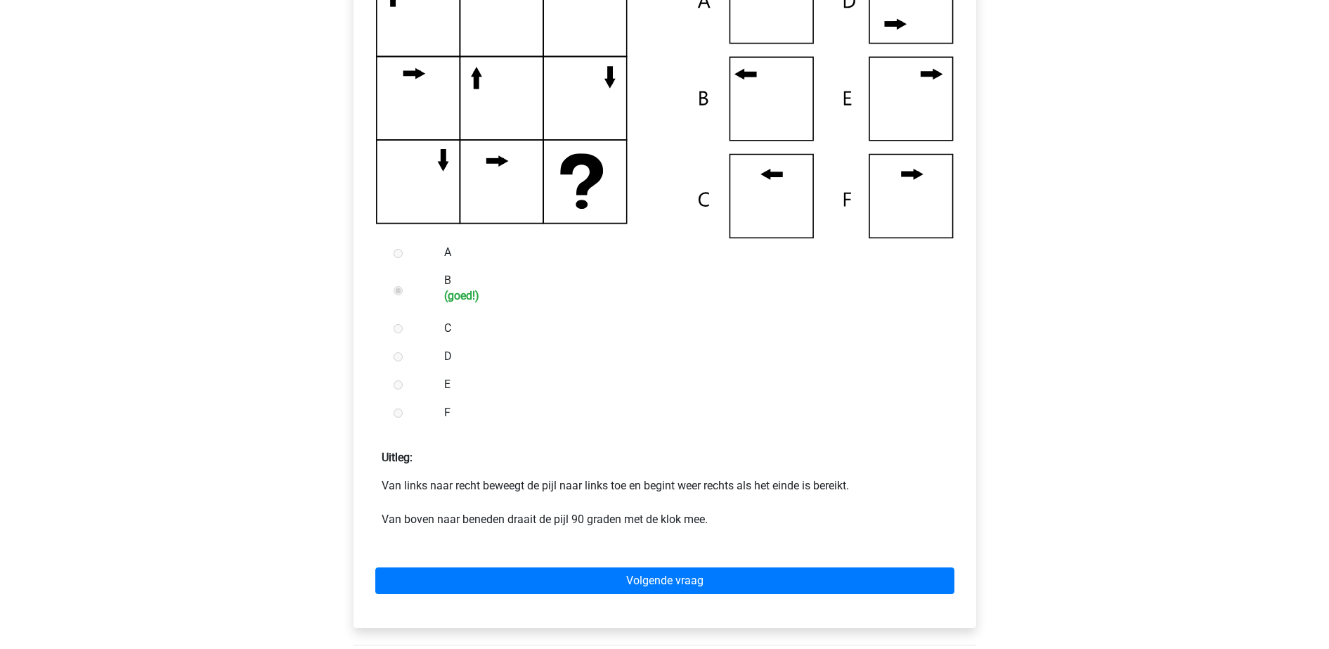
scroll to position [375, 0]
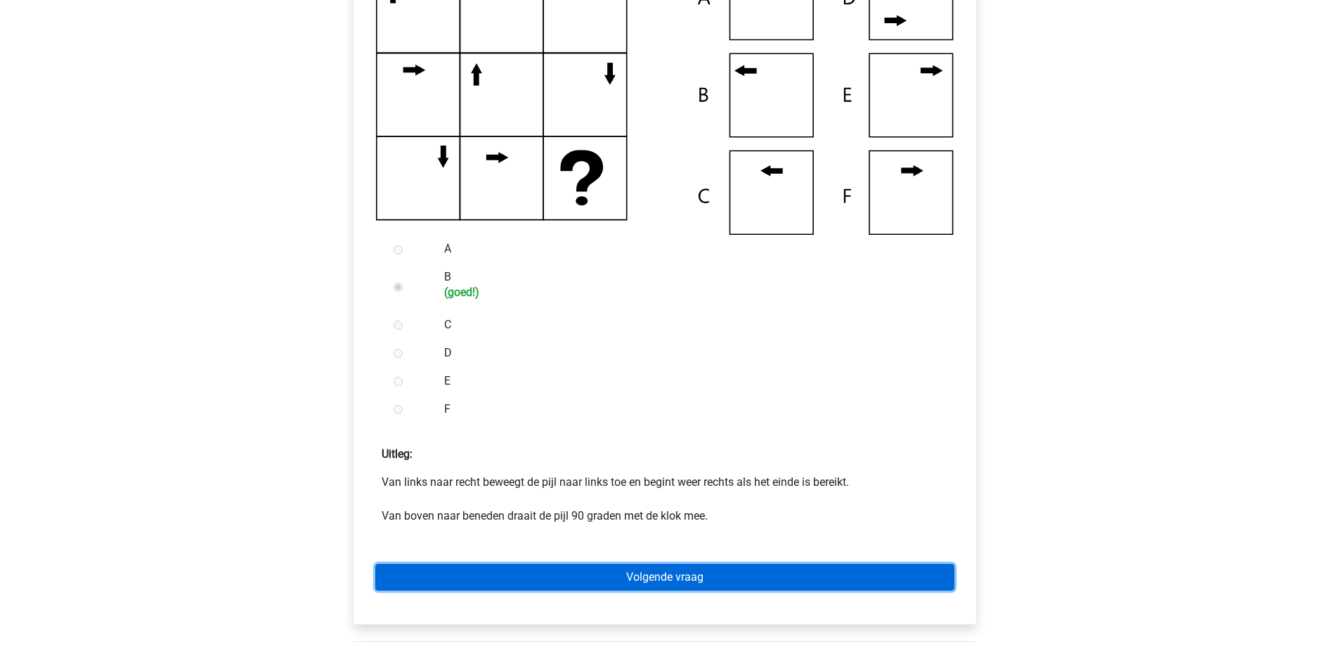
click at [598, 572] on link "Volgende vraag" at bounding box center [664, 577] width 579 height 27
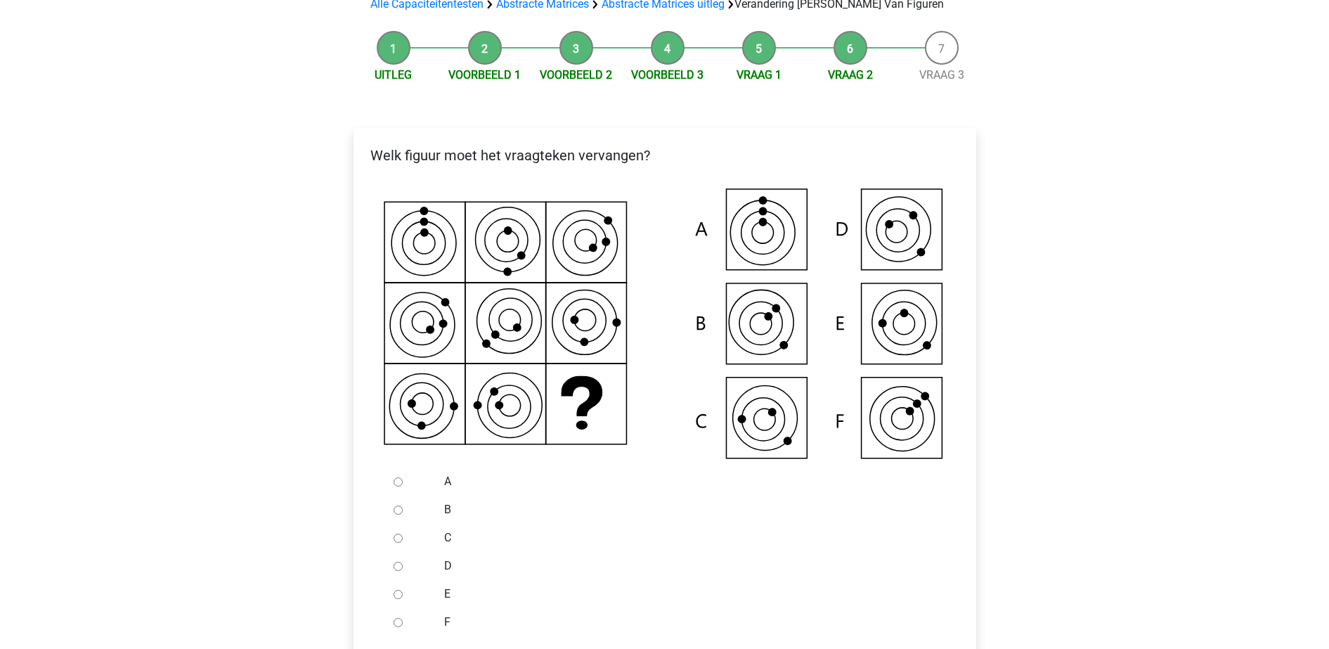
scroll to position [212, 0]
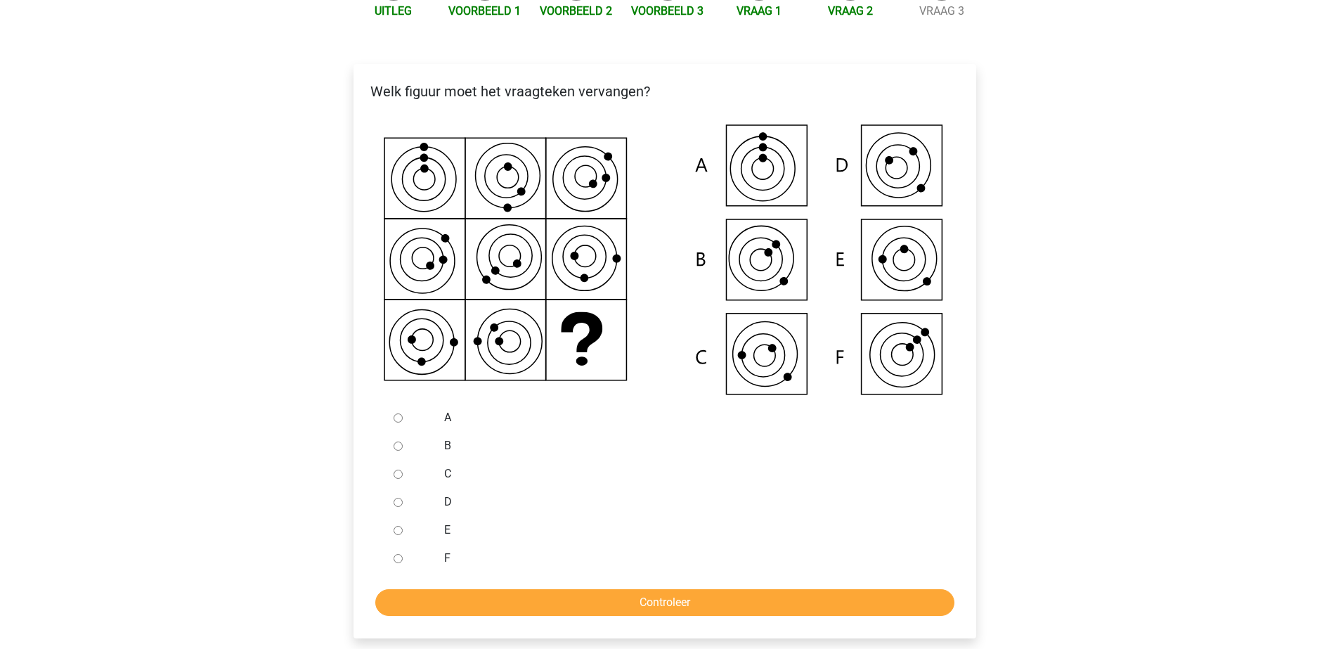
click at [922, 264] on icon at bounding box center [665, 261] width 578 height 285
click at [401, 523] on div at bounding box center [411, 530] width 46 height 28
click at [401, 530] on input "E" at bounding box center [398, 530] width 9 height 9
radio input "true"
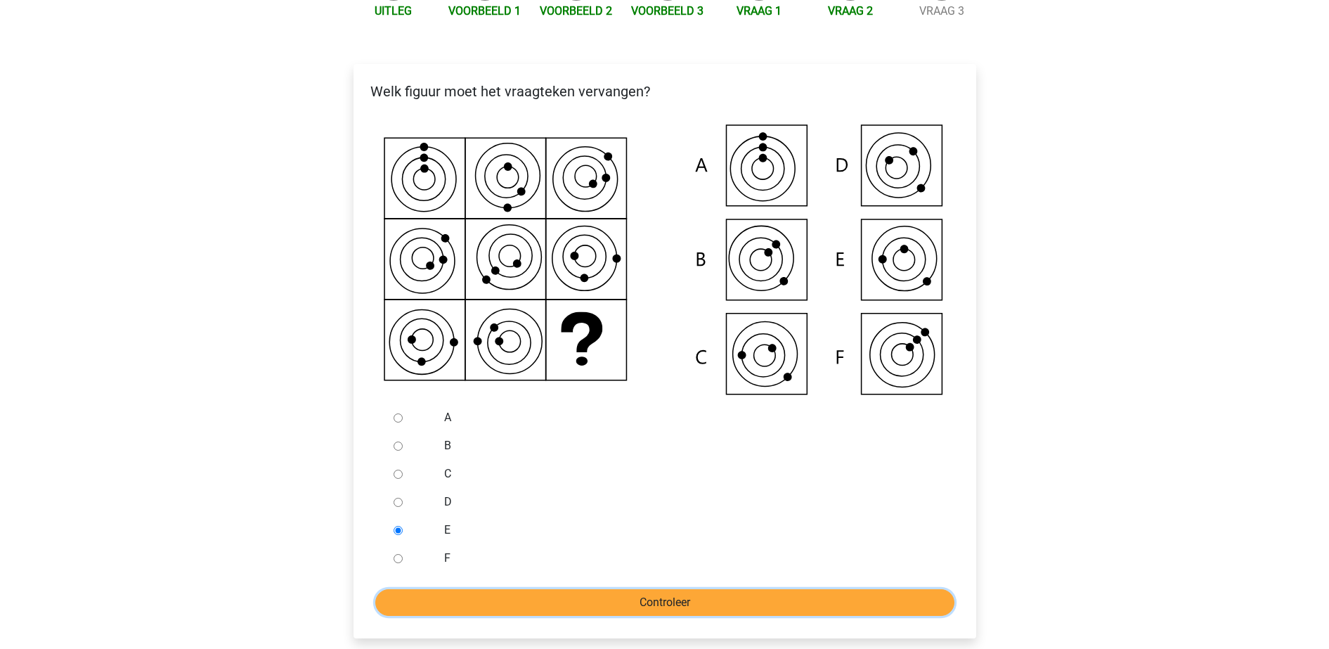
click at [456, 604] on input "Controleer" at bounding box center [664, 602] width 579 height 27
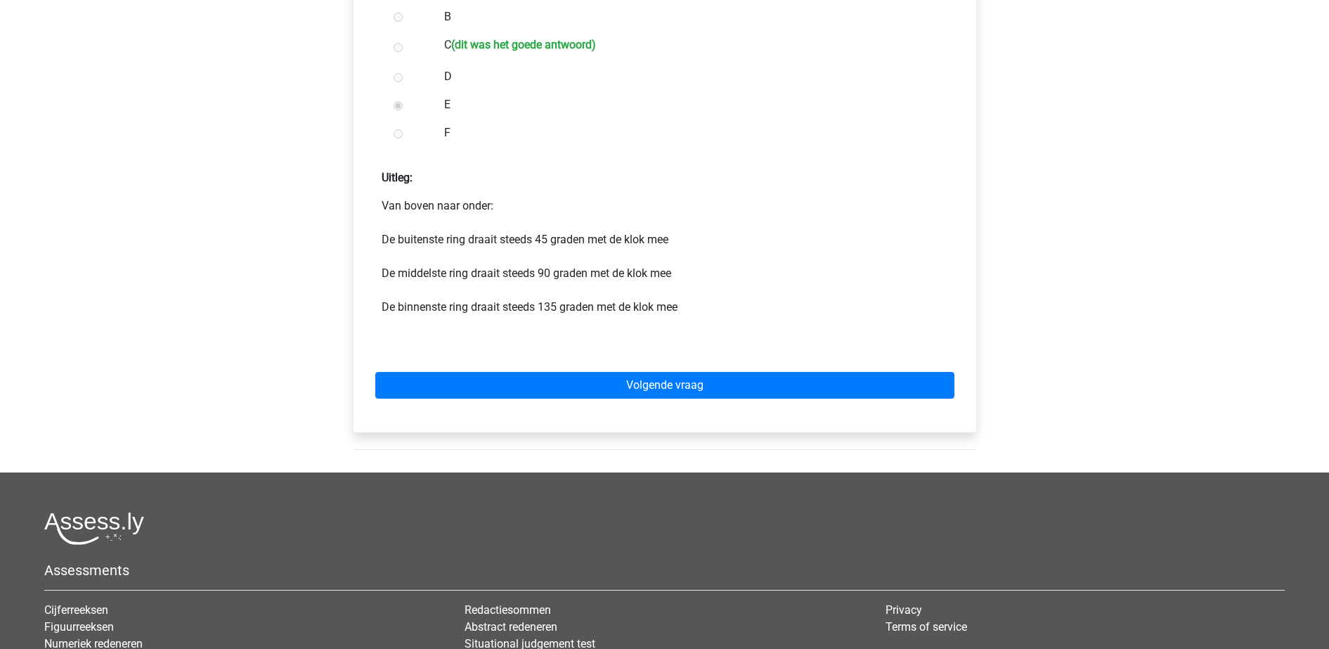
scroll to position [642, 0]
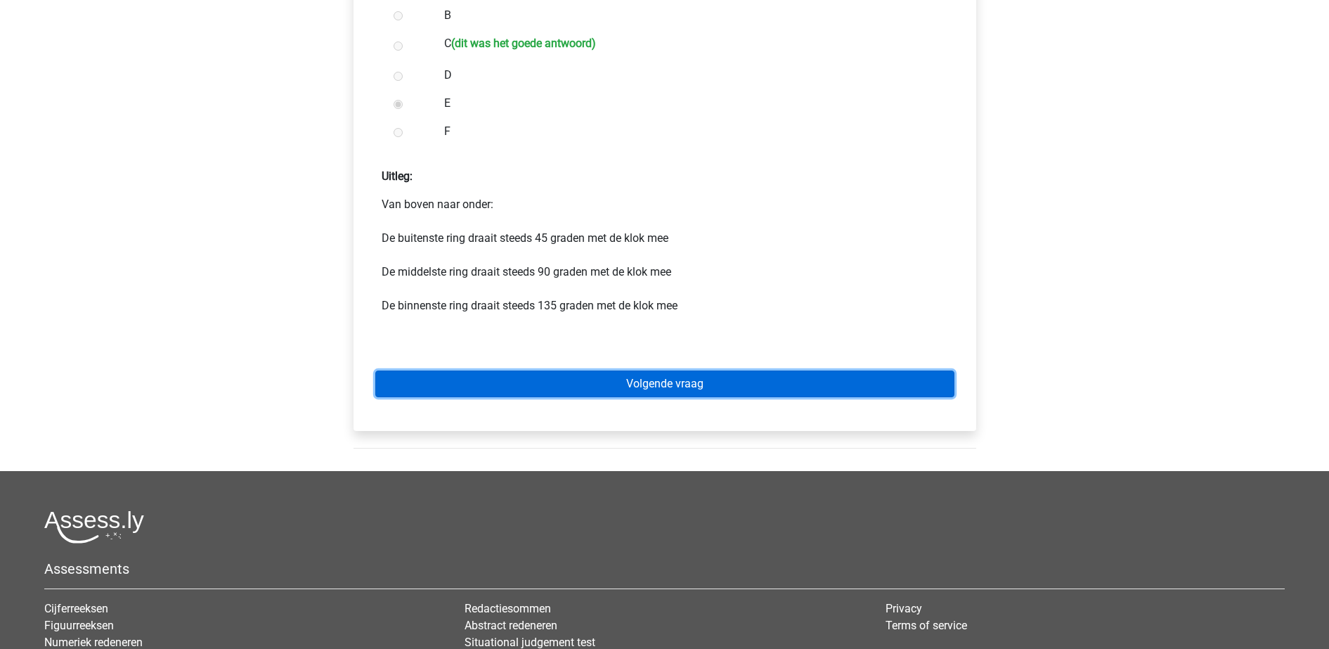
click at [647, 388] on link "Volgende vraag" at bounding box center [664, 383] width 579 height 27
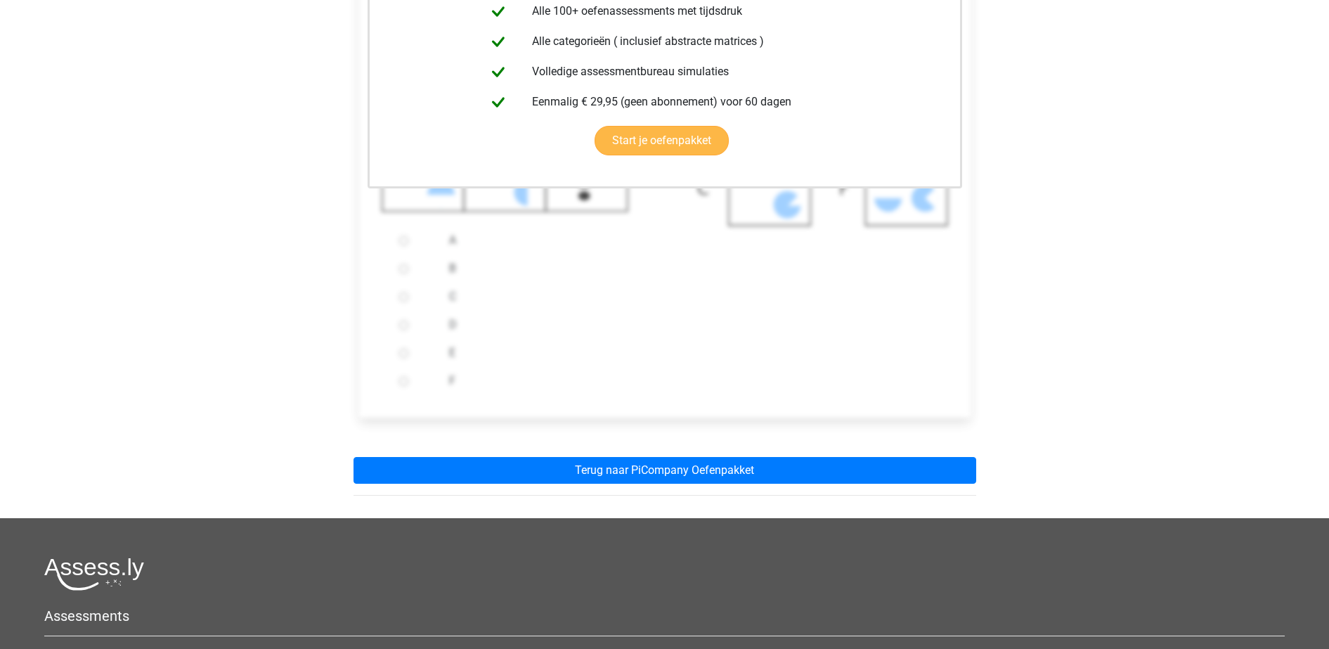
scroll to position [397, 0]
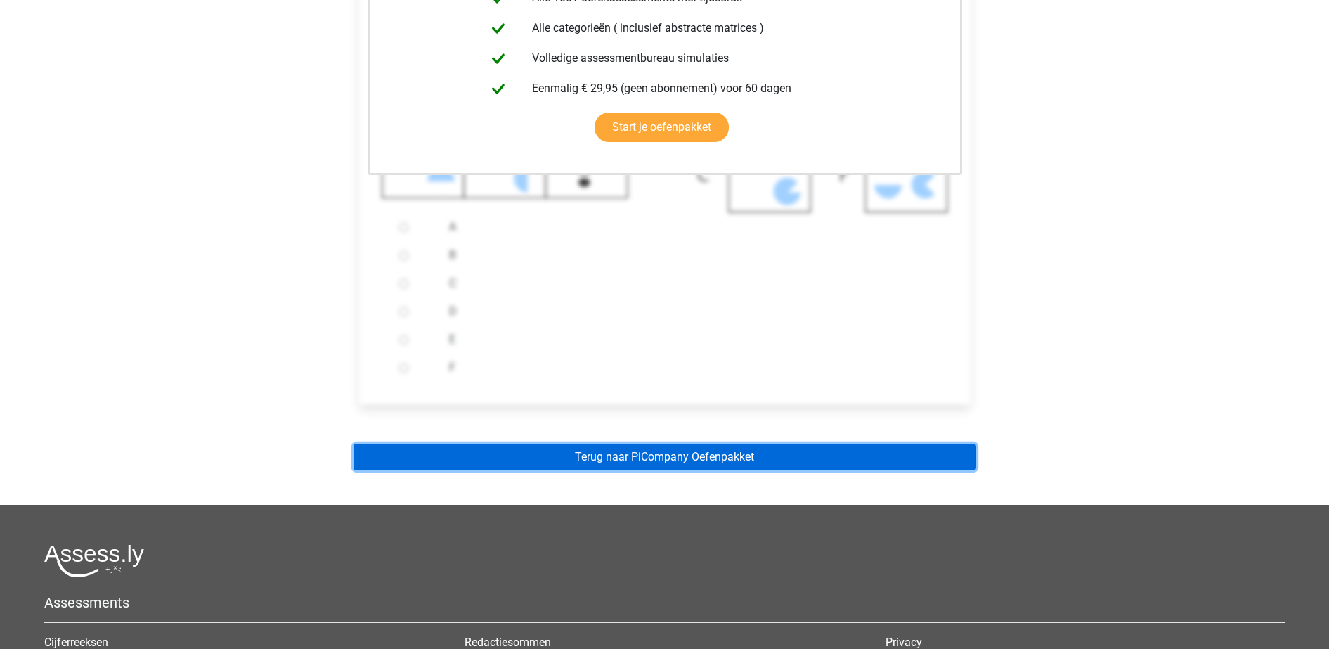
click at [679, 448] on link "Terug naar PiCompany Oefenpakket" at bounding box center [665, 457] width 623 height 27
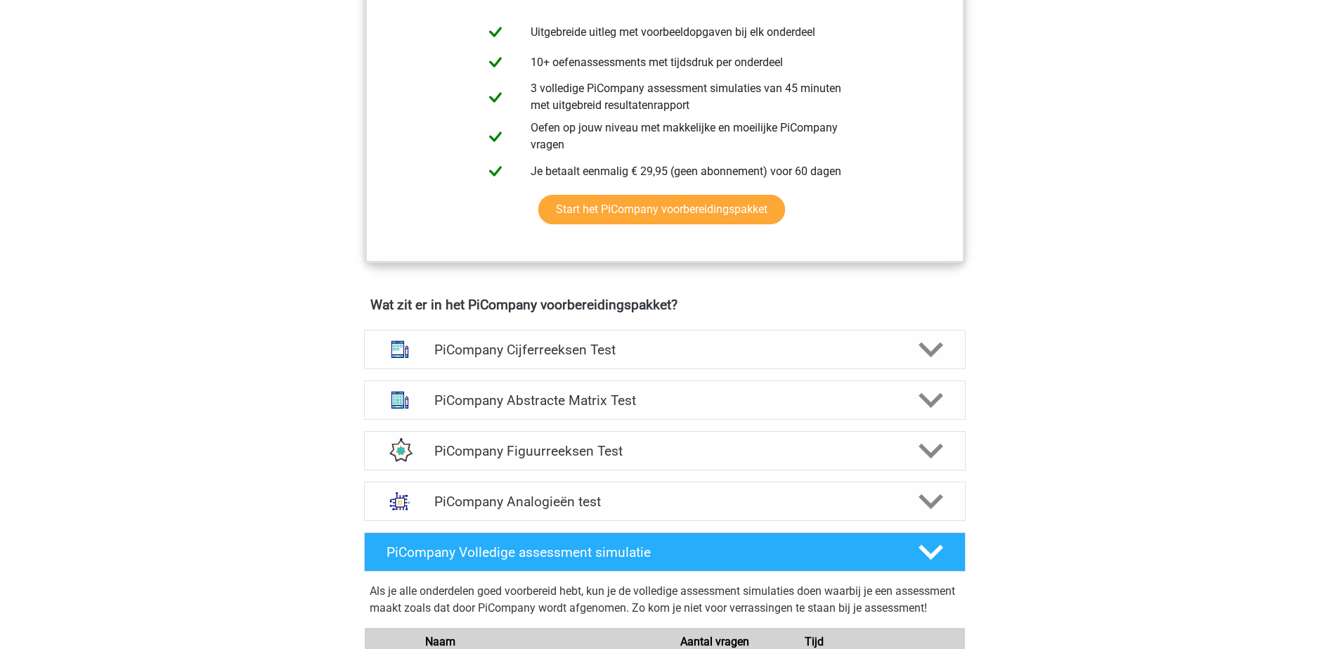
scroll to position [665, 0]
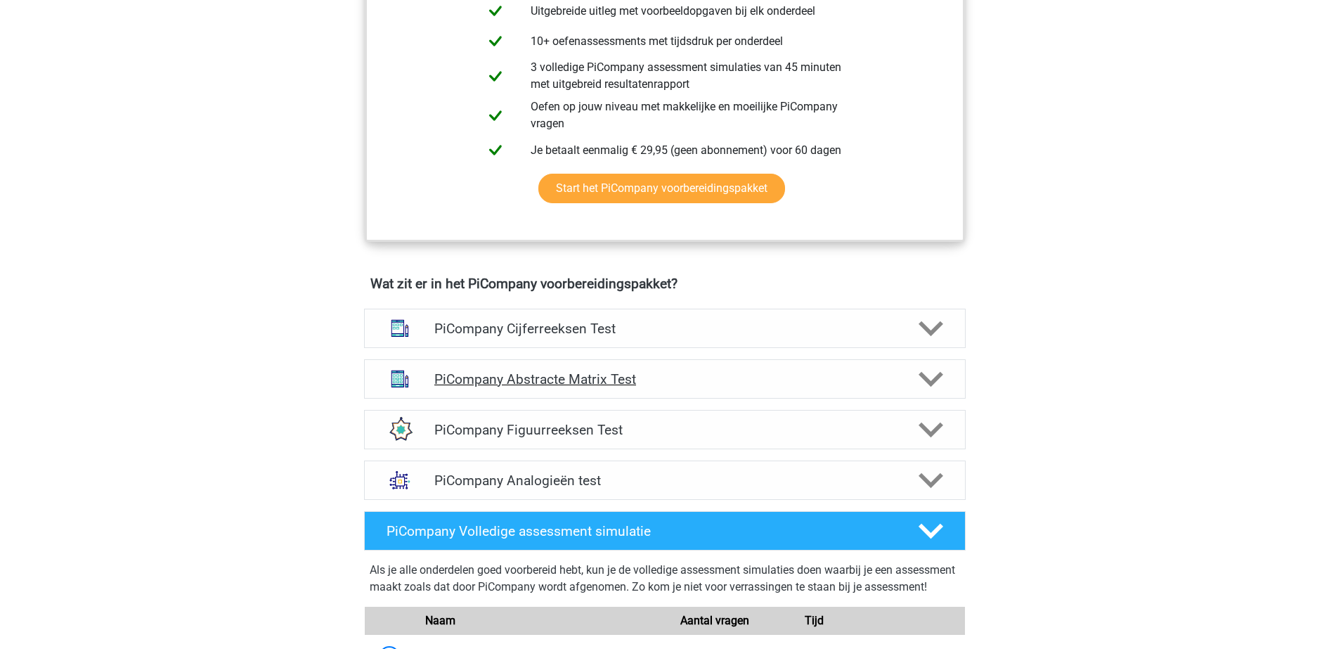
click at [659, 387] on h4 "PiCompany Abstracte Matrix Test" at bounding box center [664, 379] width 460 height 16
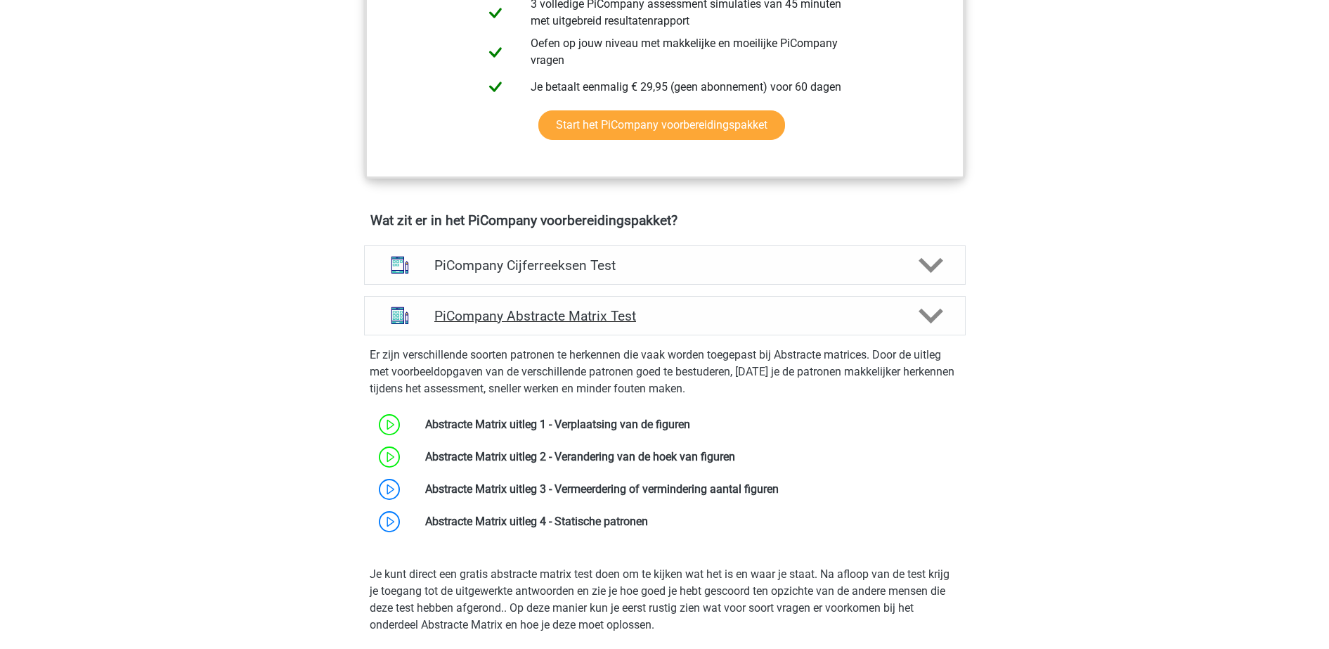
scroll to position [730, 0]
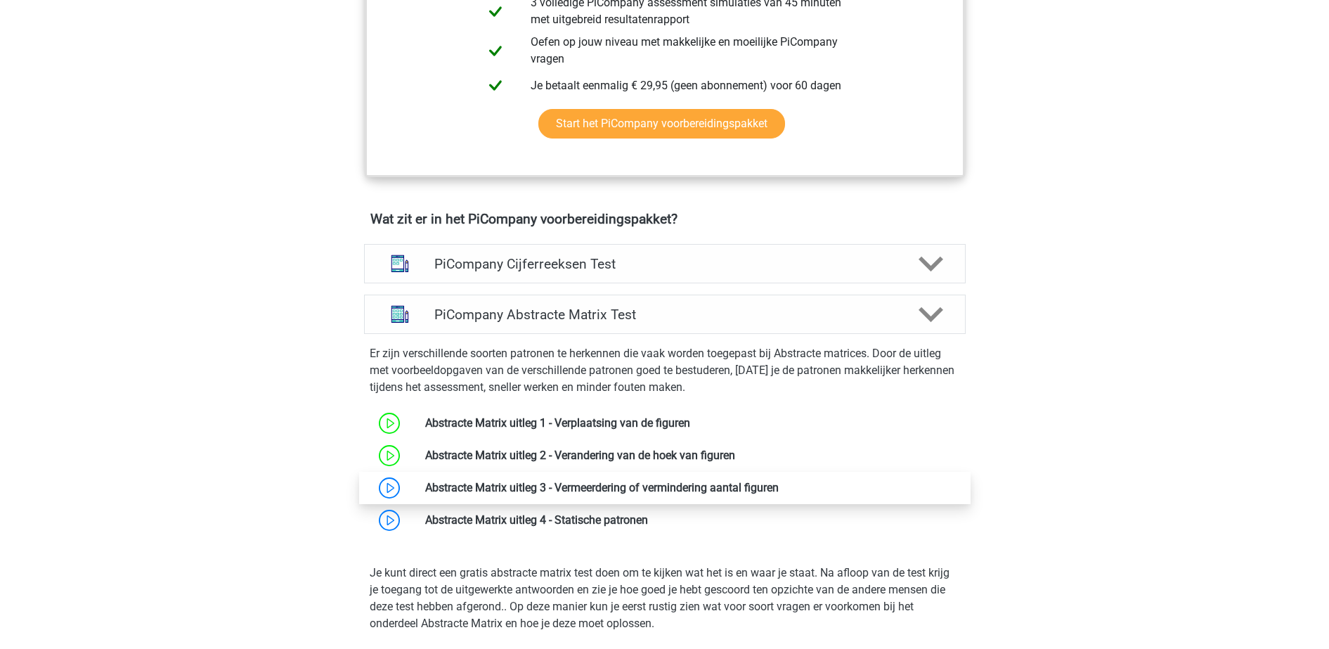
click at [779, 494] on link at bounding box center [779, 487] width 0 height 13
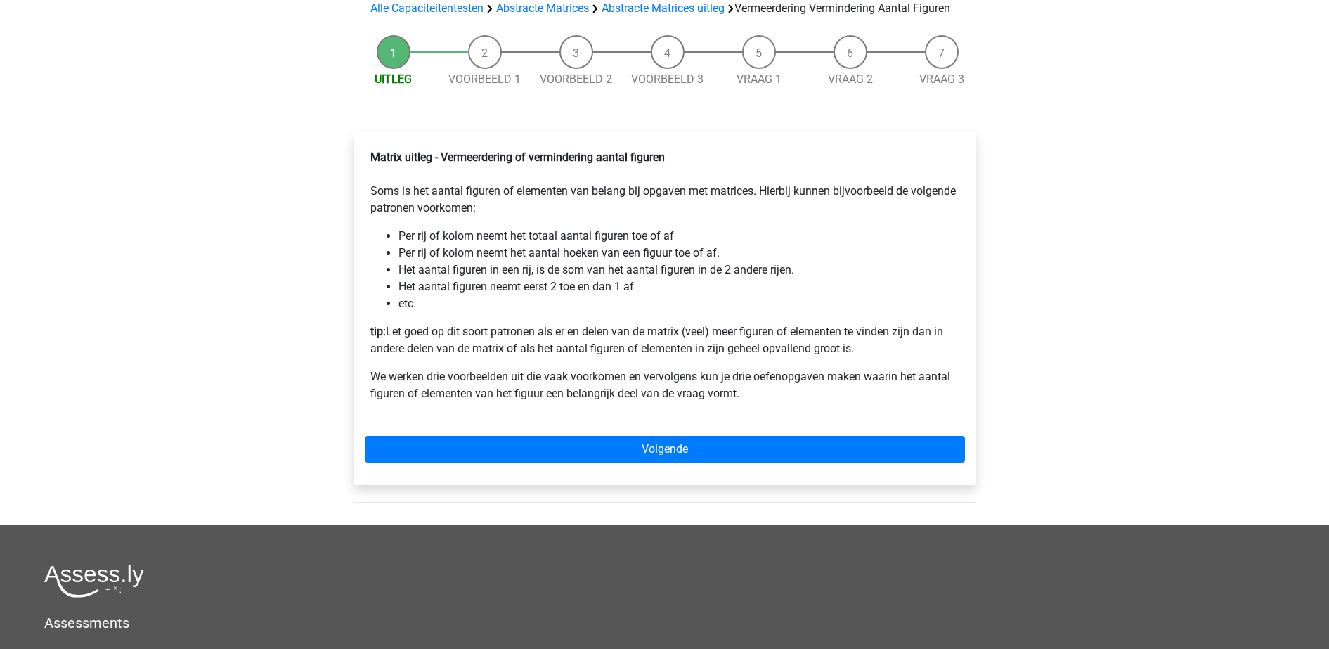
scroll to position [147, 0]
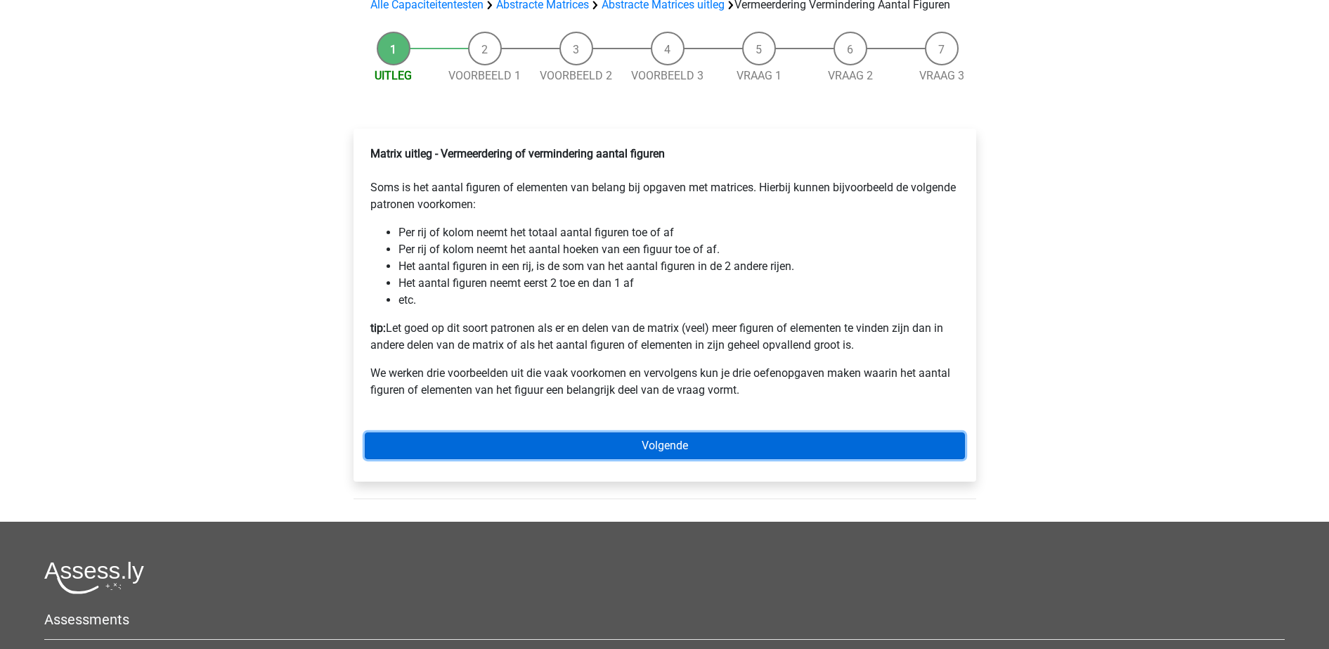
click at [585, 459] on link "Volgende" at bounding box center [665, 445] width 600 height 27
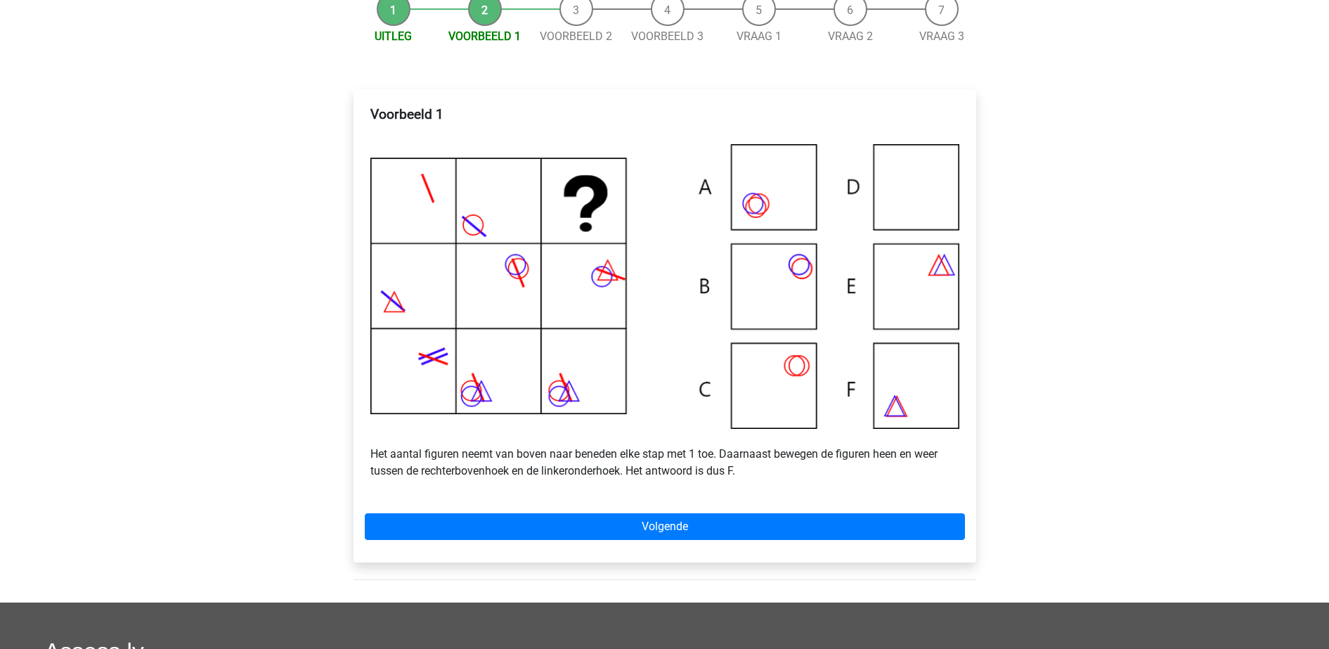
scroll to position [192, 0]
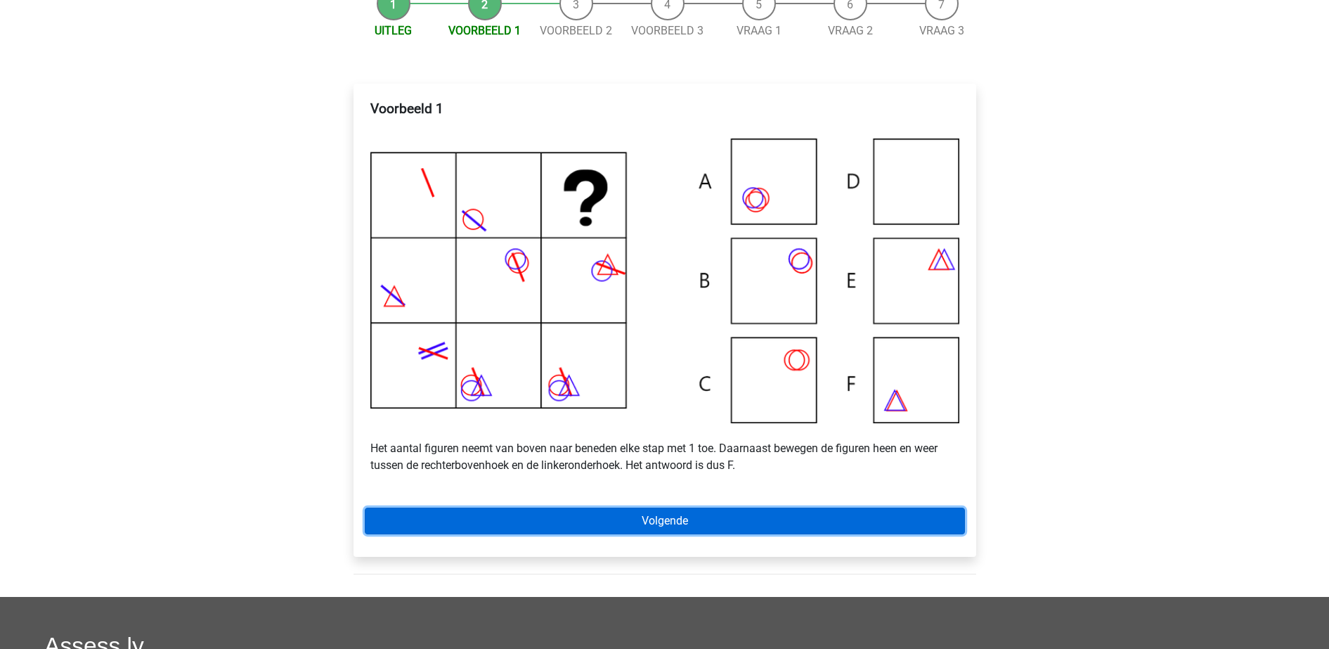
click at [695, 534] on link "Volgende" at bounding box center [665, 521] width 600 height 27
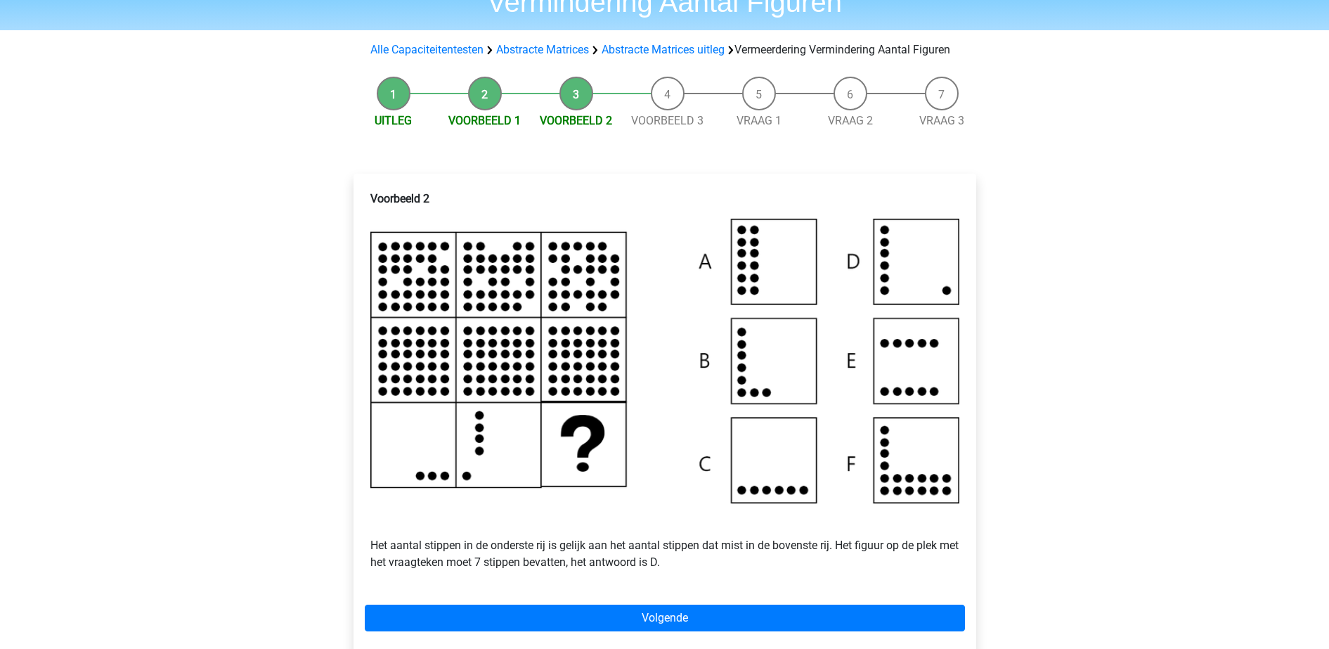
scroll to position [104, 0]
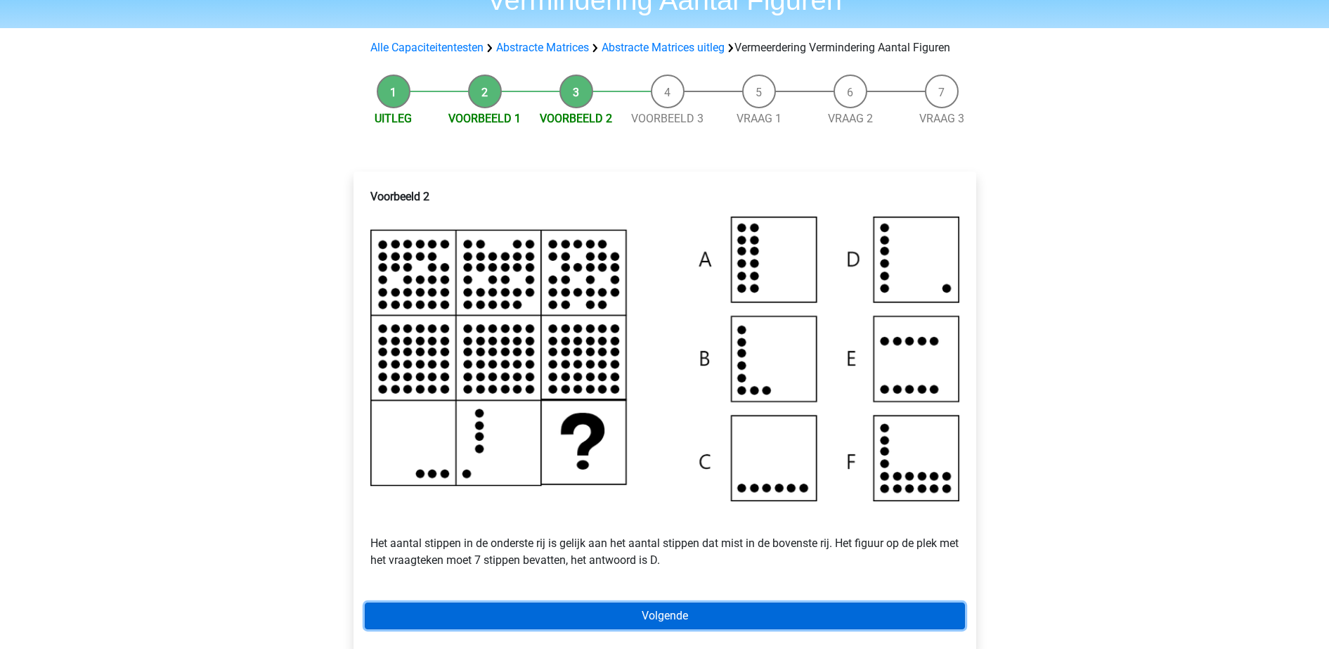
click at [685, 629] on link "Volgende" at bounding box center [665, 615] width 600 height 27
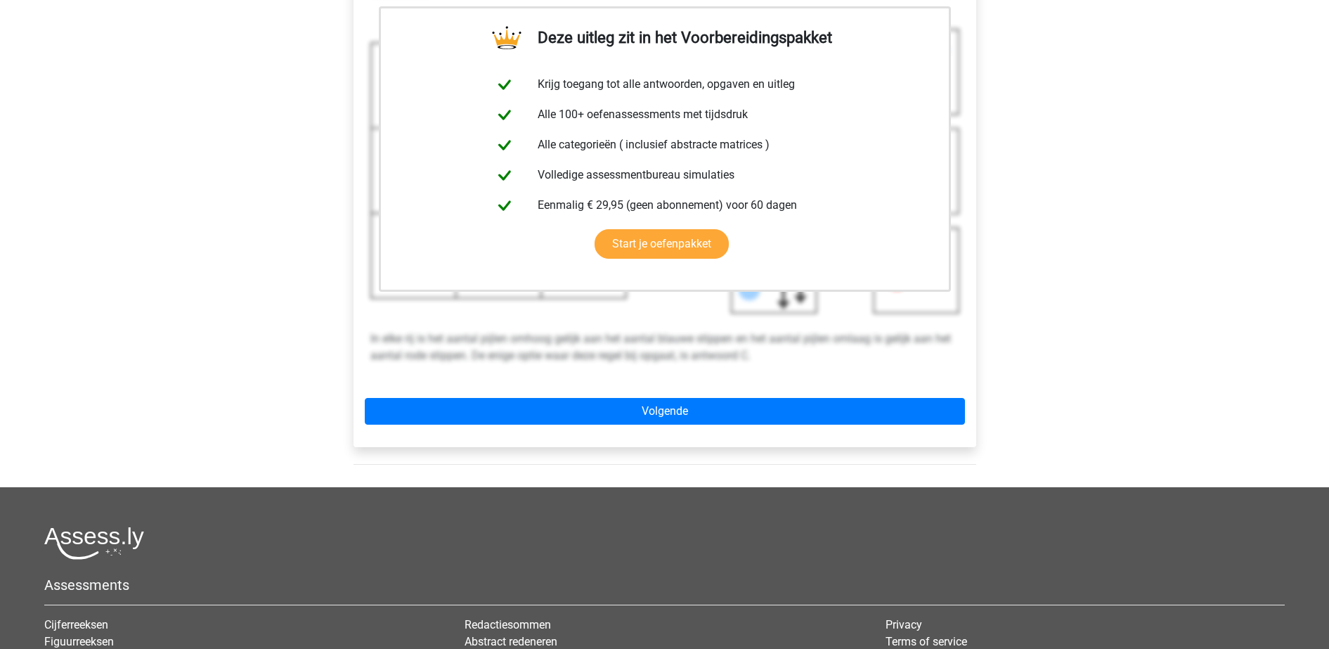
scroll to position [309, 0]
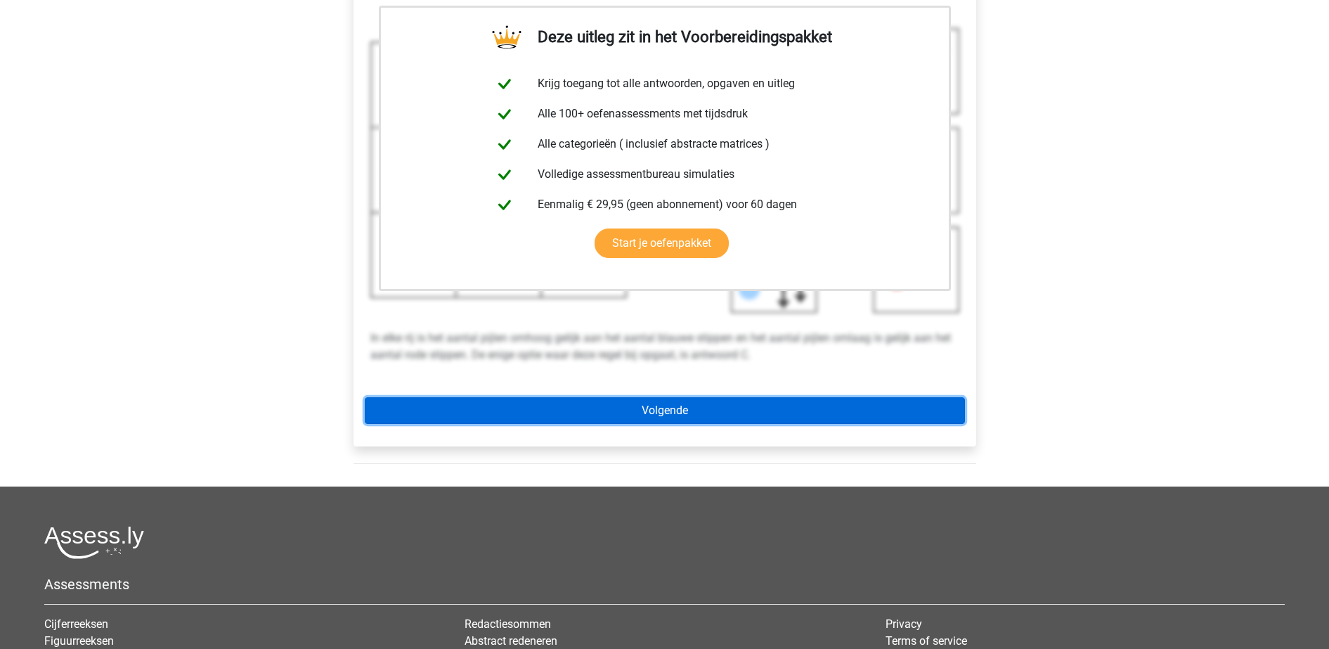
click at [671, 423] on link "Volgende" at bounding box center [665, 410] width 600 height 27
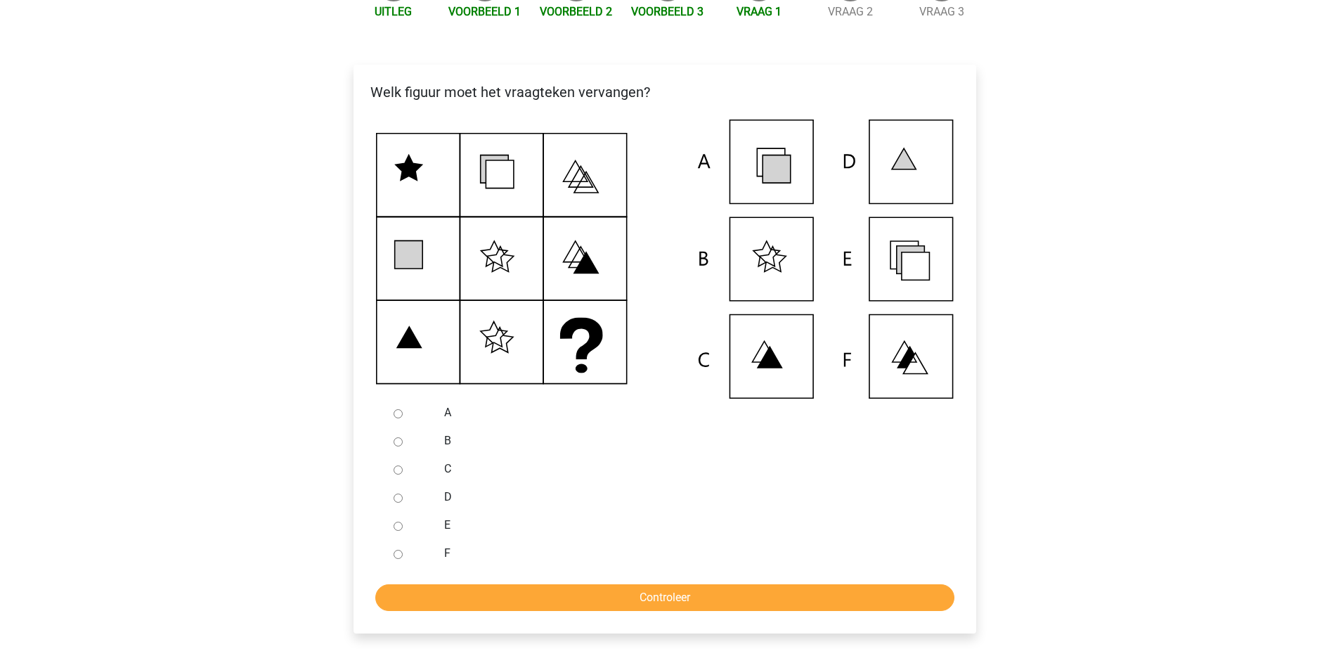
scroll to position [212, 0]
click at [400, 530] on input "E" at bounding box center [398, 525] width 9 height 9
radio input "true"
click at [448, 603] on input "Controleer" at bounding box center [664, 596] width 579 height 27
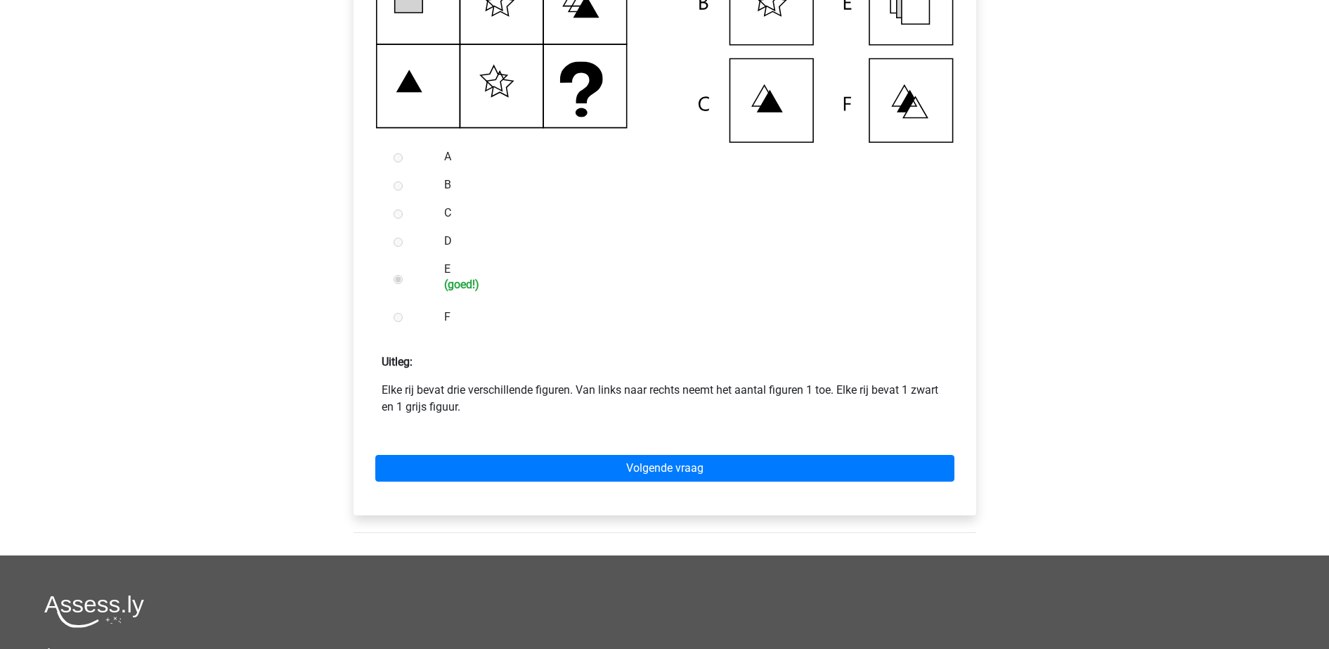
scroll to position [468, 0]
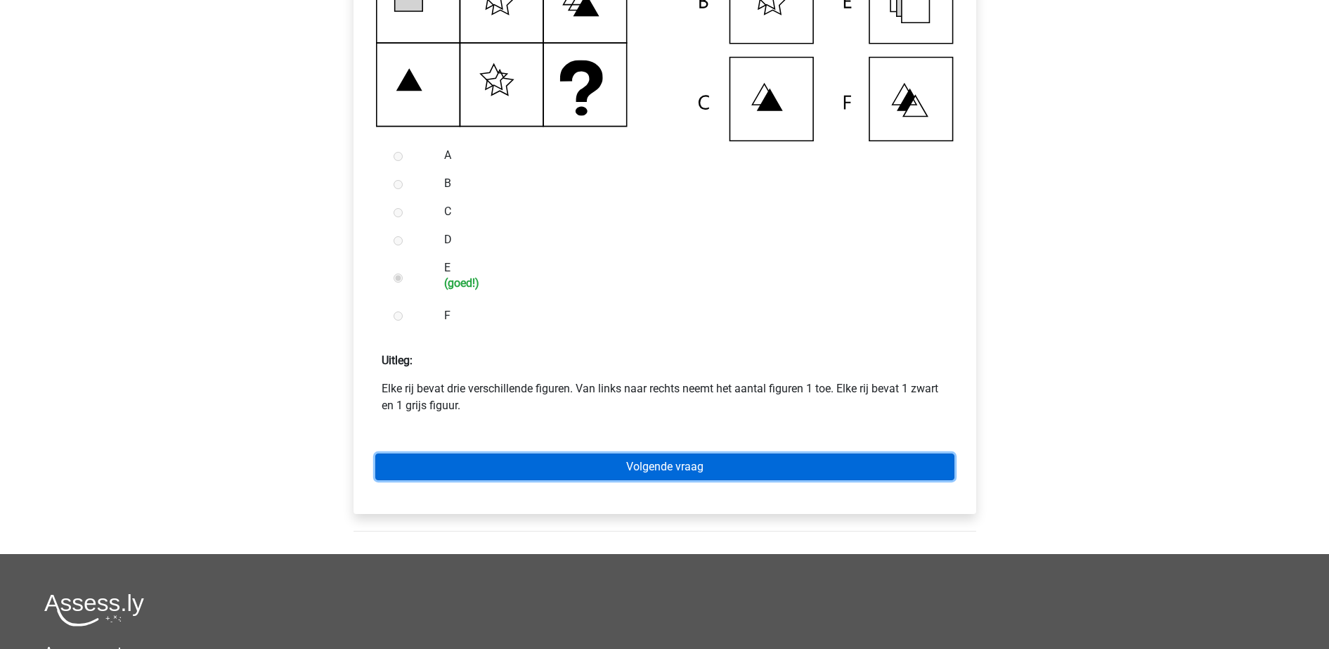
click at [541, 475] on link "Volgende vraag" at bounding box center [664, 466] width 579 height 27
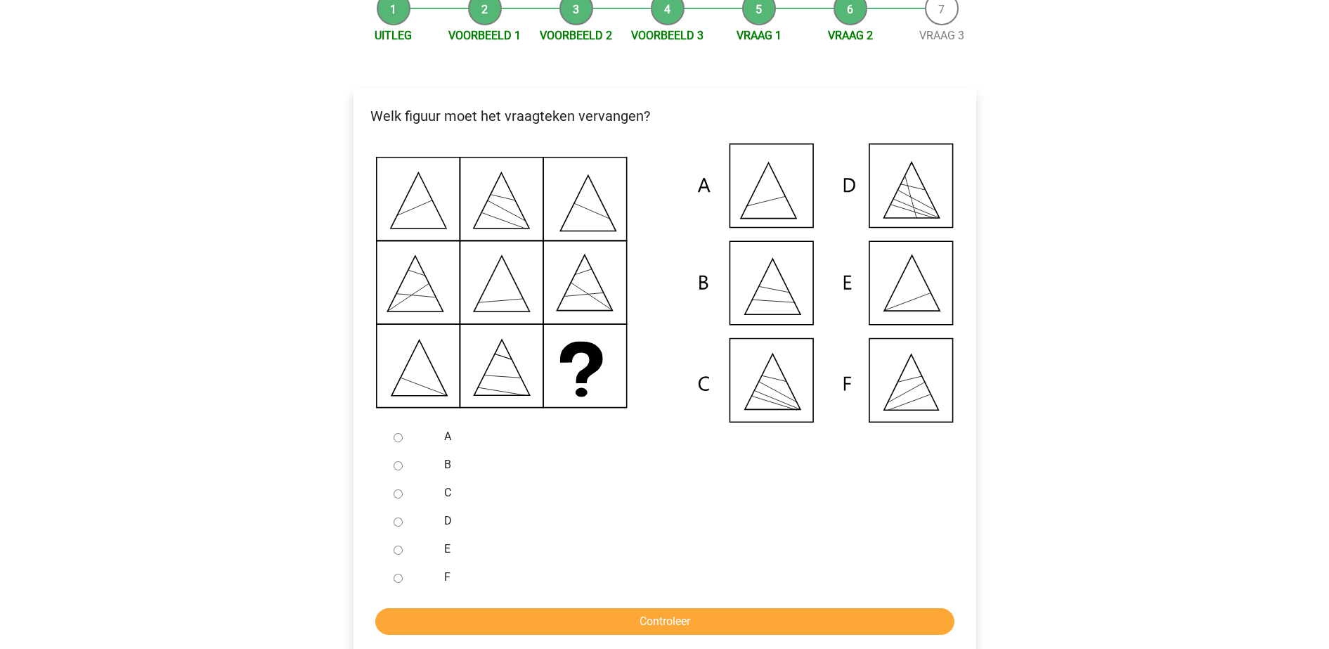
scroll to position [188, 0]
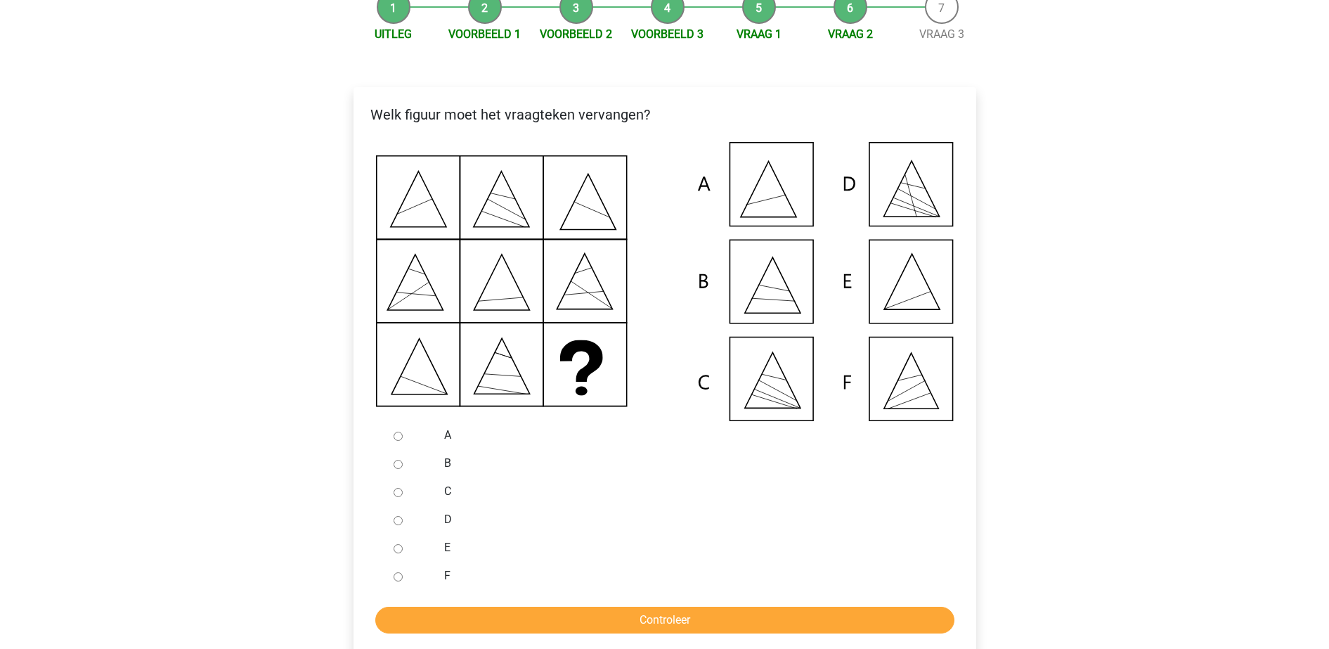
click at [401, 553] on input "E" at bounding box center [398, 548] width 9 height 9
radio input "true"
click at [444, 623] on input "Controleer" at bounding box center [664, 620] width 579 height 27
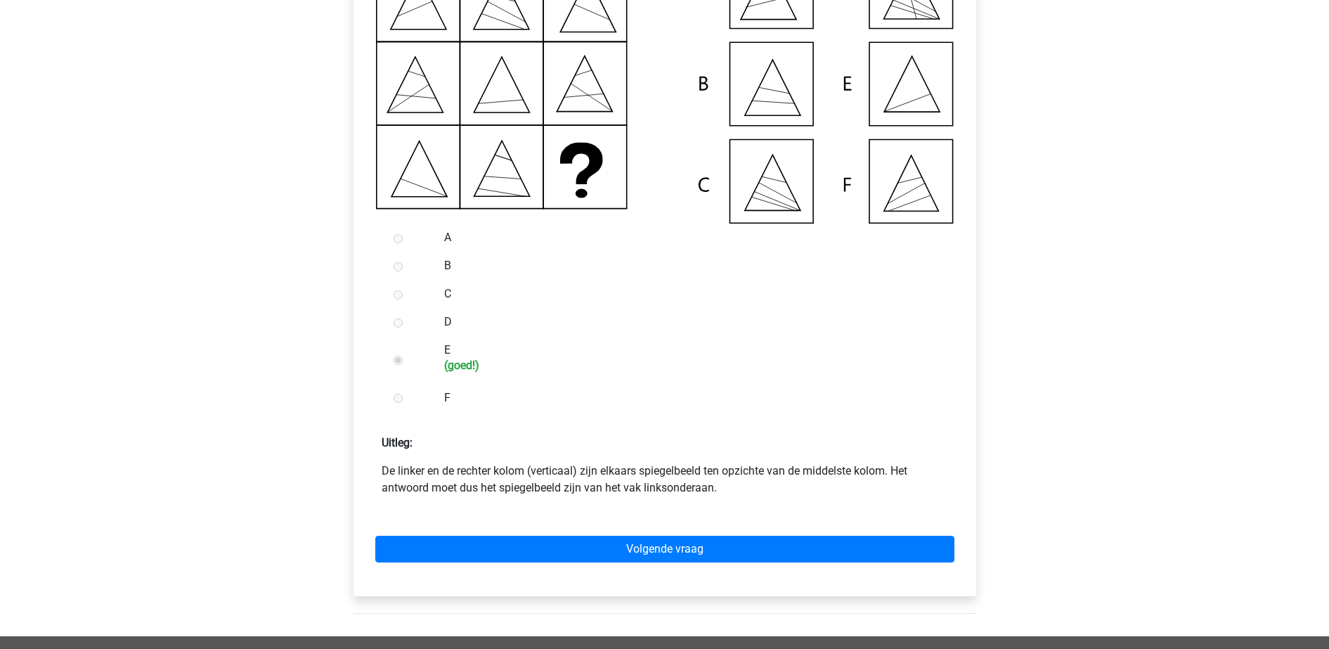
scroll to position [387, 0]
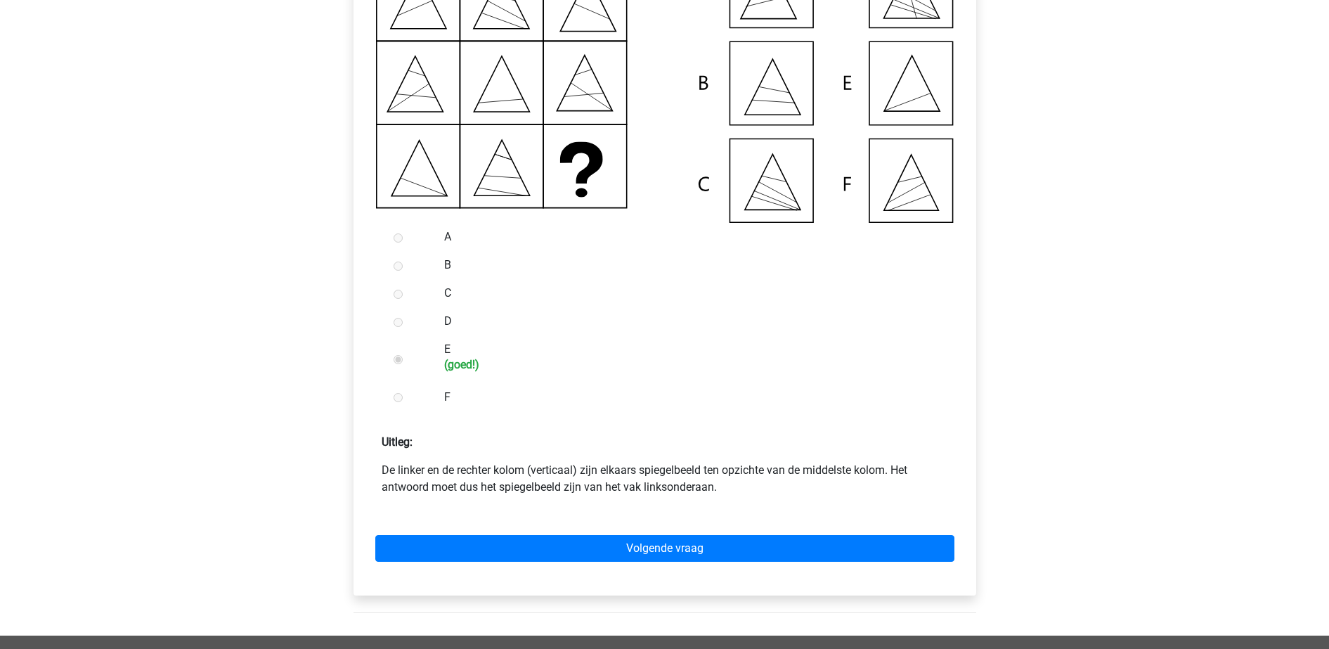
click at [524, 581] on div "Volgende vraag" at bounding box center [665, 545] width 600 height 77
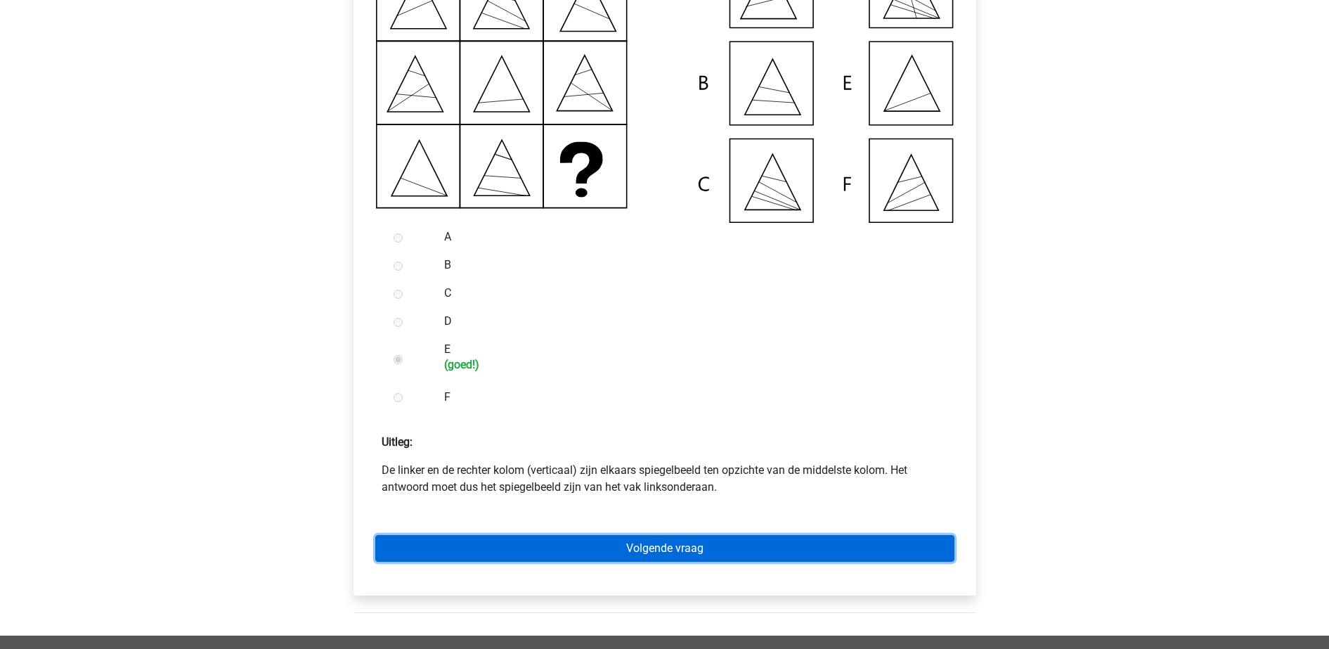
click at [522, 562] on link "Volgende vraag" at bounding box center [664, 548] width 579 height 27
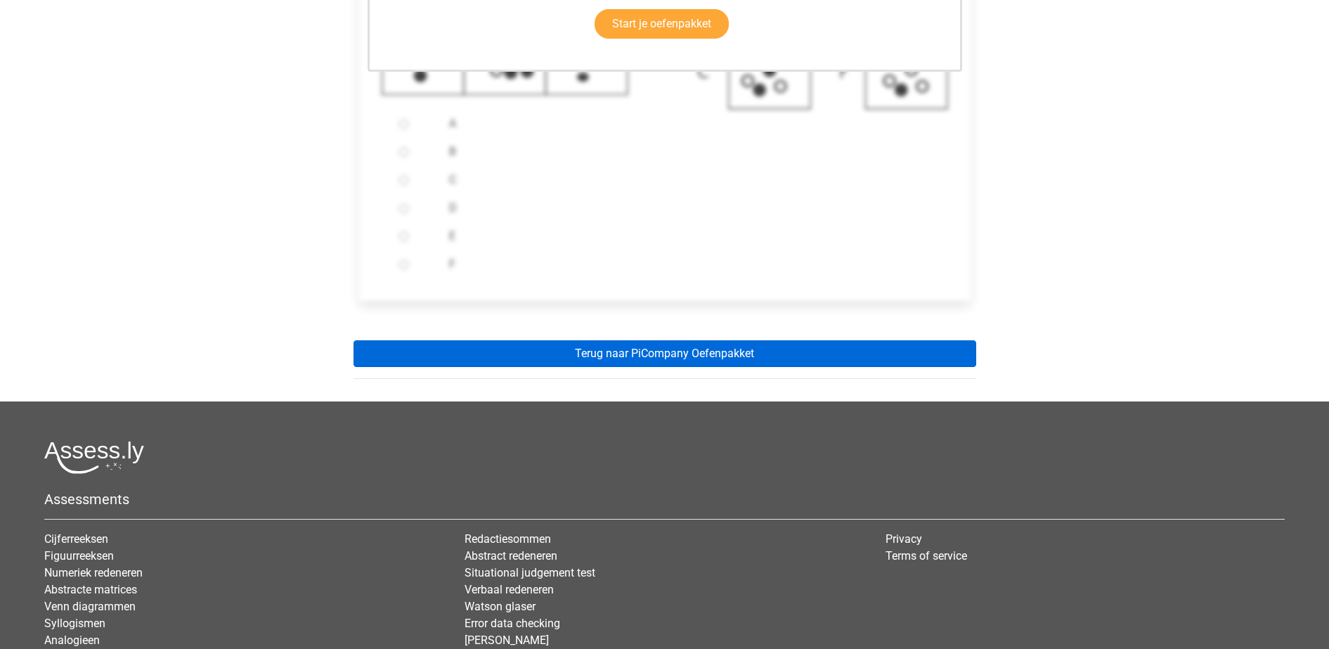
scroll to position [505, 0]
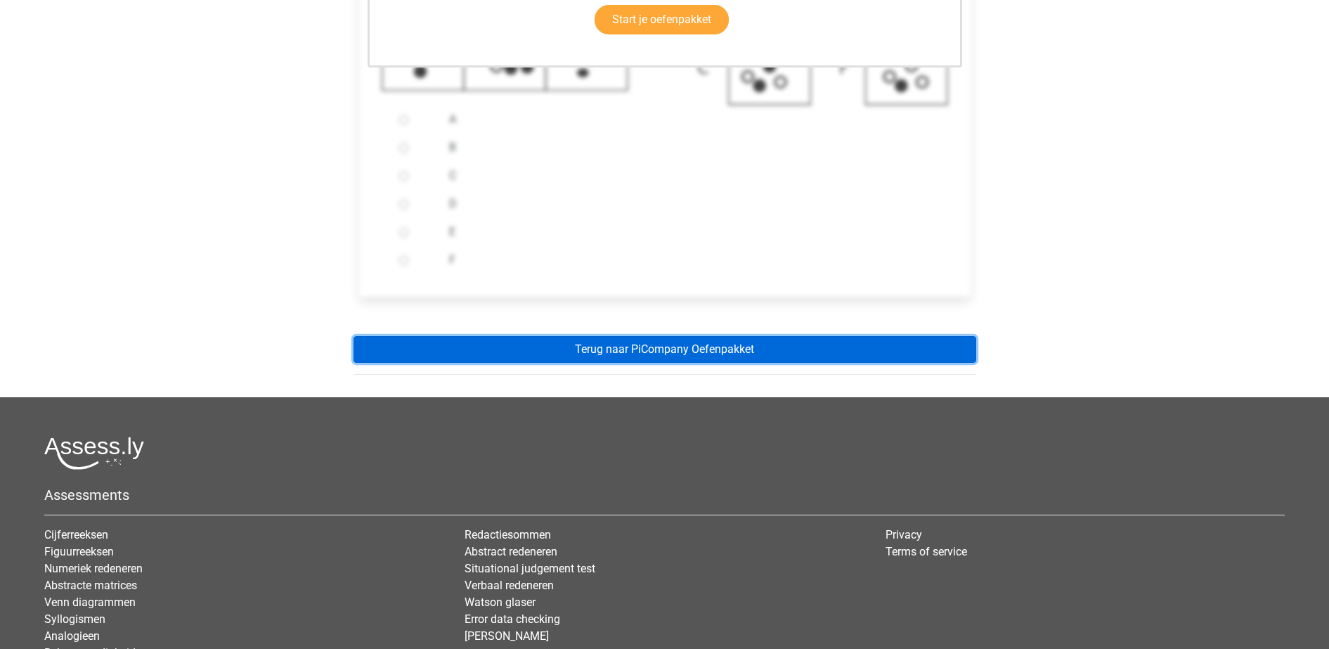
click at [631, 355] on link "Terug naar PiCompany Oefenpakket" at bounding box center [665, 349] width 623 height 27
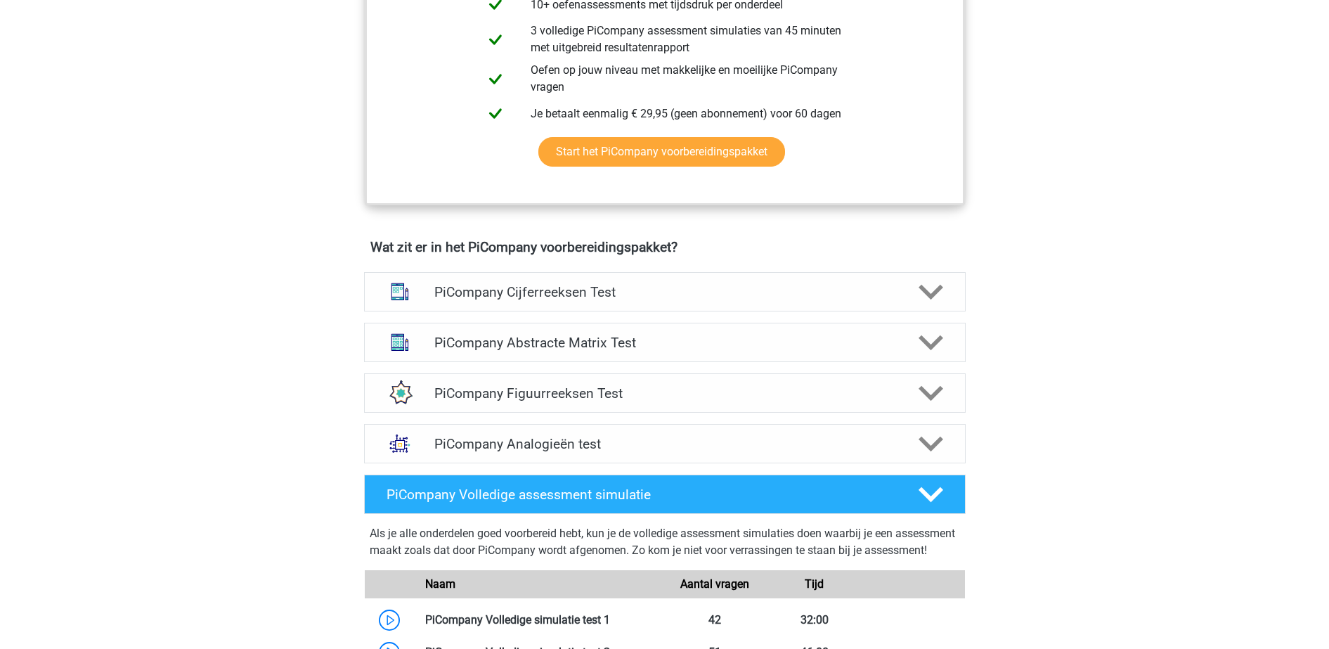
scroll to position [707, 0]
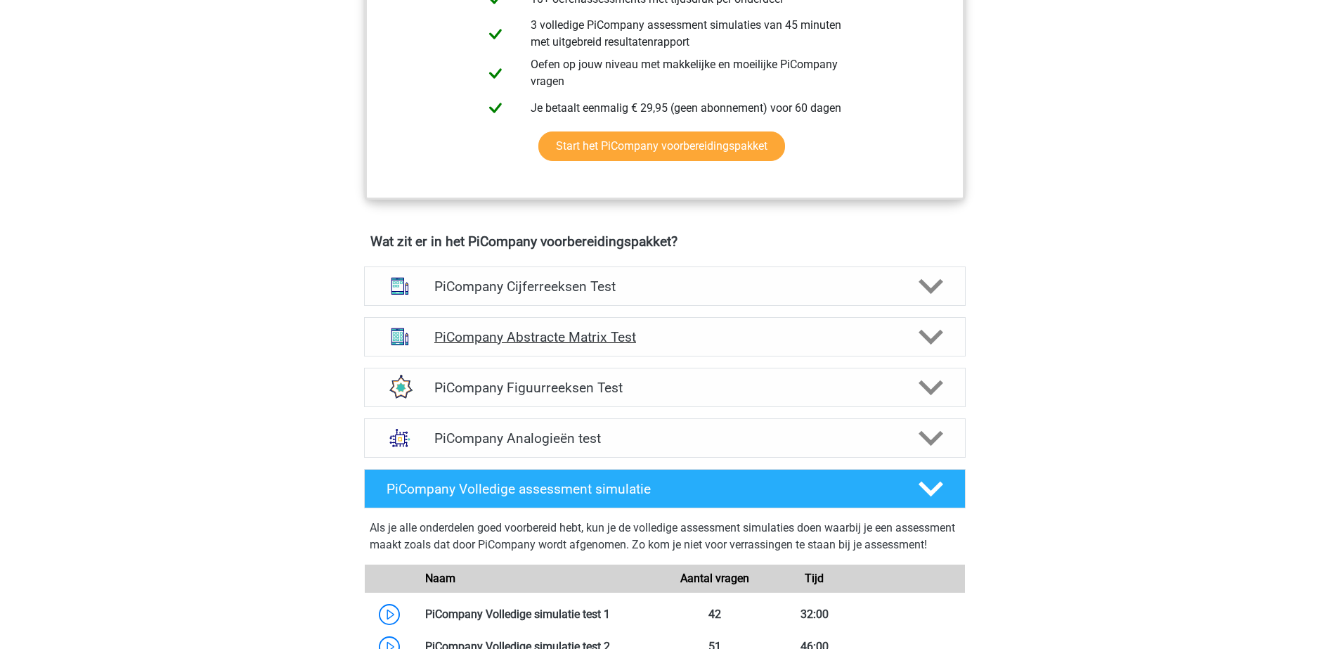
click at [588, 356] on div "PiCompany Abstracte Matrix Test" at bounding box center [665, 336] width 602 height 39
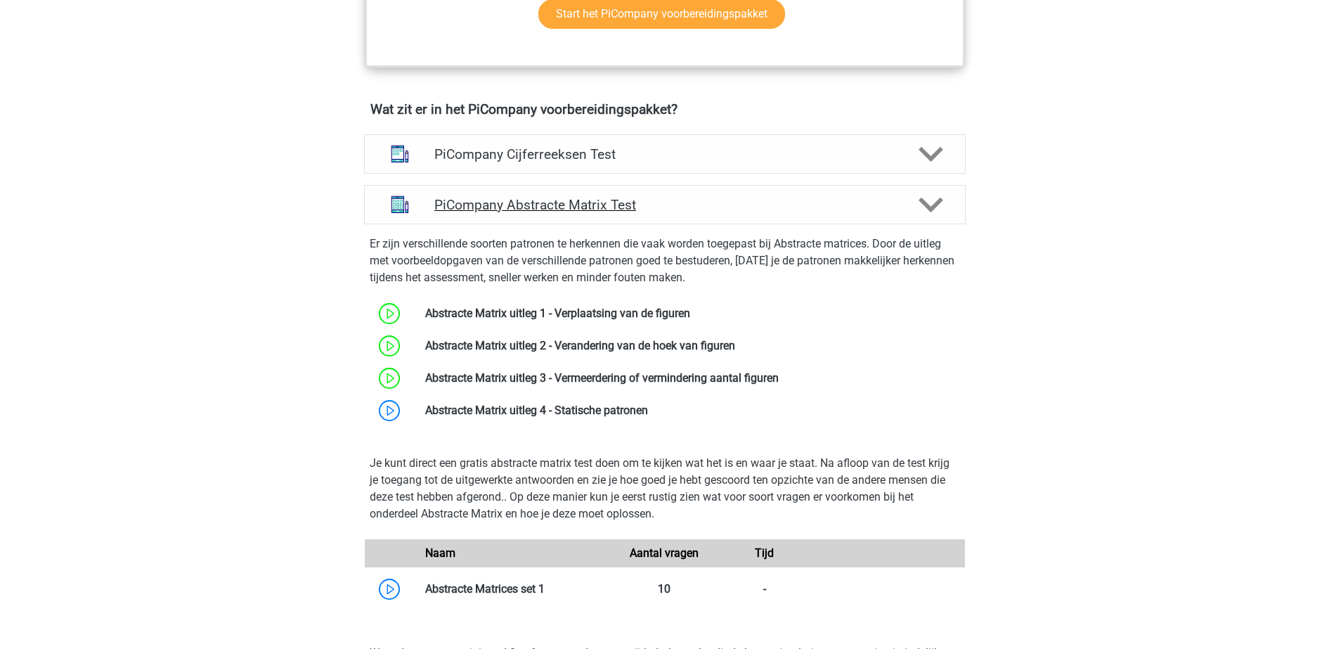
scroll to position [840, 0]
click at [648, 416] on link at bounding box center [648, 409] width 0 height 13
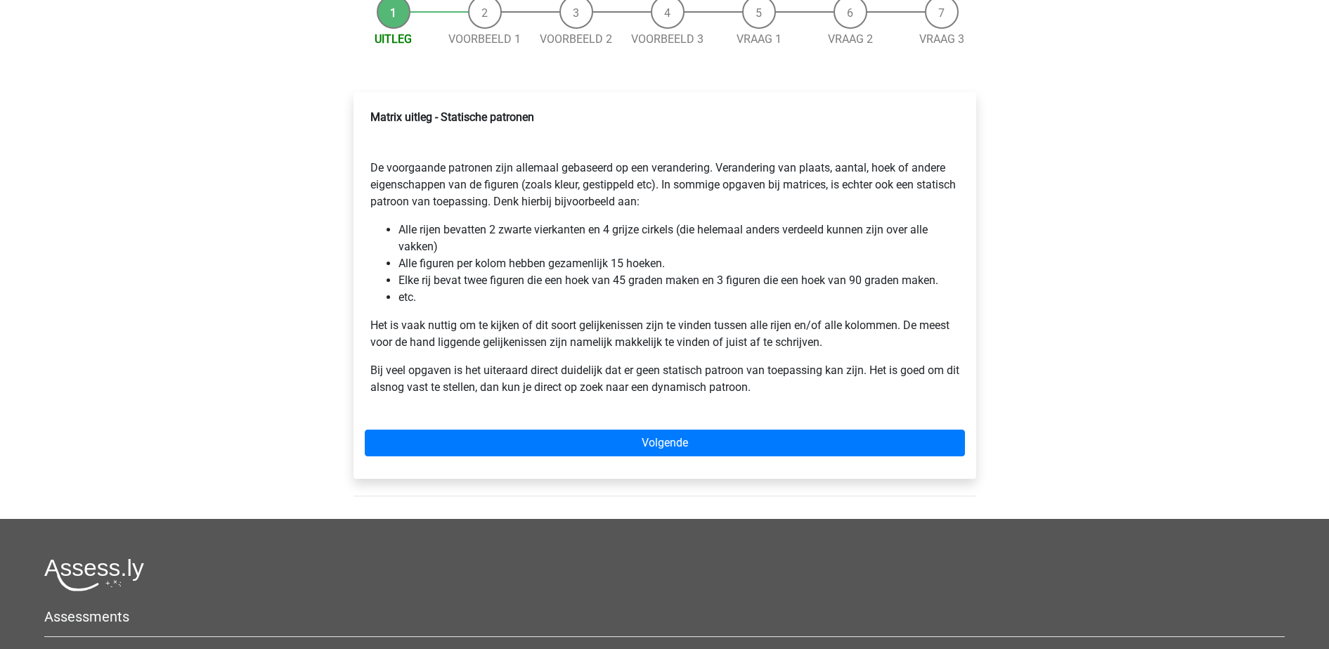
scroll to position [155, 0]
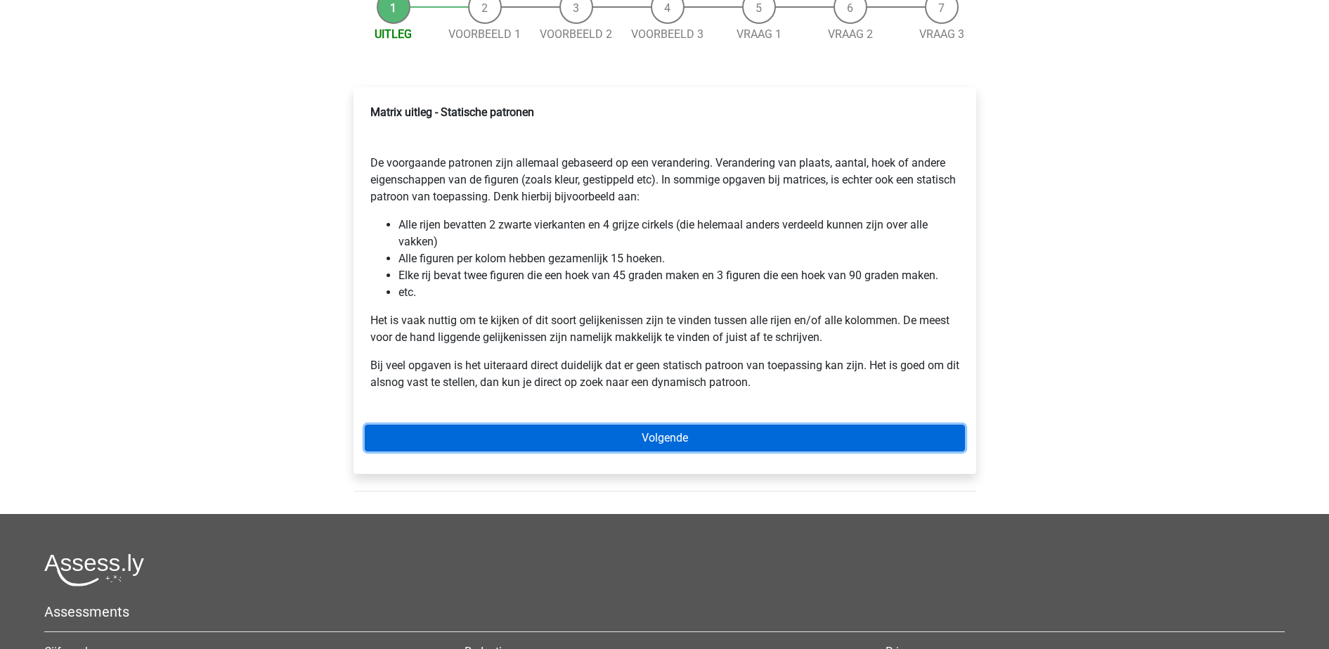
click at [536, 430] on link "Volgende" at bounding box center [665, 438] width 600 height 27
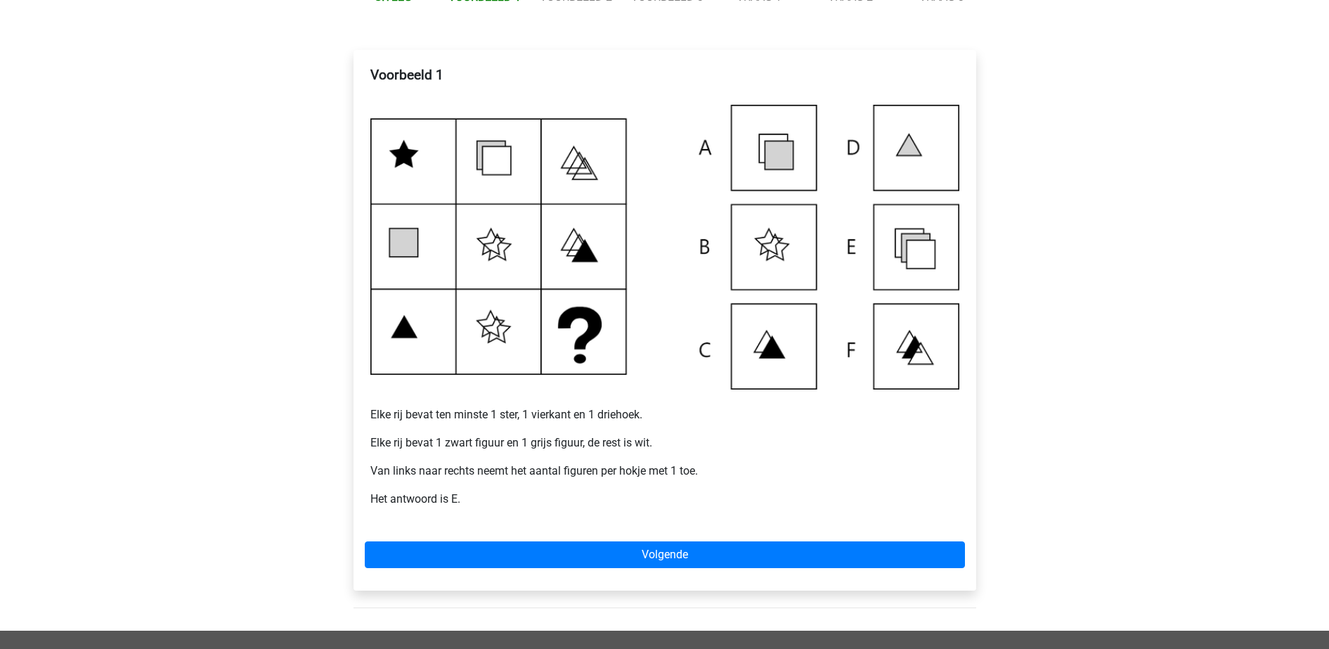
scroll to position [201, 0]
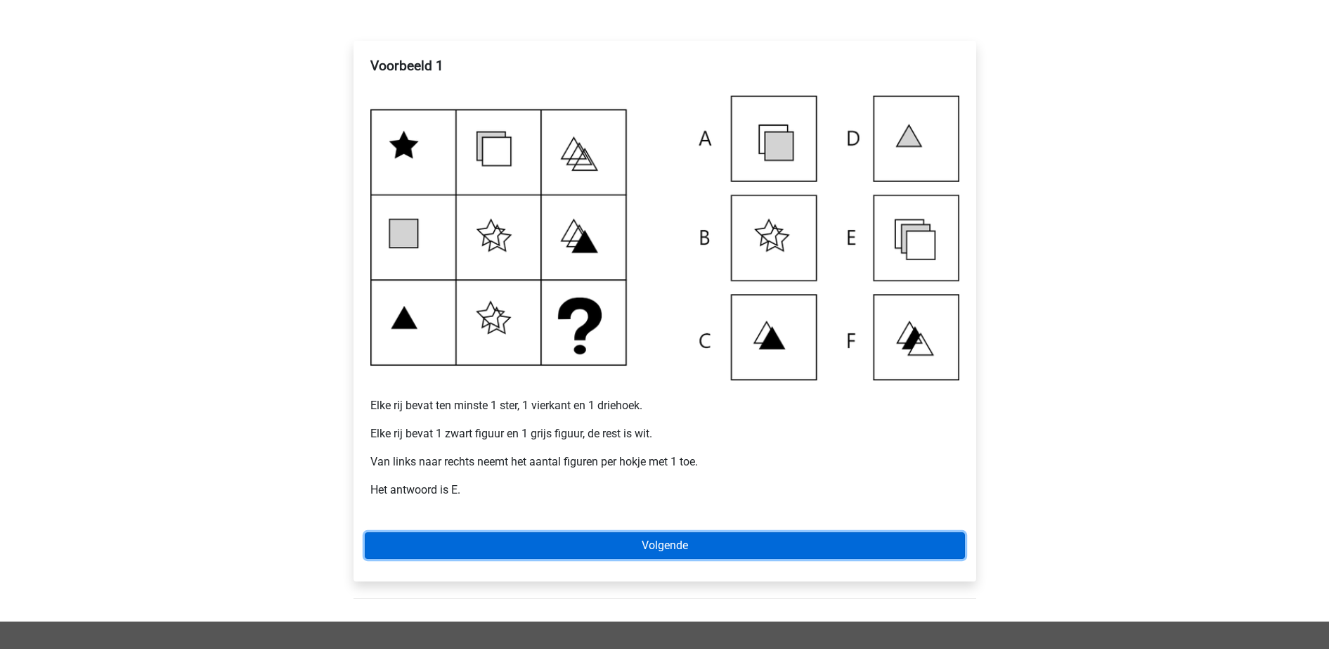
click at [581, 553] on link "Volgende" at bounding box center [665, 545] width 600 height 27
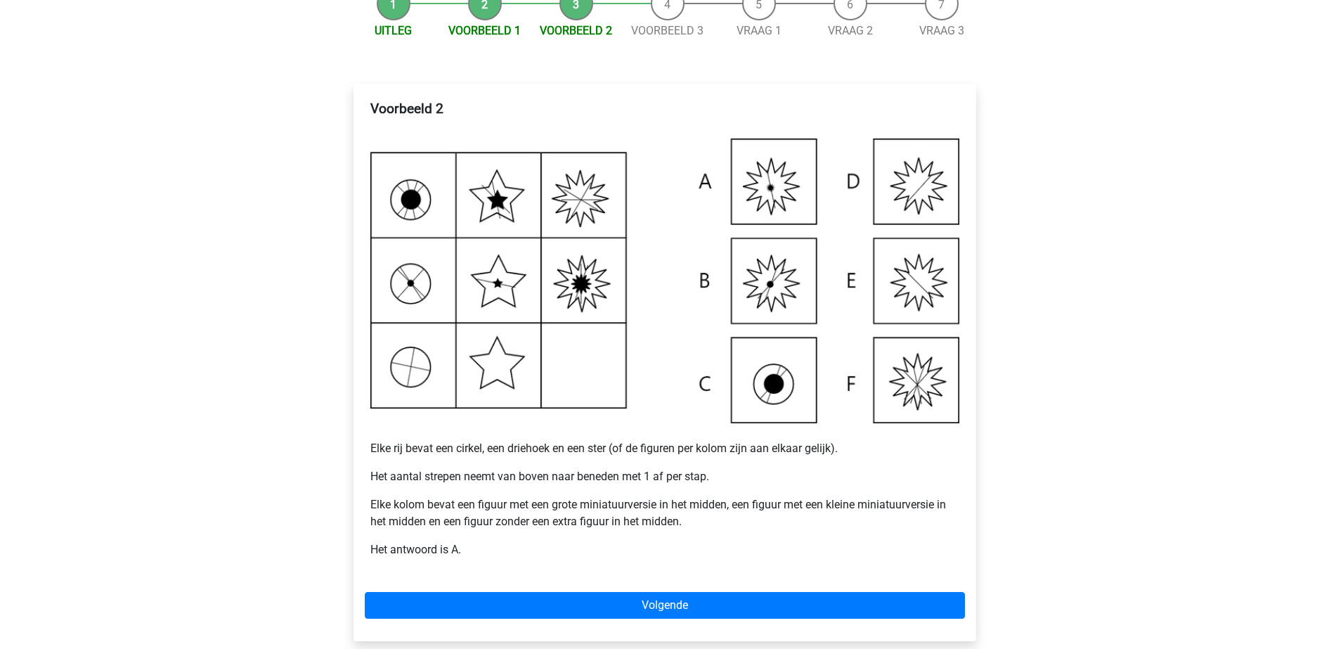
scroll to position [162, 0]
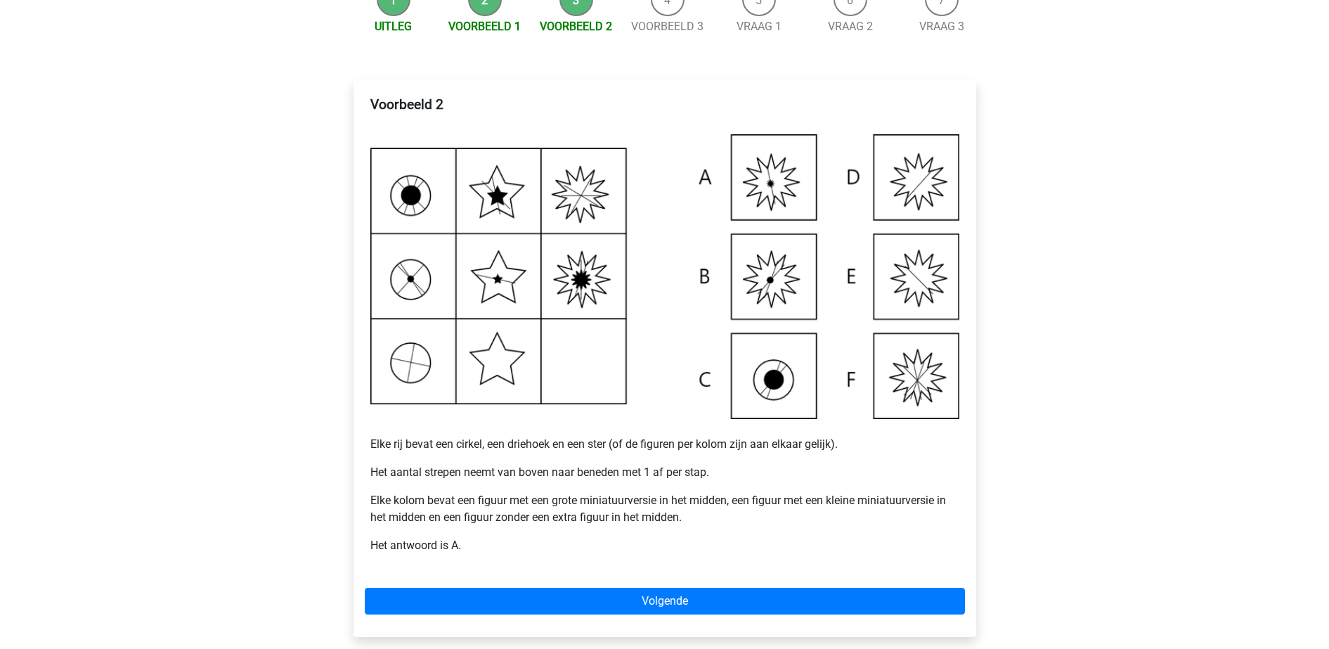
click at [404, 18] on span "Uitleg" at bounding box center [393, 26] width 91 height 17
click at [400, 23] on link "Uitleg" at bounding box center [393, 26] width 37 height 13
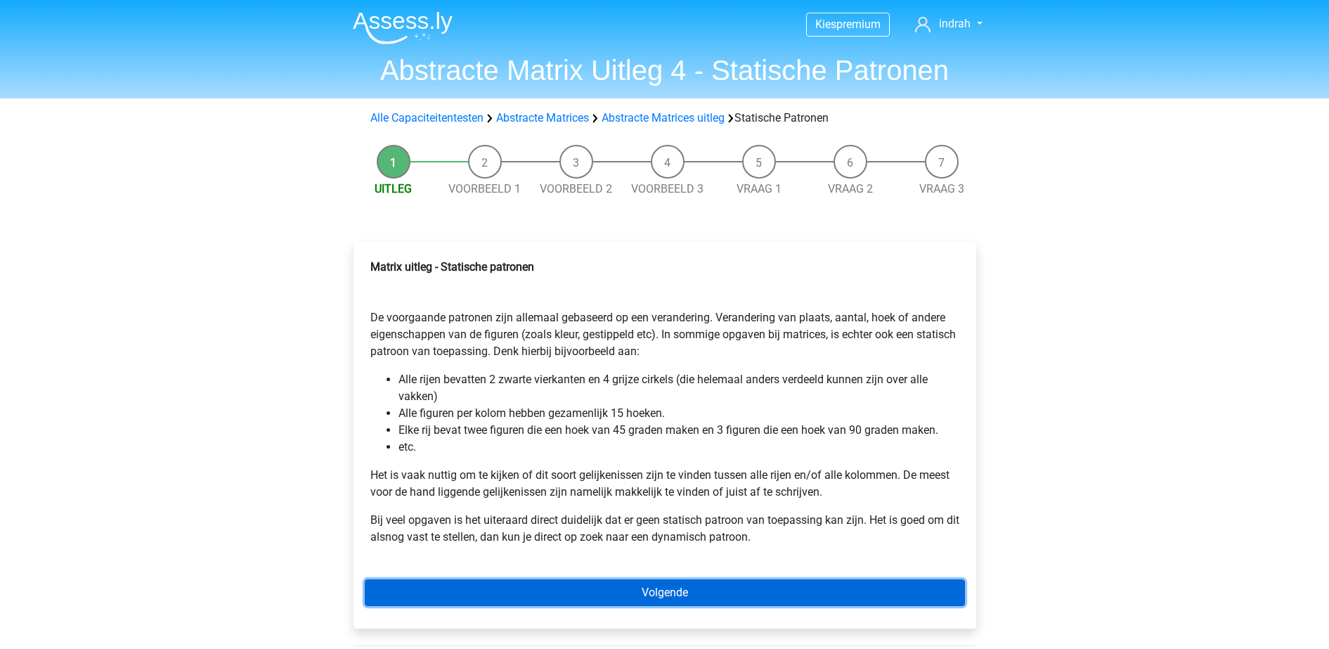
click at [647, 598] on link "Volgende" at bounding box center [665, 592] width 600 height 27
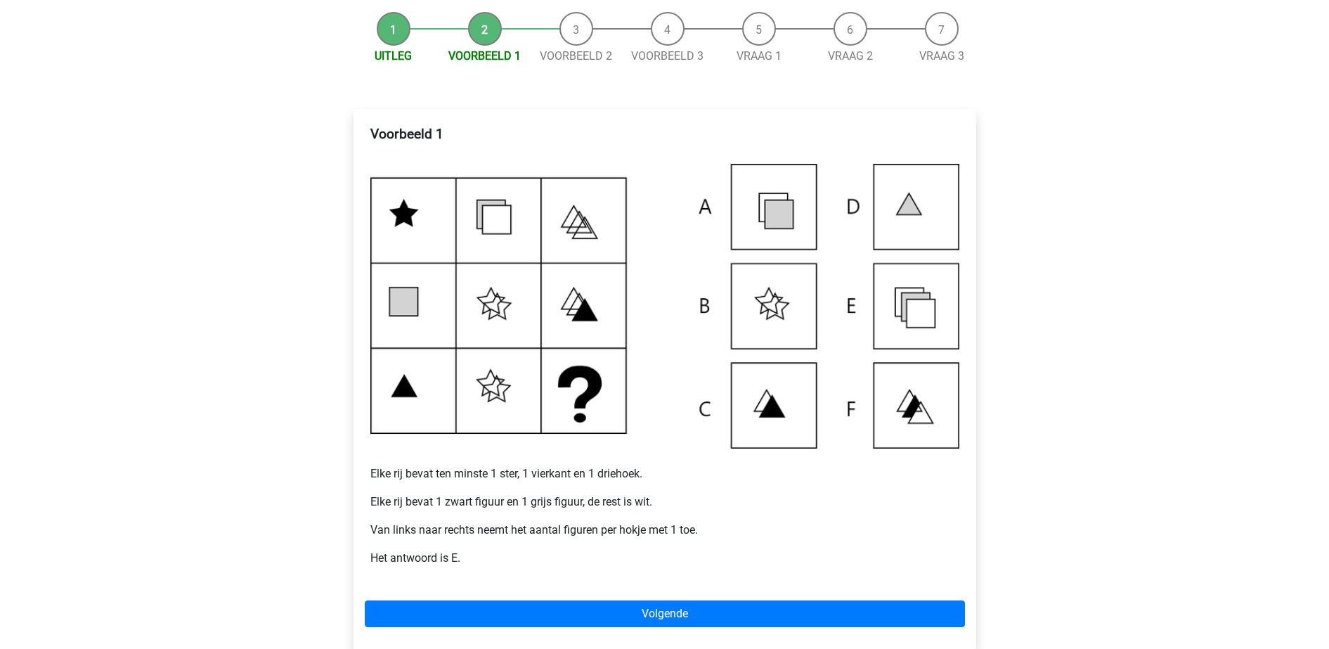
scroll to position [134, 0]
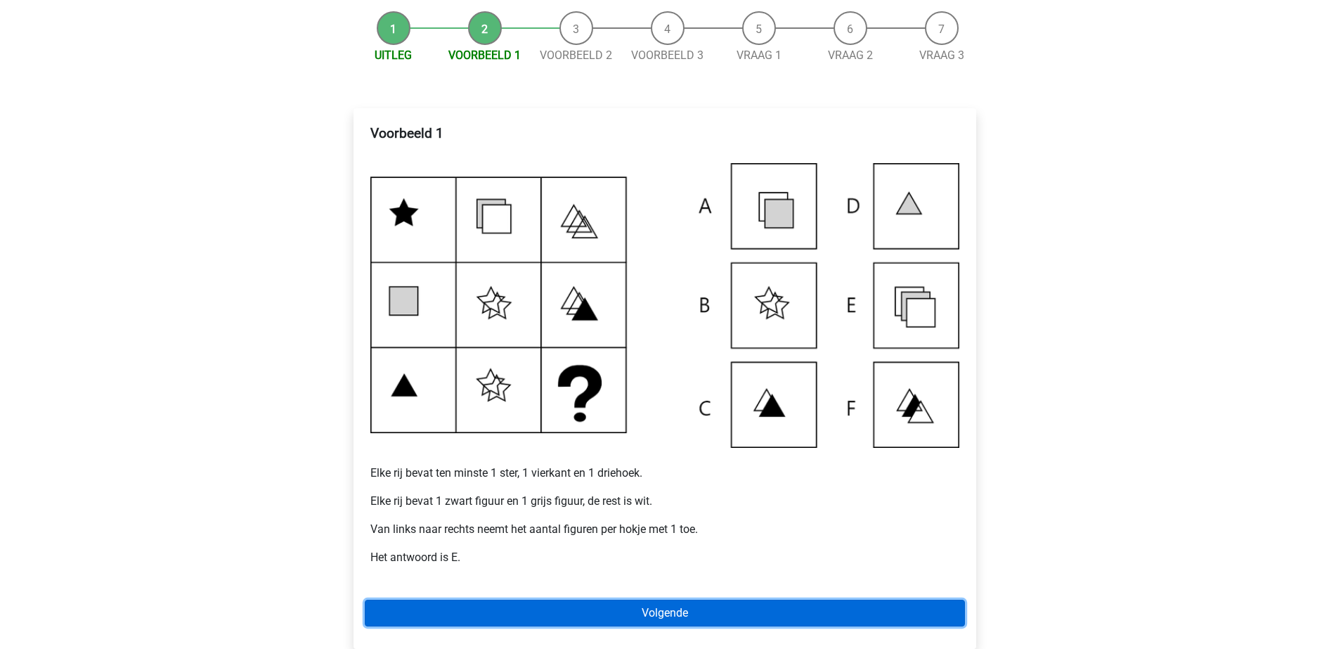
click at [647, 616] on link "Volgende" at bounding box center [665, 613] width 600 height 27
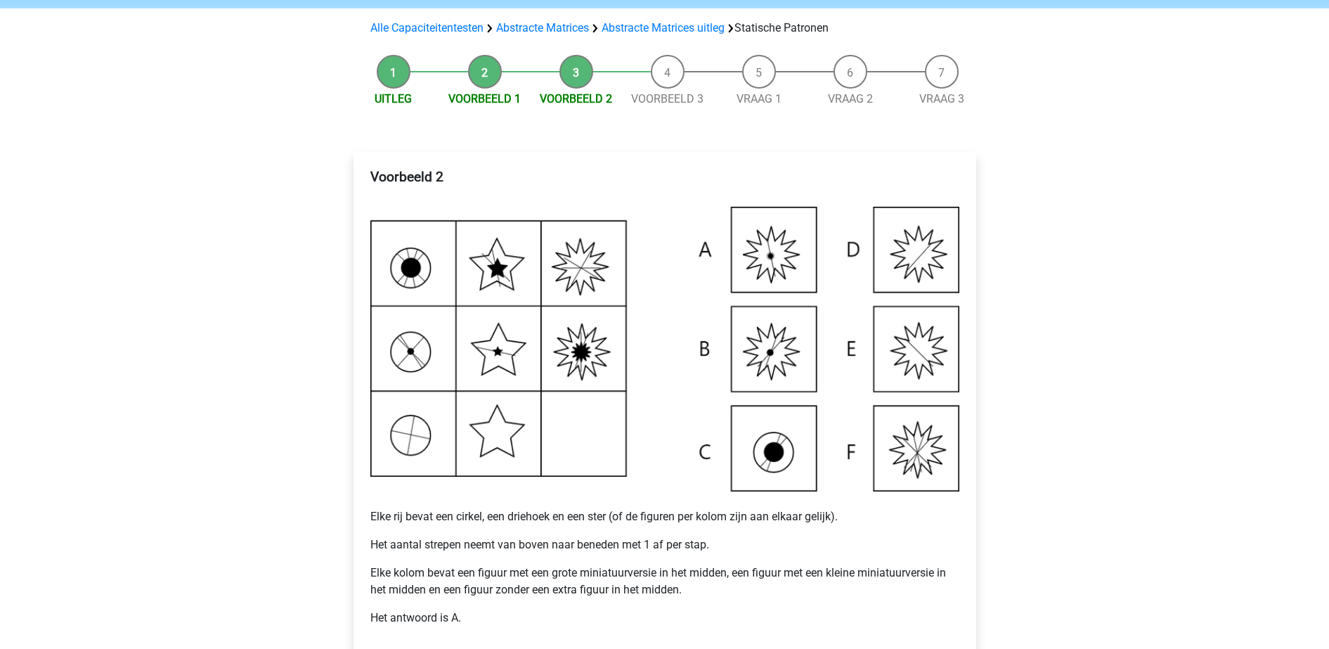
scroll to position [120, 0]
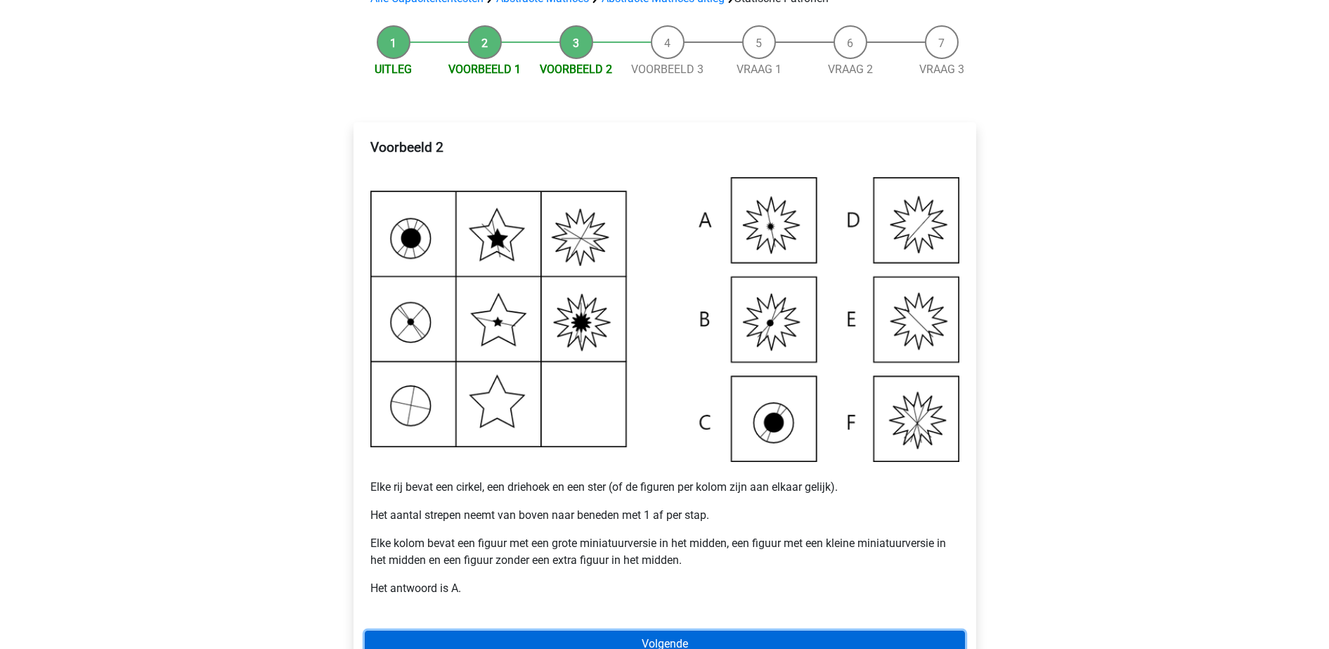
click at [669, 632] on link "Volgende" at bounding box center [665, 644] width 600 height 27
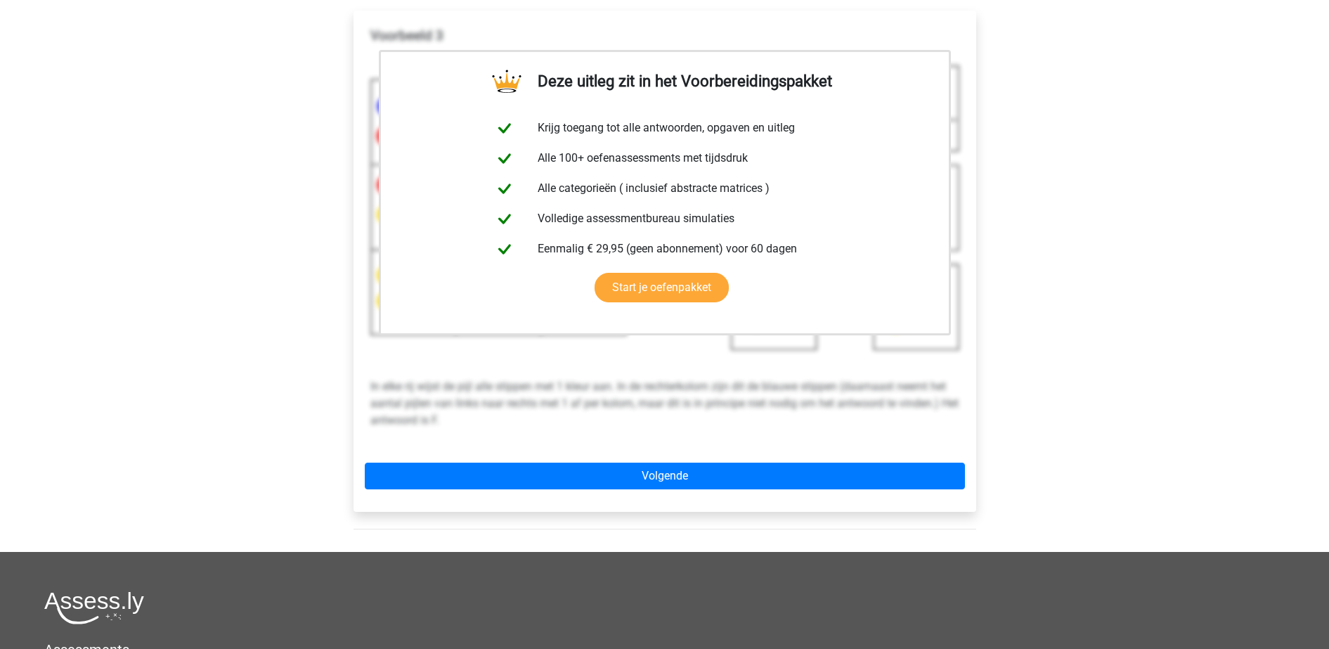
scroll to position [233, 0]
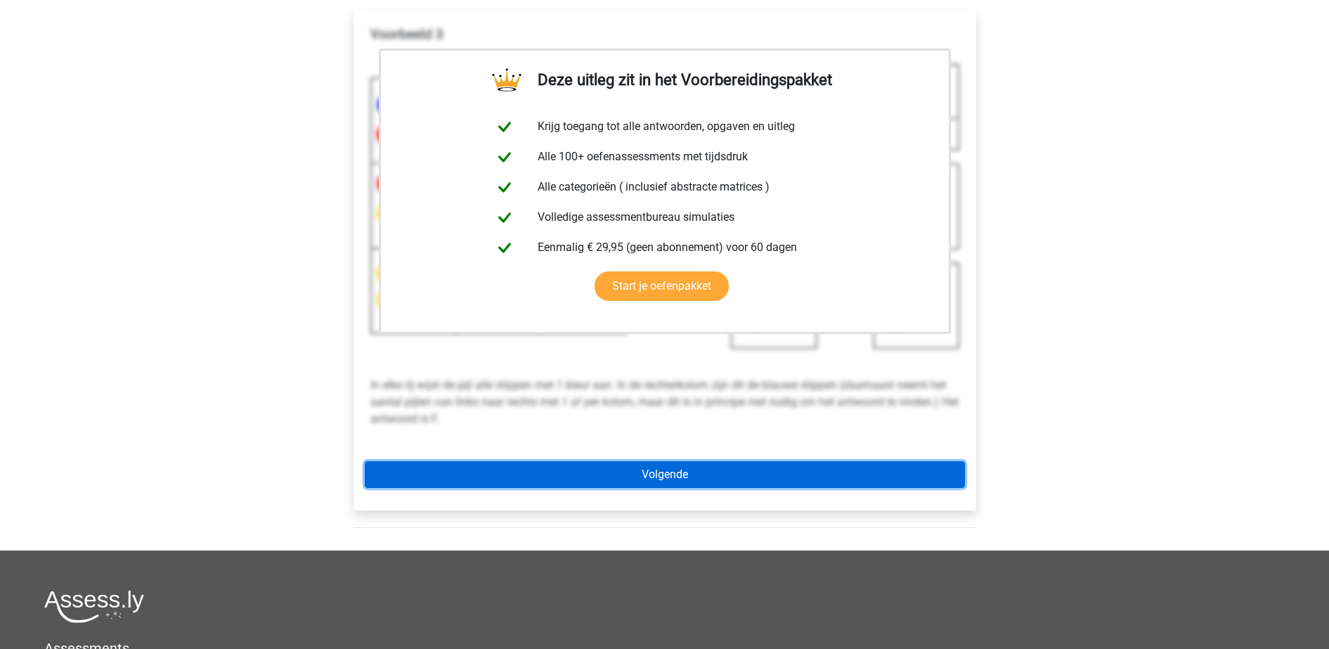
click at [686, 476] on link "Volgende" at bounding box center [665, 474] width 600 height 27
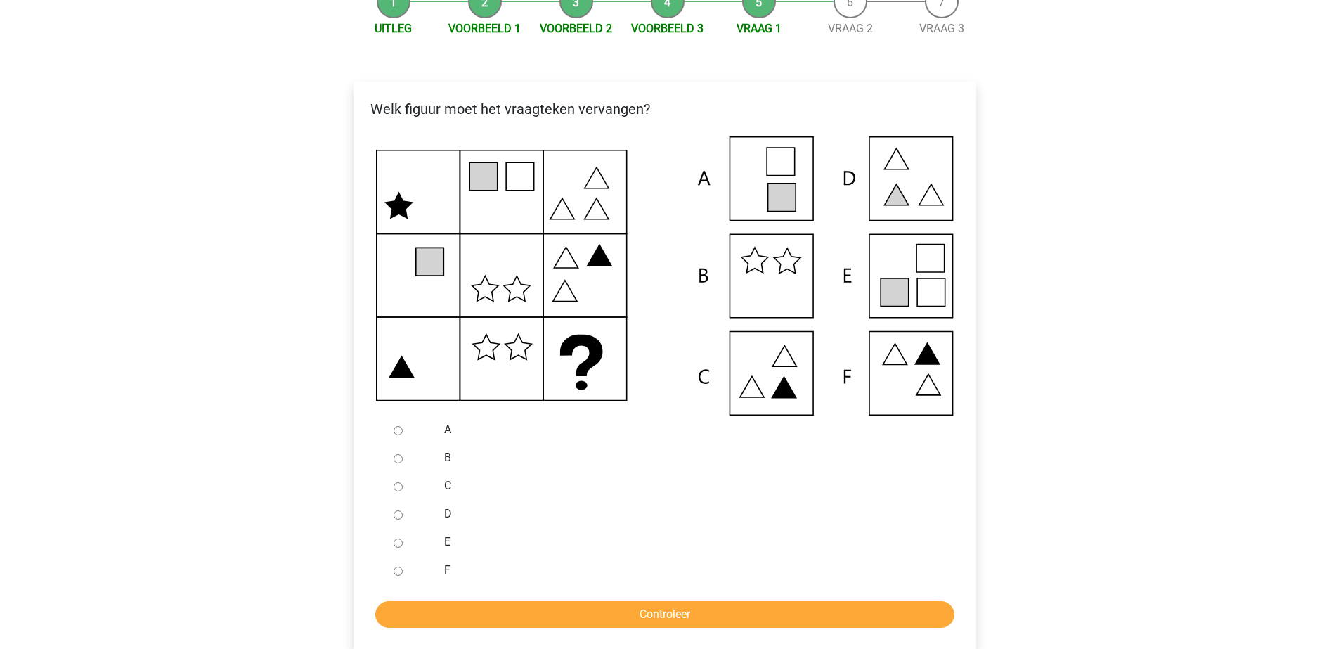
scroll to position [167, 0]
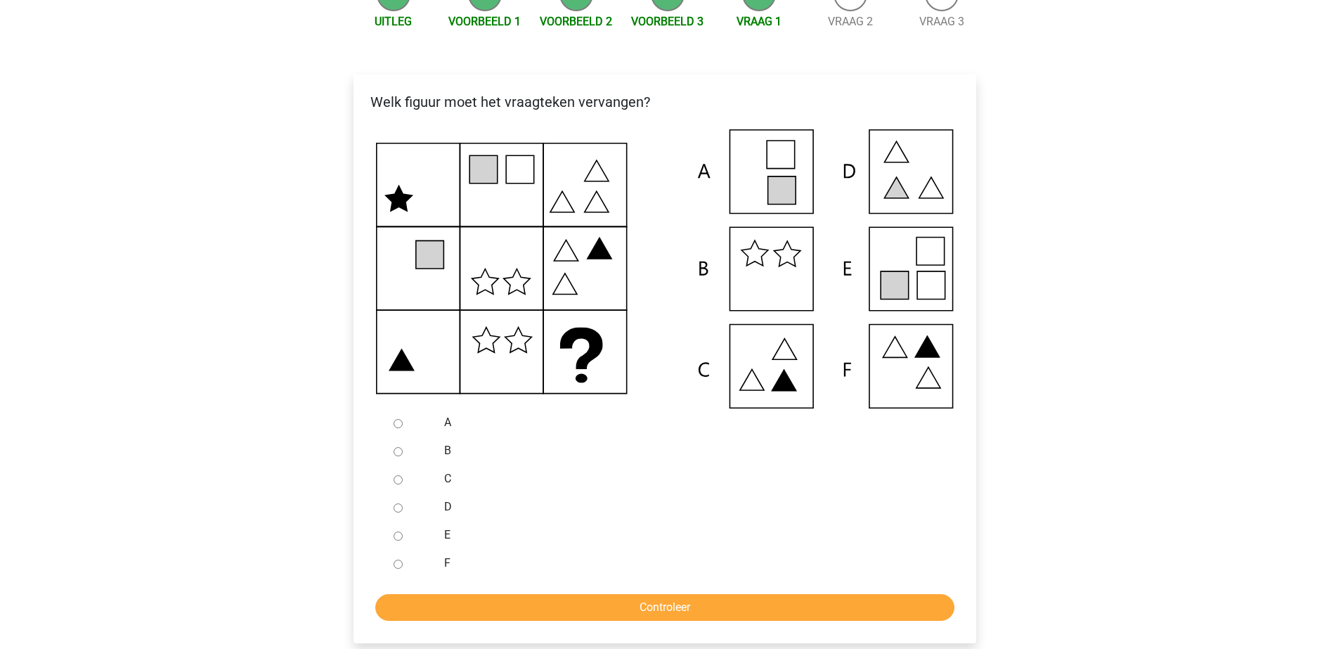
click at [425, 529] on div at bounding box center [411, 535] width 46 height 28
click at [408, 531] on div at bounding box center [411, 535] width 46 height 28
click at [396, 538] on input "E" at bounding box center [398, 535] width 9 height 9
radio input "true"
click at [453, 606] on input "Controleer" at bounding box center [664, 607] width 579 height 27
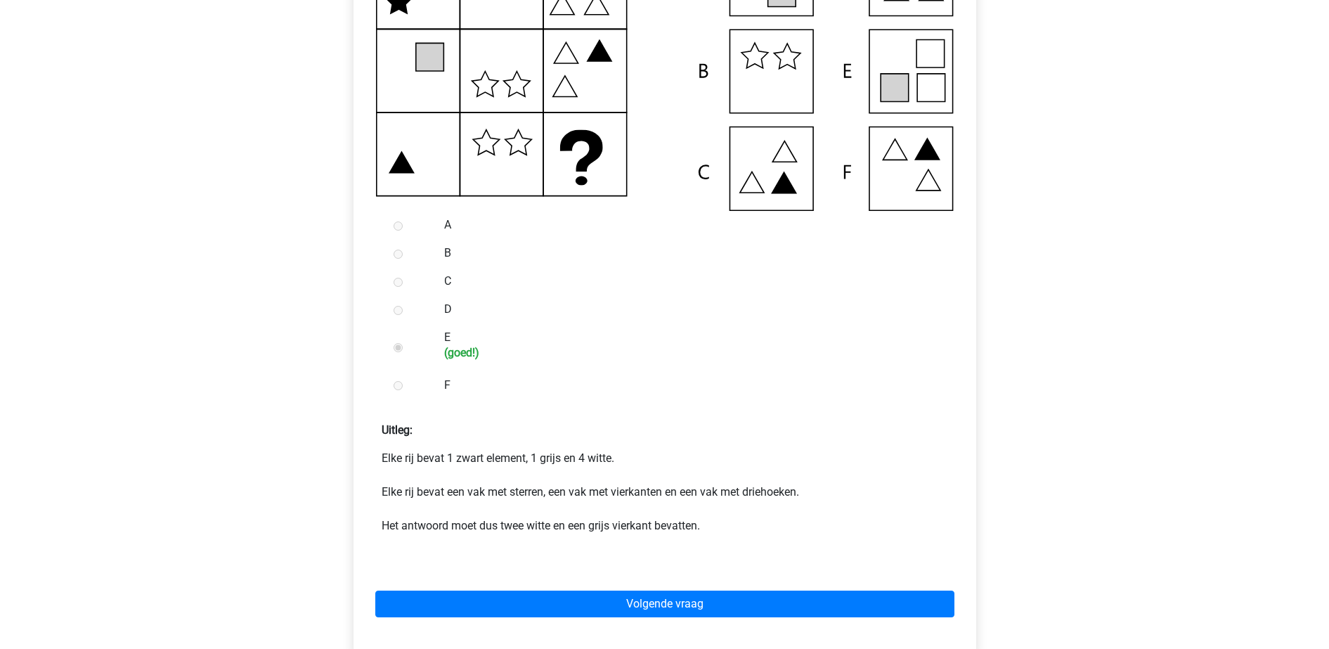
scroll to position [383, 0]
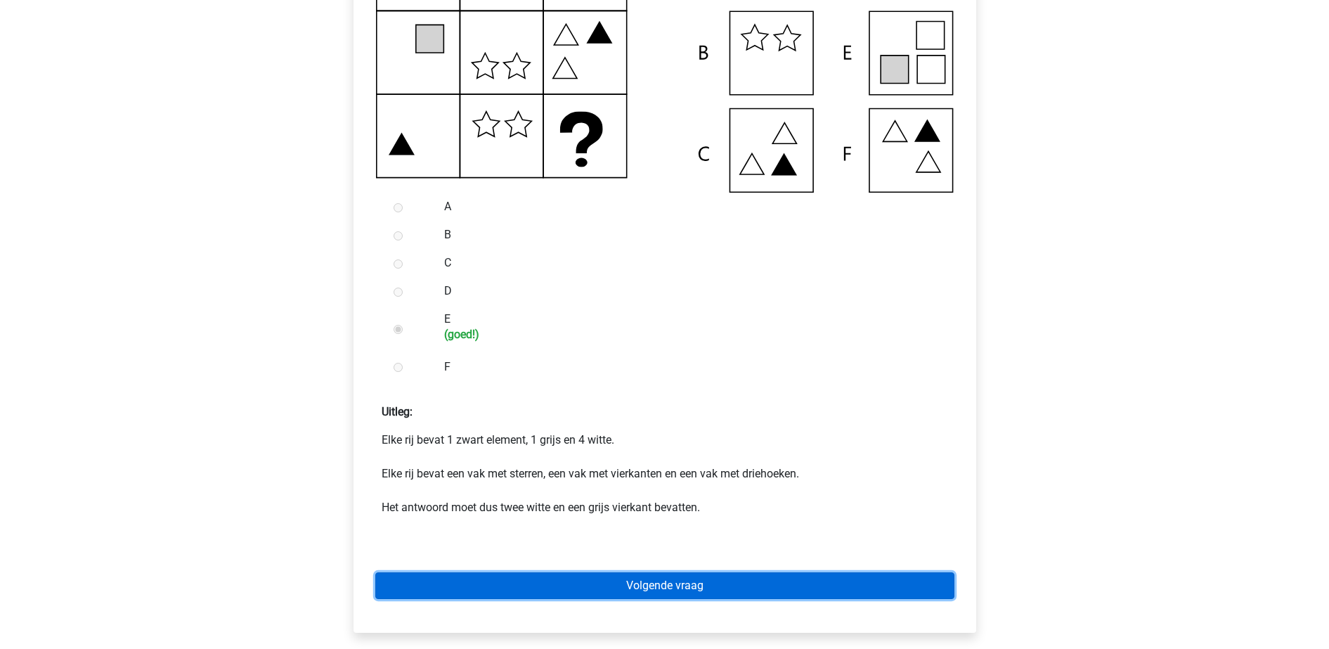
click at [503, 594] on link "Volgende vraag" at bounding box center [664, 585] width 579 height 27
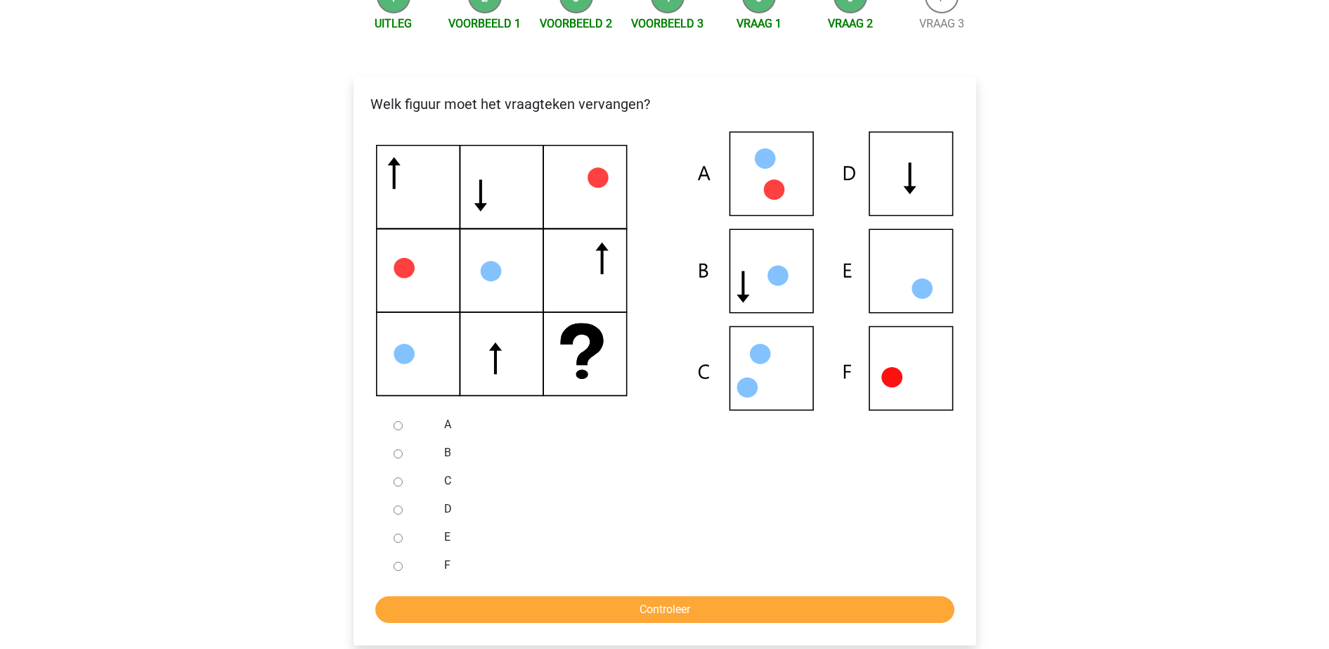
scroll to position [169, 0]
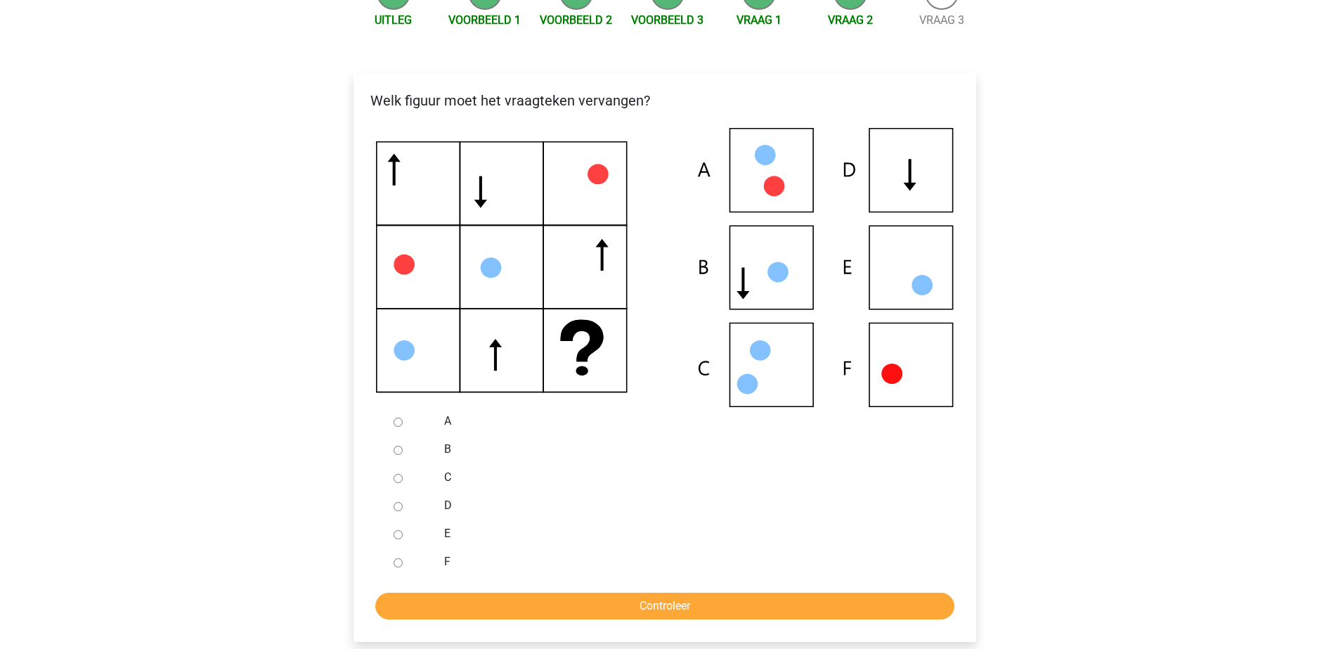
click at [417, 556] on div at bounding box center [411, 562] width 46 height 28
click at [401, 534] on input "E" at bounding box center [398, 534] width 9 height 9
radio input "true"
click at [472, 600] on input "Controleer" at bounding box center [664, 606] width 579 height 27
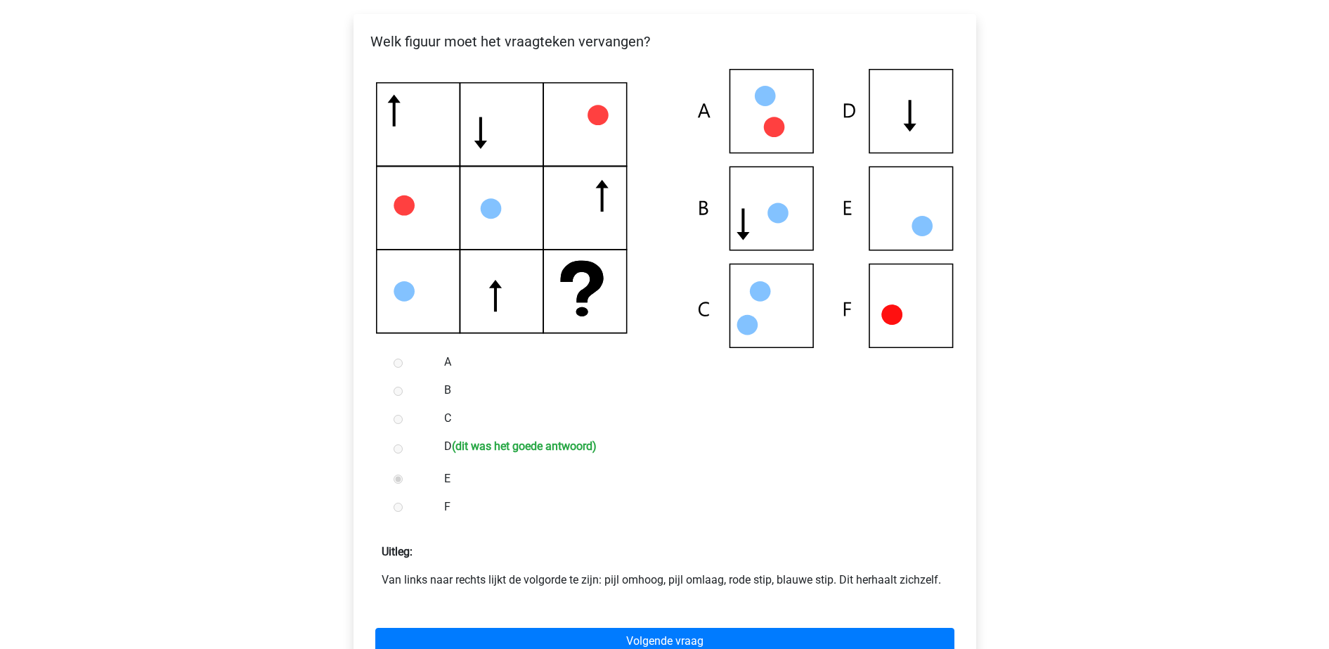
scroll to position [262, 0]
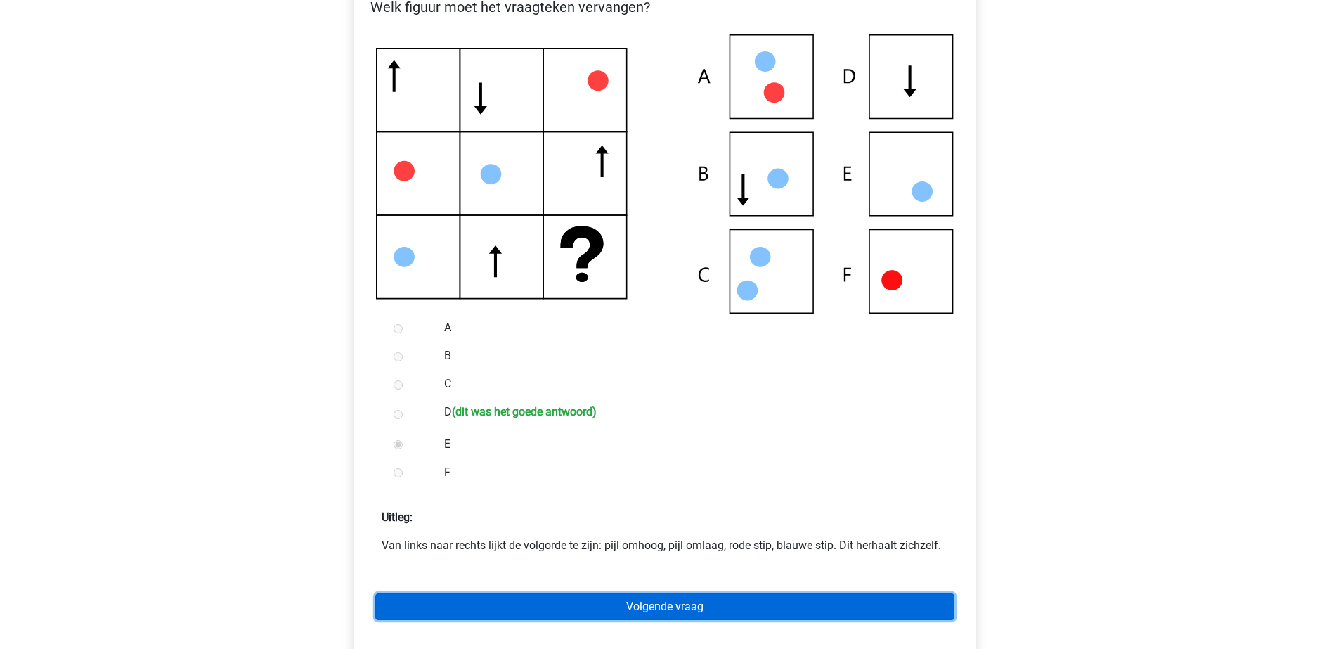
drag, startPoint x: 0, startPoint y: 0, endPoint x: 472, endPoint y: 600, distance: 762.9
click at [472, 600] on link "Volgende vraag" at bounding box center [664, 606] width 579 height 27
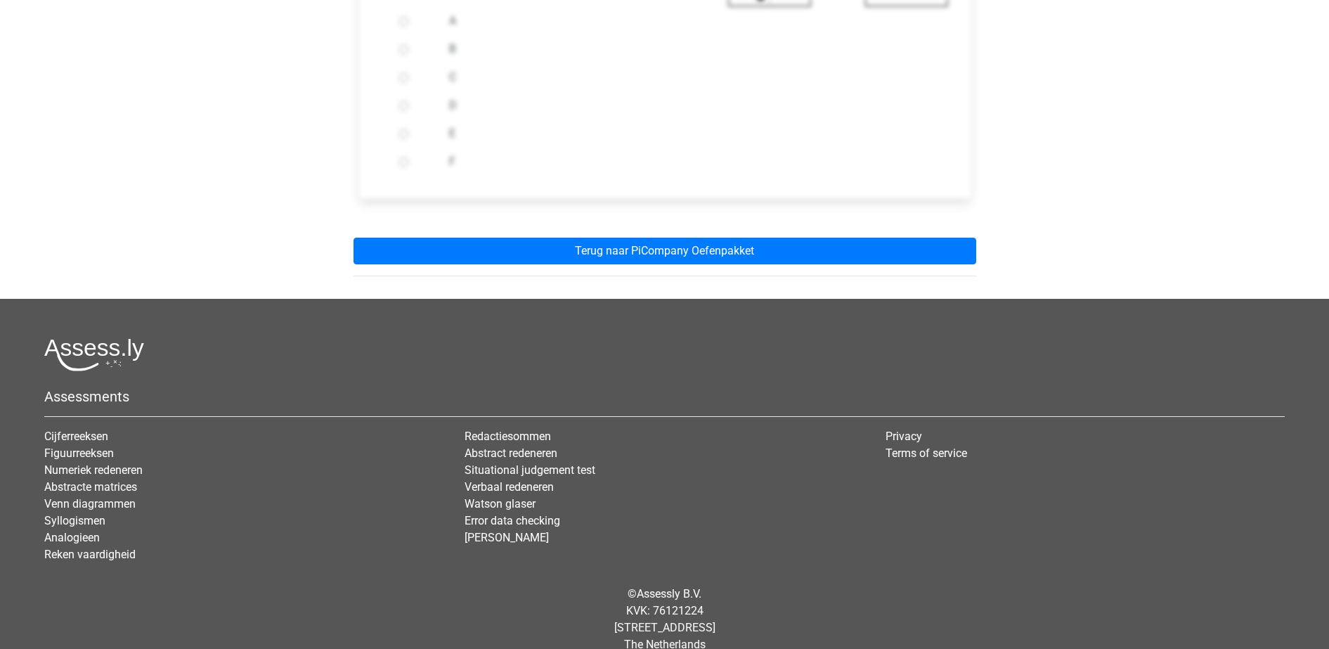
scroll to position [591, 0]
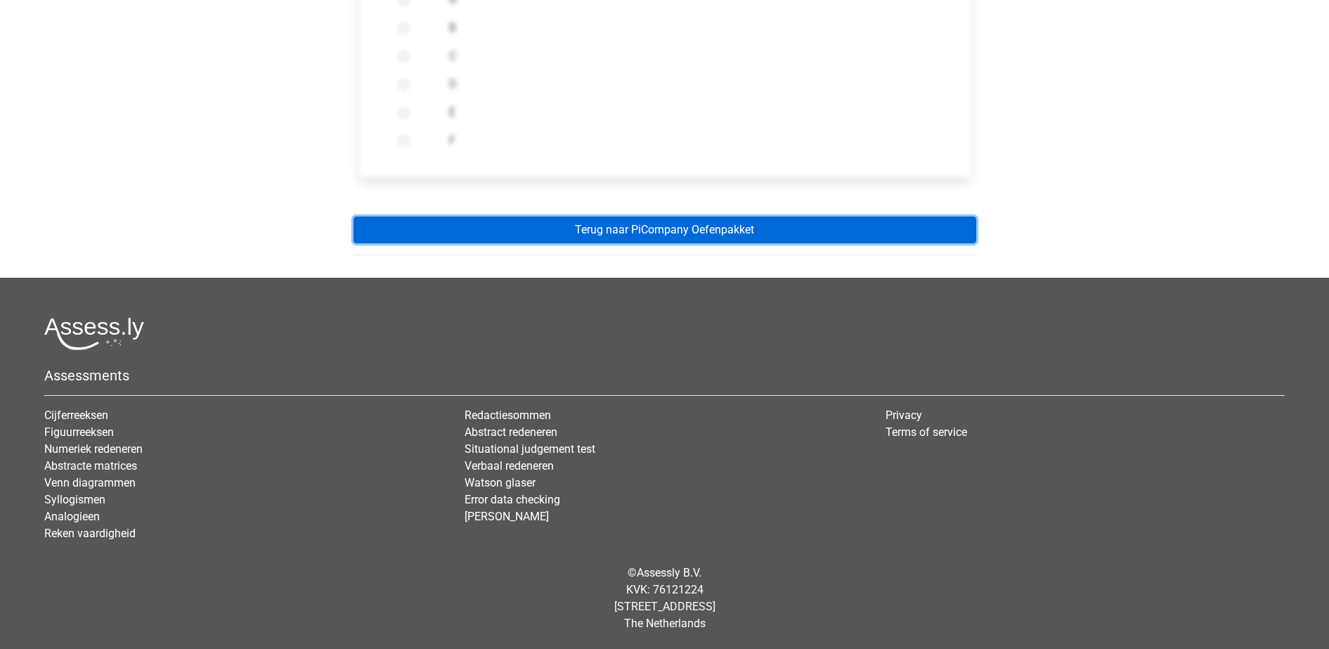
click at [716, 232] on link "Terug naar PiCompany Oefenpakket" at bounding box center [665, 230] width 623 height 27
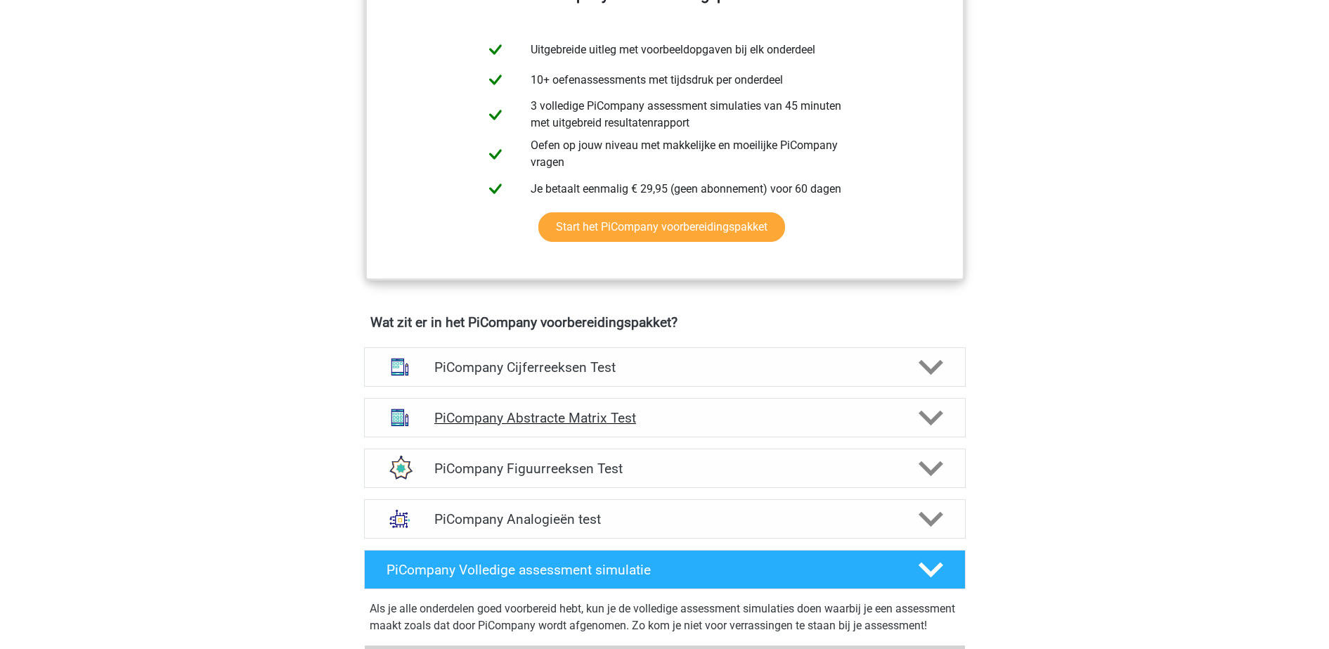
scroll to position [628, 0]
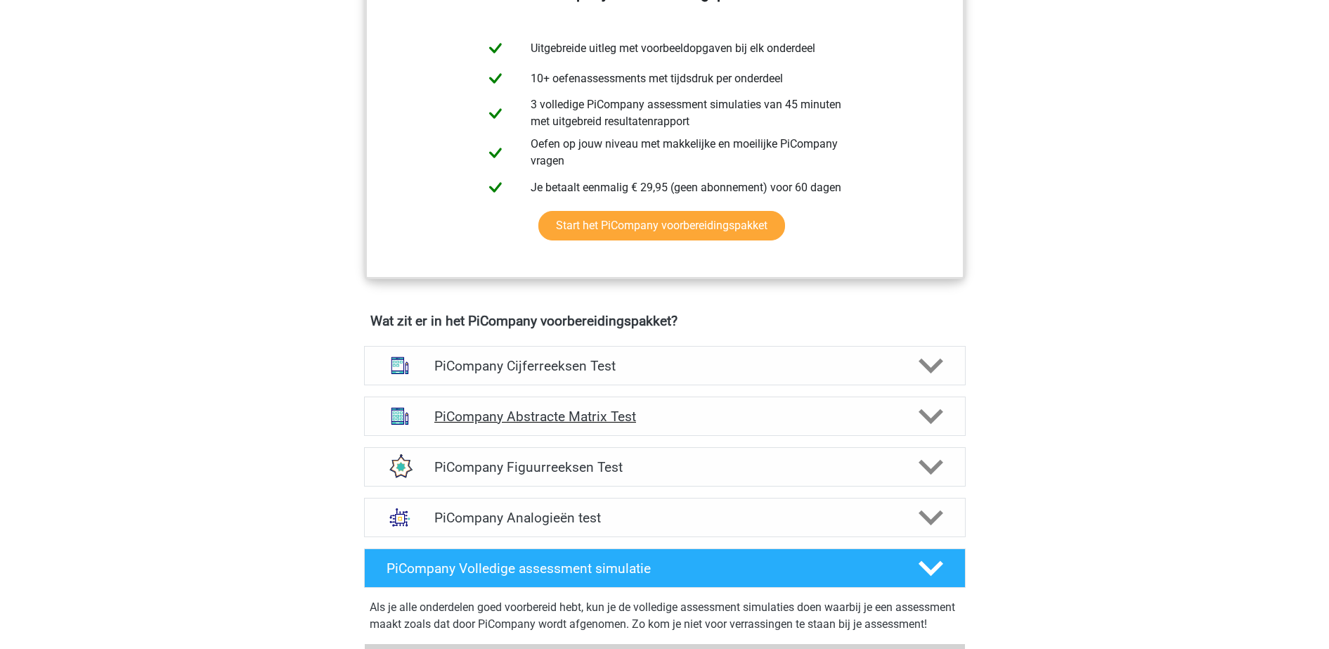
click at [692, 436] on div "PiCompany Abstracte Matrix Test" at bounding box center [665, 415] width 602 height 39
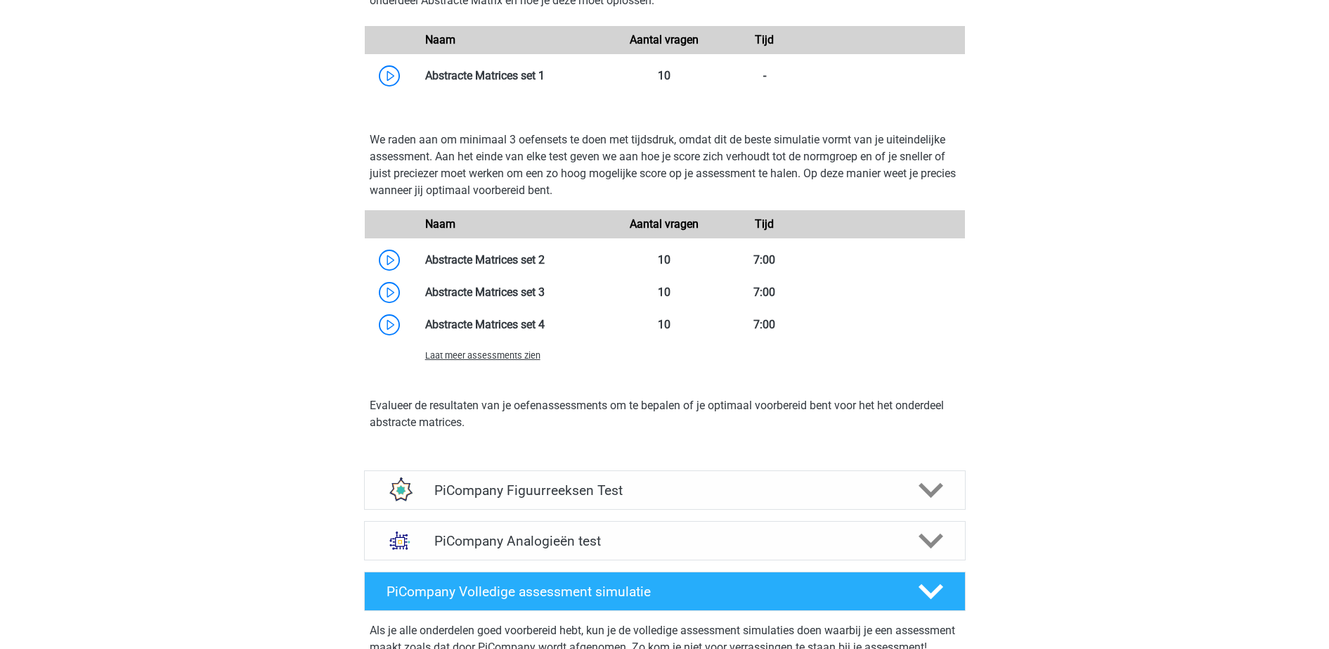
scroll to position [1348, 0]
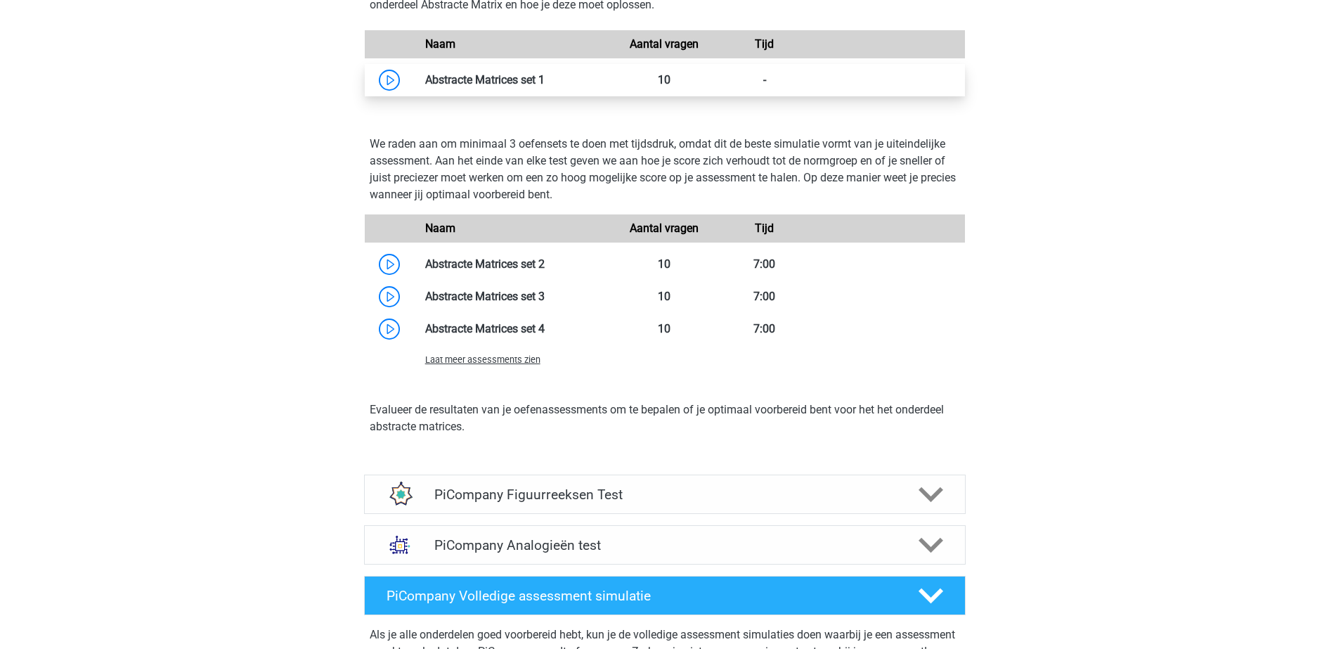
click at [545, 86] on link at bounding box center [545, 79] width 0 height 13
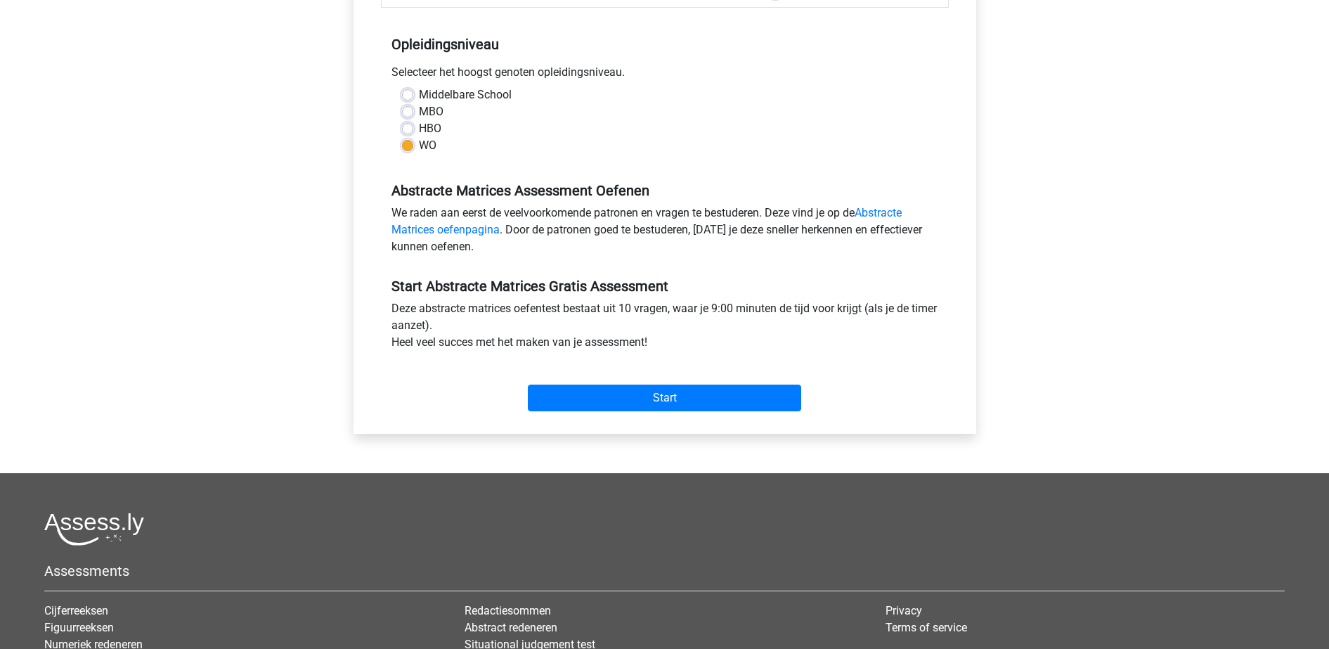
scroll to position [278, 0]
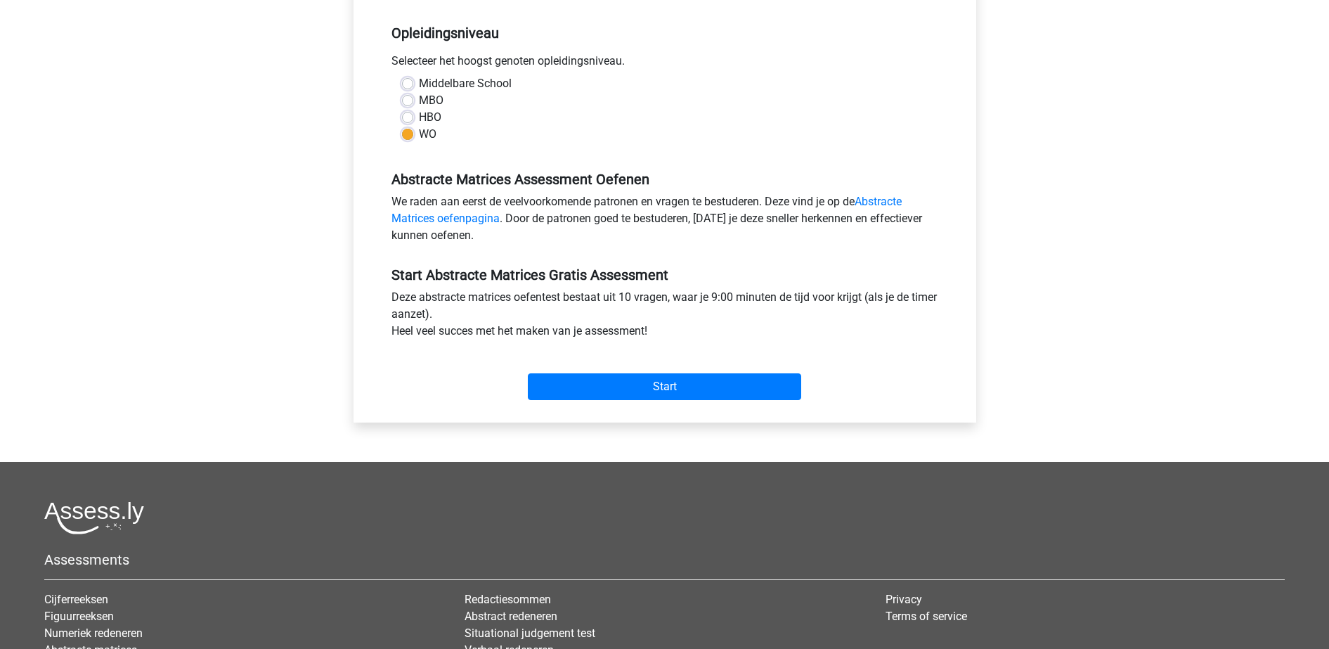
click at [595, 368] on div "Start" at bounding box center [665, 375] width 568 height 49
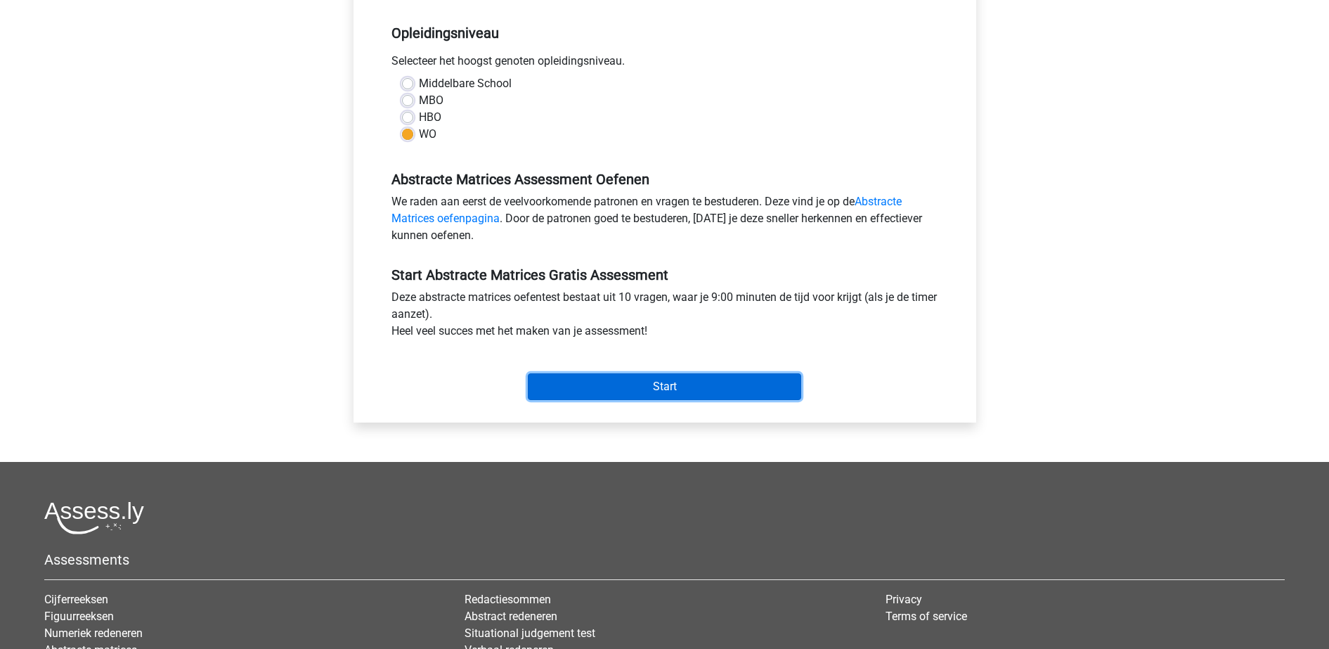
click at [616, 383] on input "Start" at bounding box center [664, 386] width 273 height 27
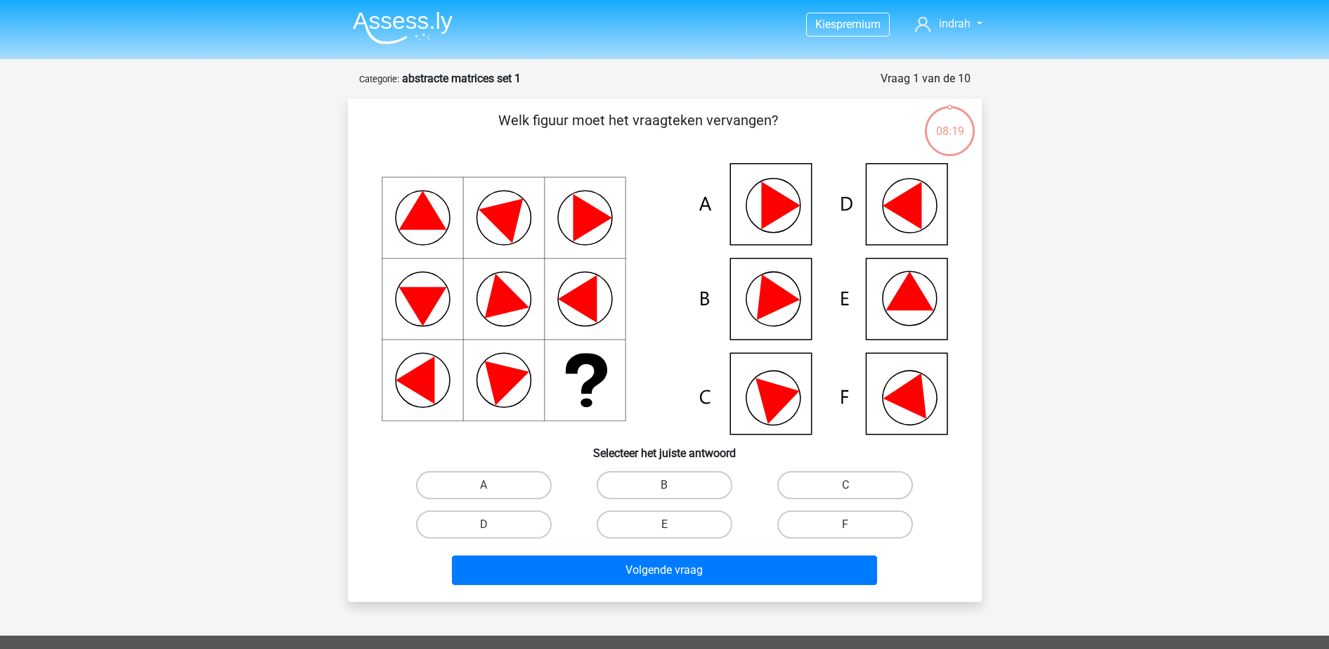
drag, startPoint x: 659, startPoint y: 531, endPoint x: 677, endPoint y: 599, distance: 70.6
click at [677, 599] on div "Welk figuur moet het vraagteken vervangen?" at bounding box center [665, 349] width 634 height 503
click at [670, 522] on label "E" at bounding box center [665, 524] width 136 height 28
click at [670, 524] on input "E" at bounding box center [668, 528] width 9 height 9
radio input "true"
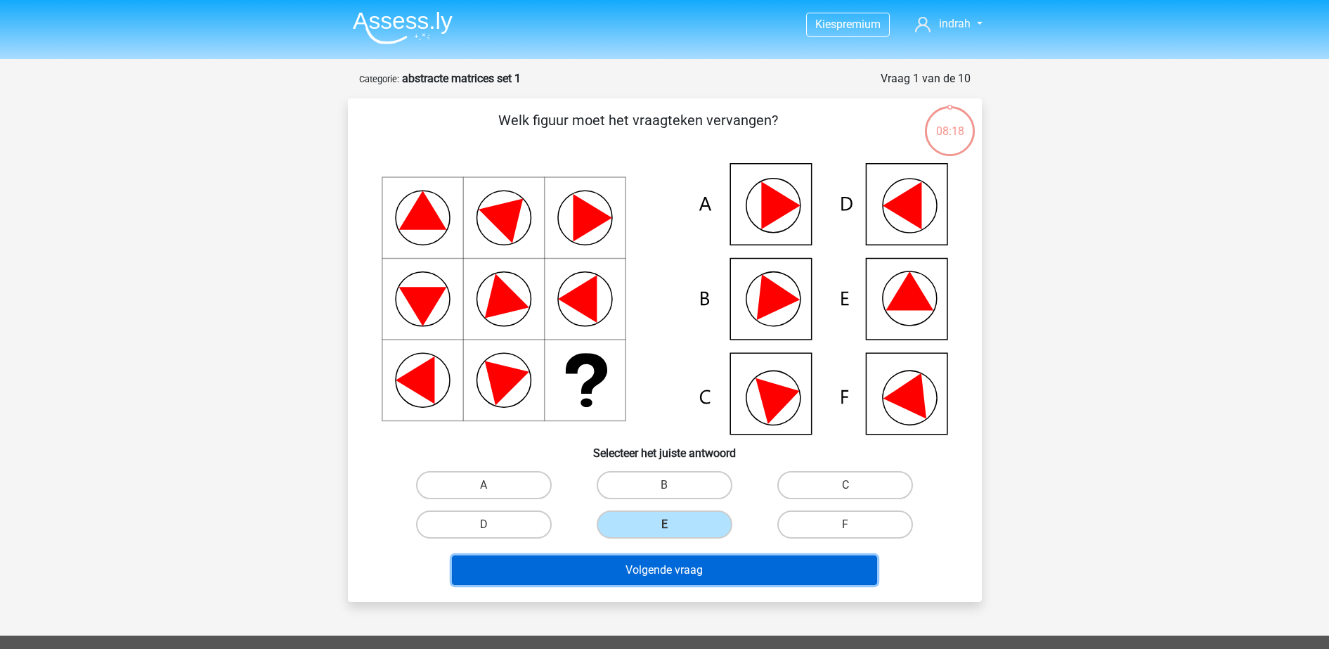
click at [687, 579] on button "Volgende vraag" at bounding box center [664, 570] width 425 height 30
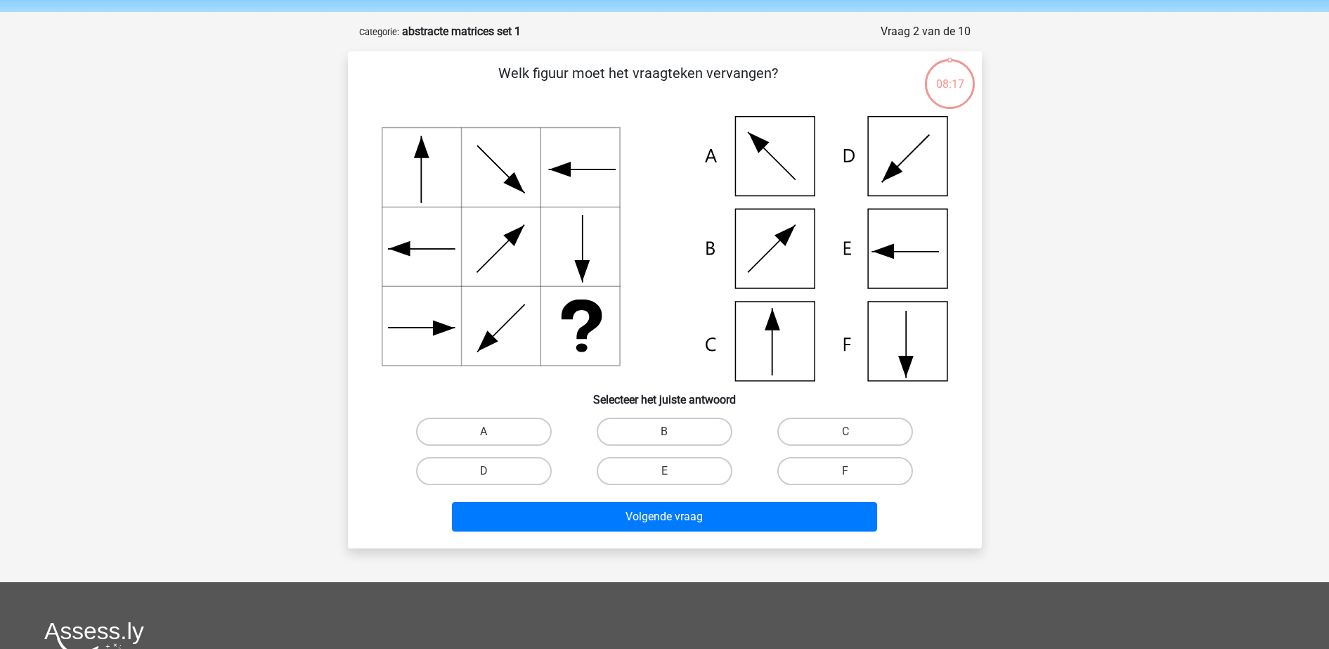
scroll to position [70, 0]
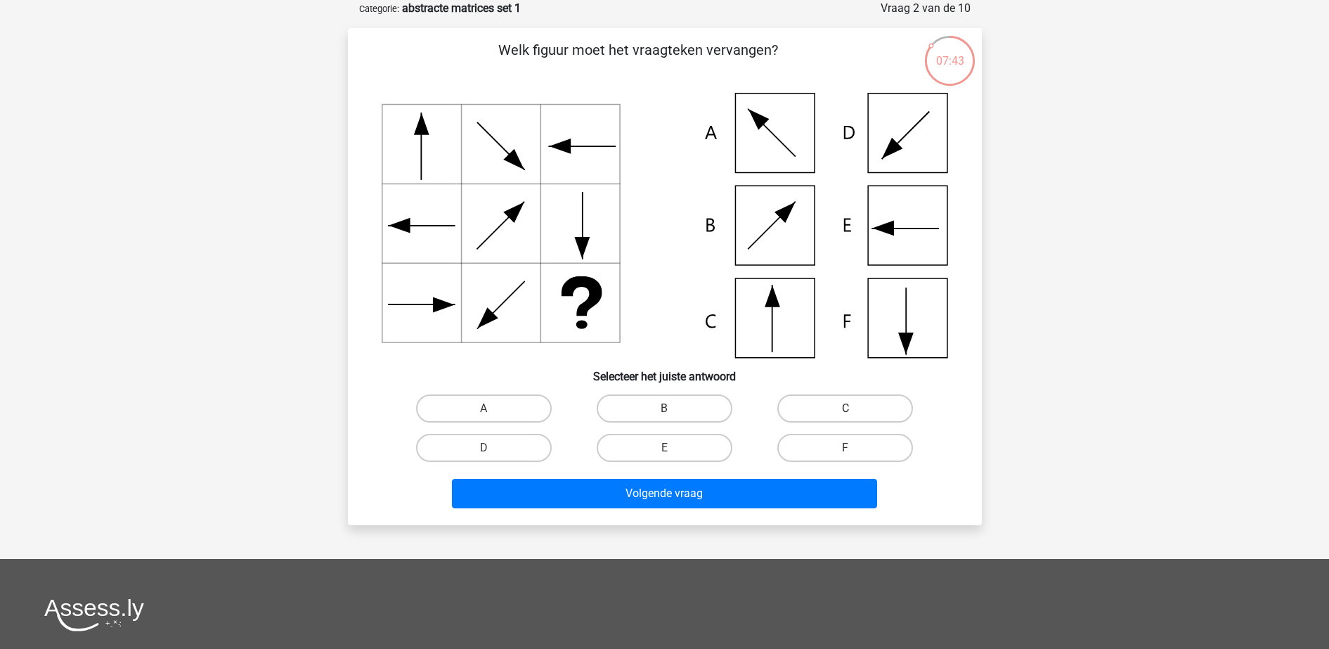
click at [858, 406] on label "C" at bounding box center [846, 408] width 136 height 28
click at [855, 408] on input "C" at bounding box center [850, 412] width 9 height 9
radio input "true"
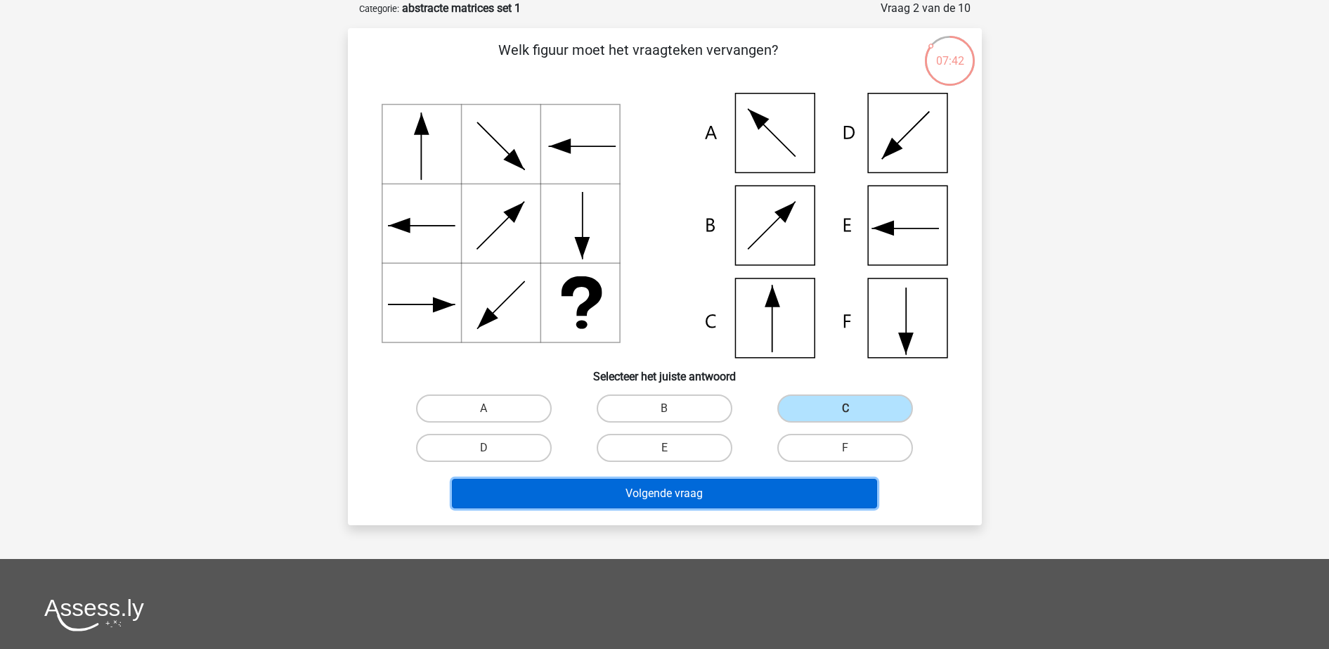
click at [756, 507] on button "Volgende vraag" at bounding box center [664, 494] width 425 height 30
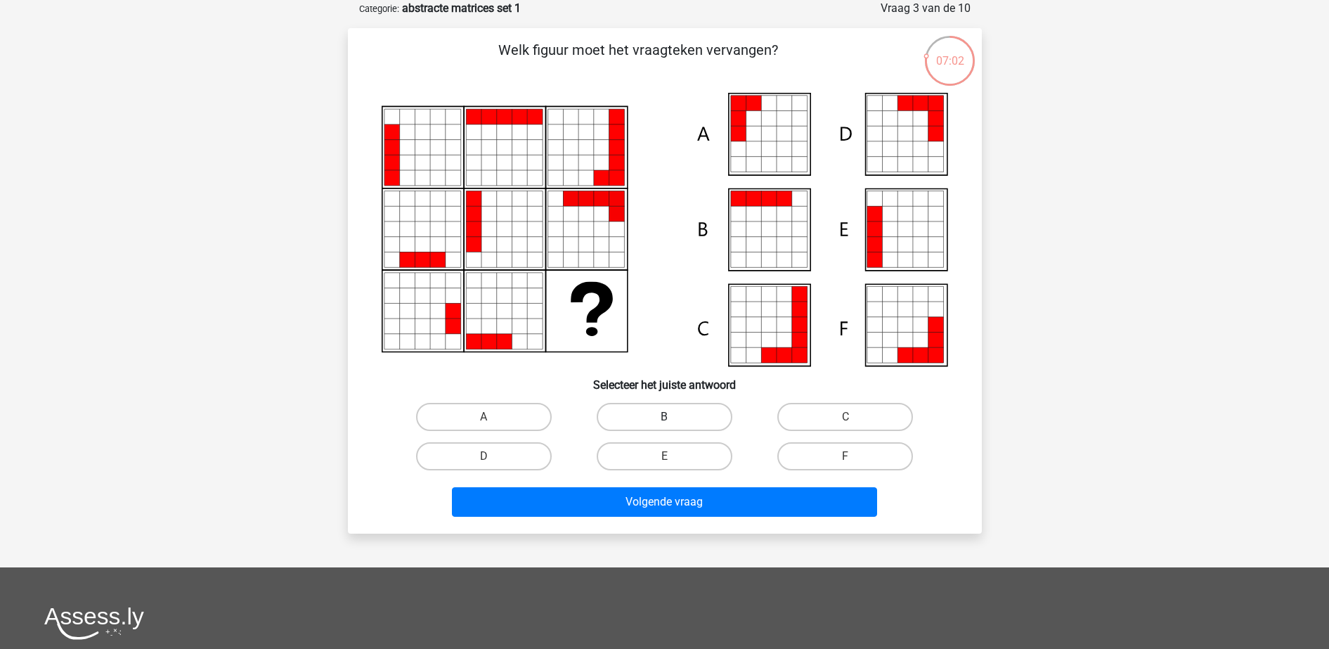
click at [647, 423] on label "B" at bounding box center [665, 417] width 136 height 28
click at [664, 423] on input "B" at bounding box center [668, 421] width 9 height 9
radio input "true"
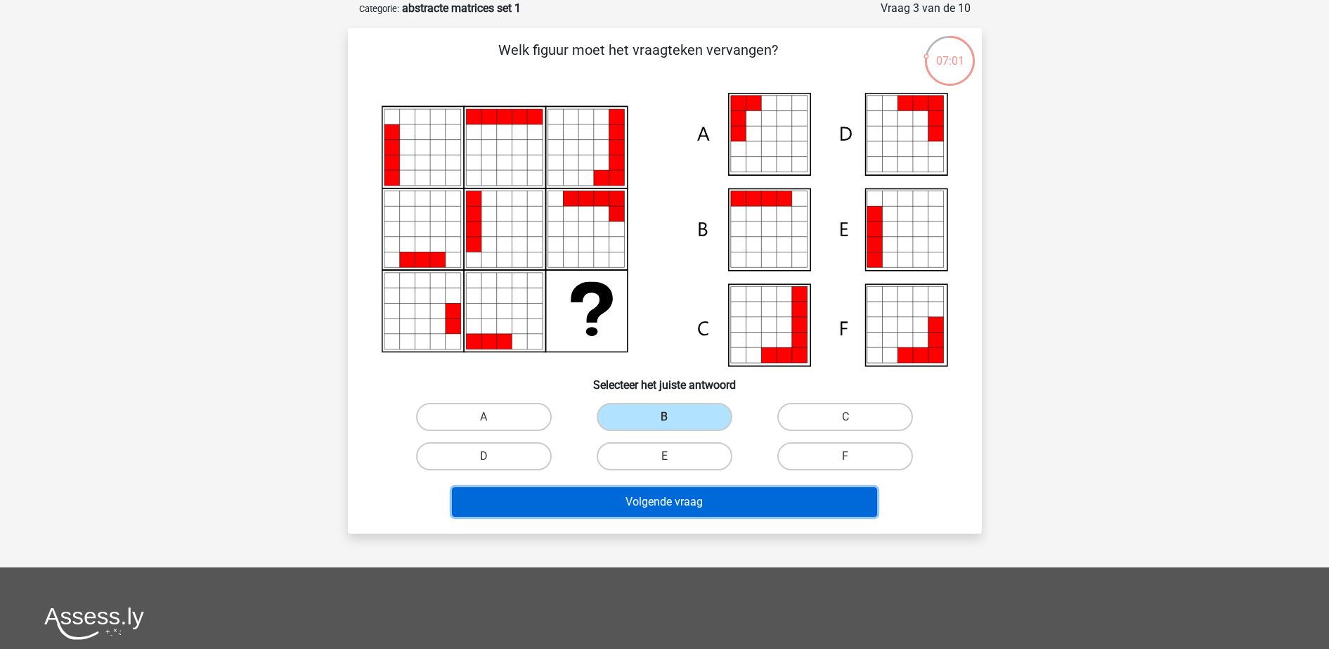
click at [684, 492] on button "Volgende vraag" at bounding box center [664, 502] width 425 height 30
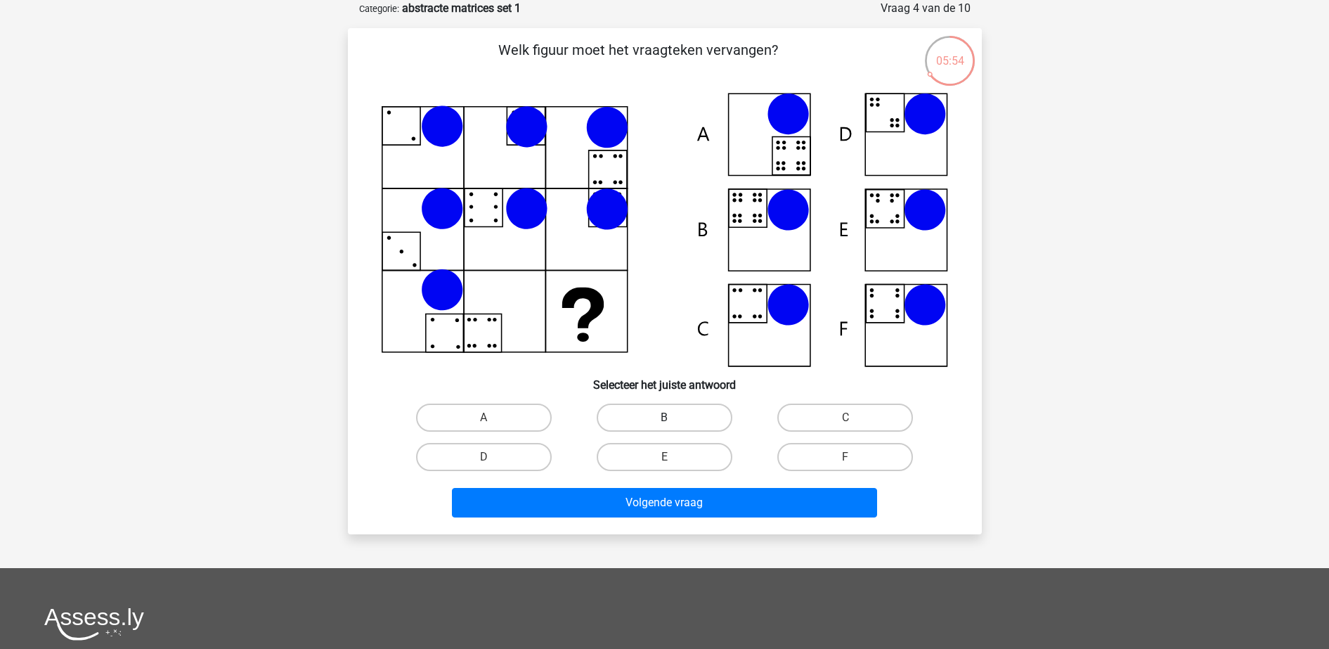
click at [651, 422] on label "B" at bounding box center [665, 418] width 136 height 28
click at [664, 422] on input "B" at bounding box center [668, 422] width 9 height 9
radio input "true"
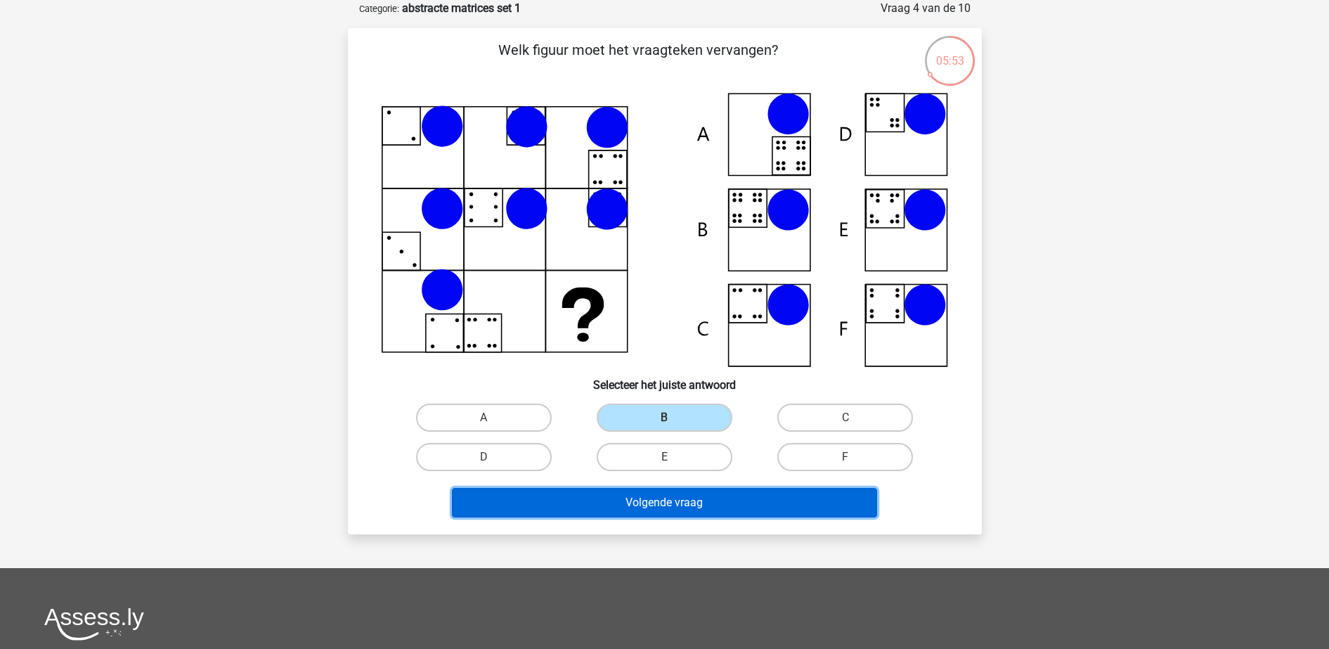
click at [655, 510] on button "Volgende vraag" at bounding box center [664, 503] width 425 height 30
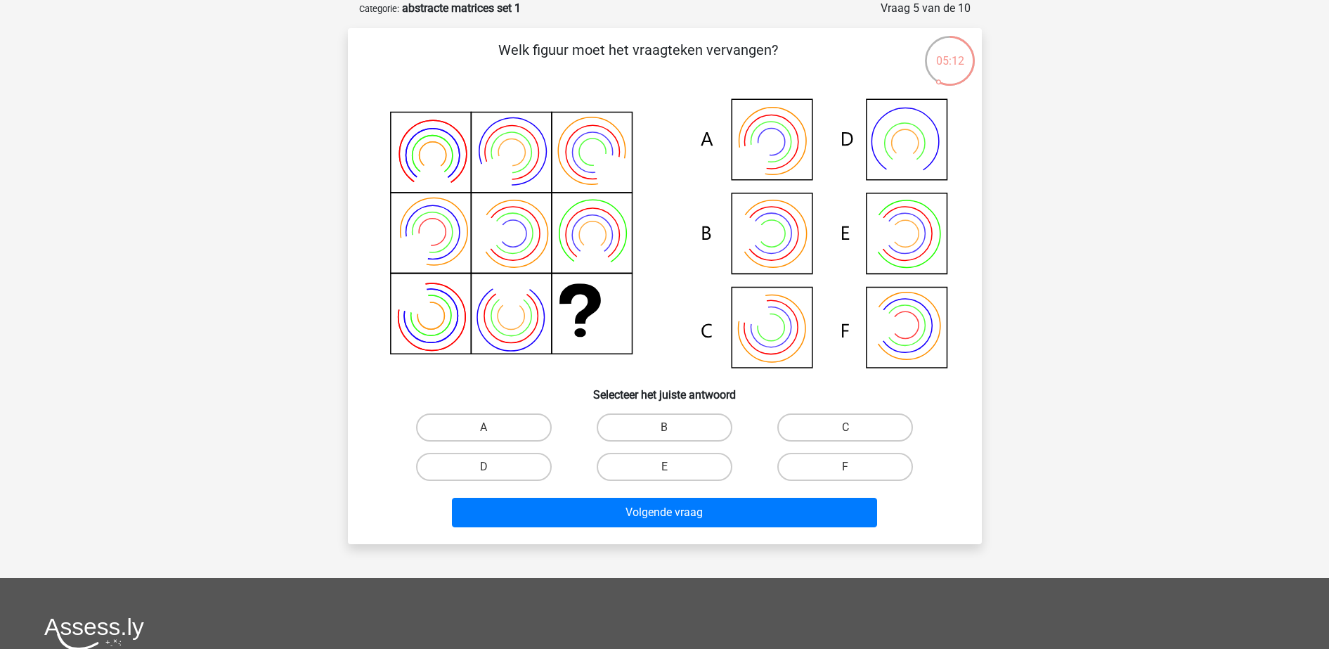
click at [766, 249] on icon at bounding box center [665, 235] width 567 height 284
click at [673, 421] on label "B" at bounding box center [665, 427] width 136 height 28
click at [673, 427] on input "B" at bounding box center [668, 431] width 9 height 9
radio input "true"
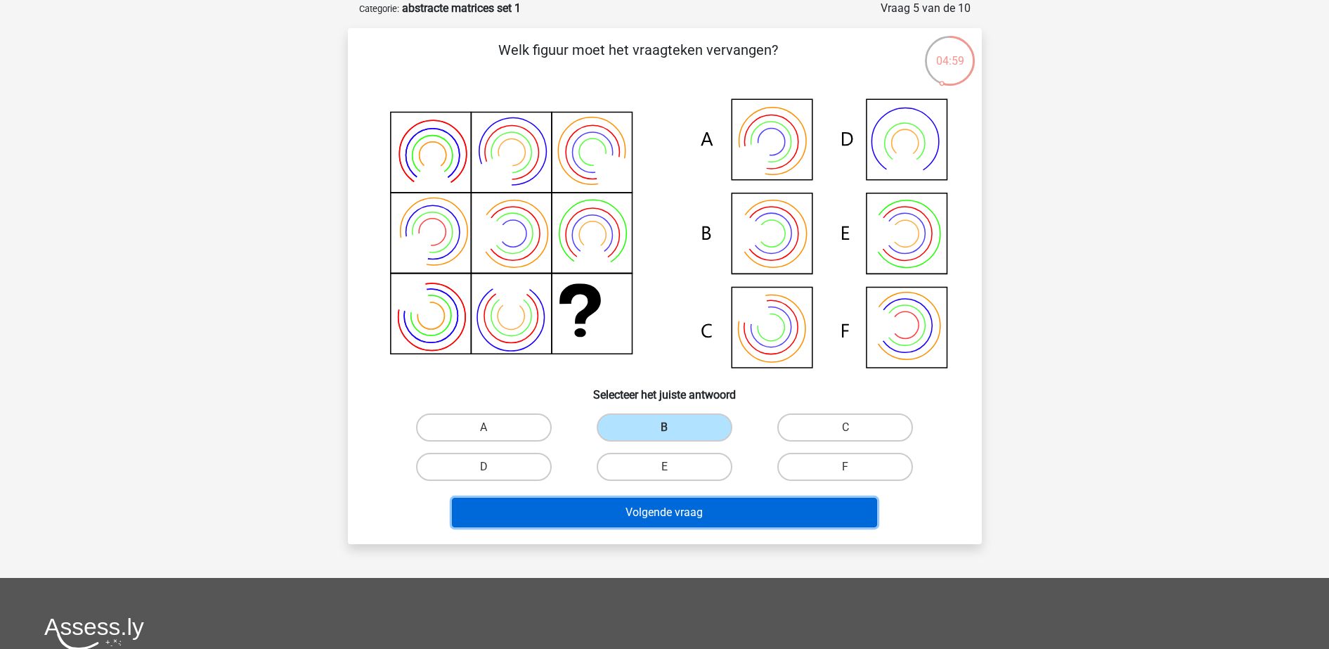
click at [683, 514] on button "Volgende vraag" at bounding box center [664, 513] width 425 height 30
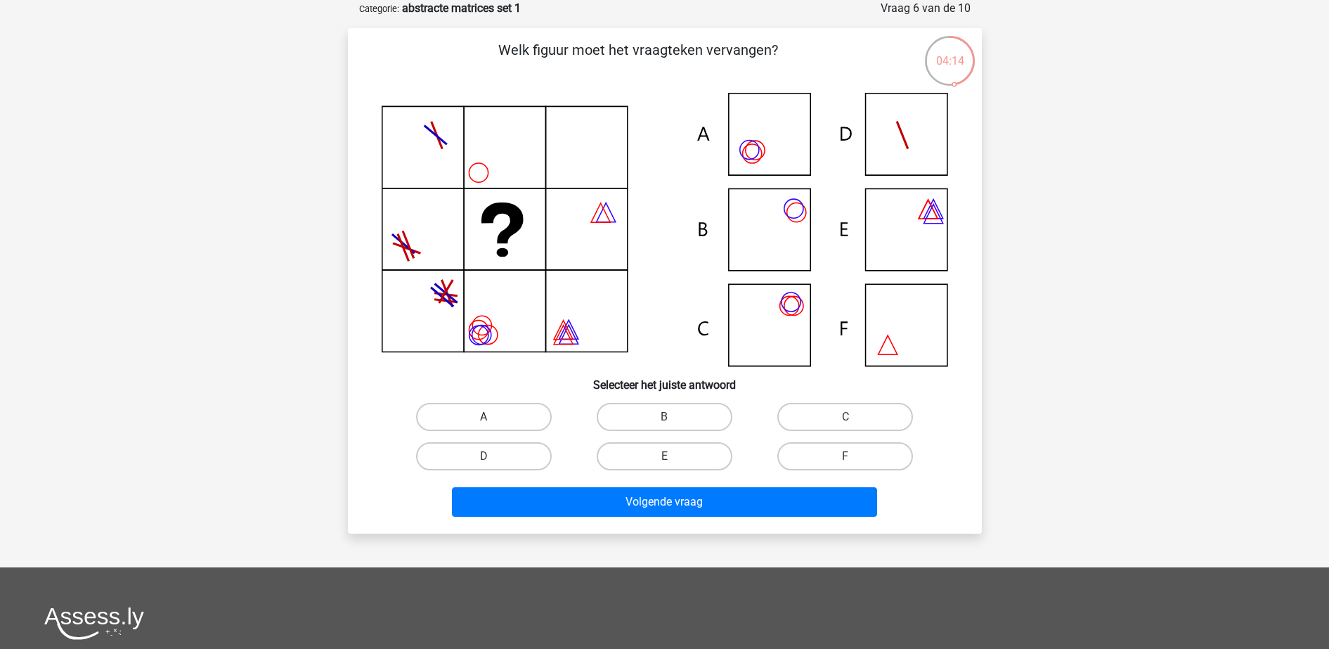
click at [507, 417] on label "A" at bounding box center [484, 417] width 136 height 28
click at [493, 417] on input "A" at bounding box center [488, 421] width 9 height 9
radio input "true"
click at [592, 520] on div "Volgende vraag" at bounding box center [665, 504] width 543 height 35
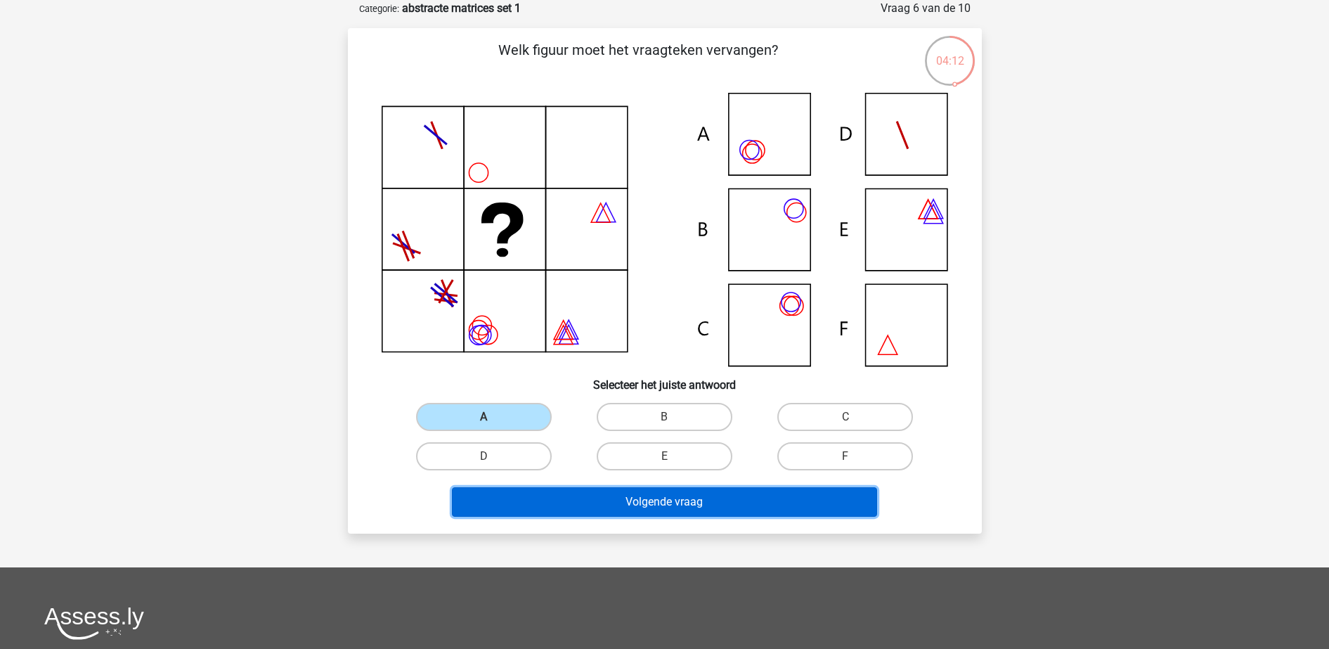
click at [588, 506] on button "Volgende vraag" at bounding box center [664, 502] width 425 height 30
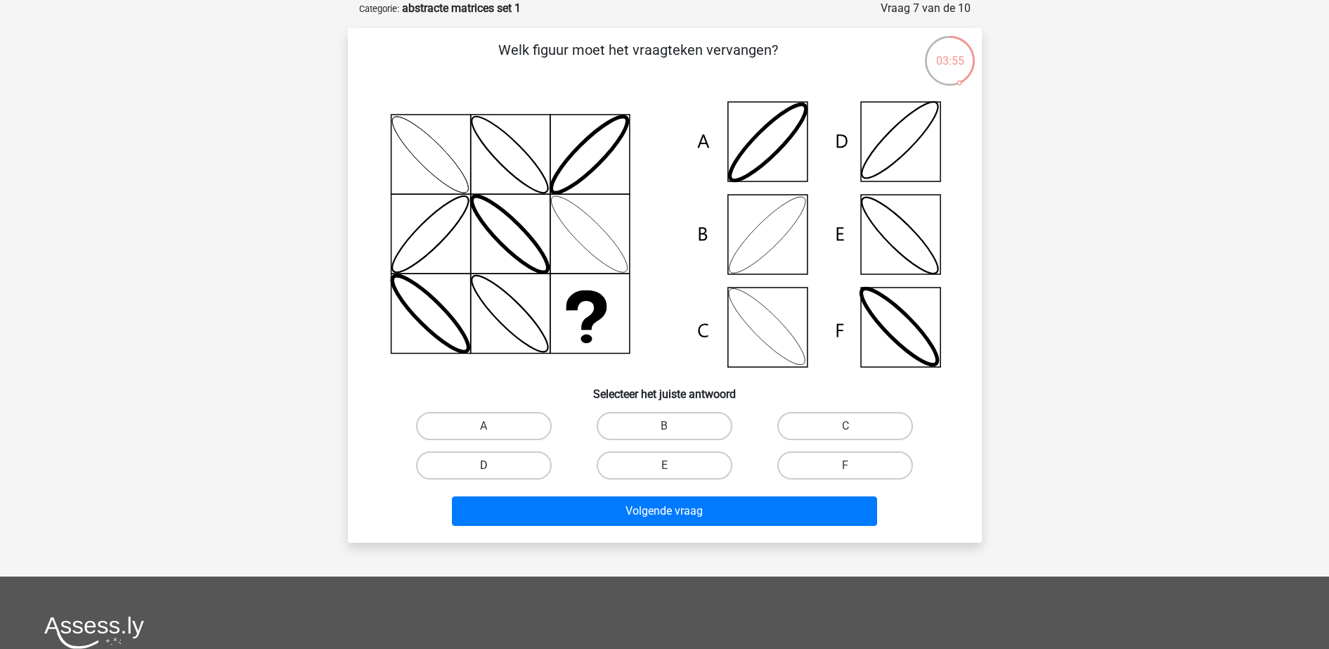
click at [528, 465] on label "D" at bounding box center [484, 465] width 136 height 28
click at [493, 465] on input "D" at bounding box center [488, 469] width 9 height 9
radio input "true"
click at [627, 434] on label "B" at bounding box center [665, 426] width 136 height 28
click at [664, 434] on input "B" at bounding box center [668, 430] width 9 height 9
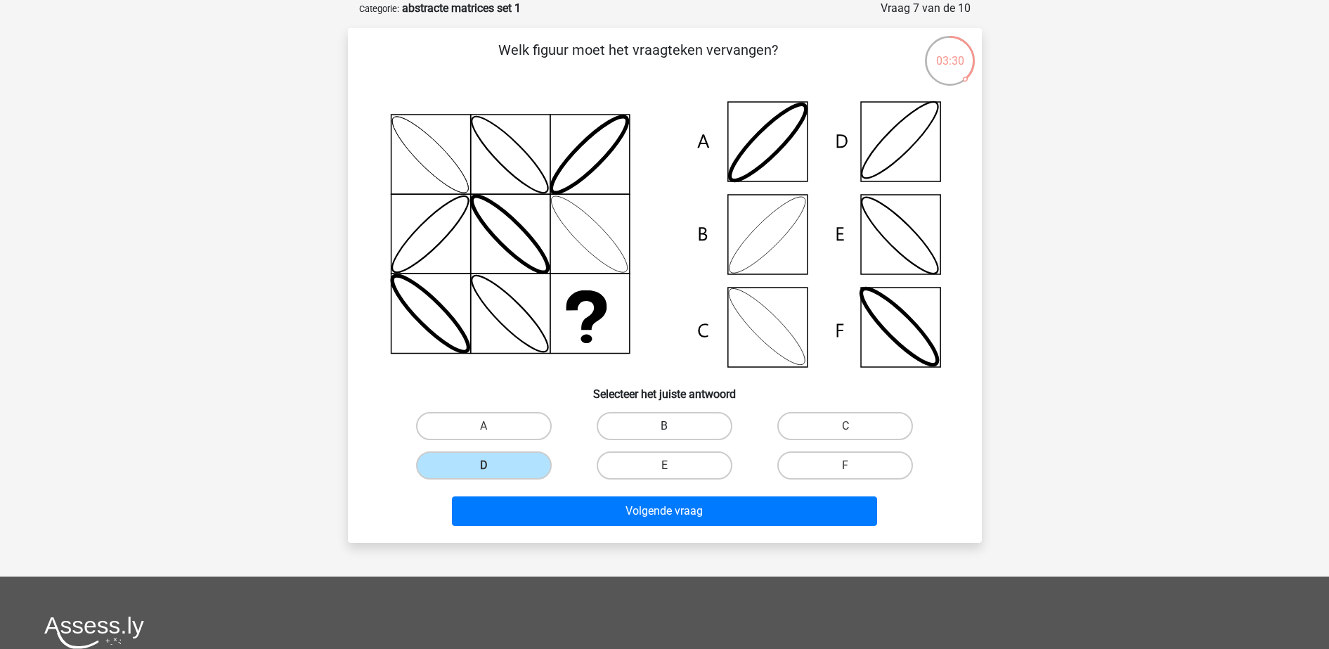
radio input "true"
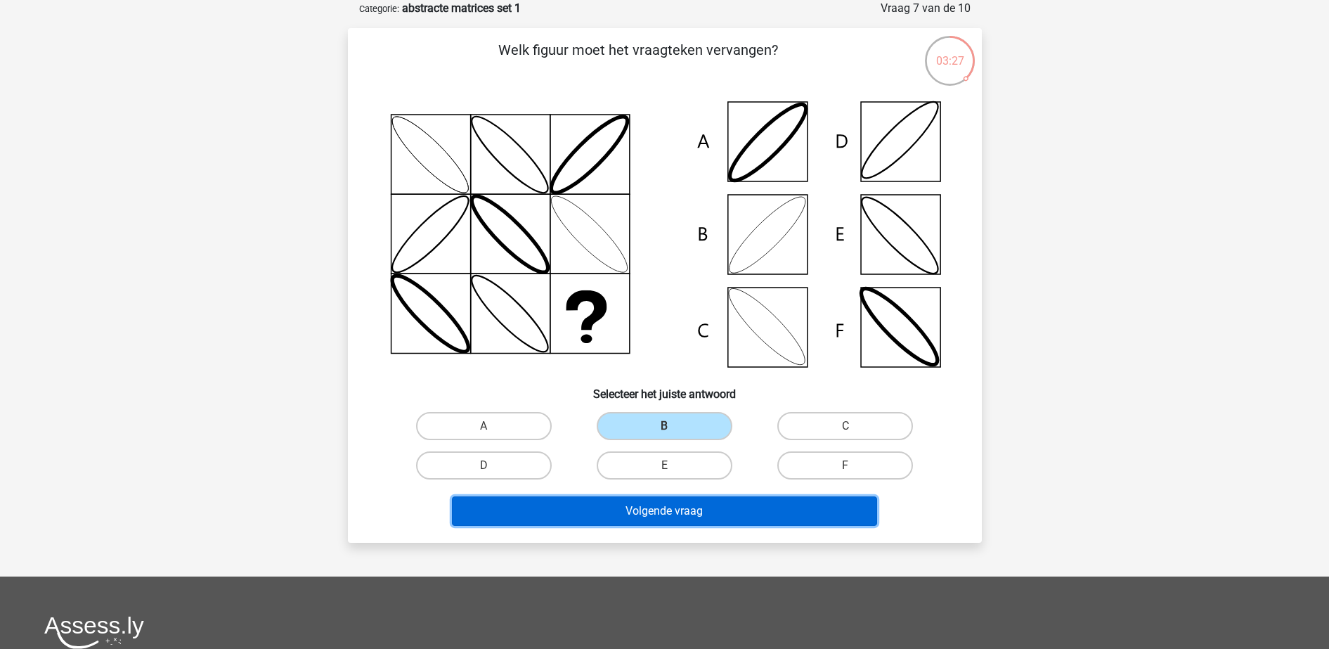
click at [664, 501] on button "Volgende vraag" at bounding box center [664, 511] width 425 height 30
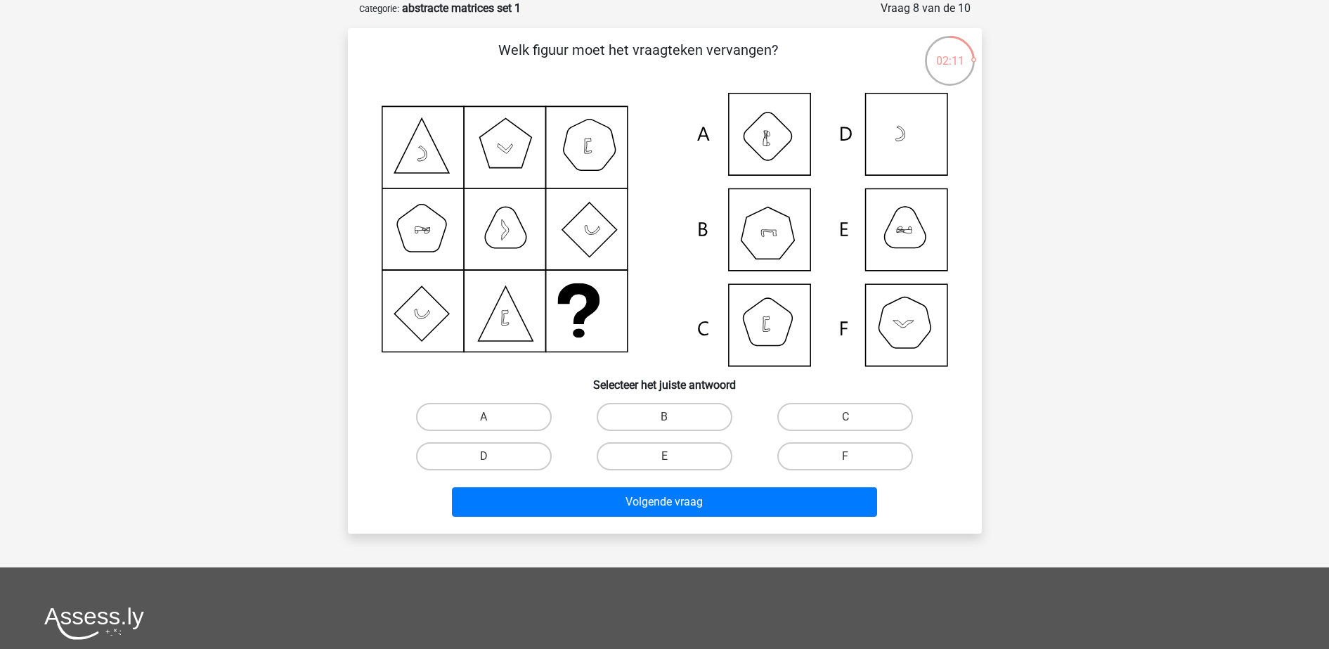
click at [820, 470] on div "F" at bounding box center [845, 456] width 181 height 39
click at [817, 456] on label "F" at bounding box center [846, 456] width 136 height 28
click at [846, 456] on input "F" at bounding box center [850, 460] width 9 height 9
radio input "true"
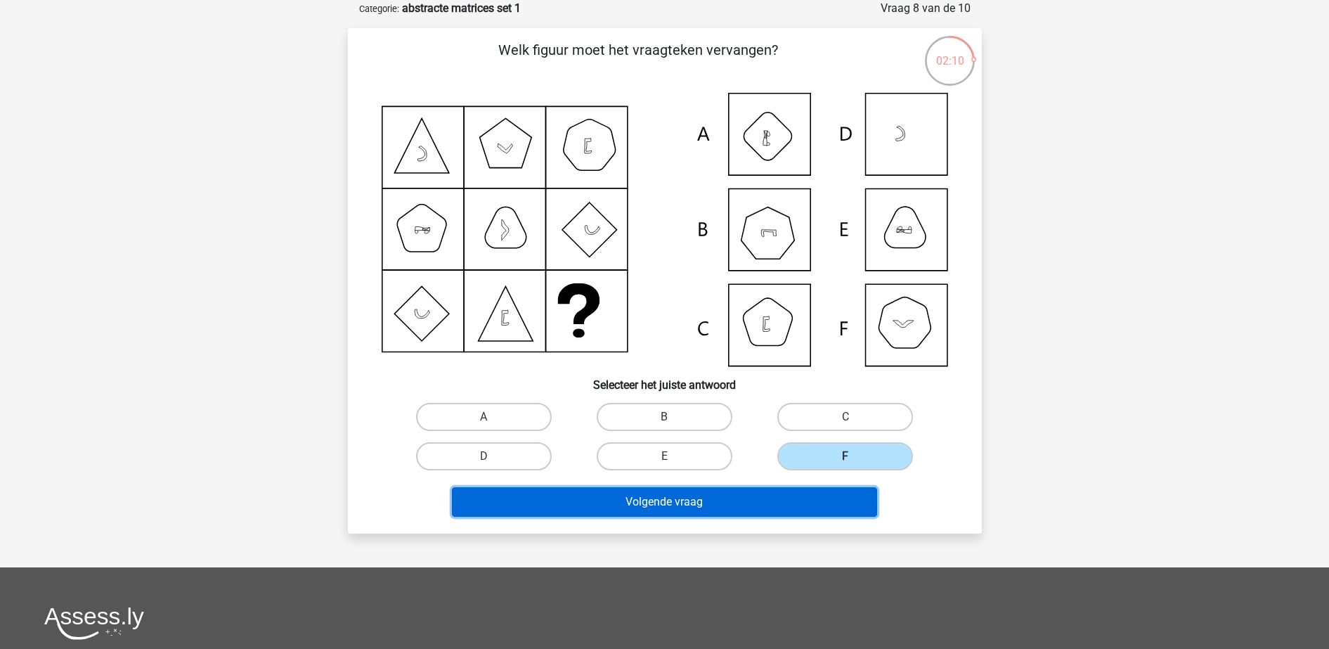
click at [806, 492] on button "Volgende vraag" at bounding box center [664, 502] width 425 height 30
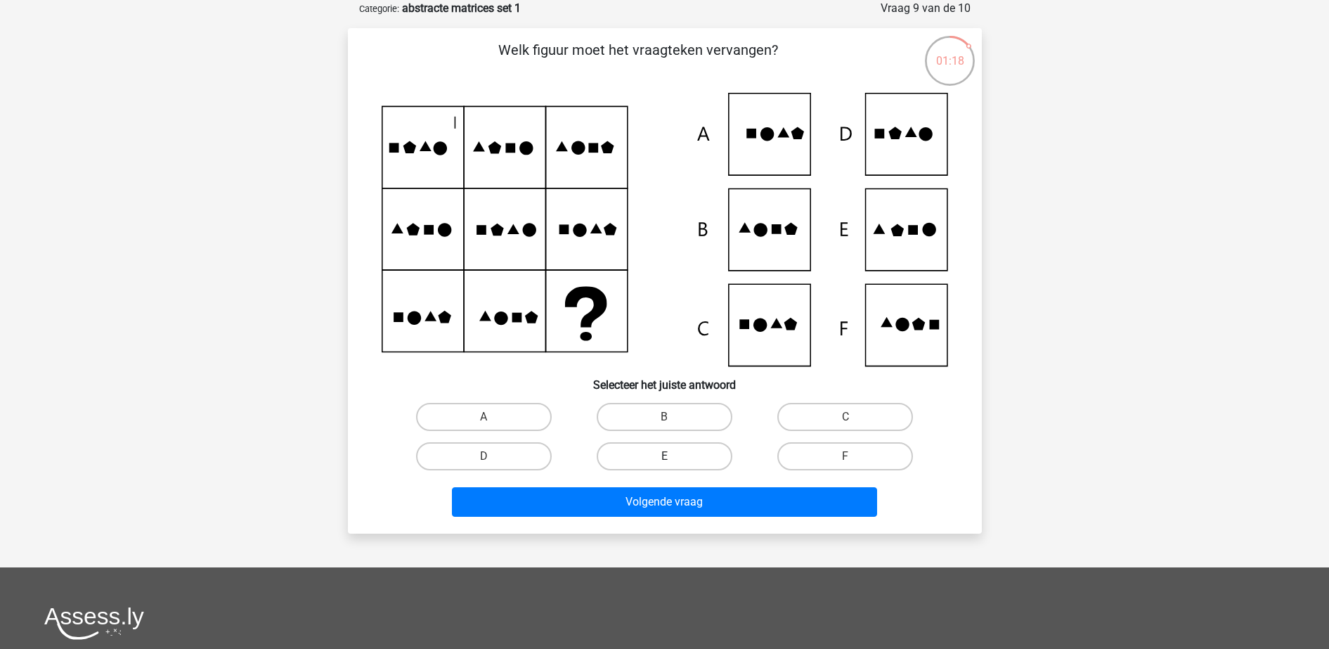
click at [678, 454] on label "E" at bounding box center [665, 456] width 136 height 28
click at [673, 456] on input "E" at bounding box center [668, 460] width 9 height 9
radio input "true"
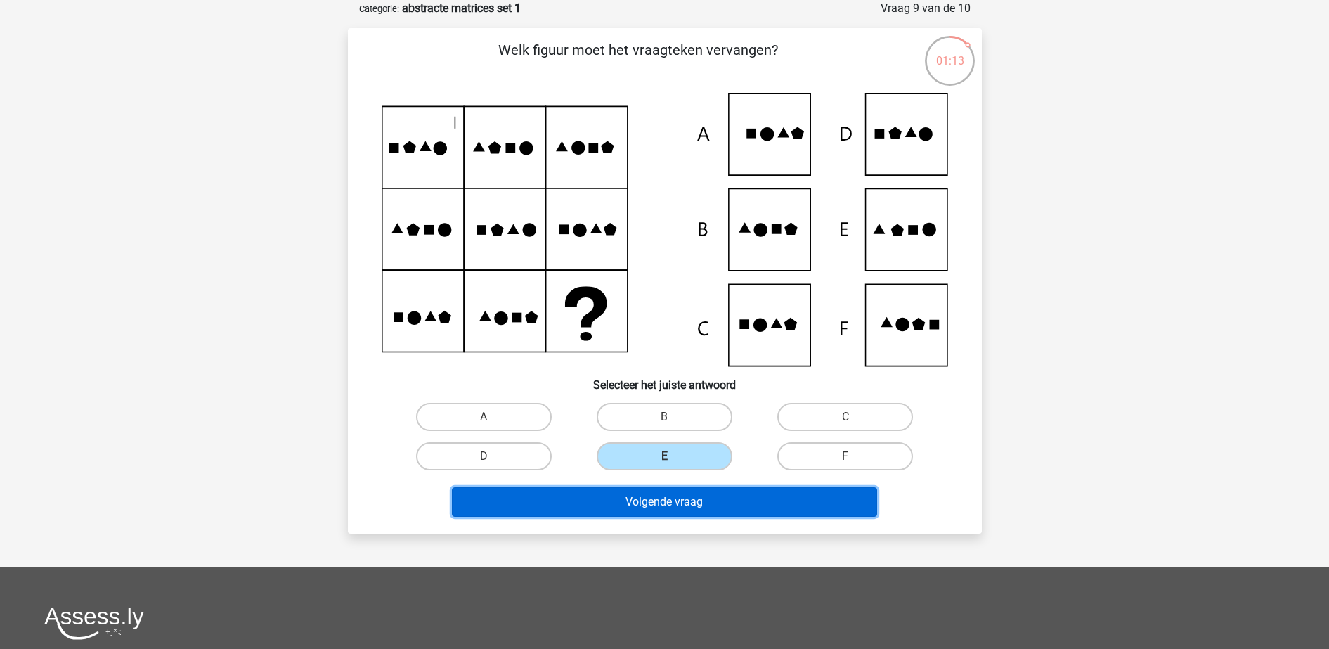
click at [734, 501] on button "Volgende vraag" at bounding box center [664, 502] width 425 height 30
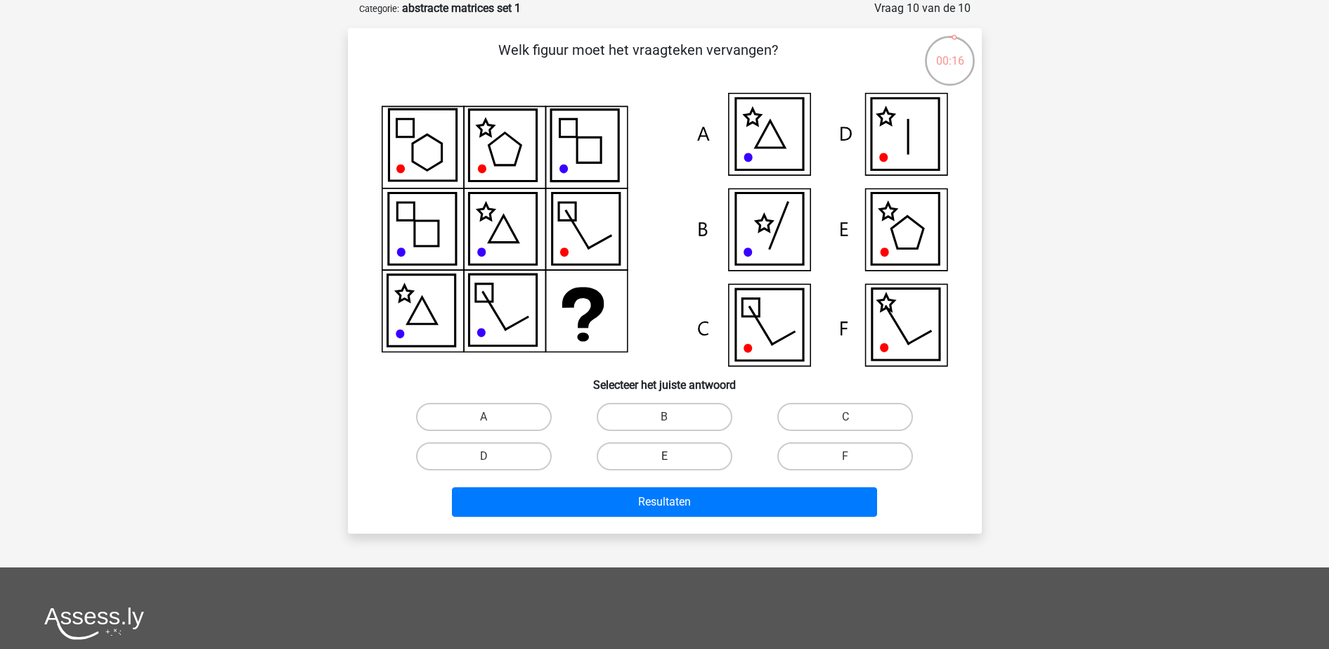
click at [676, 449] on label "E" at bounding box center [665, 456] width 136 height 28
click at [673, 456] on input "E" at bounding box center [668, 460] width 9 height 9
radio input "true"
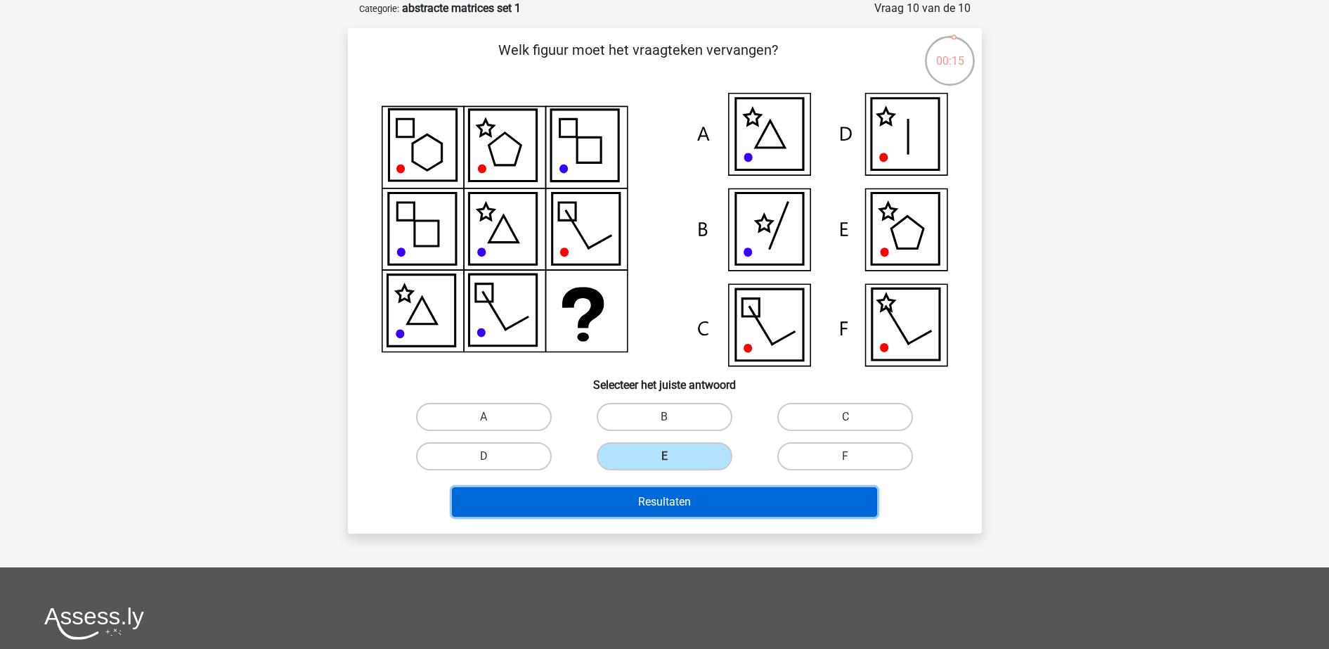
click at [696, 488] on button "Resultaten" at bounding box center [664, 502] width 425 height 30
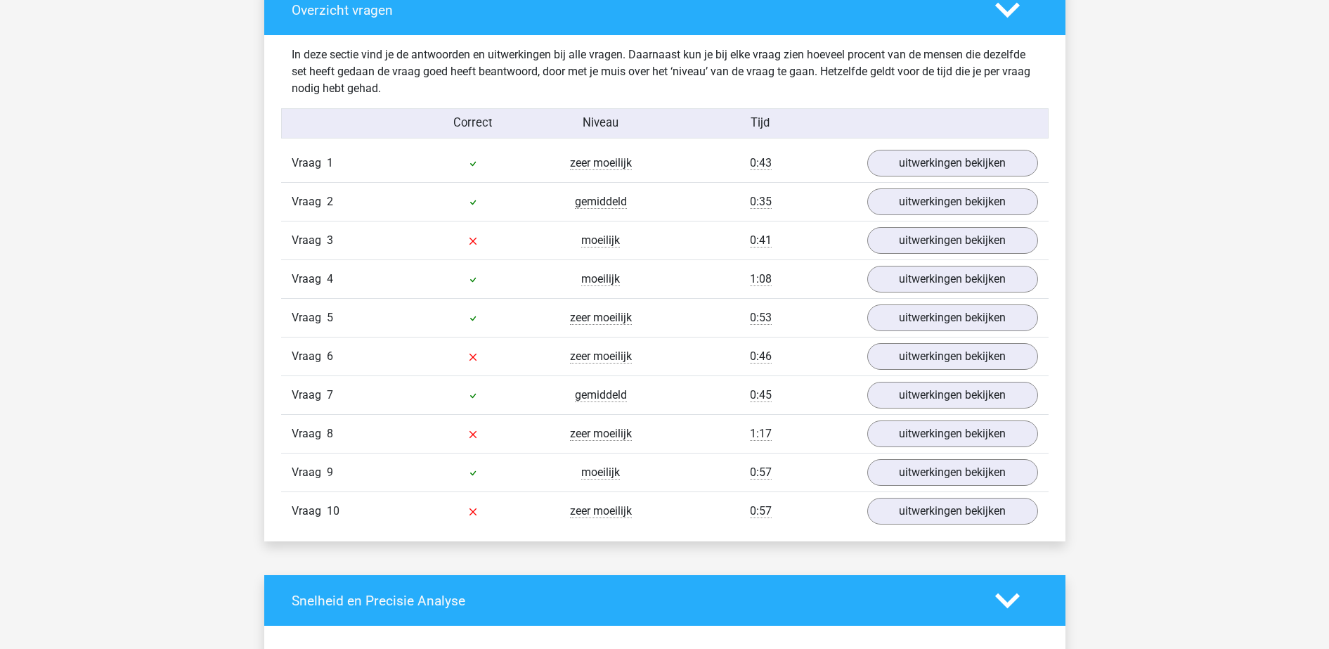
scroll to position [1072, 0]
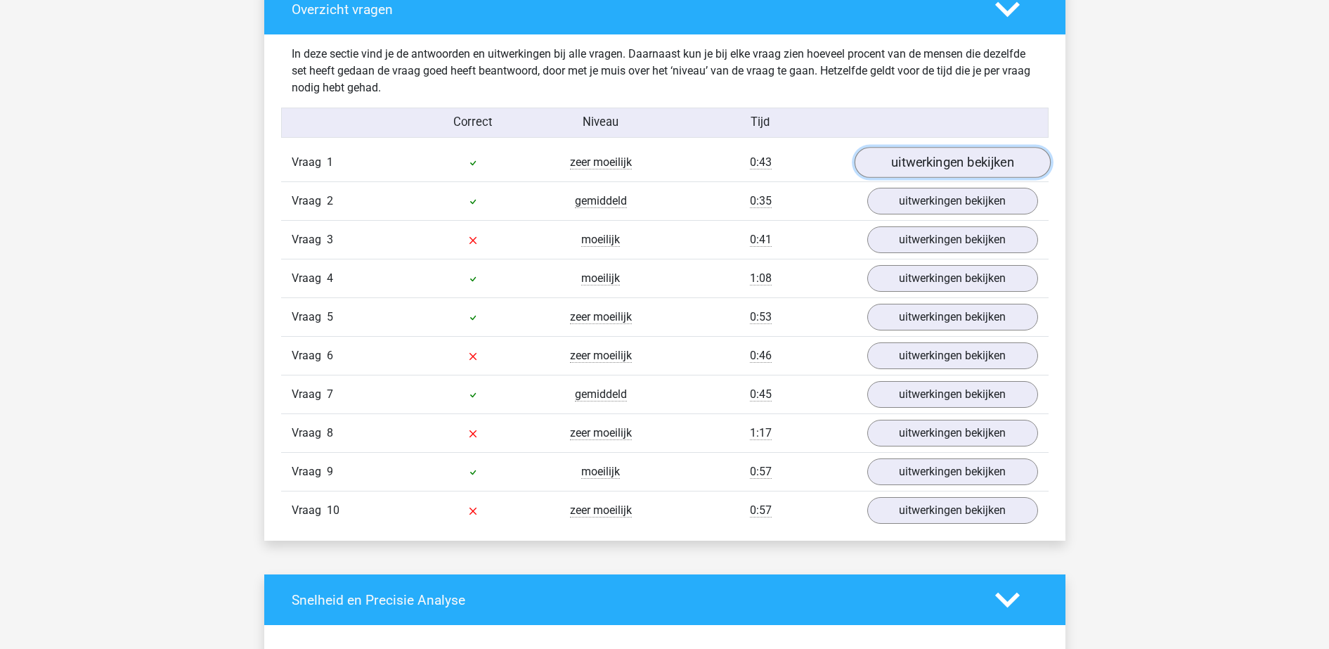
click at [915, 174] on link "uitwerkingen bekijken" at bounding box center [952, 162] width 196 height 31
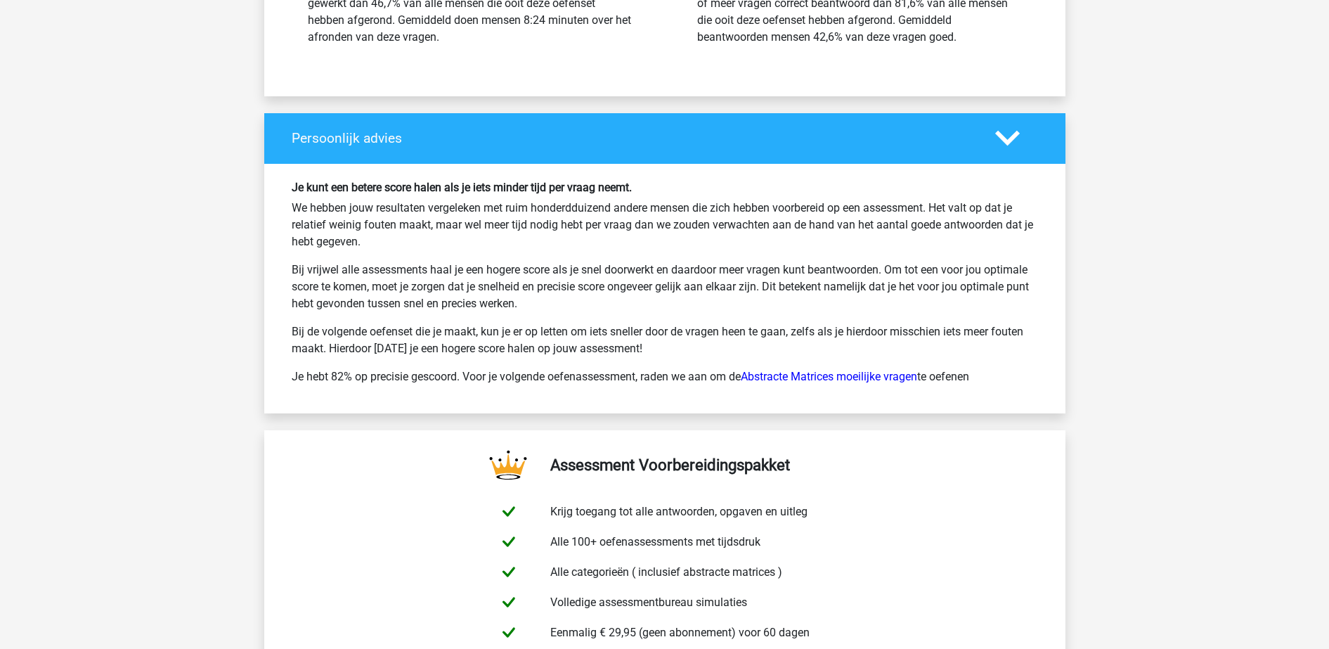
scroll to position [3001, 0]
